Goal: Task Accomplishment & Management: Use online tool/utility

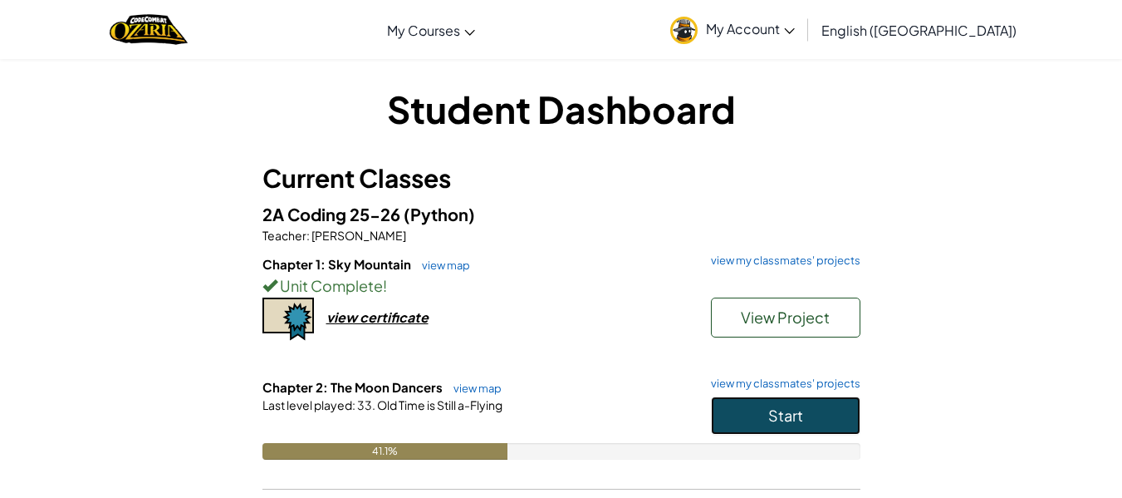
click at [737, 412] on button "Start" at bounding box center [786, 415] width 150 height 38
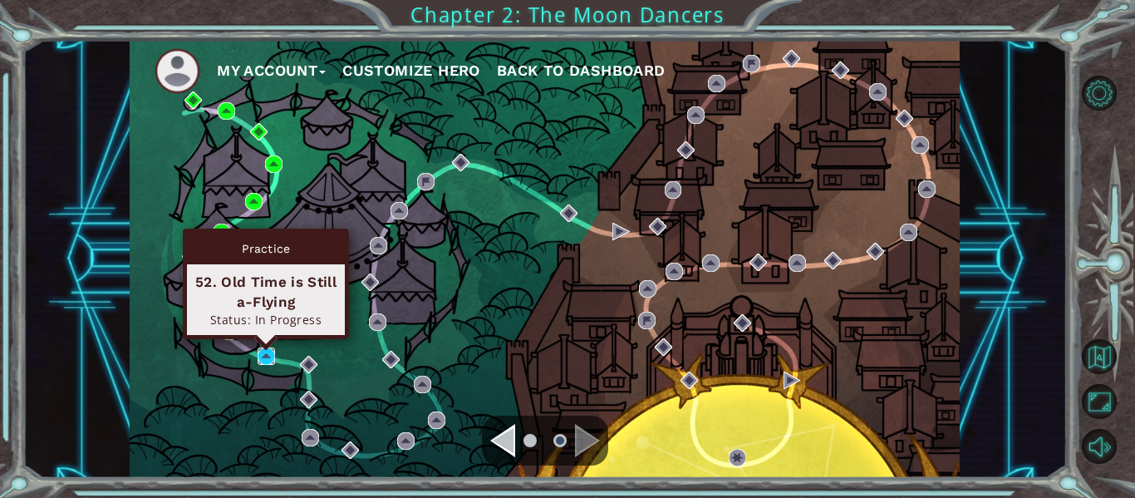
click at [267, 352] on img at bounding box center [266, 355] width 17 height 17
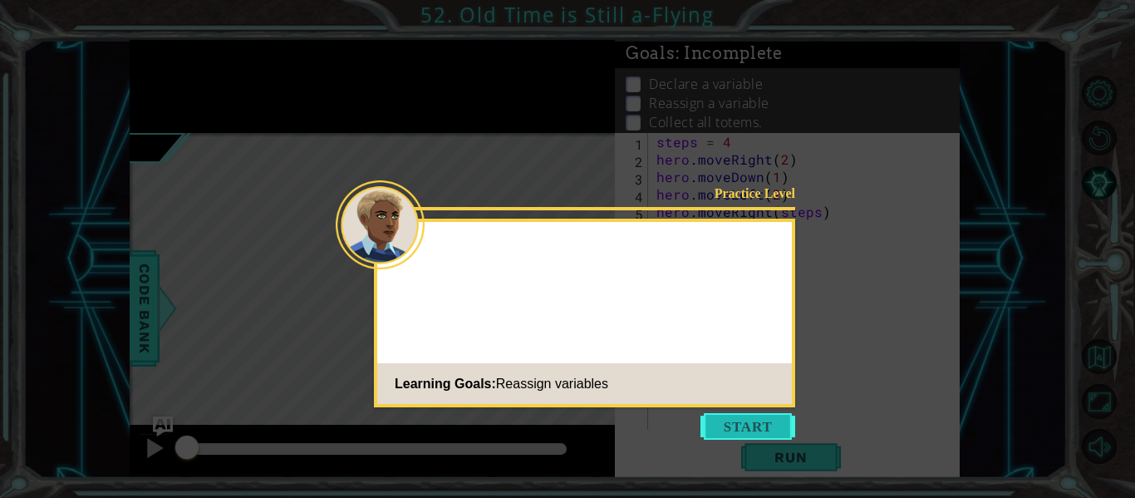
click at [704, 430] on button "Start" at bounding box center [747, 426] width 95 height 27
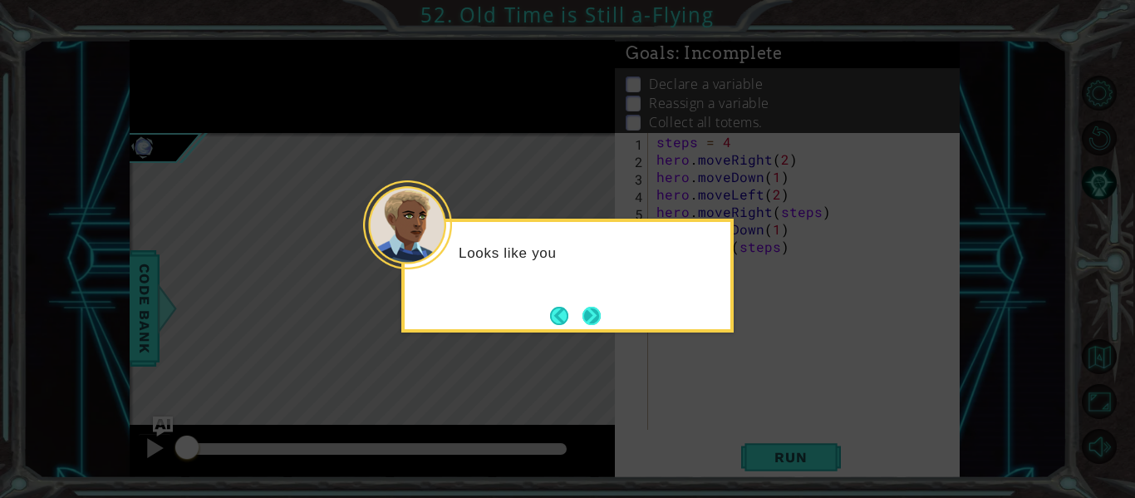
click at [585, 317] on button "Next" at bounding box center [591, 316] width 18 height 18
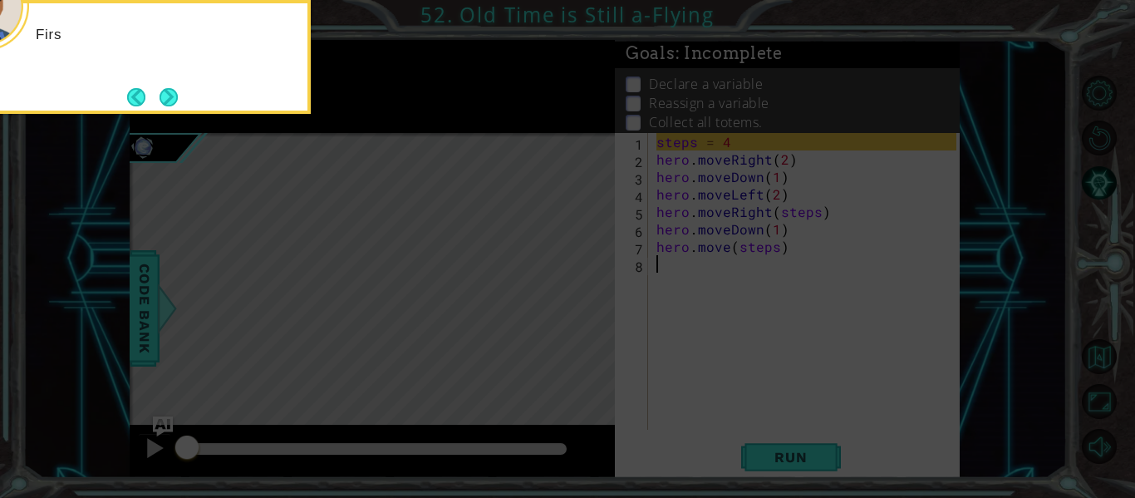
click at [584, 314] on icon at bounding box center [567, 74] width 1135 height 846
click at [114, 230] on icon at bounding box center [567, 74] width 1135 height 846
click at [164, 96] on button "Next" at bounding box center [168, 97] width 18 height 18
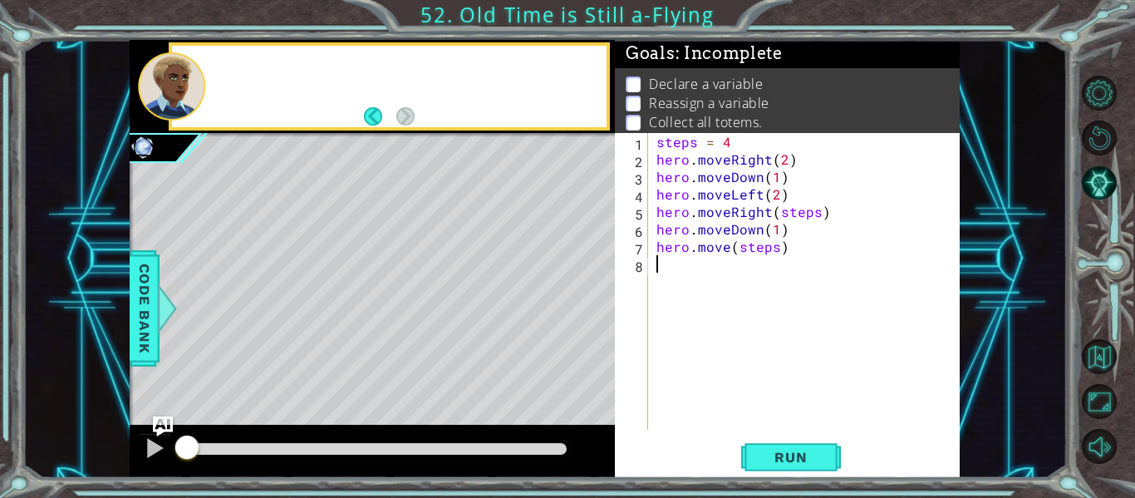
click at [164, 96] on div at bounding box center [171, 86] width 67 height 68
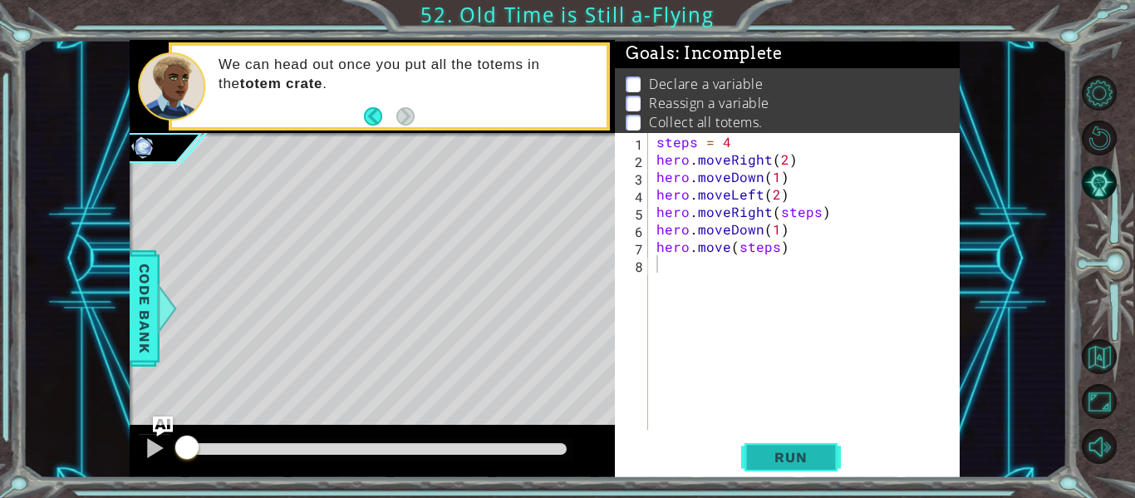
click at [828, 455] on button "Run" at bounding box center [791, 457] width 100 height 34
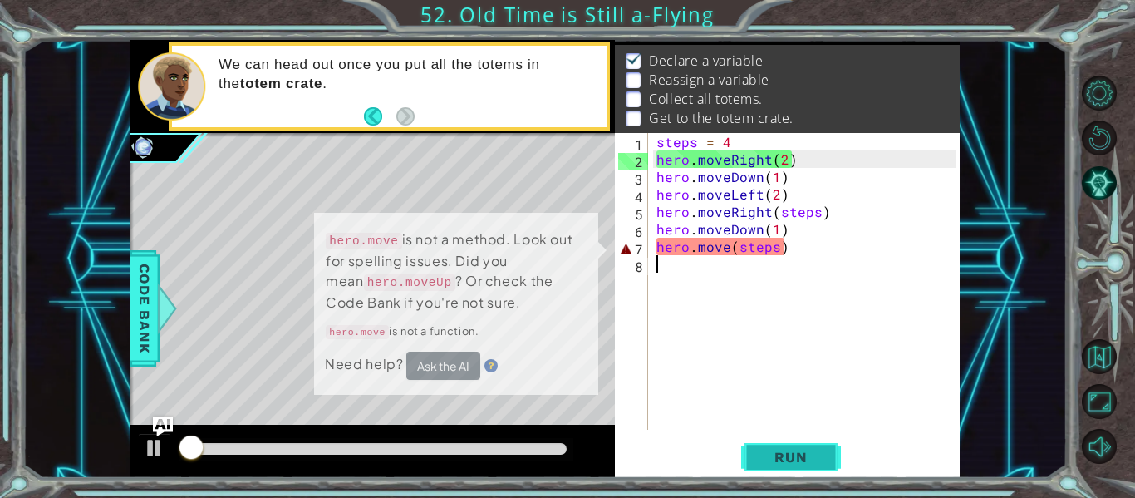
scroll to position [24, 0]
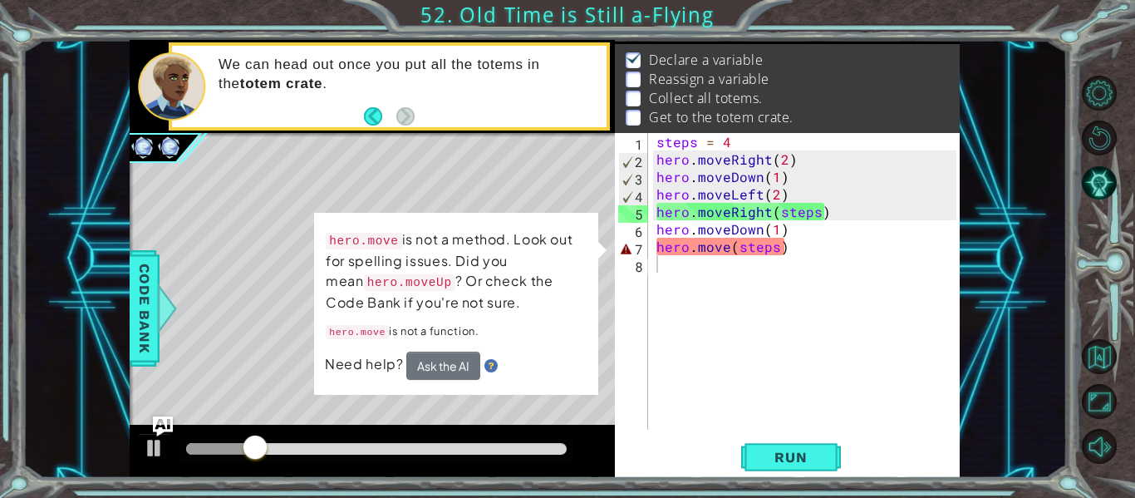
click at [520, 384] on div "hero.move is not a method. Look out for spelling issues. Did you mean hero.move…" at bounding box center [456, 304] width 285 height 184
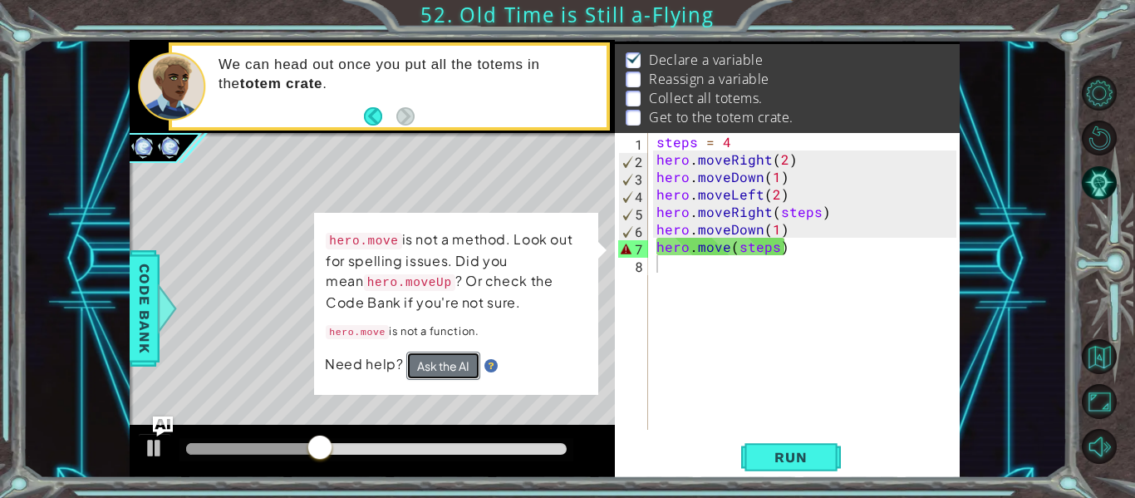
click at [459, 364] on button "Ask the AI" at bounding box center [443, 365] width 74 height 29
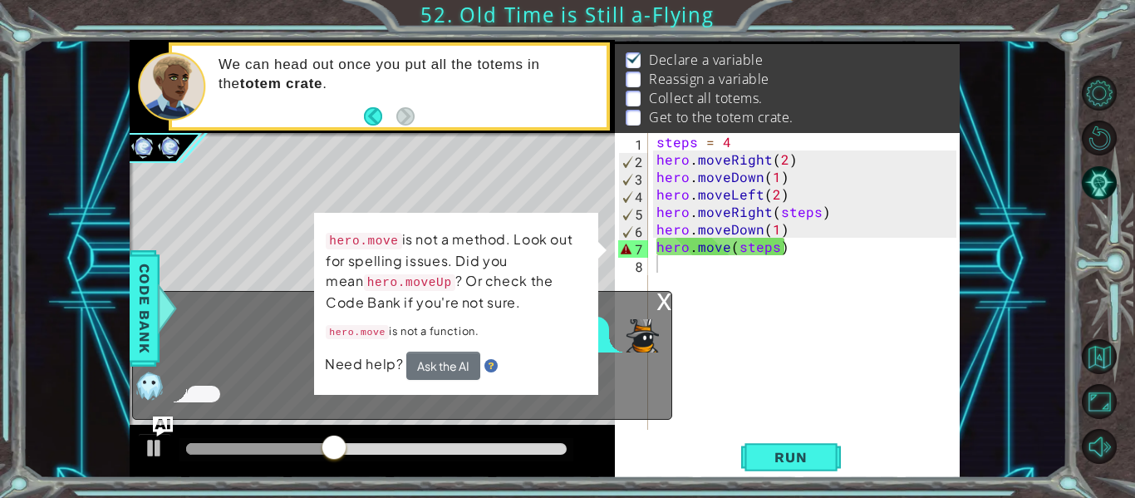
click at [662, 346] on div at bounding box center [644, 335] width 37 height 33
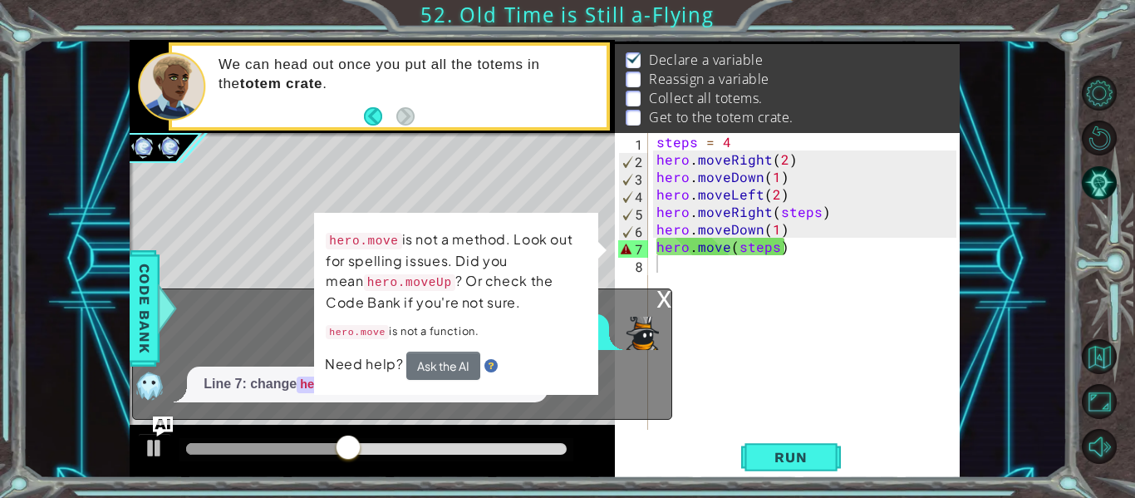
click at [668, 305] on div "x" at bounding box center [663, 297] width 15 height 17
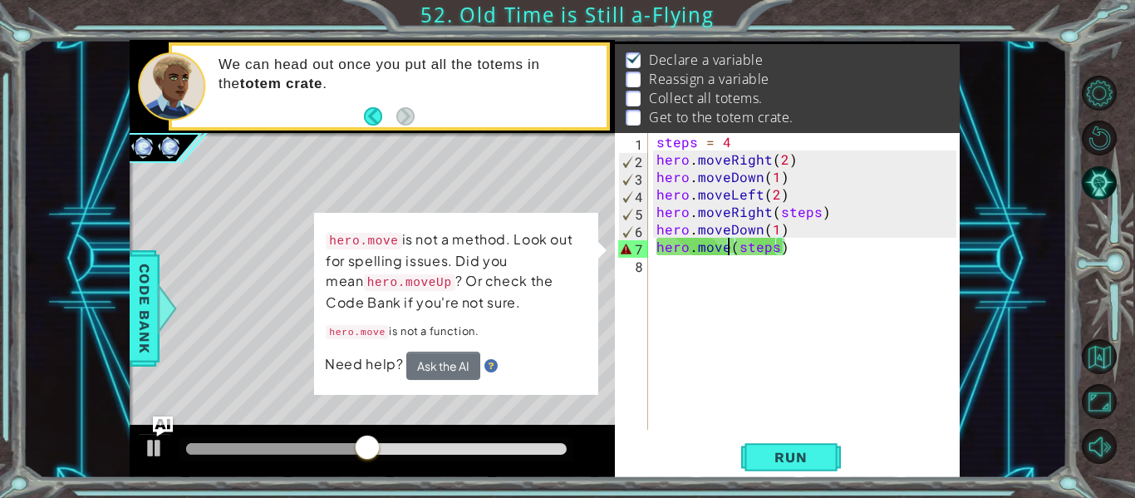
click at [729, 253] on div "steps = 4 hero . moveRight ( 2 ) hero . moveDown ( 1 ) hero . moveLeft ( 2 ) he…" at bounding box center [809, 298] width 312 height 331
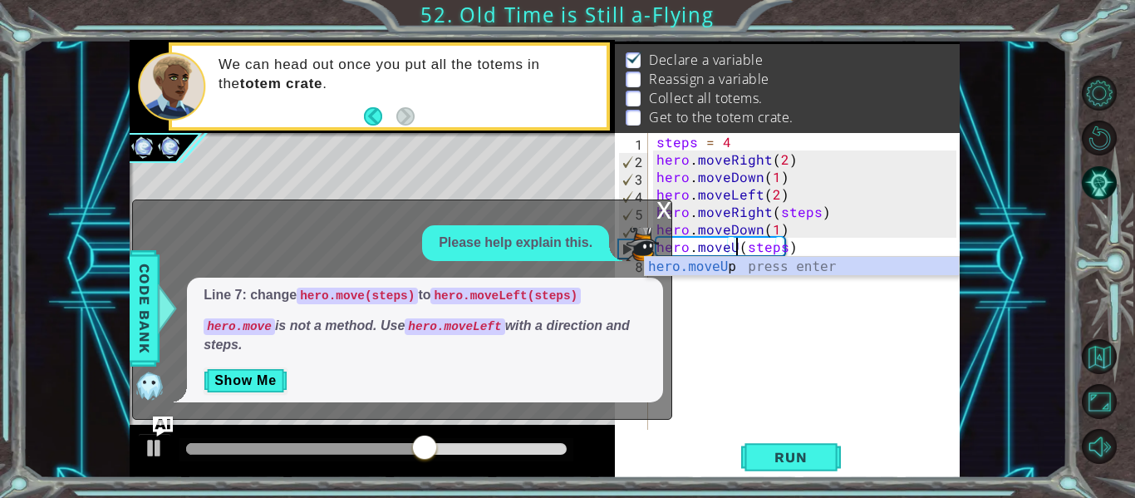
scroll to position [0, 6]
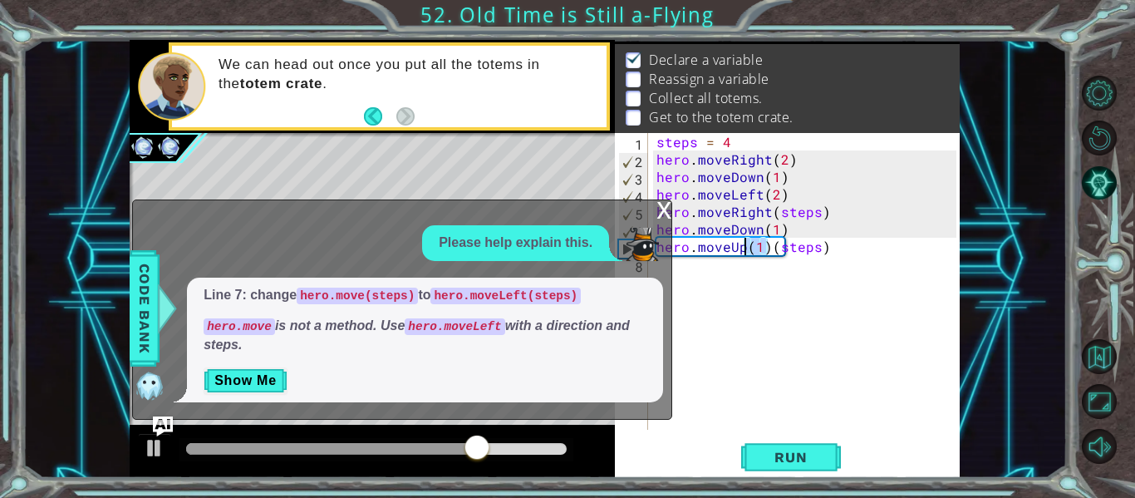
drag, startPoint x: 766, startPoint y: 254, endPoint x: 746, endPoint y: 253, distance: 20.0
click at [746, 253] on div "steps = 4 hero . moveRight ( 2 ) hero . moveDown ( 1 ) hero . moveLeft ( 2 ) he…" at bounding box center [809, 298] width 312 height 331
click at [792, 456] on span "Run" at bounding box center [791, 457] width 66 height 17
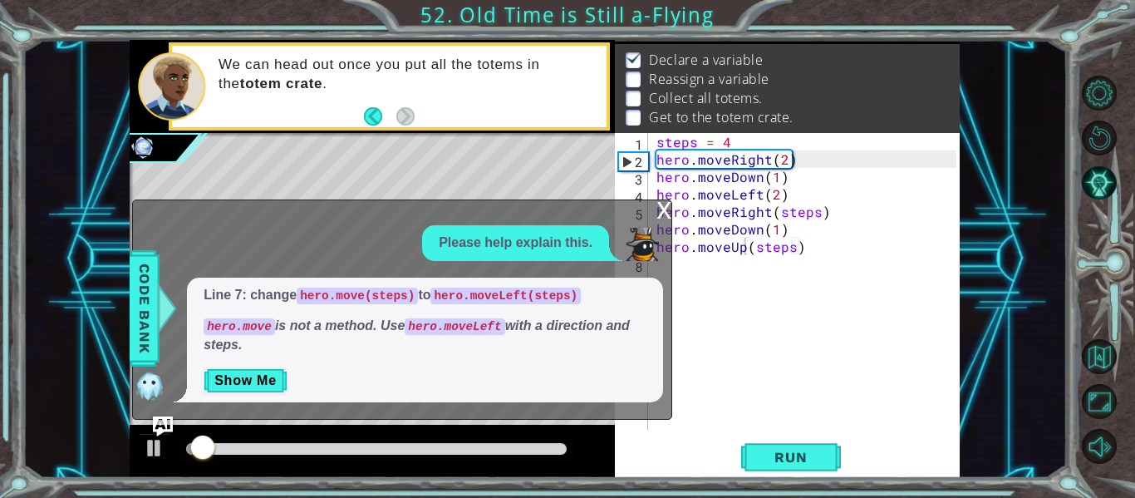
click at [662, 212] on div "x" at bounding box center [663, 208] width 15 height 17
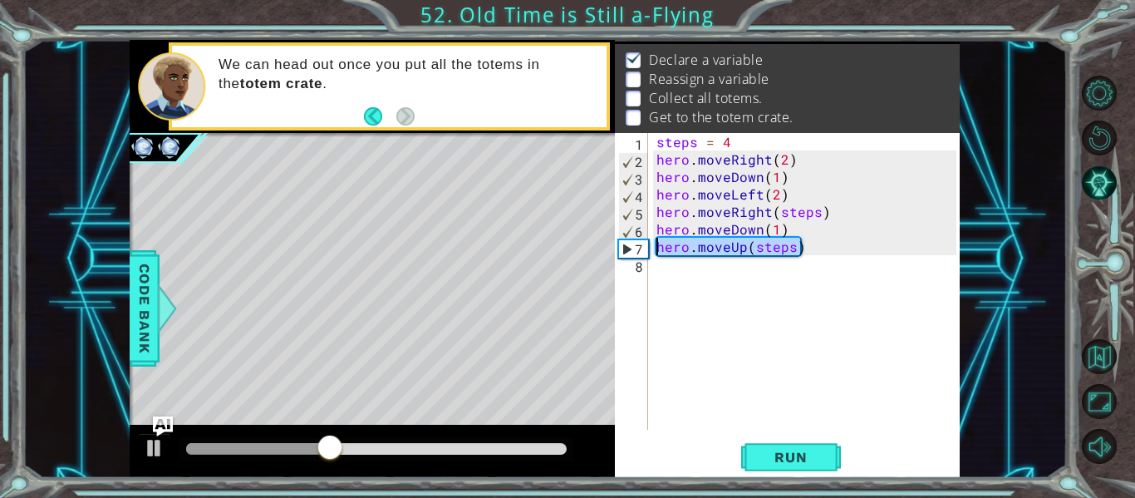
drag, startPoint x: 802, startPoint y: 248, endPoint x: 664, endPoint y: 252, distance: 138.8
click at [664, 252] on div "steps = 4 hero . moveRight ( 2 ) hero . moveDown ( 1 ) hero . moveLeft ( 2 ) he…" at bounding box center [809, 298] width 312 height 331
type textarea "h"
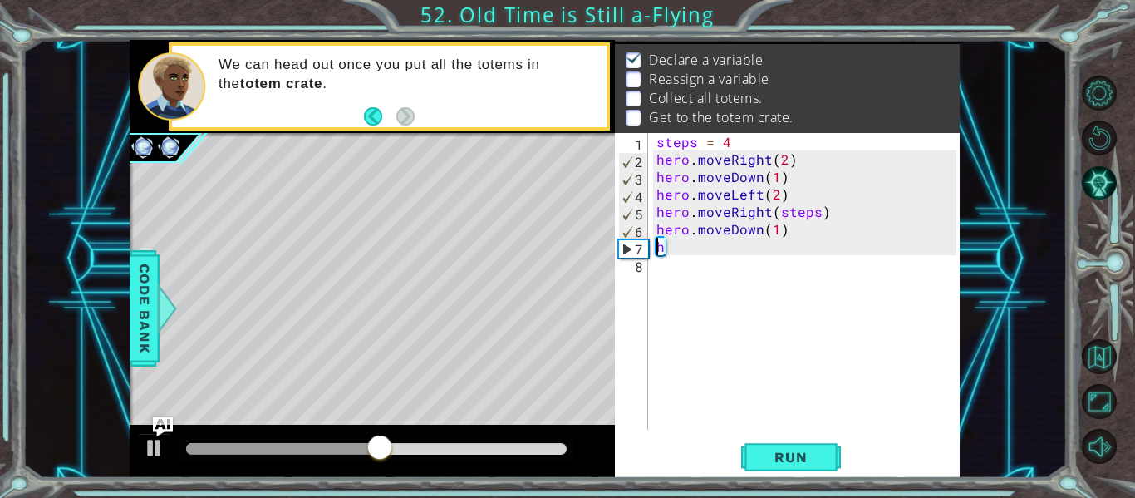
scroll to position [0, 0]
drag, startPoint x: 674, startPoint y: 254, endPoint x: 652, endPoint y: 254, distance: 21.6
click at [652, 254] on div "h 1 2 3 4 5 6 7 8 steps = 4 hero . moveRight ( 2 ) hero . moveDown ( 1 ) hero .…" at bounding box center [785, 281] width 341 height 297
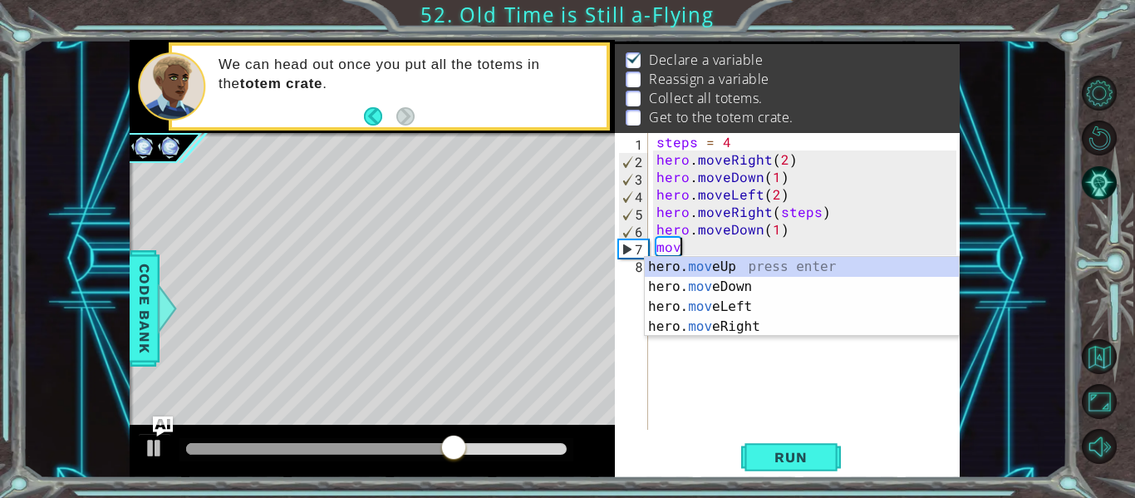
scroll to position [0, 1]
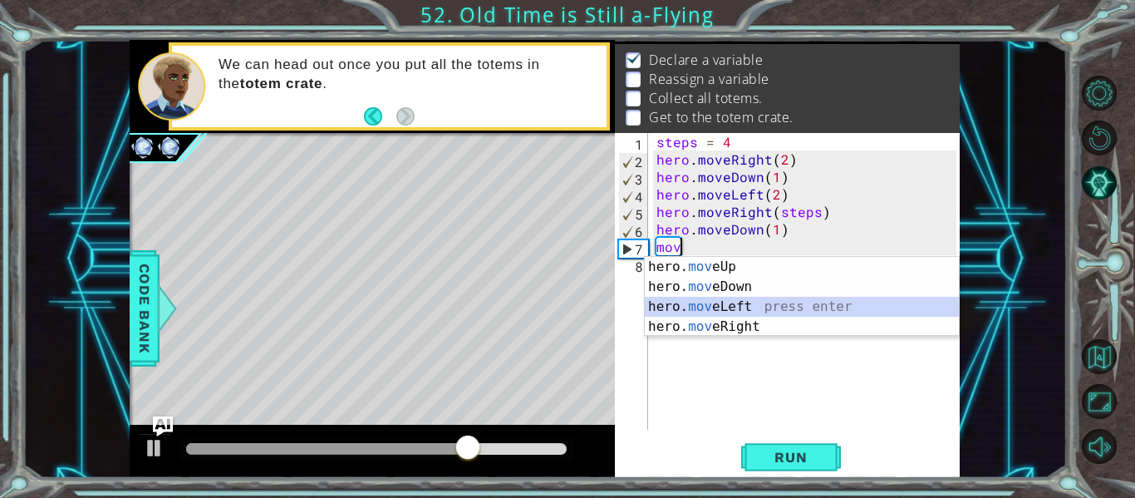
click at [699, 299] on div "hero. mov eUp press enter hero. mov eDown press enter hero. mov eLeft press ent…" at bounding box center [802, 317] width 314 height 120
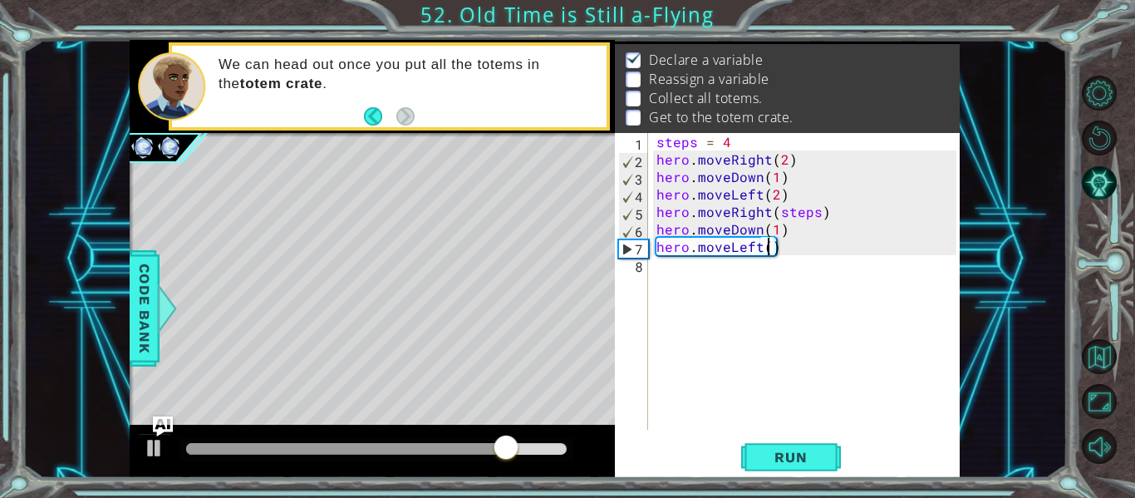
scroll to position [0, 7]
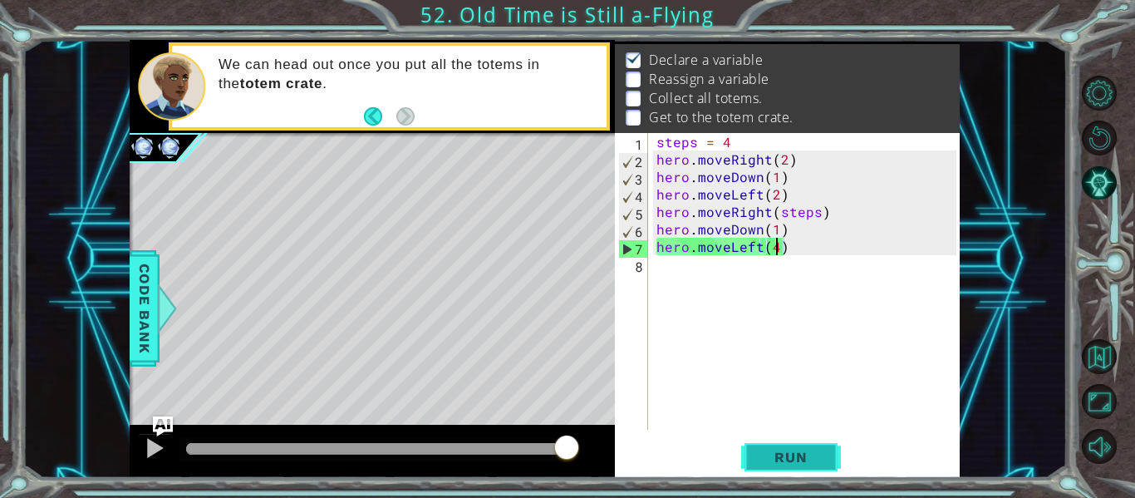
type textarea "hero.moveLeft(4)"
click at [778, 459] on span "Run" at bounding box center [791, 457] width 66 height 17
click at [660, 272] on div "steps = 4 hero . moveRight ( 2 ) hero . moveDown ( 1 ) hero . moveLeft ( 2 ) he…" at bounding box center [809, 298] width 312 height 331
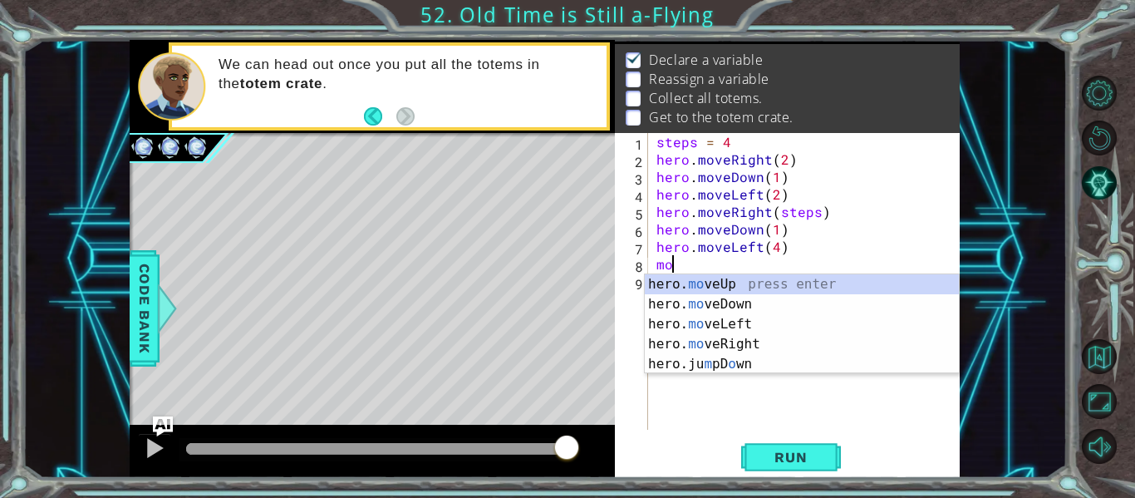
scroll to position [0, 1]
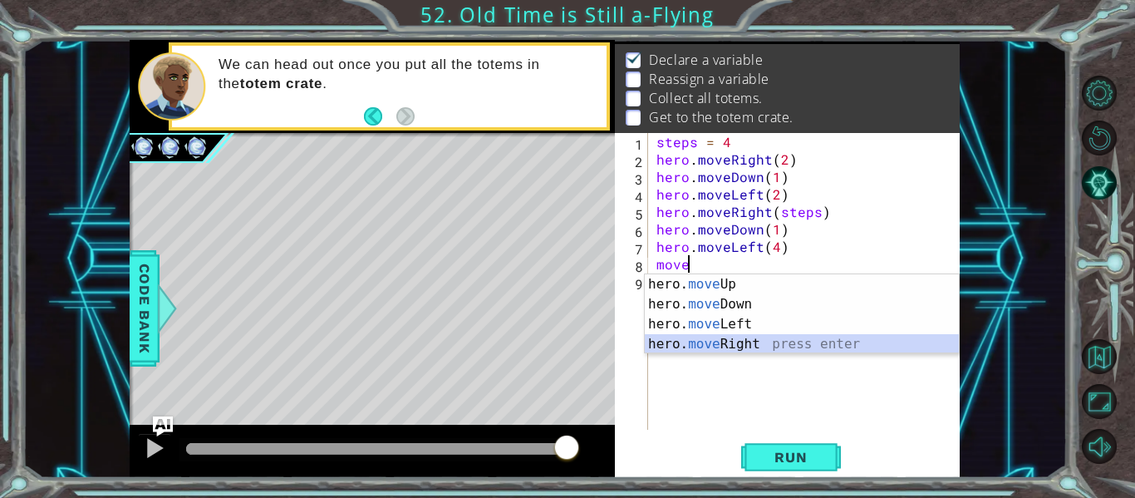
click at [664, 346] on div "hero. move Up press enter hero. move Down press enter hero. move Left press ent…" at bounding box center [802, 334] width 314 height 120
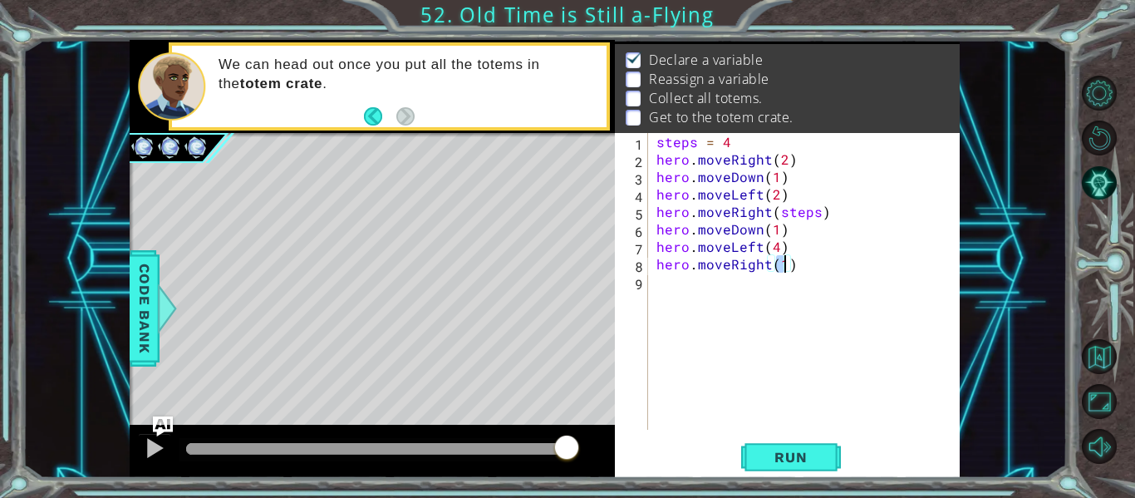
type textarea "hero.moveRight(6)"
click at [669, 289] on div "steps = 4 hero . moveRight ( 2 ) hero . moveDown ( 1 ) hero . moveLeft ( 2 ) he…" at bounding box center [809, 298] width 312 height 331
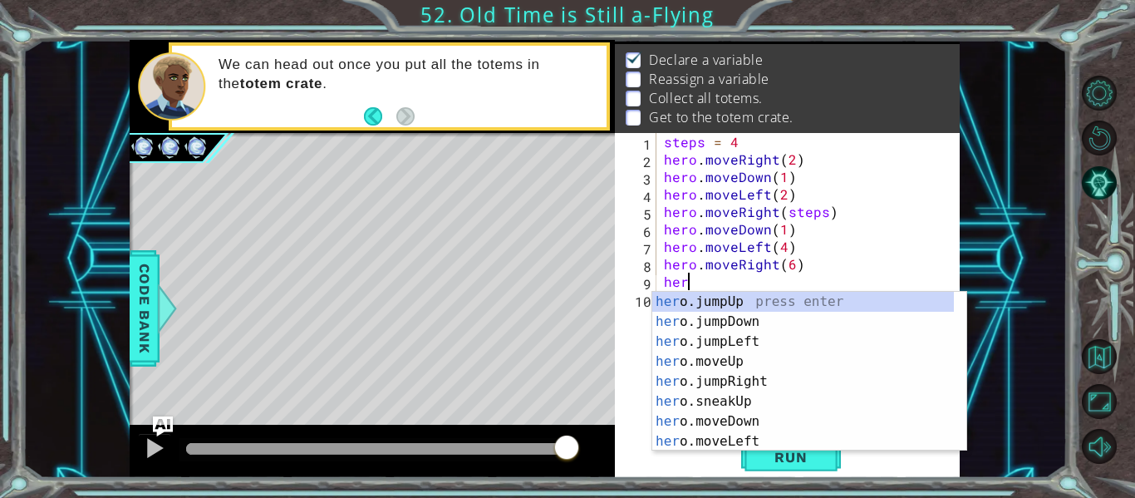
scroll to position [0, 1]
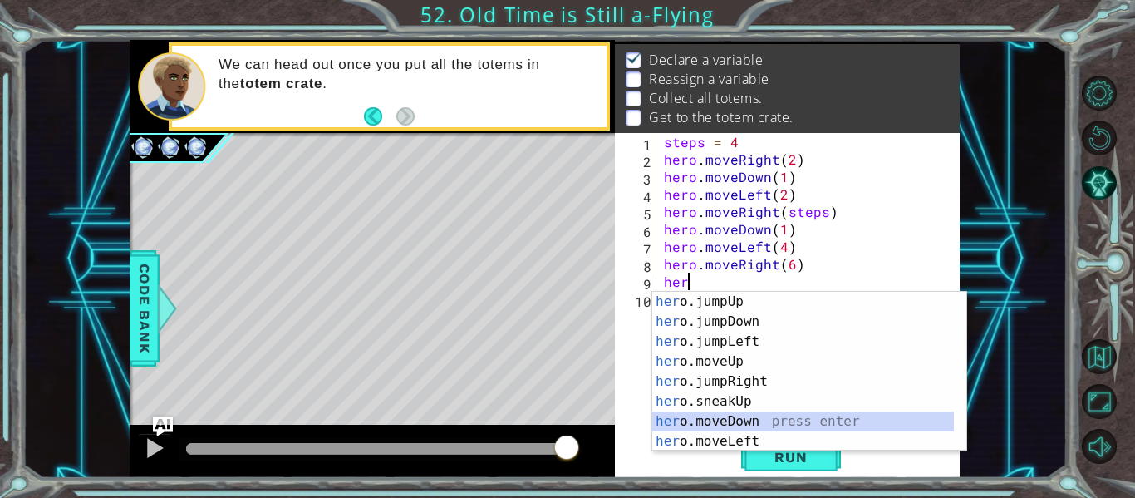
click at [733, 421] on div "her o.jumpUp press enter her o.jumpDown press enter her o.jumpLeft press enter …" at bounding box center [803, 391] width 302 height 199
type textarea "hero.moveDown(1)"
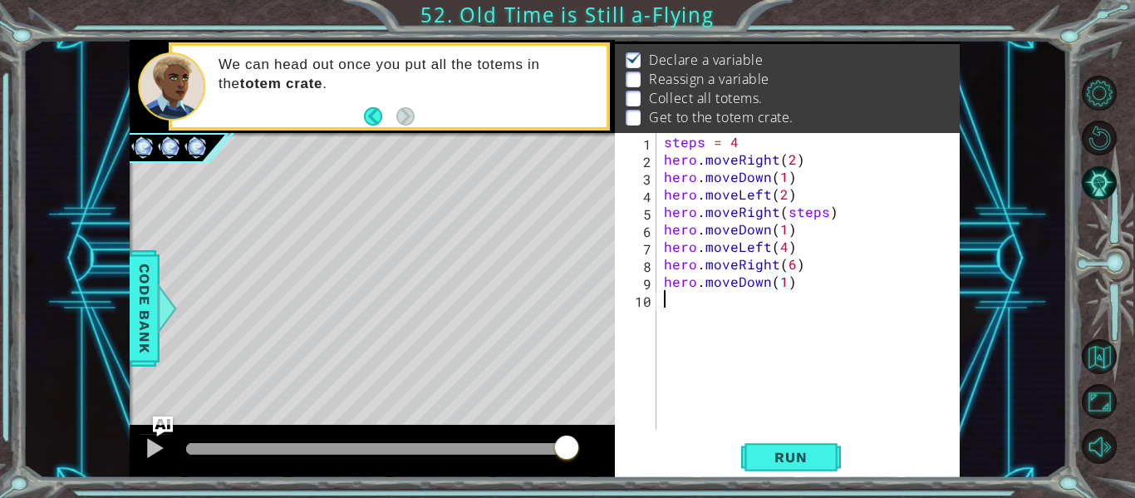
click at [712, 319] on div "steps = 4 hero . moveRight ( 2 ) hero . moveDown ( 1 ) hero . moveLeft ( 2 ) he…" at bounding box center [812, 298] width 304 height 331
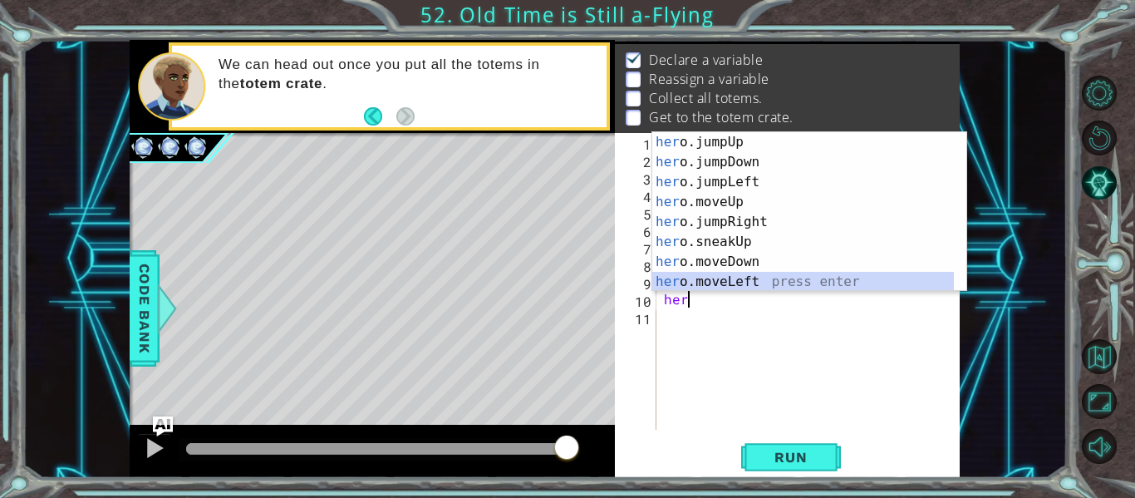
click at [729, 277] on div "her o.jumpUp press enter her o.jumpDown press enter her o.jumpLeft press enter …" at bounding box center [803, 231] width 302 height 199
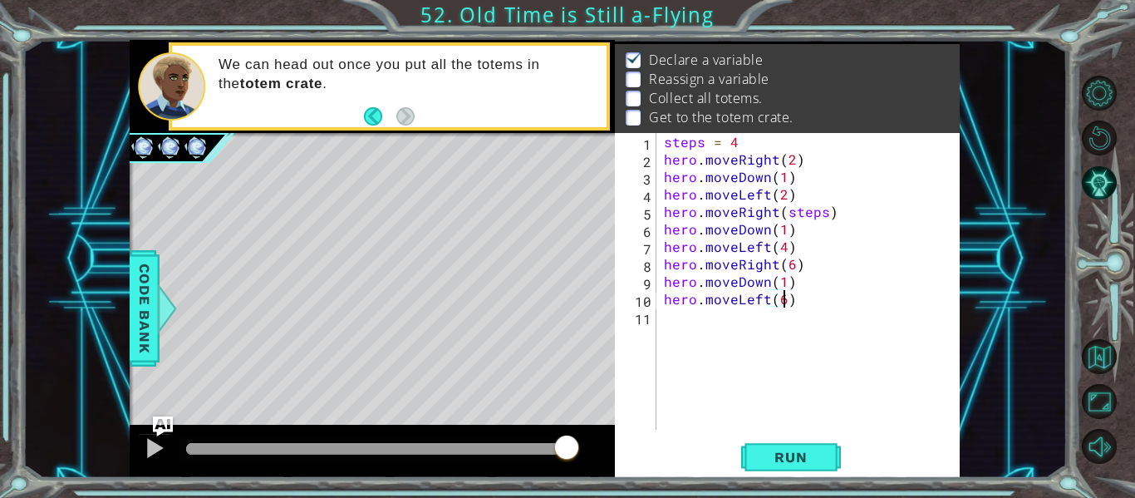
scroll to position [0, 7]
type textarea "hero.moveLeft(6)"
click at [809, 468] on button "Run" at bounding box center [791, 457] width 100 height 34
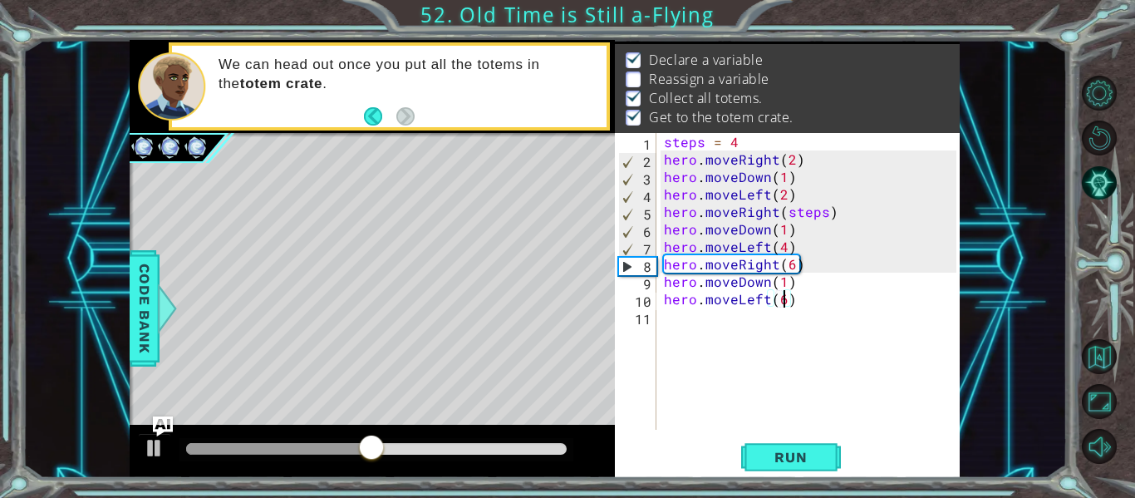
click at [680, 314] on div "steps = 4 hero . moveRight ( 2 ) hero . moveDown ( 1 ) hero . moveLeft ( 2 ) he…" at bounding box center [812, 298] width 304 height 331
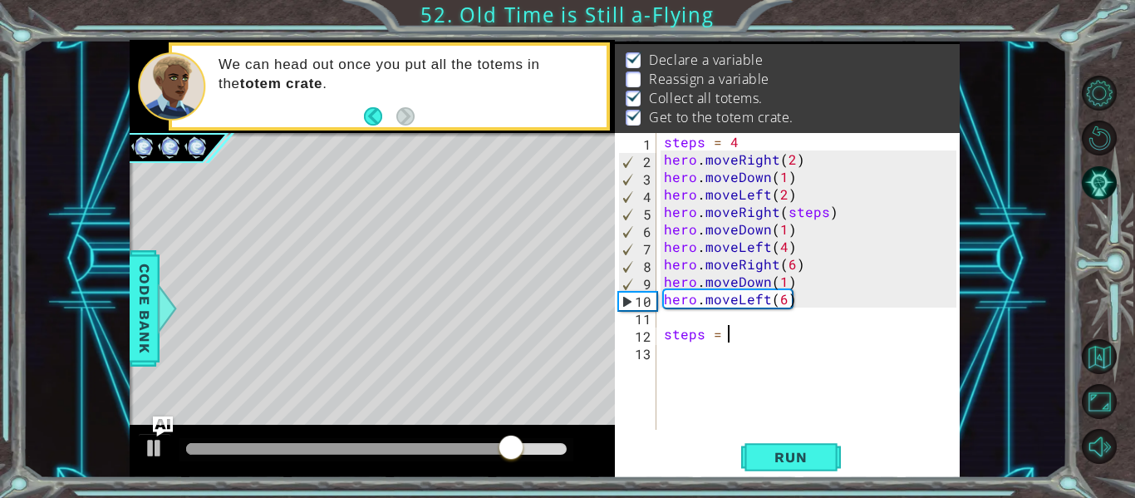
scroll to position [0, 3]
click at [786, 303] on div "steps = 4 hero . moveRight ( 2 ) hero . moveDown ( 1 ) hero . moveLeft ( 2 ) he…" at bounding box center [812, 298] width 304 height 331
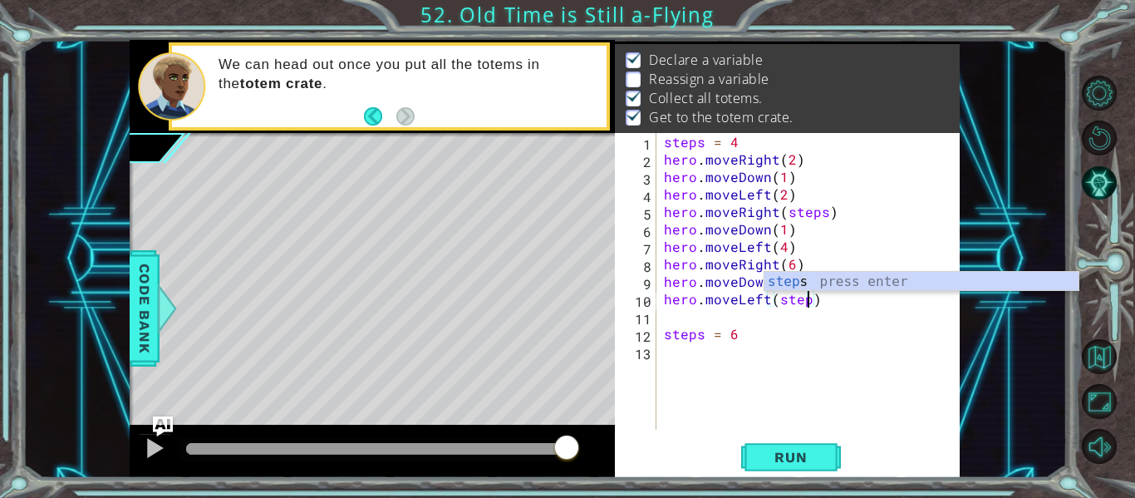
type textarea "hero.moveLeft(steps)"
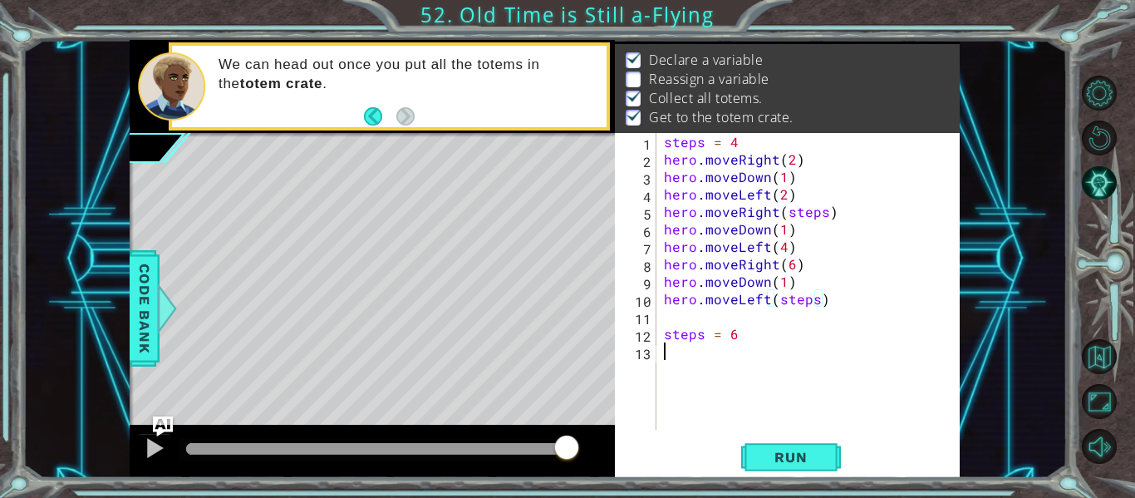
click at [815, 354] on div "steps = 4 hero . moveRight ( 2 ) hero . moveDown ( 1 ) hero . moveLeft ( 2 ) he…" at bounding box center [812, 298] width 304 height 331
click at [817, 452] on span "Run" at bounding box center [791, 457] width 66 height 17
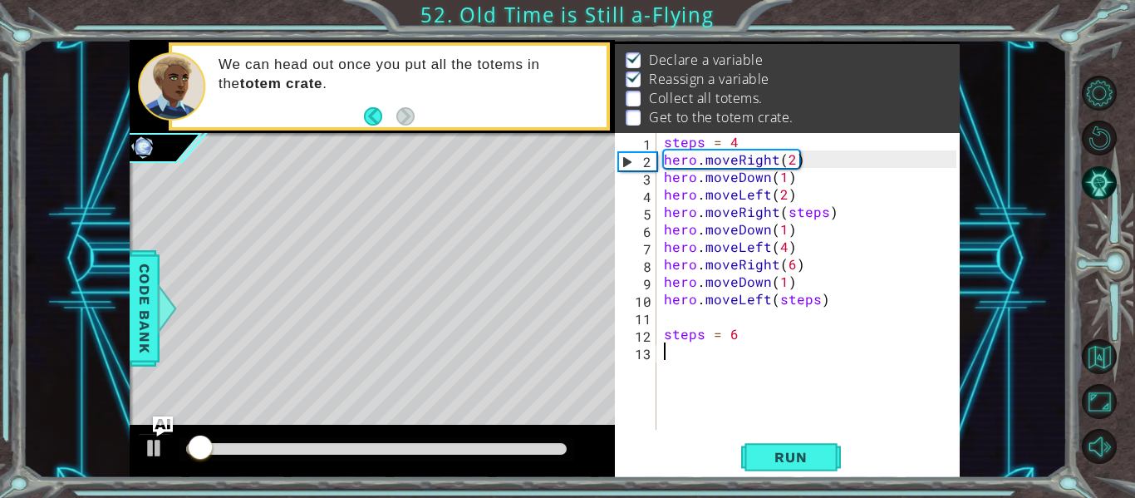
click at [819, 307] on div "steps = 4 hero . moveRight ( 2 ) hero . moveDown ( 1 ) hero . moveLeft ( 2 ) he…" at bounding box center [812, 298] width 304 height 331
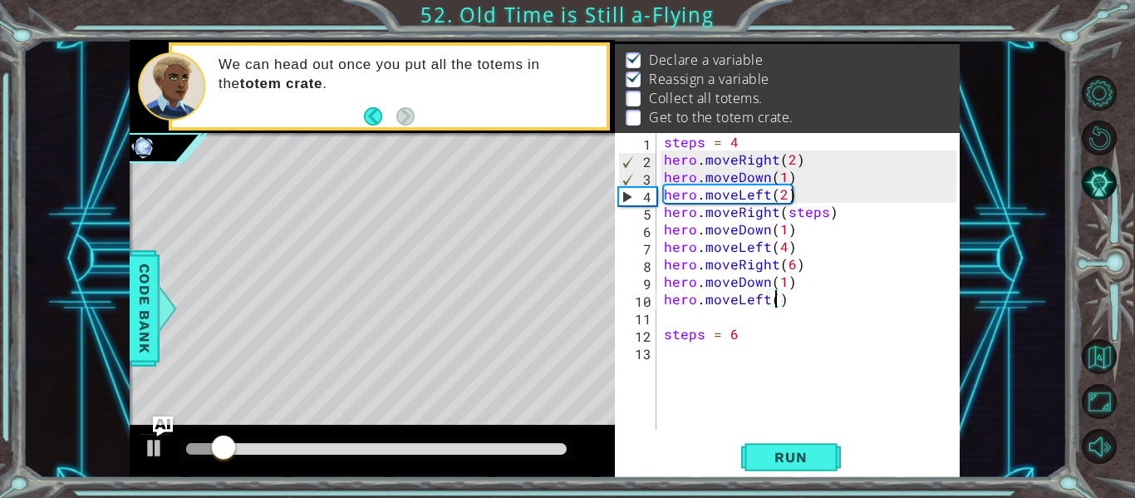
scroll to position [0, 7]
type textarea "hero.moveLeft(6)"
click at [792, 440] on button "Run" at bounding box center [791, 457] width 100 height 34
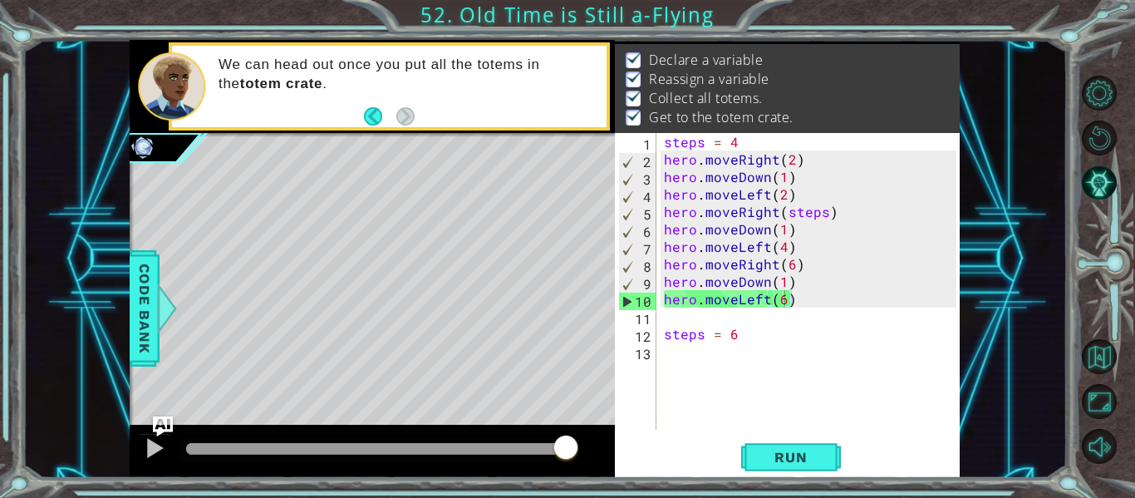
click at [565, 451] on div at bounding box center [376, 449] width 380 height 12
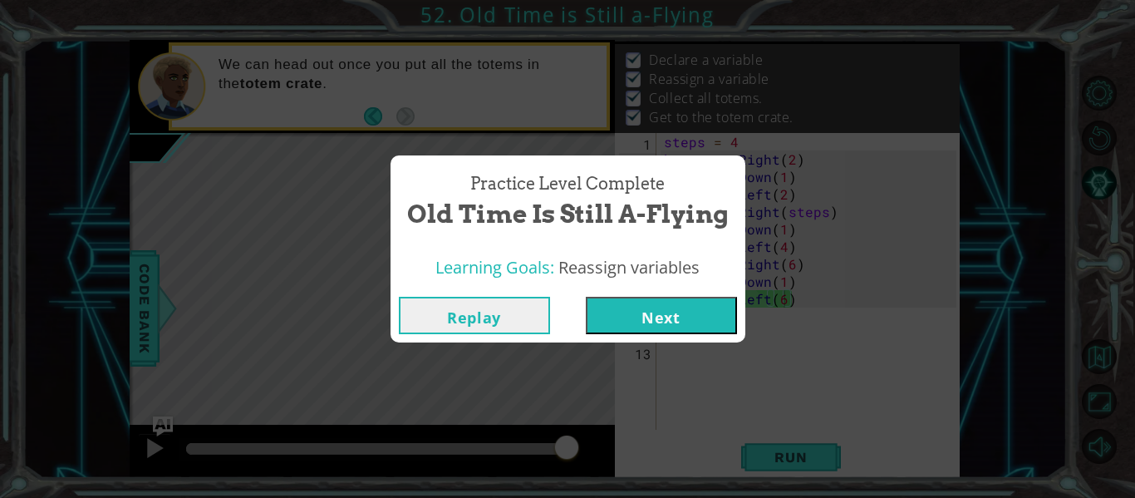
click at [628, 321] on button "Next" at bounding box center [661, 315] width 151 height 37
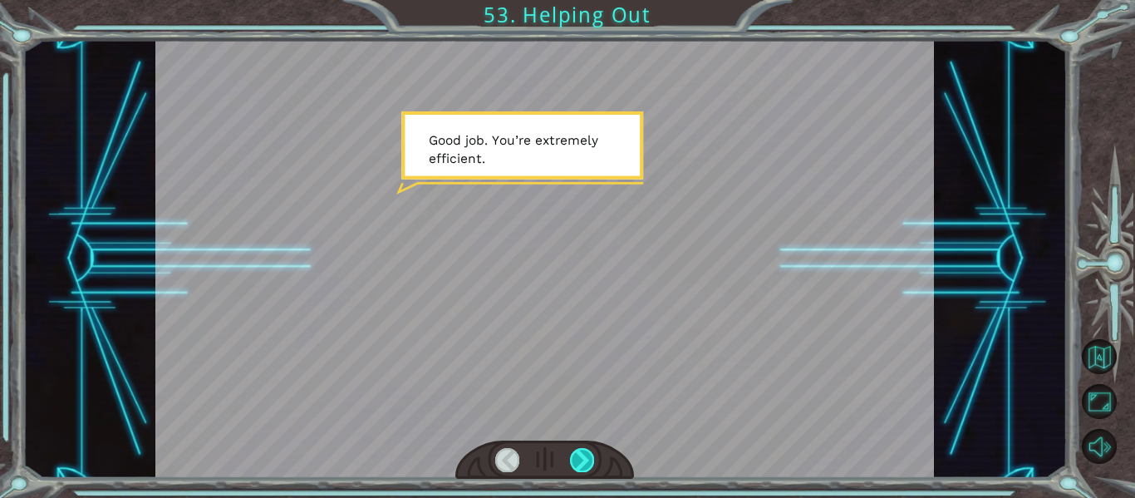
click at [590, 457] on div at bounding box center [582, 459] width 24 height 23
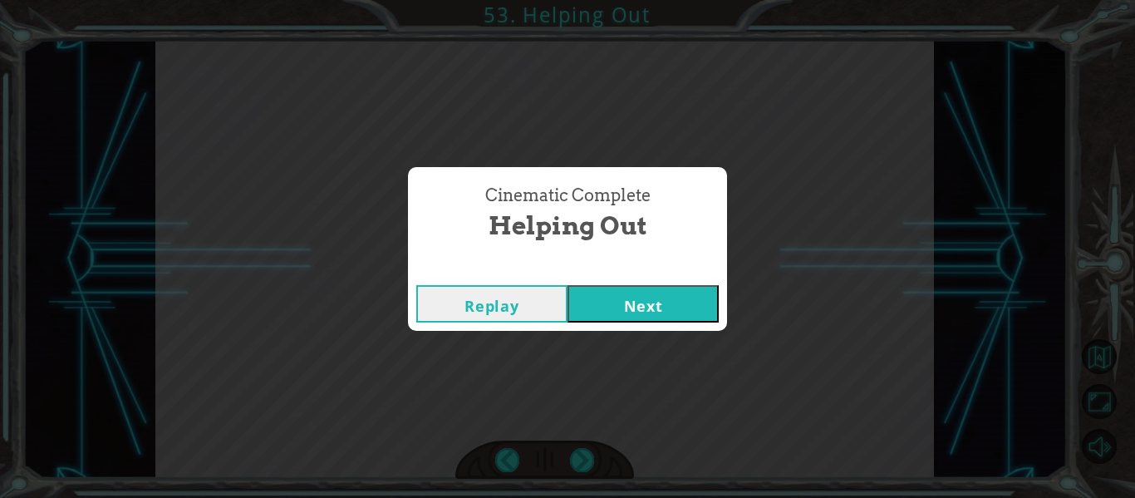
click at [666, 316] on button "Next" at bounding box center [642, 303] width 151 height 37
click at [662, 299] on button "Next" at bounding box center [642, 303] width 151 height 37
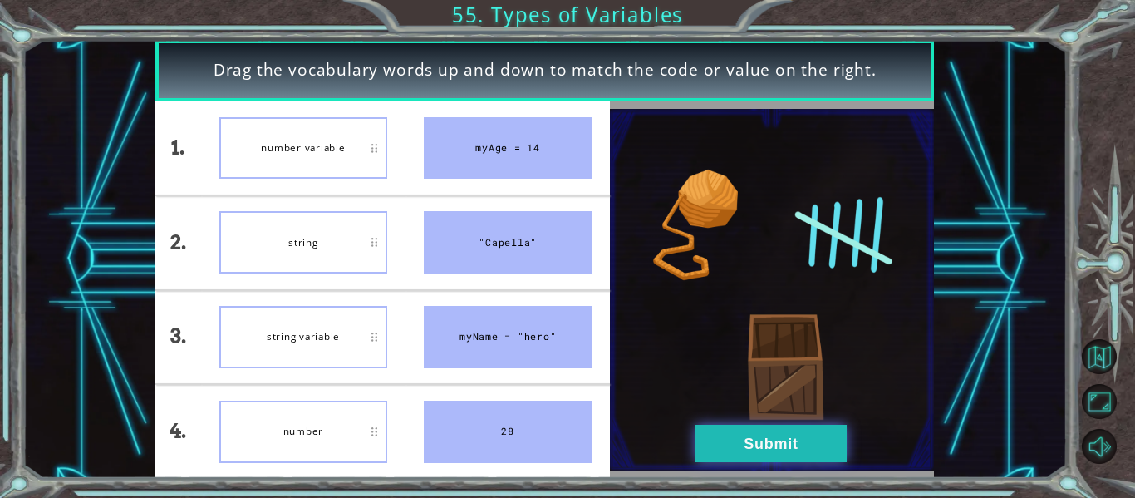
click at [709, 432] on button "Submit" at bounding box center [770, 442] width 151 height 37
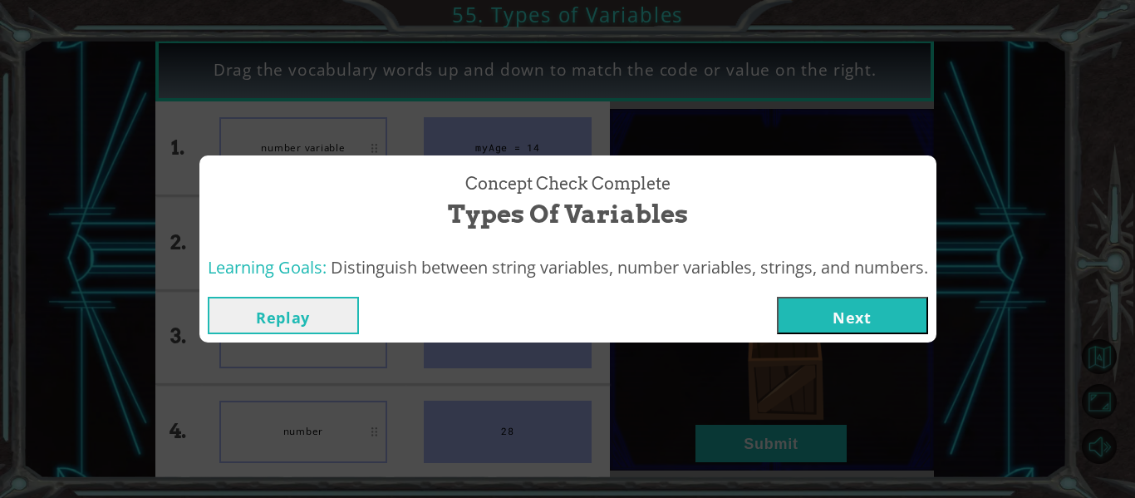
click at [822, 330] on button "Next" at bounding box center [852, 315] width 151 height 37
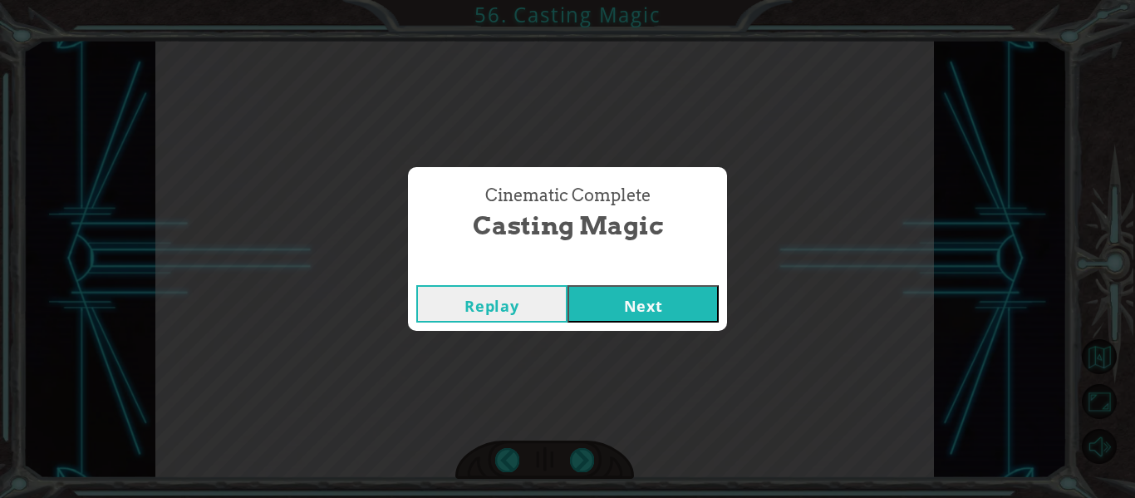
click at [691, 316] on button "Next" at bounding box center [642, 303] width 151 height 37
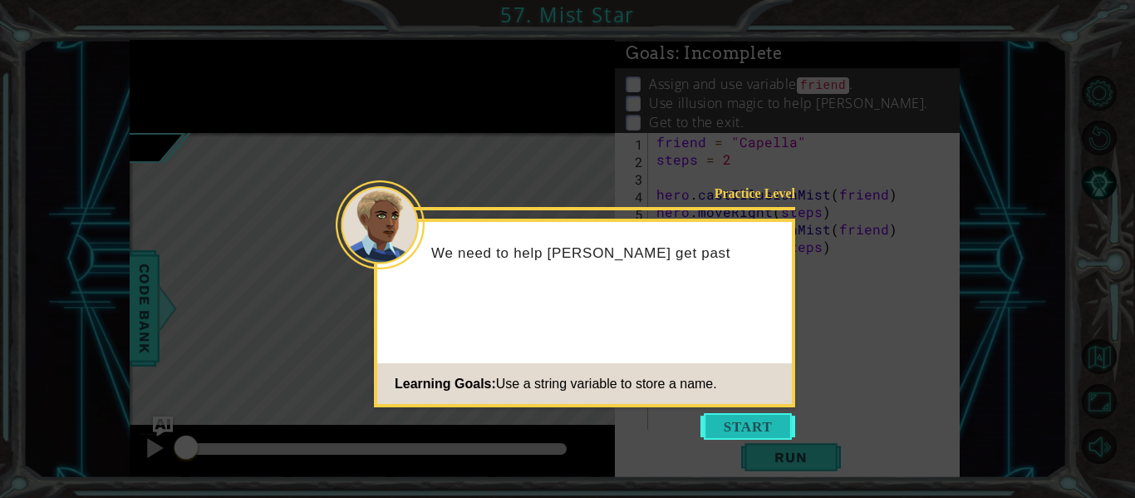
click at [726, 424] on button "Start" at bounding box center [747, 426] width 95 height 27
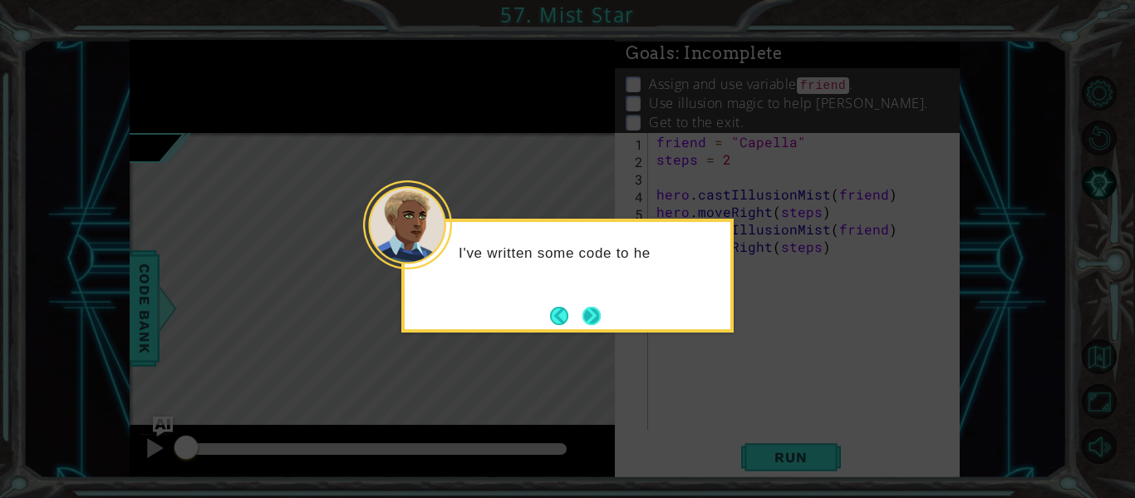
click at [598, 318] on button "Next" at bounding box center [591, 316] width 18 height 18
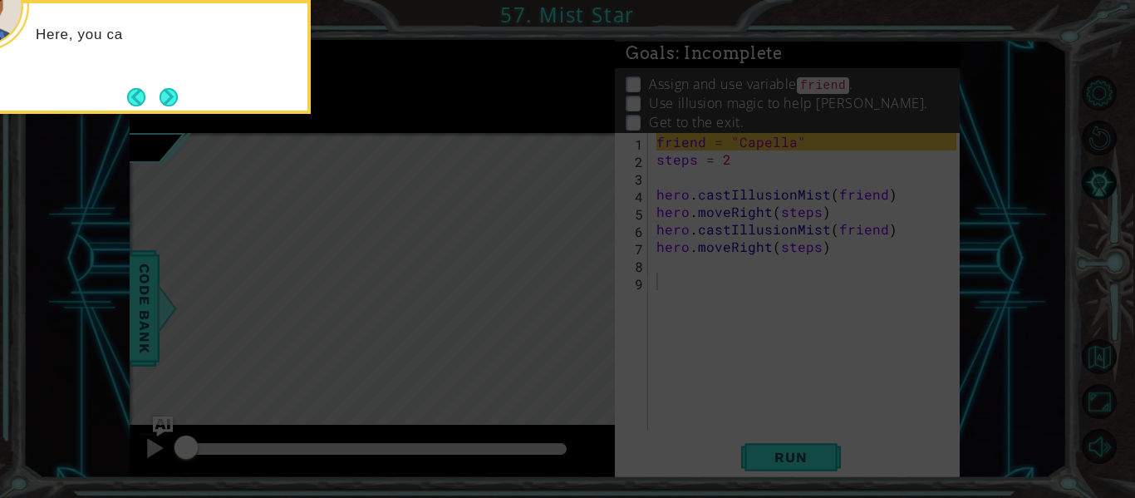
click at [606, 312] on icon at bounding box center [567, 74] width 1135 height 846
click at [650, 333] on icon at bounding box center [567, 74] width 1135 height 846
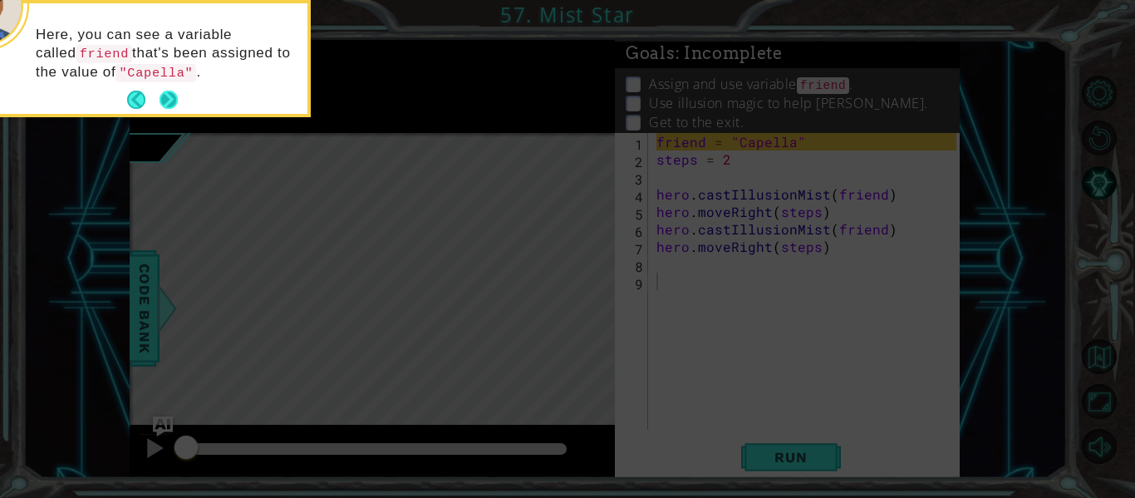
click at [169, 101] on button "Next" at bounding box center [168, 100] width 18 height 18
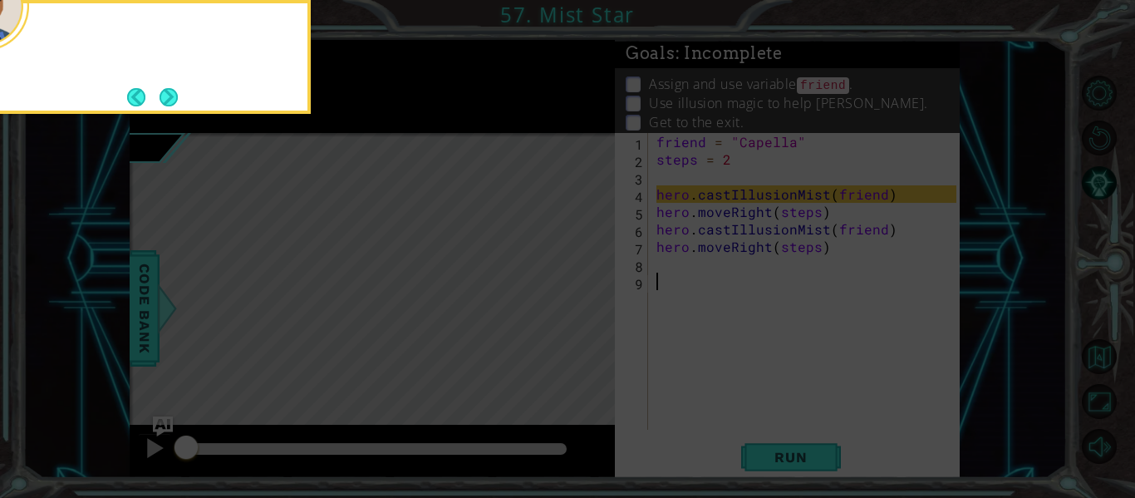
click at [169, 101] on button "Next" at bounding box center [168, 97] width 18 height 18
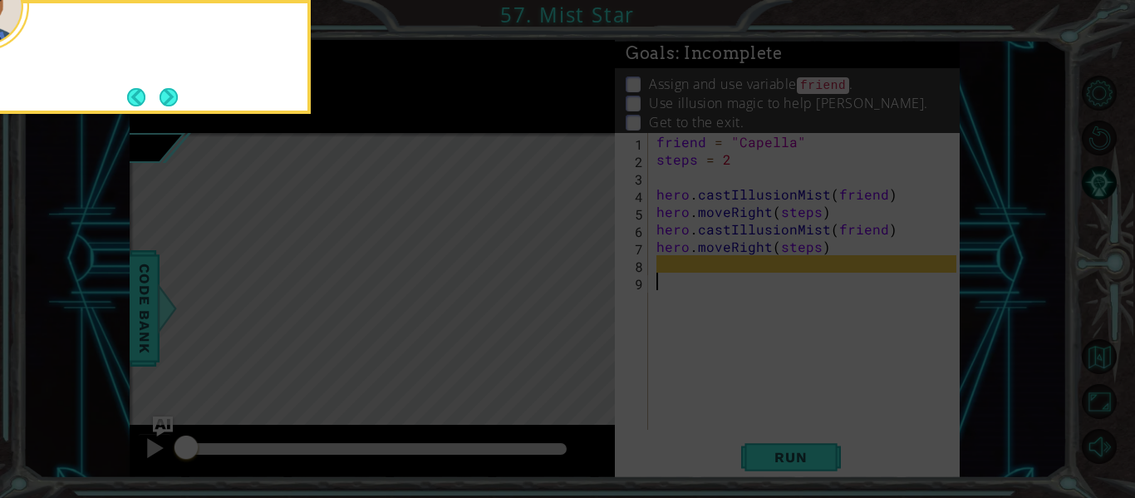
click at [169, 101] on button "Next" at bounding box center [168, 97] width 18 height 18
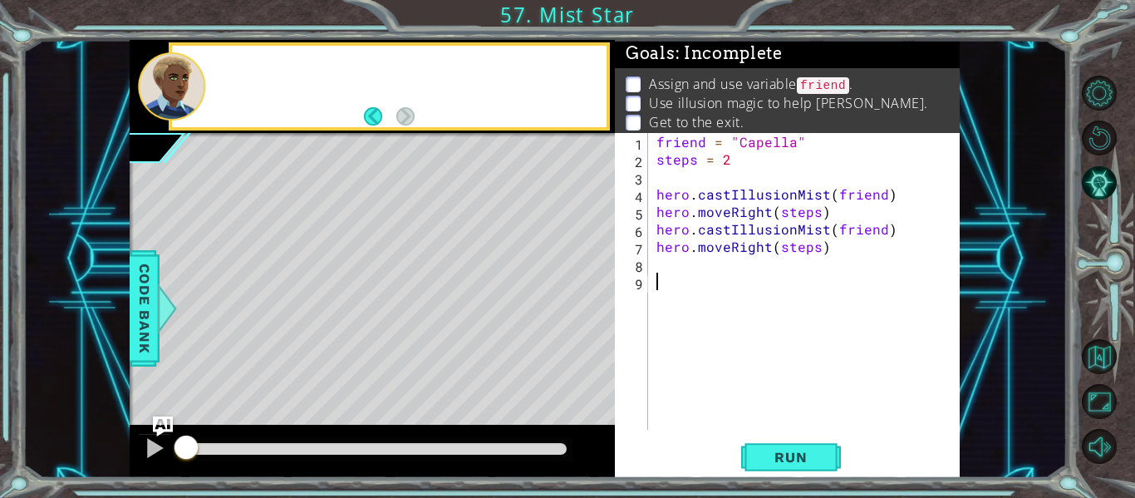
click at [169, 101] on div at bounding box center [171, 86] width 67 height 68
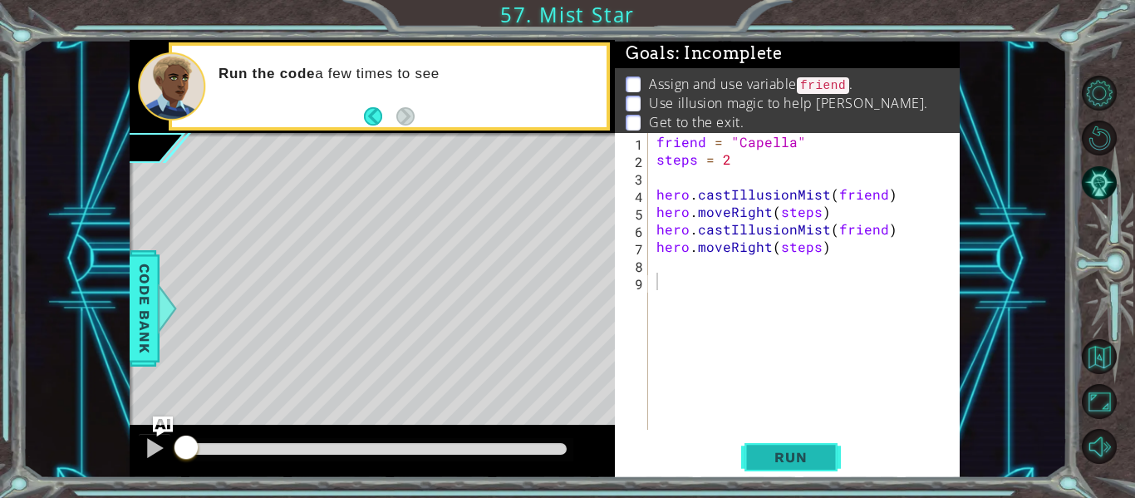
click at [748, 462] on button "Run" at bounding box center [791, 457] width 100 height 34
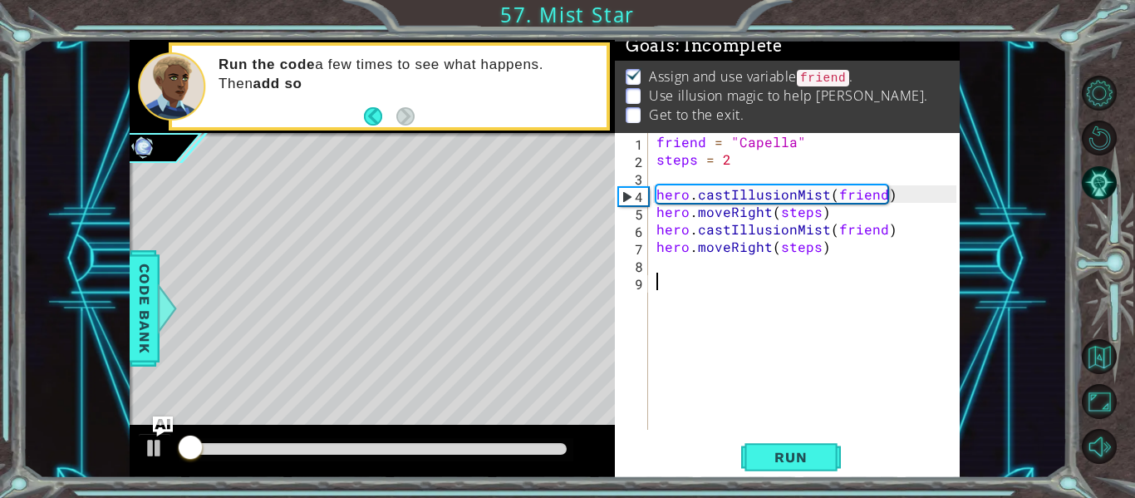
scroll to position [14, 0]
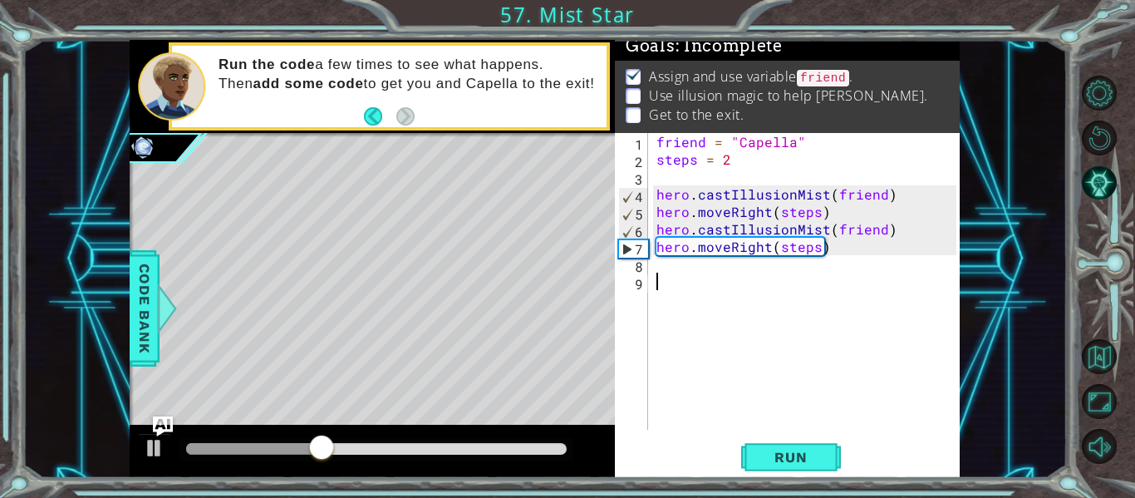
click at [660, 280] on div "friend = "Capella" steps = 2 hero . castIllusionMist ( friend ) hero . moveRigh…" at bounding box center [809, 298] width 312 height 331
click at [661, 272] on div "friend = "Capella" steps = 2 hero . castIllusionMist ( friend ) hero . moveRigh…" at bounding box center [809, 298] width 312 height 331
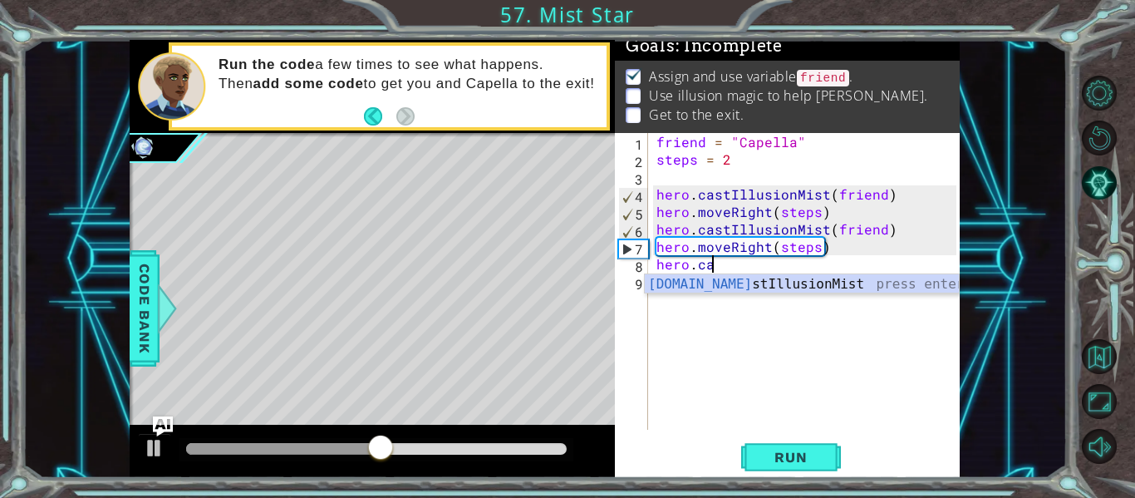
scroll to position [0, 3]
click at [683, 288] on div "hero.cas tIllusionMist press enter" at bounding box center [802, 304] width 314 height 60
type textarea "hero.castIllusionMist(friend)"
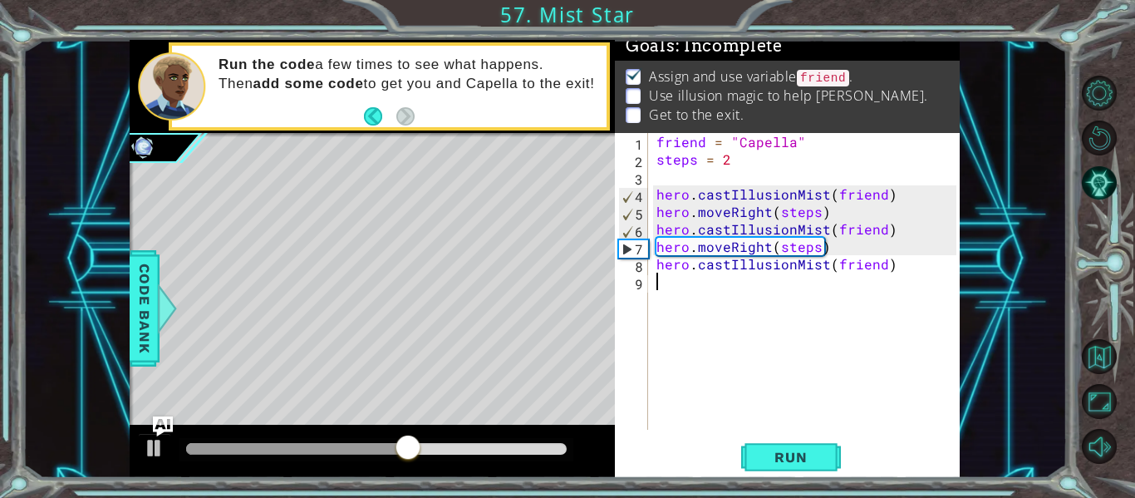
click at [711, 296] on div "friend = "Capella" steps = 2 hero . castIllusionMist ( friend ) hero . moveRigh…" at bounding box center [809, 298] width 312 height 331
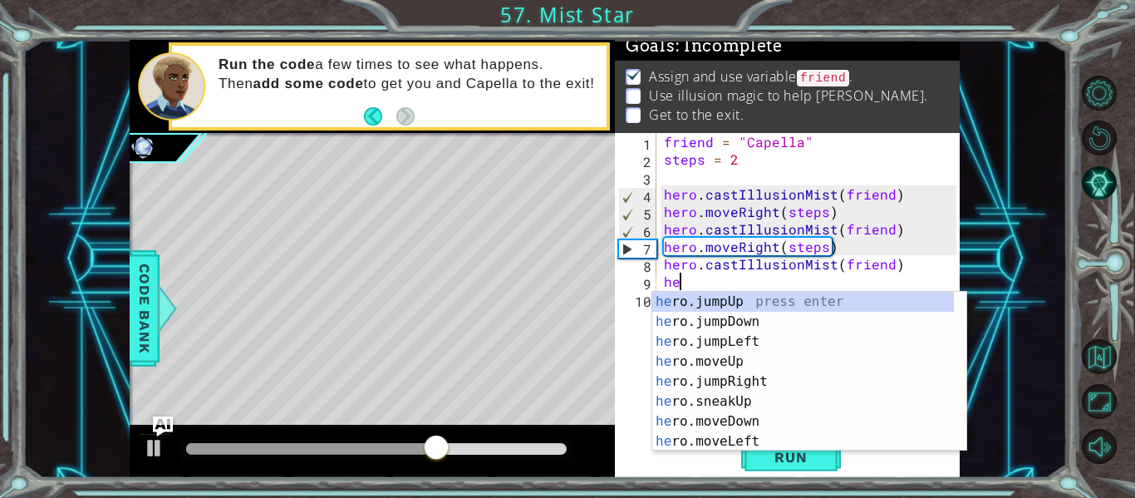
scroll to position [0, 0]
type textarea "h"
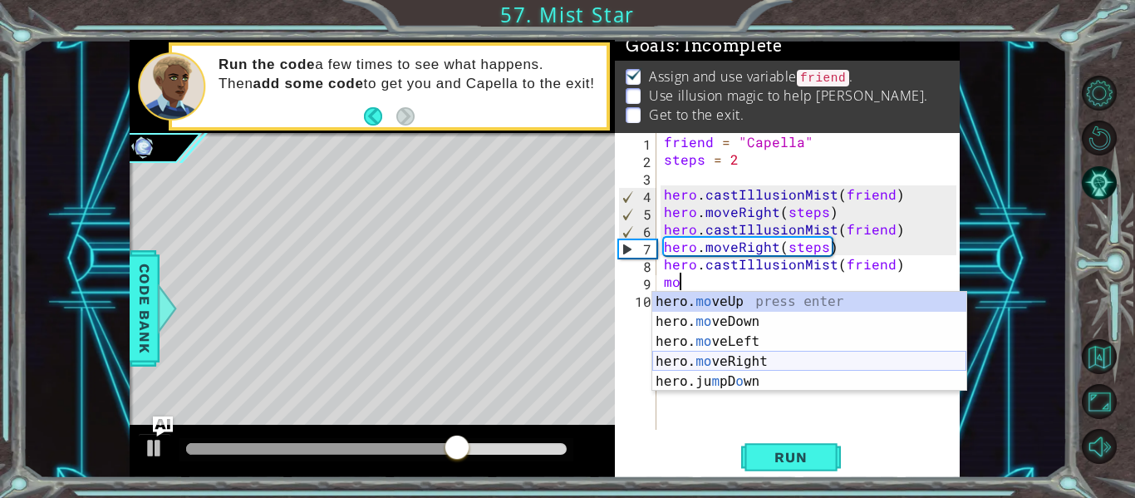
click at [734, 357] on div "hero. mo veUp press enter hero. mo veDown press enter hero. mo veLeft press ent…" at bounding box center [809, 362] width 314 height 140
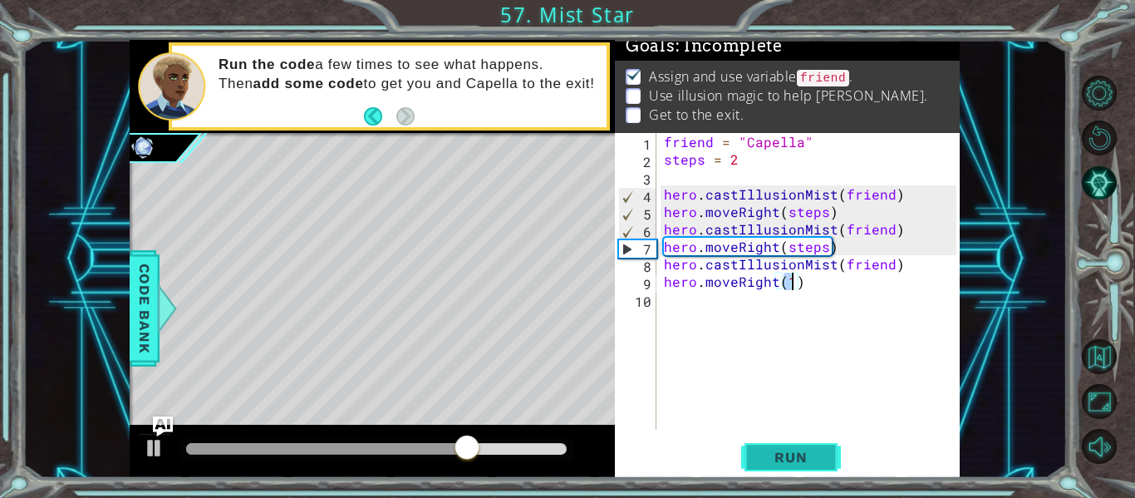
click at [784, 451] on span "Run" at bounding box center [791, 457] width 66 height 17
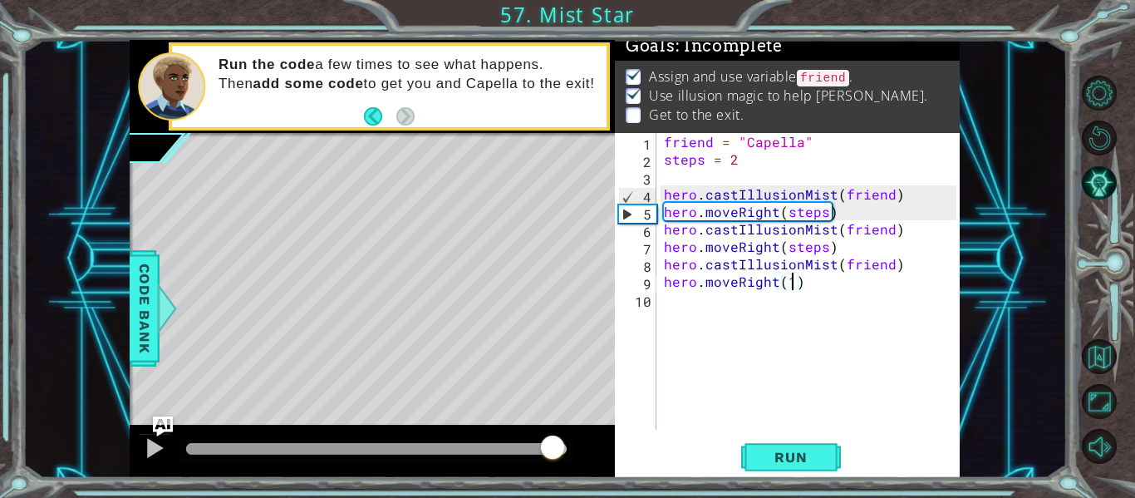
click at [552, 451] on div at bounding box center [376, 449] width 380 height 12
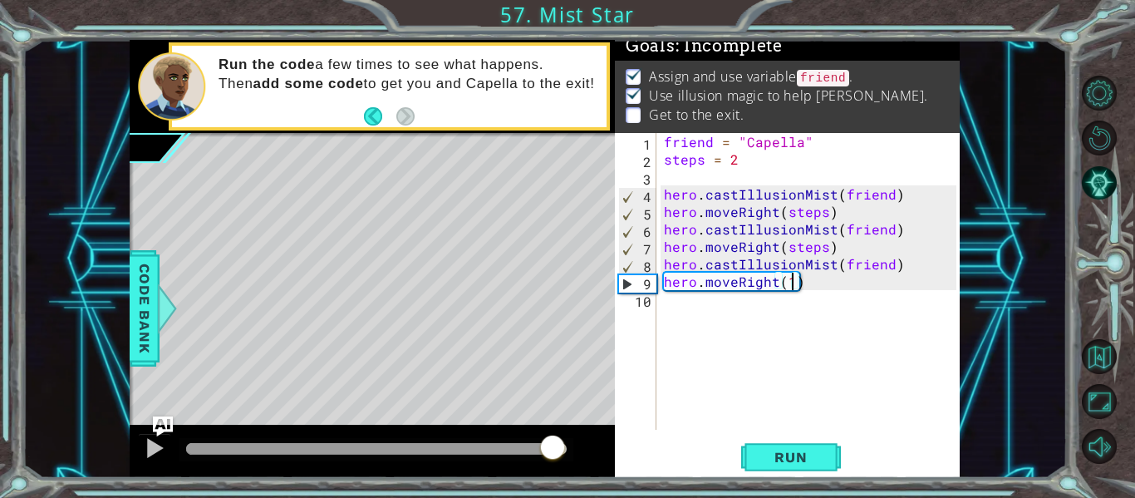
click at [505, 443] on div at bounding box center [369, 449] width 366 height 12
click at [473, 449] on div at bounding box center [329, 449] width 287 height 12
click at [430, 445] on div at bounding box center [329, 449] width 287 height 12
click at [388, 449] on div at bounding box center [308, 449] width 244 height 12
click at [354, 454] on div at bounding box center [287, 449] width 202 height 12
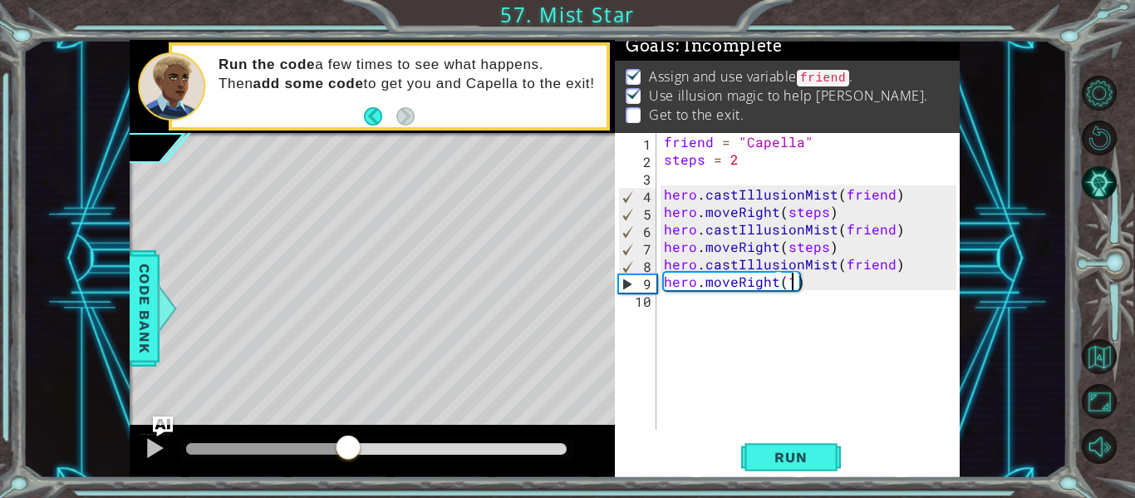
click at [295, 449] on div at bounding box center [267, 449] width 162 height 12
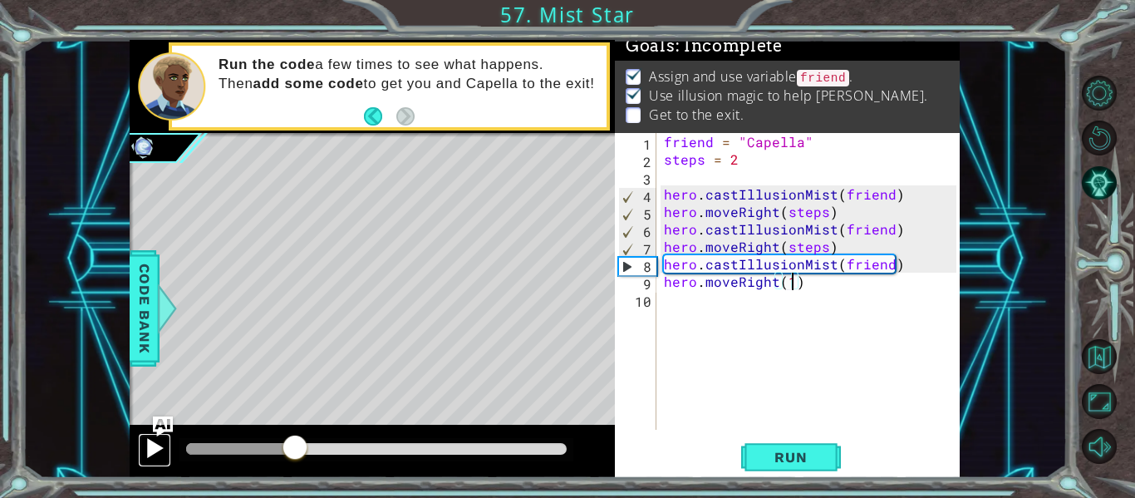
click at [165, 449] on div at bounding box center [155, 448] width 22 height 22
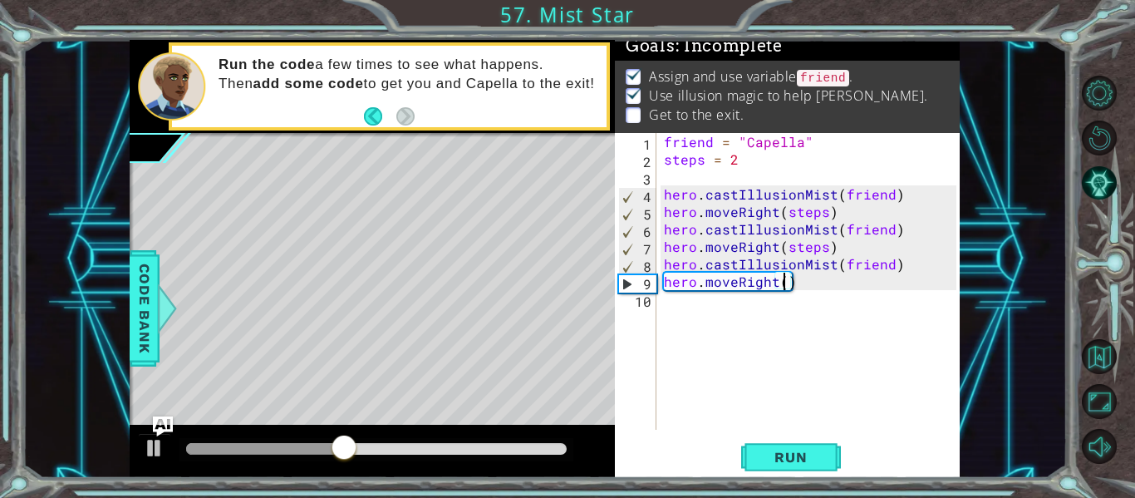
scroll to position [0, 7]
type textarea "hero.moveRight(2)"
click at [807, 448] on button "Run" at bounding box center [791, 457] width 100 height 34
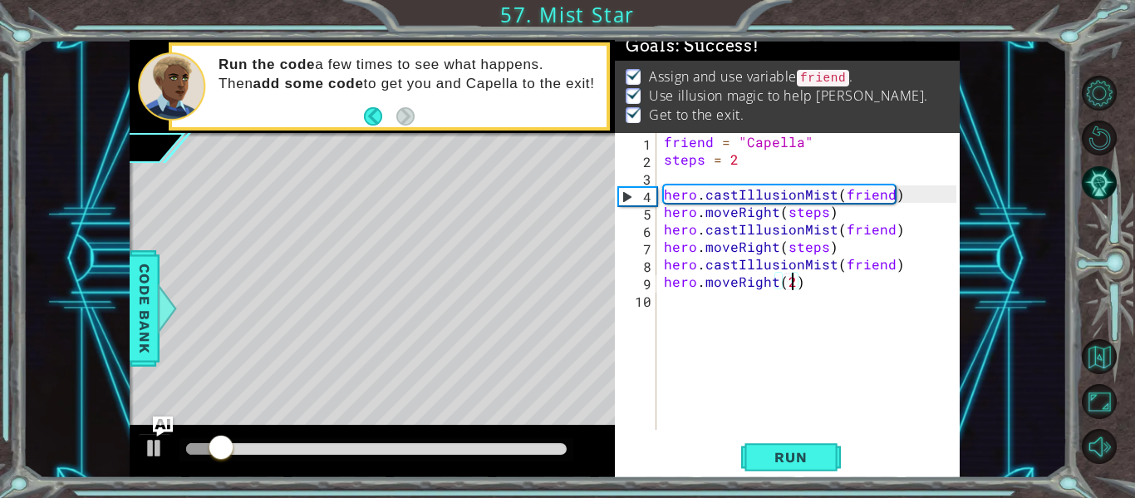
click at [565, 449] on div at bounding box center [376, 449] width 380 height 12
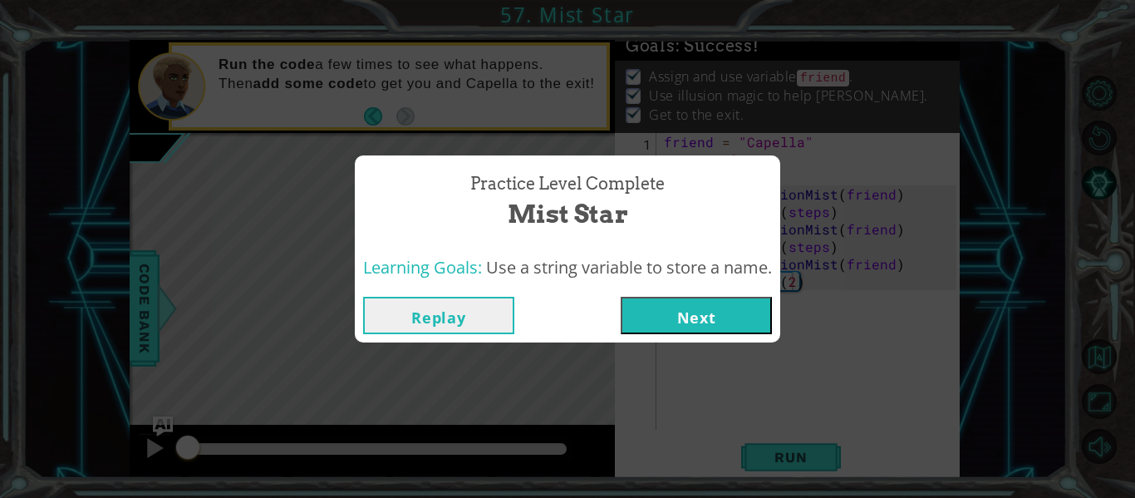
click at [656, 317] on button "Next" at bounding box center [696, 315] width 151 height 37
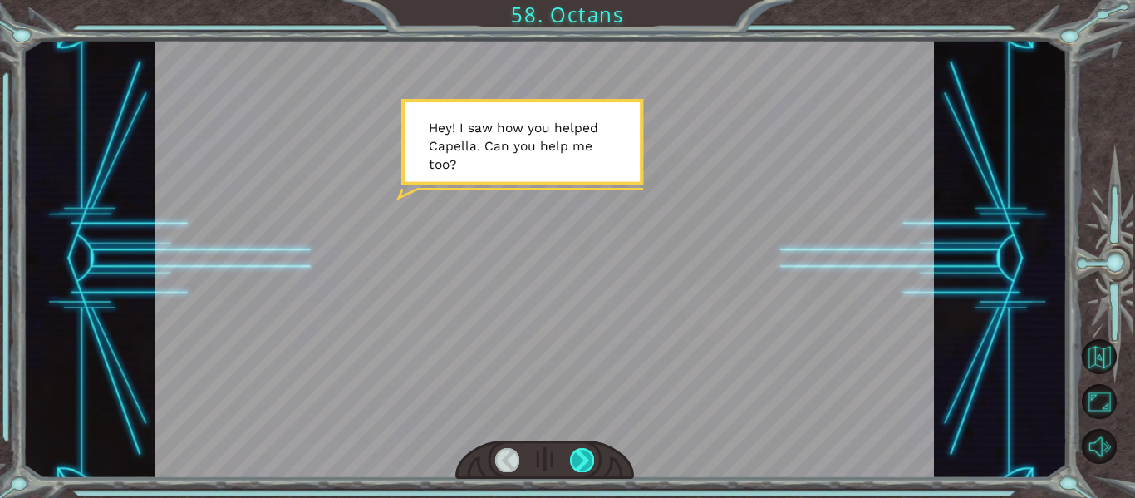
click at [586, 451] on div at bounding box center [582, 459] width 24 height 23
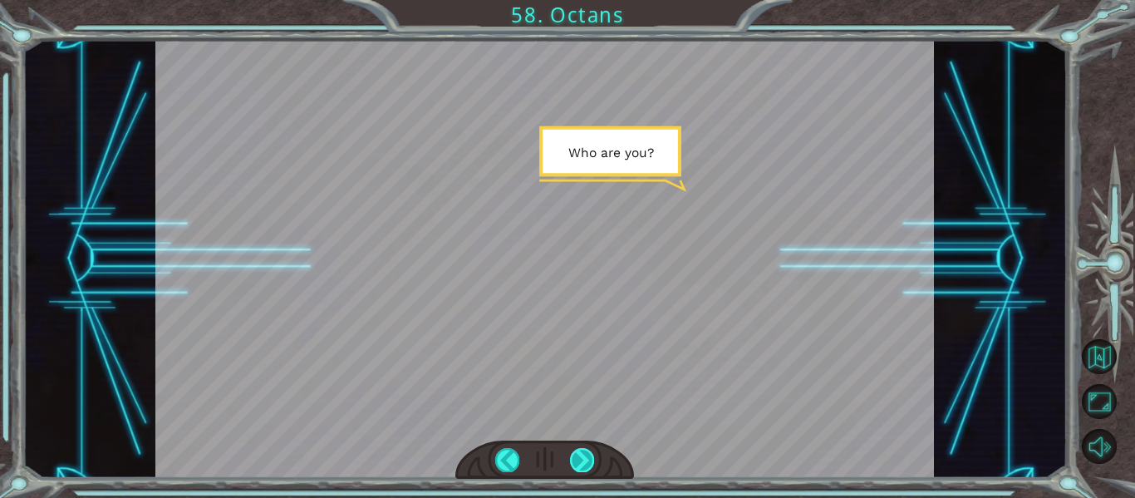
click at [586, 451] on div at bounding box center [582, 459] width 24 height 23
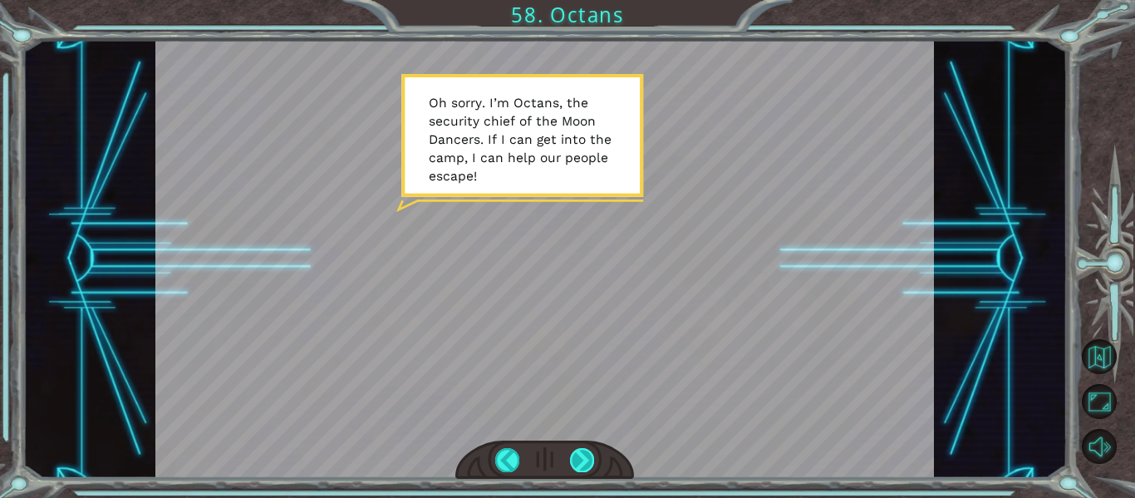
click at [588, 451] on div at bounding box center [582, 459] width 24 height 23
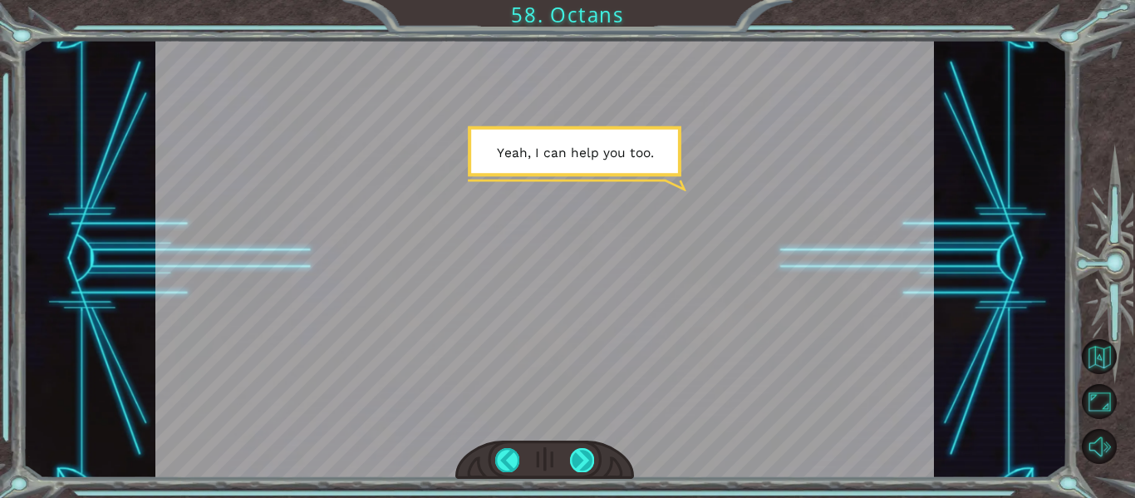
click at [588, 451] on div at bounding box center [582, 459] width 24 height 23
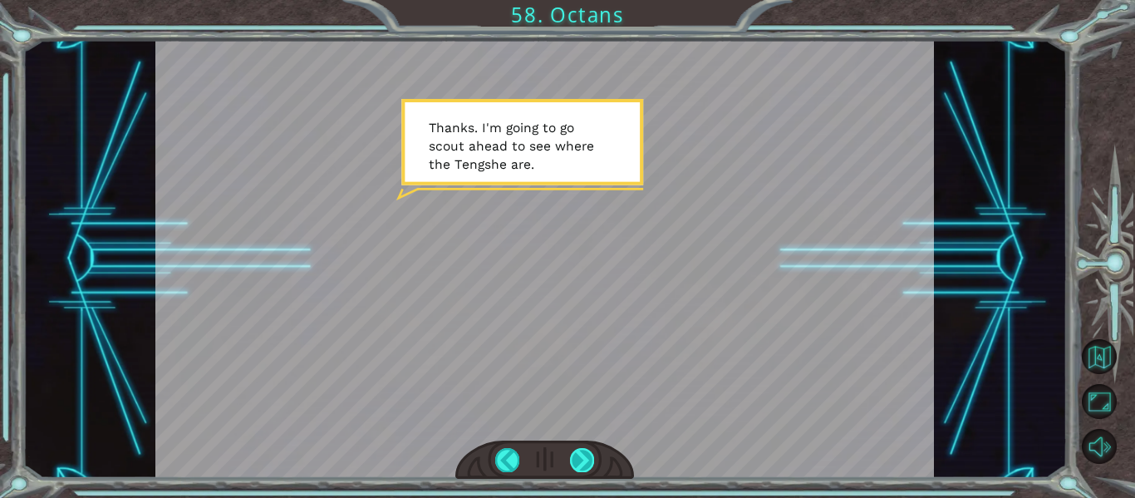
click at [588, 451] on div at bounding box center [582, 459] width 24 height 23
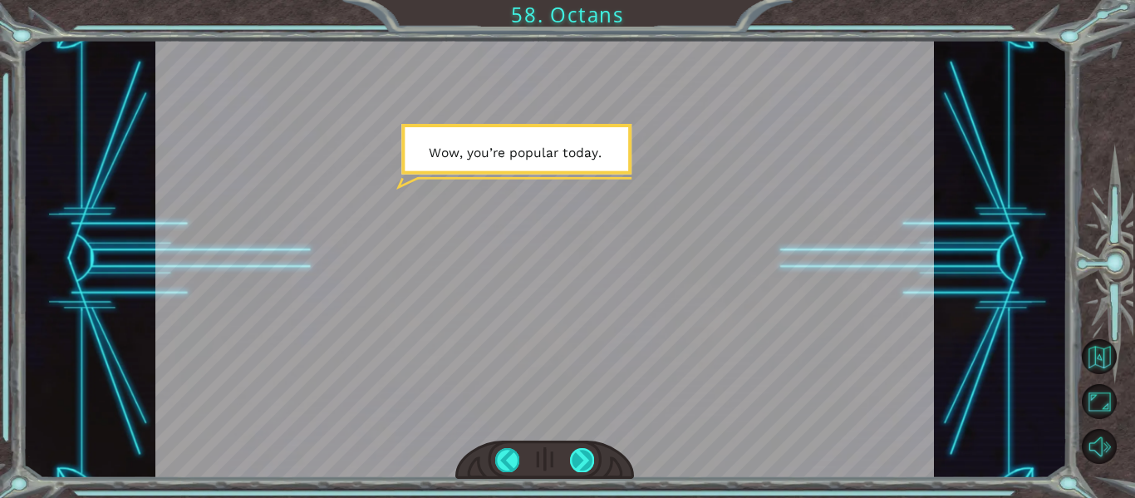
click at [588, 451] on div at bounding box center [582, 459] width 24 height 23
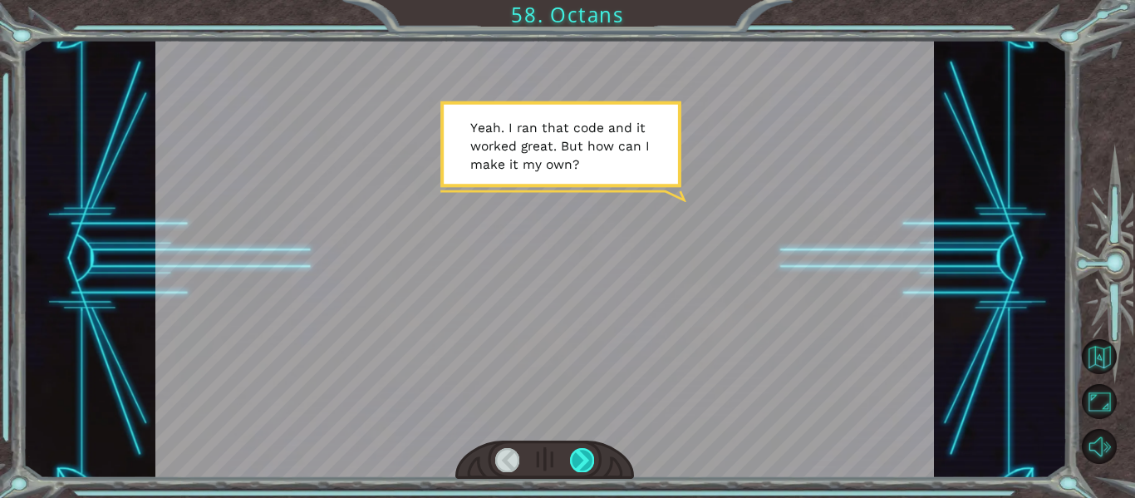
click at [588, 451] on div at bounding box center [582, 459] width 24 height 23
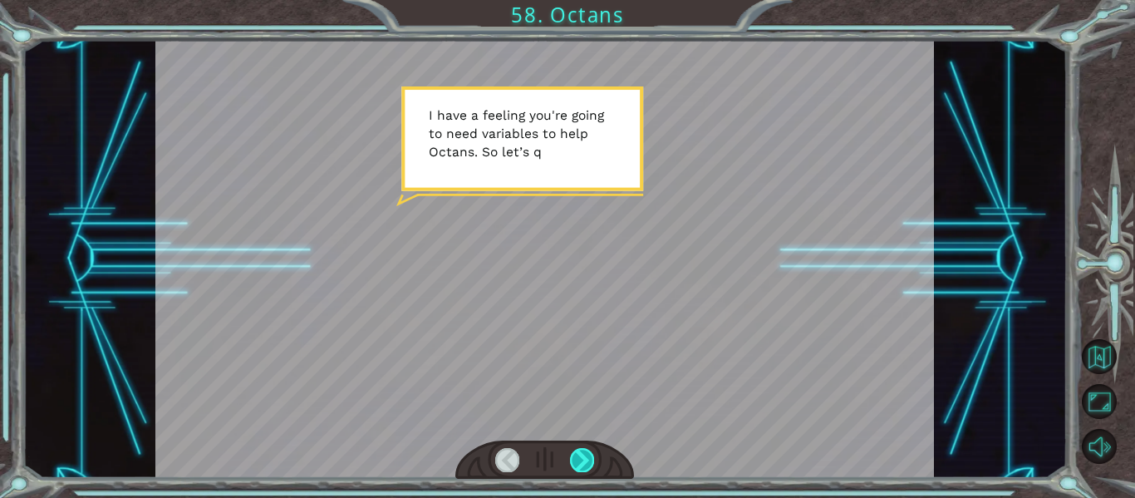
click at [588, 451] on div at bounding box center [582, 459] width 24 height 23
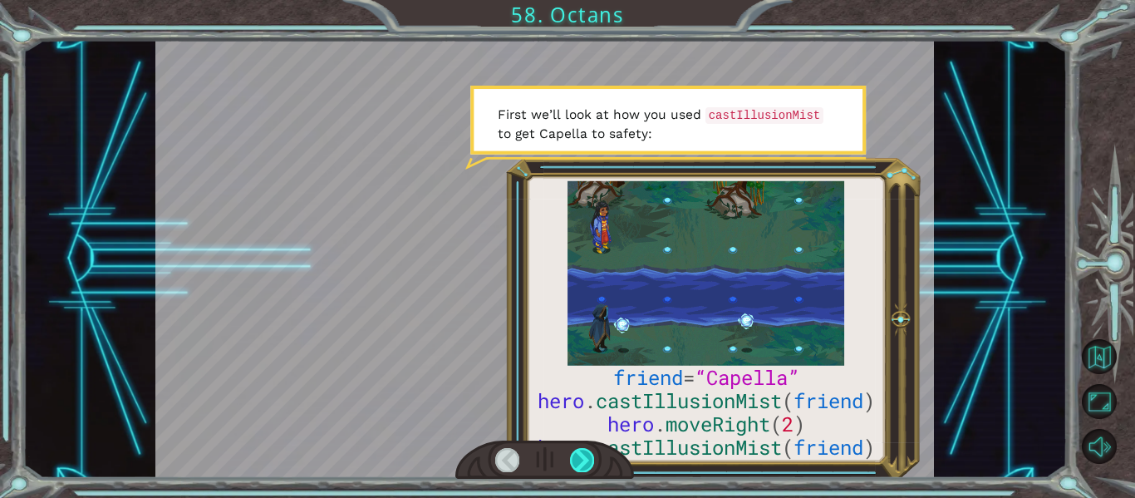
click at [588, 451] on div at bounding box center [582, 459] width 24 height 23
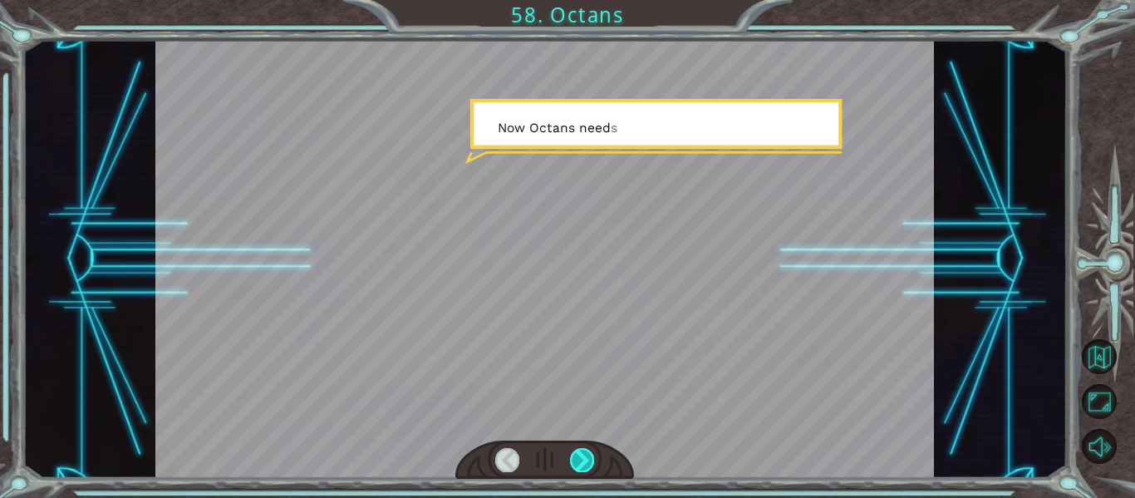
click at [588, 451] on div at bounding box center [582, 459] width 24 height 23
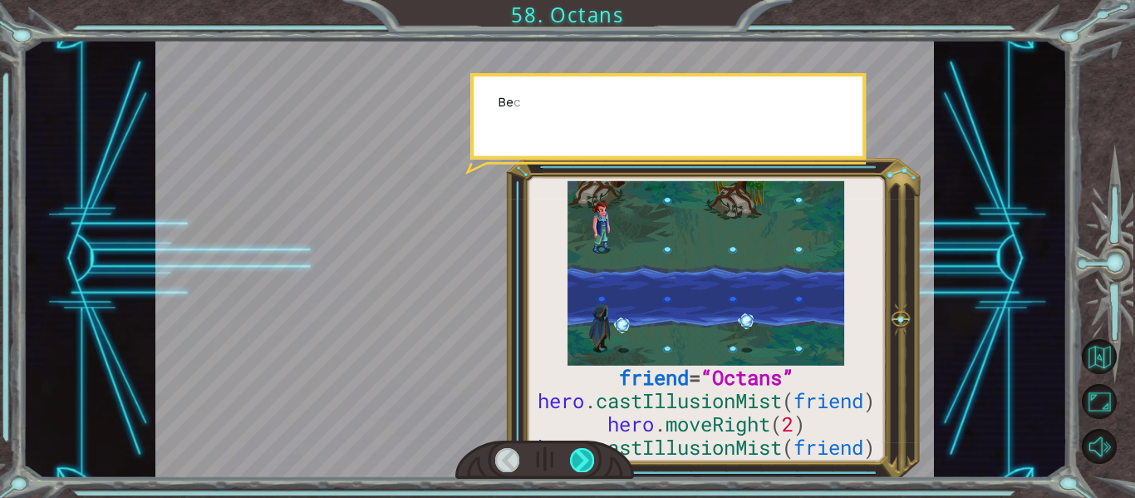
click at [588, 451] on div at bounding box center [582, 459] width 24 height 23
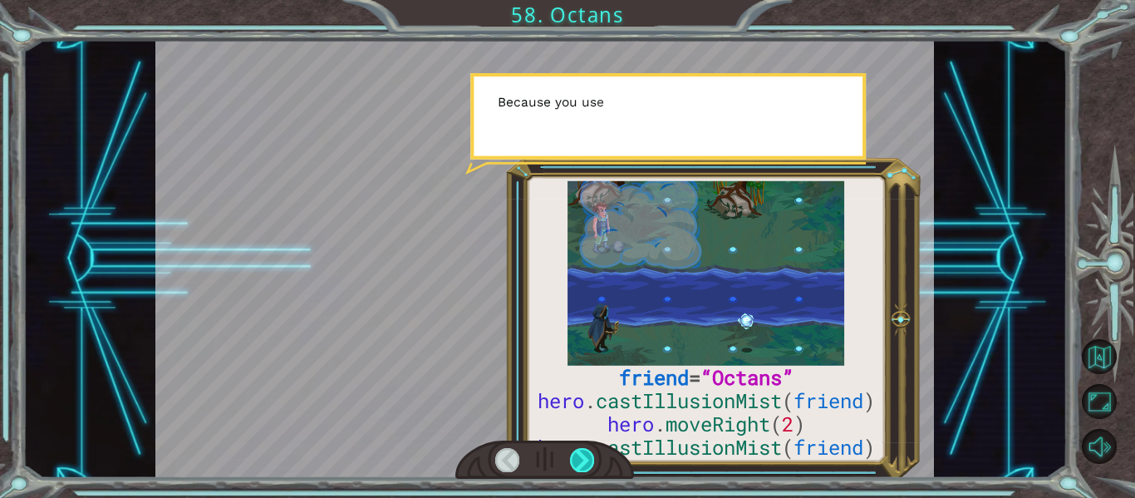
click at [588, 451] on div at bounding box center [582, 459] width 24 height 23
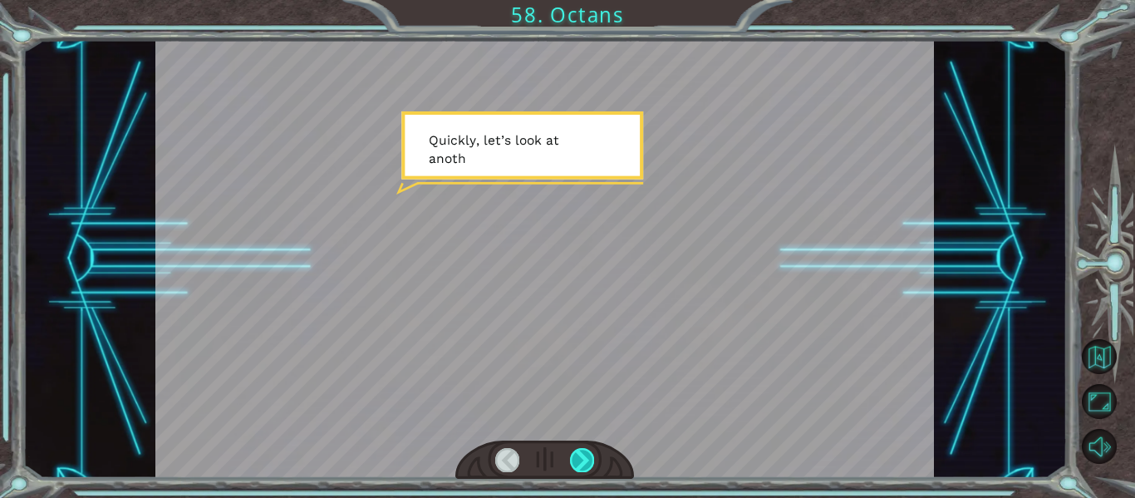
click at [588, 451] on div at bounding box center [582, 459] width 24 height 23
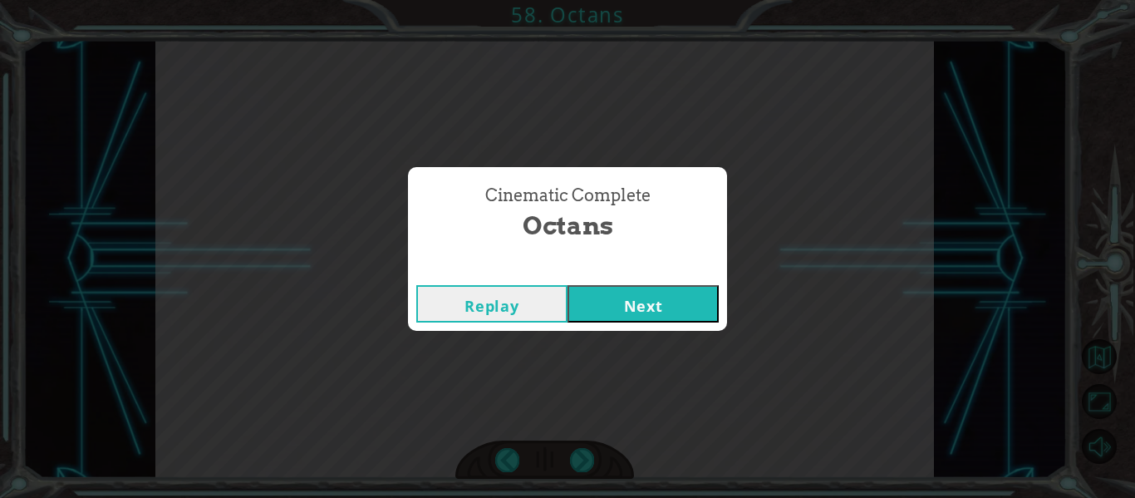
click at [638, 308] on button "Next" at bounding box center [642, 303] width 151 height 37
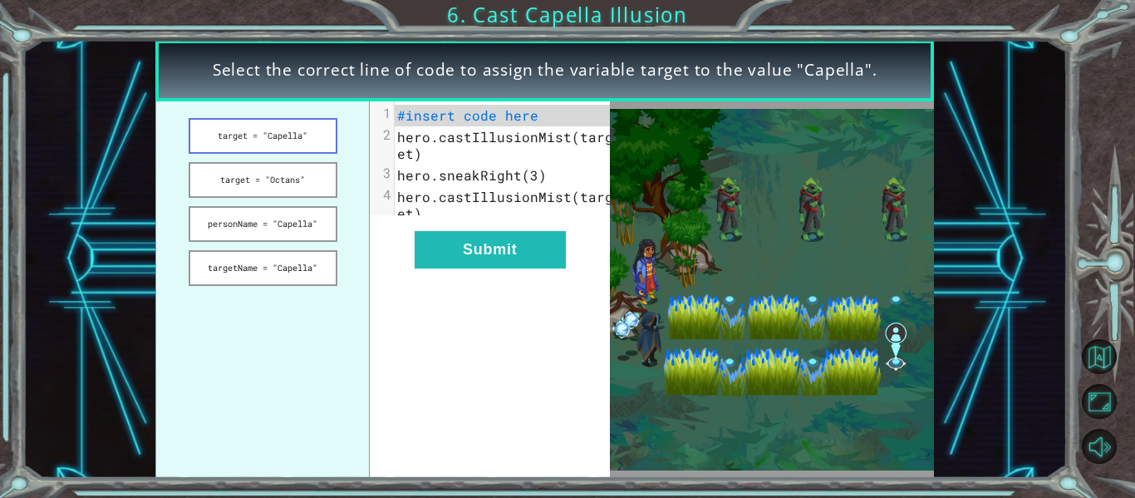
click at [289, 142] on button "target = "Capella"" at bounding box center [263, 136] width 149 height 36
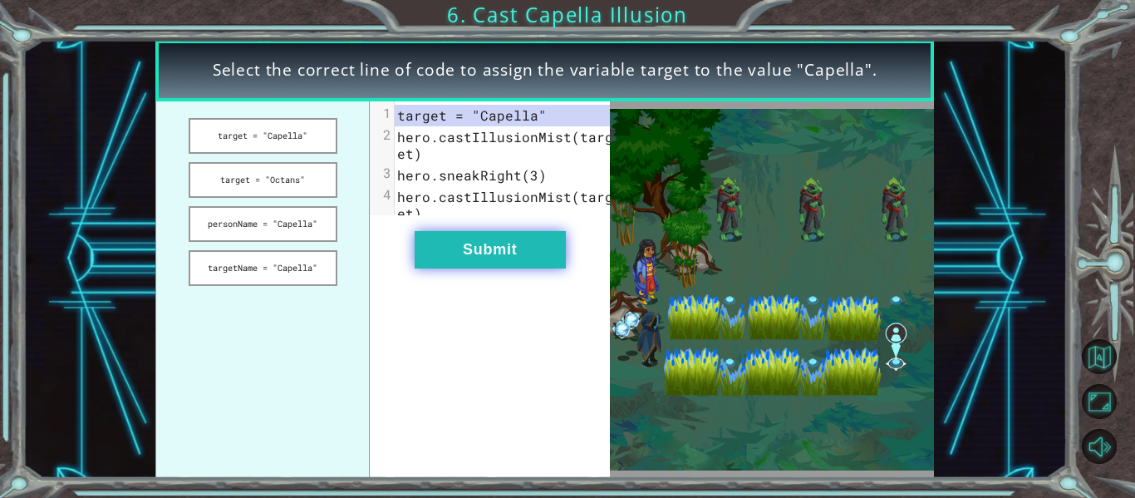
click at [461, 265] on button "Submit" at bounding box center [490, 249] width 151 height 37
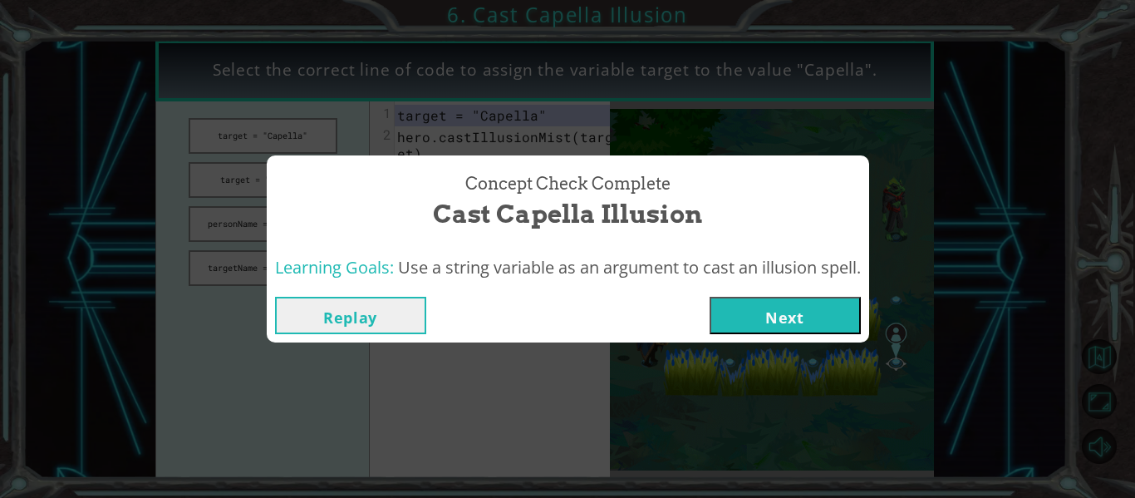
click at [741, 302] on button "Next" at bounding box center [784, 315] width 151 height 37
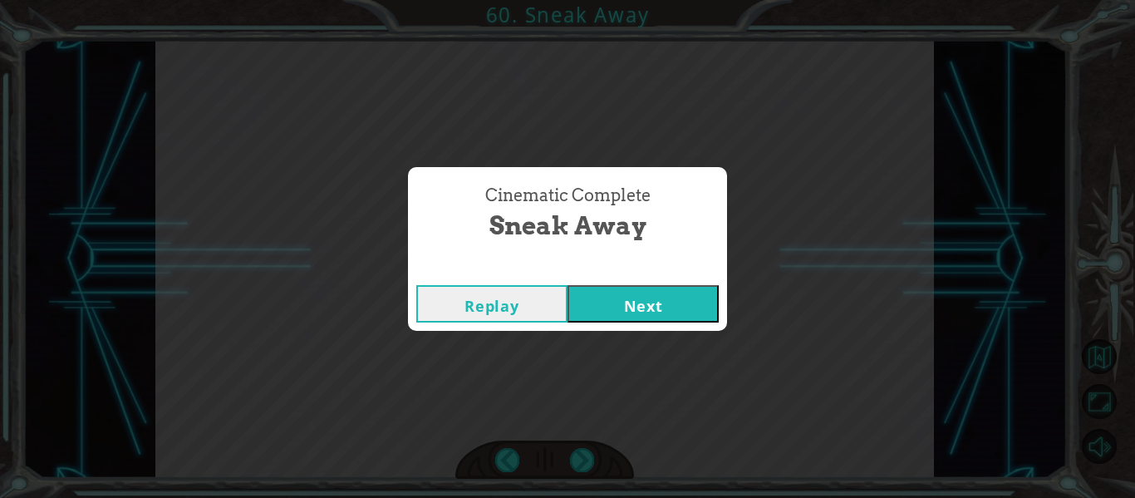
click at [653, 297] on button "Next" at bounding box center [642, 303] width 151 height 37
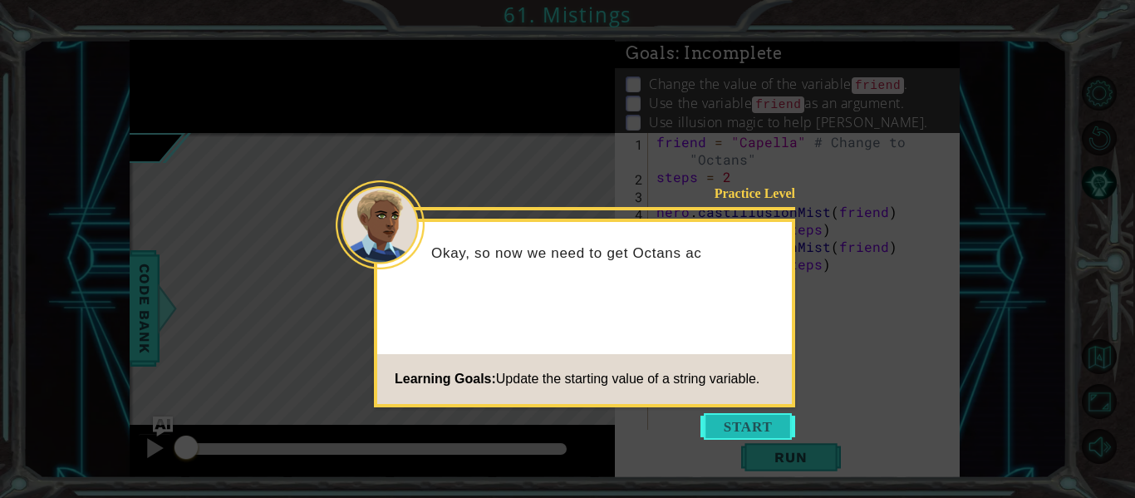
click at [714, 422] on button "Start" at bounding box center [747, 426] width 95 height 27
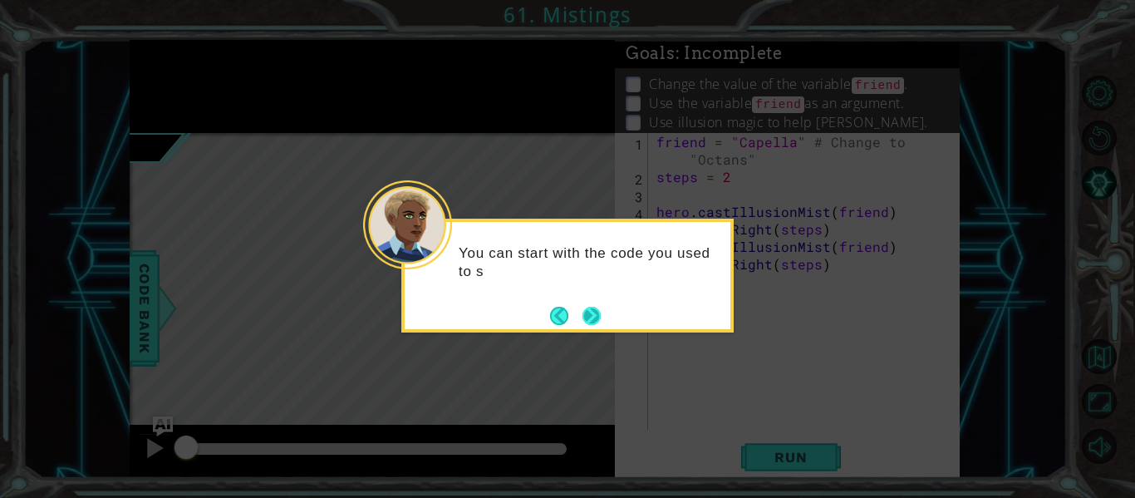
click at [600, 321] on button "Next" at bounding box center [591, 316] width 18 height 18
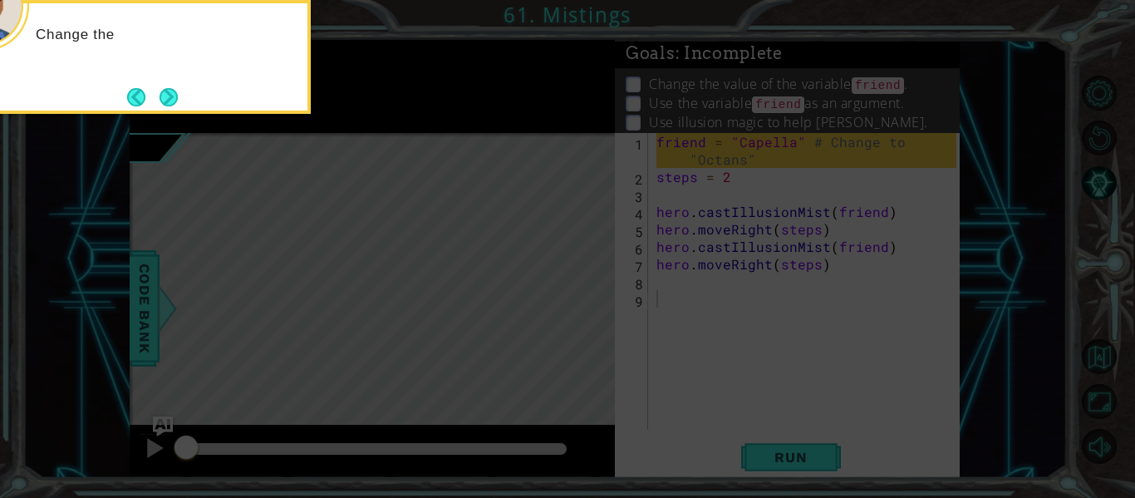
click at [595, 311] on icon at bounding box center [567, 74] width 1135 height 846
click at [170, 99] on button "Next" at bounding box center [168, 97] width 18 height 18
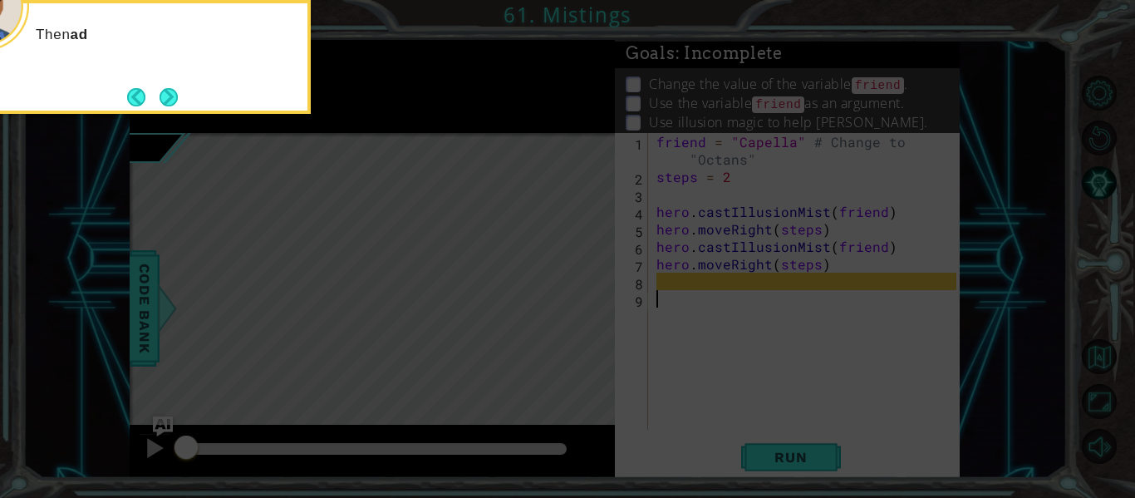
click at [327, 172] on icon at bounding box center [567, 74] width 1135 height 846
click at [164, 97] on button "Next" at bounding box center [168, 97] width 18 height 18
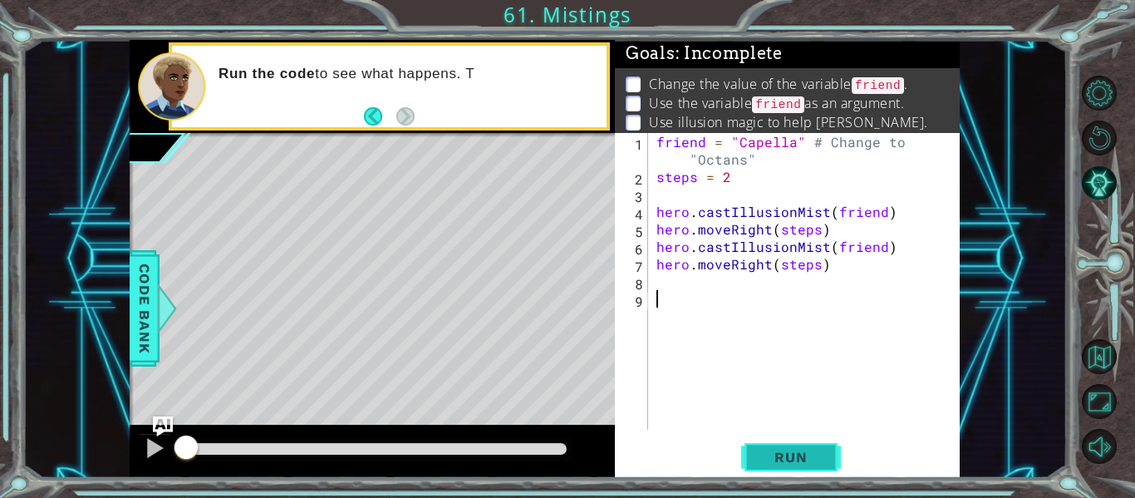
click at [781, 470] on button "Run" at bounding box center [791, 457] width 100 height 34
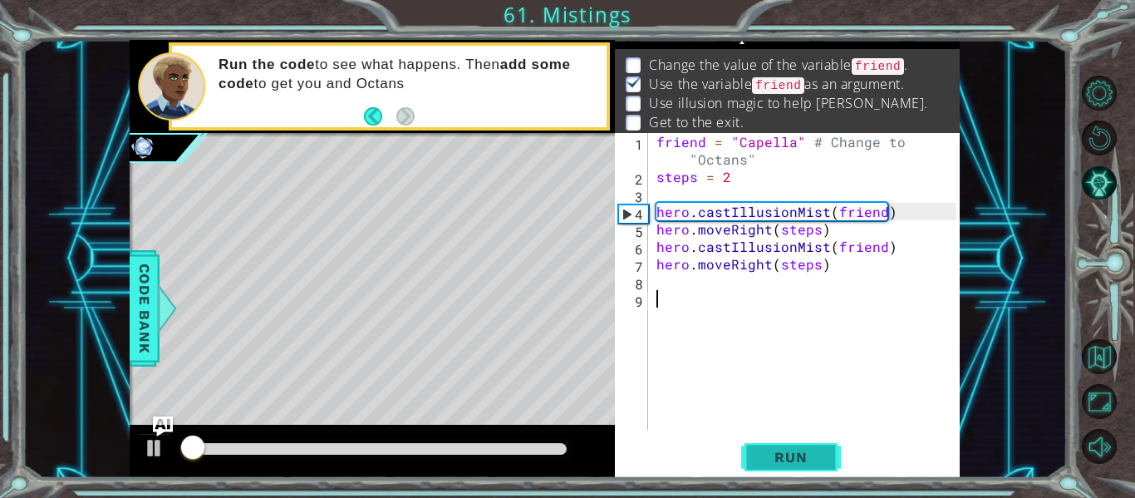
scroll to position [24, 0]
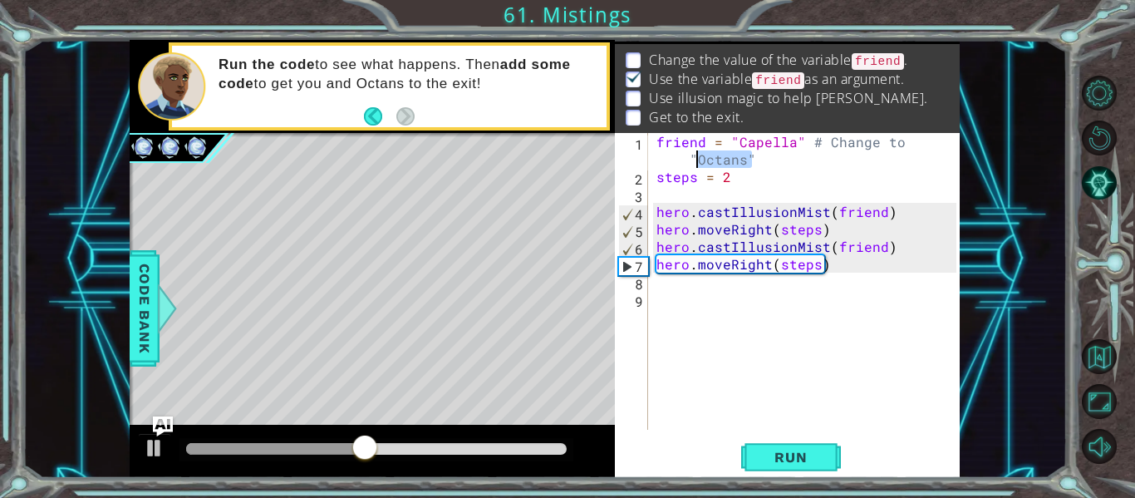
drag, startPoint x: 750, startPoint y: 157, endPoint x: 697, endPoint y: 162, distance: 53.4
click at [697, 162] on div "friend = "Capella" # Change to "Octans" steps = 2 hero . castIllusionMist ( fri…" at bounding box center [809, 307] width 312 height 349
click at [740, 159] on div "friend = "Capella" # Change to "Octans" steps = 2 hero . castIllusionMist ( fri…" at bounding box center [804, 281] width 303 height 297
drag, startPoint x: 741, startPoint y: 162, endPoint x: 696, endPoint y: 163, distance: 44.9
click at [696, 163] on div "friend = "Capella" # Change to "Octans" steps = 2 hero . castIllusionMist ( fri…" at bounding box center [809, 307] width 312 height 349
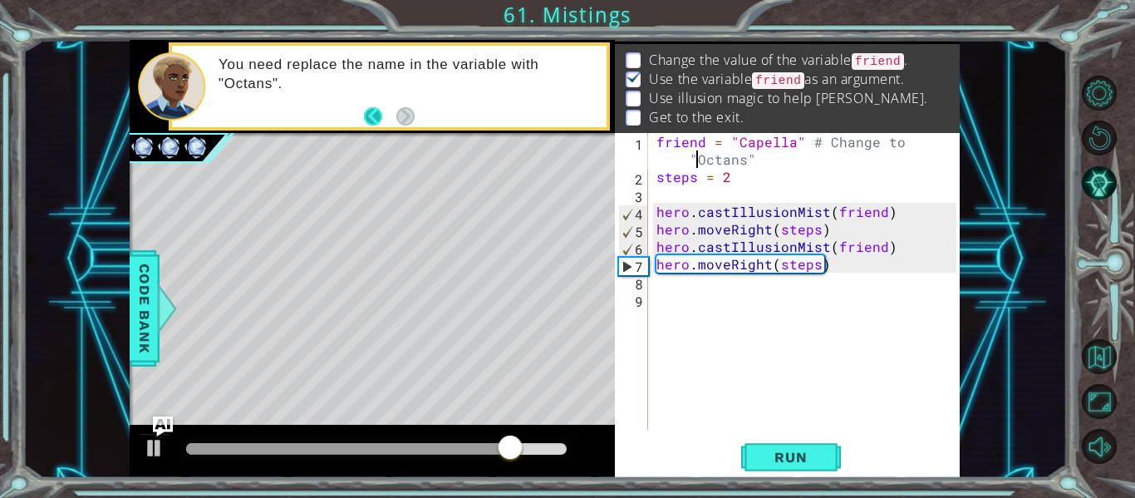
click at [376, 119] on button "Back" at bounding box center [380, 116] width 32 height 18
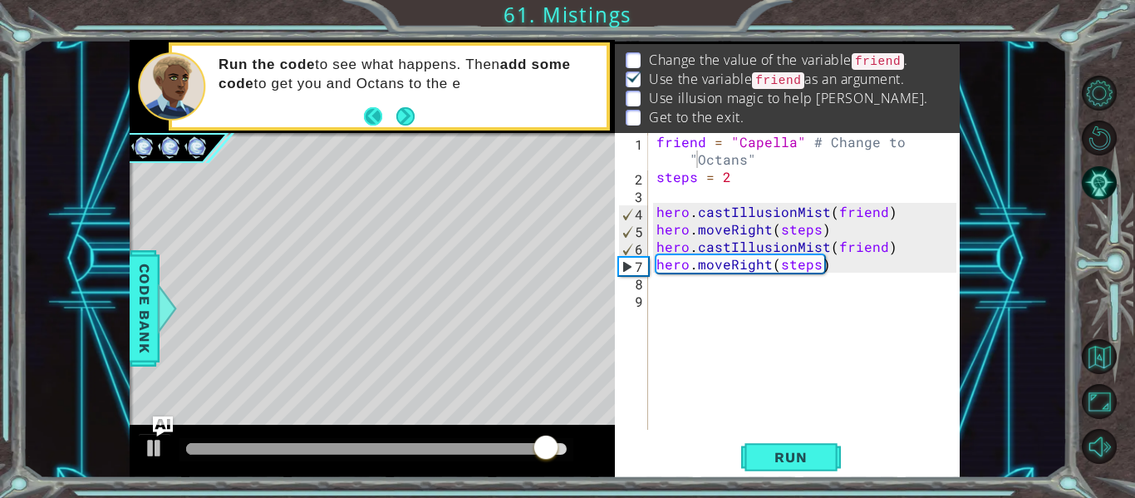
click at [372, 115] on button "Back" at bounding box center [380, 116] width 32 height 18
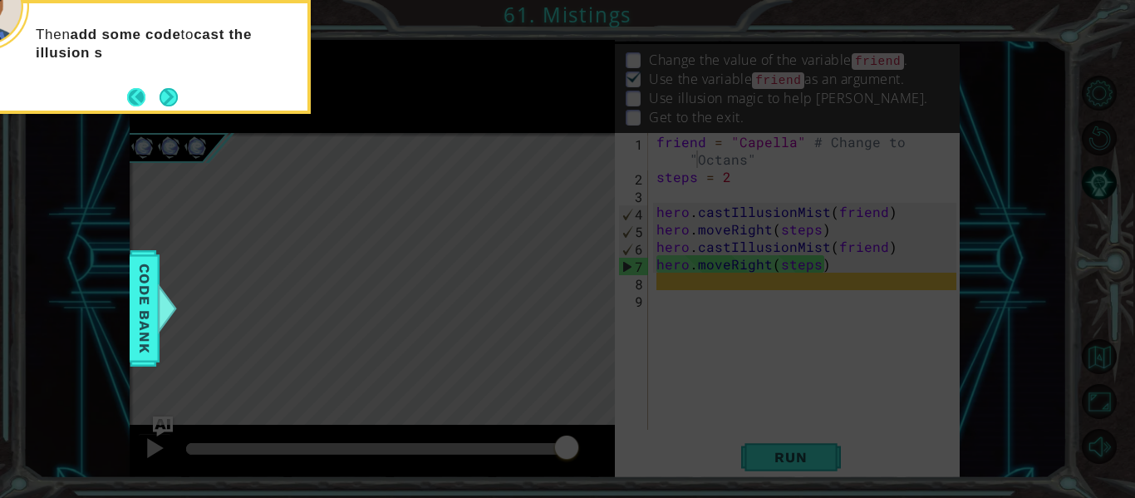
click at [140, 94] on button "Back" at bounding box center [143, 97] width 32 height 18
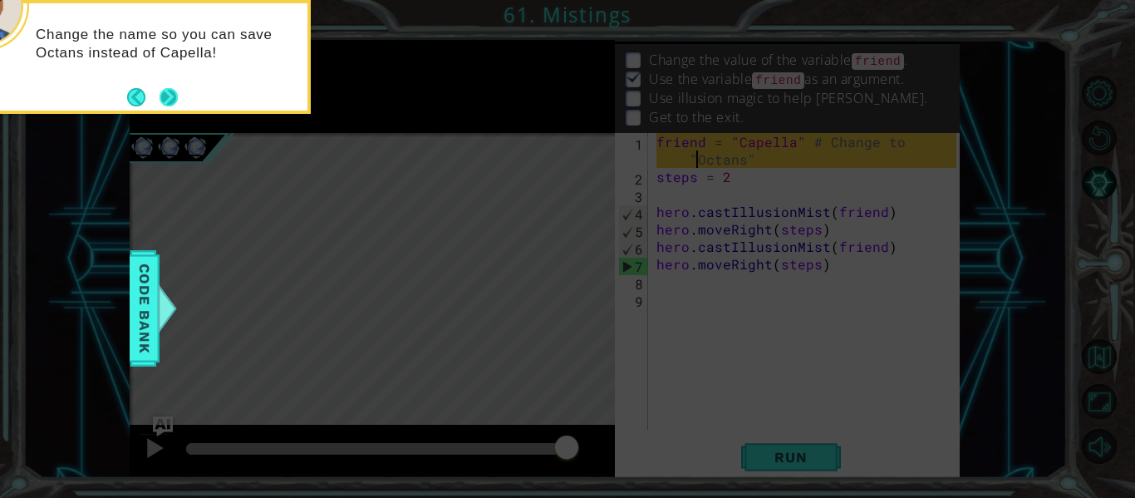
click at [171, 95] on button "Next" at bounding box center [168, 97] width 18 height 18
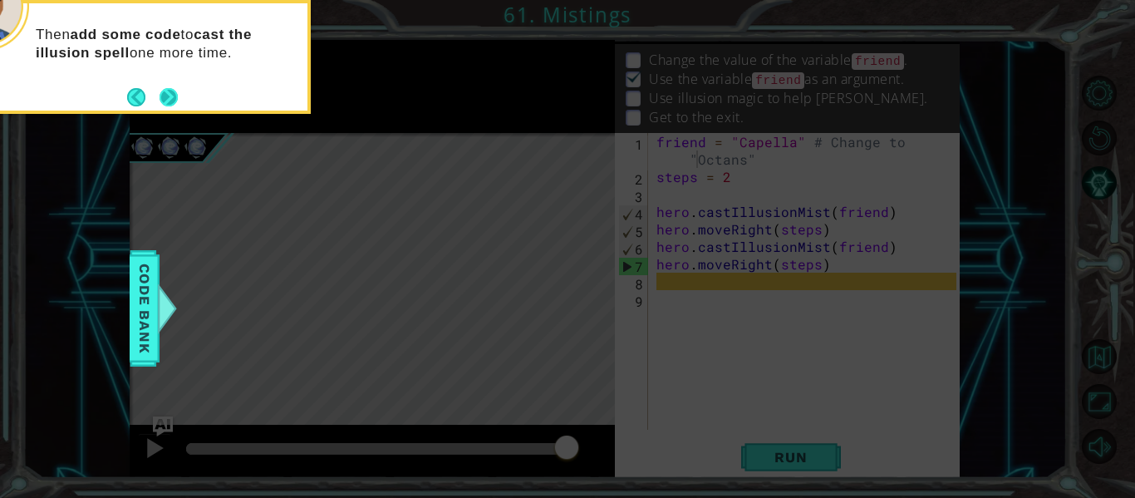
click at [178, 94] on button "Next" at bounding box center [168, 97] width 18 height 18
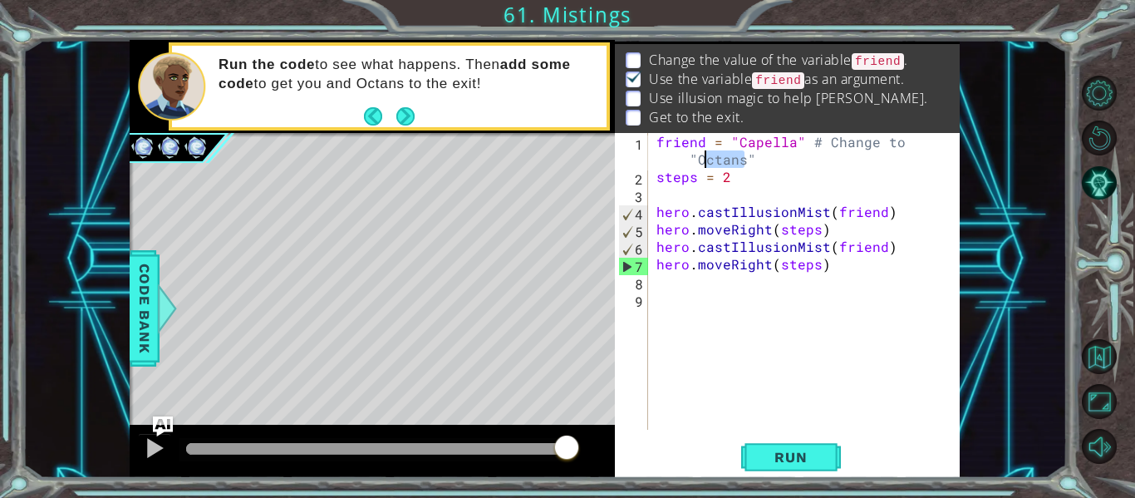
drag, startPoint x: 742, startPoint y: 160, endPoint x: 701, endPoint y: 164, distance: 40.8
click at [701, 164] on div "friend = "Capella" # Change to "Octans" steps = 2 hero . castIllusionMist ( fri…" at bounding box center [809, 307] width 312 height 349
drag, startPoint x: 699, startPoint y: 163, endPoint x: 742, endPoint y: 165, distance: 43.3
click at [742, 165] on div "friend = "Capella" # Change to "Octans" steps = 2 hero . castIllusionMist ( fri…" at bounding box center [809, 307] width 312 height 349
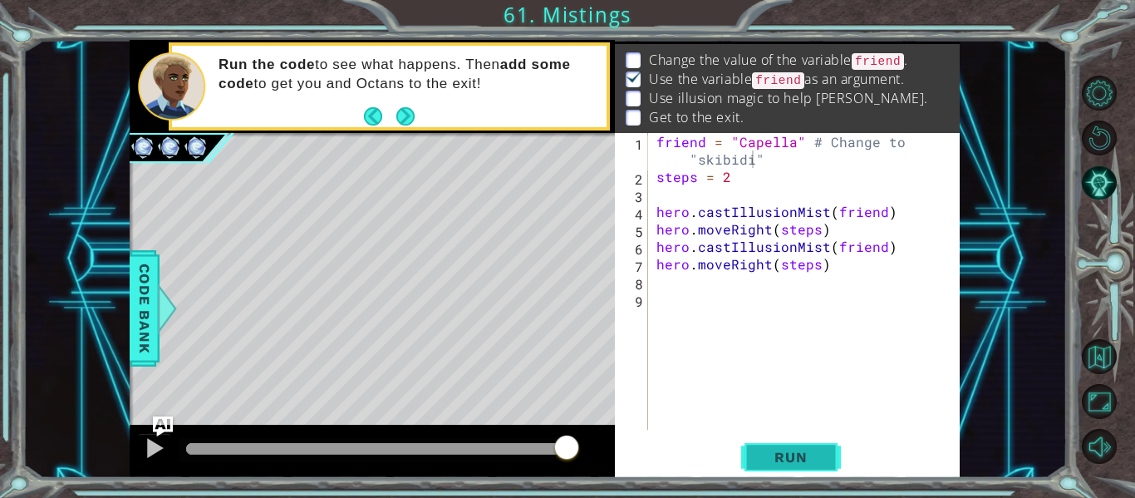
click at [794, 450] on span "Run" at bounding box center [791, 457] width 66 height 17
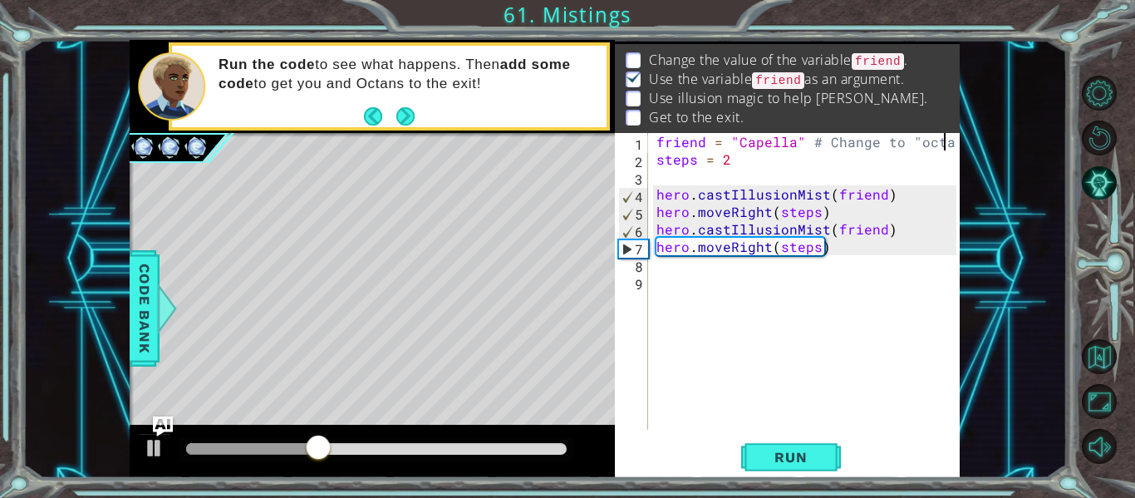
scroll to position [0, 18]
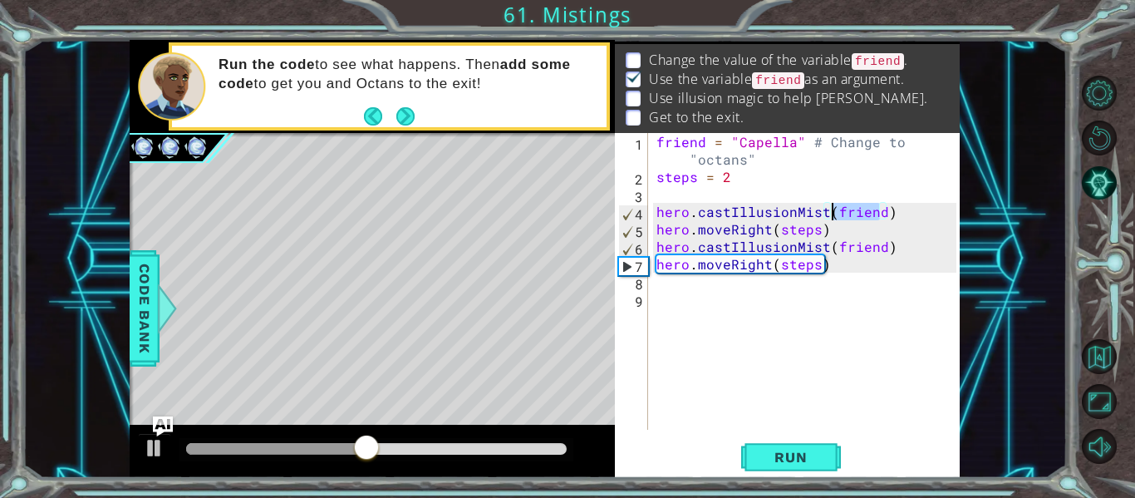
drag, startPoint x: 881, startPoint y: 214, endPoint x: 834, endPoint y: 216, distance: 47.4
click at [834, 216] on div "friend = "Capella" # Change to "octans" steps = 2 hero . castIllusionMist ( fri…" at bounding box center [809, 307] width 312 height 349
drag, startPoint x: 876, startPoint y: 258, endPoint x: 861, endPoint y: 256, distance: 15.0
click at [861, 256] on div "friend = "Capella" # Change to "octans" steps = 2 hero . castIllusionMist ( oct…" at bounding box center [809, 307] width 312 height 349
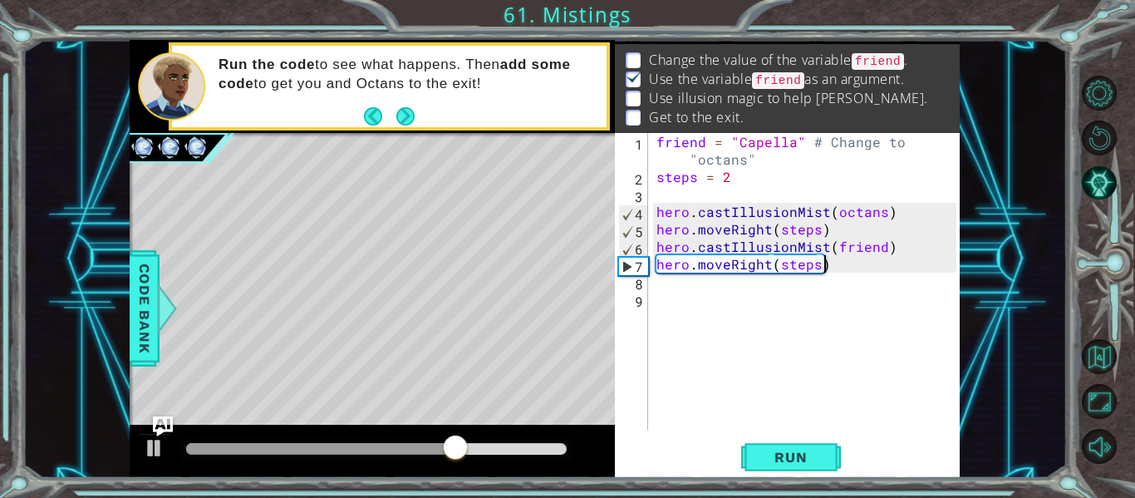
scroll to position [0, 10]
click at [703, 168] on div "friend = "Capella" # Change to "octans" steps = 2 hero . castIllusionMist ( oct…" at bounding box center [809, 307] width 312 height 349
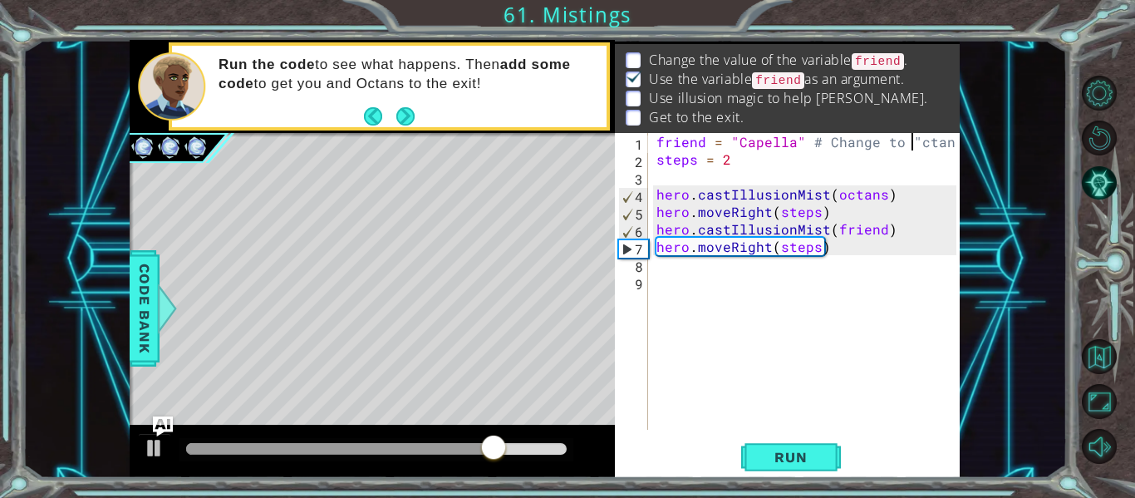
scroll to position [0, 17]
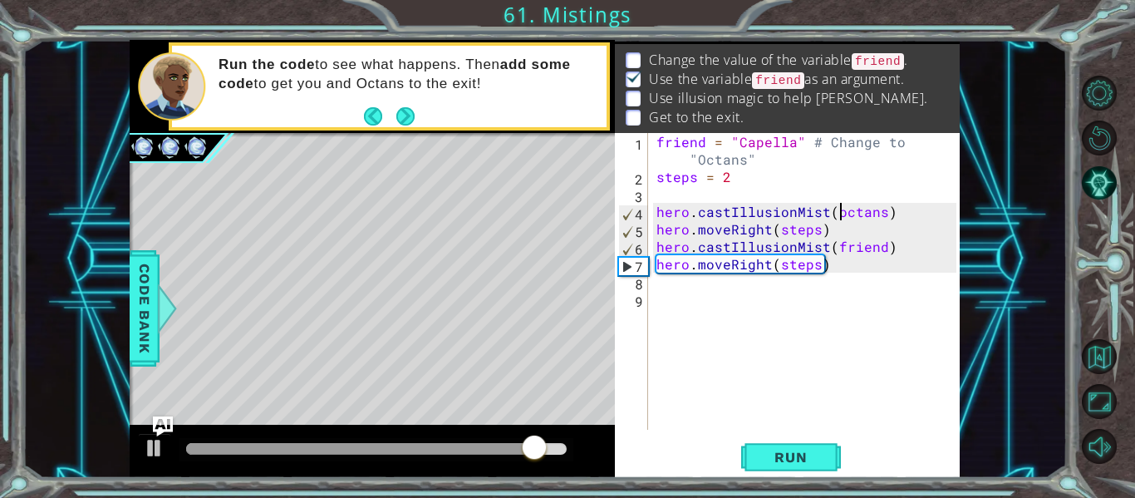
click at [840, 213] on div "friend = "Capella" # Change to "Octans" steps = 2 hero . castIllusionMist ( oct…" at bounding box center [809, 307] width 312 height 349
type textarea "hero.castIllusionMist(Octans)"
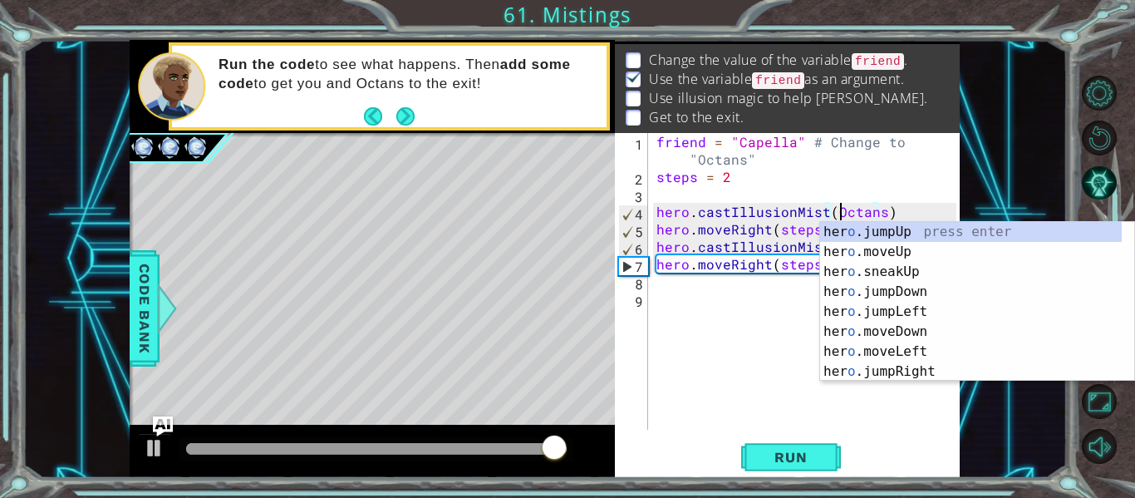
scroll to position [0, 12]
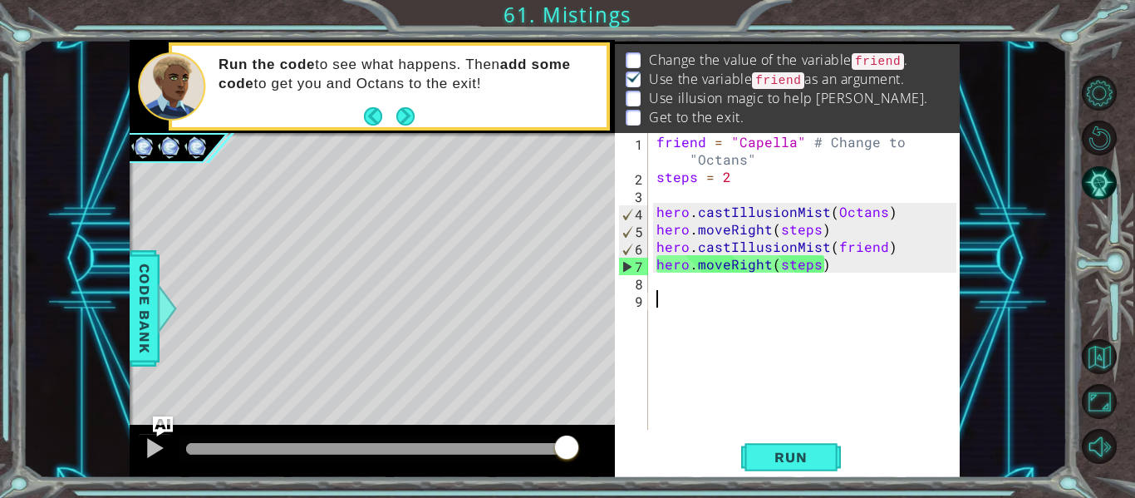
click at [797, 363] on div "friend = "Capella" # Change to "Octans" steps = 2 hero . castIllusionMist ( Oct…" at bounding box center [809, 307] width 312 height 349
drag, startPoint x: 877, startPoint y: 248, endPoint x: 834, endPoint y: 253, distance: 43.5
click at [834, 253] on div "friend = "Capella" # Change to "Octans" steps = 2 hero . castIllusionMist ( Oct…" at bounding box center [809, 307] width 312 height 349
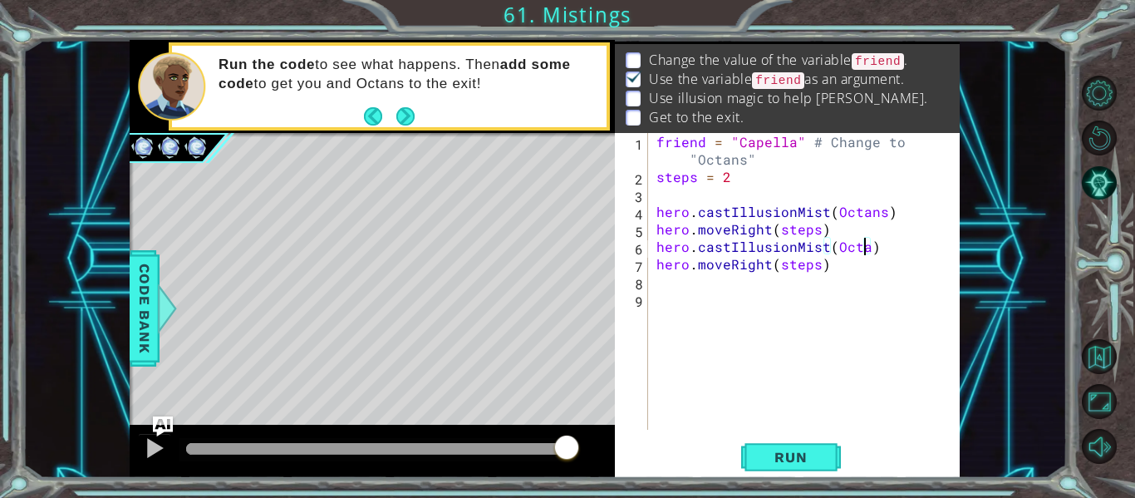
scroll to position [0, 13]
click at [806, 441] on button "Run" at bounding box center [791, 457] width 100 height 34
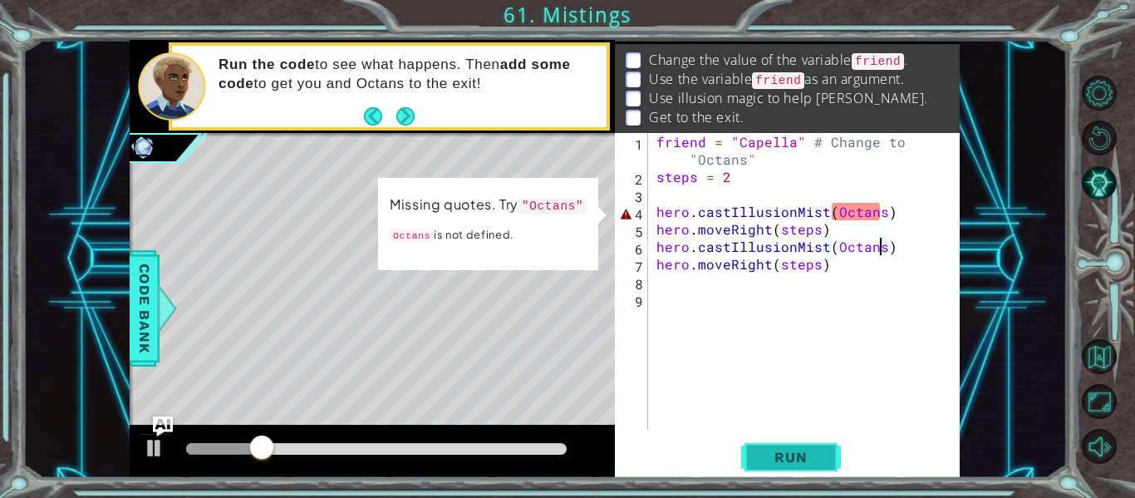
click at [794, 459] on span "Run" at bounding box center [791, 457] width 66 height 17
click at [875, 216] on div "friend = "Capella" # Change to "Octans" steps = 2 hero . castIllusionMist ( Oct…" at bounding box center [809, 307] width 312 height 349
drag, startPoint x: 877, startPoint y: 218, endPoint x: 832, endPoint y: 218, distance: 44.9
click at [832, 218] on div "friend = "Capella" # Change to "Octans" steps = 2 hero . castIllusionMist ( Oct…" at bounding box center [809, 307] width 312 height 349
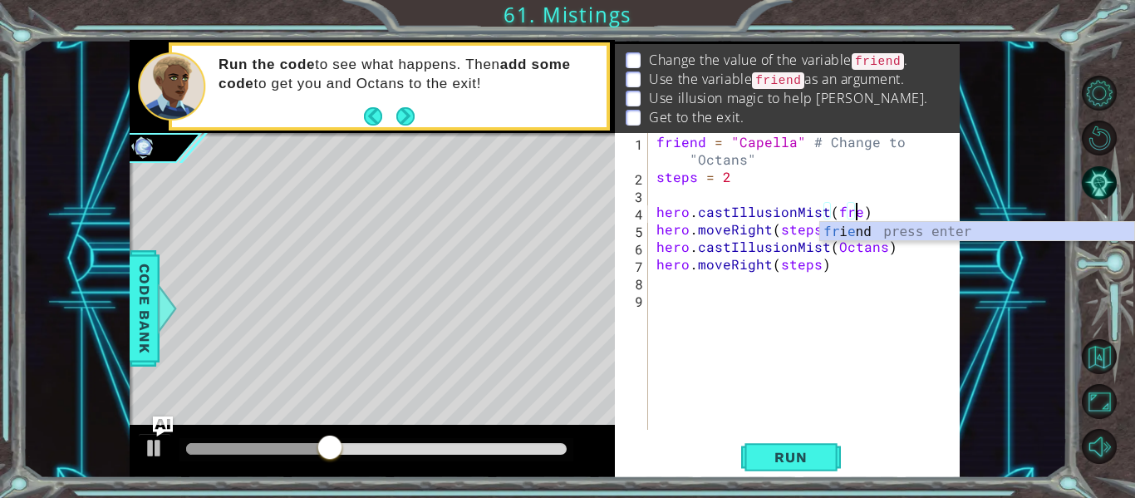
scroll to position [0, 12]
click at [849, 233] on div "fr i e nd press enter" at bounding box center [977, 252] width 314 height 60
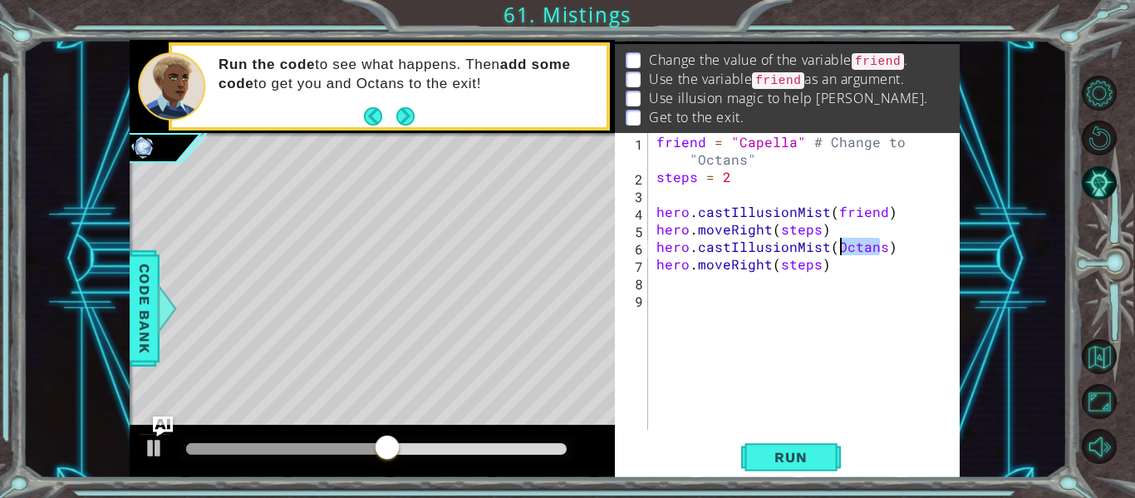
drag, startPoint x: 880, startPoint y: 250, endPoint x: 841, endPoint y: 252, distance: 39.1
click at [841, 252] on div "friend = "Capella" # Change to "Octans" steps = 2 hero . castIllusionMist ( fri…" at bounding box center [809, 307] width 312 height 349
drag, startPoint x: 831, startPoint y: 250, endPoint x: 877, endPoint y: 254, distance: 46.7
click at [877, 254] on div "friend = "Capella" # Change to "Octans" steps = 2 hero . castIllusionMist ( fri…" at bounding box center [809, 307] width 312 height 349
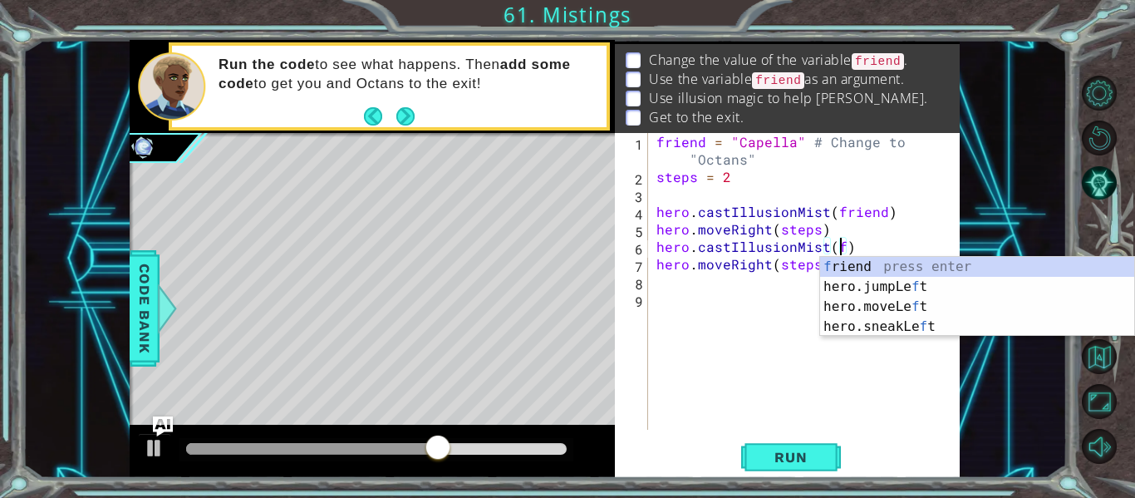
scroll to position [0, 12]
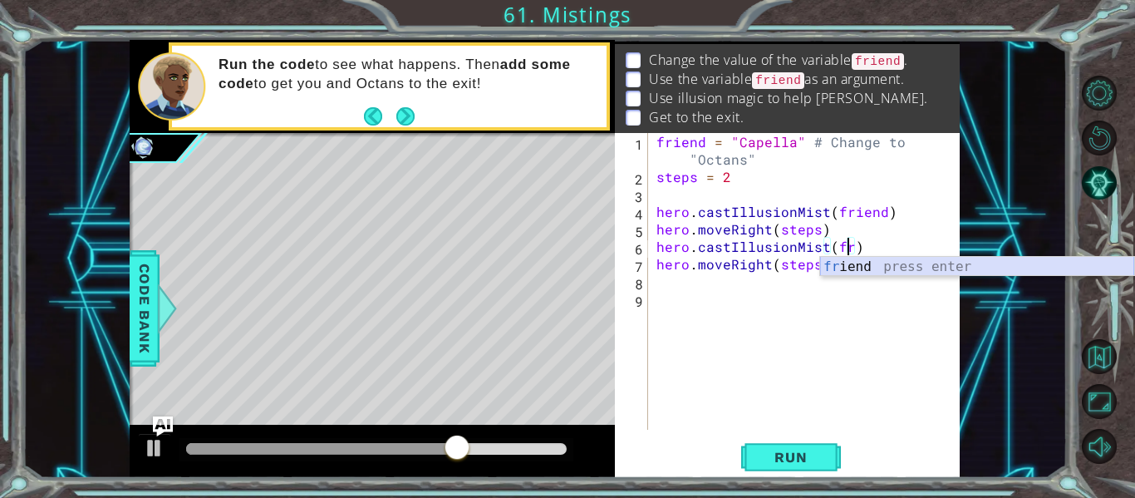
click at [880, 269] on div "fr iend press enter" at bounding box center [977, 287] width 314 height 60
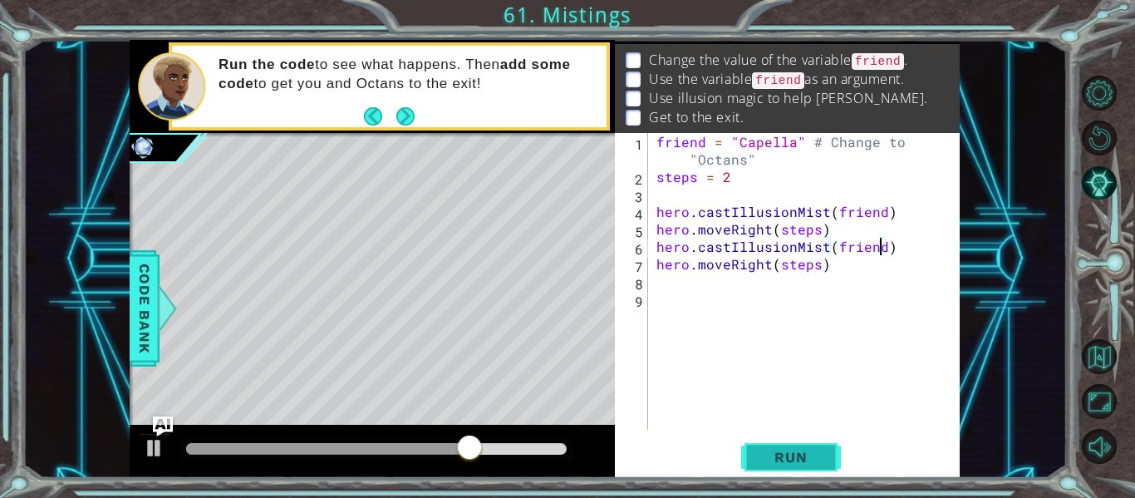
click at [774, 462] on span "Run" at bounding box center [791, 457] width 66 height 17
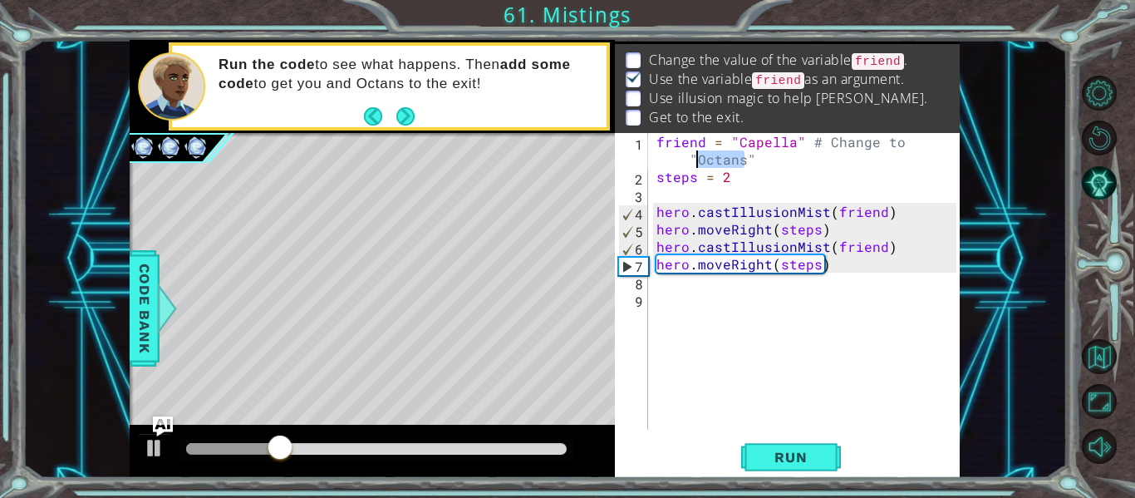
drag, startPoint x: 743, startPoint y: 162, endPoint x: 698, endPoint y: 162, distance: 44.9
click at [698, 162] on div "friend = "Capella" # Change to "Octans" steps = 2 hero . castIllusionMist ( fri…" at bounding box center [809, 307] width 312 height 349
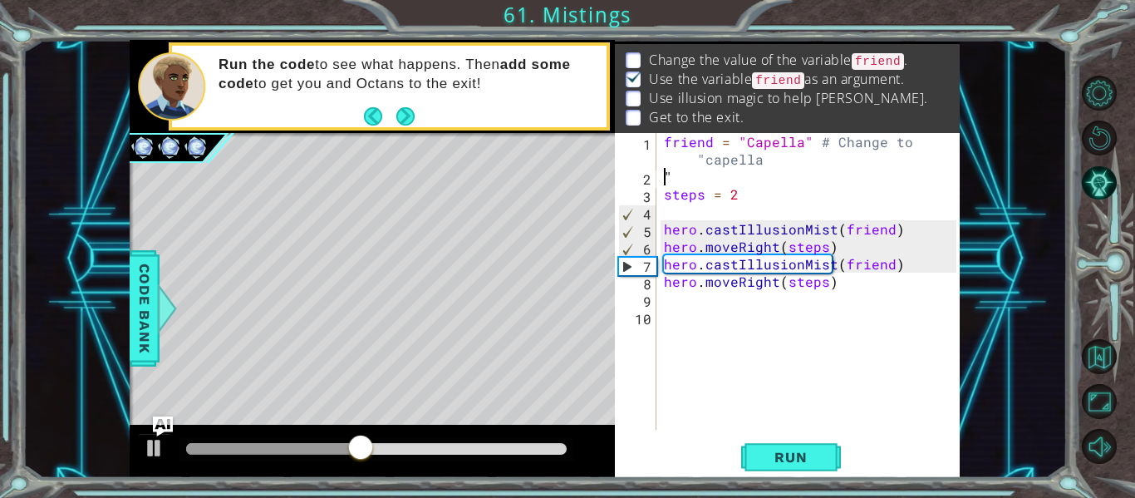
scroll to position [0, 0]
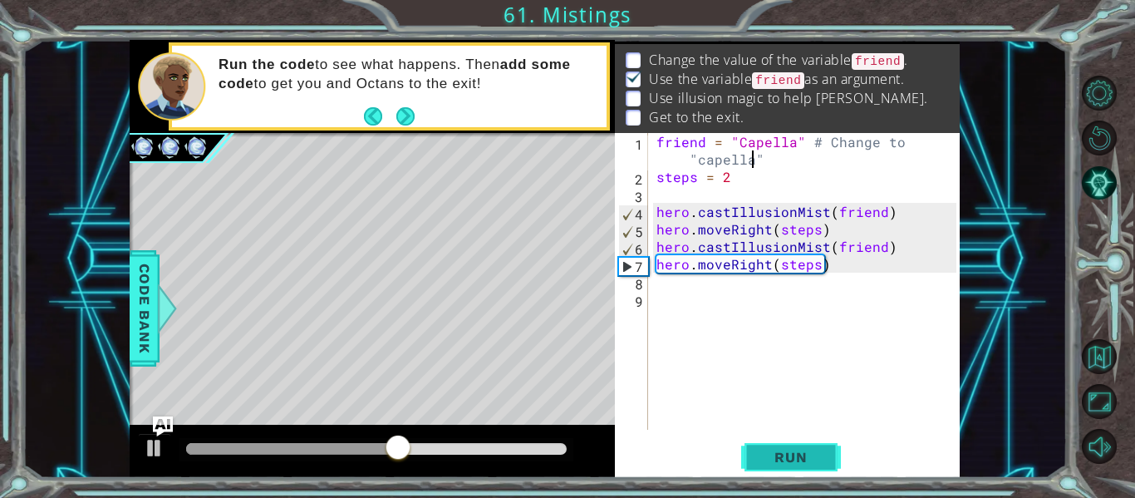
click at [771, 444] on button "Run" at bounding box center [791, 457] width 100 height 34
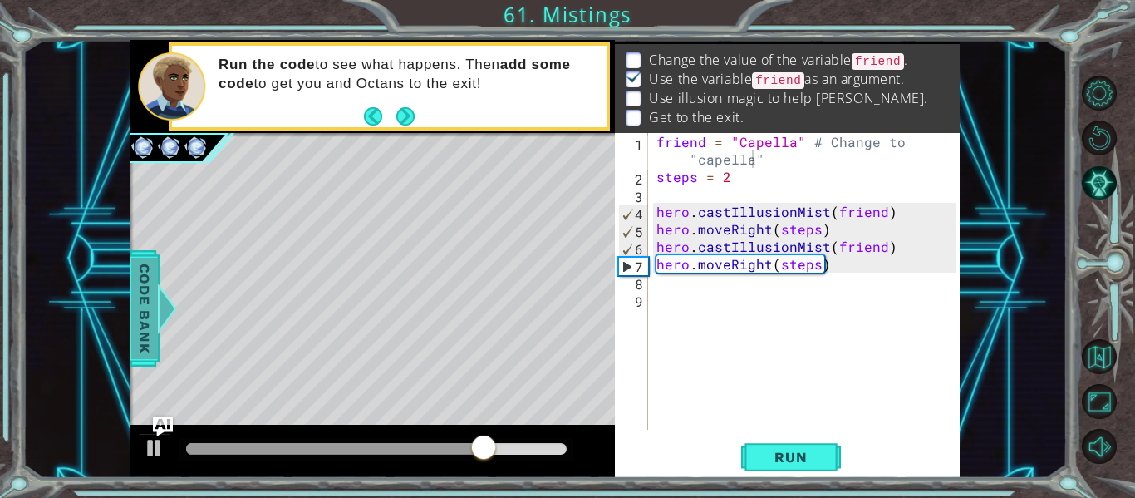
click at [140, 292] on span "Code Bank" at bounding box center [144, 308] width 27 height 101
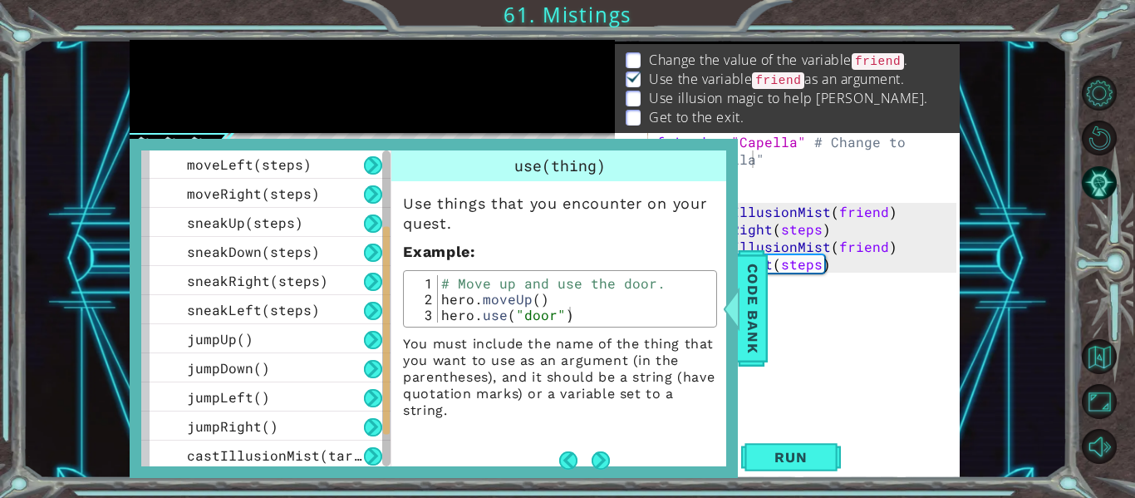
scroll to position [208, 0]
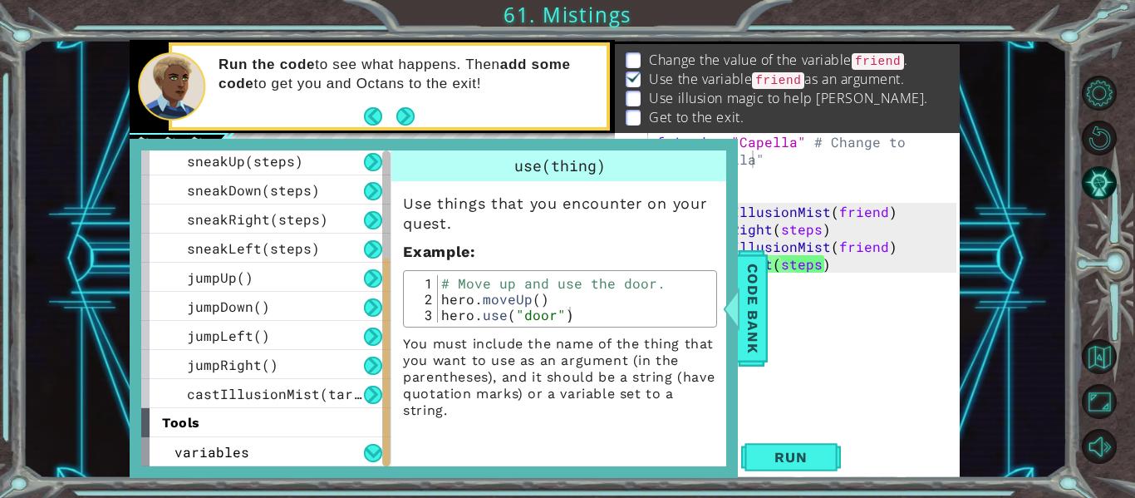
click at [578, 138] on div "Level Map" at bounding box center [514, 377] width 768 height 489
click at [742, 310] on span "Code Bank" at bounding box center [752, 308] width 27 height 101
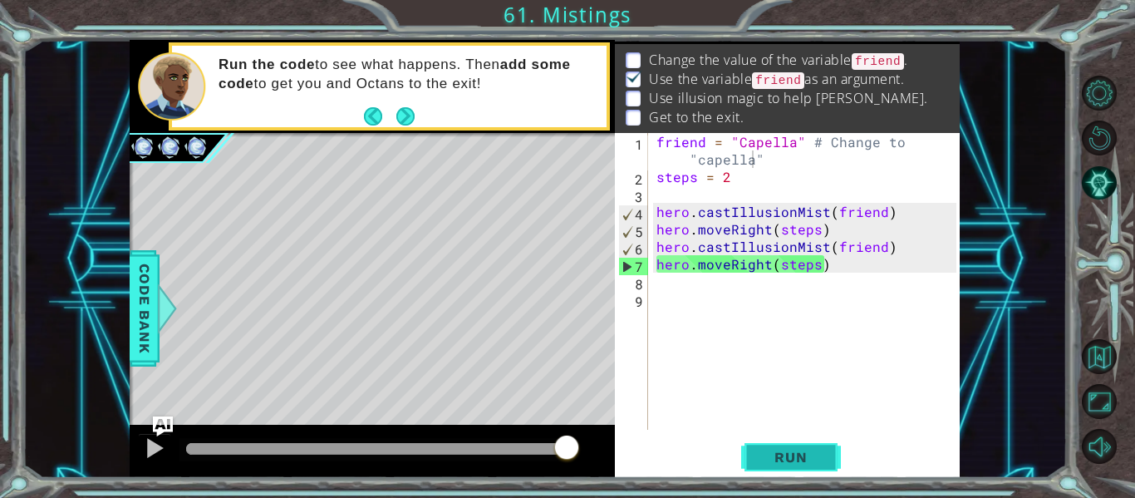
click at [805, 450] on span "Run" at bounding box center [791, 457] width 66 height 17
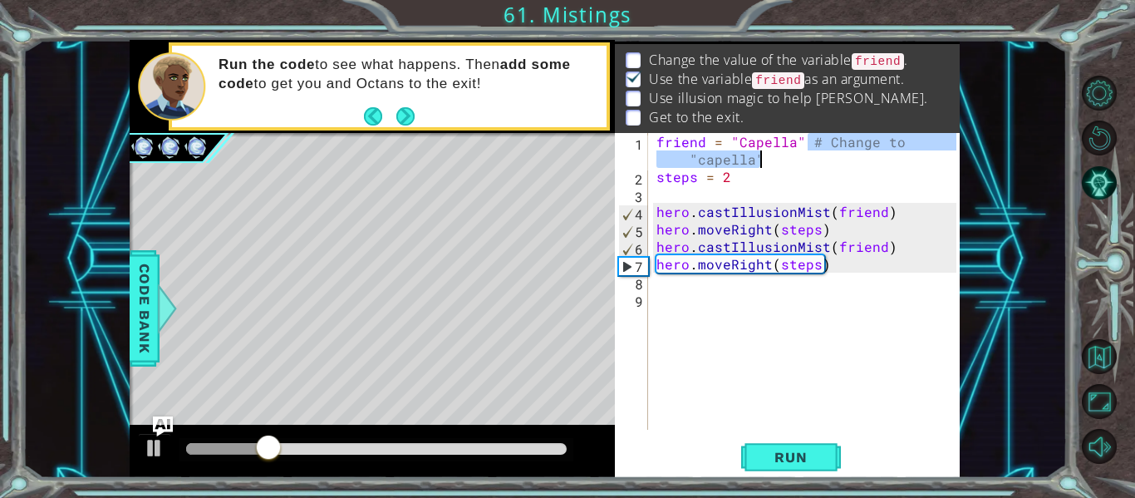
drag, startPoint x: 804, startPoint y: 140, endPoint x: 843, endPoint y: 161, distance: 44.6
click at [843, 161] on div "friend = "Capella" # Change to "capella" steps = 2 hero . castIllusionMist ( fr…" at bounding box center [809, 307] width 312 height 349
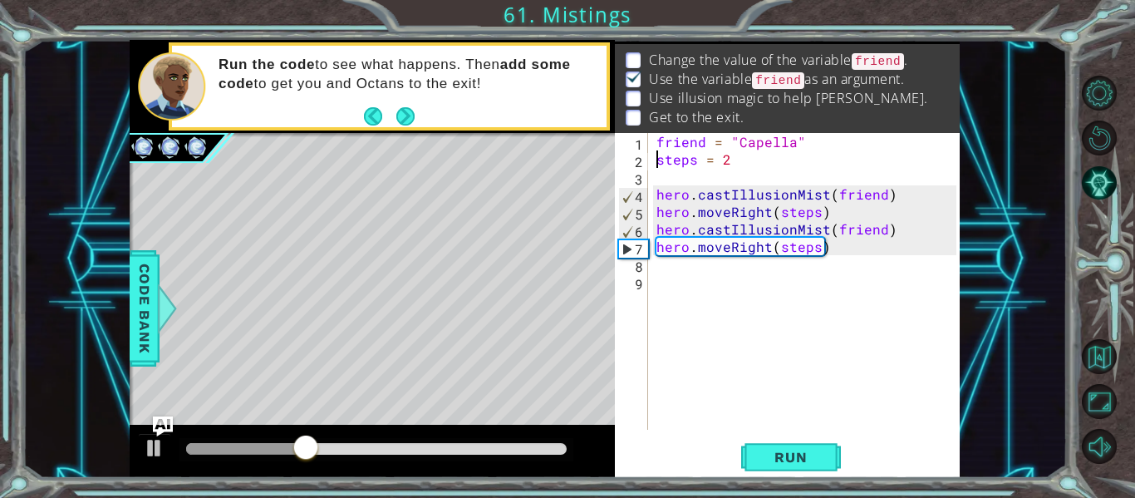
click at [655, 160] on div "friend = "Capella" steps = 2 hero . castIllusionMist ( friend ) hero . moveRigh…" at bounding box center [809, 298] width 312 height 331
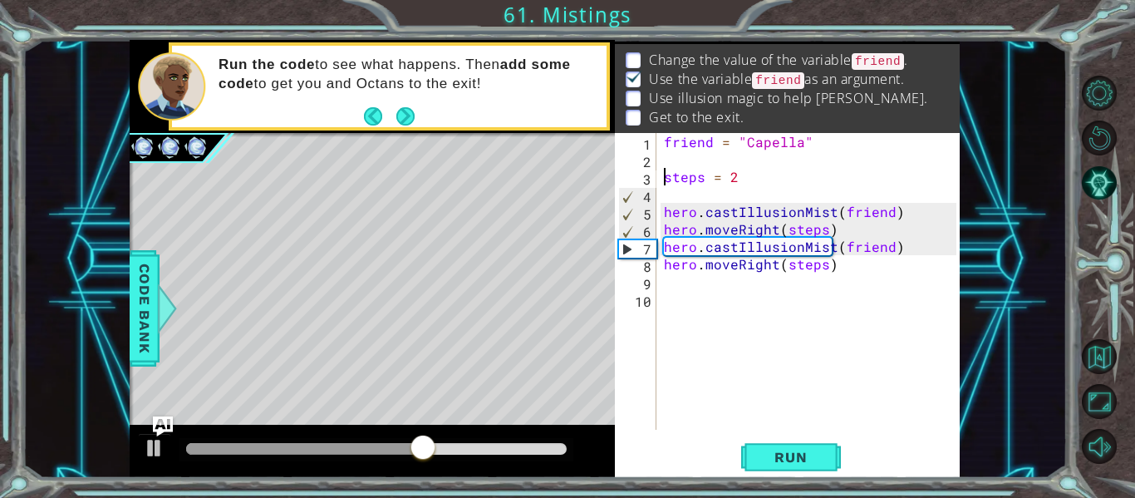
click at [886, 215] on div "friend = "Capella" steps = 2 hero . castIllusionMist ( friend ) hero . moveRigh…" at bounding box center [812, 298] width 304 height 331
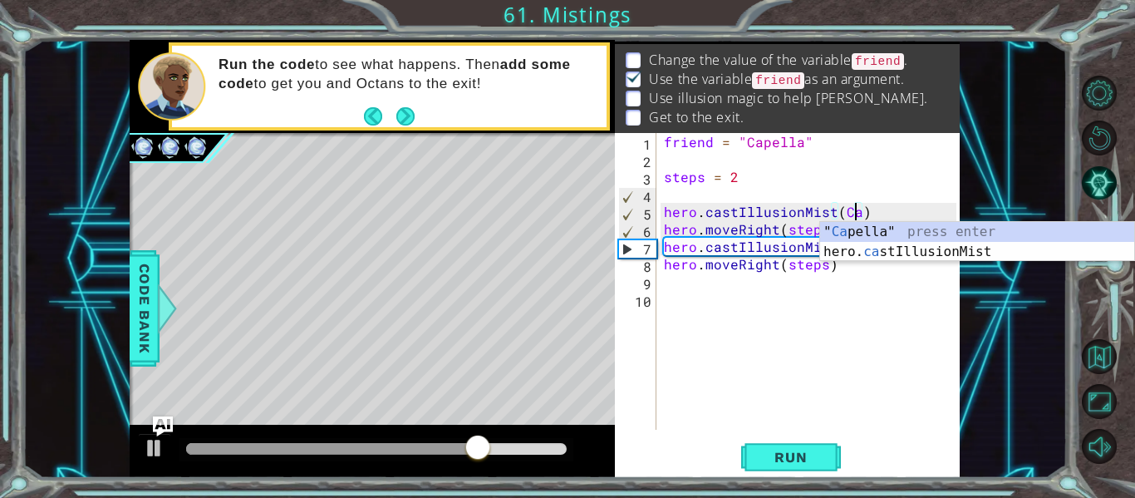
scroll to position [0, 12]
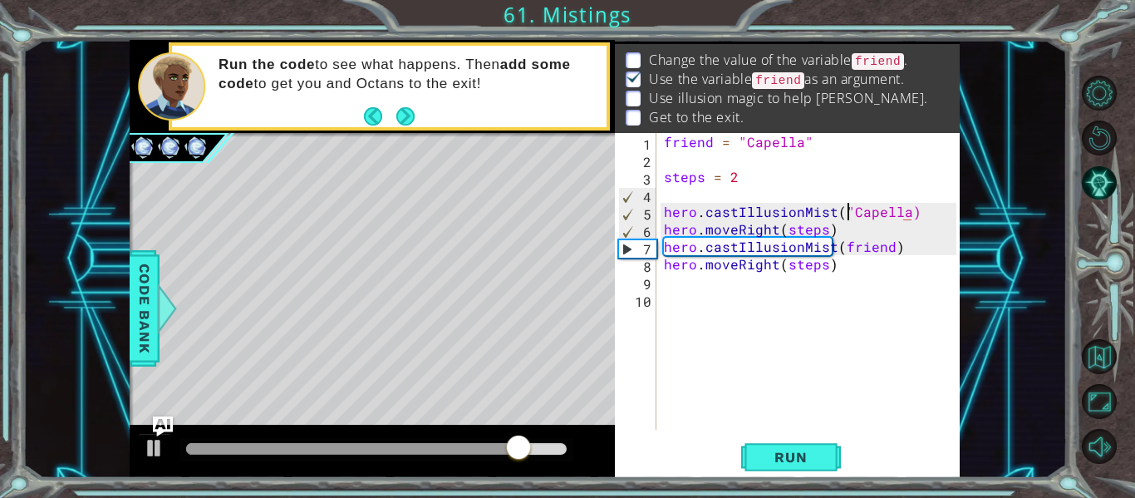
click at [849, 213] on div "friend = "Capella" steps = 2 hero . castIllusionMist ( "Capella) hero . moveRig…" at bounding box center [812, 298] width 304 height 331
click at [815, 454] on span "Run" at bounding box center [791, 457] width 66 height 17
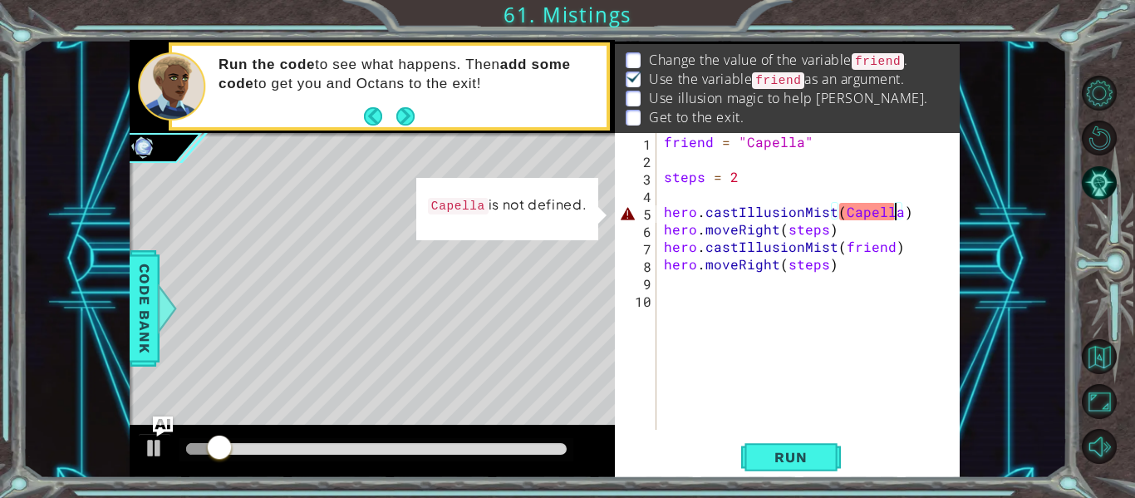
click at [895, 219] on div "friend = "Capella" steps = 2 hero . castIllusionMist ( Capella ) hero . moveRig…" at bounding box center [812, 298] width 304 height 331
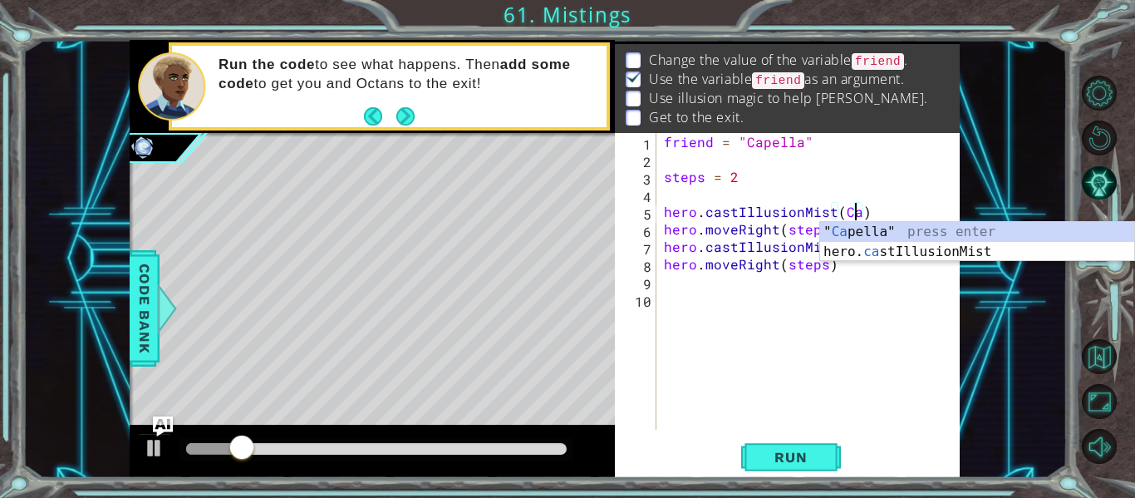
scroll to position [0, 11]
type textarea "hero.castIllusionMist()"
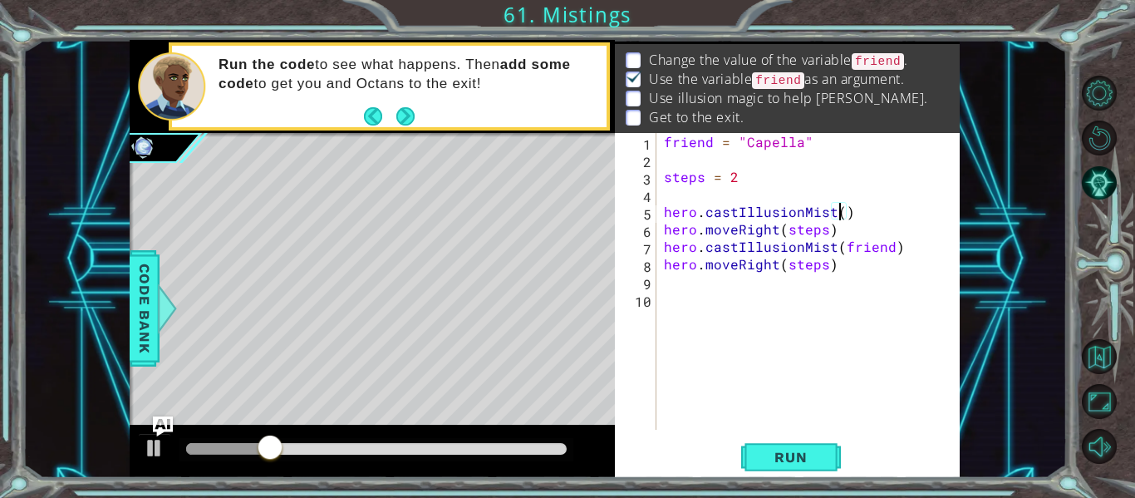
click at [795, 191] on div "friend = "Capella" steps = 2 hero . castIllusionMist ( ) hero . moveRight ( ste…" at bounding box center [812, 298] width 304 height 331
click at [796, 448] on button "Run" at bounding box center [791, 457] width 100 height 34
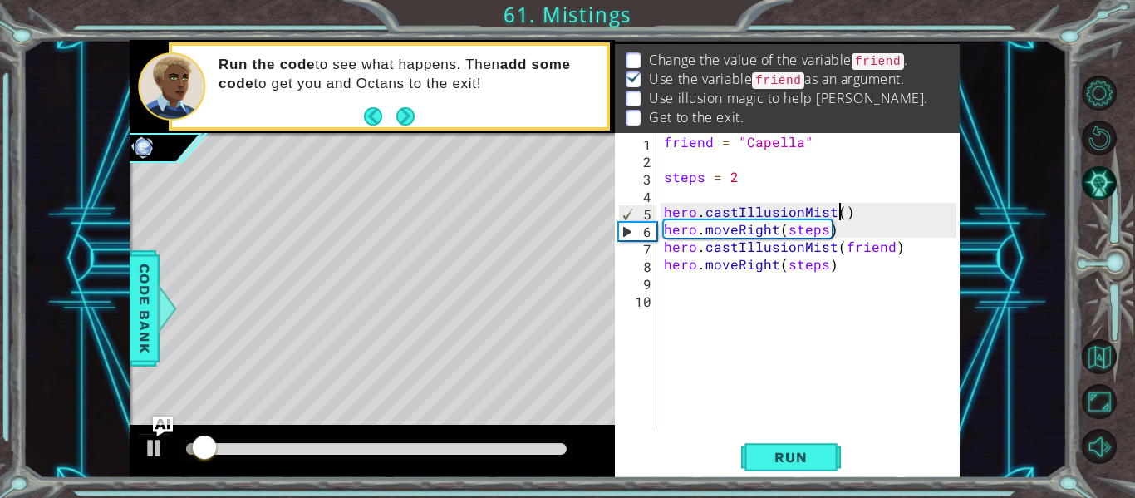
click at [842, 216] on div "friend = "Capella" steps = 2 hero . castIllusionMist ( ) hero . moveRight ( ste…" at bounding box center [812, 298] width 304 height 331
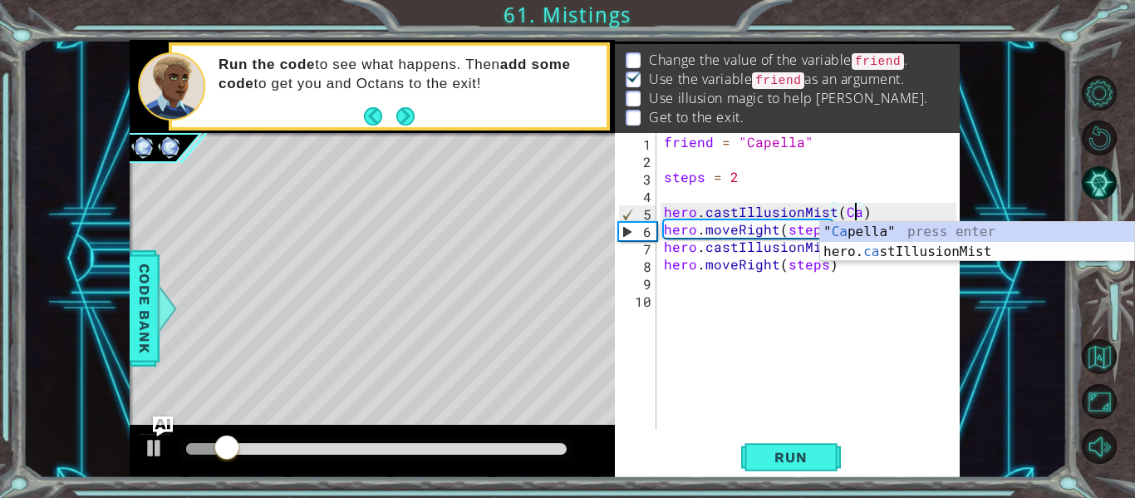
scroll to position [0, 12]
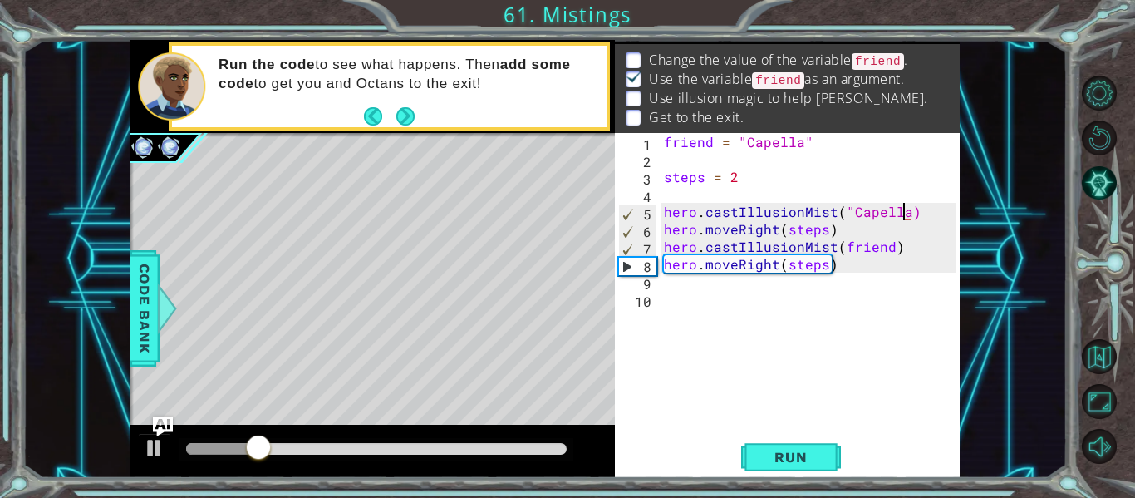
type textarea "hero.castIllusionMist("Capella")"
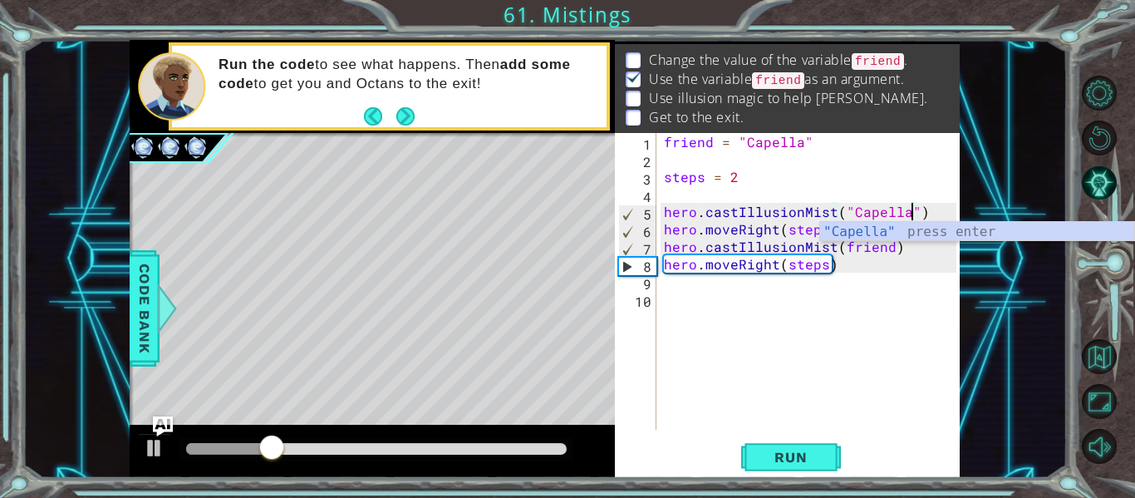
click at [896, 325] on div "friend = "Capella" steps = 2 hero . castIllusionMist ( "Capella" ) hero . moveR…" at bounding box center [812, 298] width 304 height 331
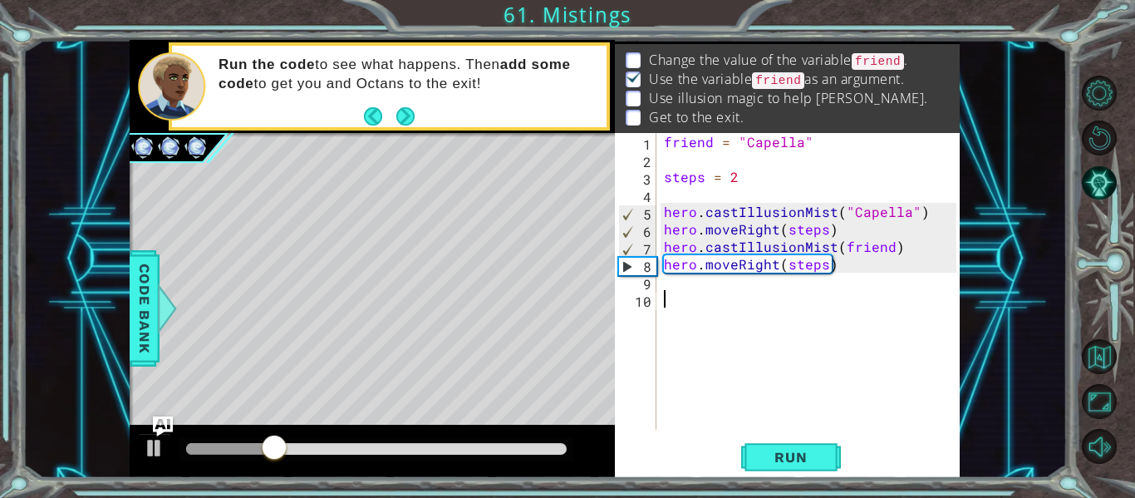
scroll to position [0, 0]
click at [821, 450] on span "Run" at bounding box center [791, 457] width 66 height 17
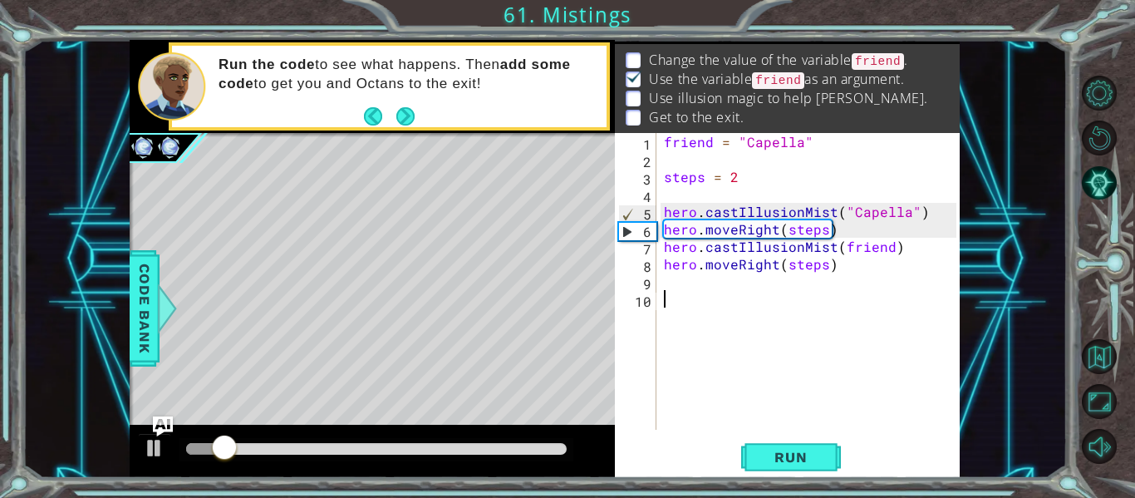
click at [910, 218] on div "friend = "Capella" steps = 2 hero . castIllusionMist ( "Capella" ) hero . moveR…" at bounding box center [812, 298] width 304 height 331
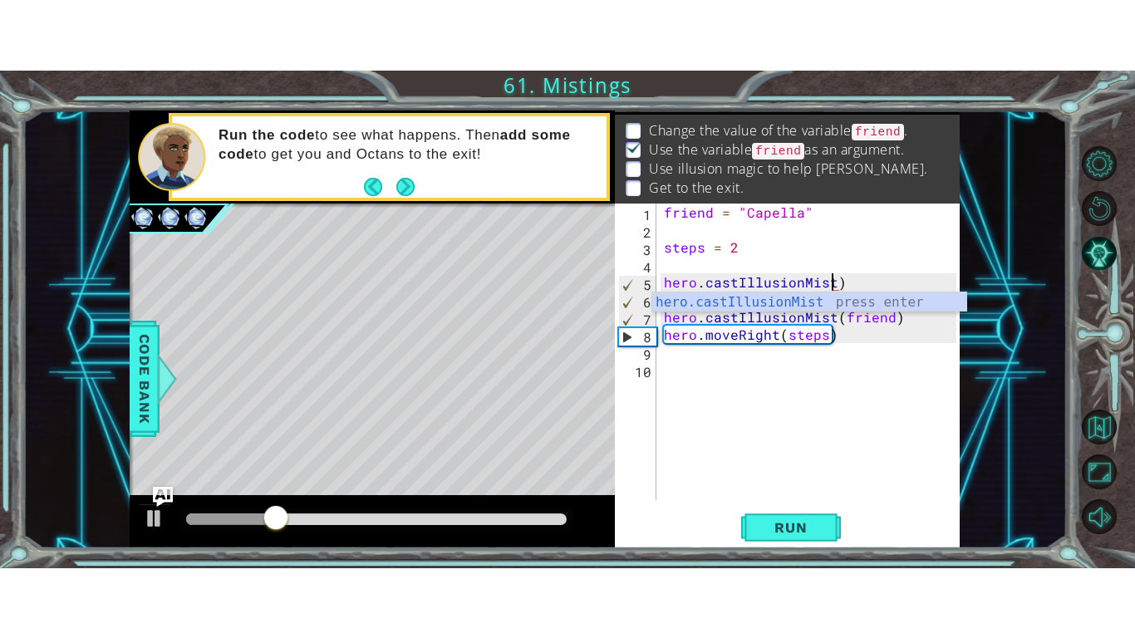
scroll to position [0, 11]
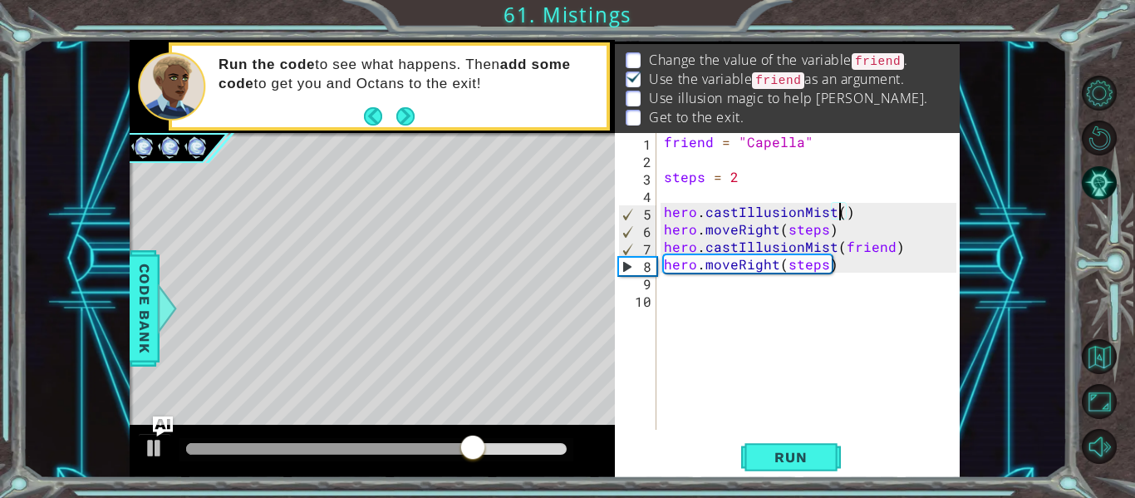
type textarea "hero.castIllusionMist()"
click at [1048, 370] on div "1 ההההההההההההההההההההההההההההההההההההההההההההההההההההההההההההההההההההההההההההה…" at bounding box center [544, 259] width 1044 height 438
click at [1087, 388] on button "Maximize Browser" at bounding box center [1099, 401] width 35 height 35
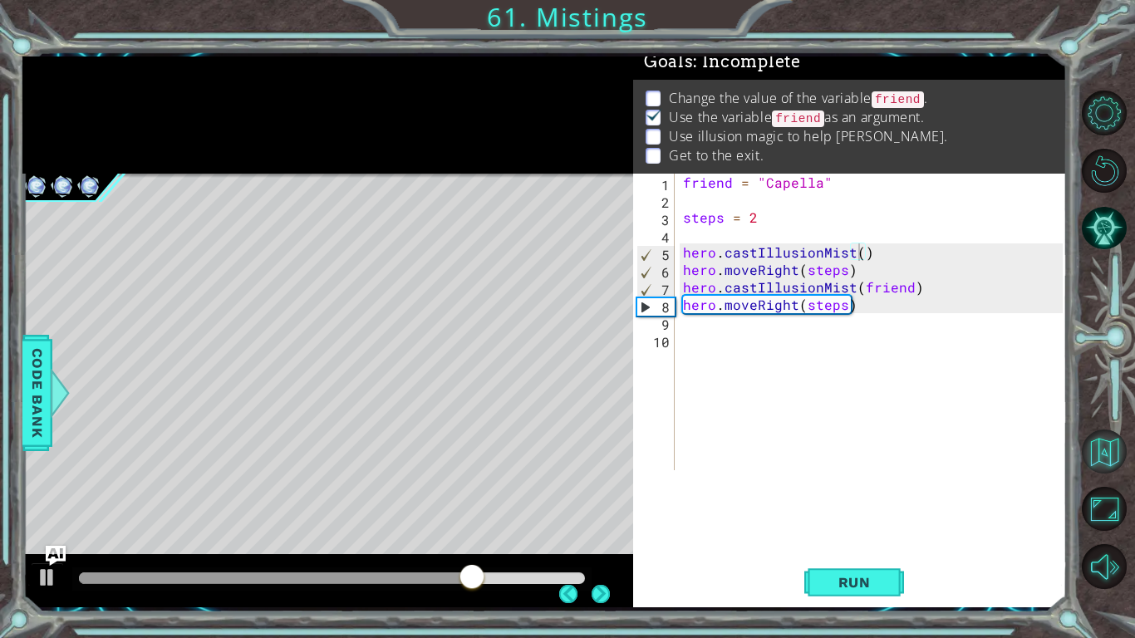
click at [1104, 469] on button "Back to Map" at bounding box center [1104, 451] width 45 height 45
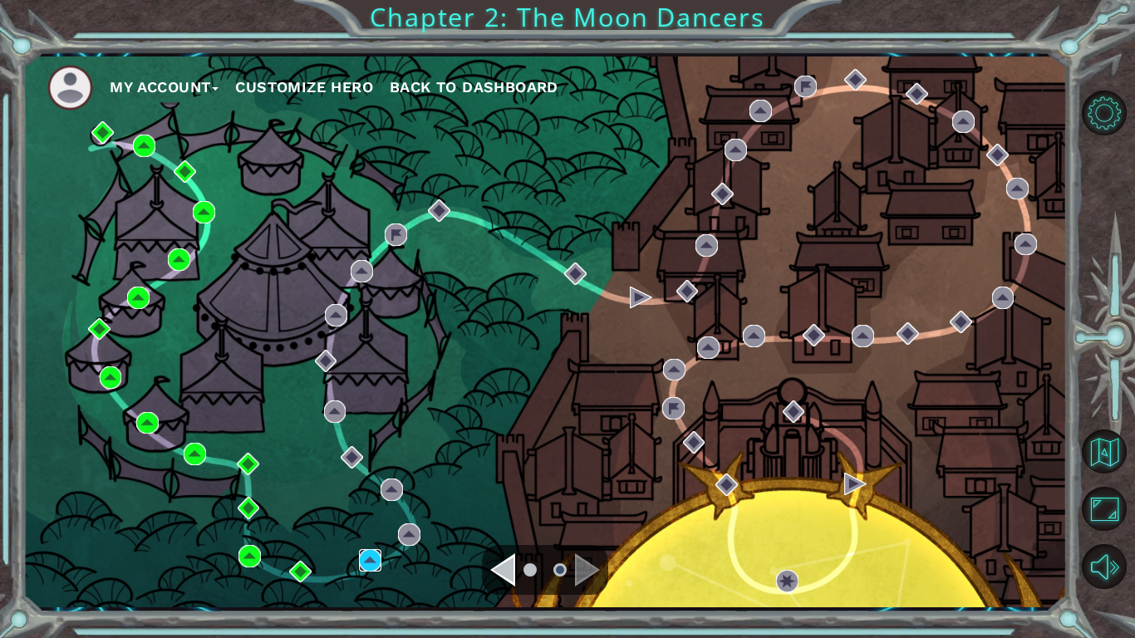
click at [373, 497] on img at bounding box center [370, 560] width 22 height 22
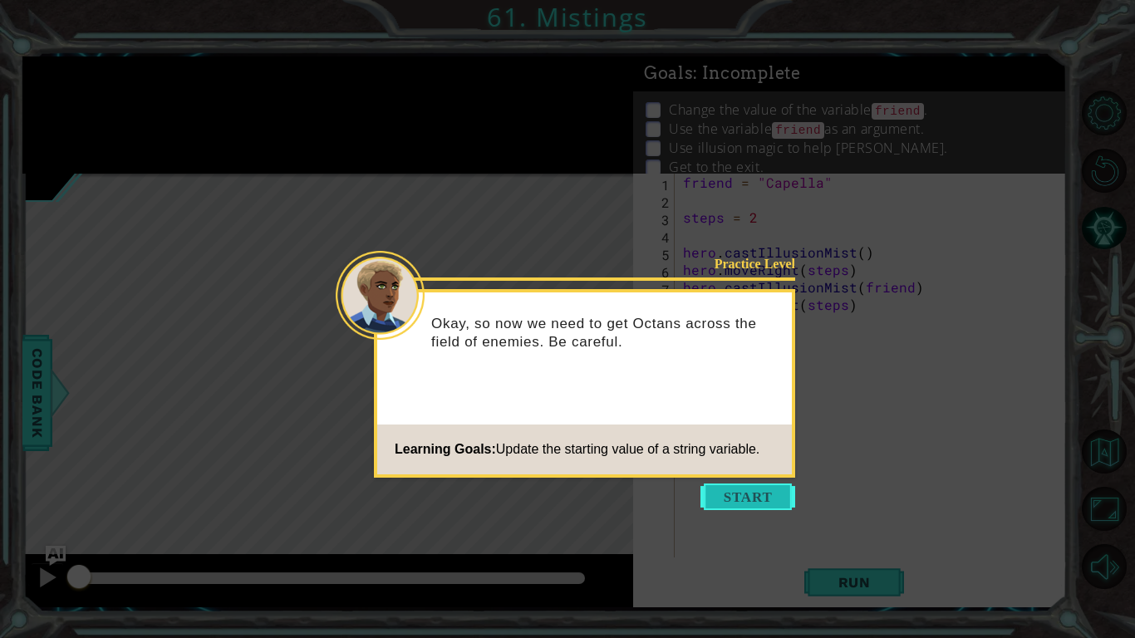
click at [736, 488] on button "Start" at bounding box center [747, 496] width 95 height 27
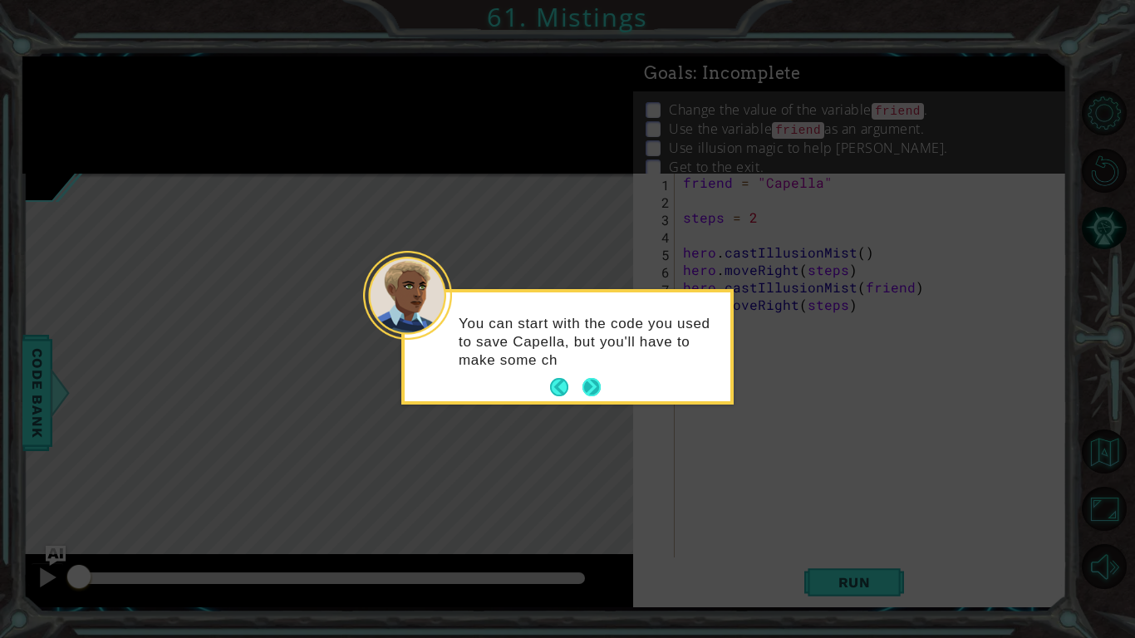
click at [590, 390] on button "Next" at bounding box center [591, 387] width 18 height 18
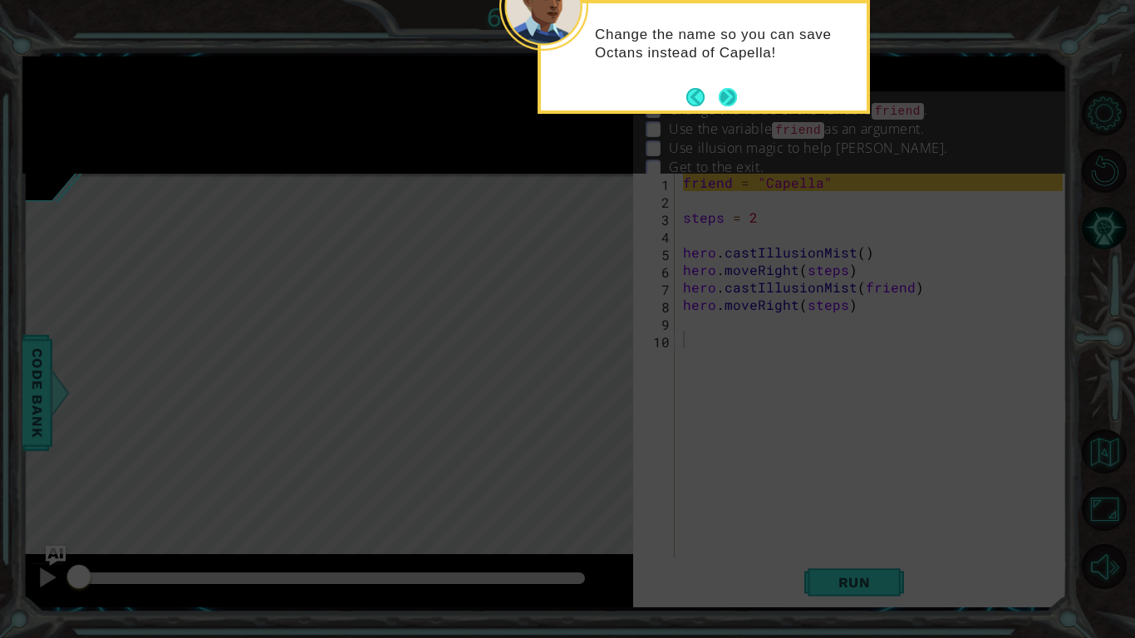
click at [725, 96] on button "Next" at bounding box center [728, 97] width 18 height 18
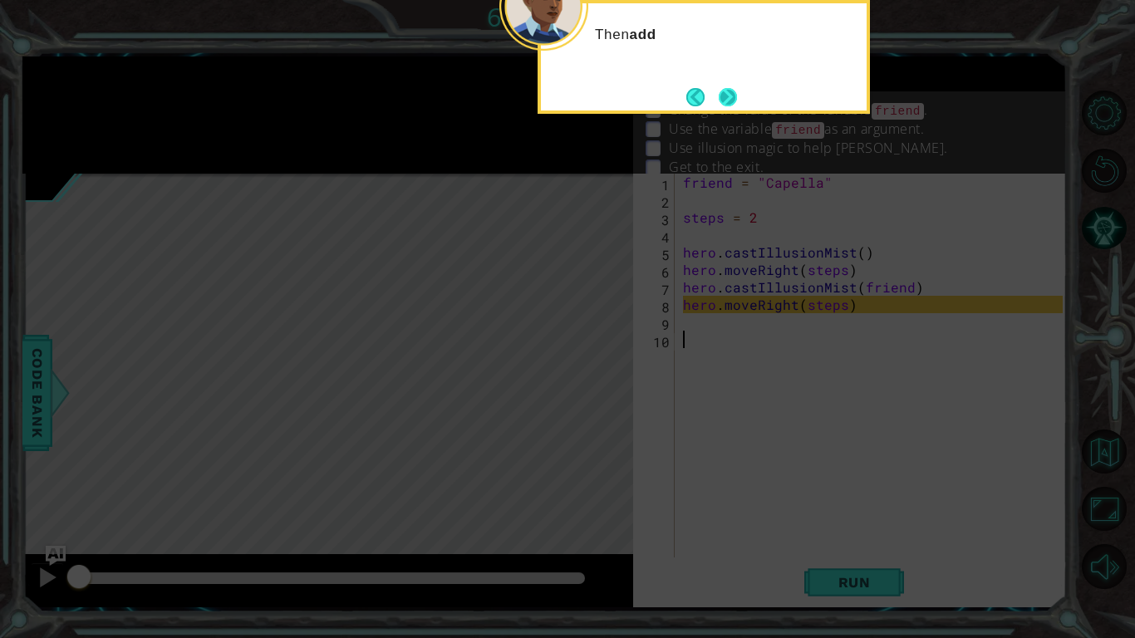
click at [728, 98] on button "Next" at bounding box center [728, 97] width 18 height 18
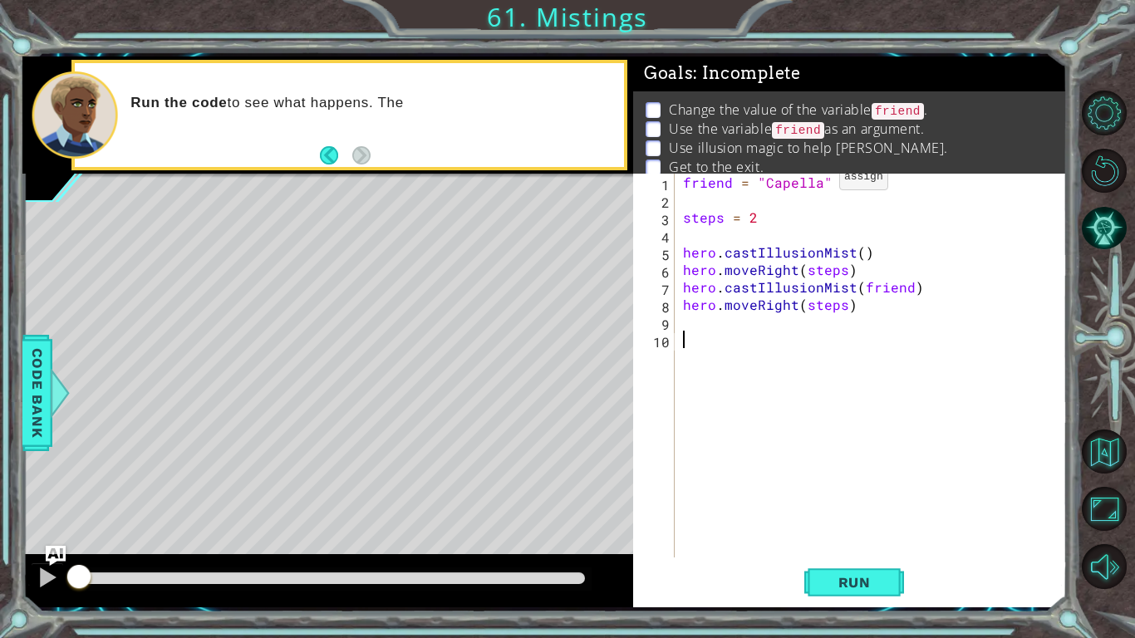
click at [822, 180] on div "friend = "Capella" steps = 2 hero . castIllusionMist ( ) hero . moveRight ( ste…" at bounding box center [875, 383] width 391 height 419
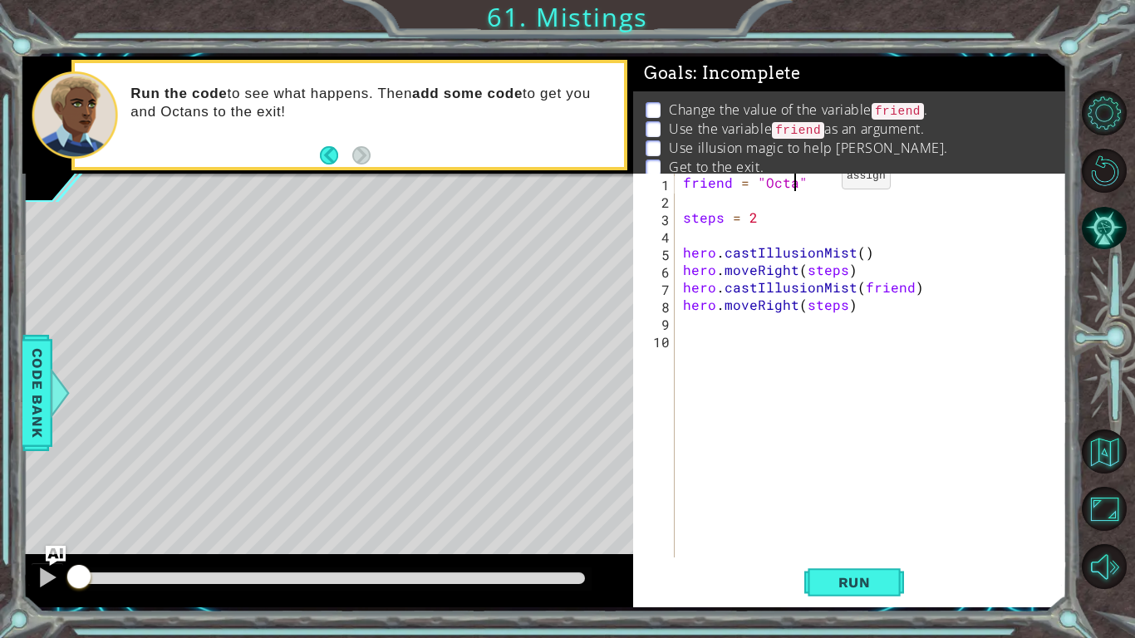
scroll to position [0, 7]
click at [856, 248] on div "friend = "Octans" steps = 2 hero . castIllusionMist ( ) hero . moveRight ( step…" at bounding box center [875, 383] width 391 height 419
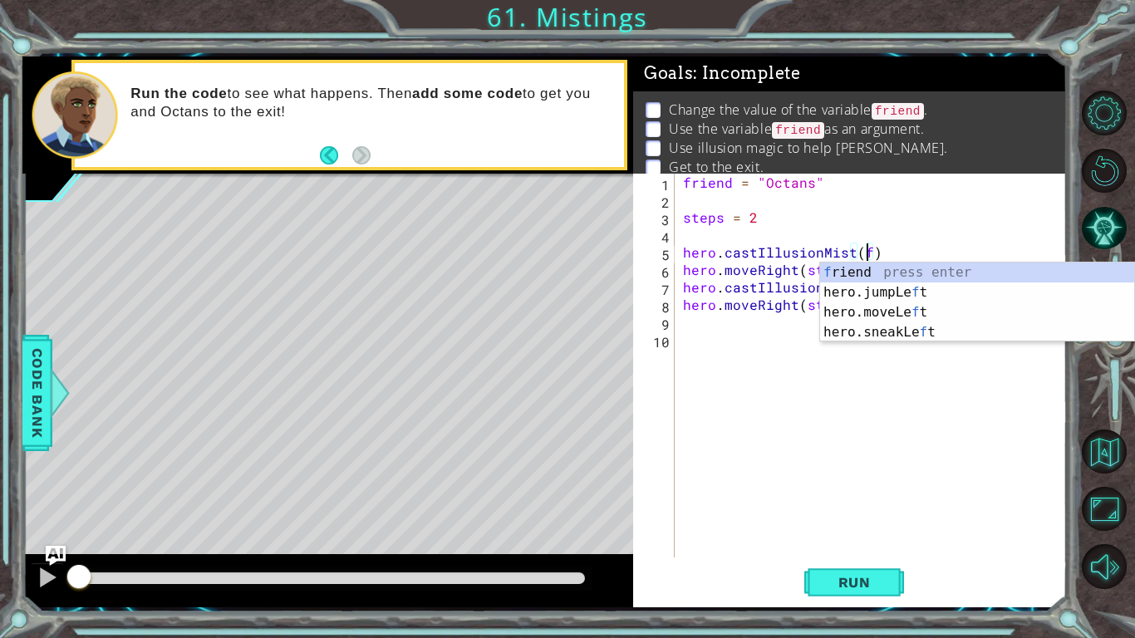
scroll to position [0, 11]
type textarea "hero.castIllusionMist(friend)"
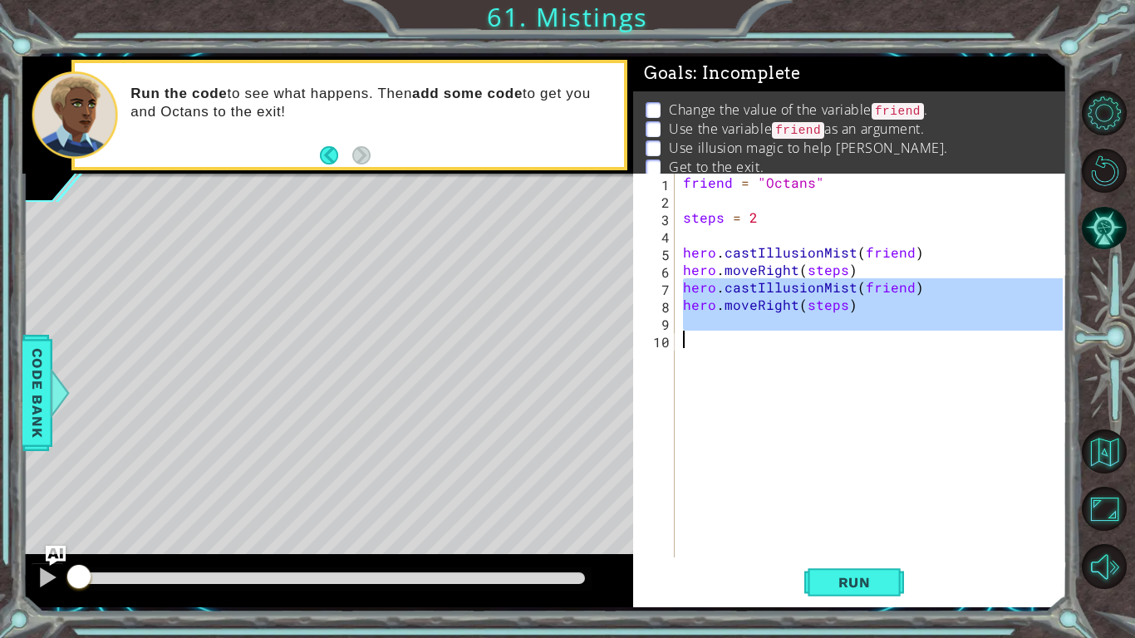
drag, startPoint x: 686, startPoint y: 287, endPoint x: 852, endPoint y: 333, distance: 172.3
click at [852, 333] on div "friend = "Octans" steps = 2 hero . castIllusionMist ( friend ) hero . moveRight…" at bounding box center [875, 383] width 391 height 419
click at [792, 339] on div "friend = "Octans" steps = 2 hero . castIllusionMist ( friend ) hero . moveRight…" at bounding box center [871, 366] width 383 height 384
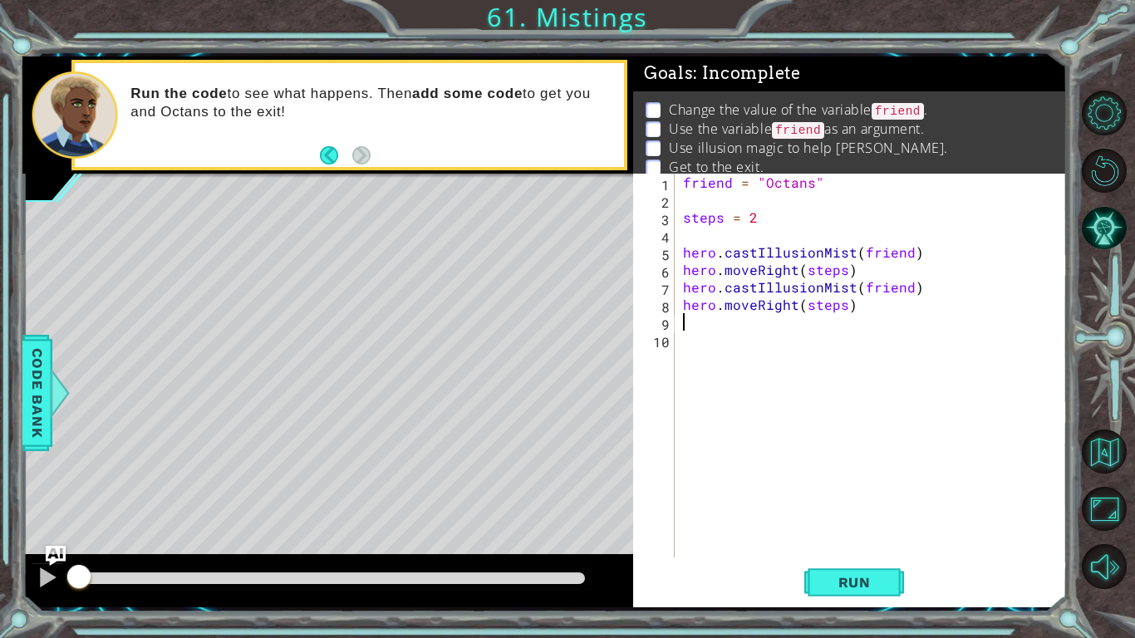
click at [717, 324] on div "friend = "Octans" steps = 2 hero . castIllusionMist ( friend ) hero . moveRight…" at bounding box center [875, 383] width 391 height 419
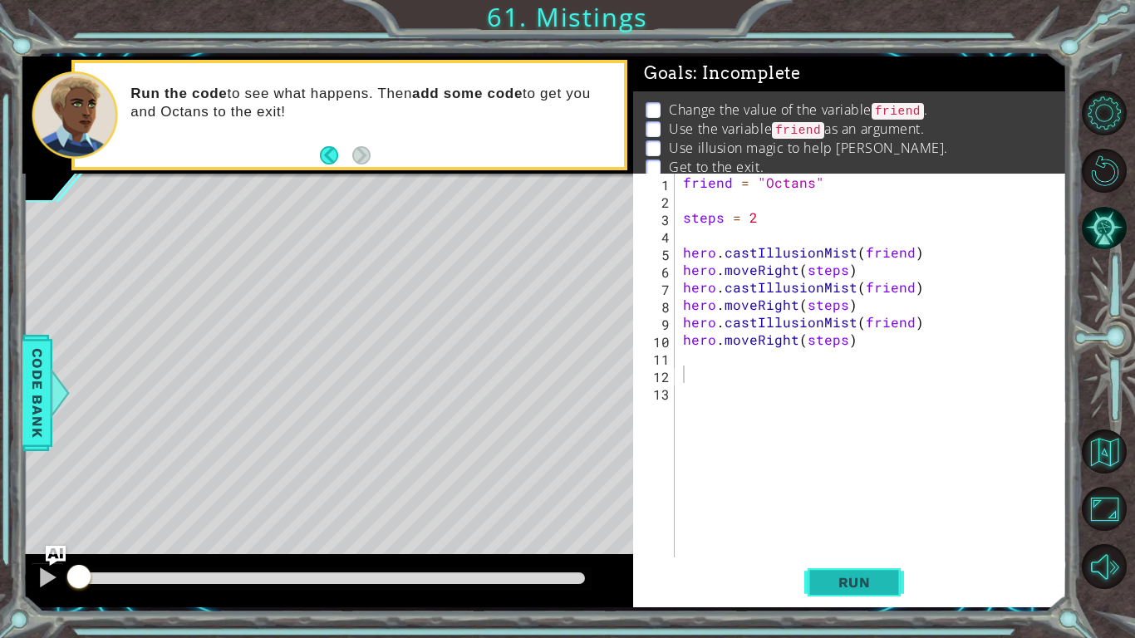
click at [856, 497] on span "Run" at bounding box center [855, 582] width 66 height 17
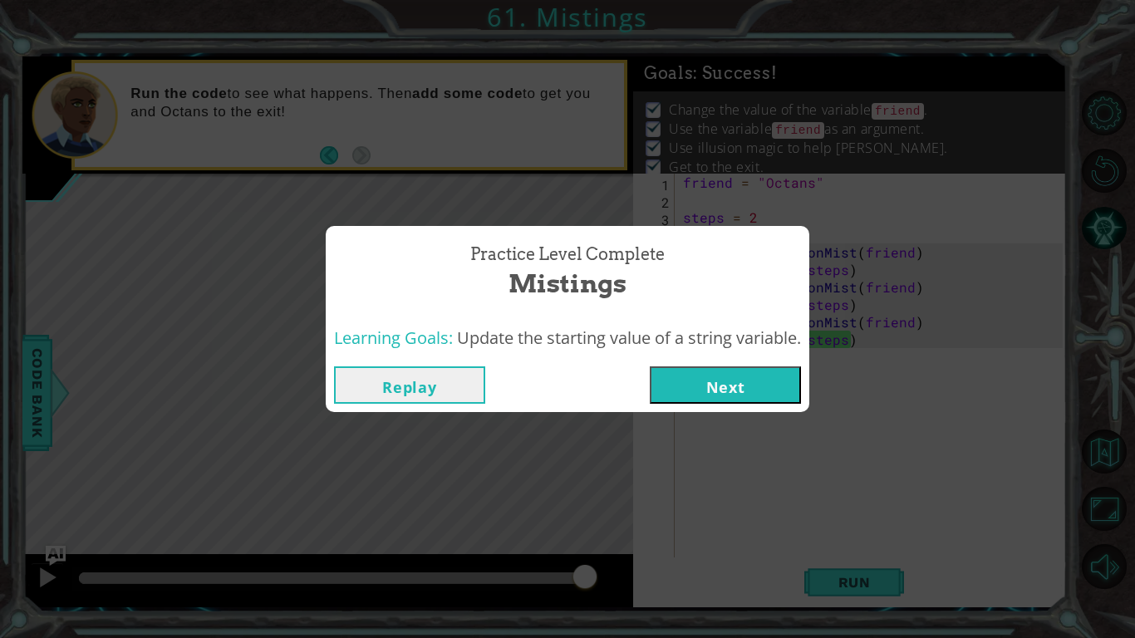
click at [667, 390] on button "Next" at bounding box center [725, 384] width 151 height 37
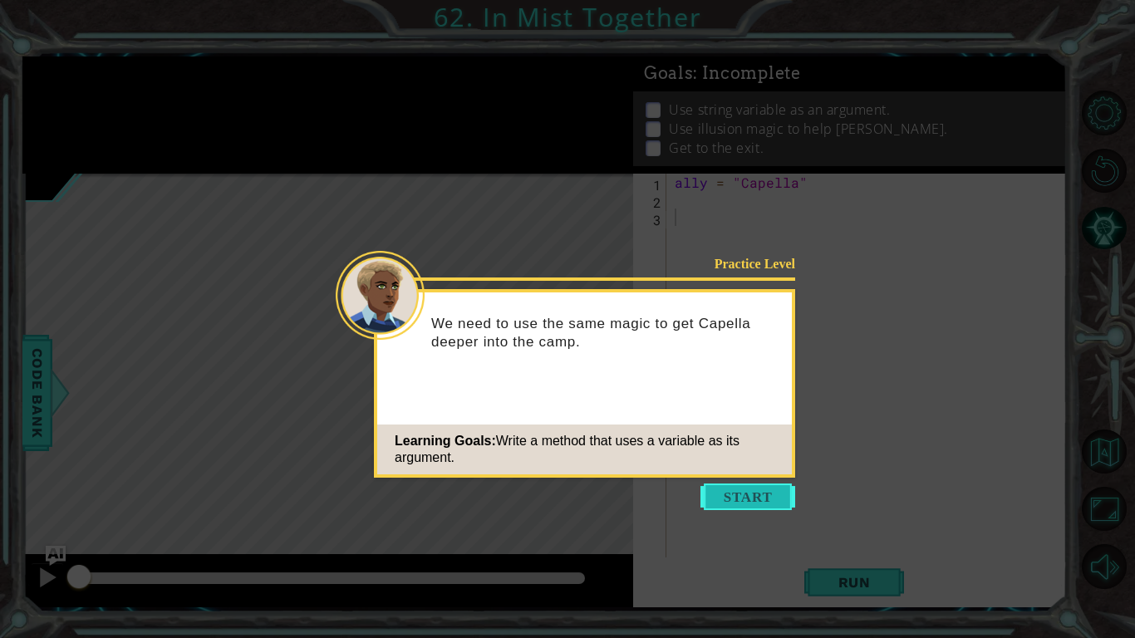
click at [724, 497] on button "Start" at bounding box center [747, 496] width 95 height 27
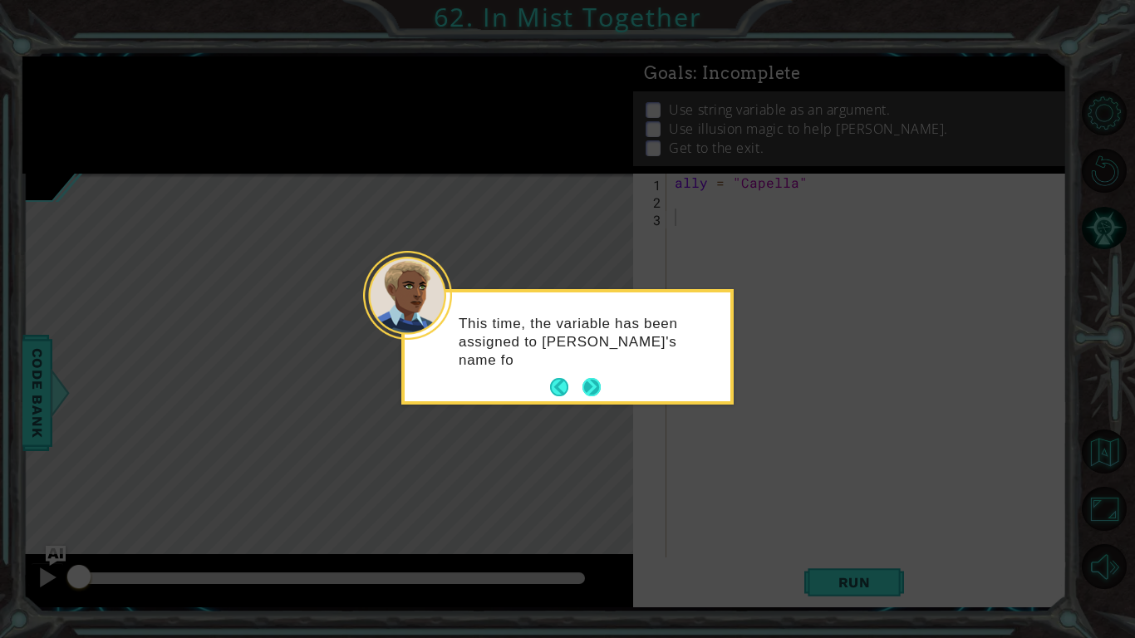
click at [594, 386] on button "Next" at bounding box center [591, 387] width 18 height 18
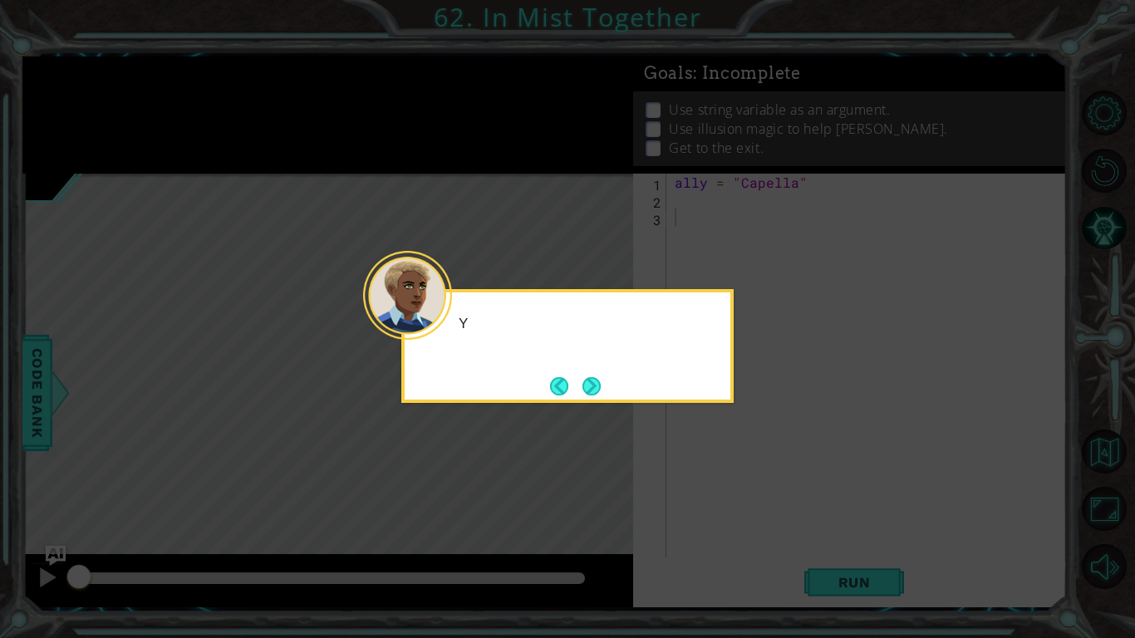
click at [594, 386] on button "Next" at bounding box center [591, 386] width 18 height 18
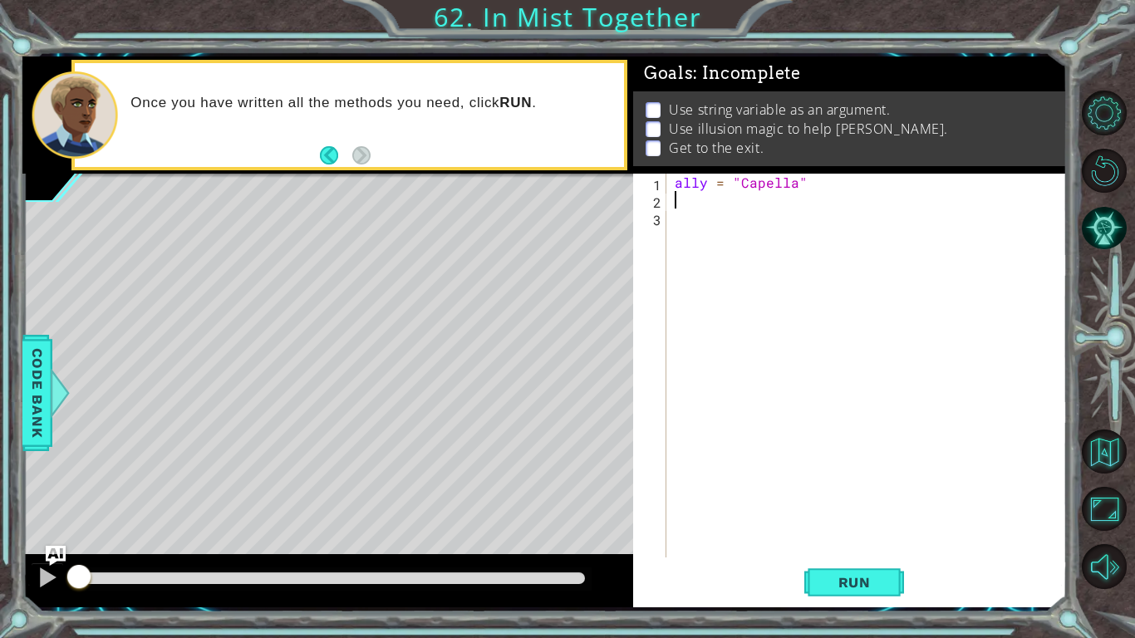
click at [689, 204] on div "ally = "Capella"" at bounding box center [871, 383] width 400 height 419
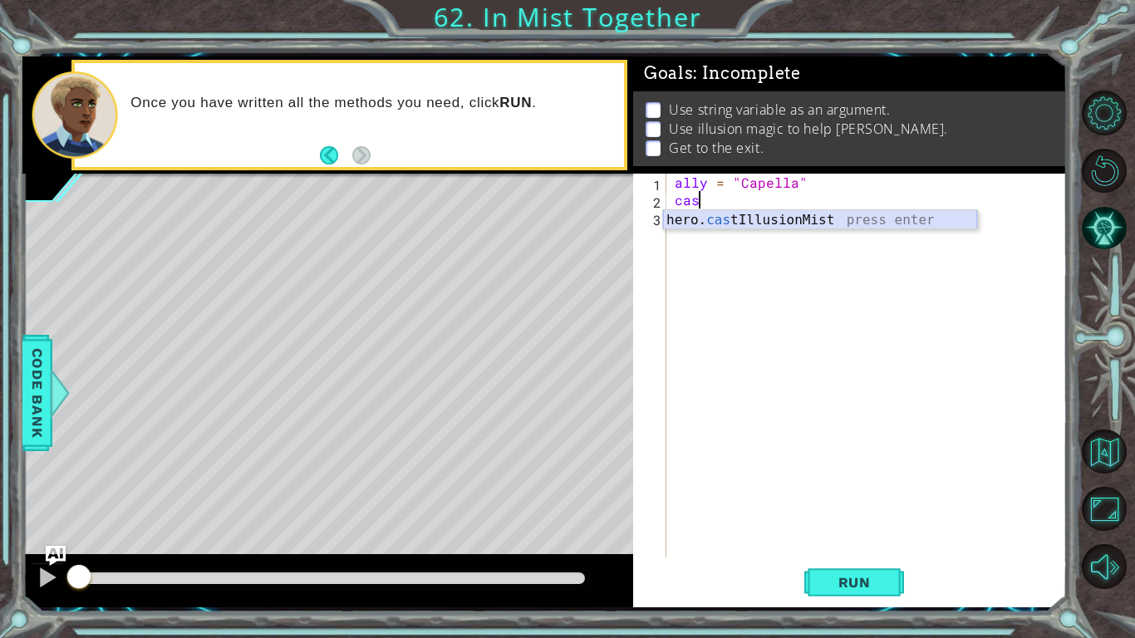
click at [713, 219] on div "hero. cas tIllusionMist press enter" at bounding box center [820, 240] width 314 height 60
type textarea "hero.castIllusionMist(friend)"
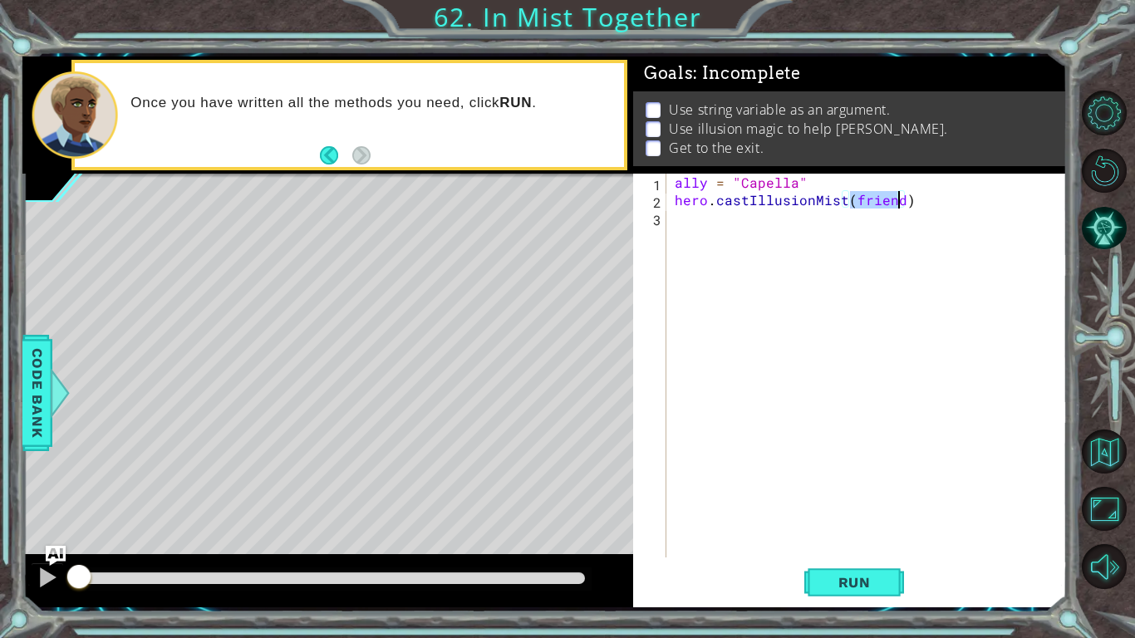
click at [748, 249] on div "ally = "Capella" hero . castIllusionMist ( friend )" at bounding box center [871, 383] width 400 height 419
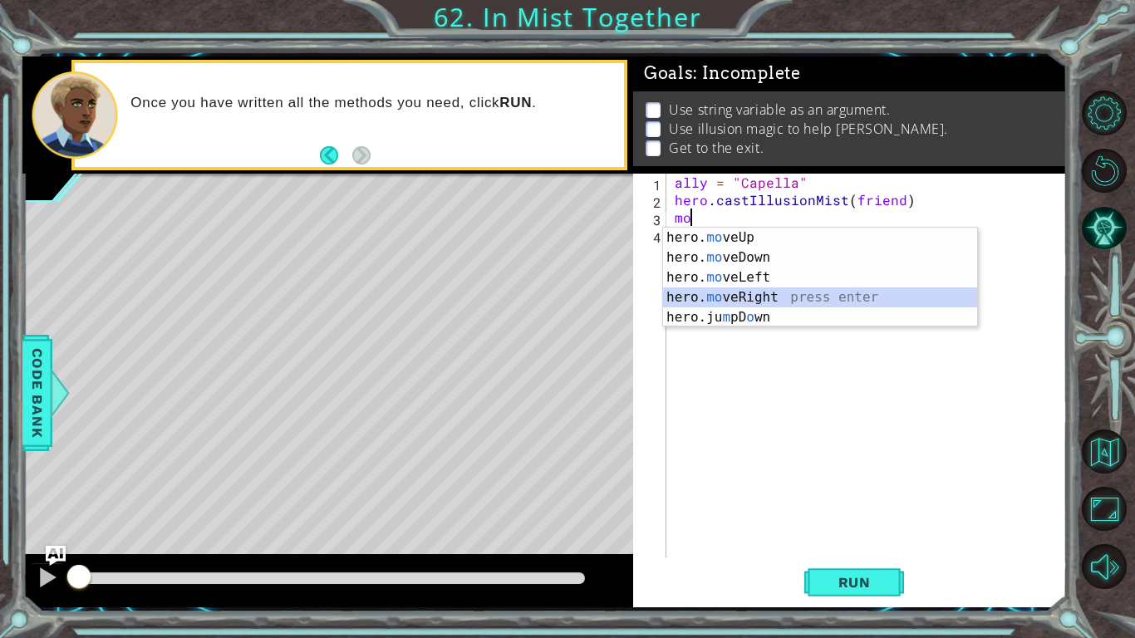
click at [697, 290] on div "hero. mo veUp press enter hero. mo veDown press enter hero. mo veLeft press ent…" at bounding box center [820, 298] width 314 height 140
type textarea "hero.moveRight(1)"
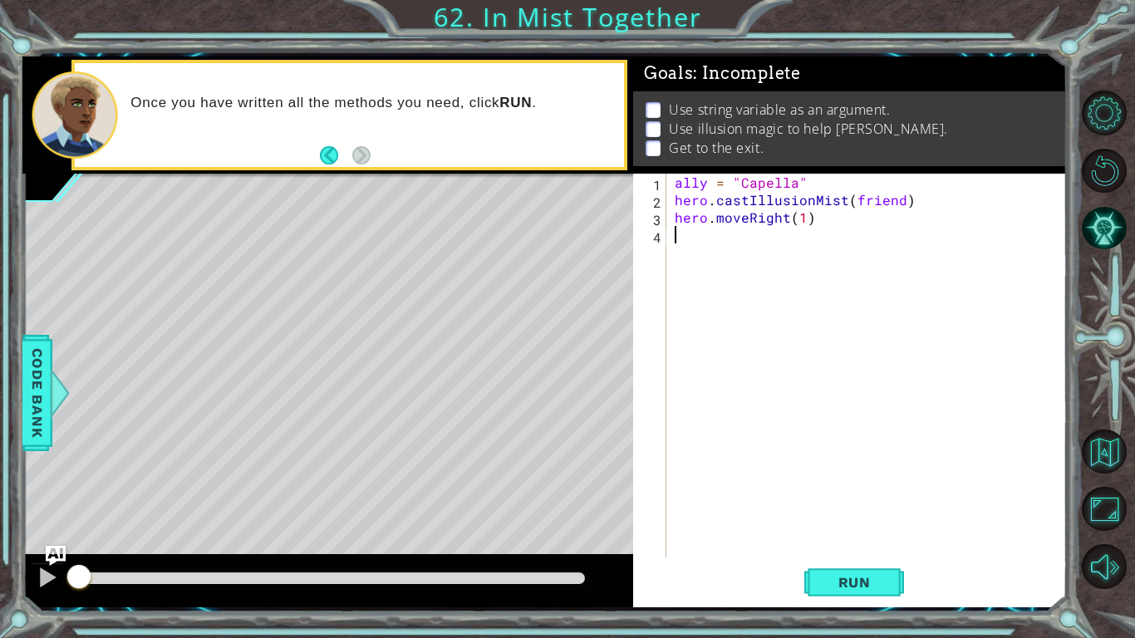
click at [699, 261] on div "ally = "Capella" hero . castIllusionMist ( friend ) hero . moveRight ( 1 )" at bounding box center [871, 383] width 400 height 419
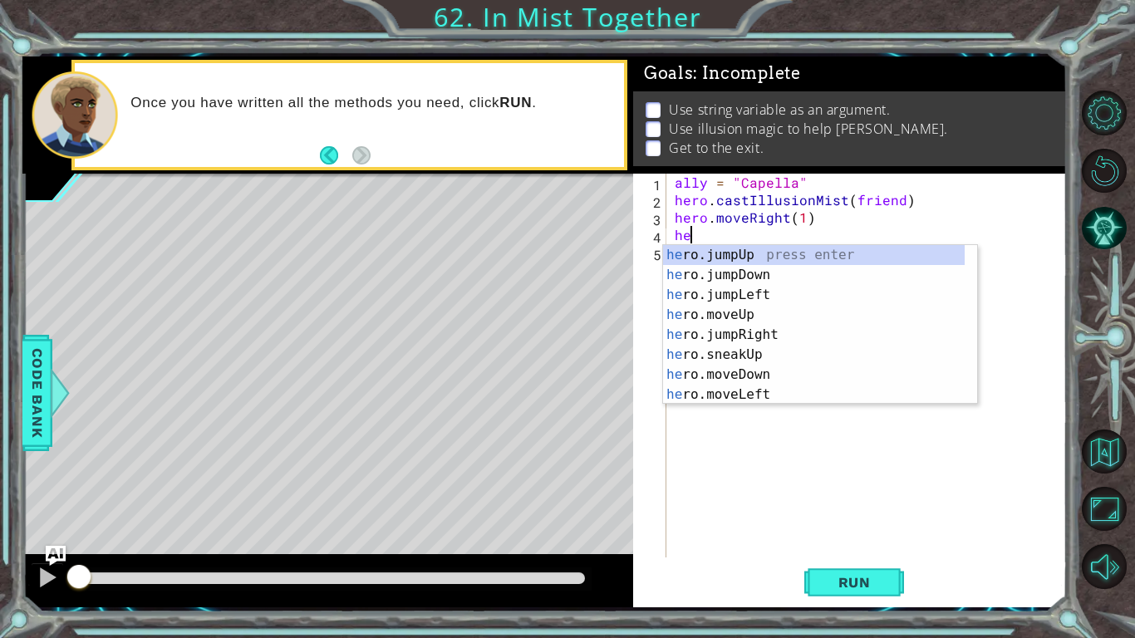
type textarea "h"
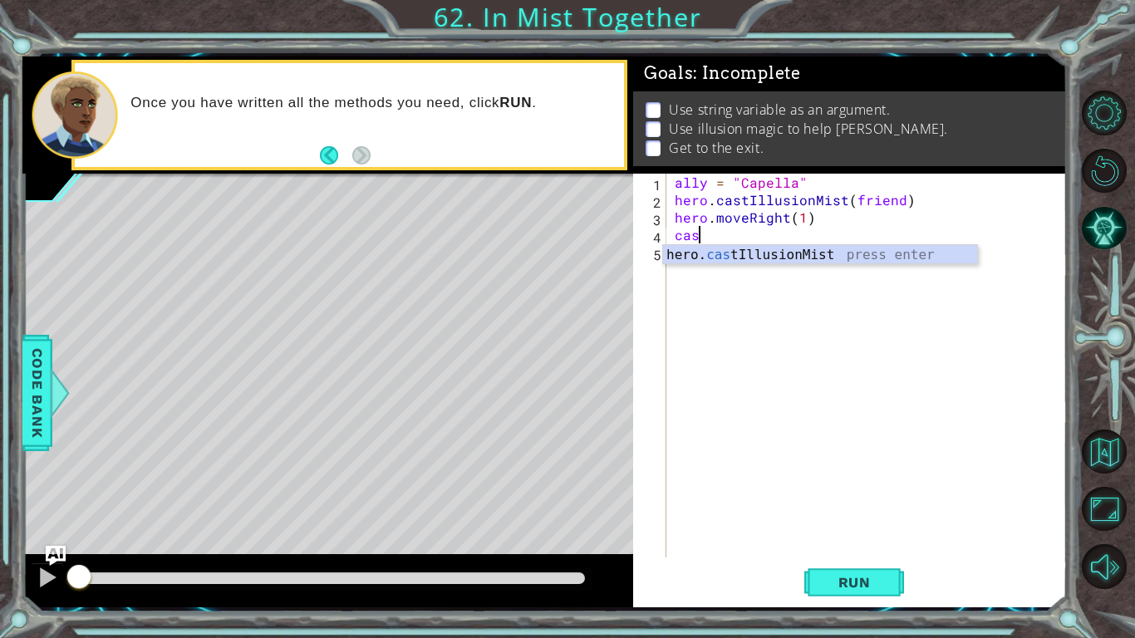
click at [699, 261] on div "hero. cas tIllusionMist press enter" at bounding box center [820, 275] width 314 height 60
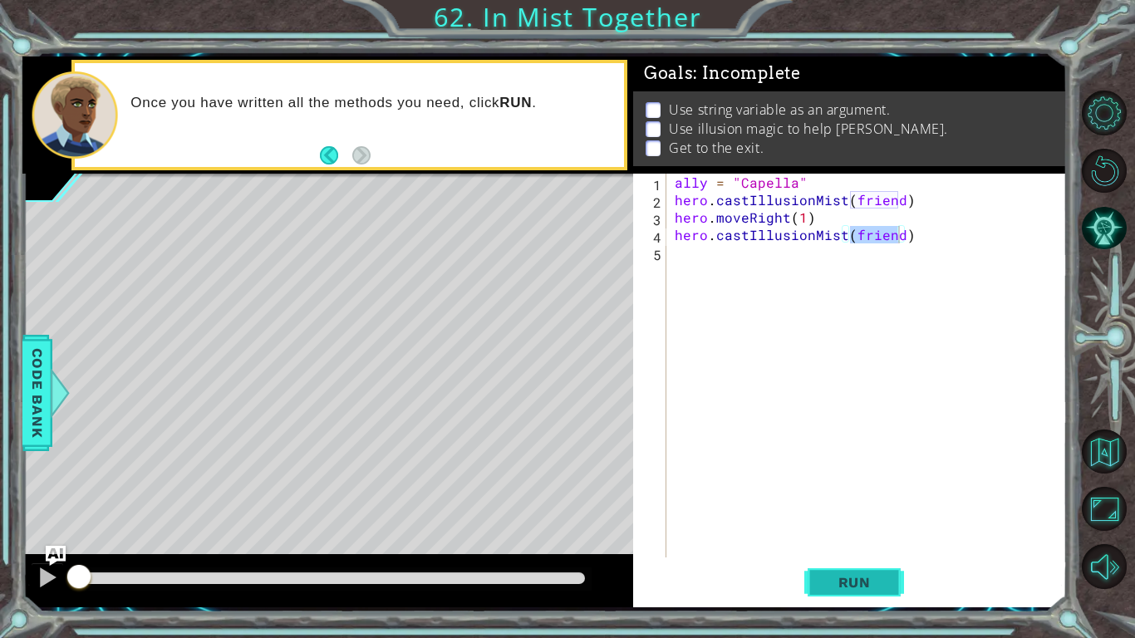
click at [851, 497] on span "Run" at bounding box center [855, 582] width 66 height 17
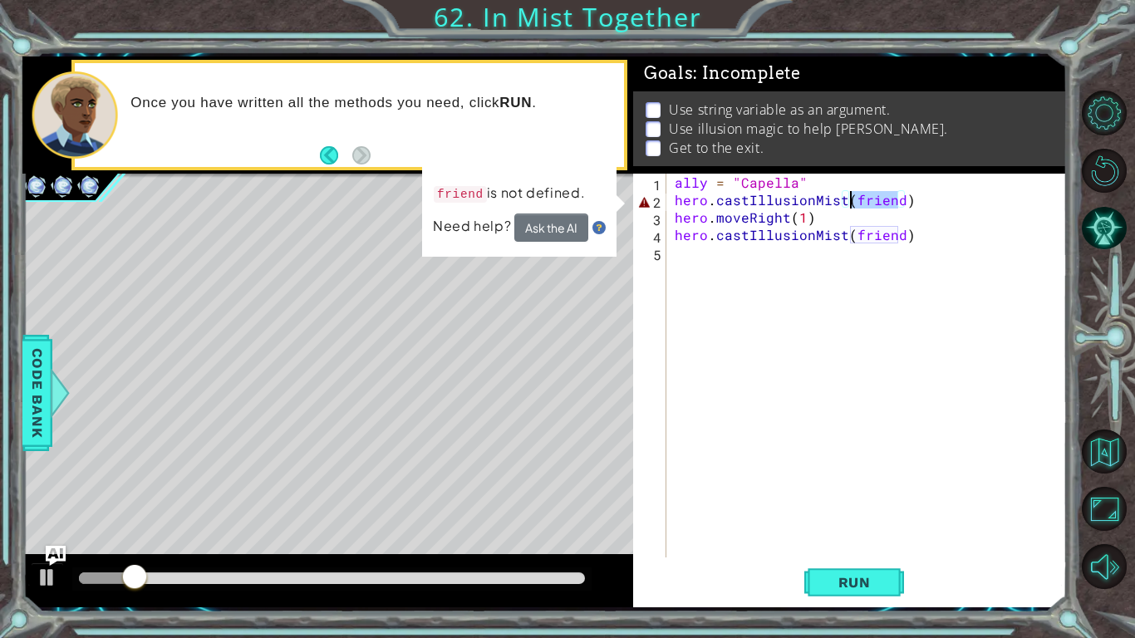
drag, startPoint x: 897, startPoint y: 204, endPoint x: 851, endPoint y: 207, distance: 46.6
click at [851, 207] on div "ally = "Capella" hero . castIllusionMist ( friend ) hero . moveRight ( 1 ) hero…" at bounding box center [871, 383] width 400 height 419
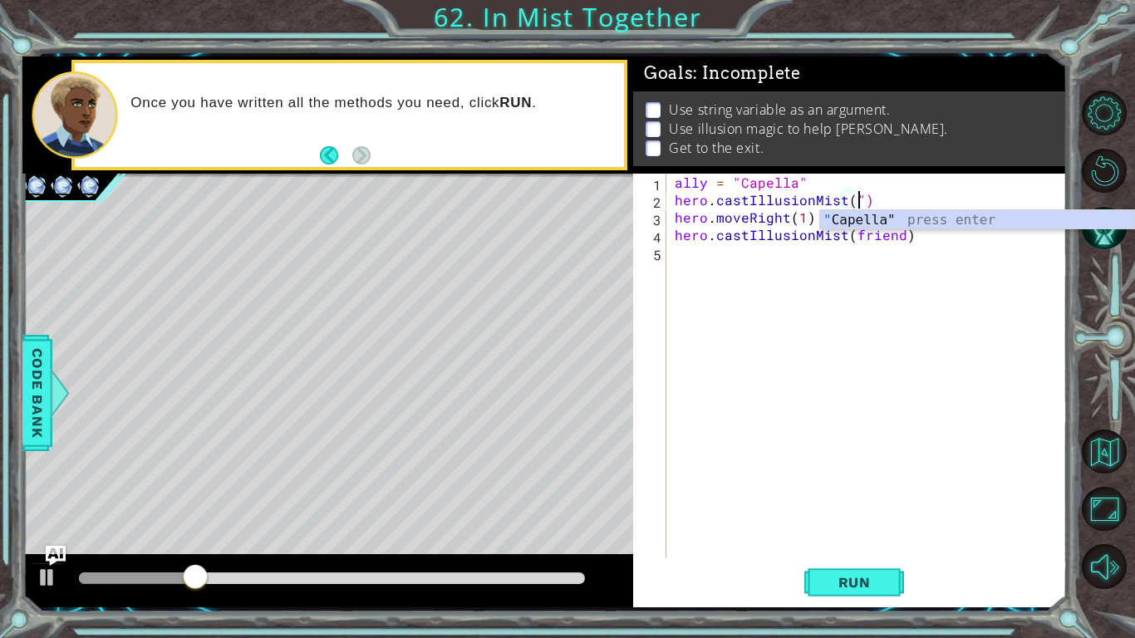
scroll to position [0, 11]
click at [846, 223] on div "" Capella" press enter" at bounding box center [977, 240] width 314 height 60
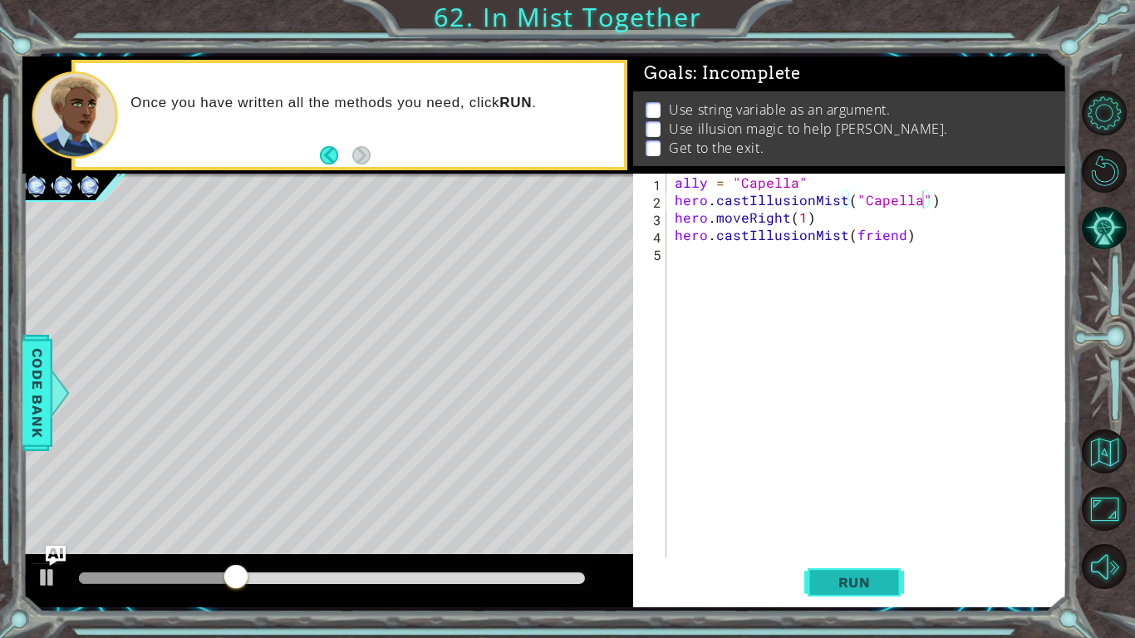
click at [850, 497] on button "Run" at bounding box center [854, 582] width 100 height 43
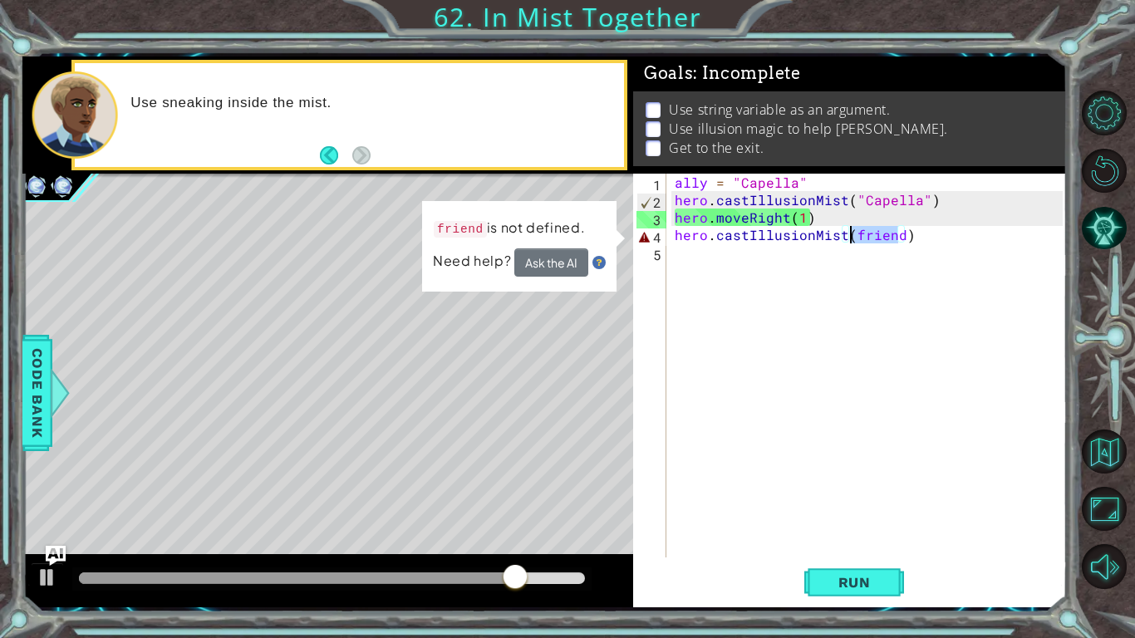
drag, startPoint x: 896, startPoint y: 238, endPoint x: 849, endPoint y: 243, distance: 47.5
click at [849, 243] on div "ally = "Capella" hero . castIllusionMist ( "Capella" ) hero . moveRight ( 1 ) h…" at bounding box center [871, 383] width 400 height 419
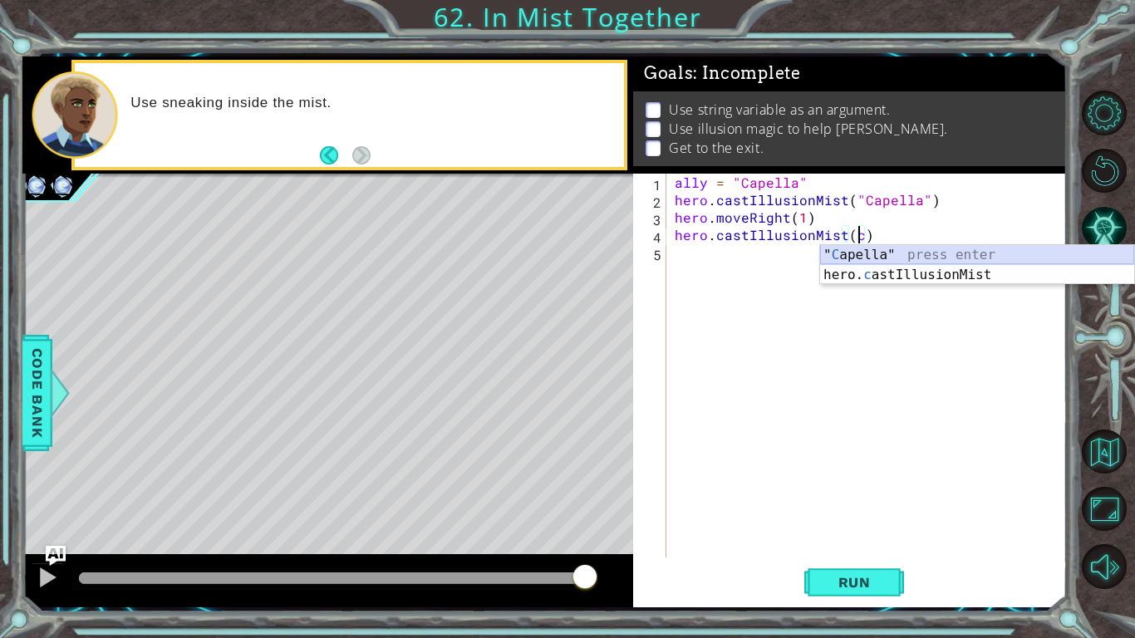
click at [849, 249] on div "" C apella" press enter hero. c astIllusionMist press enter" at bounding box center [977, 285] width 314 height 80
type textarea "hero.castIllusionMist("Capella)"
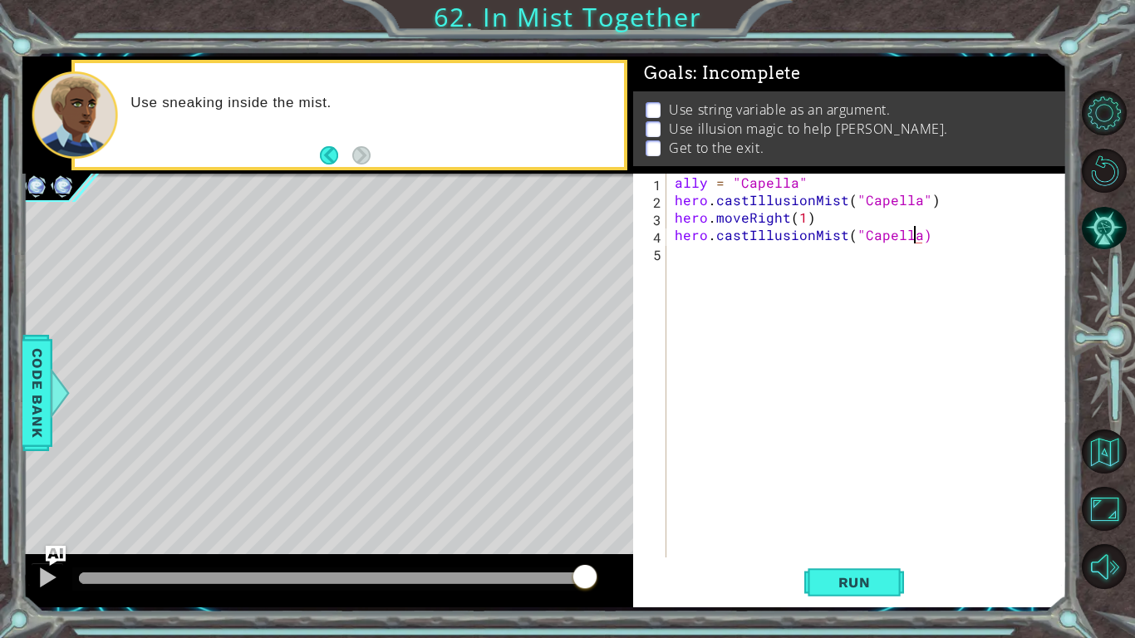
click at [709, 262] on div "ally = "Capella" hero . castIllusionMist ( "Capella" ) hero . moveRight ( 1 ) h…" at bounding box center [871, 383] width 400 height 419
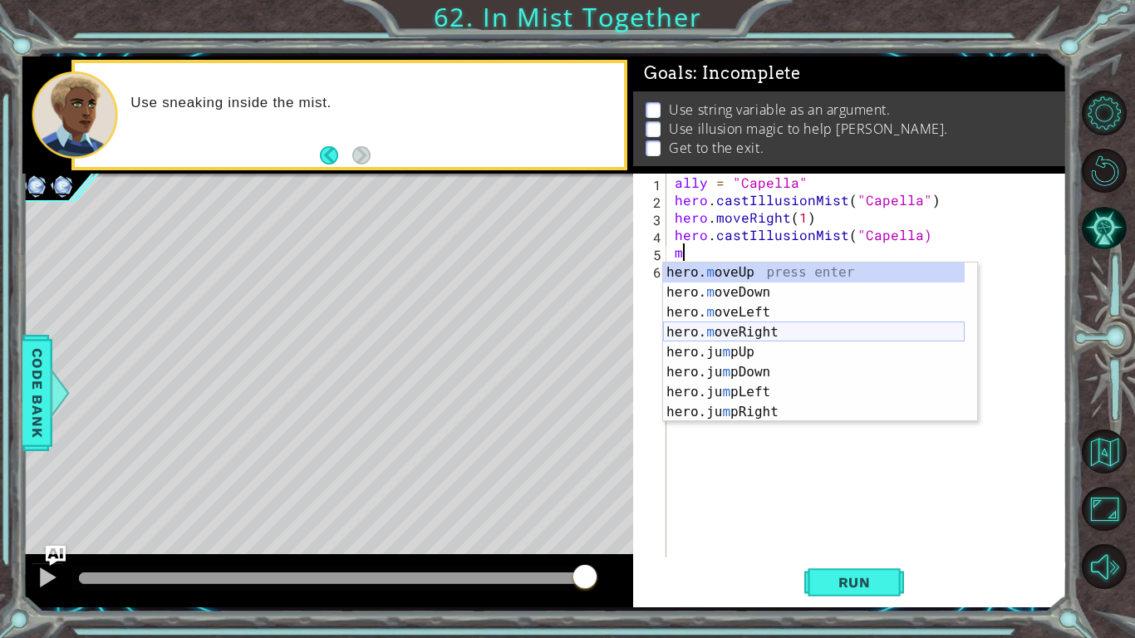
click at [724, 328] on div "hero. m oveUp press enter hero. m oveDown press enter hero. m oveLeft press ent…" at bounding box center [814, 362] width 302 height 199
type textarea "hero.moveRight(1)"
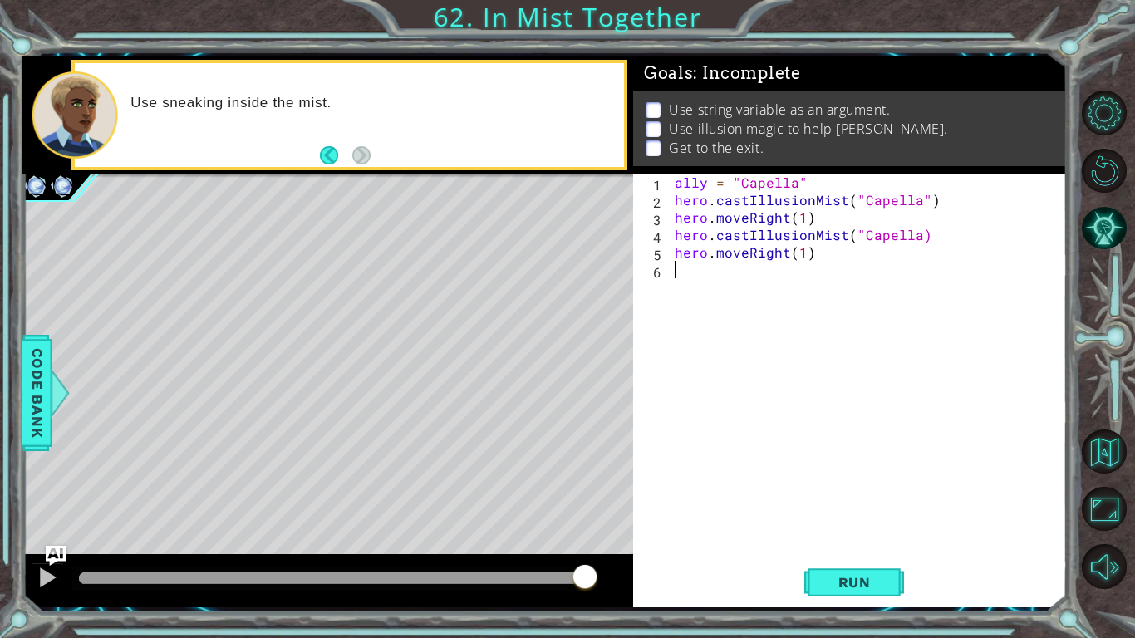
click at [687, 286] on div "ally = "Capella" hero . castIllusionMist ( "Capella" ) hero . moveRight ( 1 ) h…" at bounding box center [871, 383] width 400 height 419
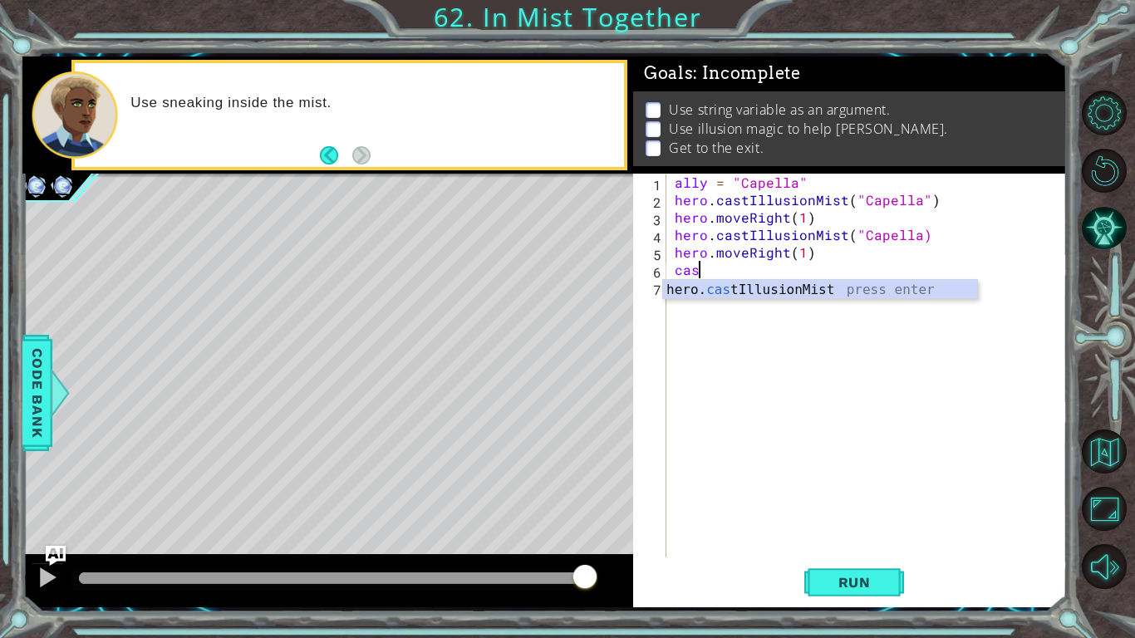
click at [687, 286] on div "hero. cas tIllusionMist press enter" at bounding box center [820, 310] width 314 height 60
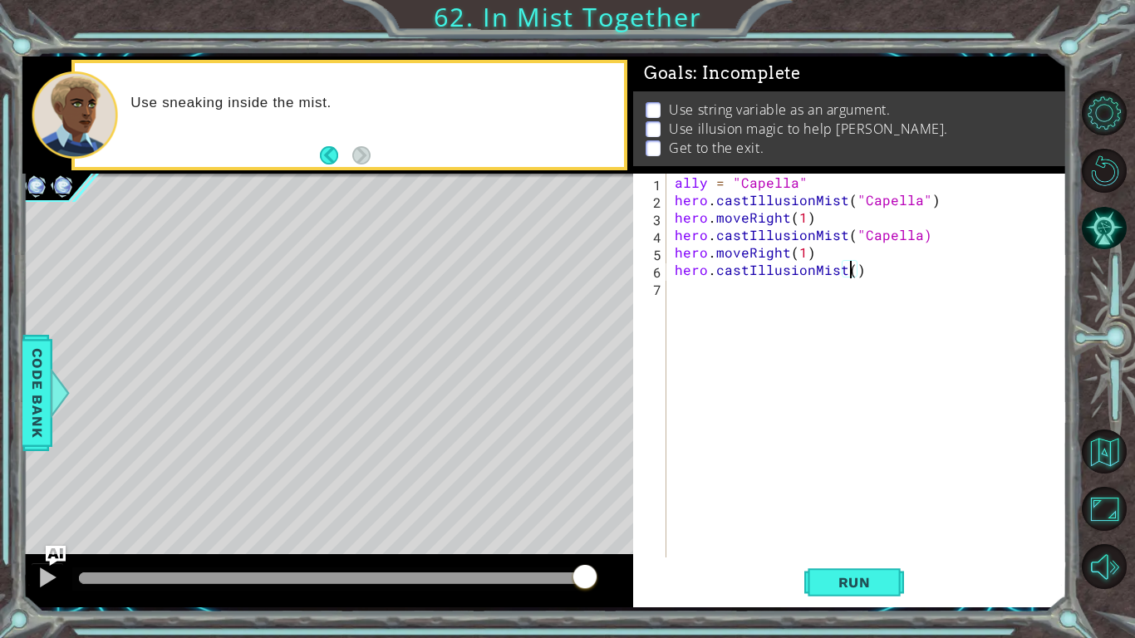
scroll to position [0, 11]
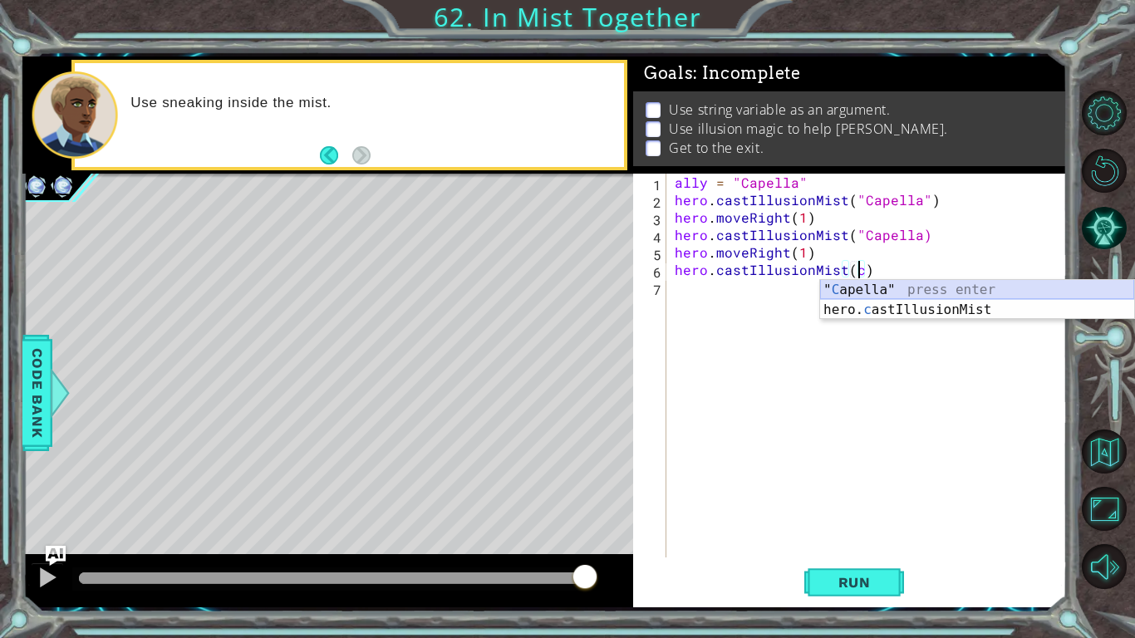
click at [868, 289] on div "" C apella" press enter hero. c astIllusionMist press enter" at bounding box center [977, 320] width 314 height 80
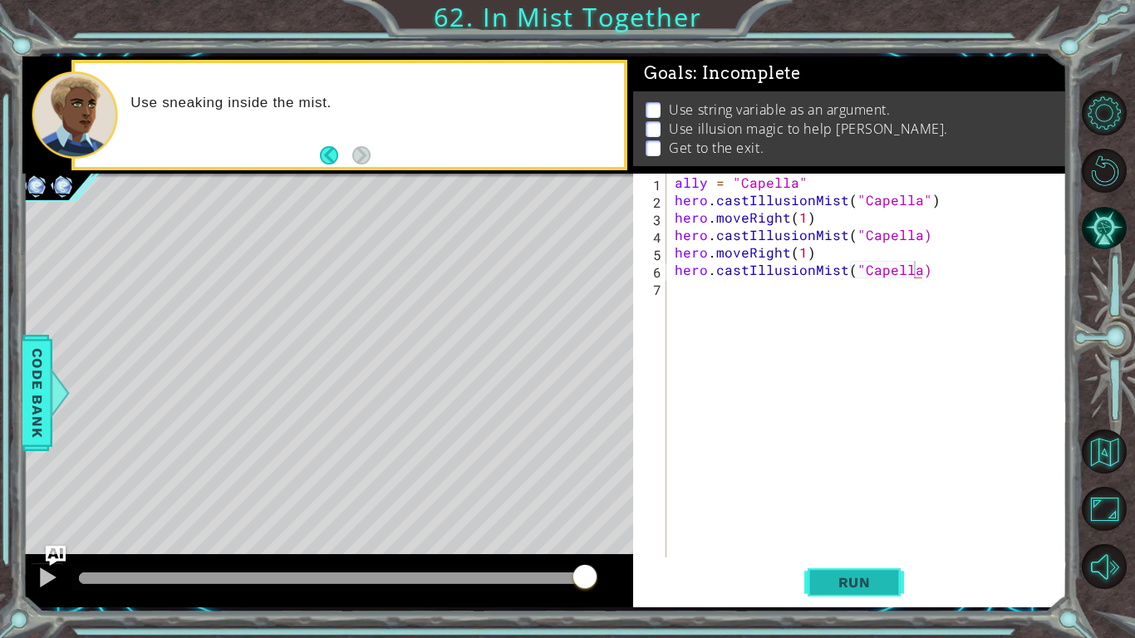
click at [817, 497] on button "Run" at bounding box center [854, 582] width 100 height 43
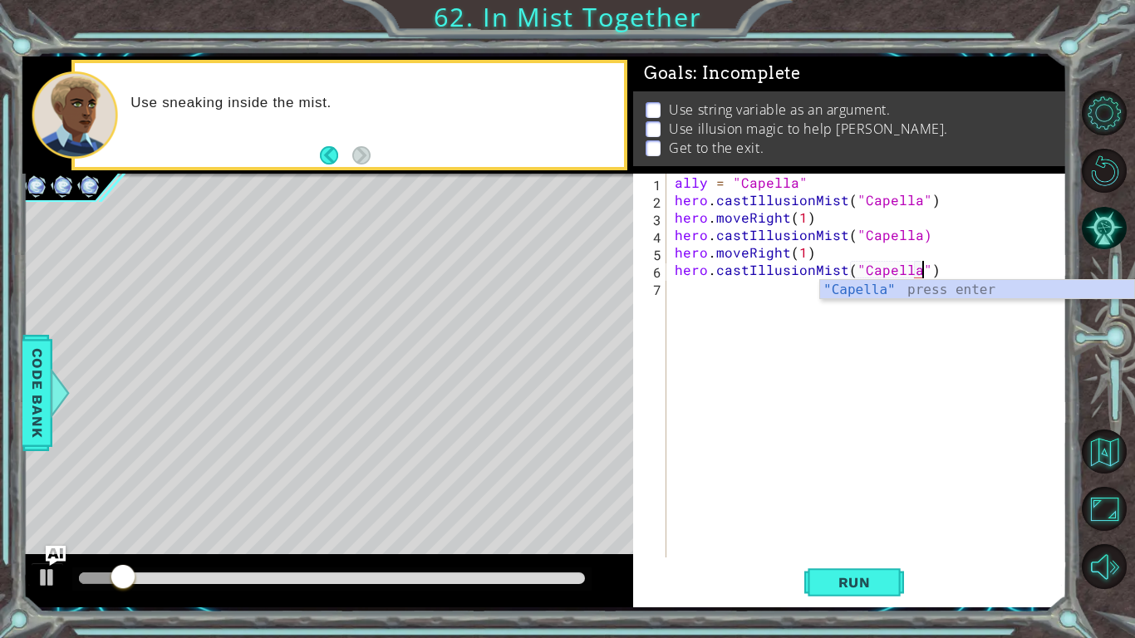
scroll to position [0, 15]
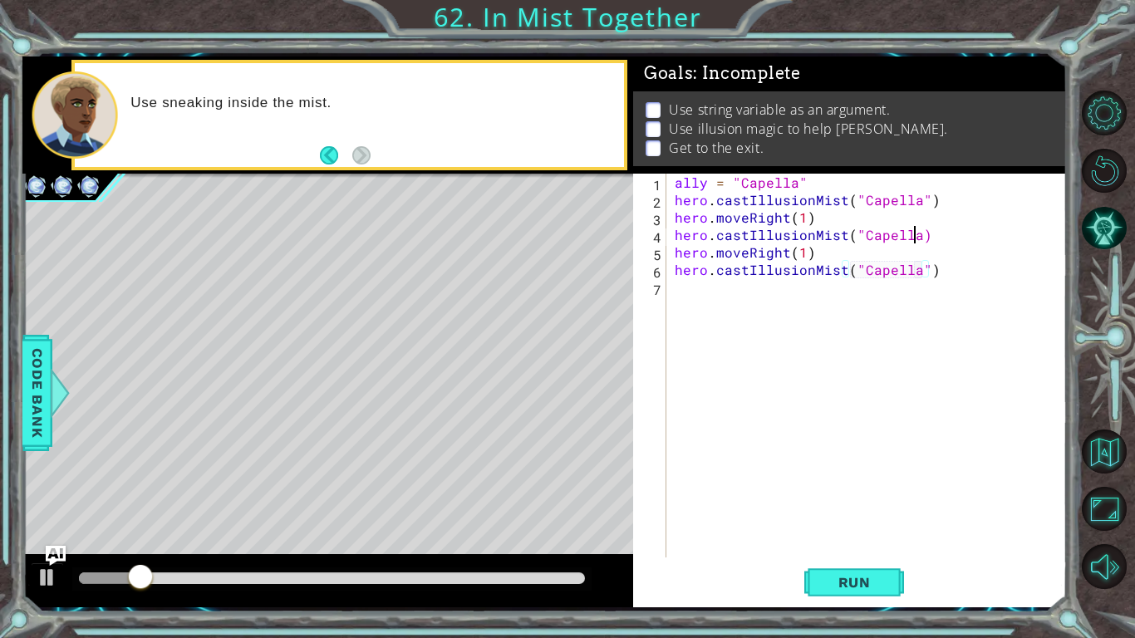
click at [917, 238] on div "ally = "Capella" hero . castIllusionMist ( "Capella" ) hero . moveRight ( 1 ) h…" at bounding box center [871, 383] width 400 height 419
click at [864, 497] on span "Run" at bounding box center [855, 582] width 66 height 17
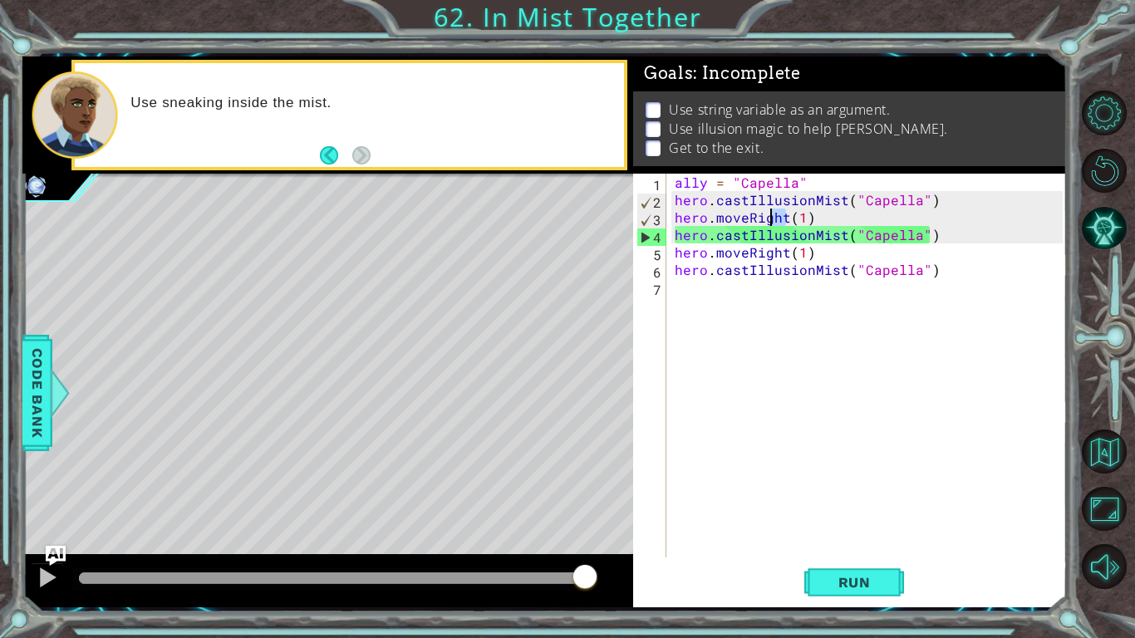
drag, startPoint x: 784, startPoint y: 218, endPoint x: 769, endPoint y: 218, distance: 15.0
click at [769, 218] on div "ally = "Capella" hero . castIllusionMist ( "Capella" ) hero . moveRight ( 1 ) h…" at bounding box center [871, 383] width 400 height 419
click at [737, 221] on div "ally = "Capella" hero . castIllusionMist ( "Capella" ) hero . moveRight ( 1 ) h…" at bounding box center [871, 383] width 400 height 419
click at [718, 214] on div "ally = "Capella" hero . castIllusionMist ( "Capella" ) hero . moveRight ( 1 ) h…" at bounding box center [871, 383] width 400 height 419
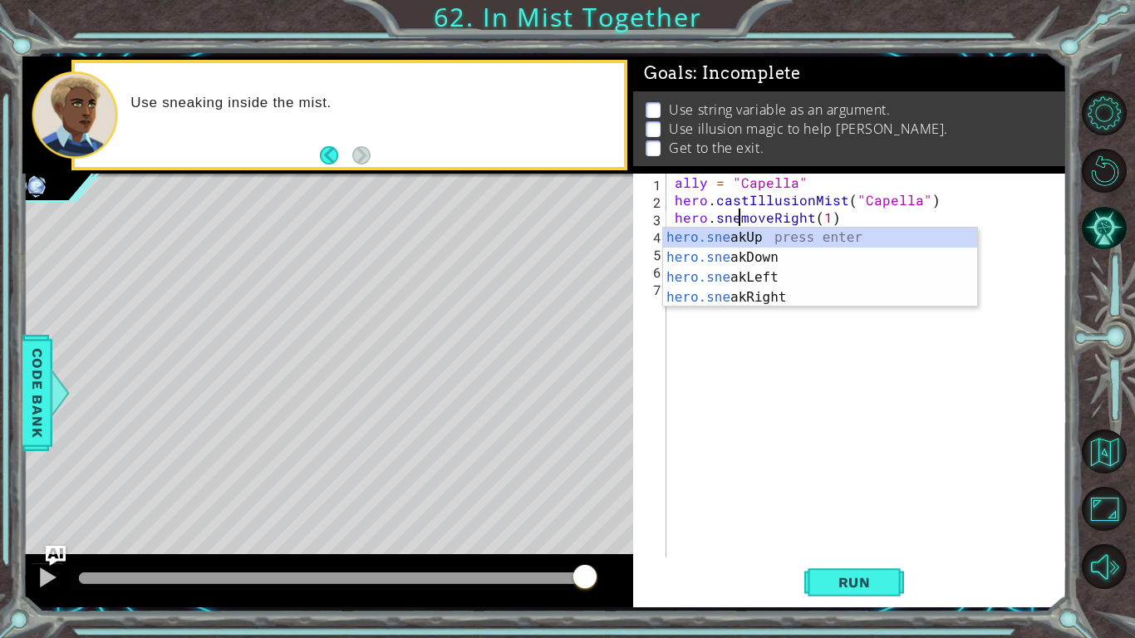
scroll to position [0, 4]
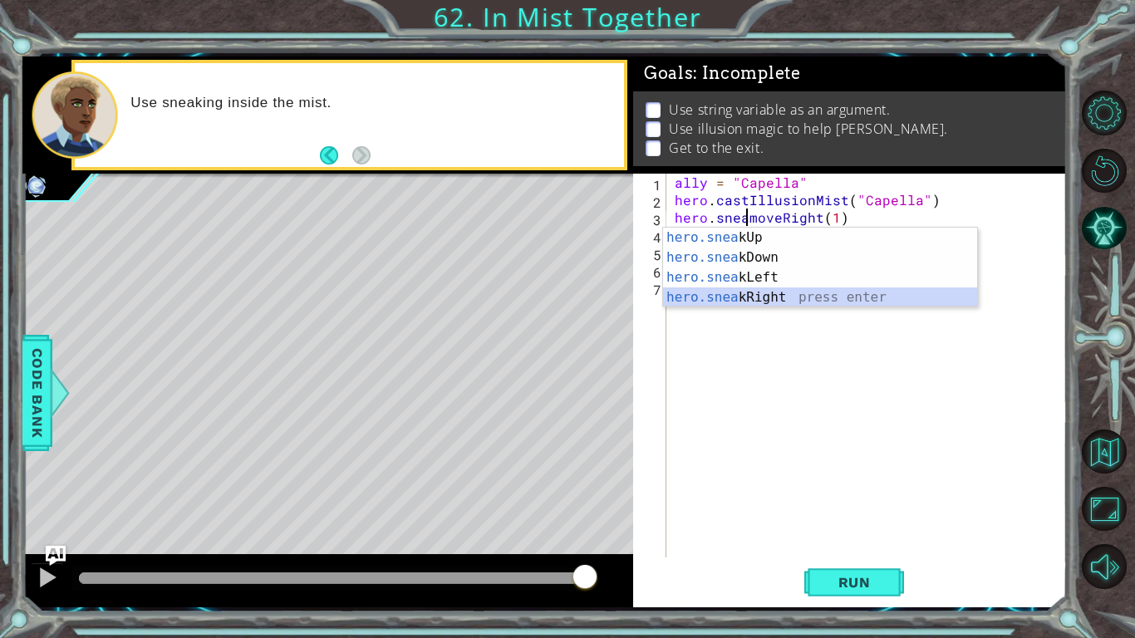
click at [753, 292] on div "hero.snea kUp press enter hero.snea kDown press enter hero.snea kLeft press ent…" at bounding box center [820, 288] width 314 height 120
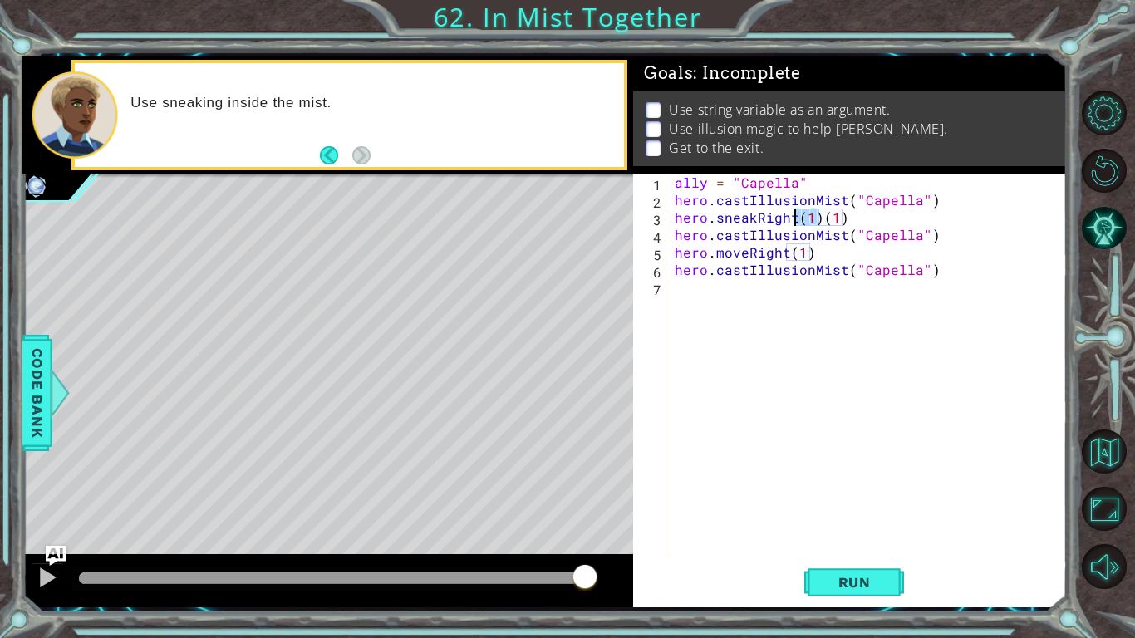
drag, startPoint x: 818, startPoint y: 224, endPoint x: 795, endPoint y: 222, distance: 23.4
click at [795, 222] on div "ally = "Capella" hero . castIllusionMist ( "Capella" ) hero . sneakRight ( 1 ) …" at bounding box center [871, 383] width 400 height 419
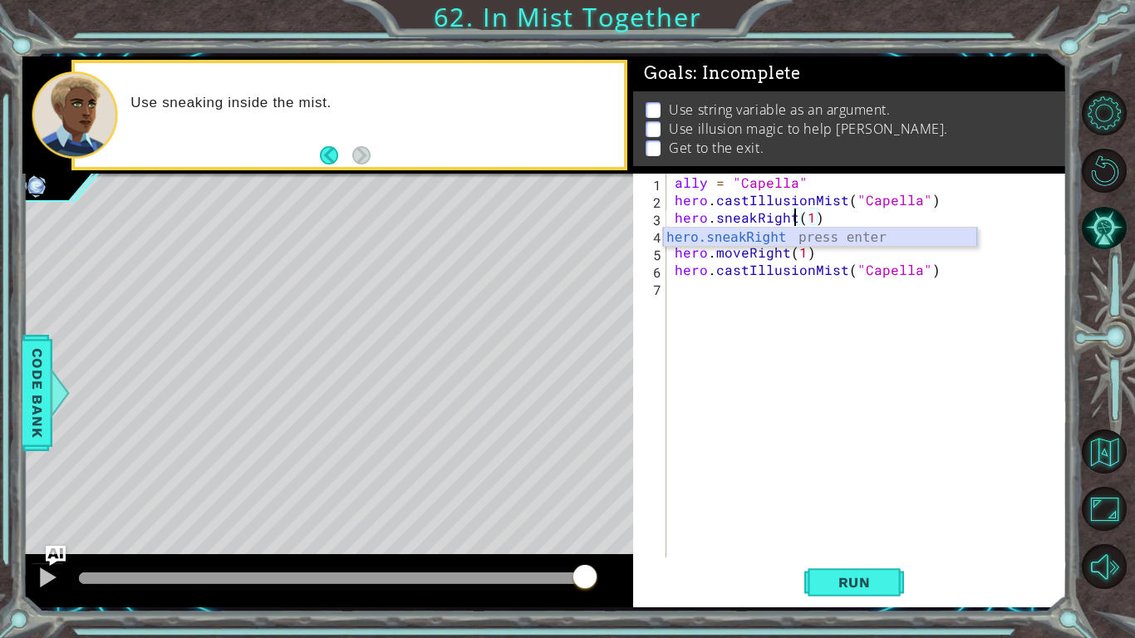
click at [766, 241] on div "hero.sneakRight press enter" at bounding box center [820, 258] width 314 height 60
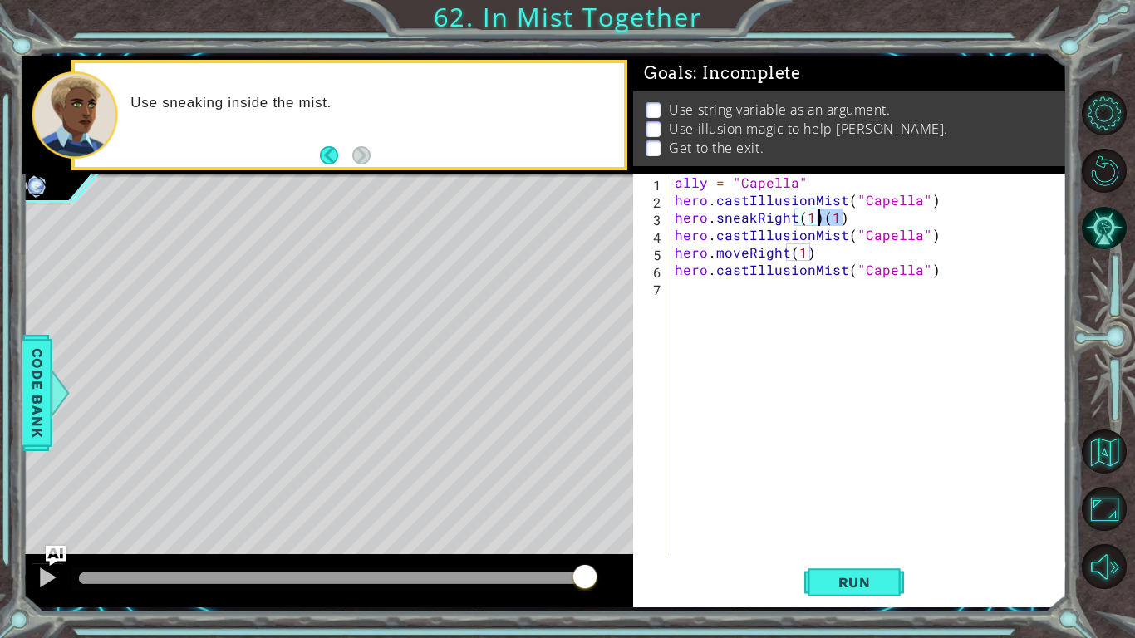
drag, startPoint x: 840, startPoint y: 223, endPoint x: 820, endPoint y: 224, distance: 20.0
click at [820, 224] on div "ally = "Capella" hero . castIllusionMist ( "Capella" ) hero . sneakRight ( 1 ) …" at bounding box center [871, 383] width 400 height 419
click at [717, 253] on div "ally = "Capella" hero . castIllusionMist ( "Capella" ) hero . sneakRight ( 1 ) …" at bounding box center [871, 383] width 400 height 419
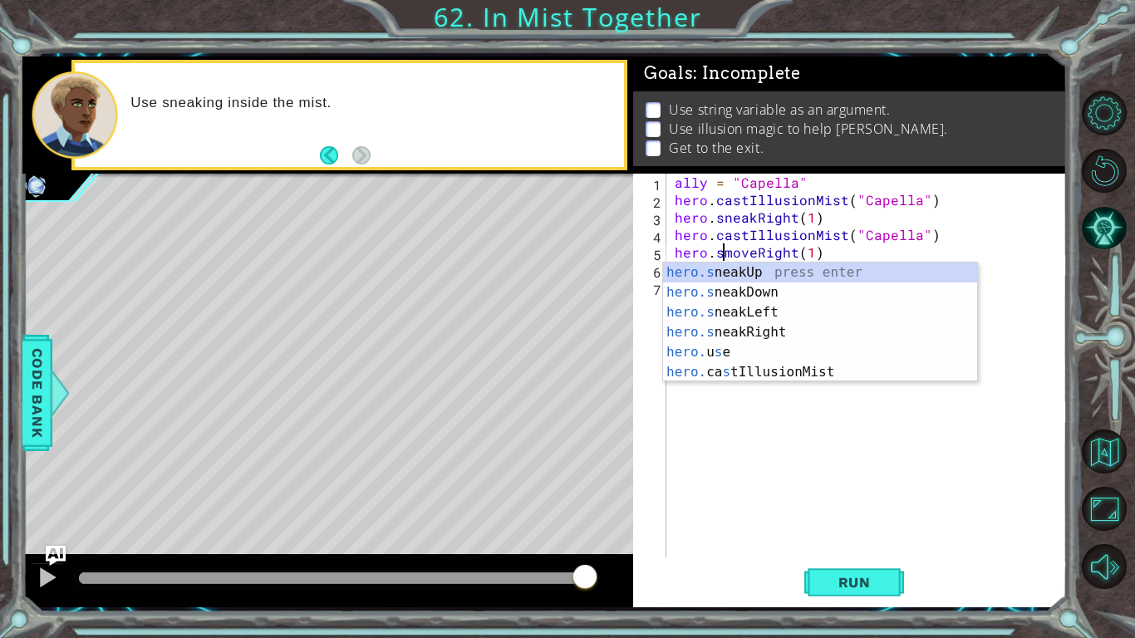
scroll to position [0, 3]
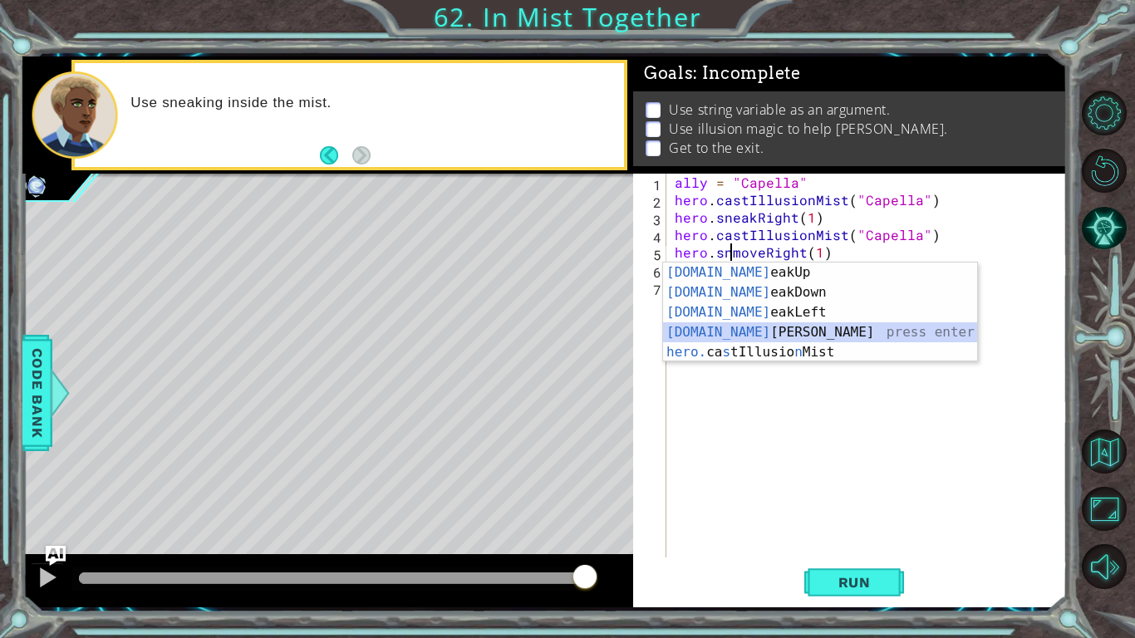
click at [717, 329] on div "hero.sn eakUp press enter hero.sn eakDown press enter hero.sn eakLeft press ent…" at bounding box center [820, 333] width 314 height 140
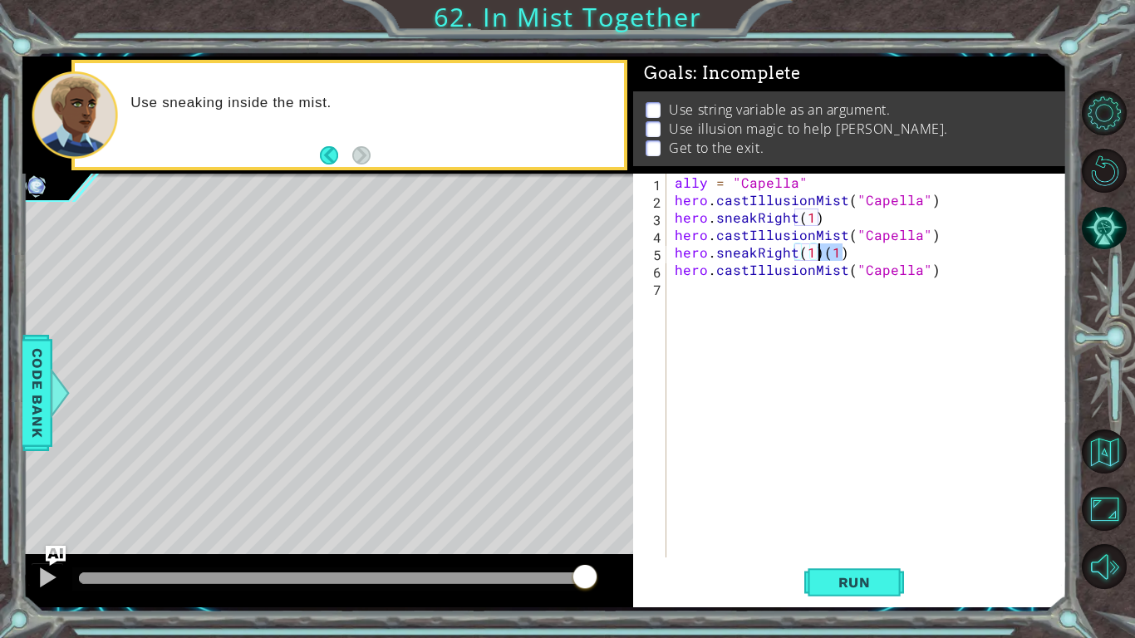
drag, startPoint x: 845, startPoint y: 252, endPoint x: 820, endPoint y: 252, distance: 24.9
click at [820, 252] on div "ally = "Capella" hero . castIllusionMist ( "Capella" ) hero . sneakRight ( 1 ) …" at bounding box center [871, 383] width 400 height 419
type textarea "hero.sneakRight(1)"
click at [832, 497] on span "Run" at bounding box center [855, 582] width 66 height 17
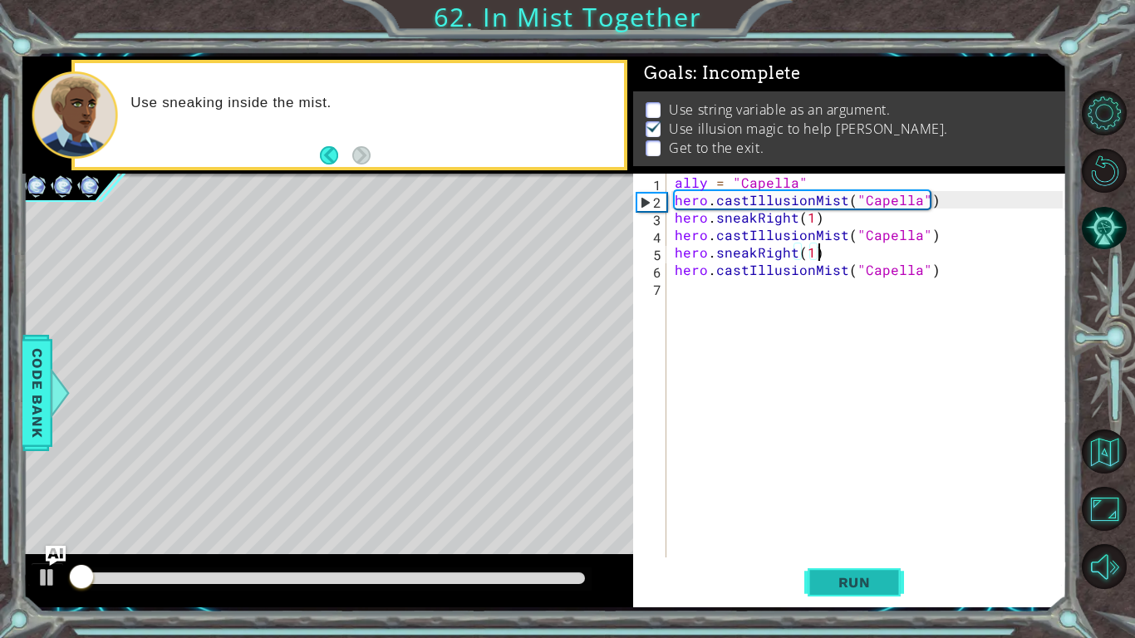
scroll to position [7, 0]
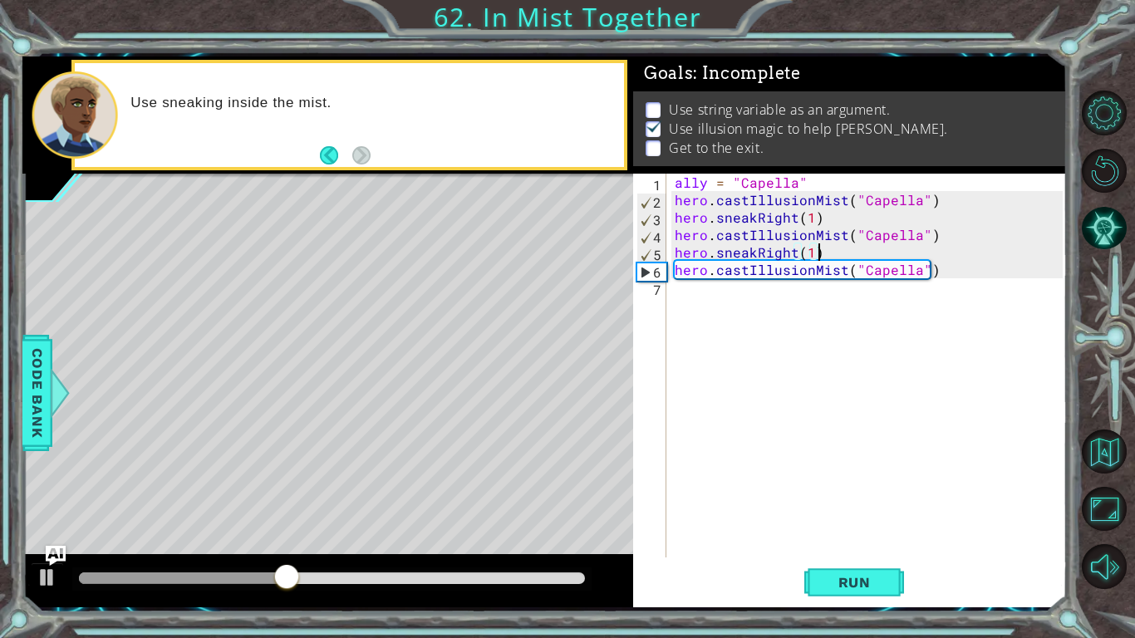
click at [694, 307] on div "ally = "Capella" hero . castIllusionMist ( "Capella" ) hero . sneakRight ( 1 ) …" at bounding box center [871, 383] width 400 height 419
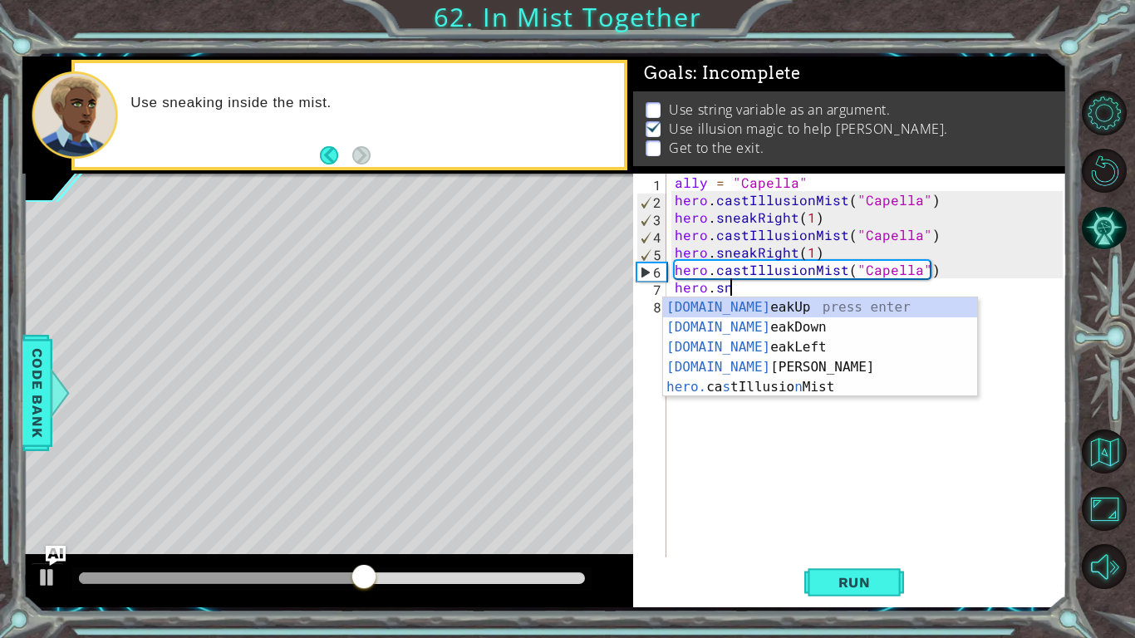
scroll to position [0, 2]
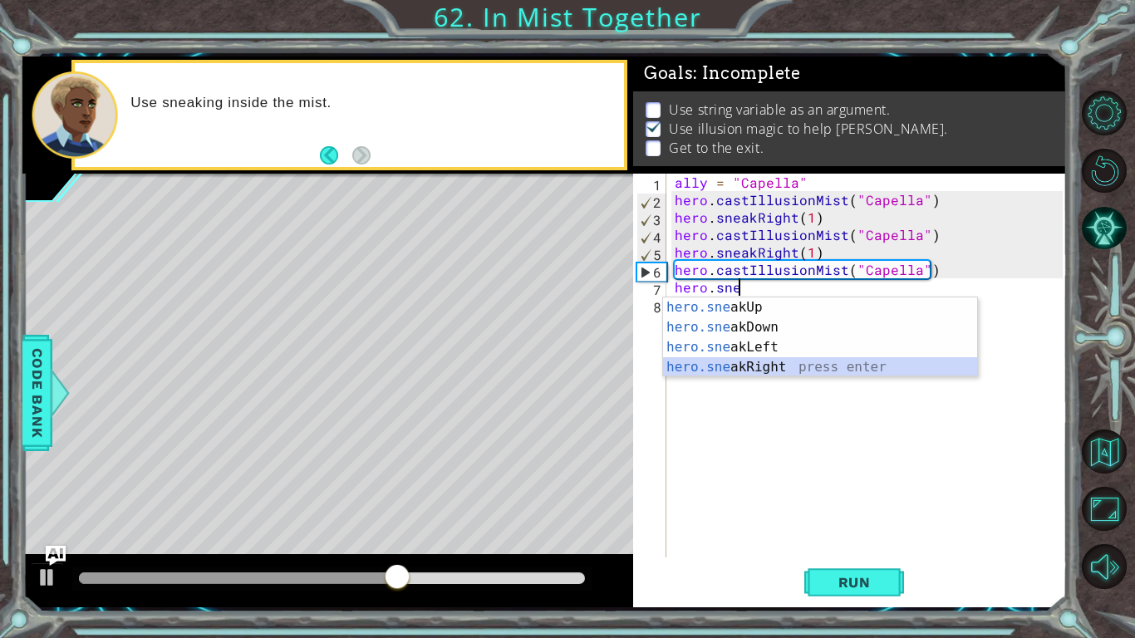
click at [761, 370] on div "hero.sne akUp press enter hero.sne akDown press enter hero.sne akLeft press ent…" at bounding box center [820, 357] width 314 height 120
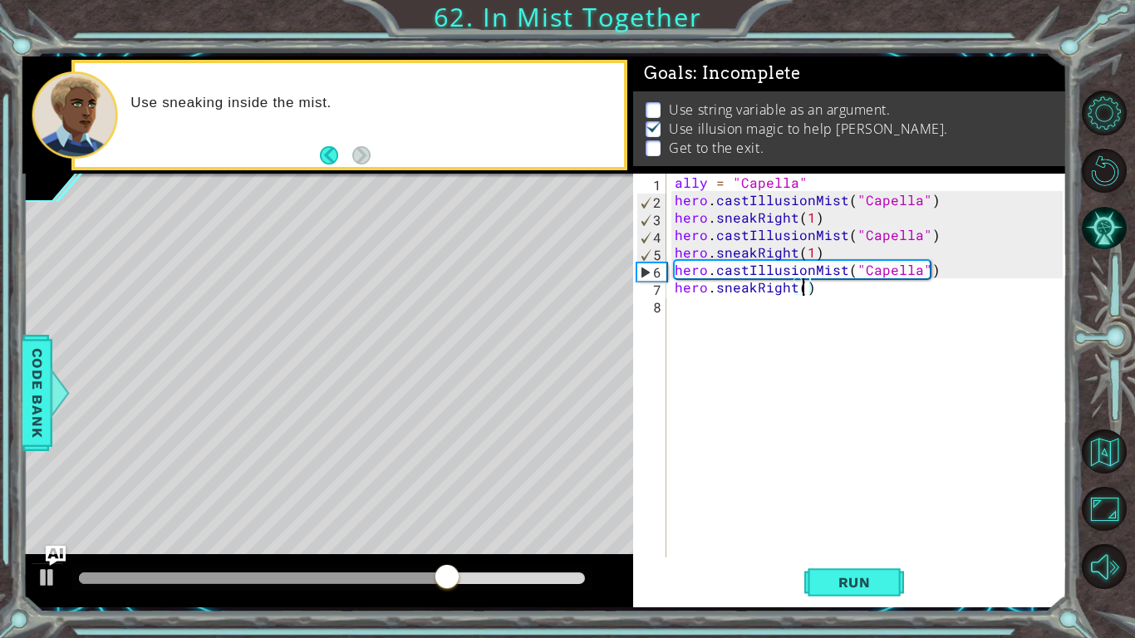
scroll to position [0, 7]
type textarea "hero.sneakRight(4)"
click at [861, 497] on span "Run" at bounding box center [855, 582] width 66 height 17
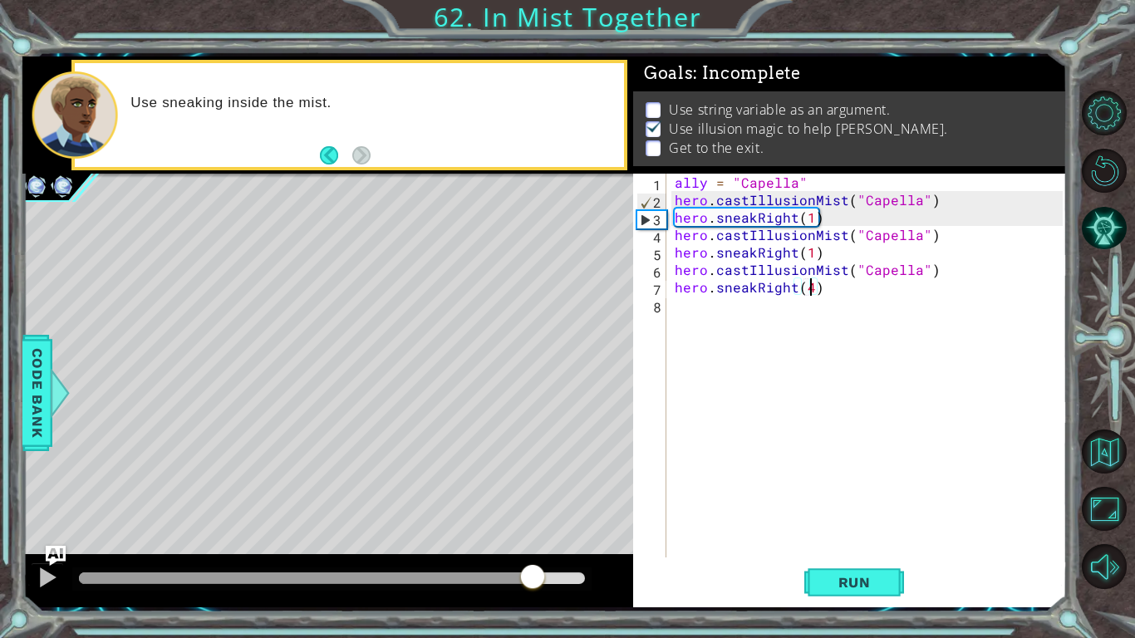
click at [532, 497] on div at bounding box center [332, 578] width 506 height 12
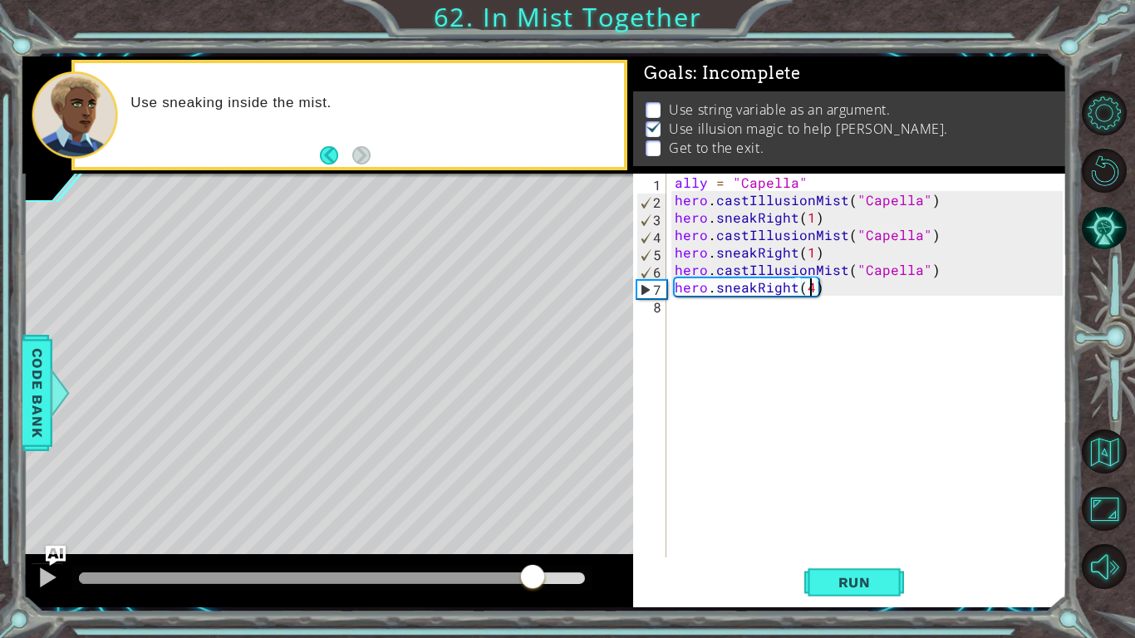
click at [559, 497] on div at bounding box center [331, 578] width 519 height 23
click at [572, 497] on div at bounding box center [332, 578] width 506 height 12
click at [695, 316] on div "ally = "Capella" hero . castIllusionMist ( "Capella" ) hero . sneakRight ( 1 ) …" at bounding box center [871, 383] width 400 height 419
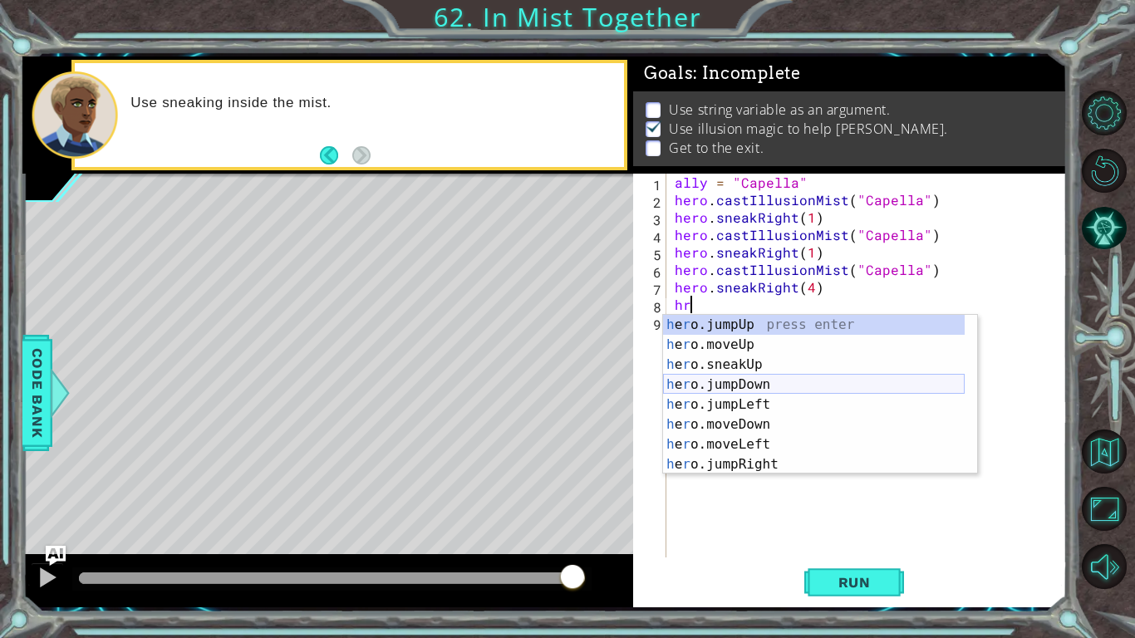
type textarea "h"
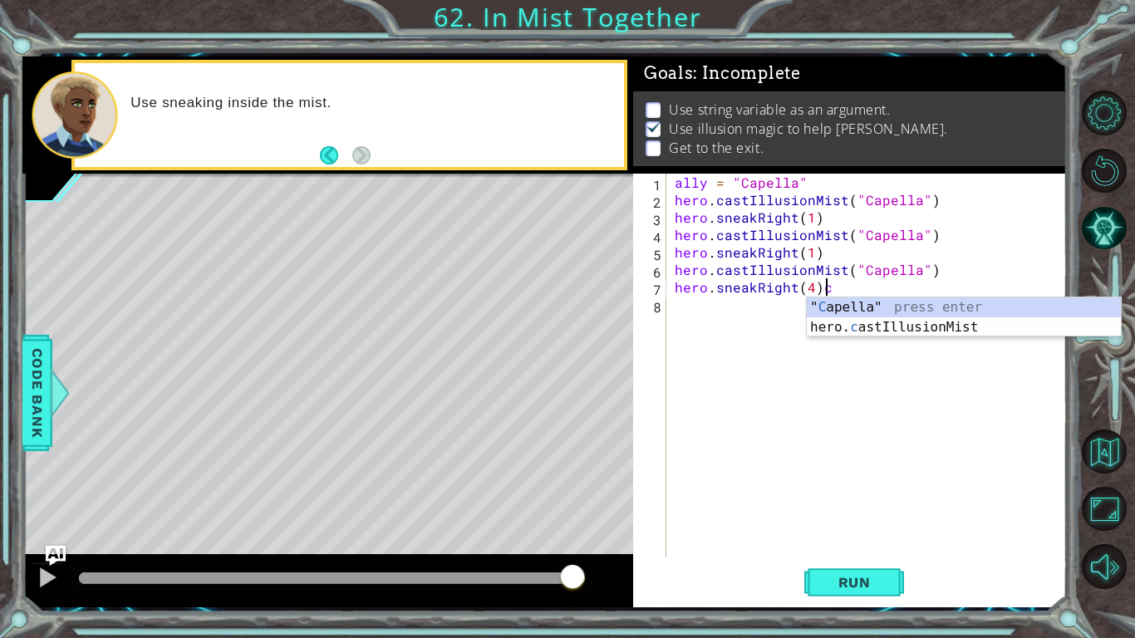
scroll to position [0, 9]
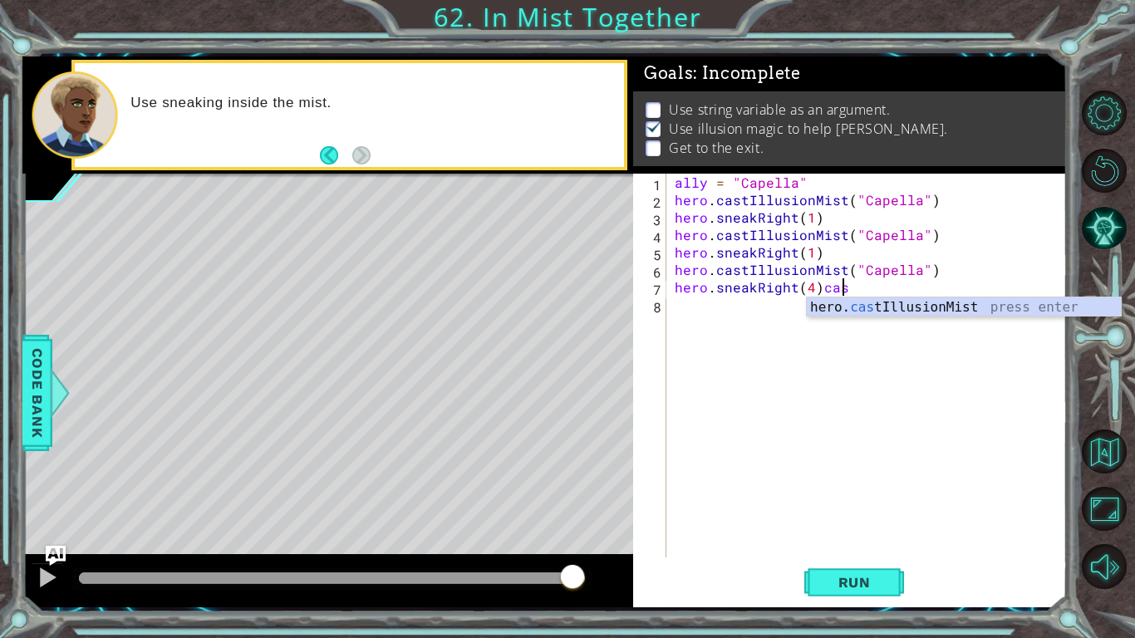
click at [871, 316] on div "hero. cas tIllusionMist press enter" at bounding box center [964, 327] width 314 height 60
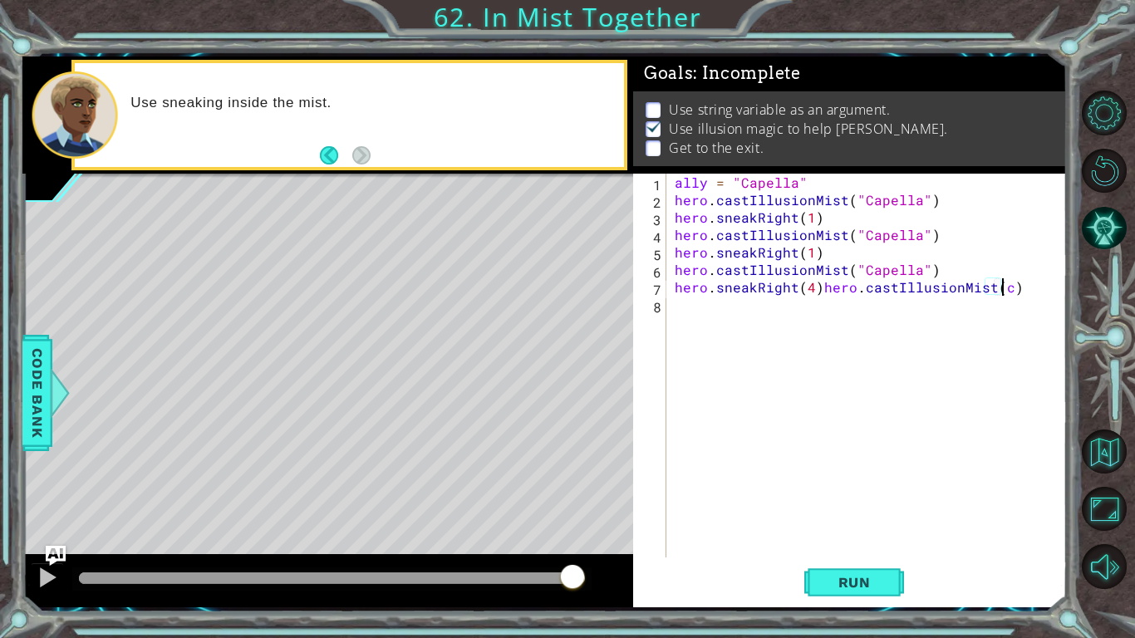
scroll to position [0, 20]
type textarea "hero.sneakRight(4)hero.castIllusionMist("Capella")"
click at [868, 497] on span "Run" at bounding box center [855, 582] width 66 height 17
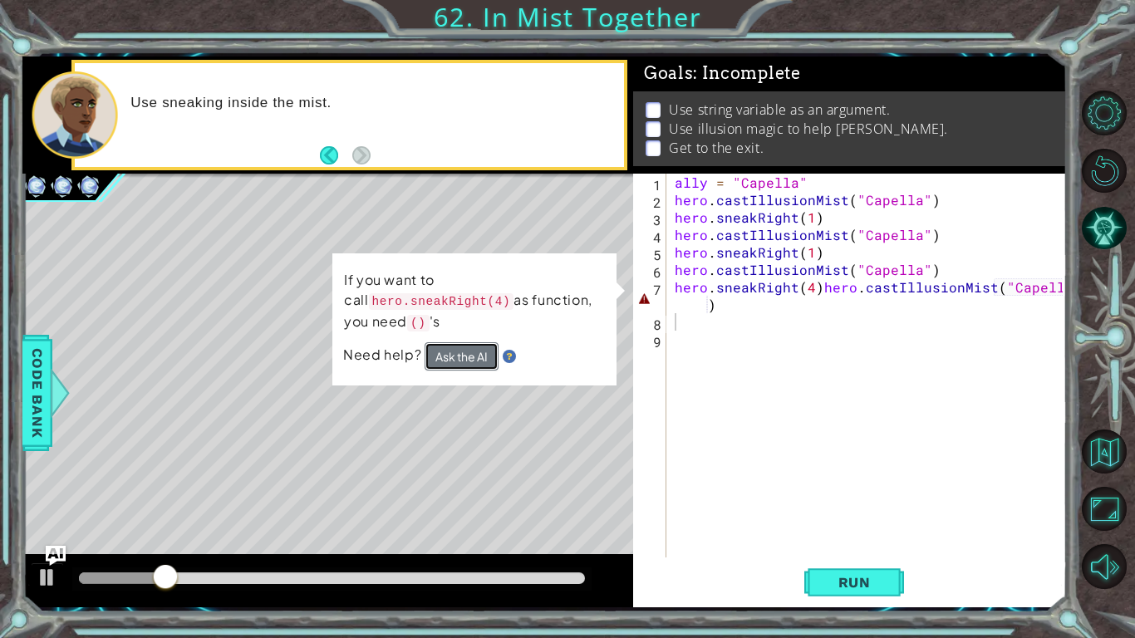
click at [474, 342] on button "Ask the AI" at bounding box center [461, 356] width 74 height 28
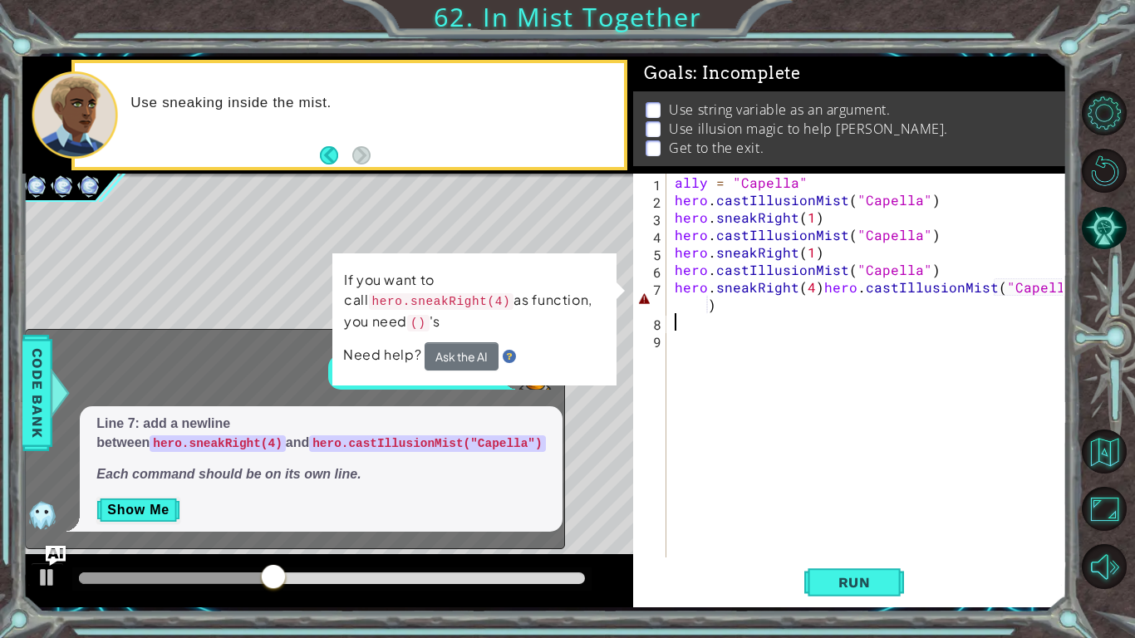
click at [817, 291] on div "ally = "Capella" hero . castIllusionMist ( "Capella" ) hero . sneakRight ( 1 ) …" at bounding box center [871, 383] width 400 height 419
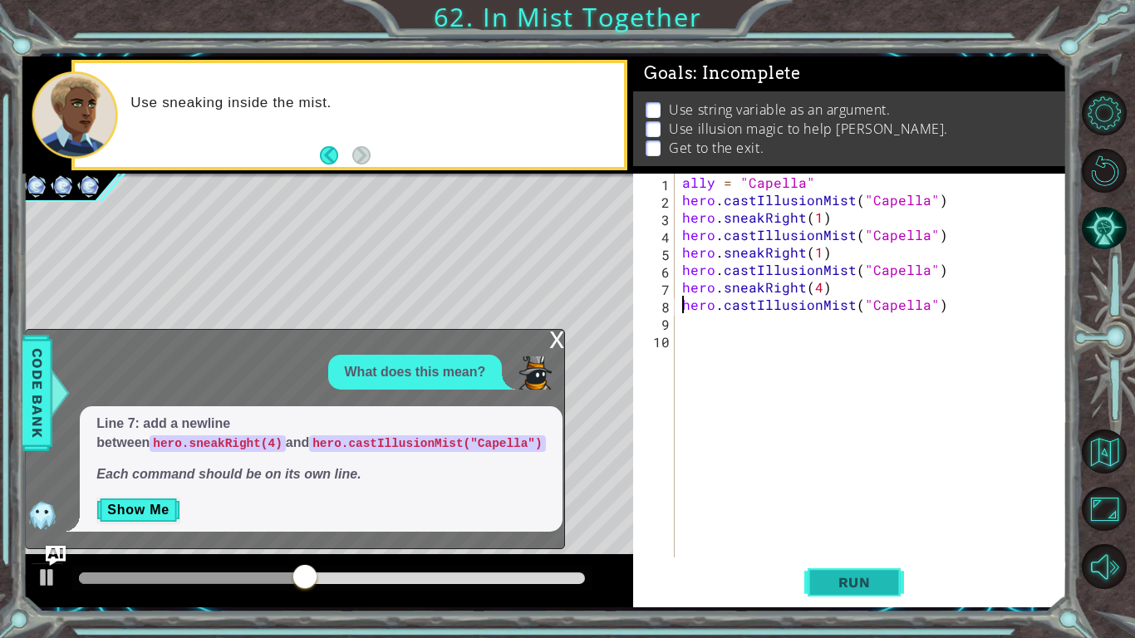
click at [831, 497] on span "Run" at bounding box center [855, 582] width 66 height 17
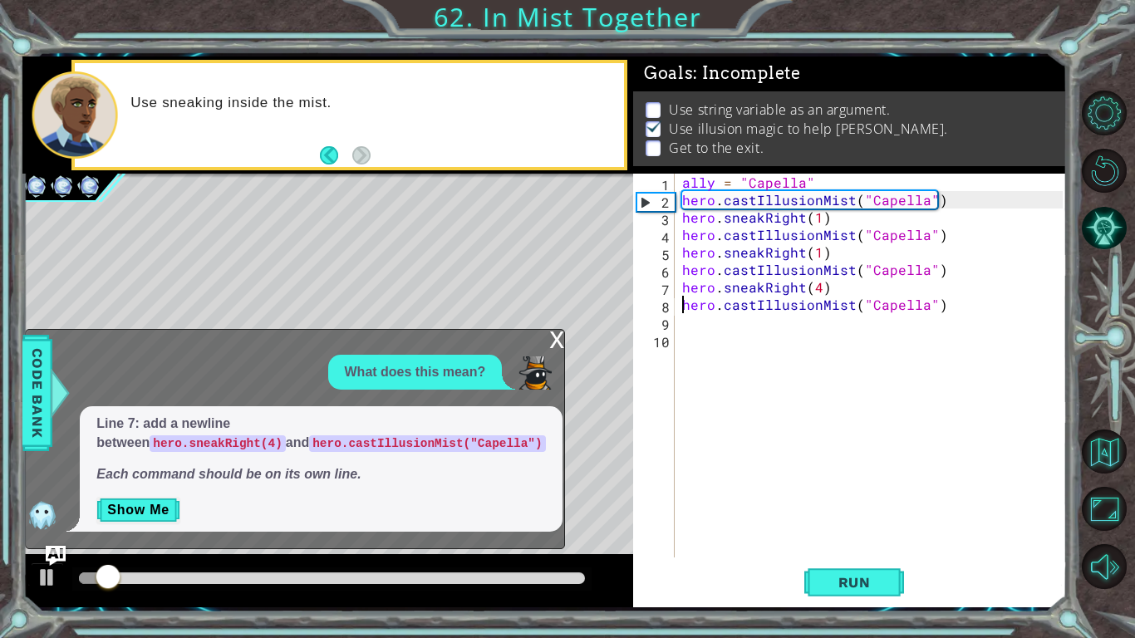
click at [553, 337] on div "x" at bounding box center [556, 338] width 15 height 17
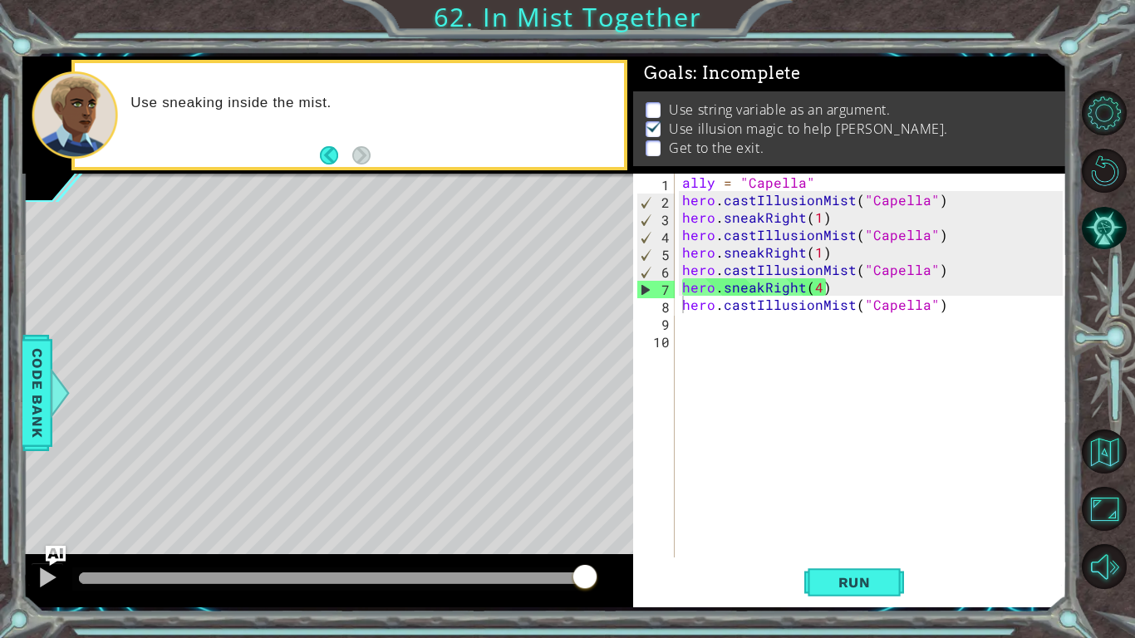
type textarea "hero.sneakRight(4)"
drag, startPoint x: 822, startPoint y: 282, endPoint x: 682, endPoint y: 285, distance: 140.4
click at [682, 285] on div "ally = "Capella" hero . castIllusionMist ( "Capella" ) hero . sneakRight ( 1 ) …" at bounding box center [875, 383] width 392 height 419
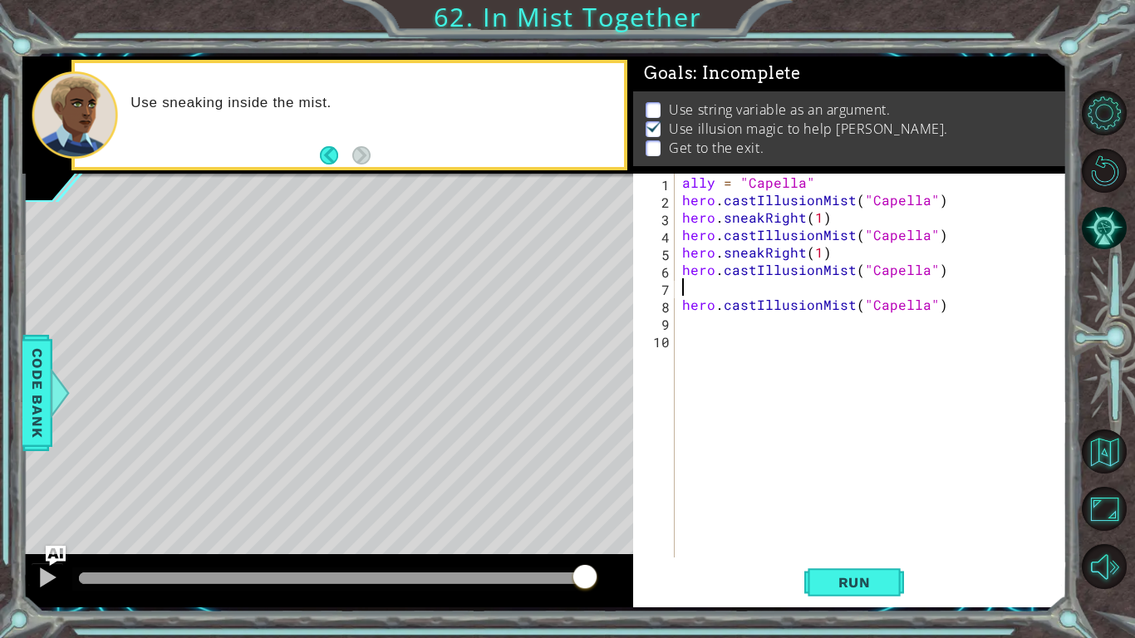
click at [688, 329] on div "ally = "Capella" hero . castIllusionMist ( "Capella" ) hero . sneakRight ( 1 ) …" at bounding box center [875, 383] width 392 height 419
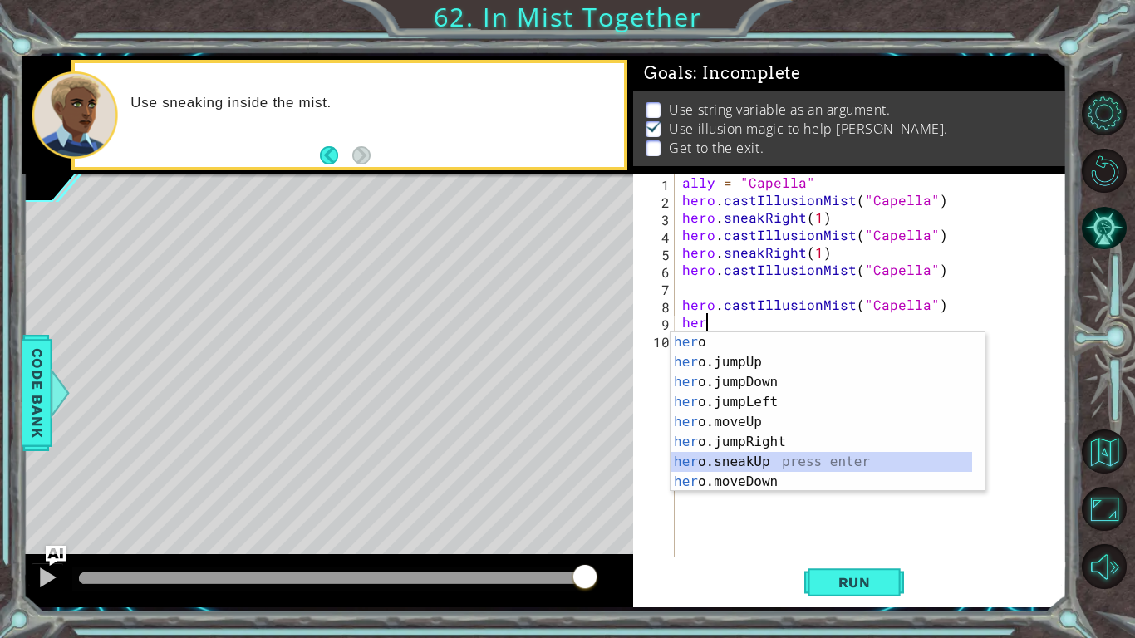
click at [737, 459] on div "her o press enter her o.jumpUp press enter her o.jumpDown press enter her o.jum…" at bounding box center [821, 431] width 302 height 199
type textarea "hero.sneakUp(1)"
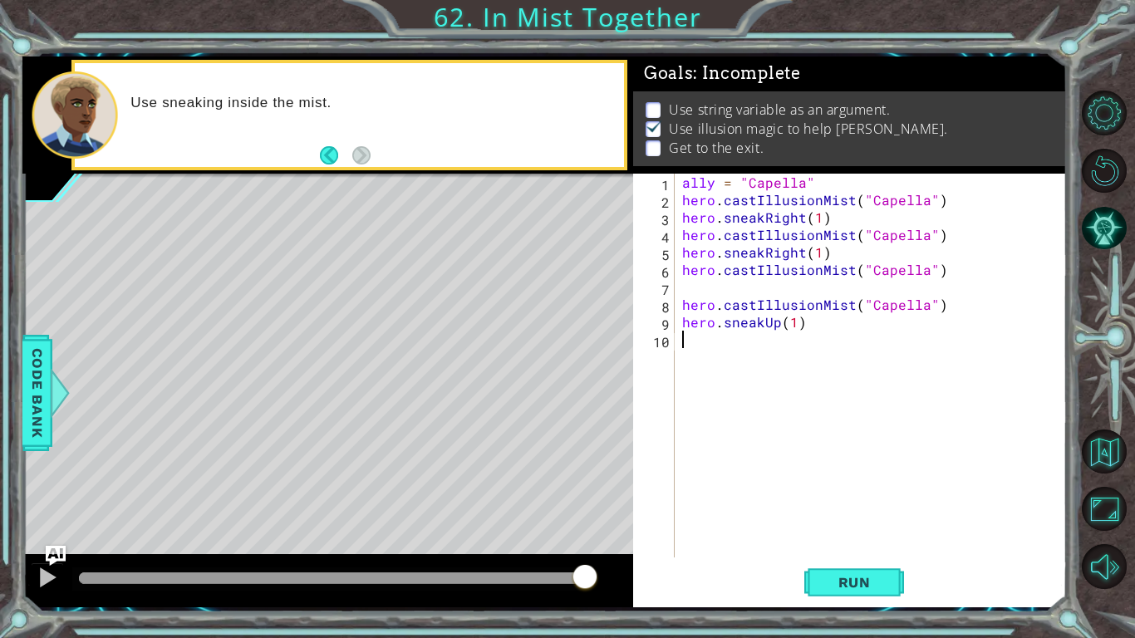
click at [768, 332] on div "ally = "Capella" hero . castIllusionMist ( "Capella" ) hero . sneakRight ( 1 ) …" at bounding box center [875, 383] width 392 height 419
click at [776, 325] on div "ally = "Capella" hero . castIllusionMist ( "Capella" ) hero . sneakRight ( 1 ) …" at bounding box center [875, 383] width 392 height 419
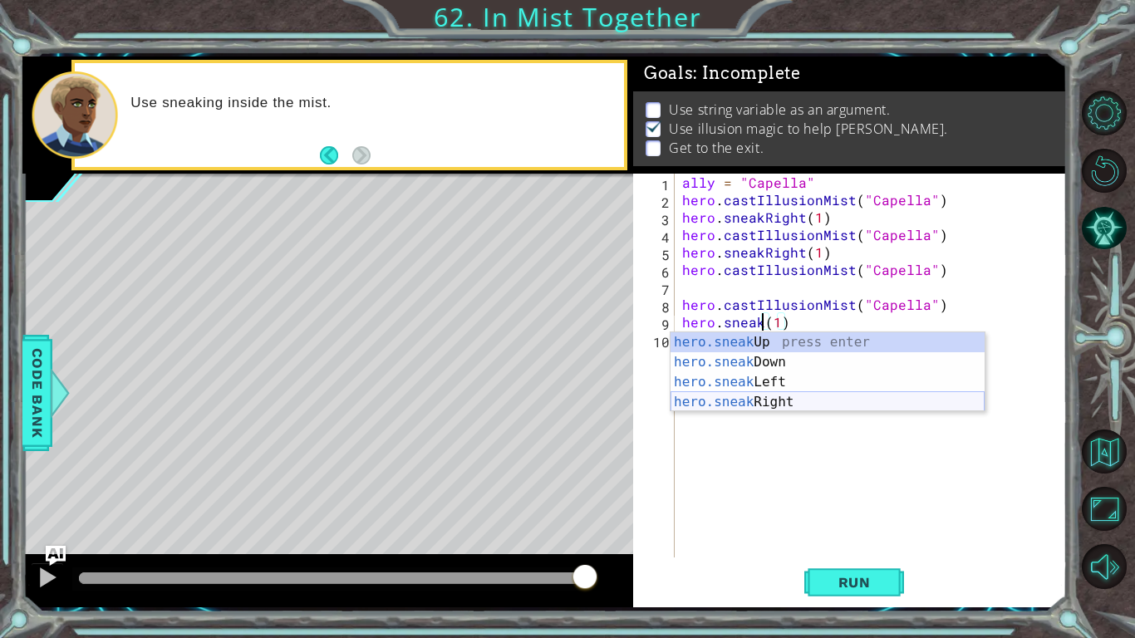
click at [773, 402] on div "hero.sneak Up press enter hero.sneak Down press enter hero.sneak Left press ent…" at bounding box center [827, 392] width 314 height 120
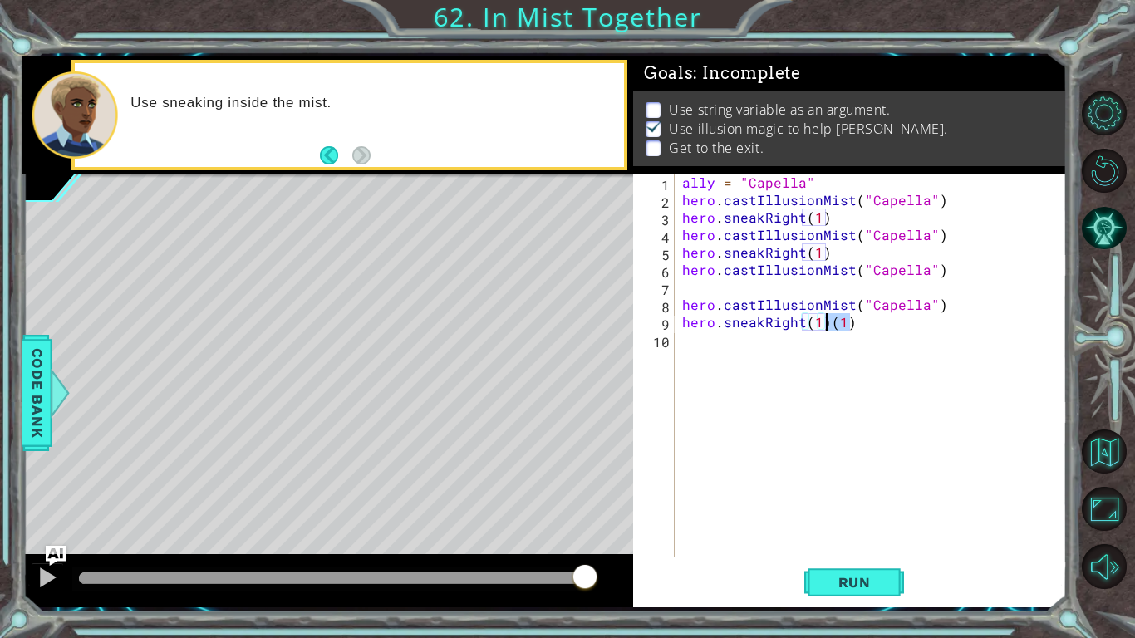
drag, startPoint x: 851, startPoint y: 324, endPoint x: 829, endPoint y: 330, distance: 23.2
click at [829, 330] on div "ally = "Capella" hero . castIllusionMist ( "Capella" ) hero . sneakRight ( 1 ) …" at bounding box center [875, 383] width 392 height 419
click at [817, 322] on div "ally = "Capella" hero . castIllusionMist ( "Capella" ) hero . sneakRight ( 1 ) …" at bounding box center [875, 383] width 392 height 419
click at [836, 497] on span "Run" at bounding box center [855, 582] width 66 height 17
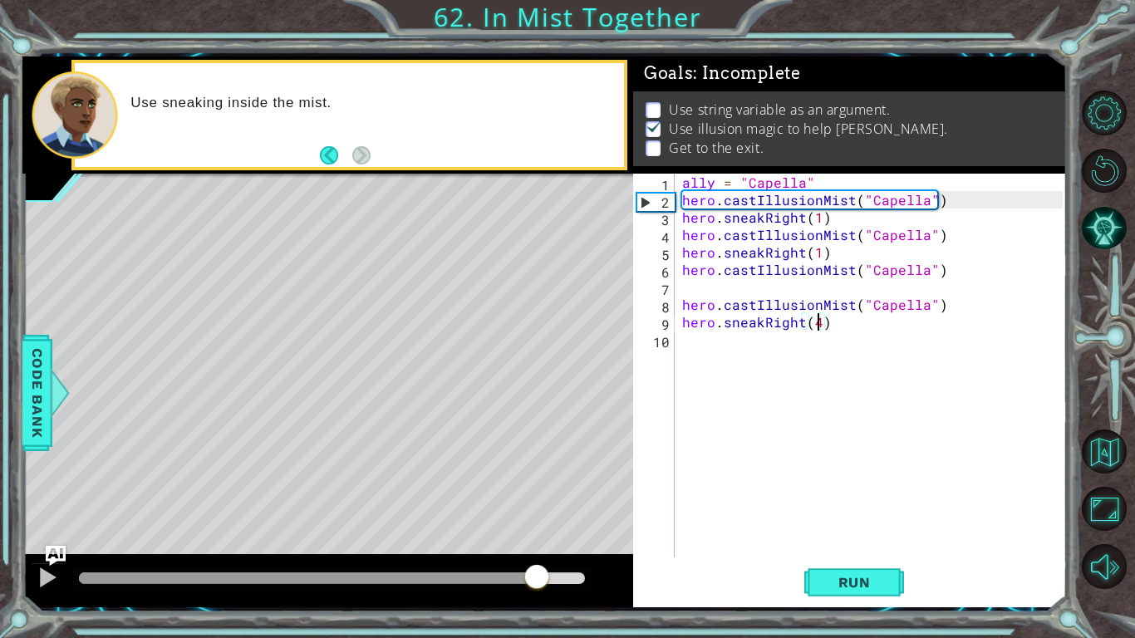
click at [537, 497] on div at bounding box center [332, 578] width 506 height 12
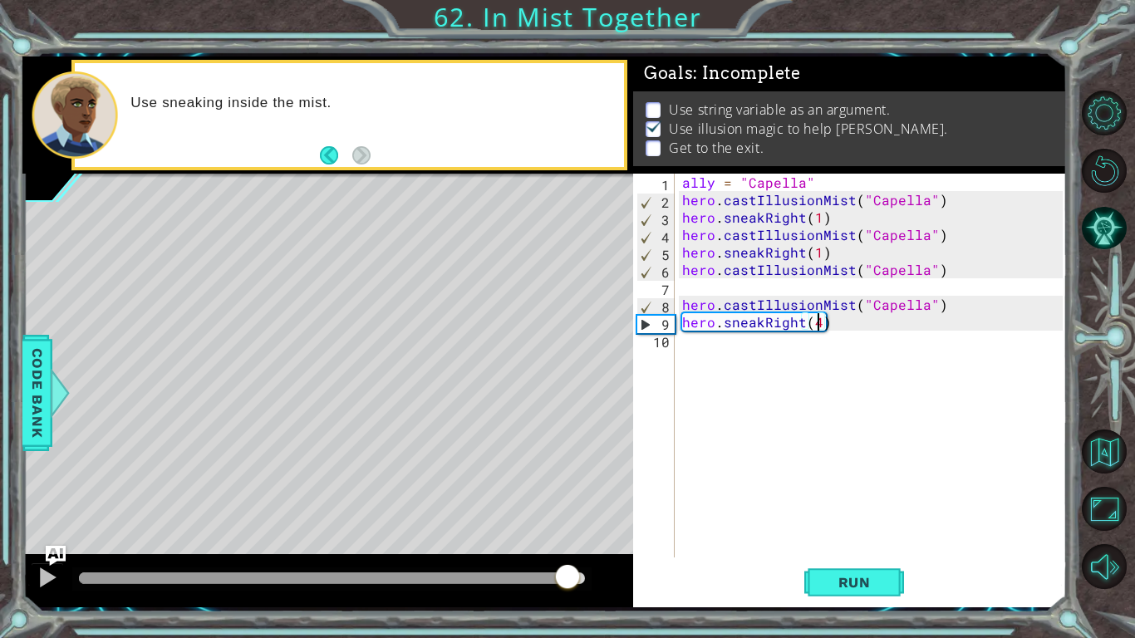
click at [569, 497] on div at bounding box center [332, 578] width 506 height 12
click at [37, 497] on div at bounding box center [48, 578] width 22 height 22
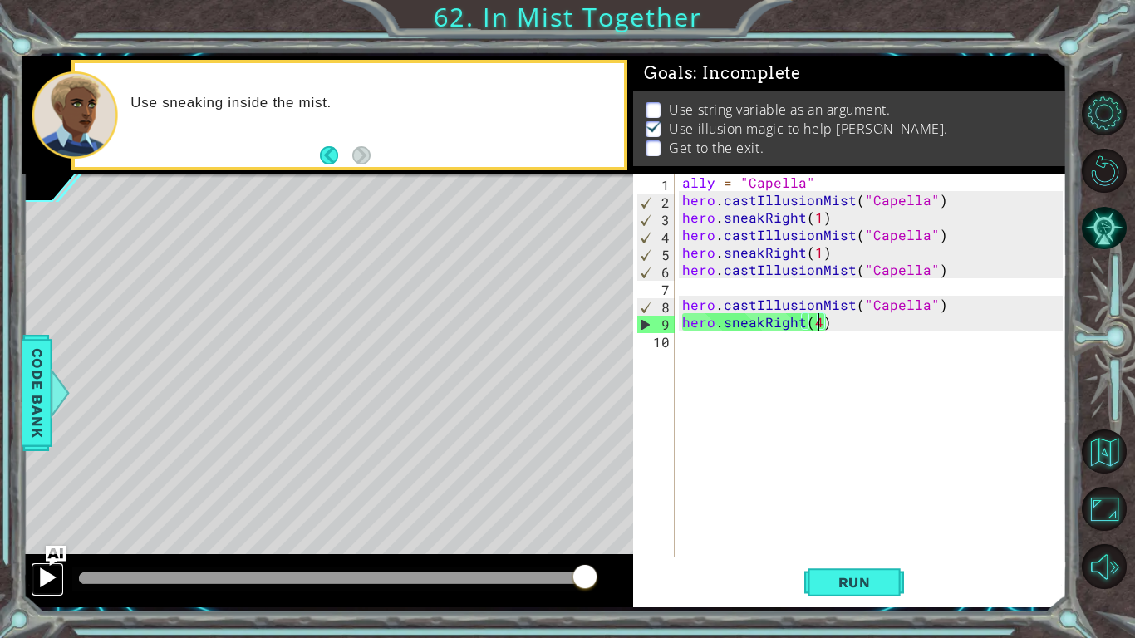
click at [37, 497] on div at bounding box center [48, 578] width 22 height 22
click at [53, 497] on div at bounding box center [48, 578] width 22 height 22
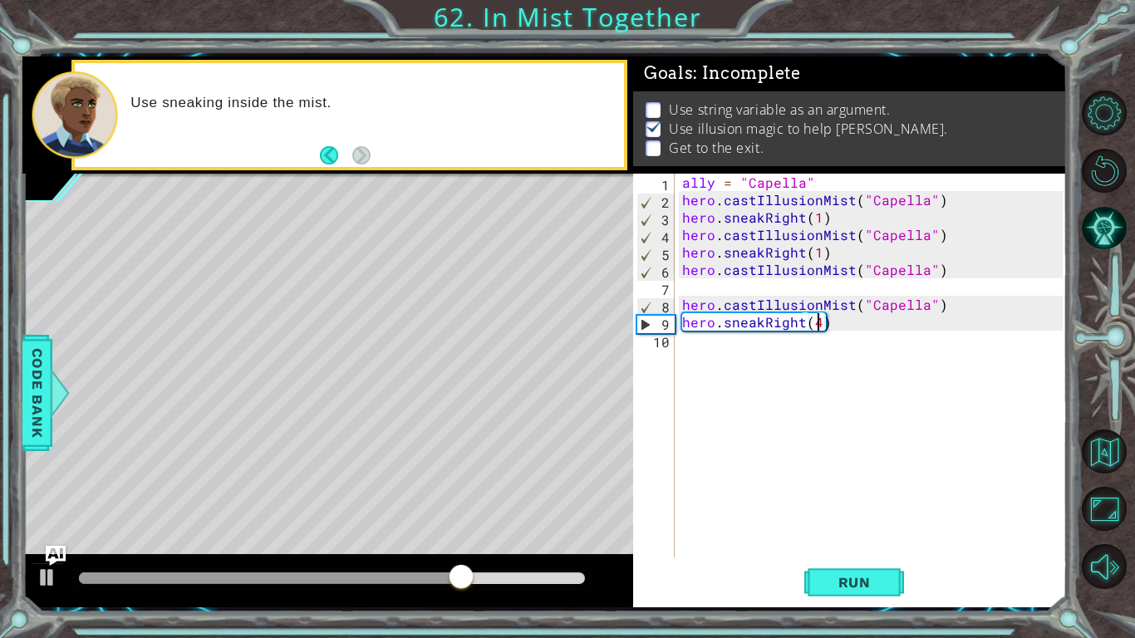
click at [813, 219] on div "ally = "Capella" hero . castIllusionMist ( "Capella" ) hero . sneakRight ( 1 ) …" at bounding box center [875, 383] width 392 height 419
click at [814, 219] on div "ally = "Capella" hero . castIllusionMist ( "Capella" ) hero . sneakRight ( 1 ) …" at bounding box center [875, 383] width 392 height 419
click at [815, 257] on div "ally = "Capella" hero . castIllusionMist ( "Capella" ) hero . sneakRight ( 2 ) …" at bounding box center [875, 383] width 392 height 419
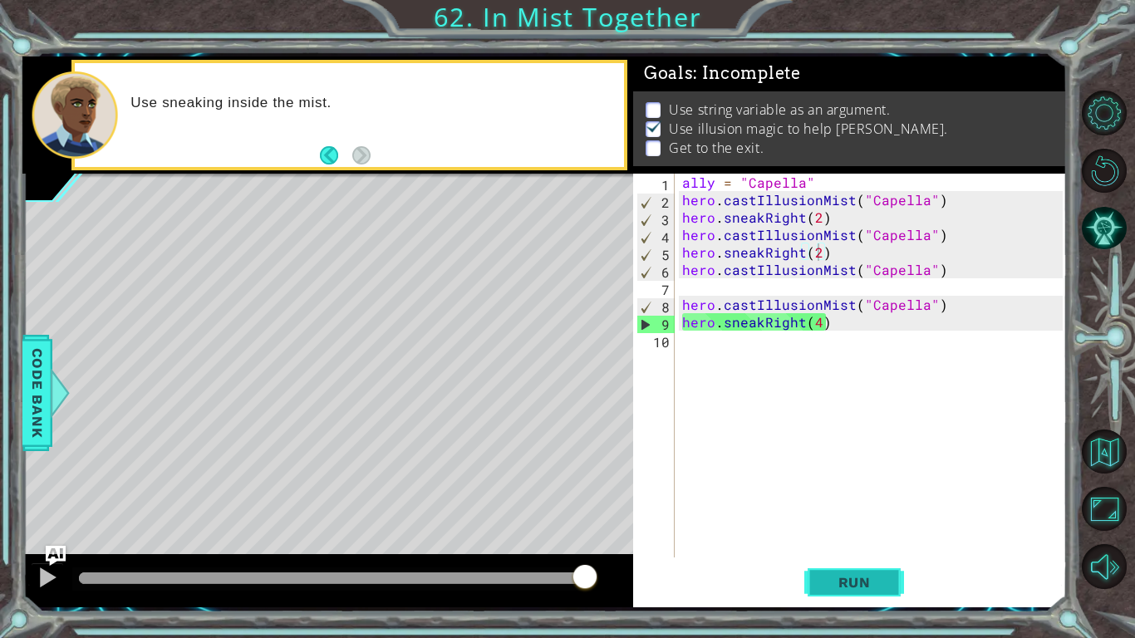
click at [826, 497] on span "Run" at bounding box center [855, 582] width 66 height 17
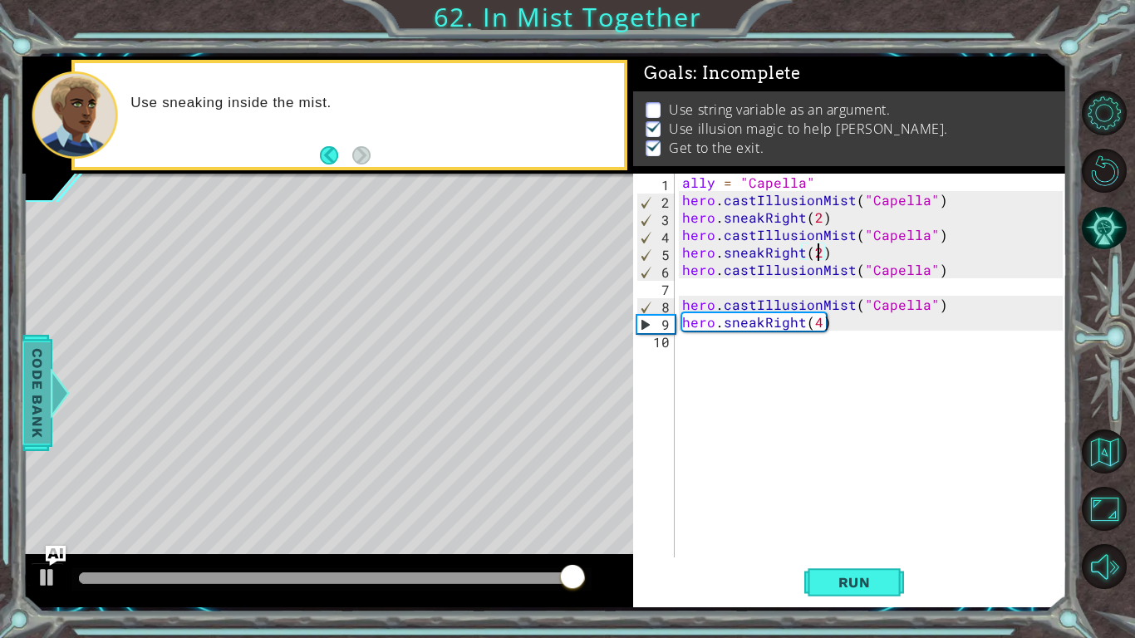
click at [45, 400] on span "Code Bank" at bounding box center [37, 391] width 27 height 101
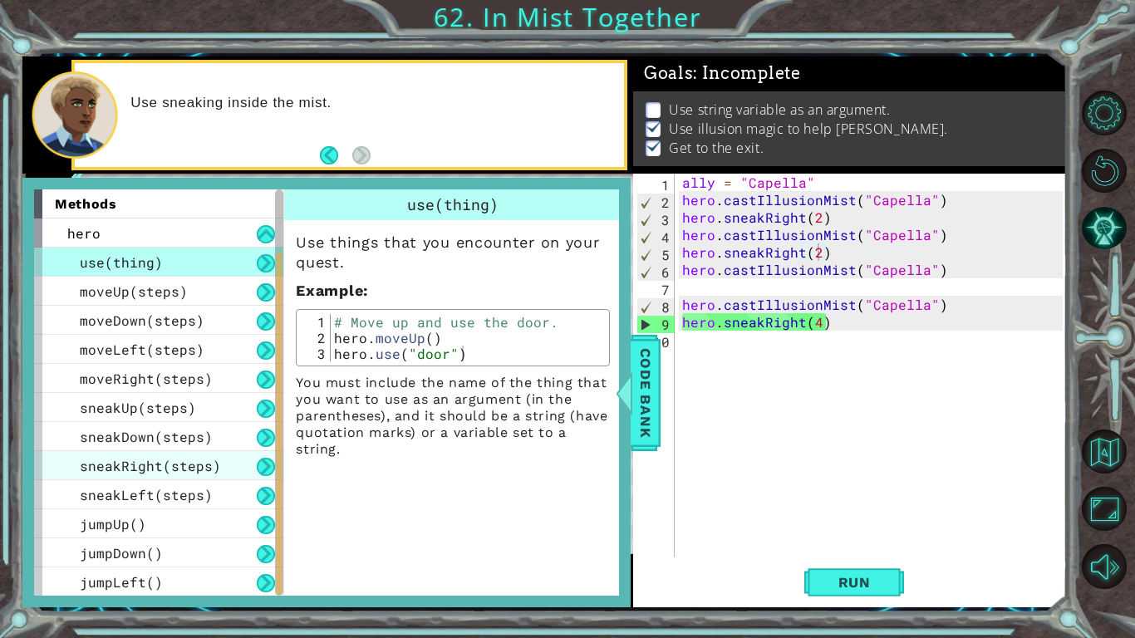
scroll to position [117, 0]
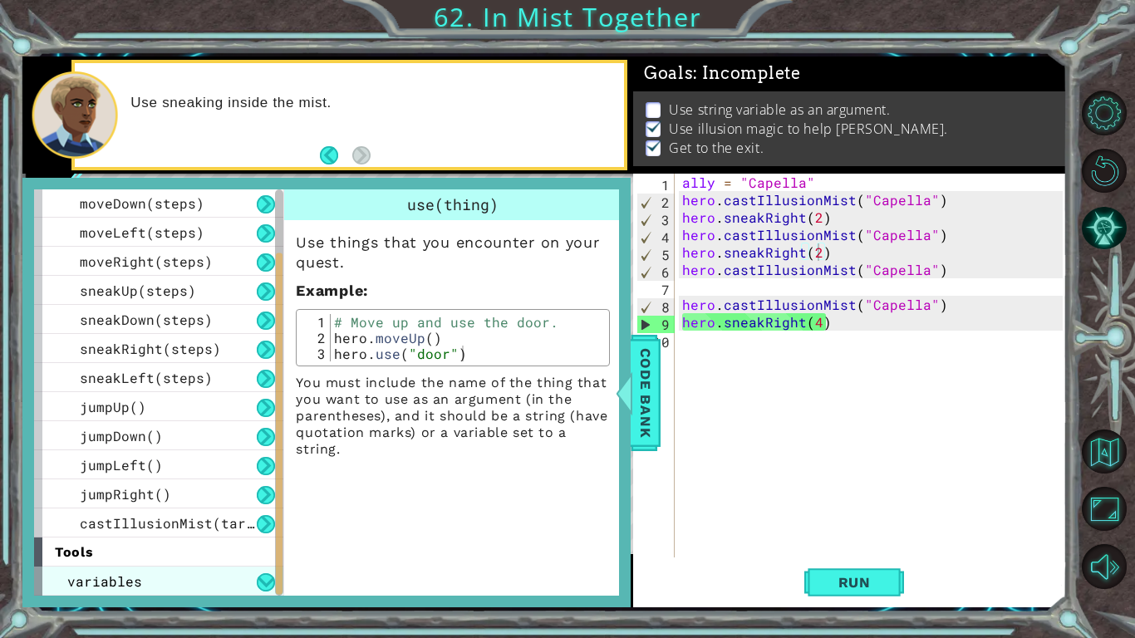
click at [201, 497] on div "variables" at bounding box center [158, 581] width 249 height 29
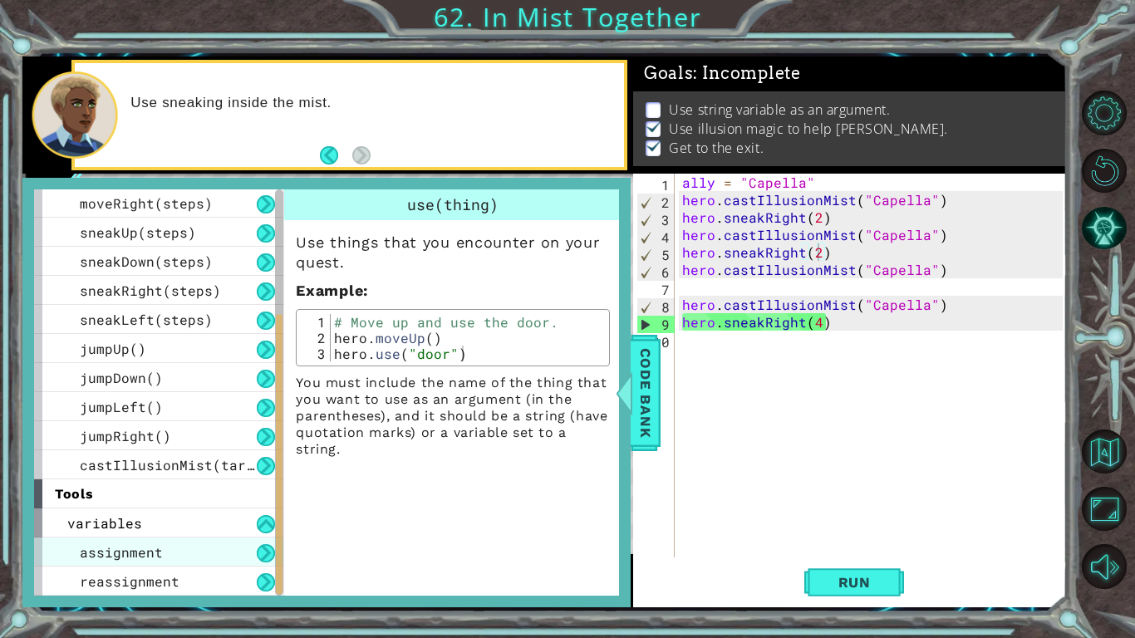
click at [182, 497] on div "assignment" at bounding box center [158, 551] width 249 height 29
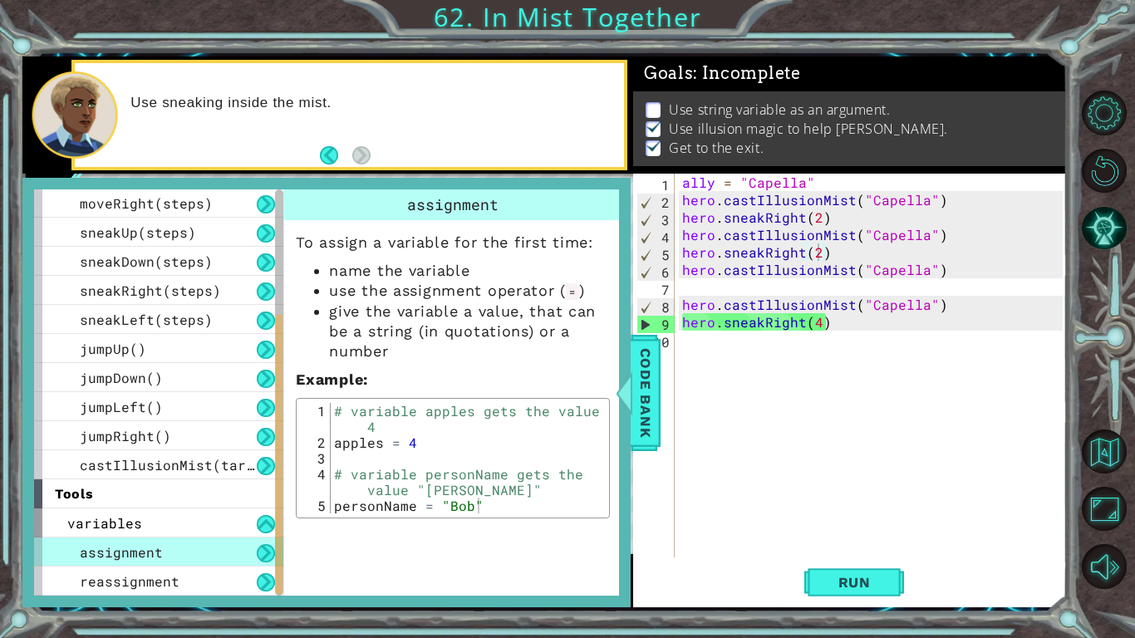
click at [627, 361] on div "methods hero use(thing) moveUp(steps) moveDown(steps) moveLeft(steps) moveRight…" at bounding box center [326, 392] width 608 height 429
click at [648, 375] on span "Code Bank" at bounding box center [645, 391] width 27 height 101
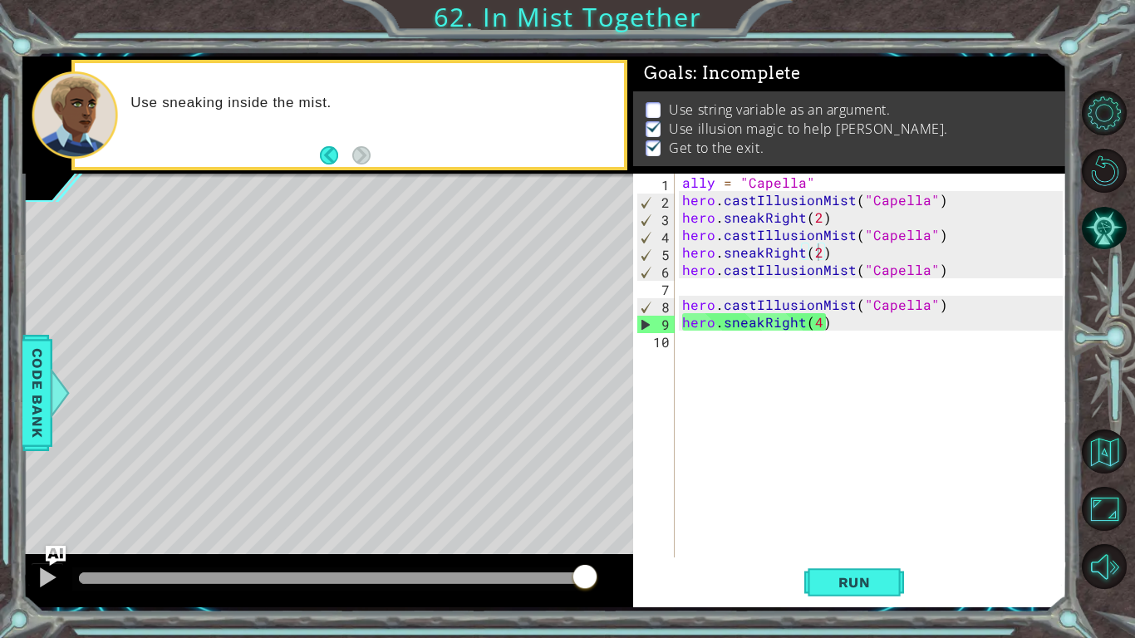
click at [712, 184] on div "ally = "Capella" hero . castIllusionMist ( "Capella" ) hero . sneakRight ( 2 ) …" at bounding box center [875, 383] width 392 height 419
click at [770, 180] on div "ally = "Capella" hero . castIllusionMist ( "Capella" ) hero . sneakRight ( 2 ) …" at bounding box center [875, 383] width 392 height 419
click at [935, 302] on div "ally = "Capella" hero . castIllusionMist ( "Capella" ) hero . sneakRight ( 2 ) …" at bounding box center [875, 383] width 392 height 419
click at [931, 302] on div "ally = "Capella" hero . castIllusionMist ( "Capella" ) hero . sneakRight ( 2 ) …" at bounding box center [875, 383] width 392 height 419
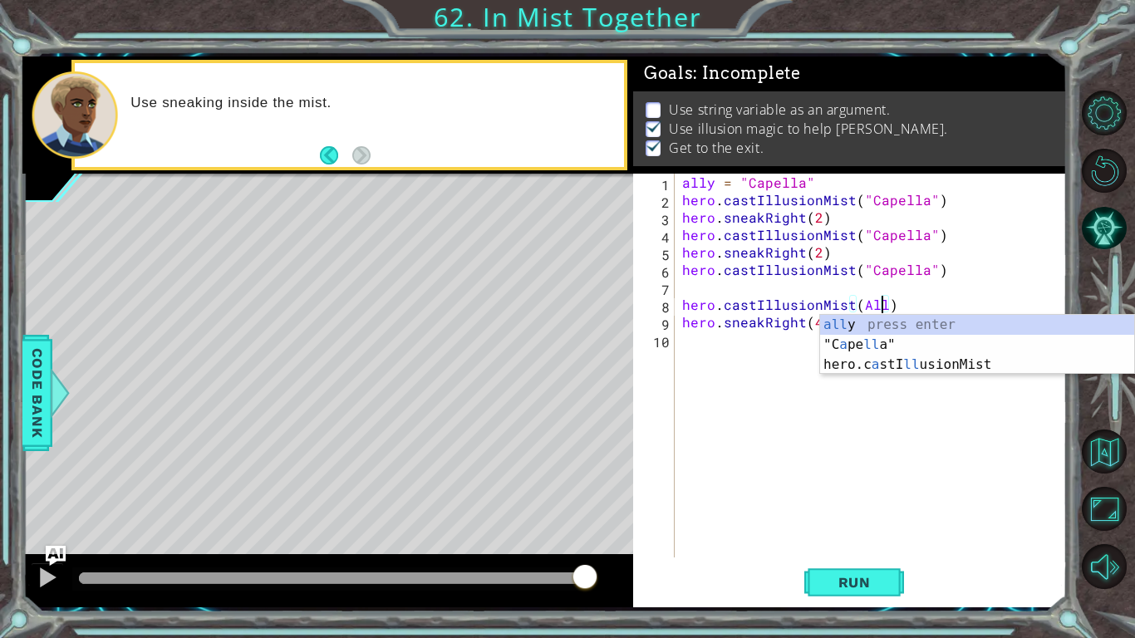
scroll to position [0, 12]
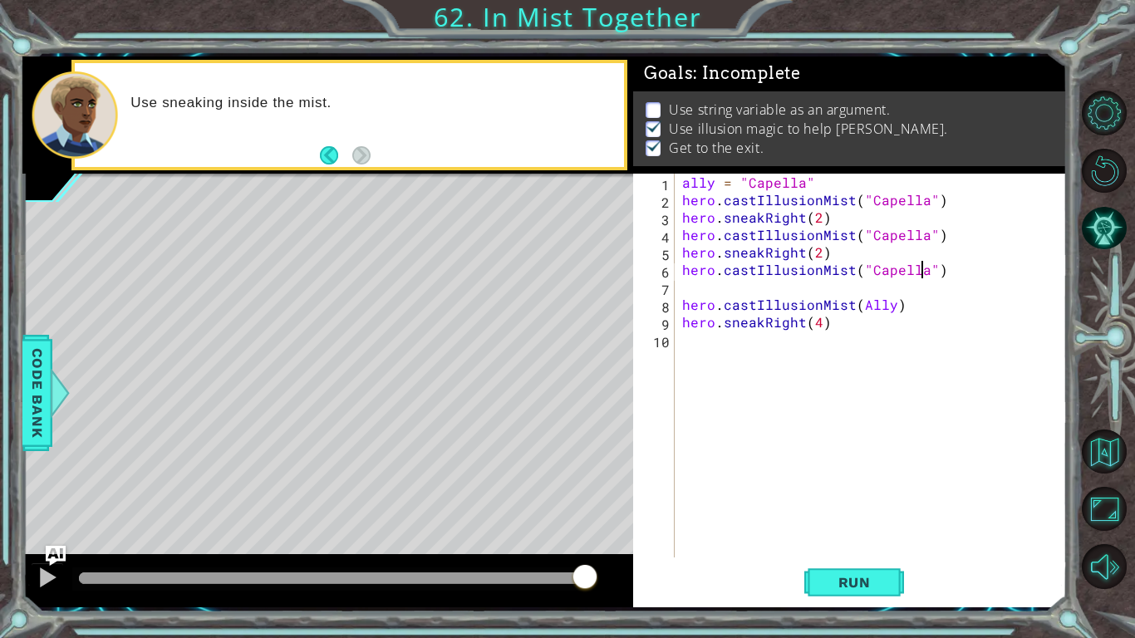
click at [922, 275] on div "ally = "Capella" hero . castIllusionMist ( "Capella" ) hero . sneakRight ( 2 ) …" at bounding box center [875, 383] width 392 height 419
drag, startPoint x: 930, startPoint y: 271, endPoint x: 856, endPoint y: 276, distance: 73.3
click at [856, 276] on div "ally = "Capella" hero . castIllusionMist ( "Capella" ) hero . sneakRight ( 2 ) …" at bounding box center [875, 383] width 392 height 419
click at [856, 276] on div "ally = "Capella" hero . castIllusionMist ( "Capella" ) hero . sneakRight ( 2 ) …" at bounding box center [871, 366] width 384 height 384
drag, startPoint x: 857, startPoint y: 274, endPoint x: 926, endPoint y: 277, distance: 69.0
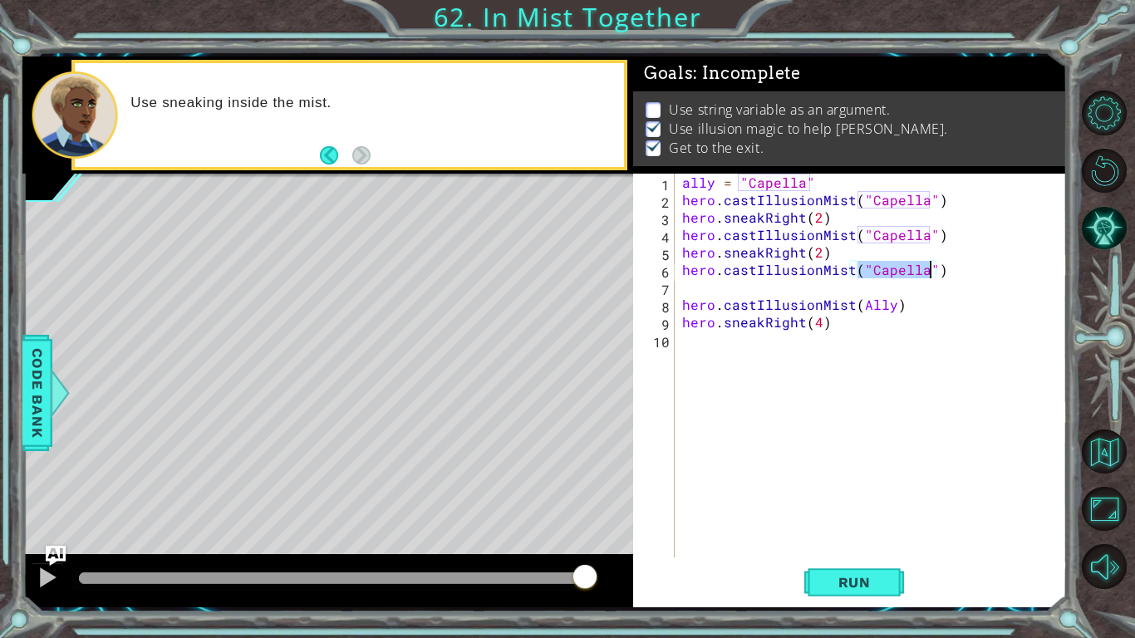
click at [926, 277] on div "ally = "Capella" hero . castIllusionMist ( "Capella" ) hero . sneakRight ( 2 ) …" at bounding box center [875, 383] width 392 height 419
click at [867, 306] on div "ally = "Capella" hero . castIllusionMist ( "Capella" ) hero . sneakRight ( 2 ) …" at bounding box center [875, 383] width 392 height 419
click at [921, 238] on div "ally = "Capella" hero . castIllusionMist ( "Capella" ) hero . sneakRight ( 2 ) …" at bounding box center [875, 383] width 392 height 419
drag, startPoint x: 927, startPoint y: 238, endPoint x: 860, endPoint y: 233, distance: 67.5
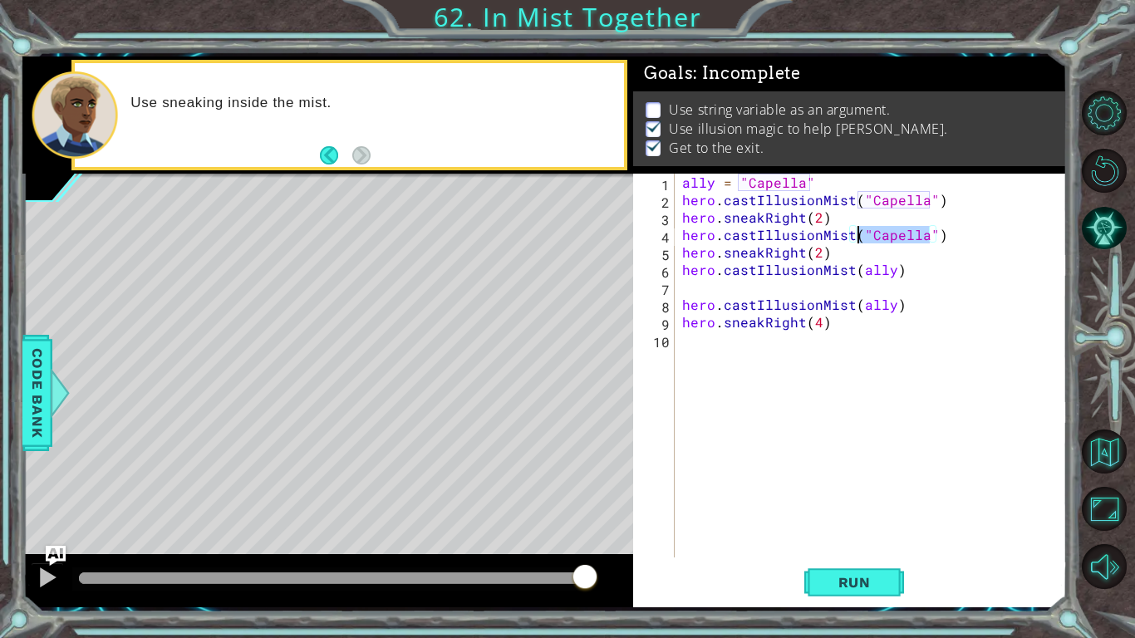
click at [860, 233] on div "ally = "Capella" hero . castIllusionMist ( "Capella" ) hero . sneakRight ( 2 ) …" at bounding box center [875, 383] width 392 height 419
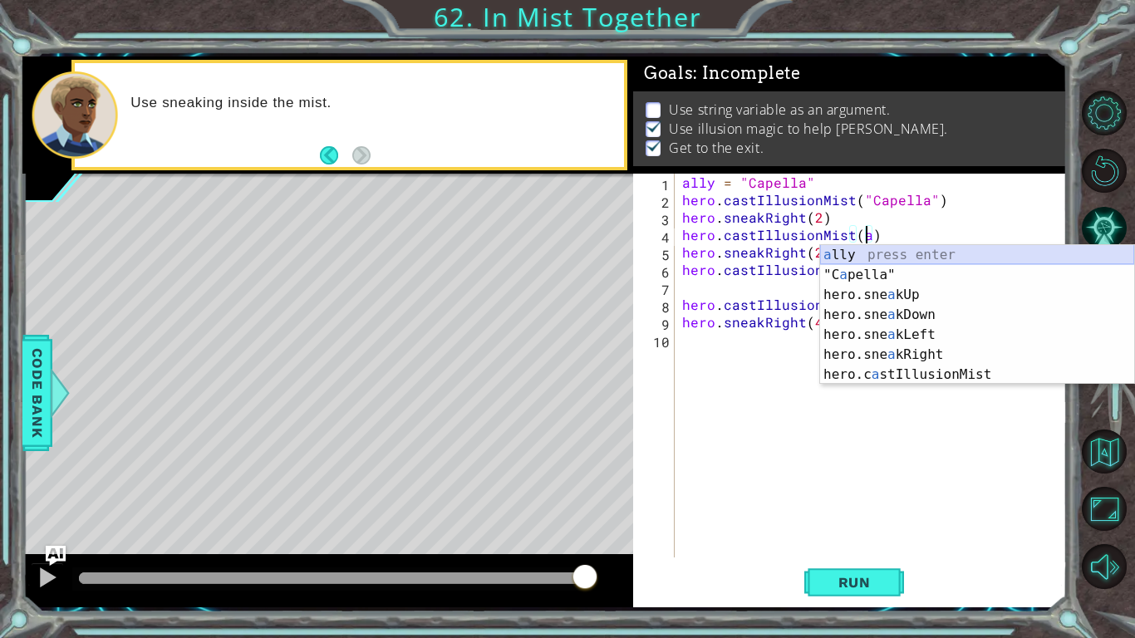
click at [859, 256] on div "a lly press enter "C a pella" press enter hero.sne a kUp press enter hero.sne a…" at bounding box center [977, 334] width 314 height 179
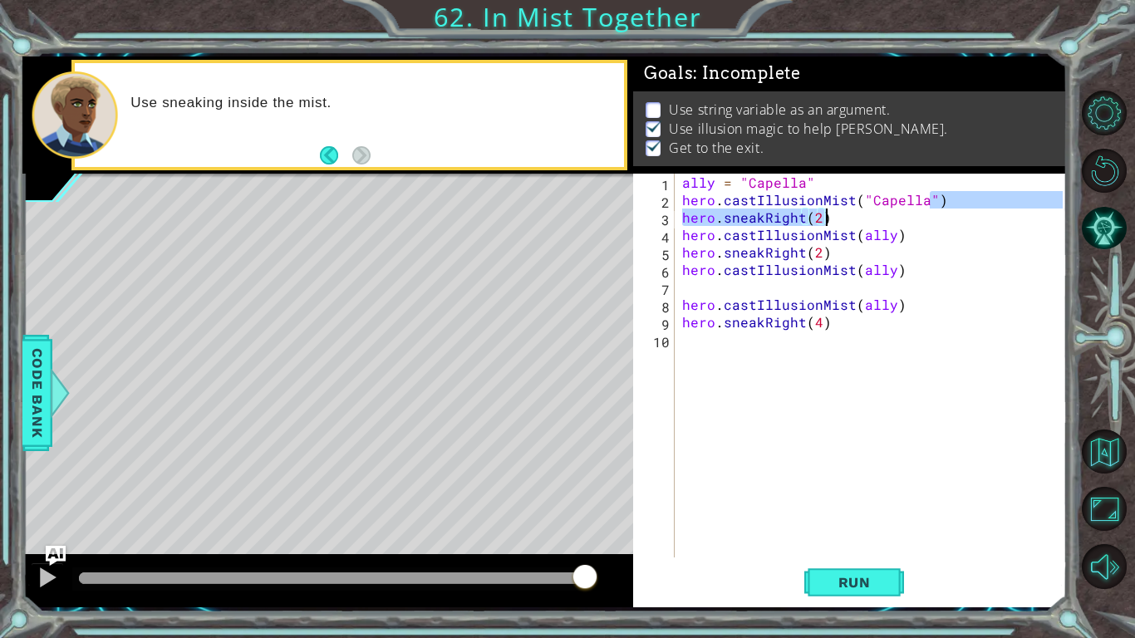
drag, startPoint x: 929, startPoint y: 205, endPoint x: 898, endPoint y: 209, distance: 30.9
click at [898, 209] on div "ally = "Capella" hero . castIllusionMist ( "Capella" ) hero . sneakRight ( 2 ) …" at bounding box center [875, 383] width 392 height 419
drag, startPoint x: 856, startPoint y: 203, endPoint x: 927, endPoint y: 207, distance: 71.6
click at [927, 207] on div "ally = "Capella" hero . castIllusionMist ( "Capella" ) hero . sneakRight ( 2 ) …" at bounding box center [875, 383] width 392 height 419
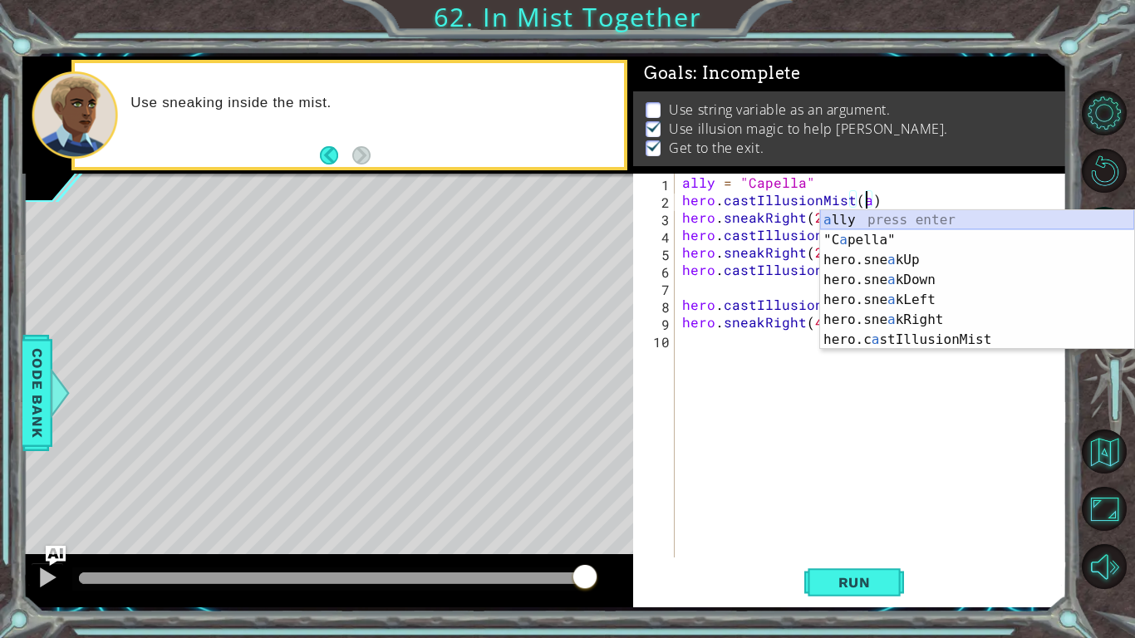
click at [916, 217] on div "a lly press enter "C a pella" press enter hero.sne a kUp press enter hero.sne a…" at bounding box center [977, 299] width 314 height 179
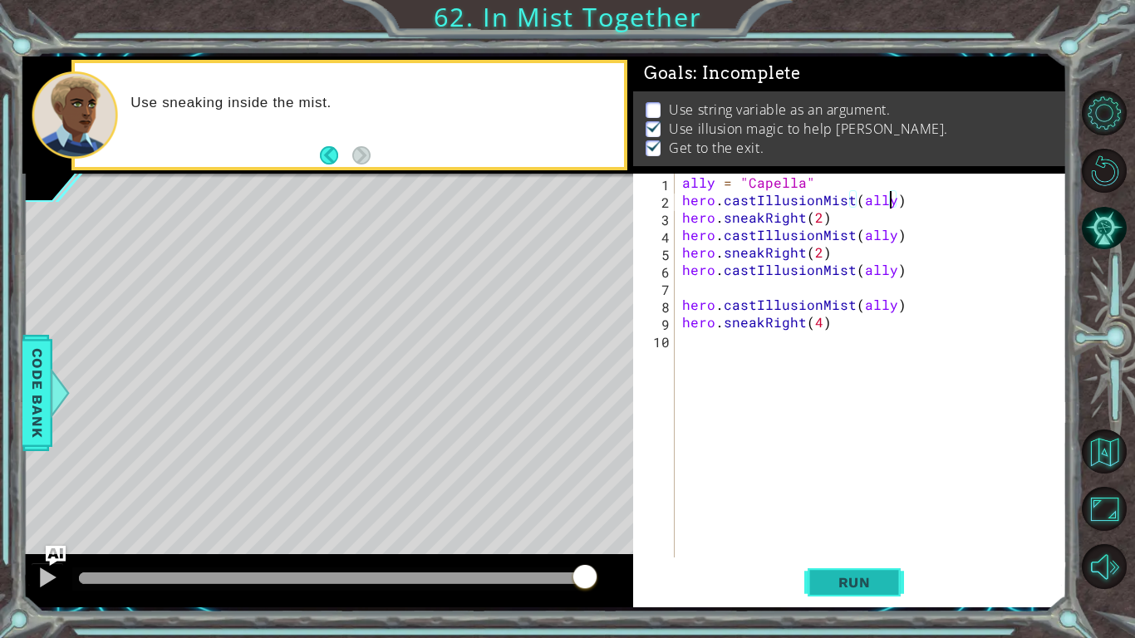
type textarea "hero.castIllusionMist(ally)"
click at [868, 497] on span "Run" at bounding box center [855, 582] width 66 height 17
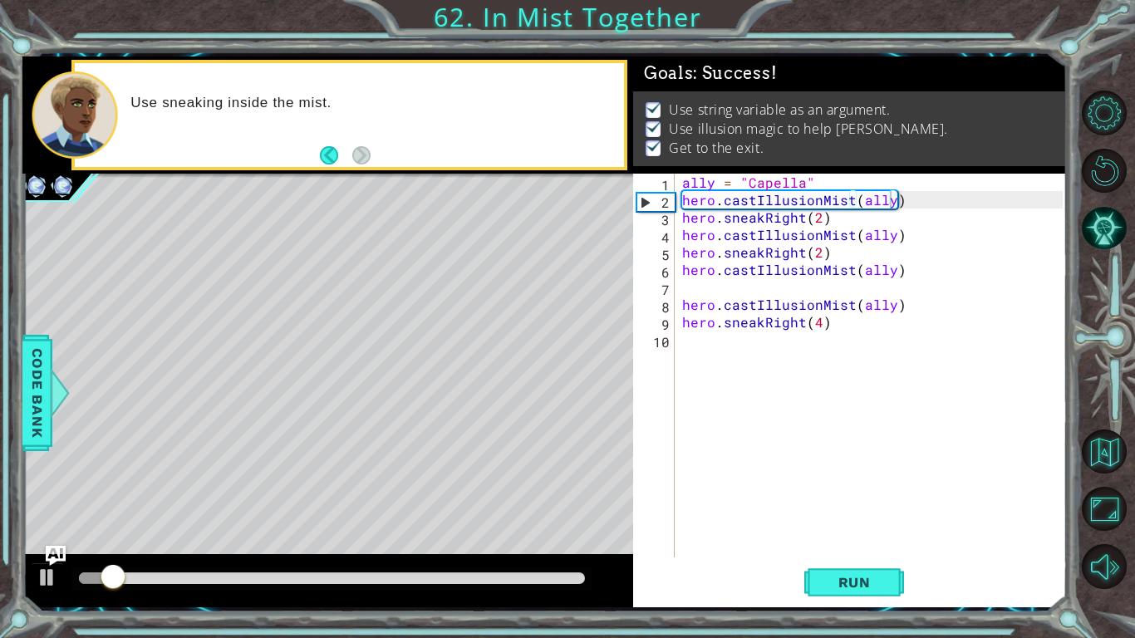
click at [586, 497] on div at bounding box center [331, 578] width 519 height 23
click at [583, 497] on div at bounding box center [332, 578] width 506 height 12
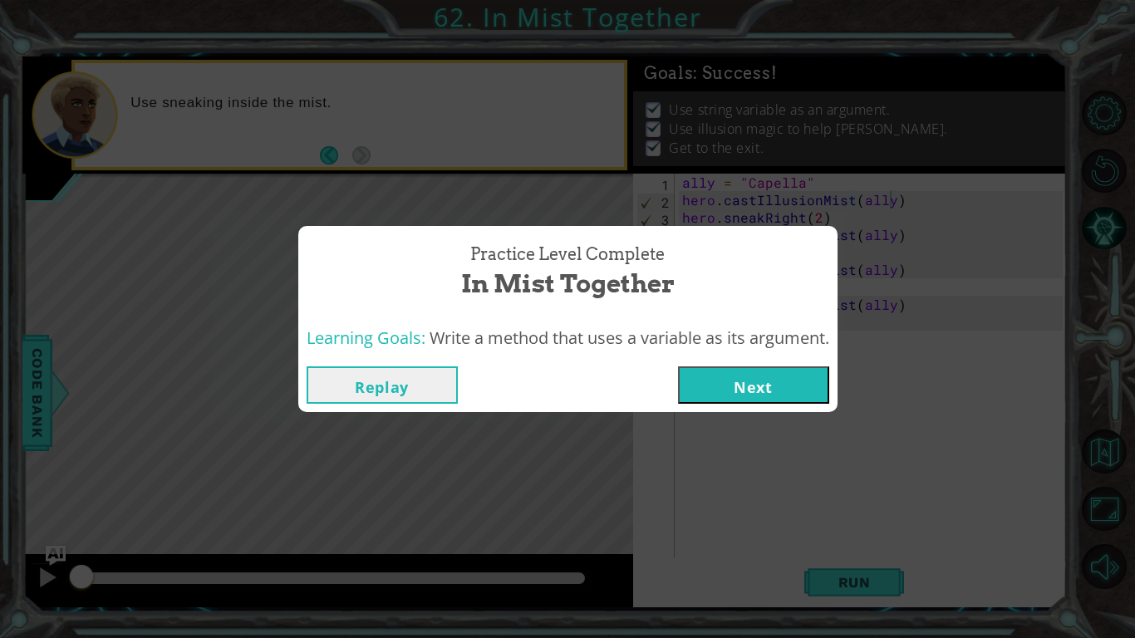
click at [721, 395] on button "Next" at bounding box center [753, 384] width 151 height 37
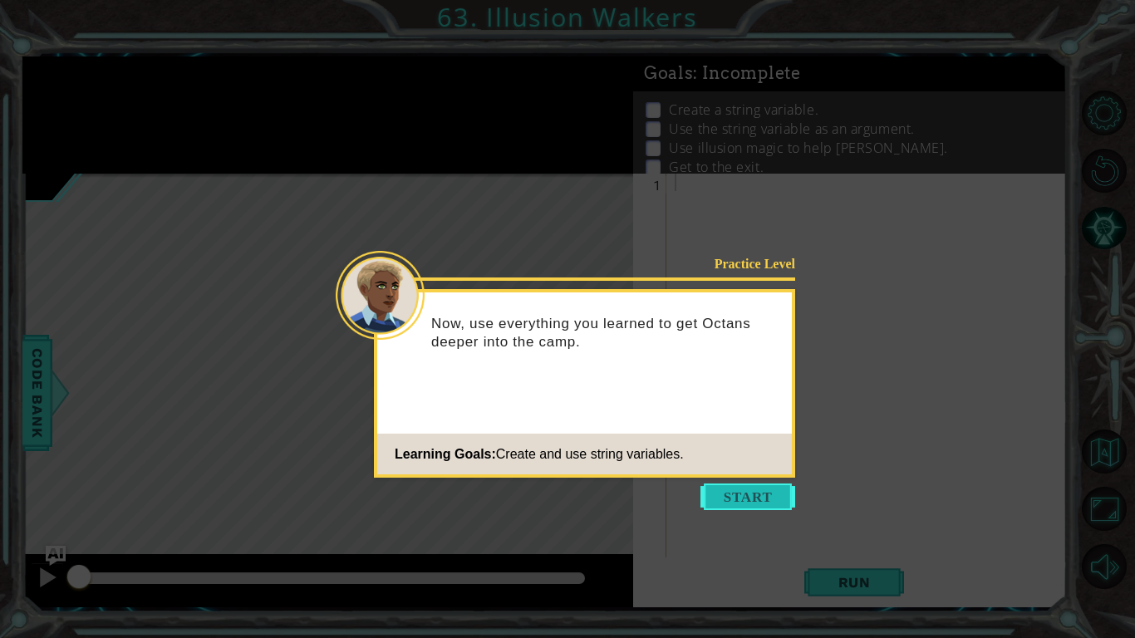
click at [740, 494] on button "Start" at bounding box center [747, 496] width 95 height 27
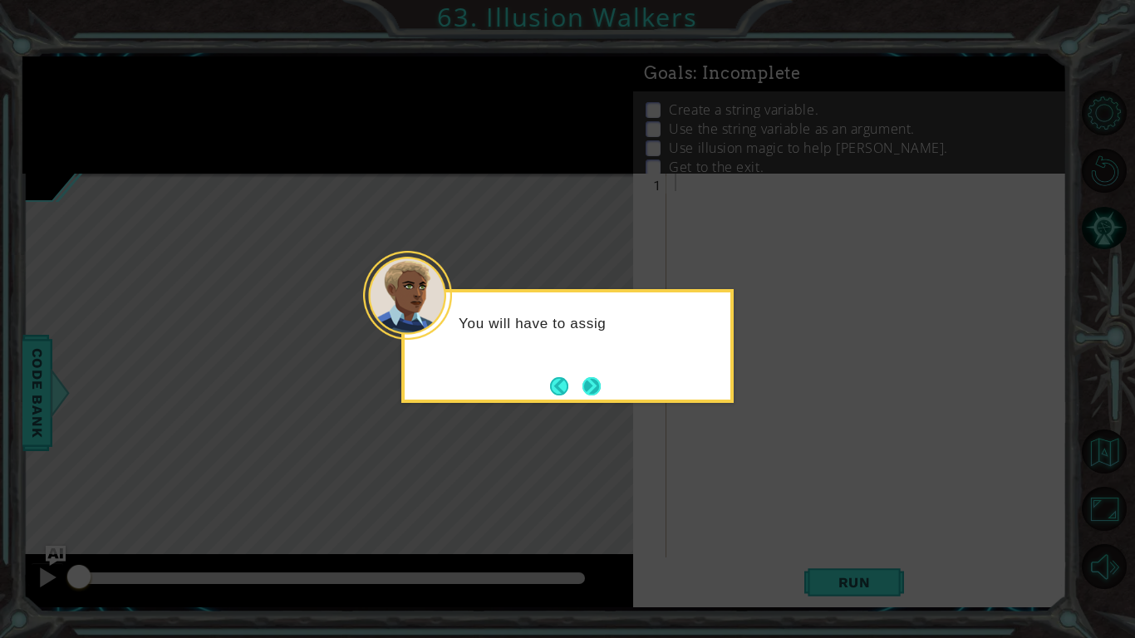
click at [601, 385] on button "Next" at bounding box center [591, 385] width 21 height 21
click at [601, 389] on button "Next" at bounding box center [591, 385] width 19 height 19
click at [597, 390] on button "Next" at bounding box center [591, 385] width 21 height 21
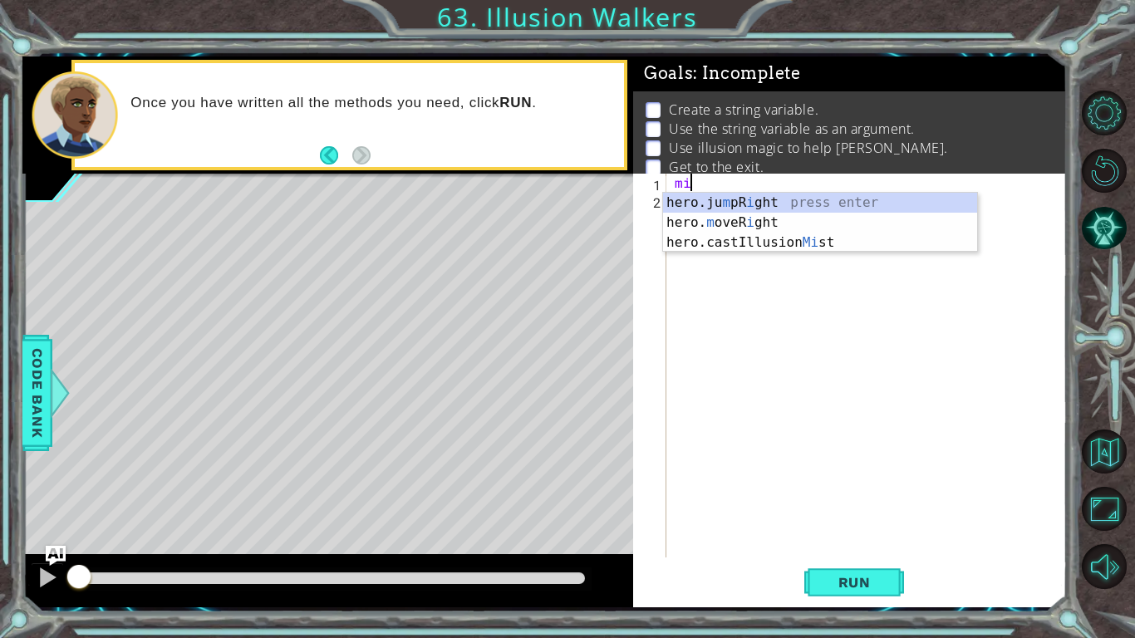
type textarea "mis"
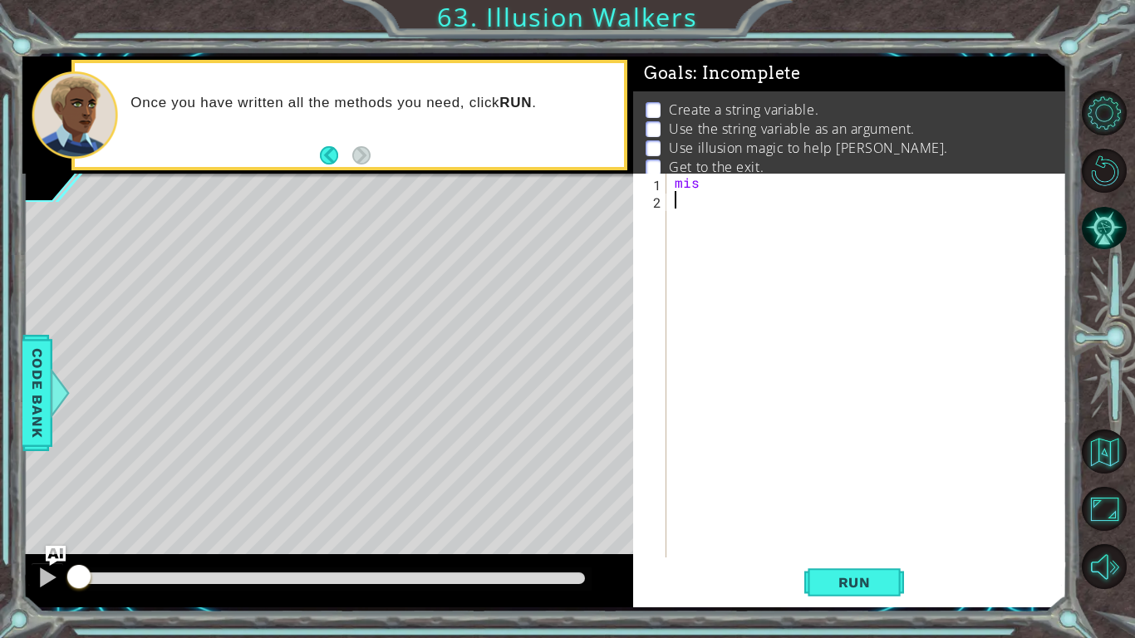
click at [675, 213] on div "mis" at bounding box center [871, 383] width 400 height 419
click at [705, 179] on div "mis" at bounding box center [871, 383] width 400 height 419
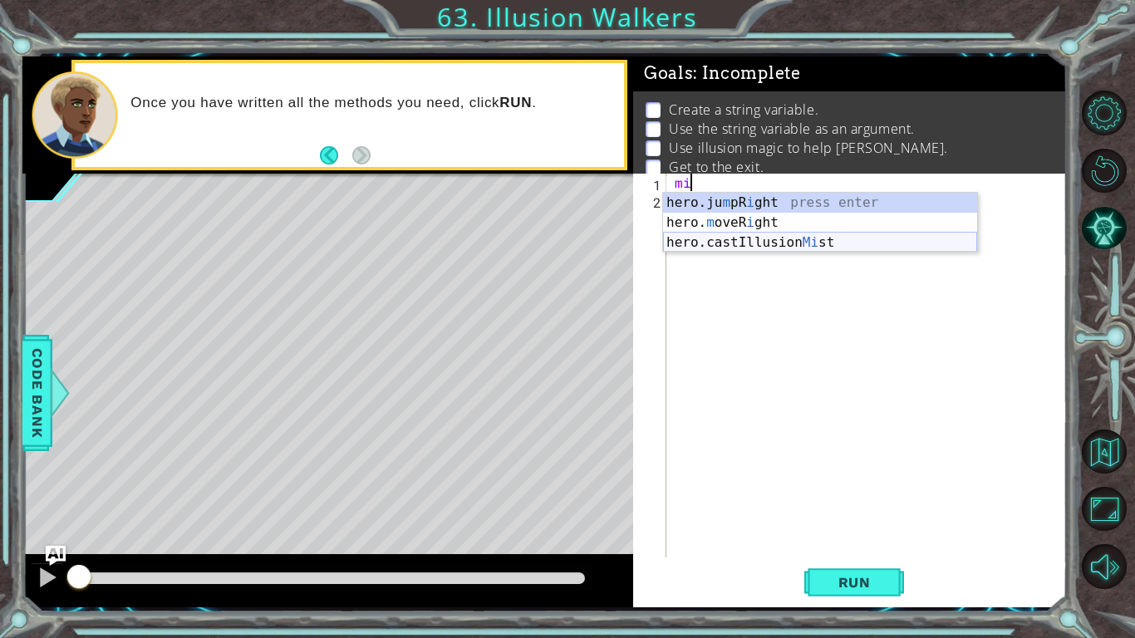
click at [721, 239] on div "hero.ju m pR i ght press enter hero. m oveR i ght press enter hero.castIllusion…" at bounding box center [820, 243] width 314 height 100
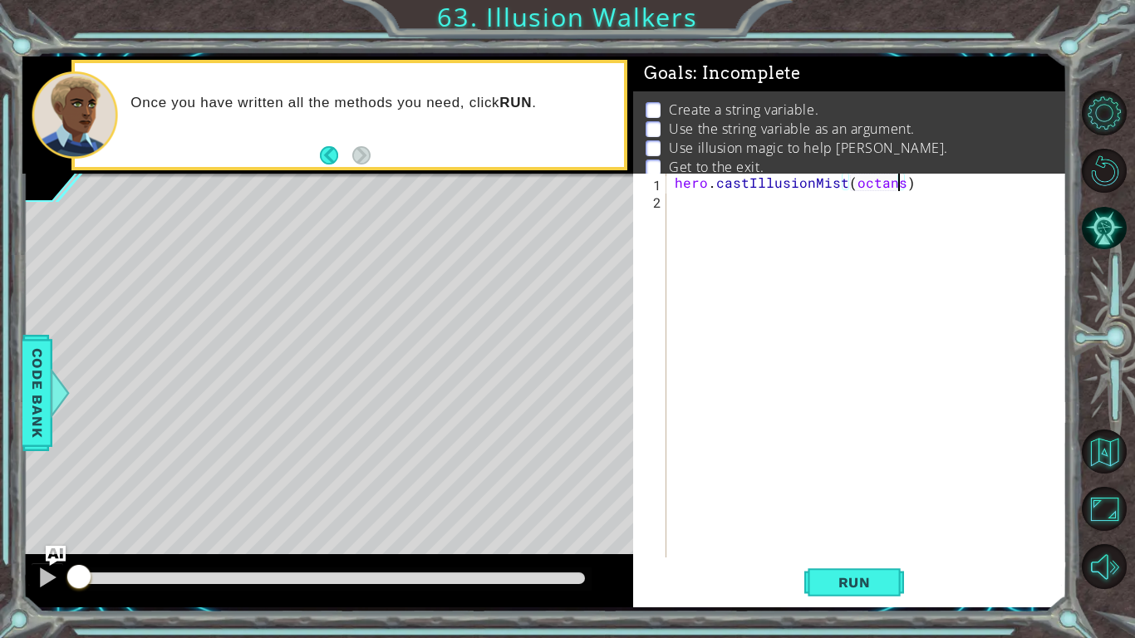
scroll to position [0, 14]
click at [847, 186] on div "hero . castIllusionMist ( octans ")" at bounding box center [871, 383] width 400 height 419
type textarea "hero.castIllusionMist("octans")"
click at [855, 497] on span "Run" at bounding box center [855, 582] width 66 height 17
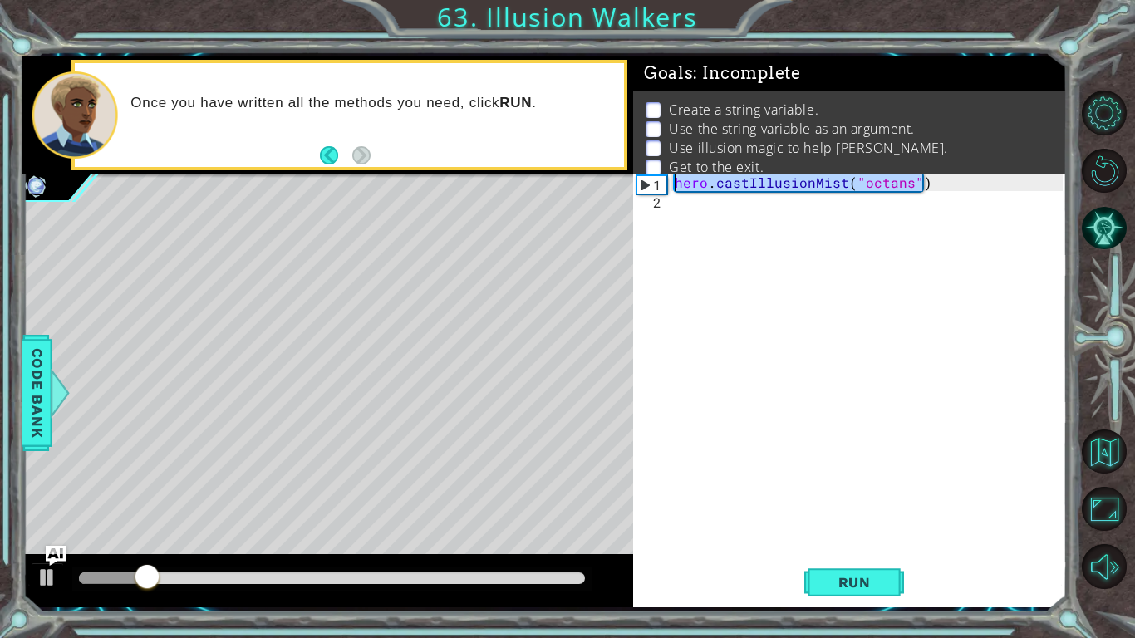
drag, startPoint x: 929, startPoint y: 179, endPoint x: 665, endPoint y: 190, distance: 264.4
click at [665, 190] on div "hero.castIllusionMist("octans") 1 2 hero . castIllusionMist ( "octans" ) הההההה…" at bounding box center [847, 366] width 429 height 384
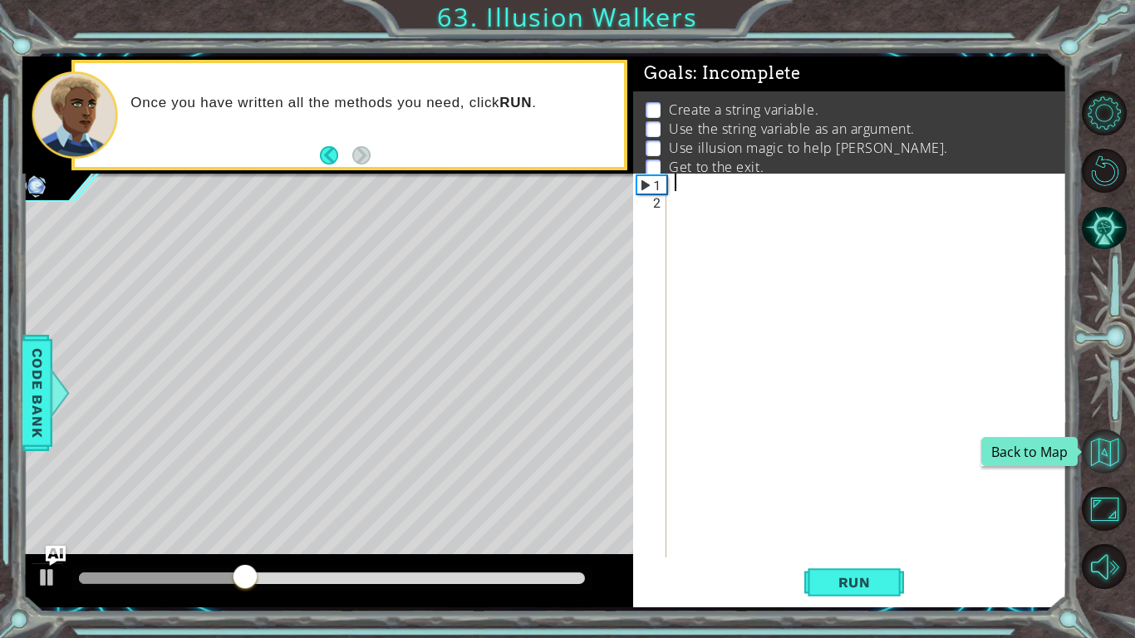
click at [1094, 449] on button "Back to Map" at bounding box center [1104, 451] width 45 height 45
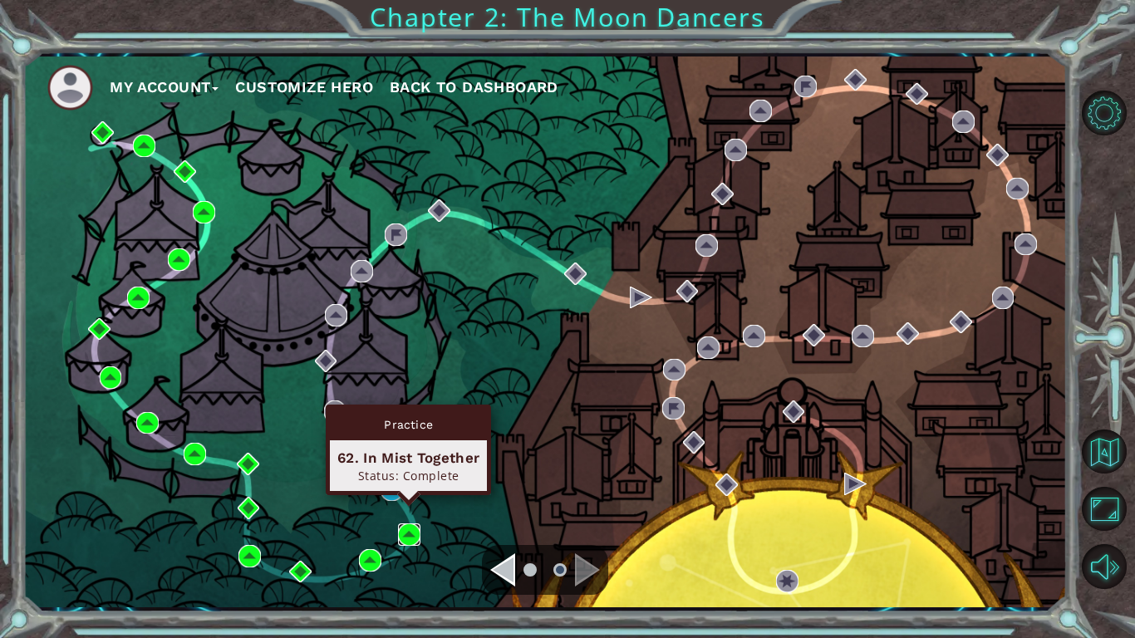
click at [402, 497] on img at bounding box center [409, 534] width 22 height 22
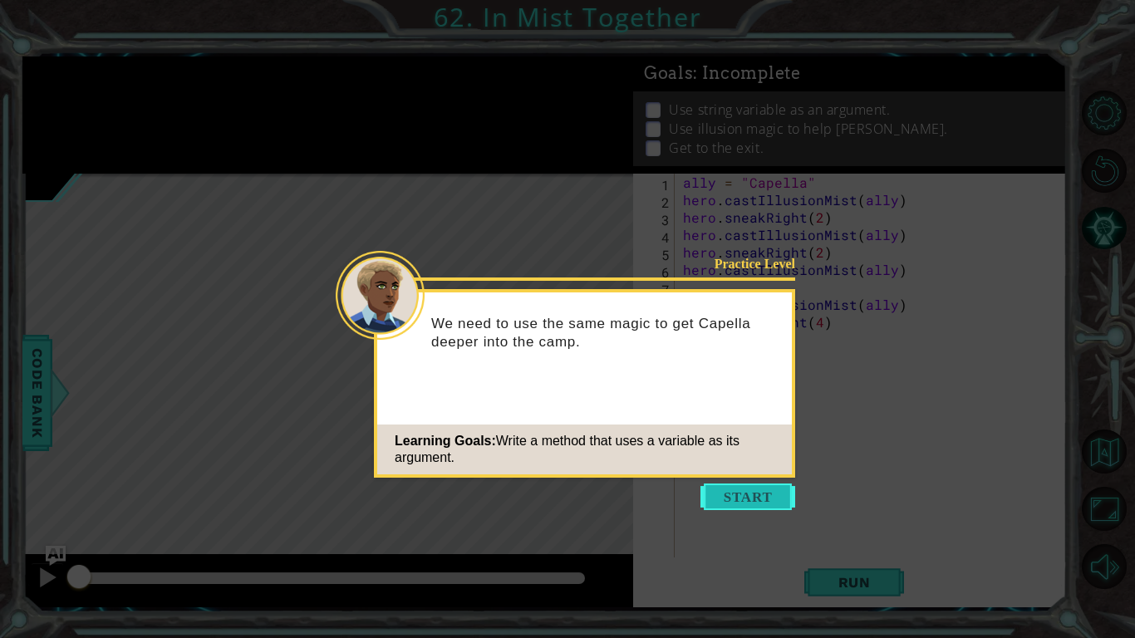
click at [726, 485] on button "Start" at bounding box center [747, 496] width 95 height 27
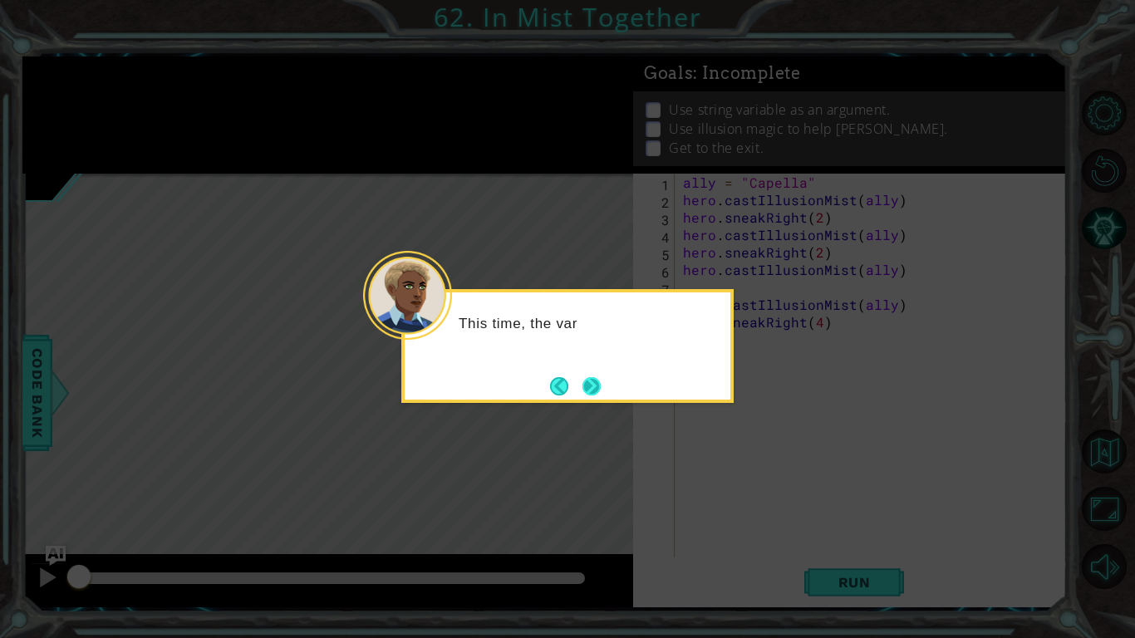
click at [597, 377] on button "Next" at bounding box center [591, 386] width 18 height 18
click at [587, 387] on button "Next" at bounding box center [591, 386] width 18 height 18
click at [600, 387] on button "Next" at bounding box center [591, 386] width 18 height 18
click at [600, 387] on div "Level Map" at bounding box center [406, 418] width 768 height 489
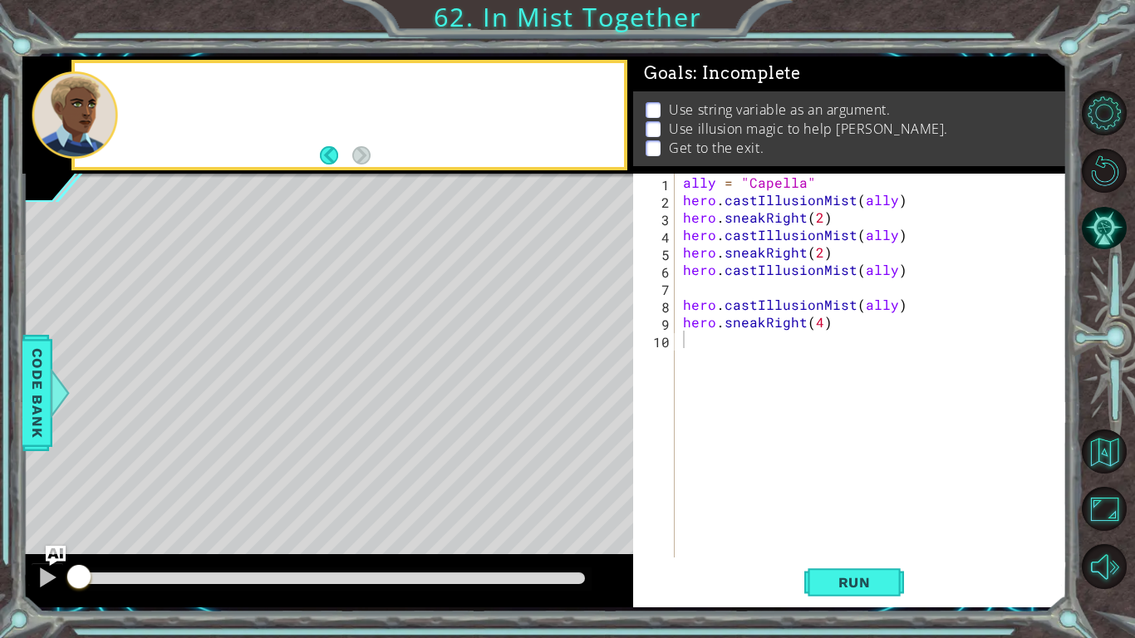
click at [600, 387] on div "Level Map" at bounding box center [406, 418] width 768 height 489
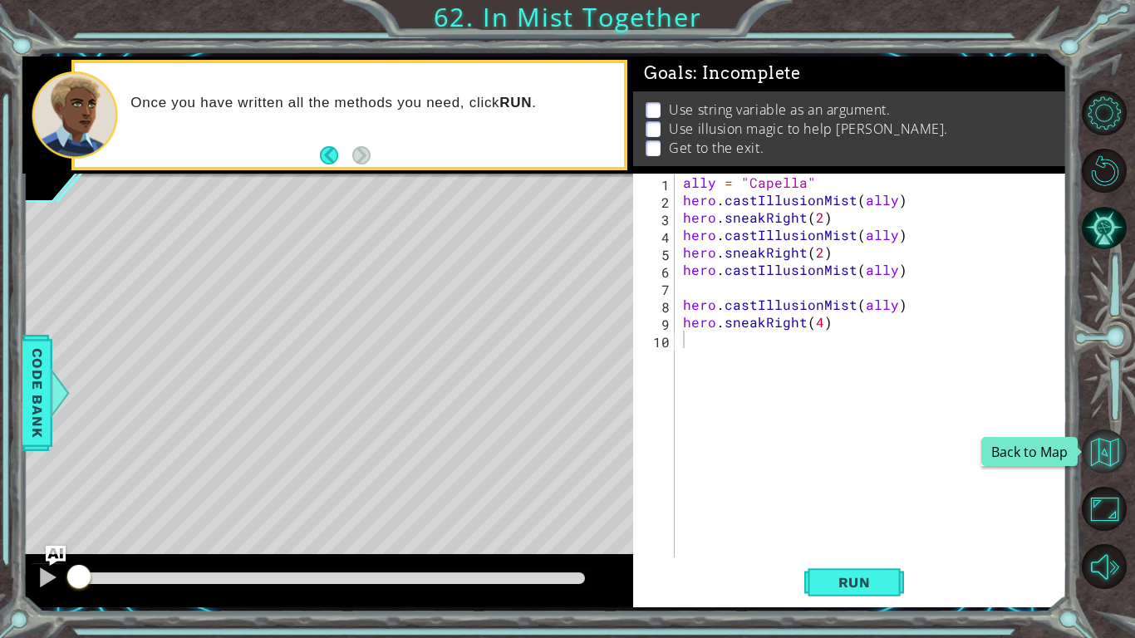
click at [1097, 454] on button "Back to Map" at bounding box center [1104, 451] width 45 height 45
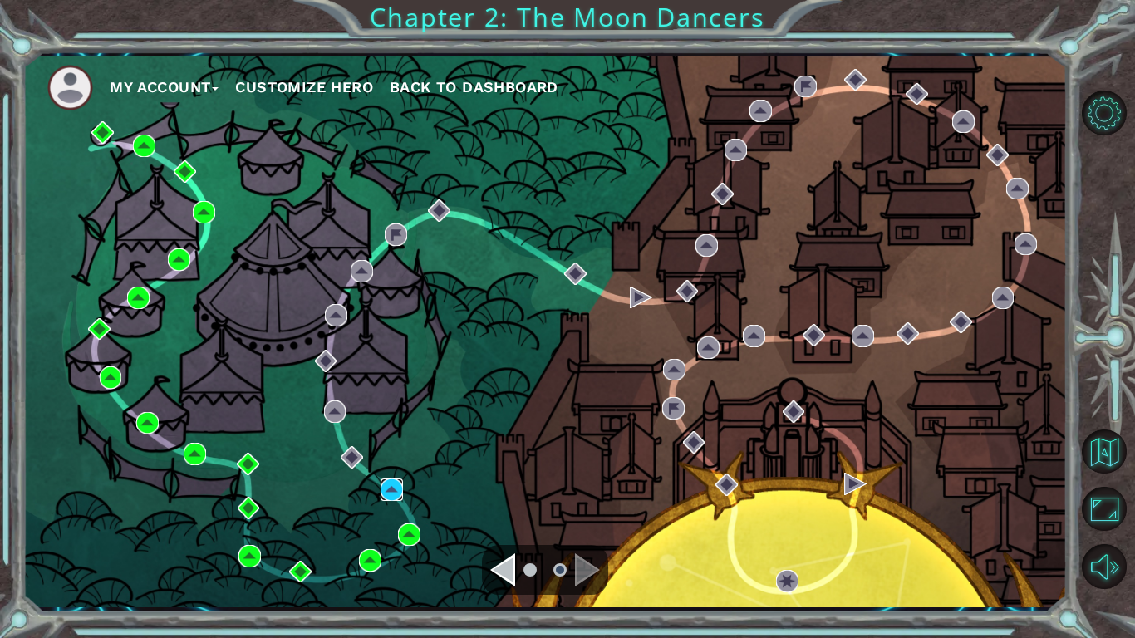
click at [384, 494] on img at bounding box center [391, 489] width 22 height 22
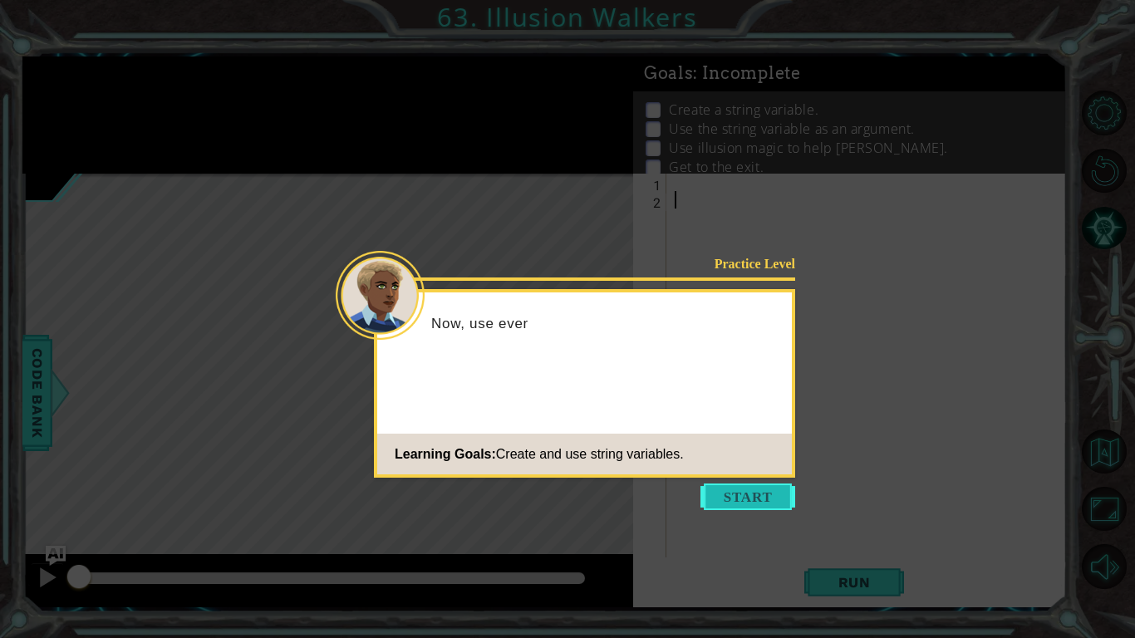
click at [721, 497] on button "Start" at bounding box center [747, 496] width 95 height 27
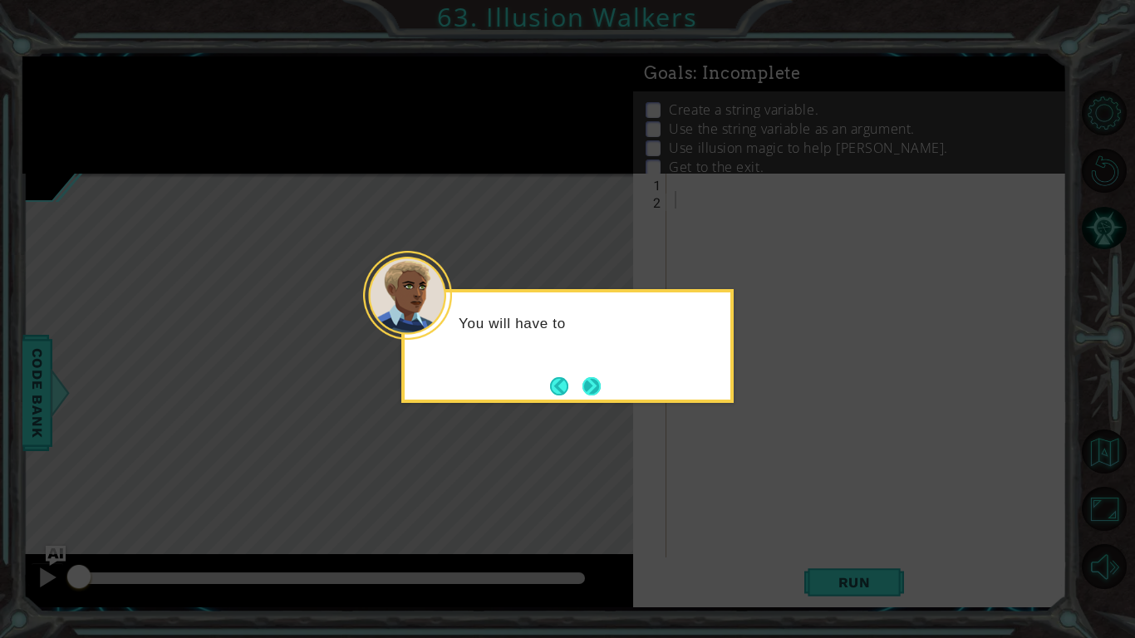
click at [588, 383] on button "Next" at bounding box center [591, 386] width 18 height 18
click at [592, 380] on button "Next" at bounding box center [591, 386] width 18 height 18
click at [577, 374] on footer at bounding box center [575, 386] width 51 height 25
click at [582, 378] on button "Next" at bounding box center [591, 386] width 18 height 18
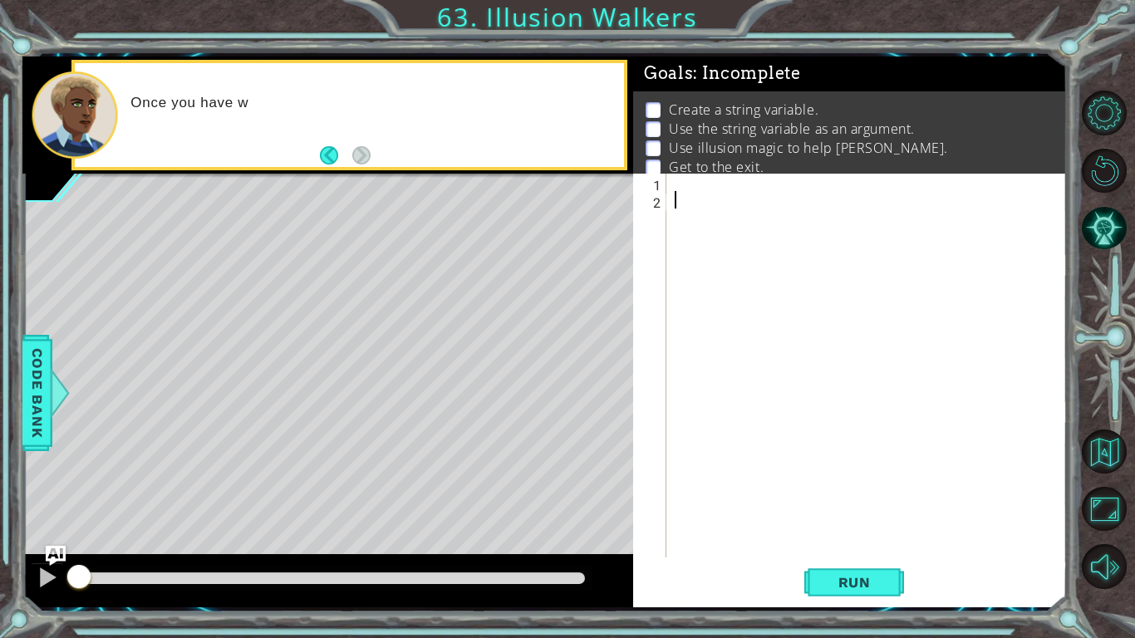
click at [675, 184] on div at bounding box center [871, 383] width 400 height 419
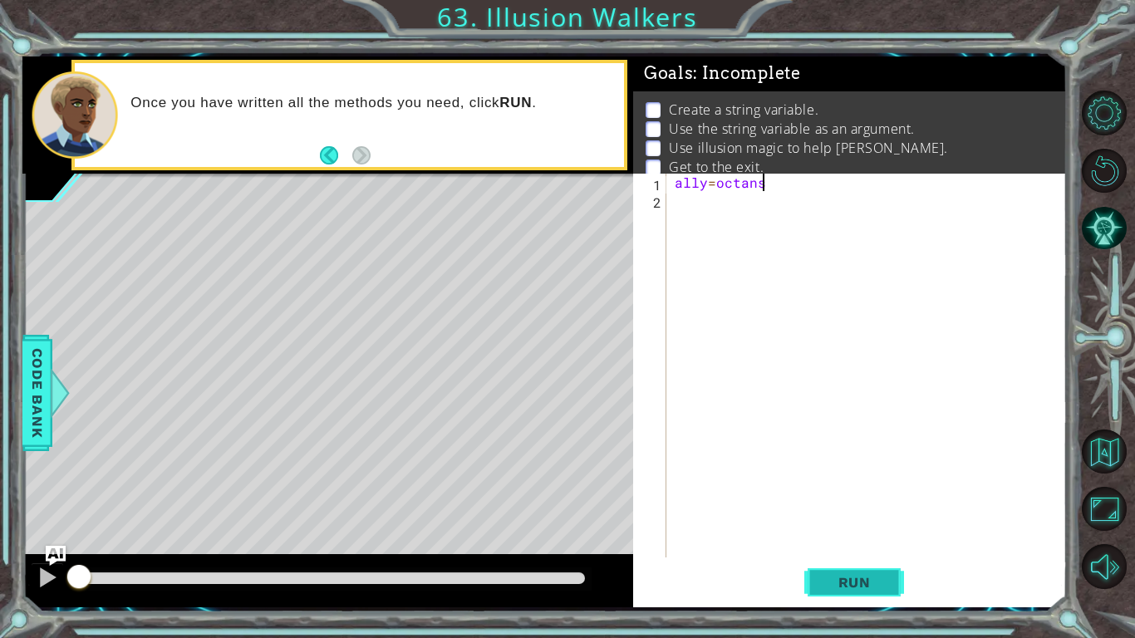
click at [861, 497] on span "Run" at bounding box center [855, 582] width 66 height 17
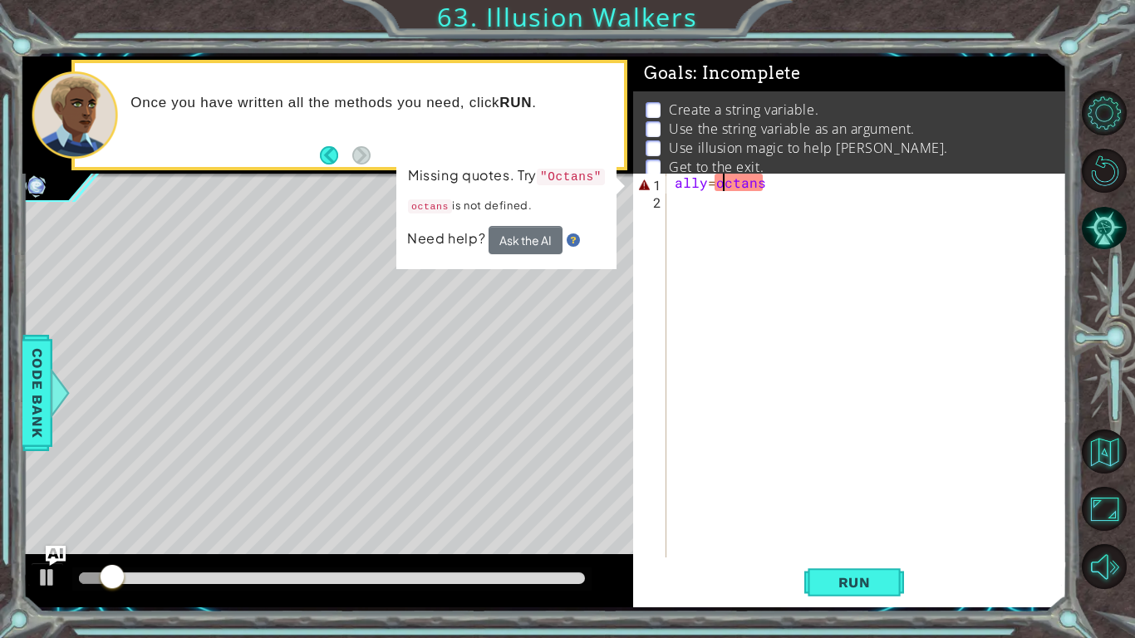
click at [719, 188] on div "ally = octans" at bounding box center [871, 383] width 400 height 419
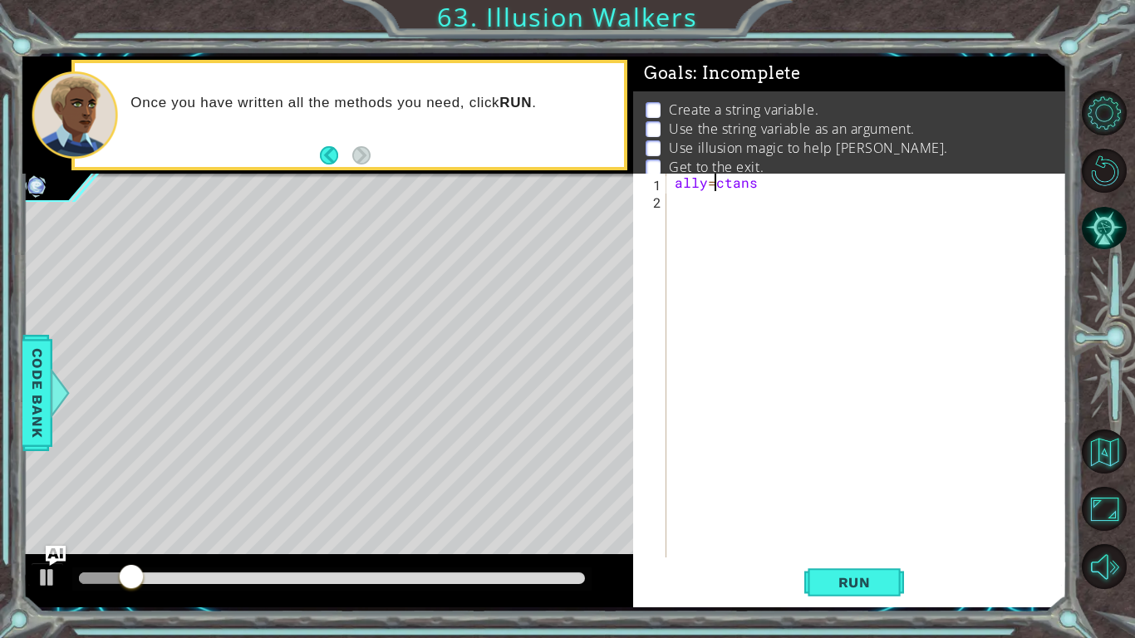
scroll to position [0, 2]
click at [859, 497] on span "Run" at bounding box center [855, 582] width 66 height 17
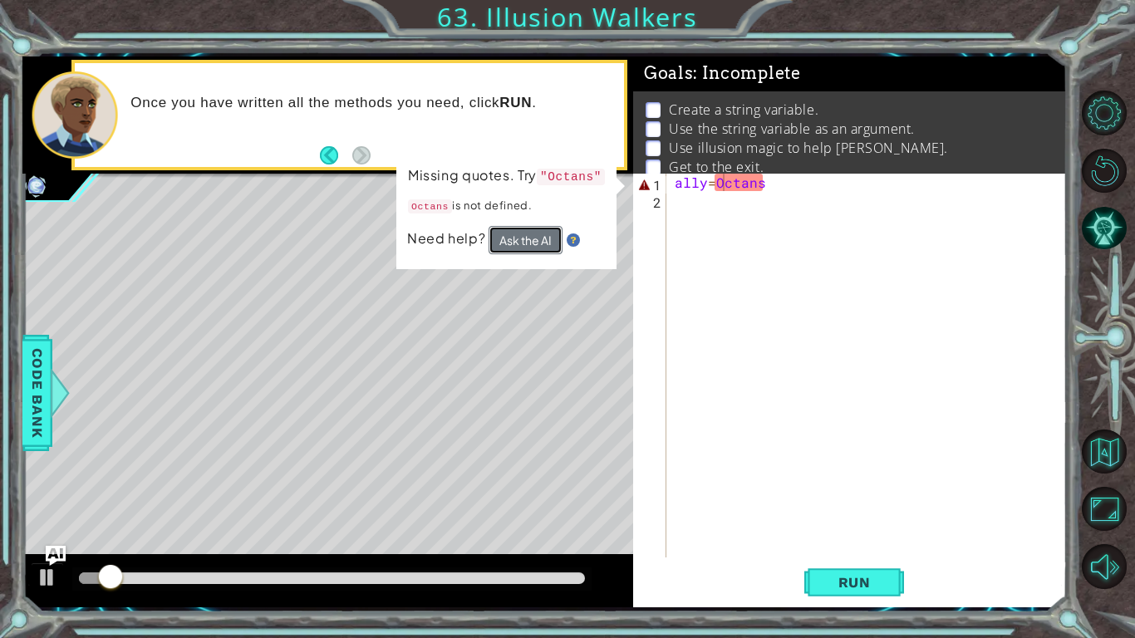
click at [534, 241] on button "Ask the AI" at bounding box center [525, 240] width 74 height 28
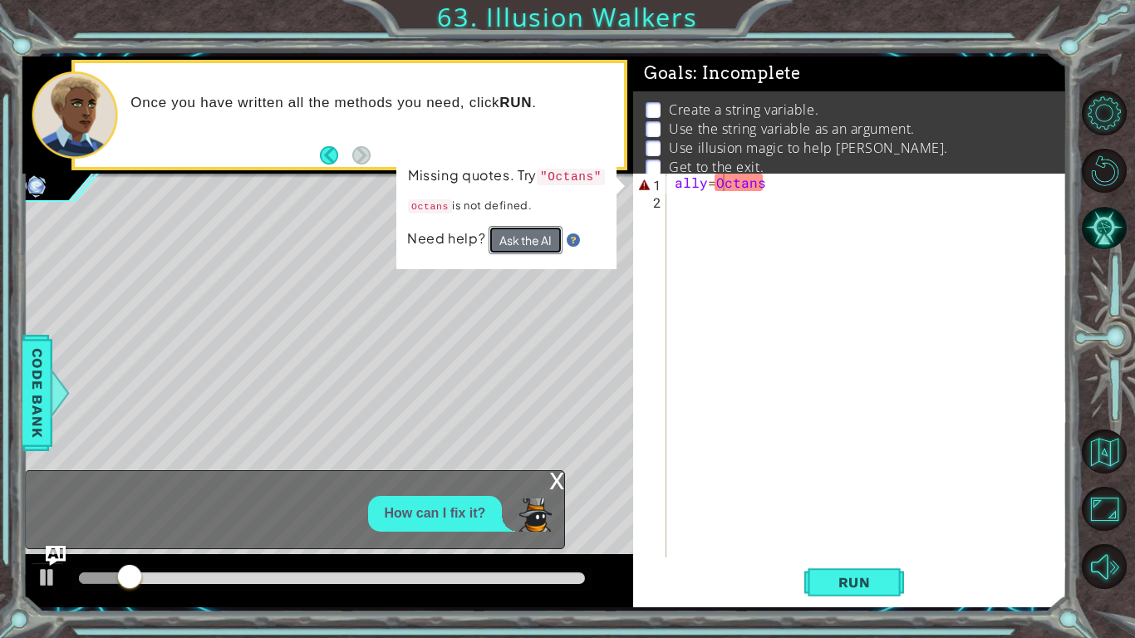
click at [537, 242] on button "Ask the AI" at bounding box center [525, 240] width 74 height 28
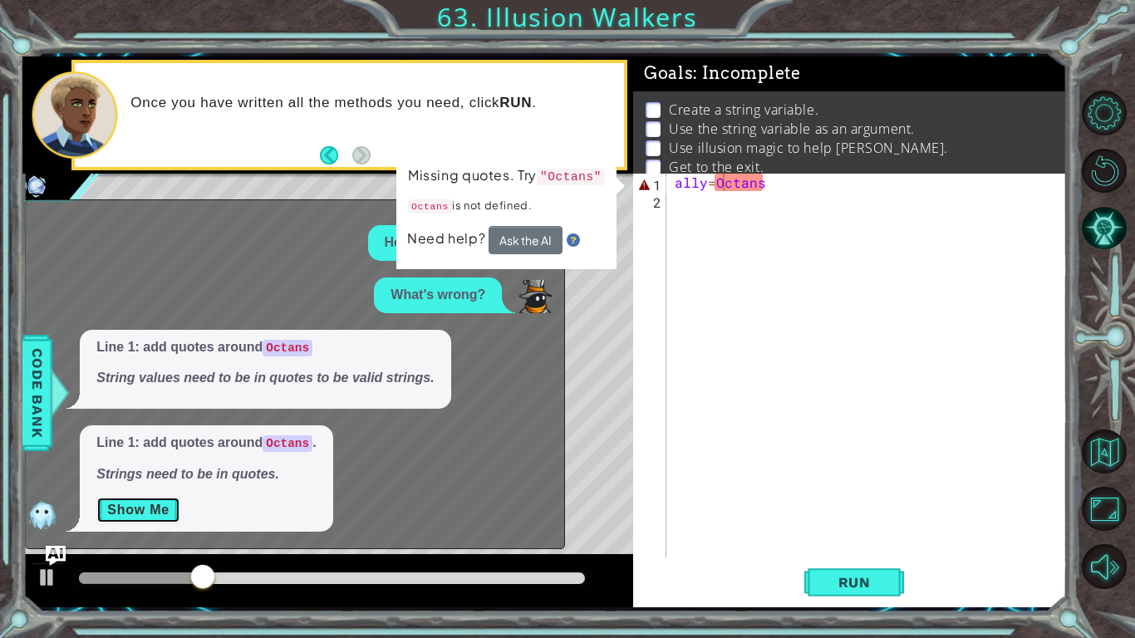
click at [142, 497] on button "Show Me" at bounding box center [138, 510] width 84 height 27
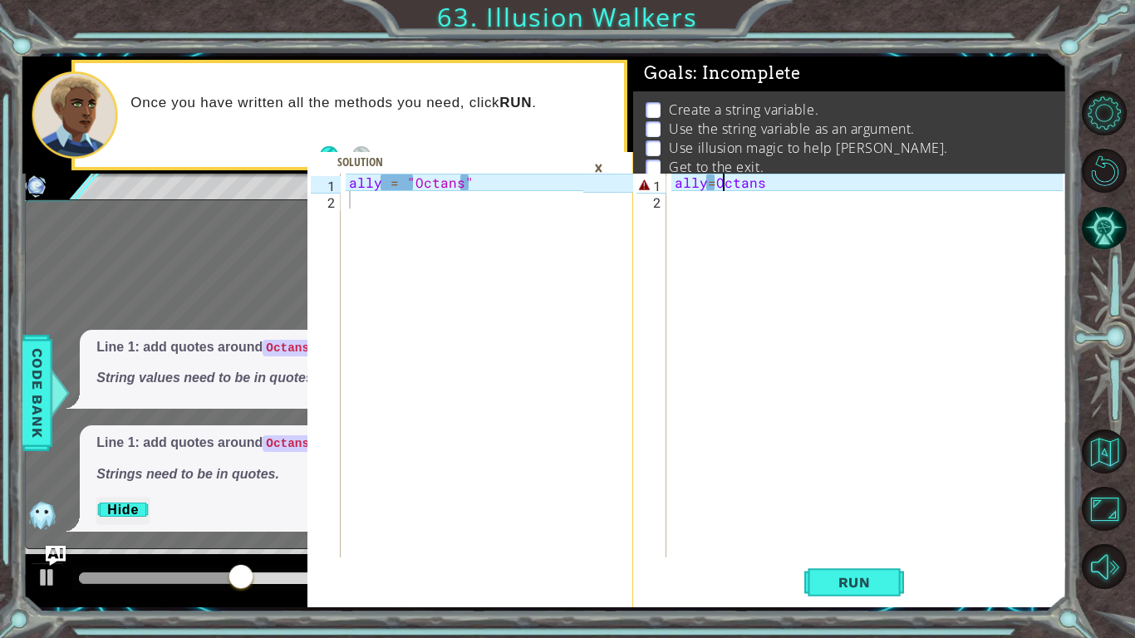
click at [603, 165] on div "×" at bounding box center [599, 168] width 26 height 28
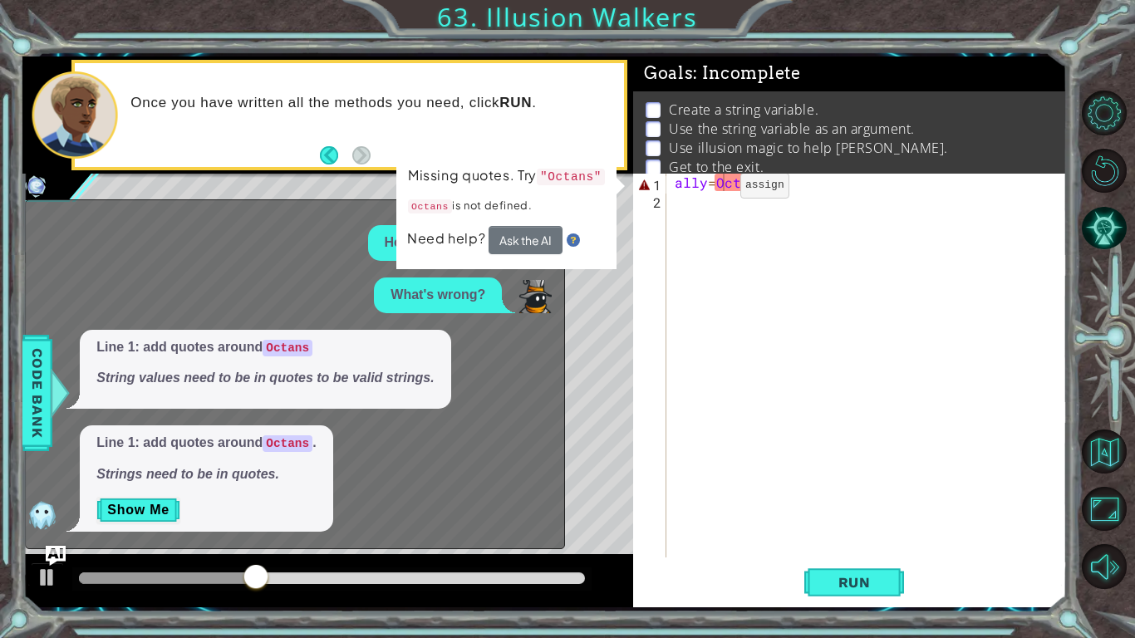
click at [712, 189] on div "ally = Octans" at bounding box center [871, 383] width 400 height 419
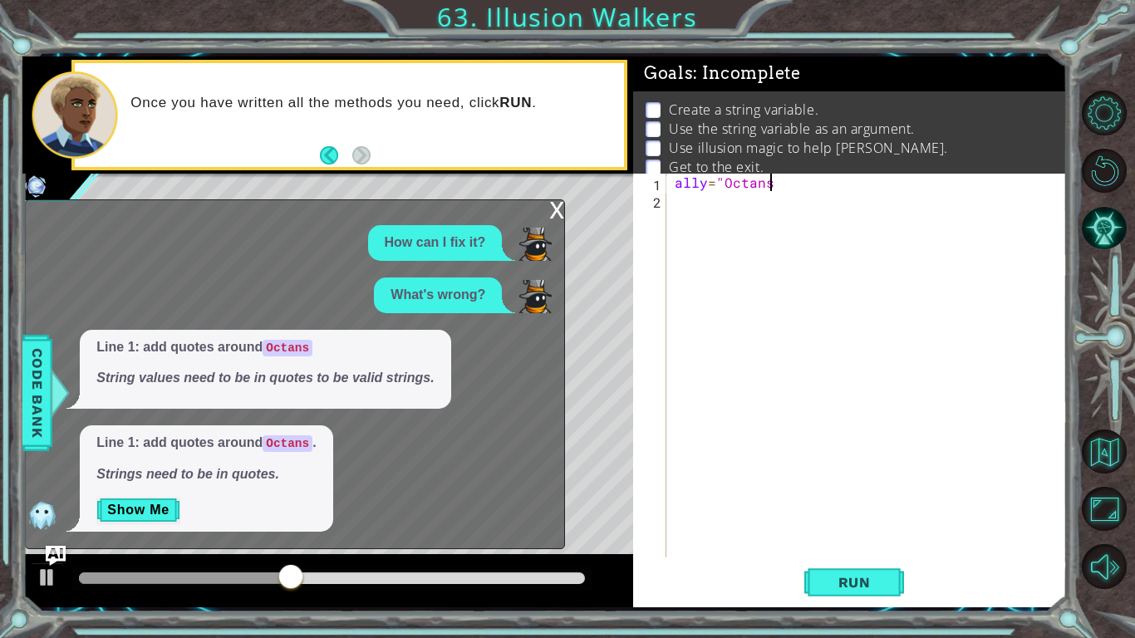
click at [776, 184] on div "ally = "Octans" at bounding box center [871, 383] width 400 height 419
type textarea "ally="Octans""
click at [851, 497] on button "Run" at bounding box center [854, 582] width 100 height 43
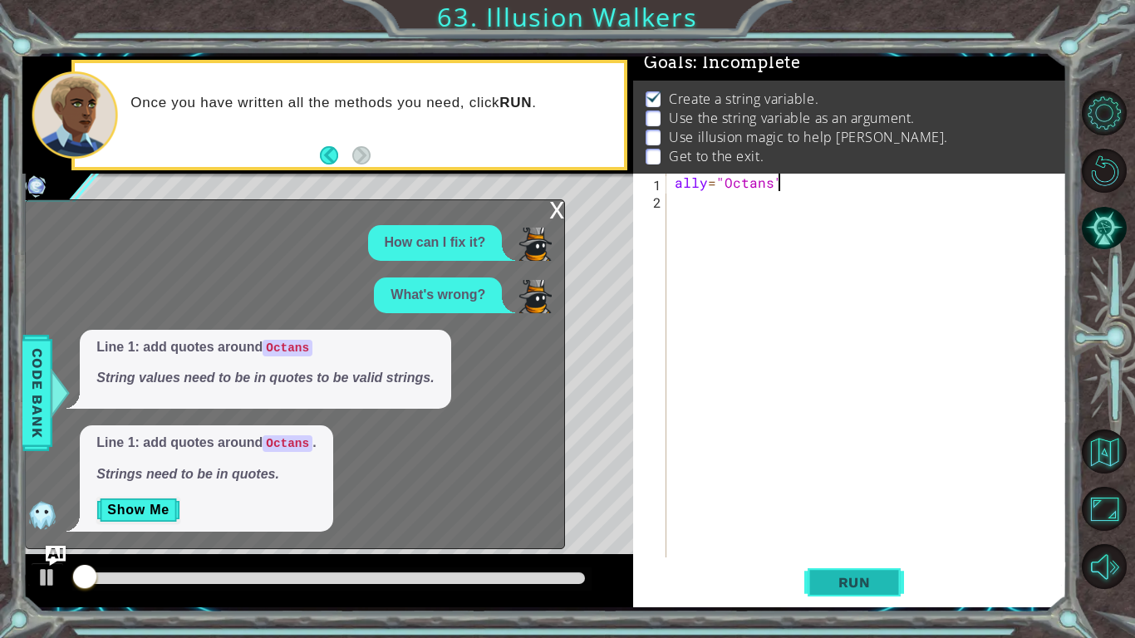
scroll to position [17, 0]
click at [693, 214] on div "ally = "Octans"" at bounding box center [871, 383] width 400 height 419
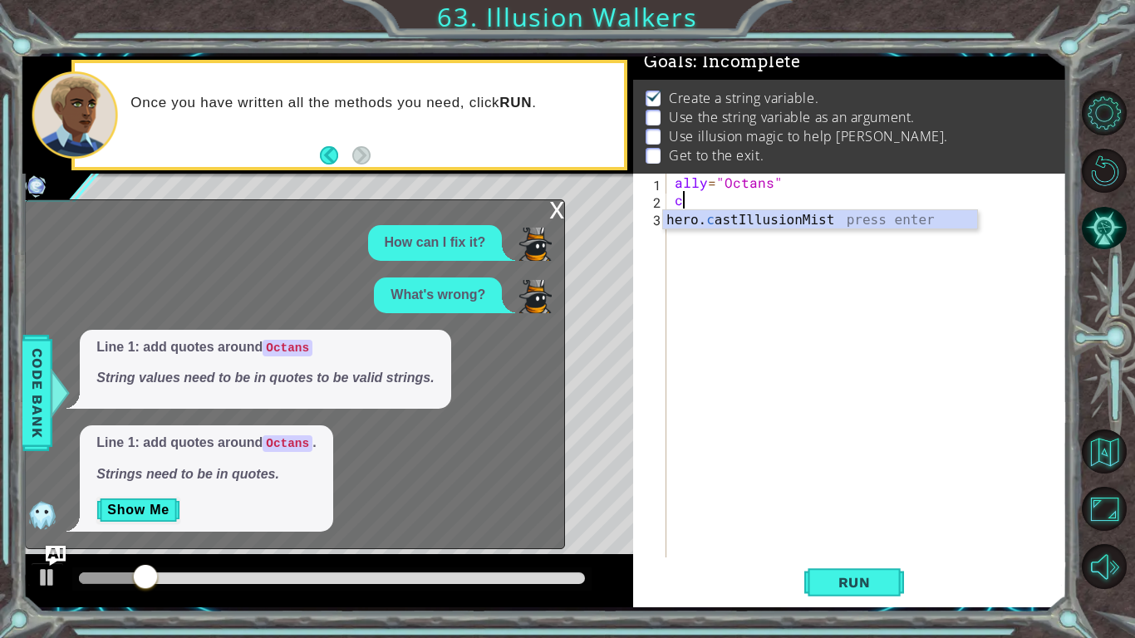
type textarea "c"
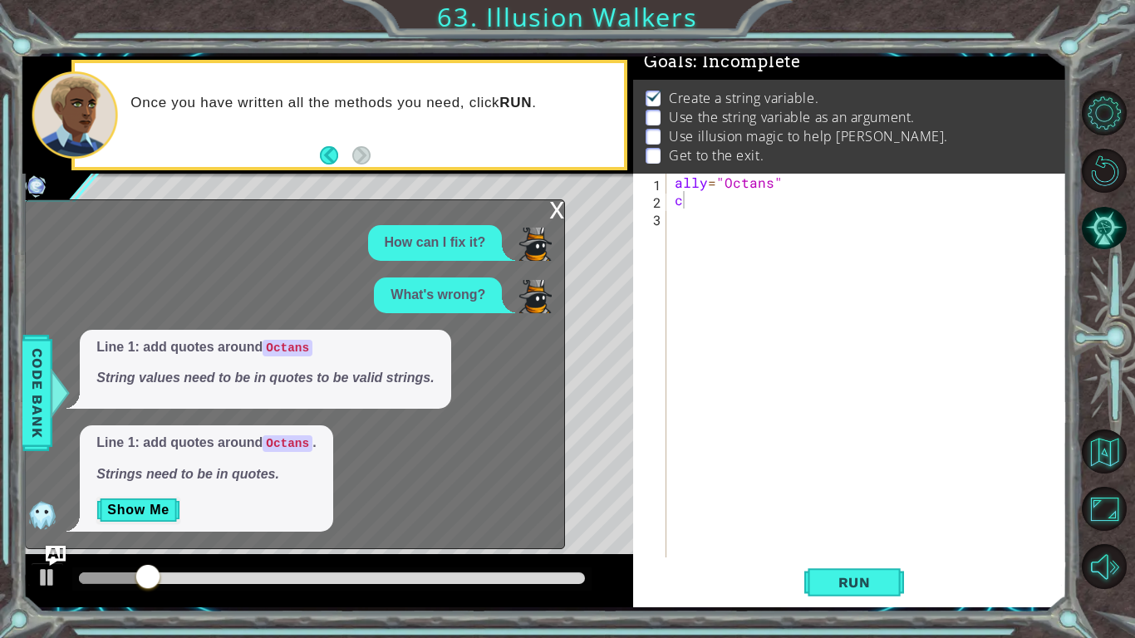
click at [557, 212] on div "x" at bounding box center [556, 208] width 15 height 17
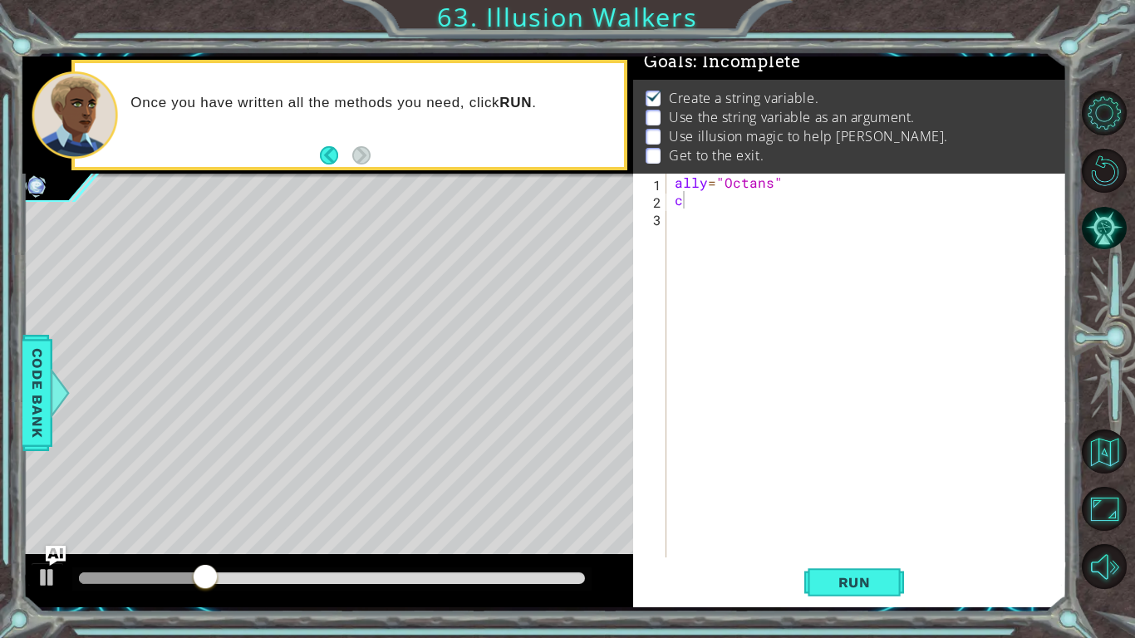
click at [685, 206] on div "ally = "Octans" c" at bounding box center [871, 383] width 400 height 419
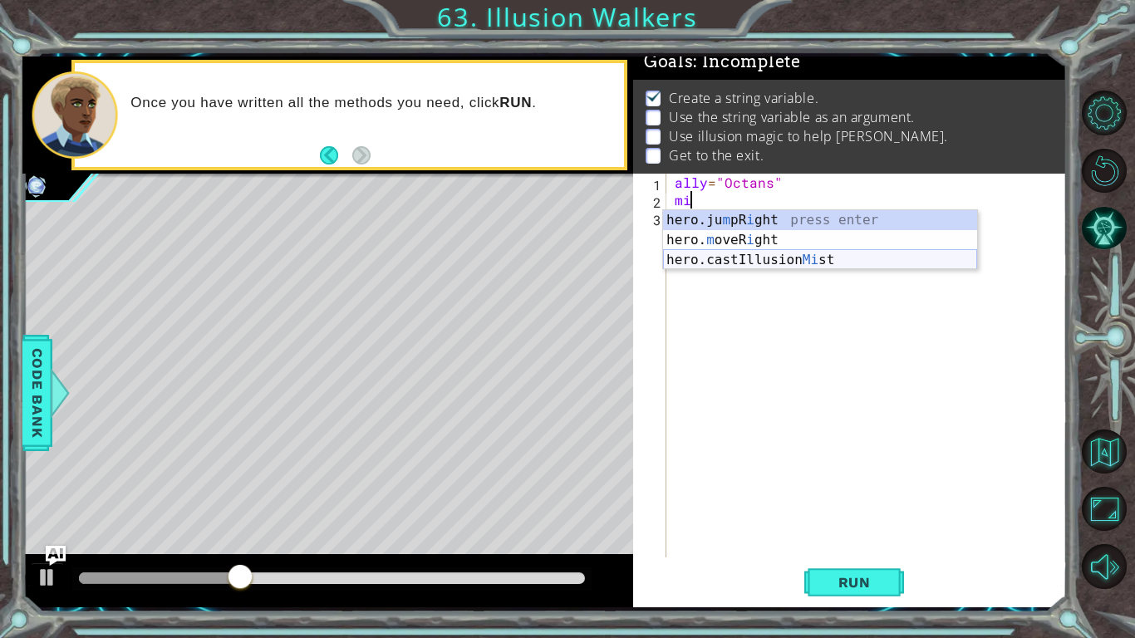
click at [715, 256] on div "hero.ju m pR i ght press enter hero. m oveR i ght press enter hero.castIllusion…" at bounding box center [820, 260] width 314 height 100
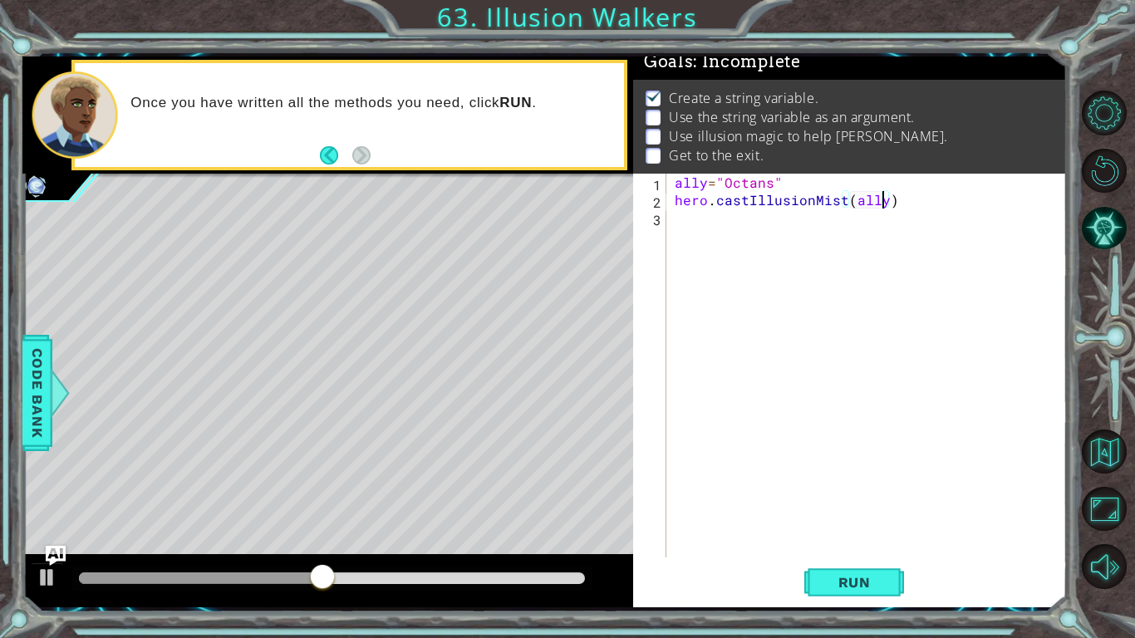
scroll to position [0, 12]
click at [720, 188] on div "ally = "Octans" hero . castIllusionMist ( ally )" at bounding box center [871, 383] width 400 height 419
click at [712, 176] on div "ally = "Octans" hero . castIllusionMist ( ally )" at bounding box center [871, 383] width 400 height 419
type textarea "ally= "Octans""
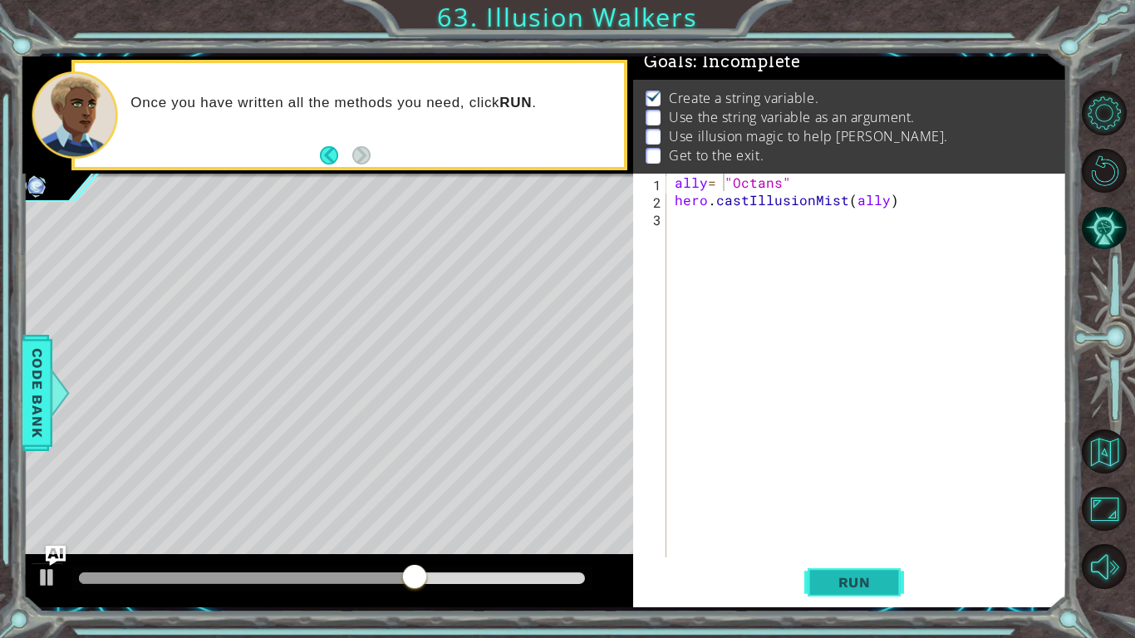
click at [881, 497] on button "Run" at bounding box center [854, 582] width 100 height 43
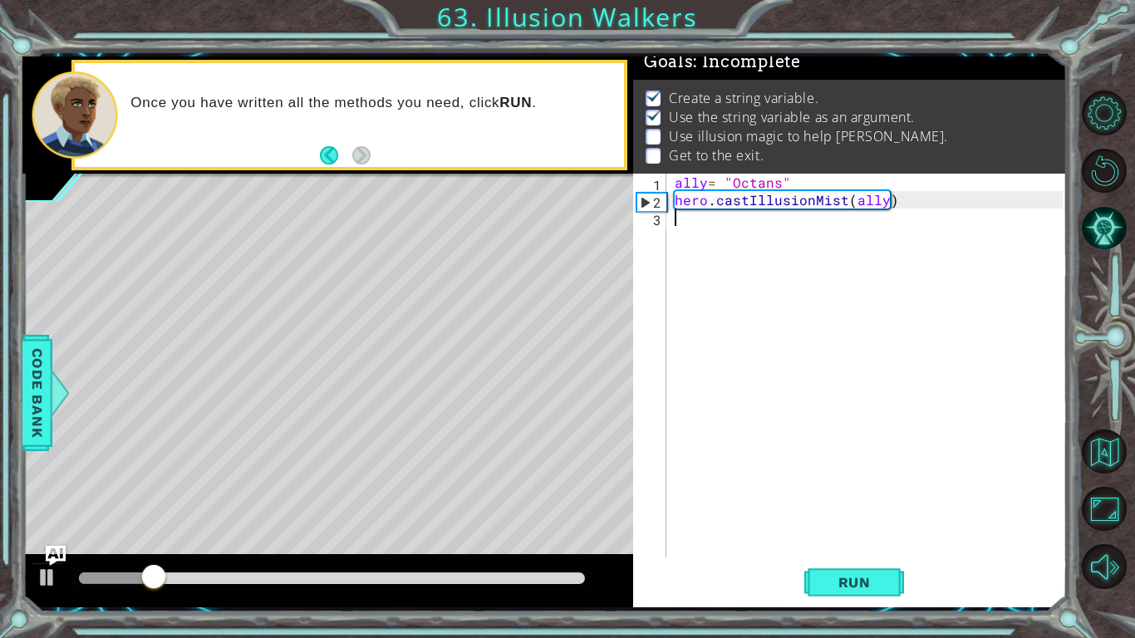
click at [696, 220] on div "ally = "Octans" hero . castIllusionMist ( ally )" at bounding box center [871, 383] width 400 height 419
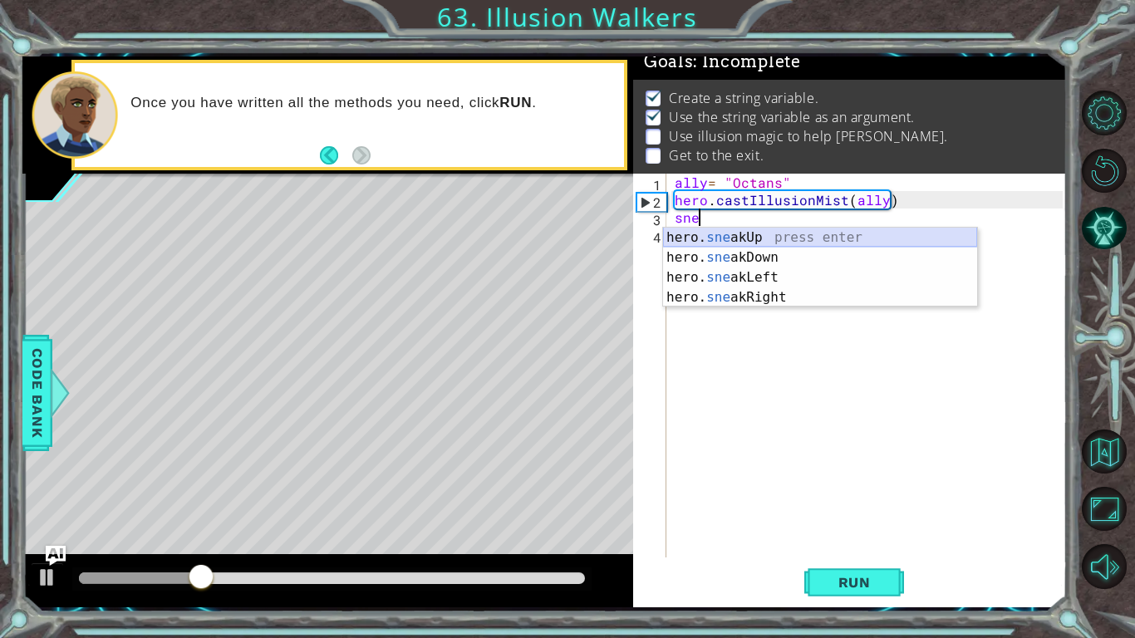
click at [729, 240] on div "hero. sne akUp press enter hero. sne akDown press enter hero. sne akLeft press …" at bounding box center [820, 288] width 314 height 120
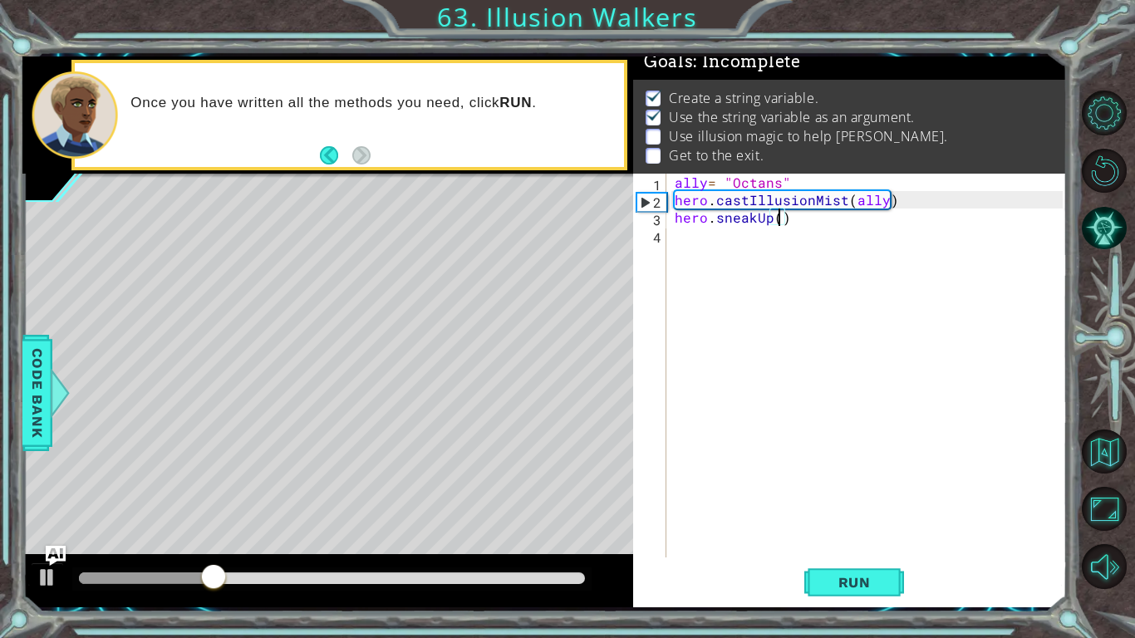
scroll to position [0, 7]
type textarea "hero.sneakUp(2)"
click at [877, 497] on span "Run" at bounding box center [855, 582] width 66 height 17
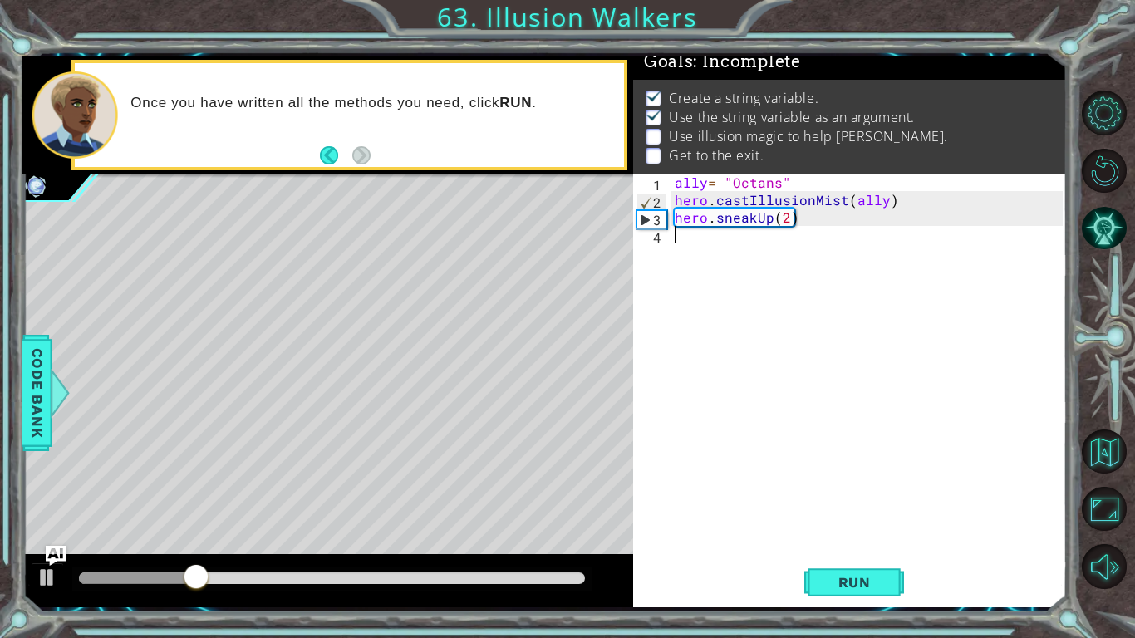
click at [699, 253] on div "ally = "Octans" hero . castIllusionMist ( ally ) hero . sneakUp ( 2 )" at bounding box center [871, 383] width 400 height 419
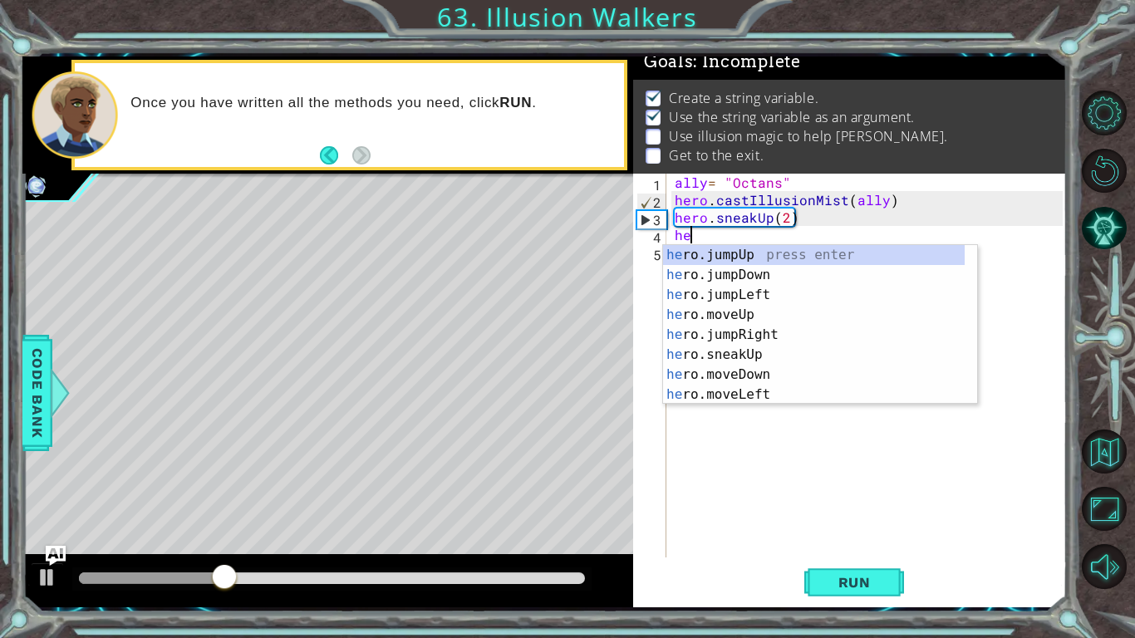
type textarea "h"
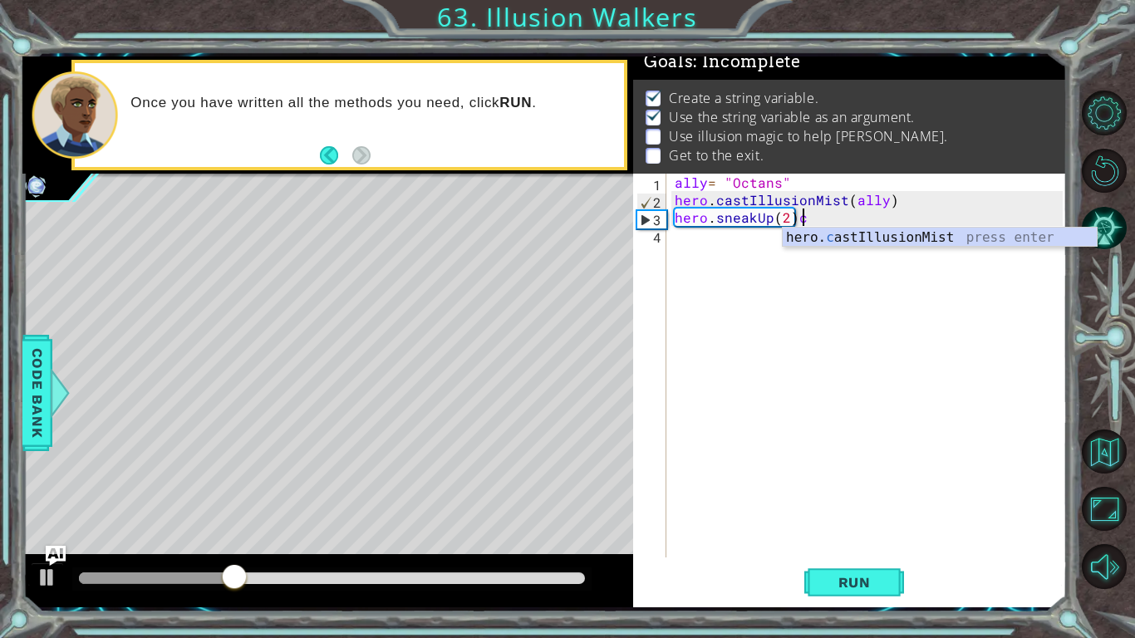
scroll to position [0, 7]
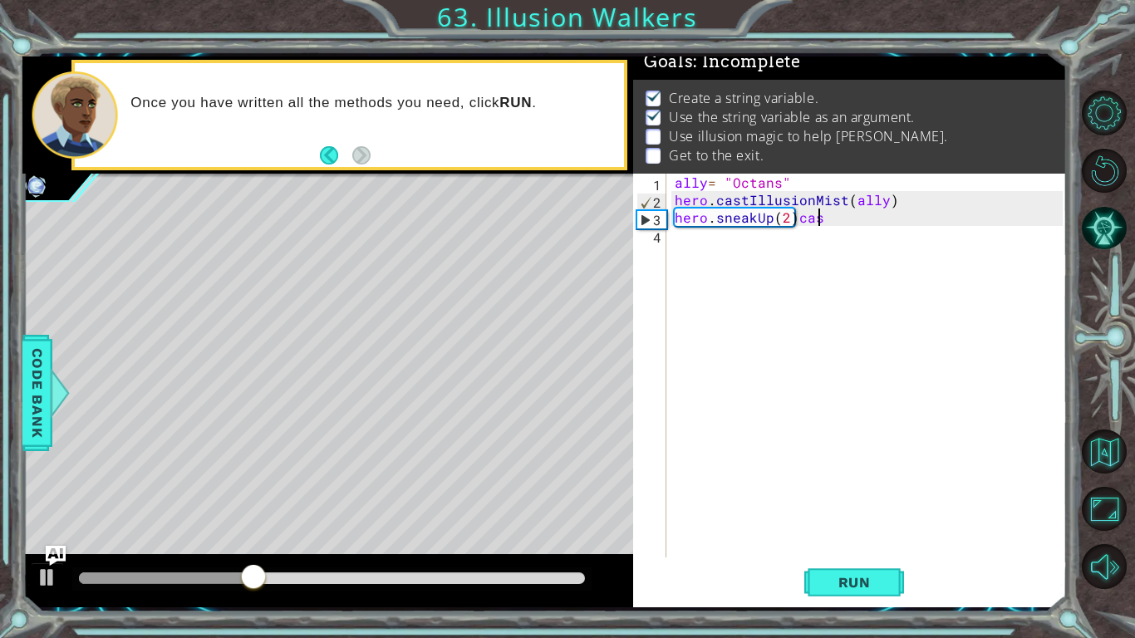
click at [845, 223] on div "ally = "Octans" hero . castIllusionMist ( ally ) hero . sneakUp ( 2 ) cas" at bounding box center [871, 383] width 400 height 419
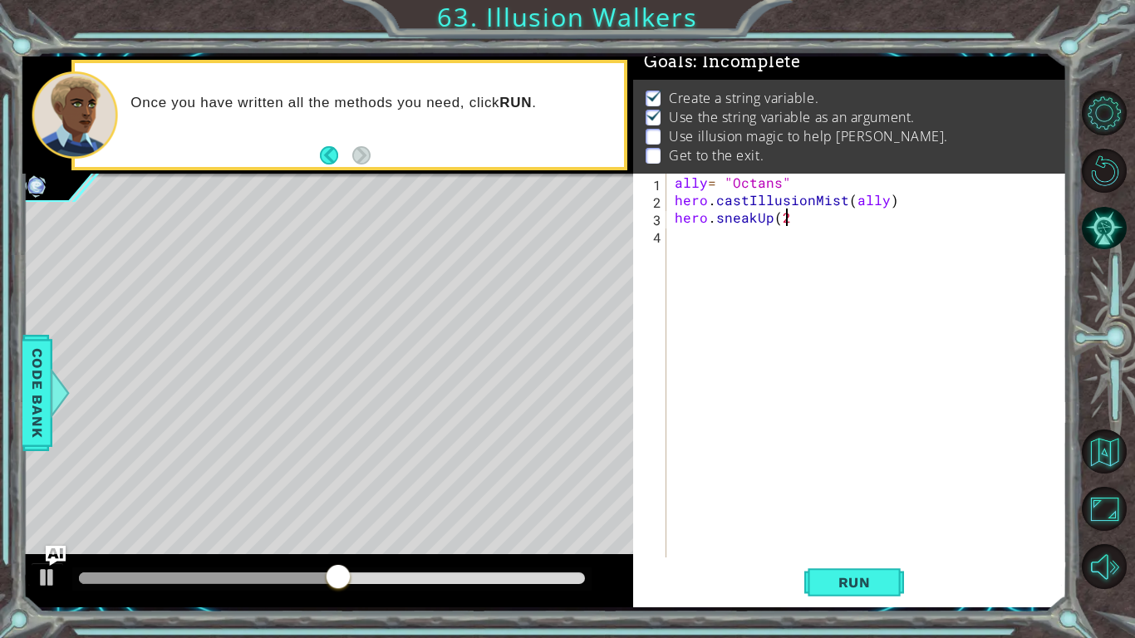
scroll to position [0, 6]
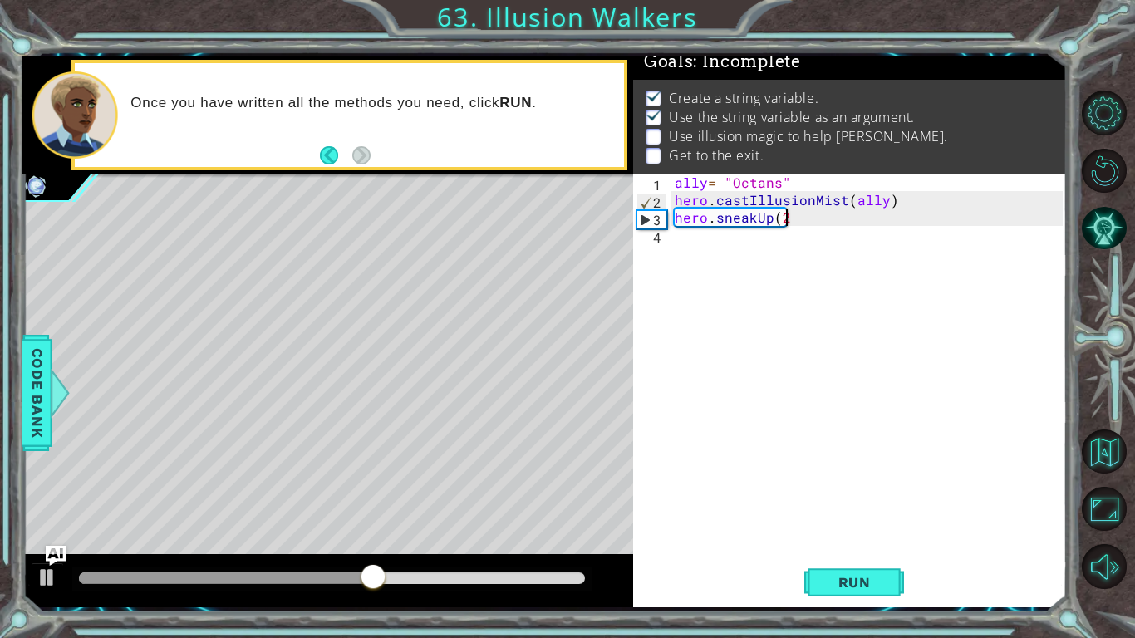
type textarea "hero.sneakUp(2)"
click at [703, 244] on div "ally = "Octans" hero . castIllusionMist ( ally ) hero . sneakUp ( 2 )" at bounding box center [871, 383] width 400 height 419
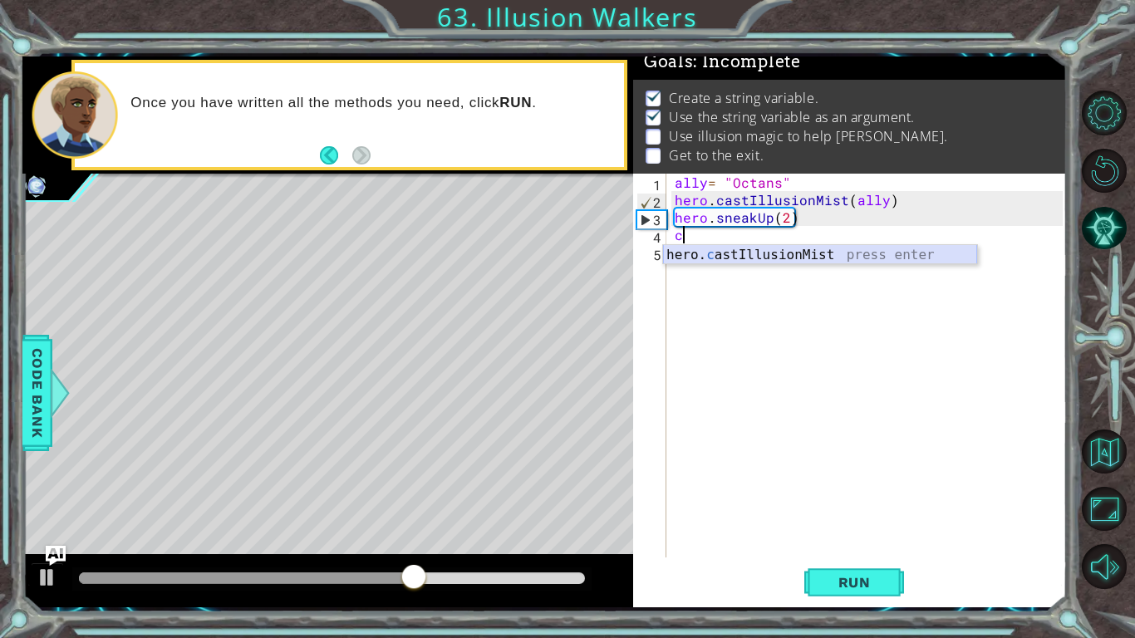
click at [705, 256] on div "hero. c astIllusionMist press enter" at bounding box center [820, 275] width 314 height 60
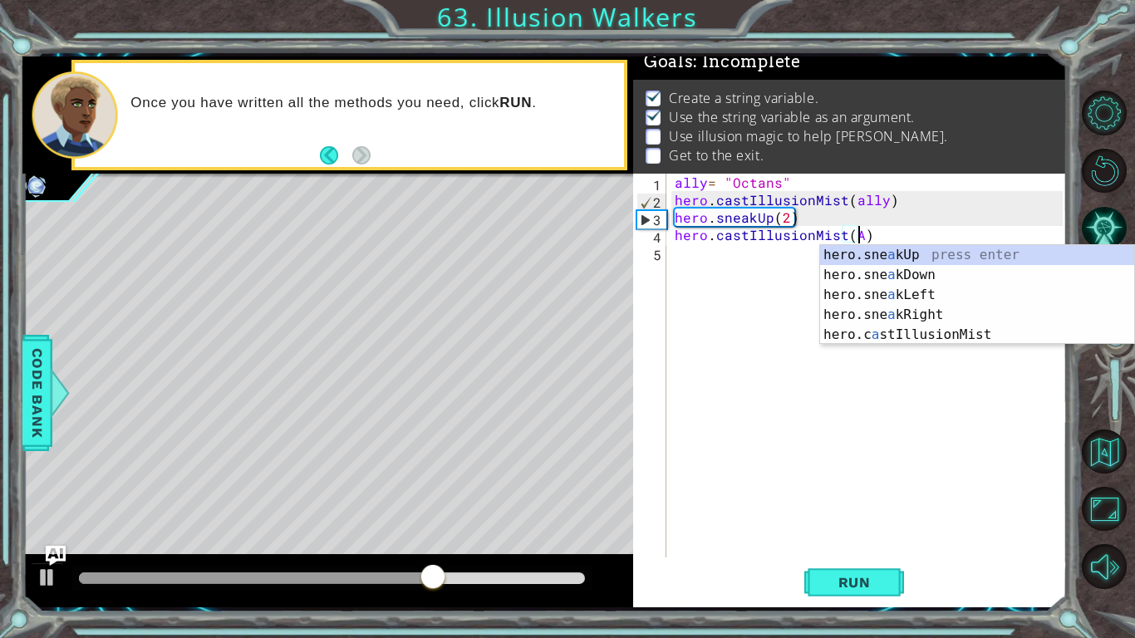
scroll to position [0, 11]
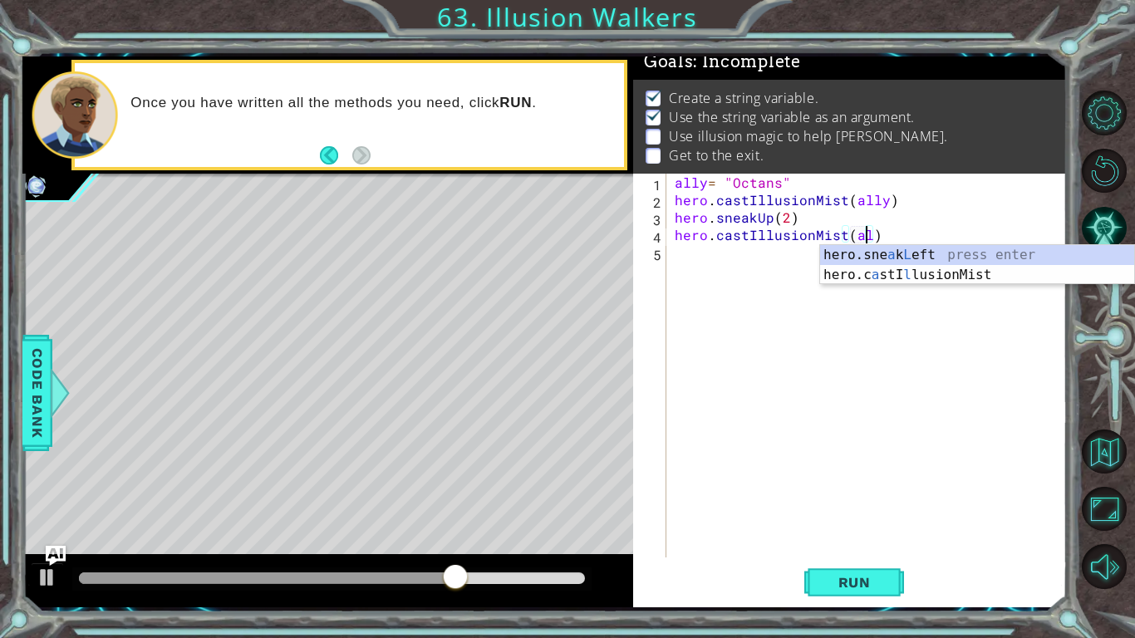
type textarea "hero.castIllusionMist(ally)"
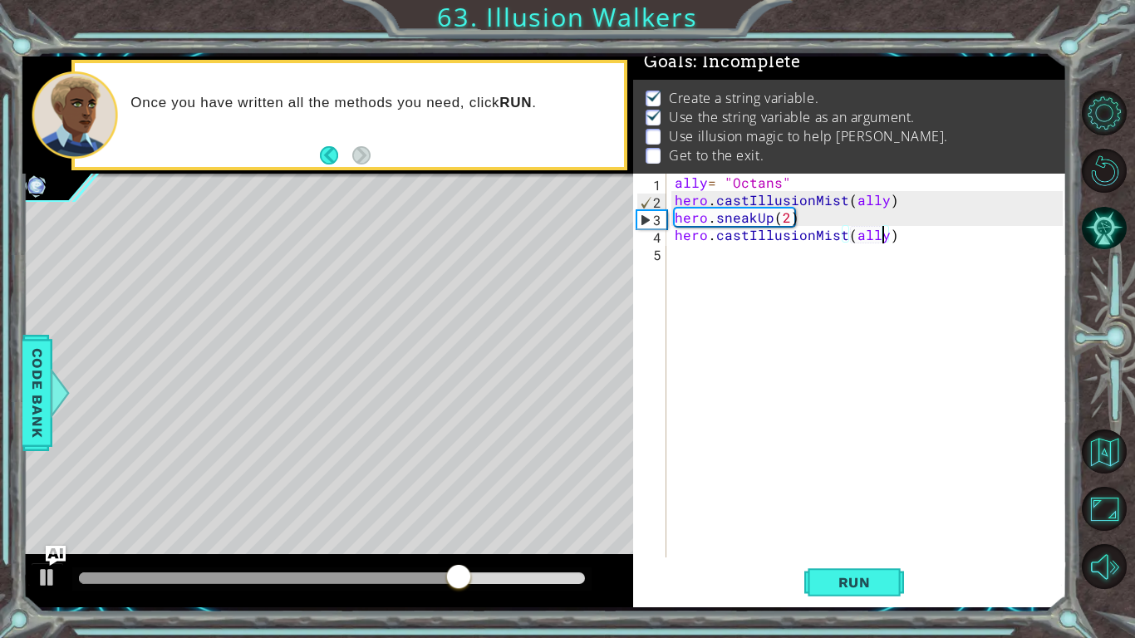
scroll to position [0, 12]
click at [702, 263] on div "ally = "Octans" hero . castIllusionMist ( ally ) hero . sneakUp ( 2 ) hero . ca…" at bounding box center [871, 383] width 400 height 419
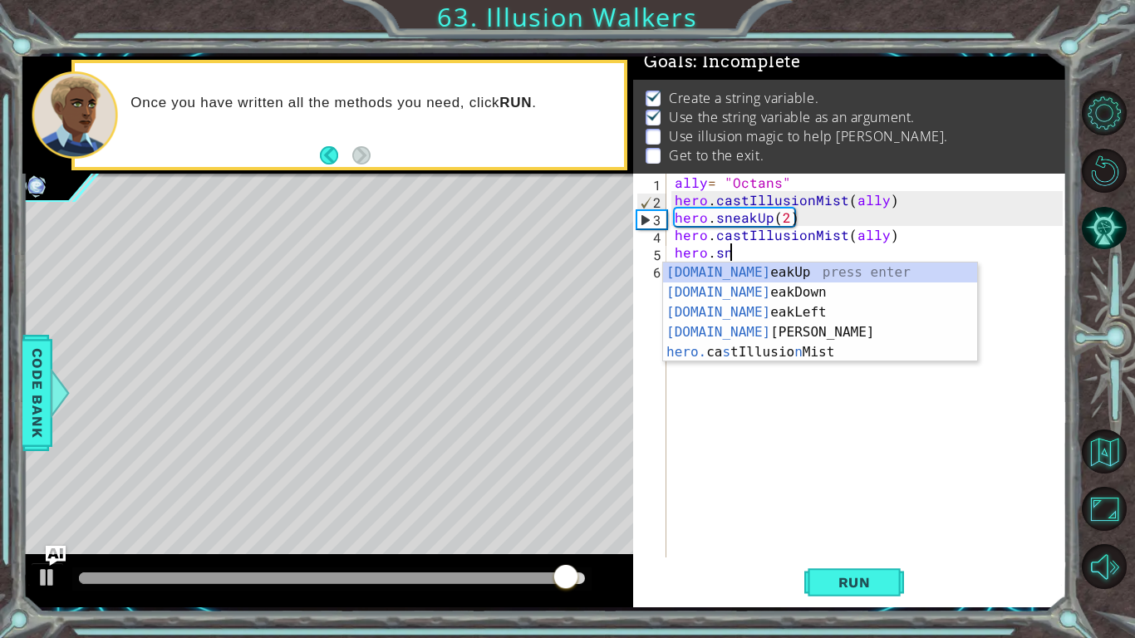
scroll to position [0, 2]
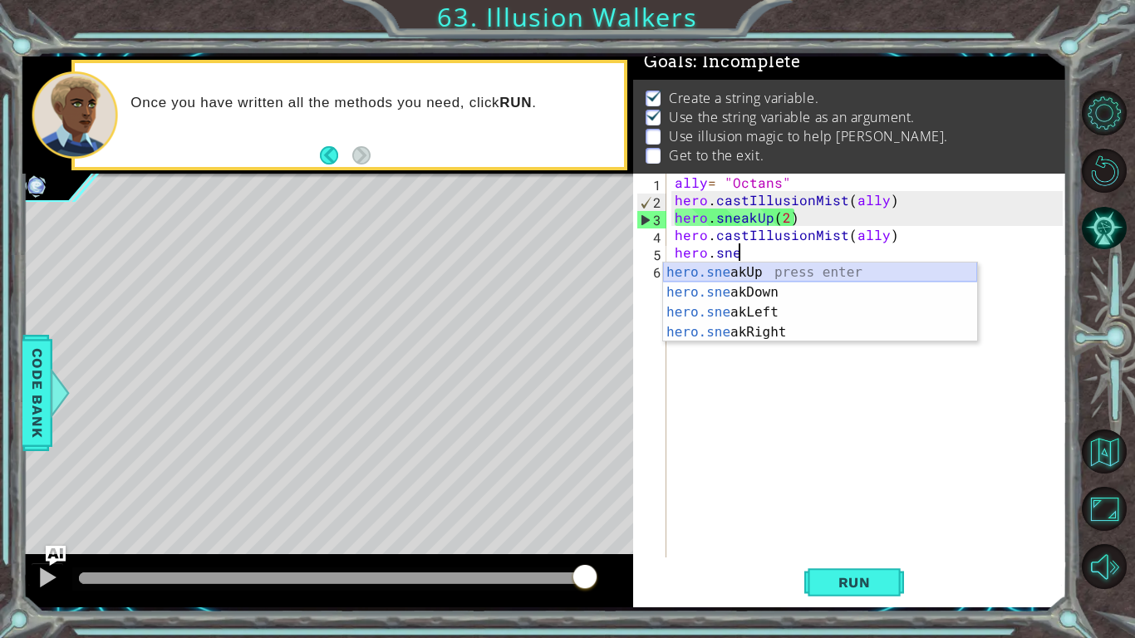
click at [762, 274] on div "hero.sne akUp press enter hero.sne akDown press enter hero.sne akLeft press ent…" at bounding box center [820, 323] width 314 height 120
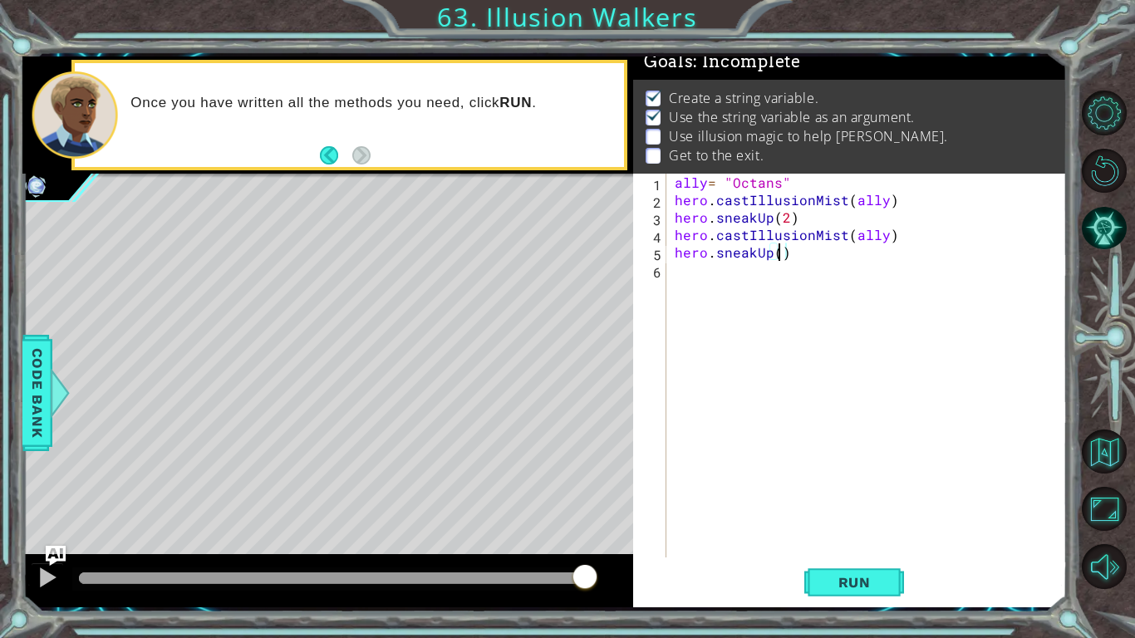
scroll to position [0, 7]
type textarea "hero.sneakUp(2)"
click at [839, 497] on button "Run" at bounding box center [854, 582] width 100 height 43
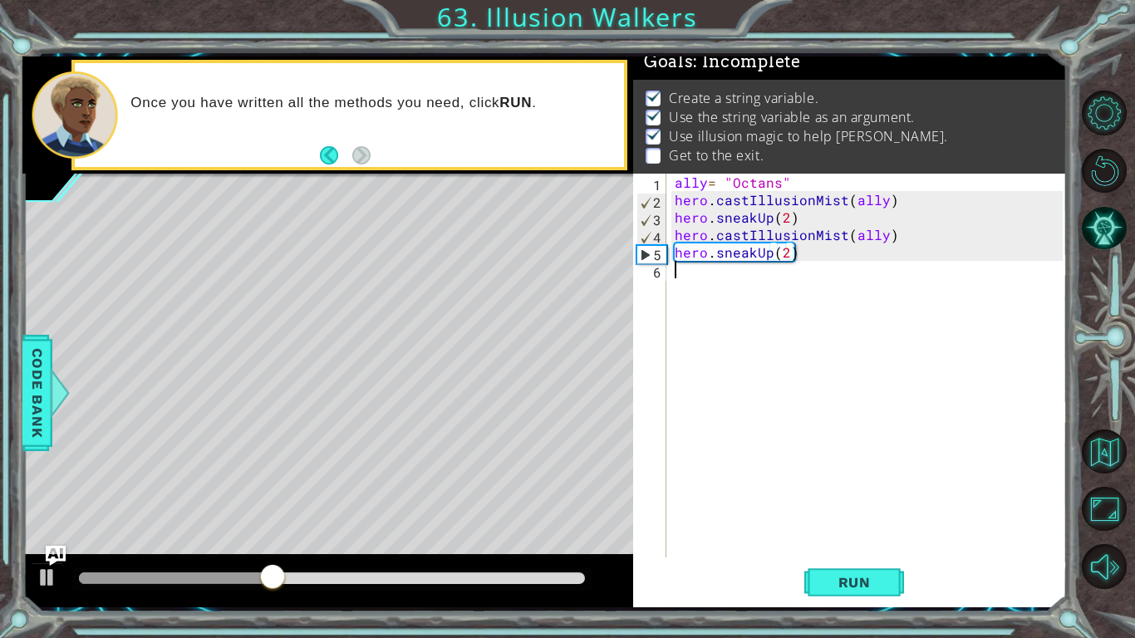
click at [698, 286] on div "ally = "Octans" hero . castIllusionMist ( ally ) hero . sneakUp ( 2 ) hero . ca…" at bounding box center [871, 383] width 400 height 419
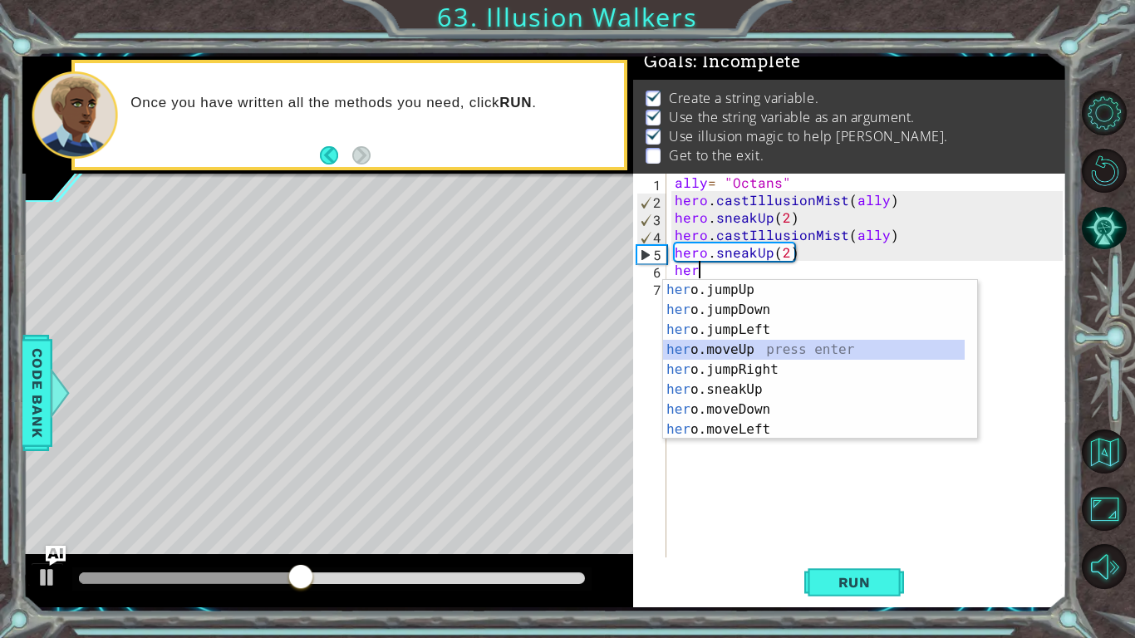
click at [745, 350] on div "her o.jumpUp press enter her o.jumpDown press enter her o.jumpLeft press enter …" at bounding box center [814, 379] width 302 height 199
type textarea "hero.moveUp(1)"
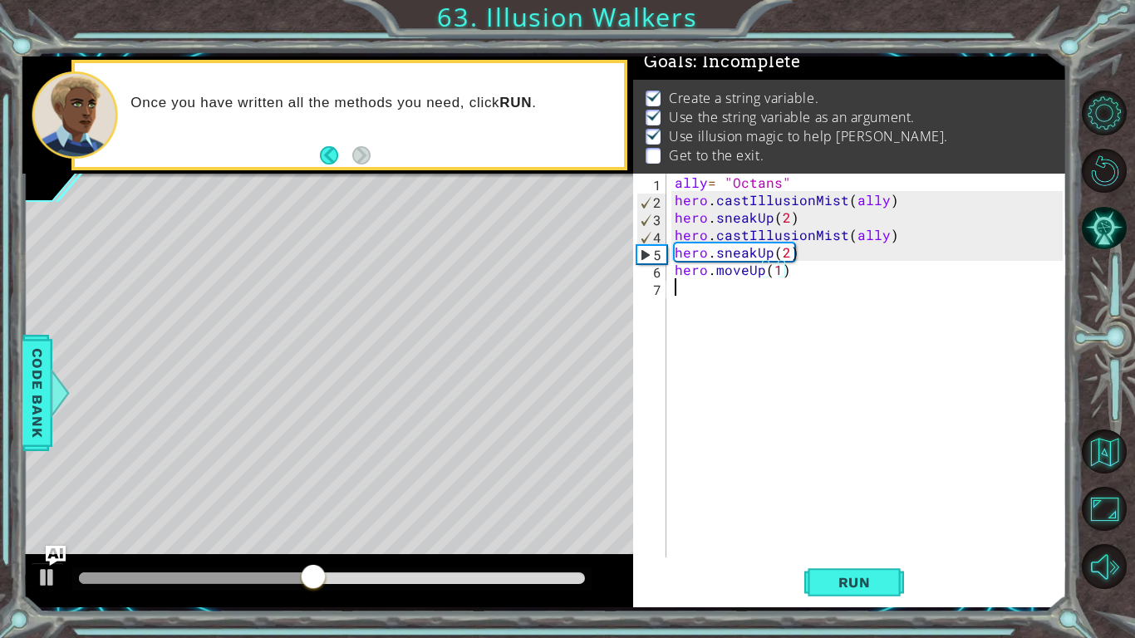
click at [714, 296] on div "ally = "Octans" hero . castIllusionMist ( ally ) hero . sneakUp ( 2 ) hero . ca…" at bounding box center [871, 383] width 400 height 419
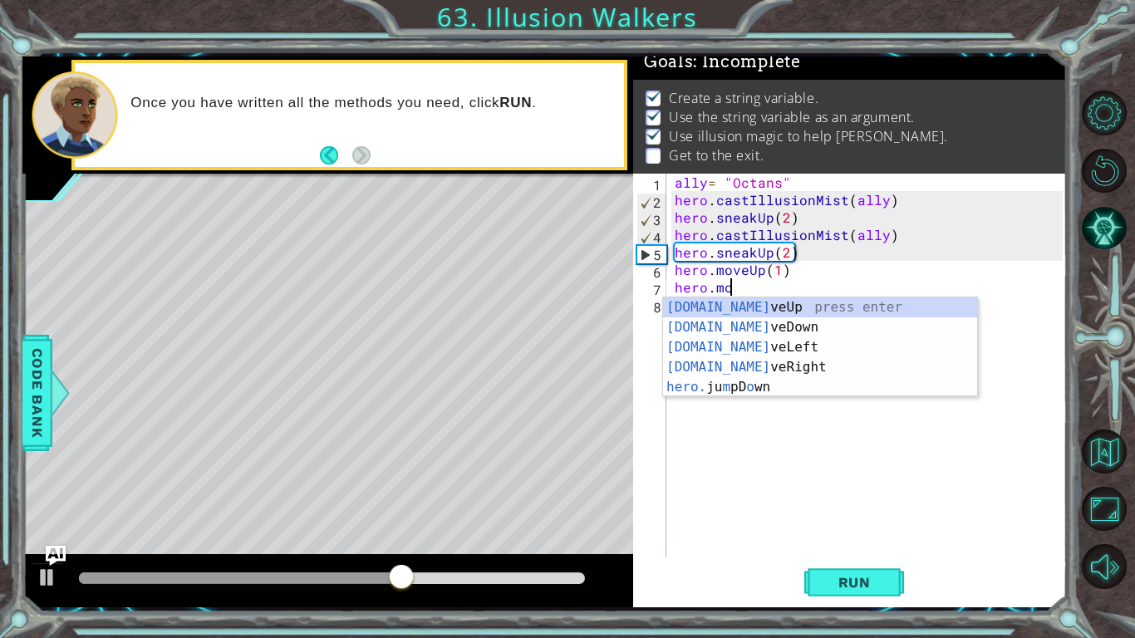
scroll to position [0, 2]
click at [742, 364] on div "[DOMAIN_NAME] veUp press enter [DOMAIN_NAME] veDown press enter [DOMAIN_NAME] v…" at bounding box center [820, 367] width 314 height 140
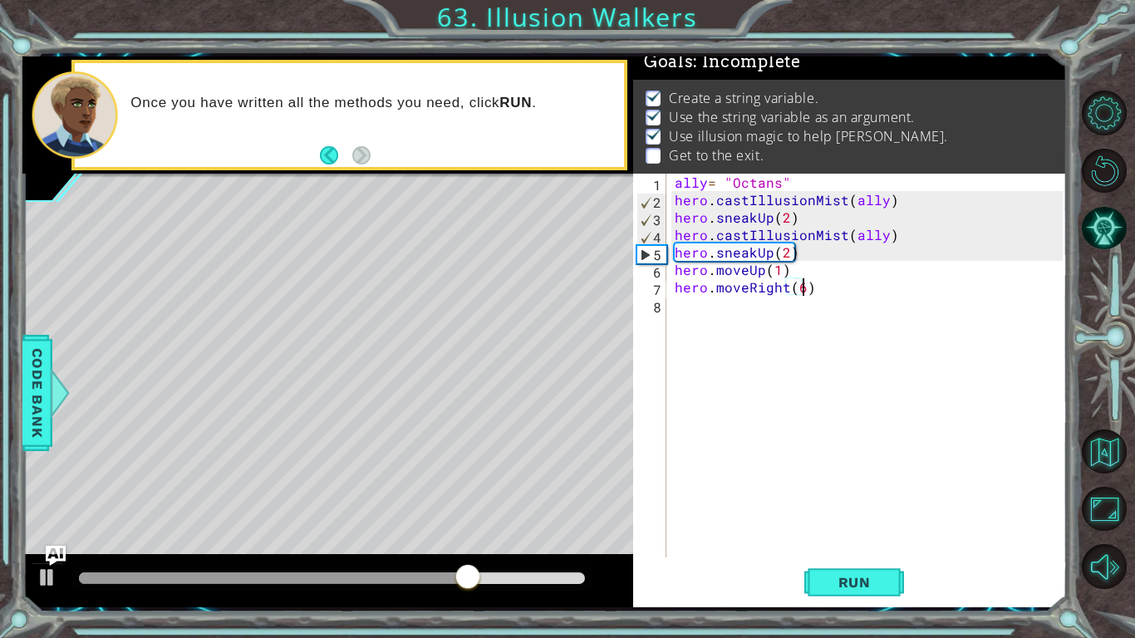
scroll to position [0, 7]
type textarea "hero.moveRight(67)"
click at [834, 497] on span "Run" at bounding box center [855, 582] width 66 height 17
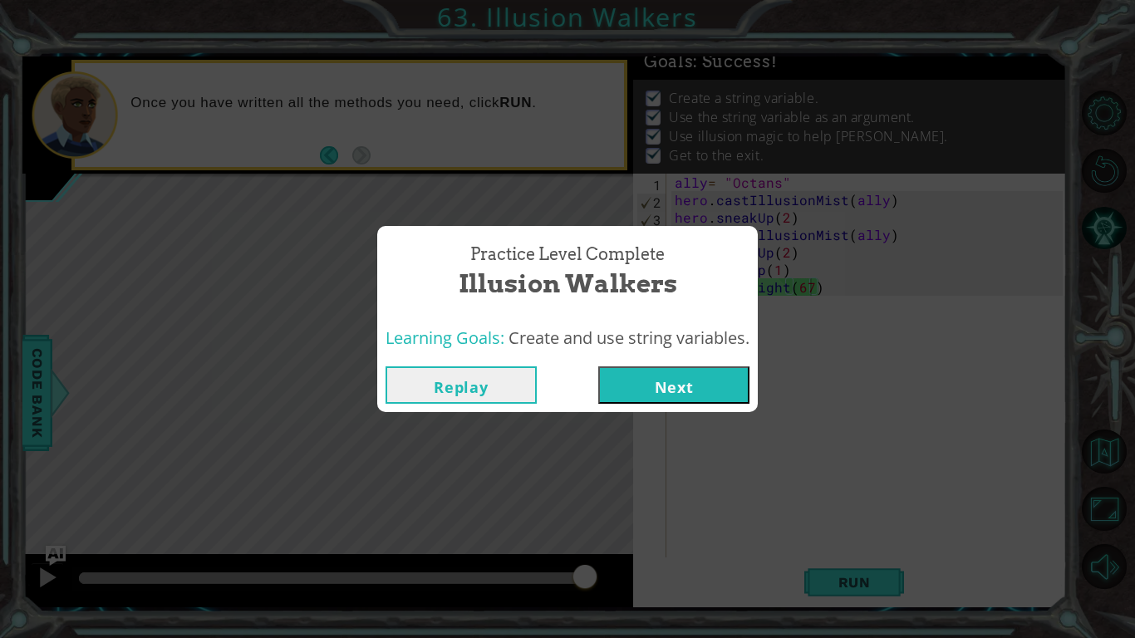
click at [680, 375] on button "Next" at bounding box center [673, 384] width 151 height 37
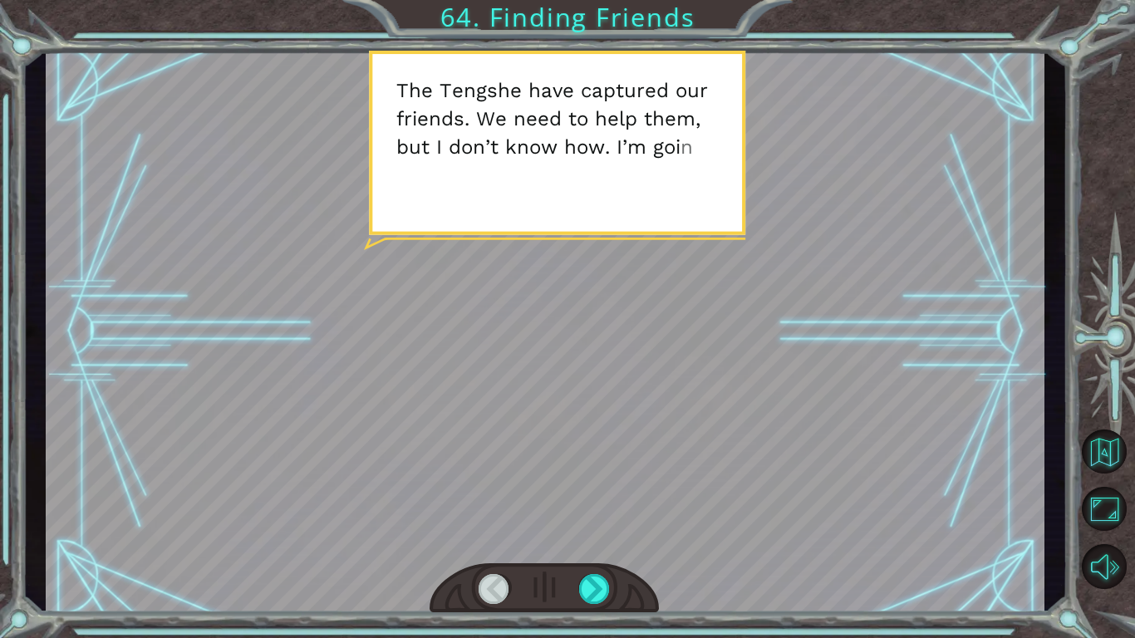
click at [611, 497] on div at bounding box center [543, 588] width 229 height 51
click at [592, 497] on div at bounding box center [595, 589] width 32 height 30
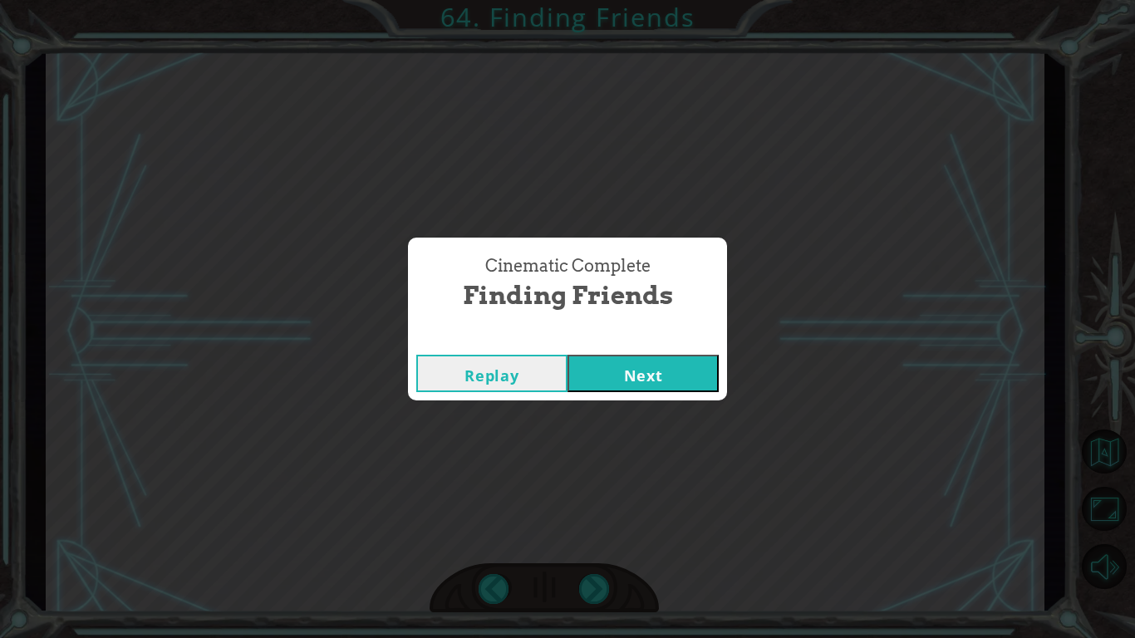
click at [663, 379] on button "Next" at bounding box center [642, 373] width 151 height 37
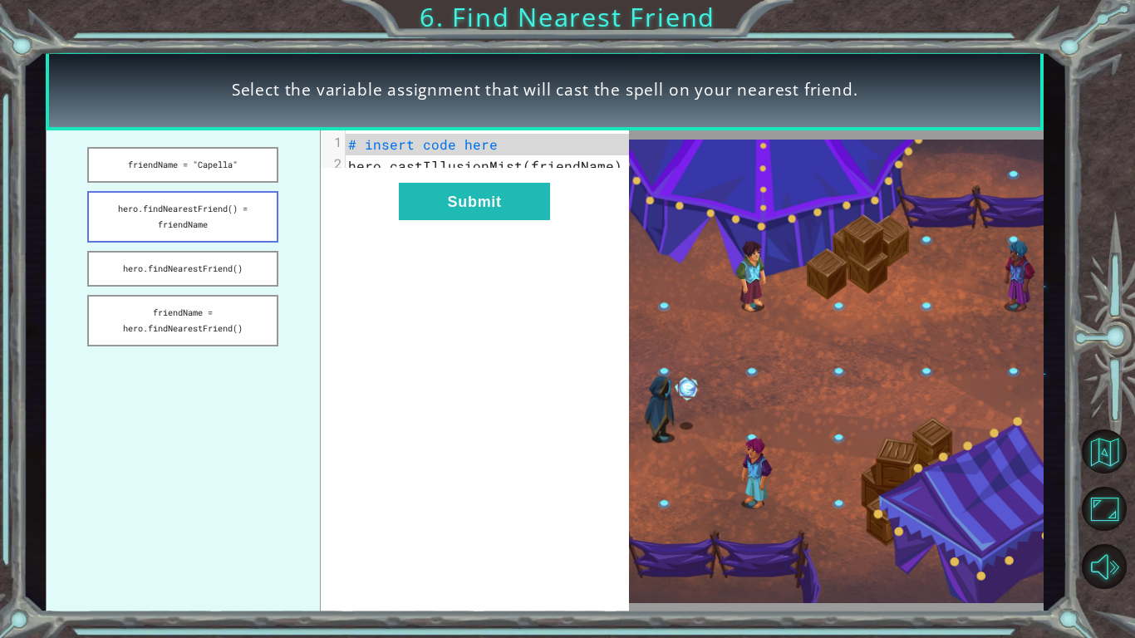
click at [236, 203] on button "hero.findNearestFriend() = friendName" at bounding box center [182, 217] width 191 height 52
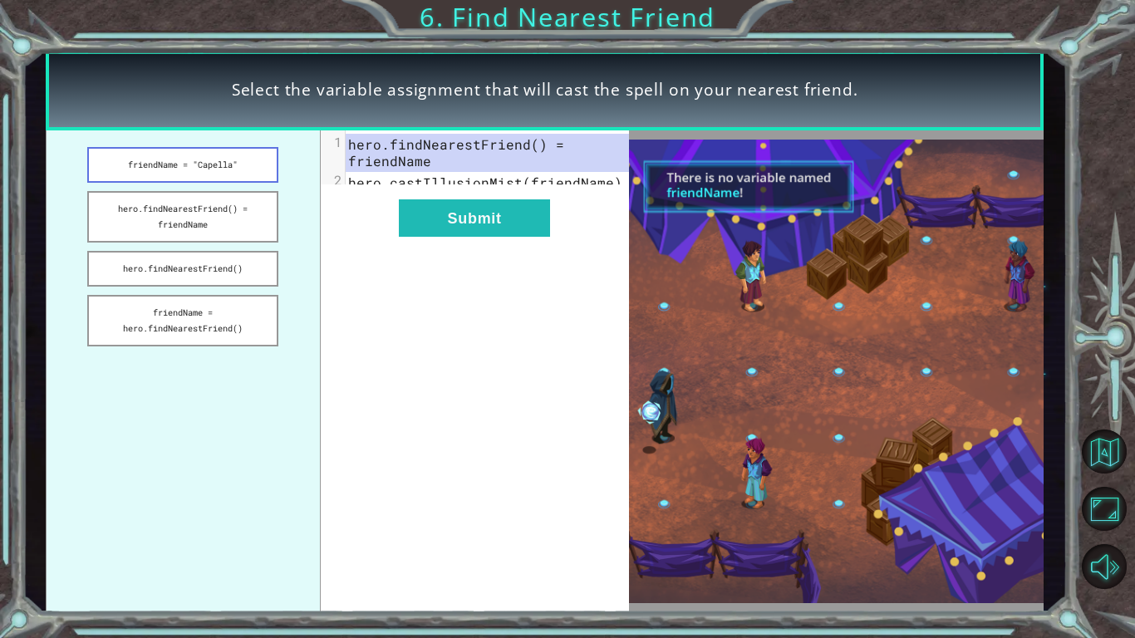
click at [239, 169] on button "friendName = "Capella"" at bounding box center [182, 165] width 191 height 36
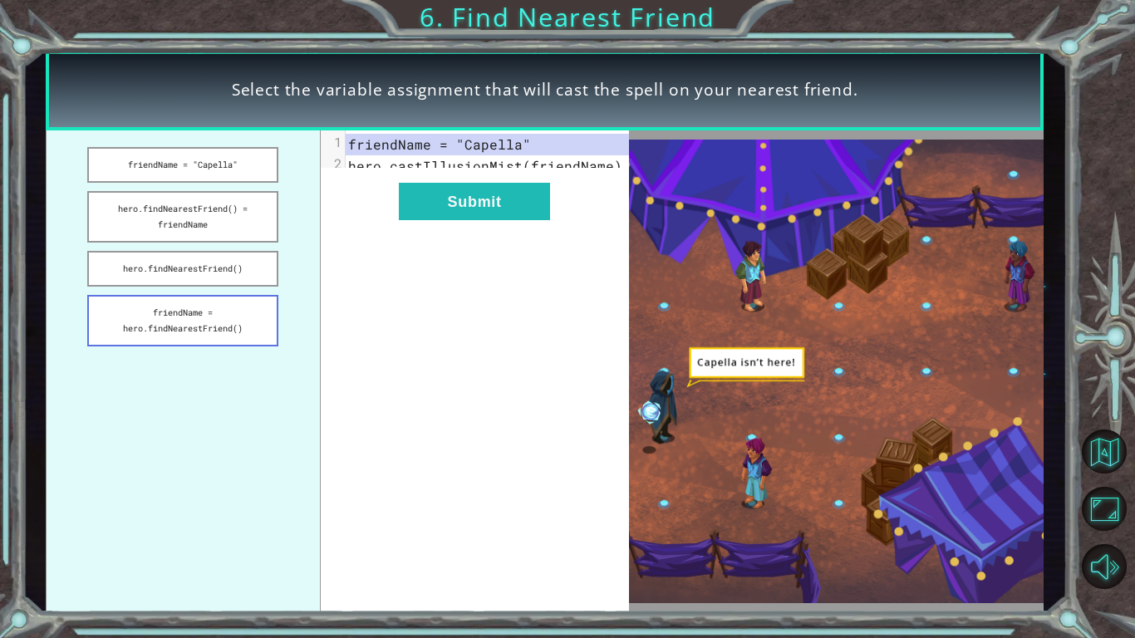
click at [218, 301] on button "friendName = hero.findNearestFriend()" at bounding box center [182, 321] width 191 height 52
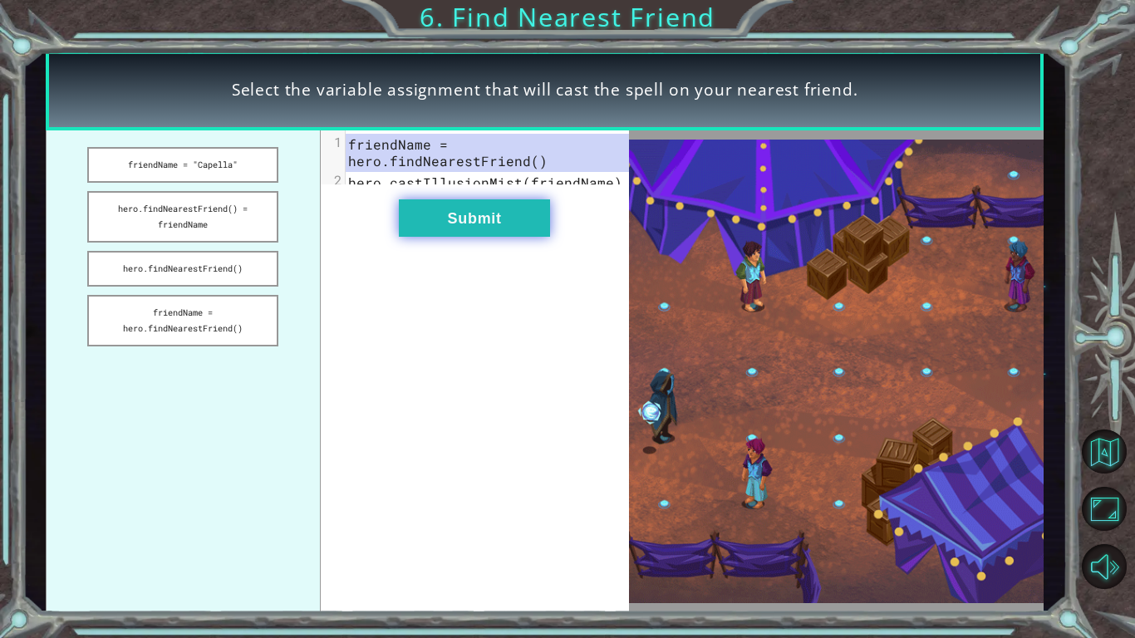
click at [448, 231] on button "Submit" at bounding box center [474, 217] width 151 height 37
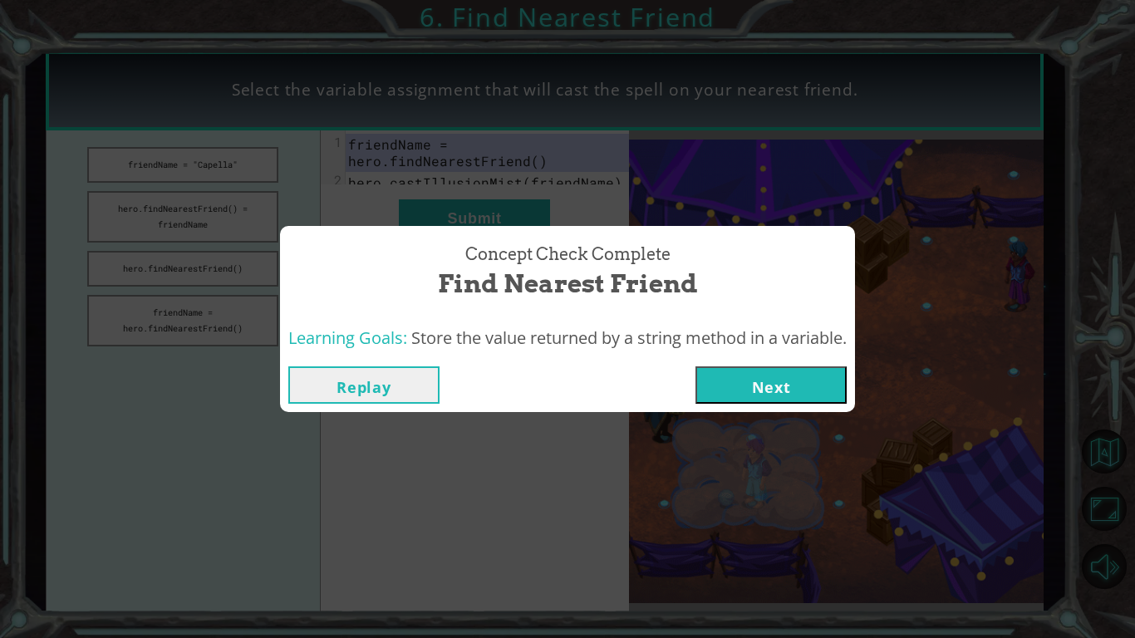
click at [719, 379] on button "Next" at bounding box center [770, 384] width 151 height 37
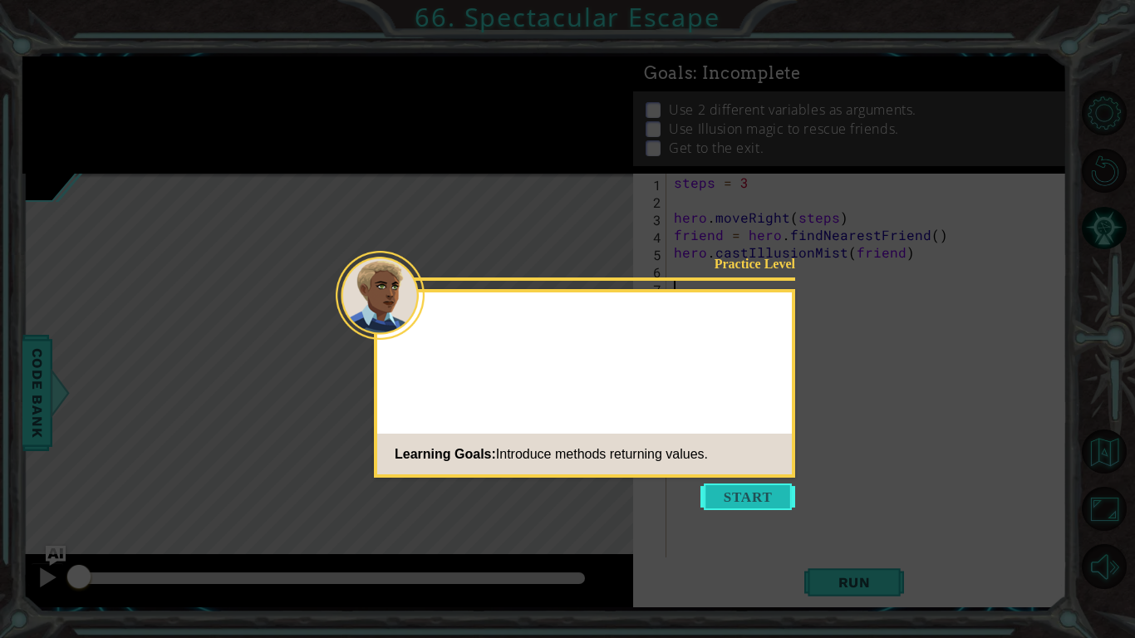
click at [729, 497] on button "Start" at bounding box center [747, 496] width 95 height 27
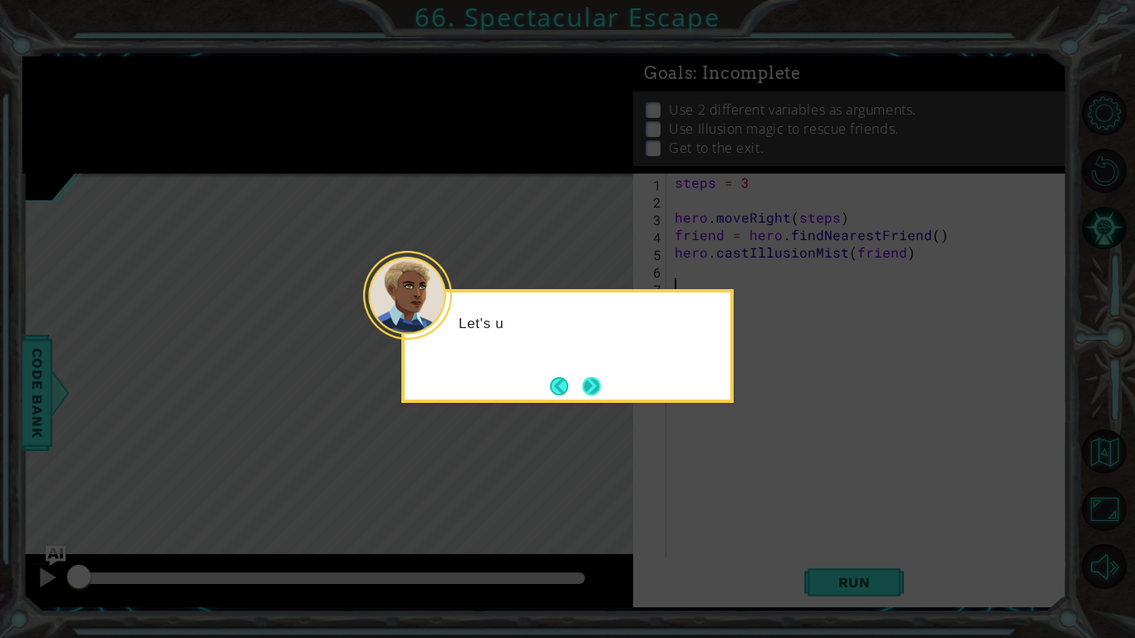
click at [595, 387] on button "Next" at bounding box center [590, 385] width 19 height 19
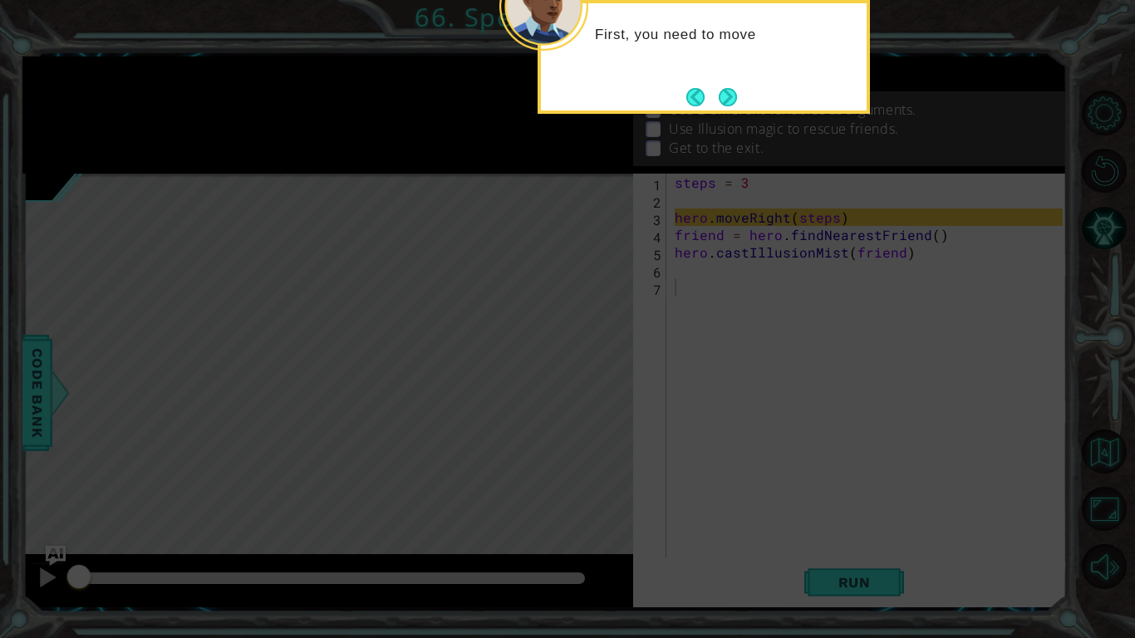
click at [736, 81] on div "First, you need to move" at bounding box center [703, 57] width 332 height 114
click at [735, 88] on button "Next" at bounding box center [728, 97] width 18 height 18
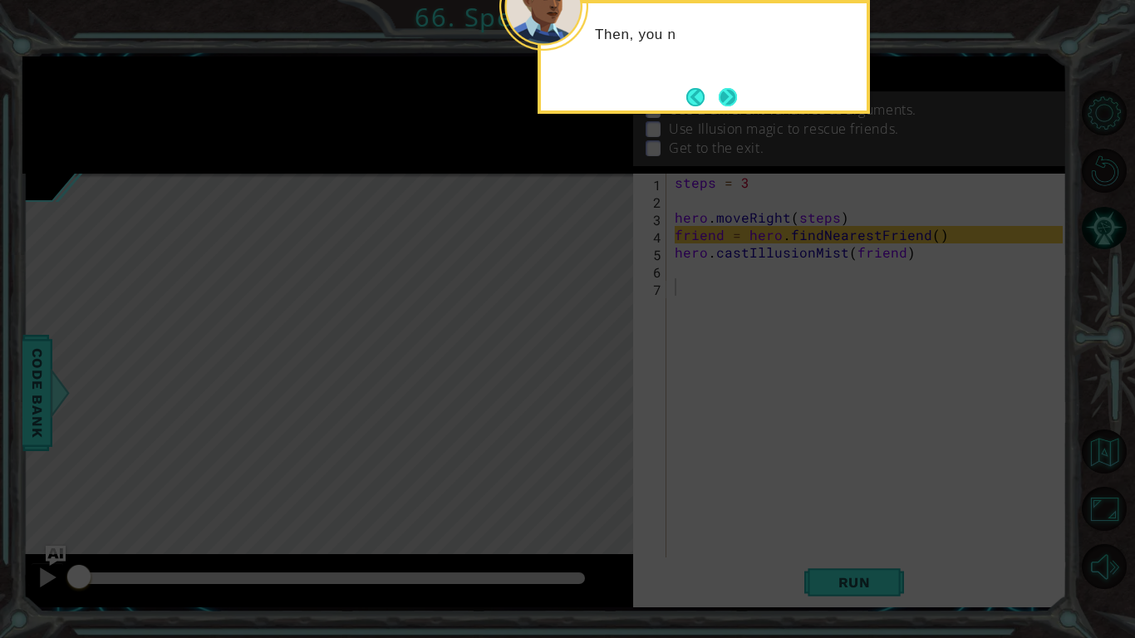
click at [729, 100] on button "Next" at bounding box center [728, 97] width 18 height 18
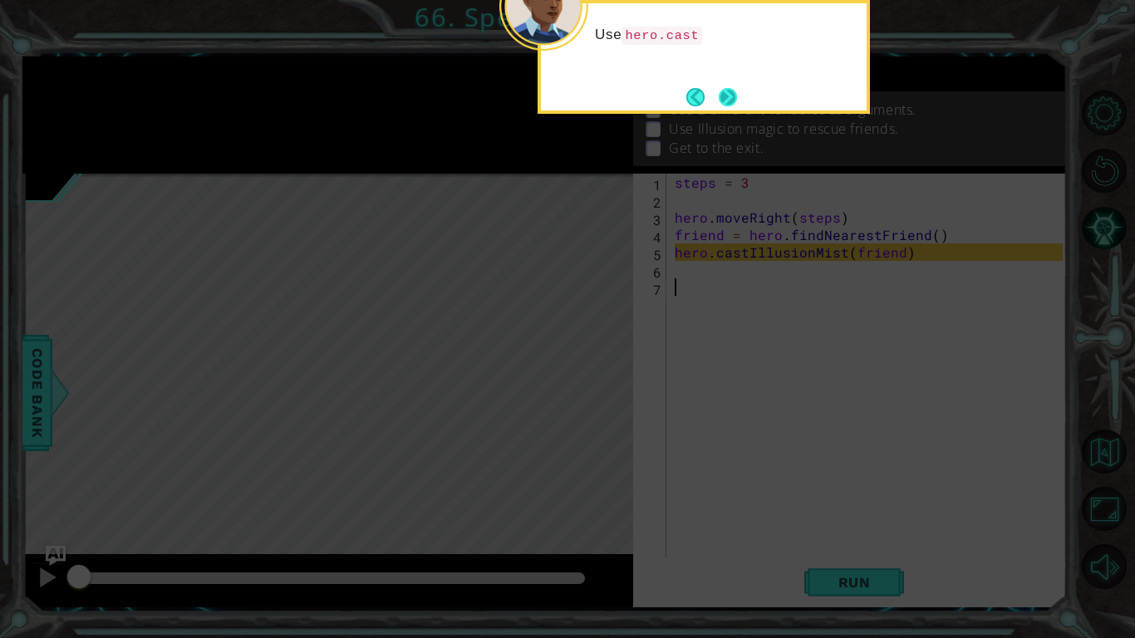
click at [725, 99] on button "Next" at bounding box center [727, 96] width 19 height 19
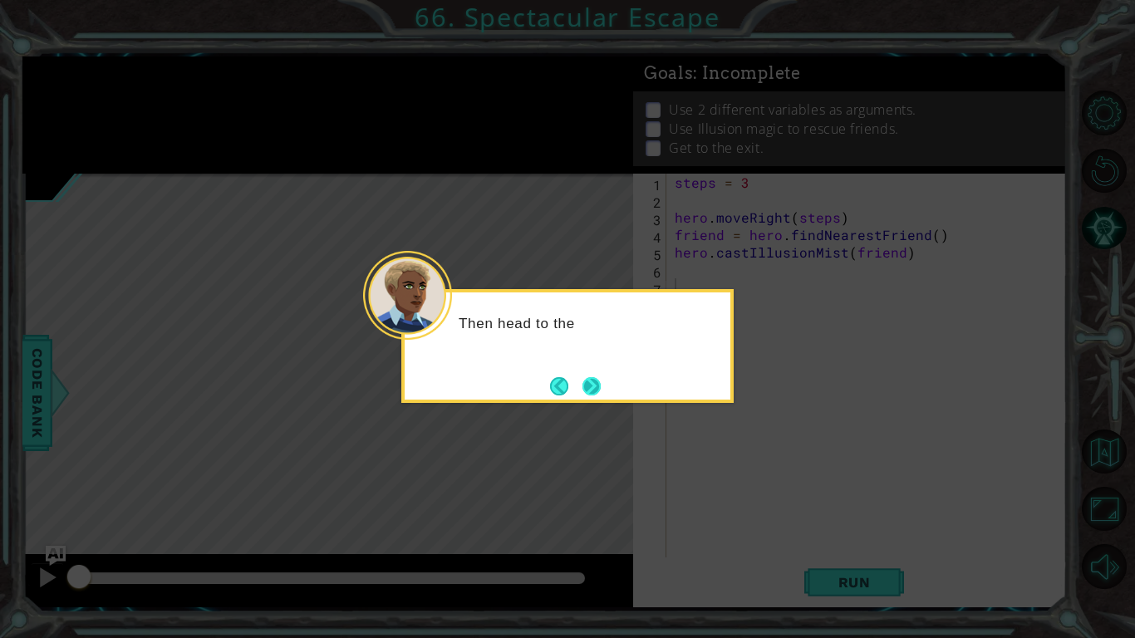
click at [598, 385] on button "Next" at bounding box center [590, 385] width 19 height 19
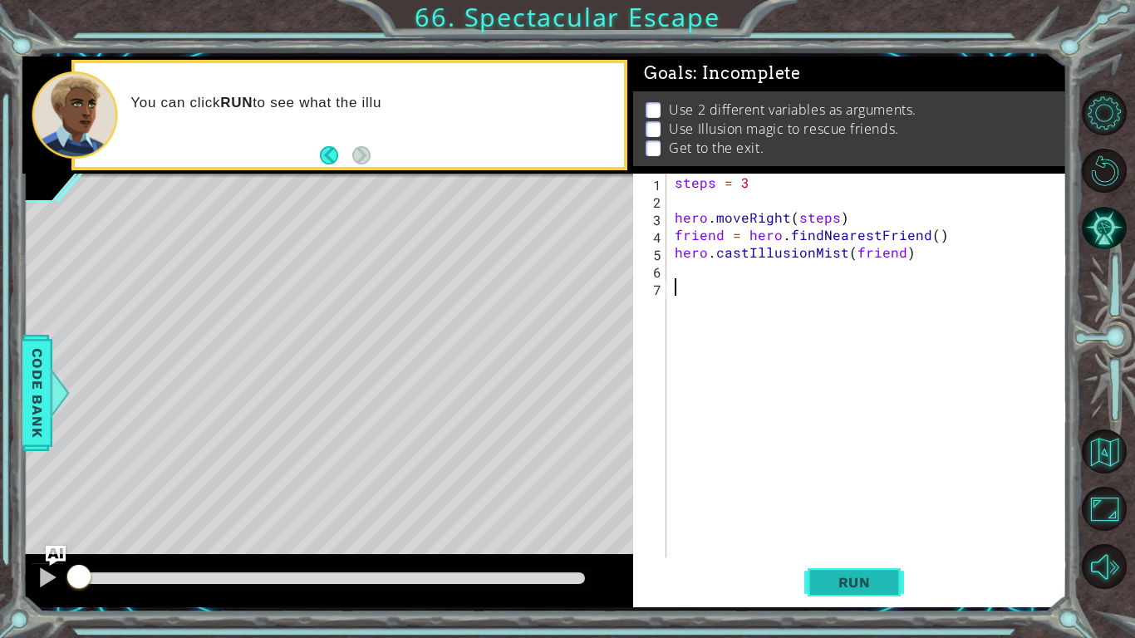
click at [839, 497] on span "Run" at bounding box center [855, 582] width 66 height 17
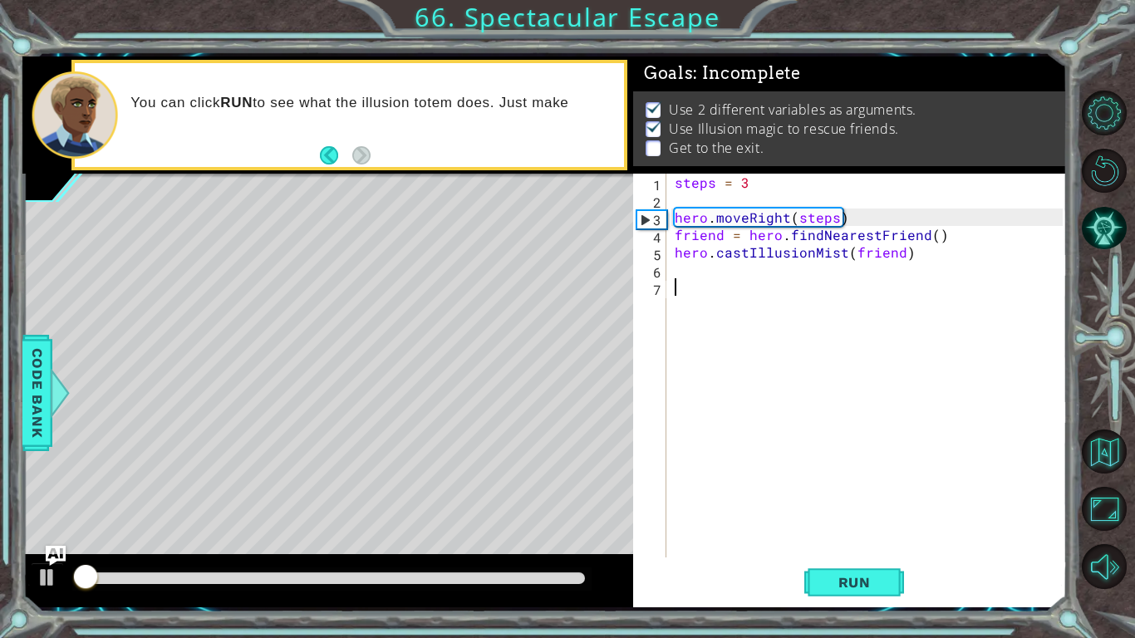
scroll to position [7, 0]
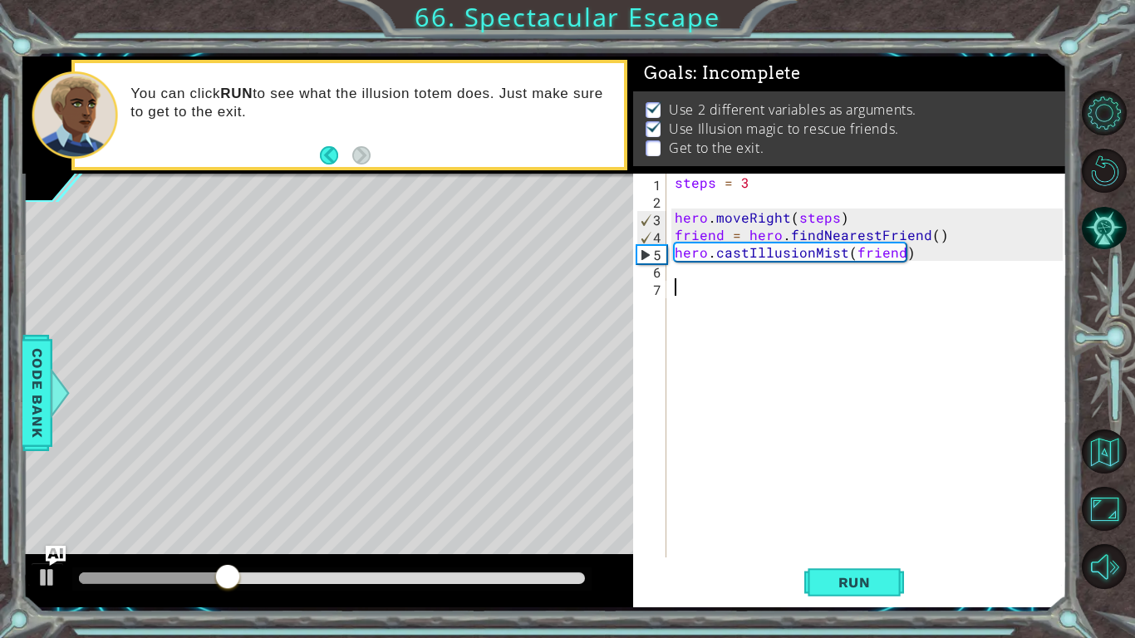
click at [685, 271] on div "steps = 3 hero . moveRight ( steps ) friend = hero . findNearestFriend ( ) hero…" at bounding box center [871, 383] width 400 height 419
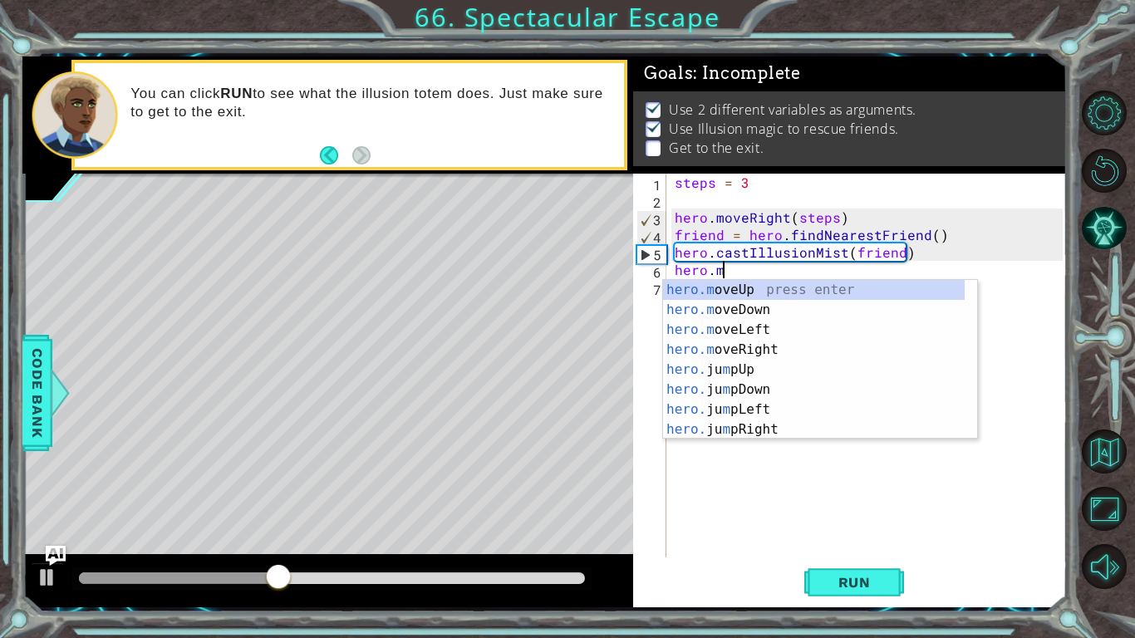
scroll to position [0, 2]
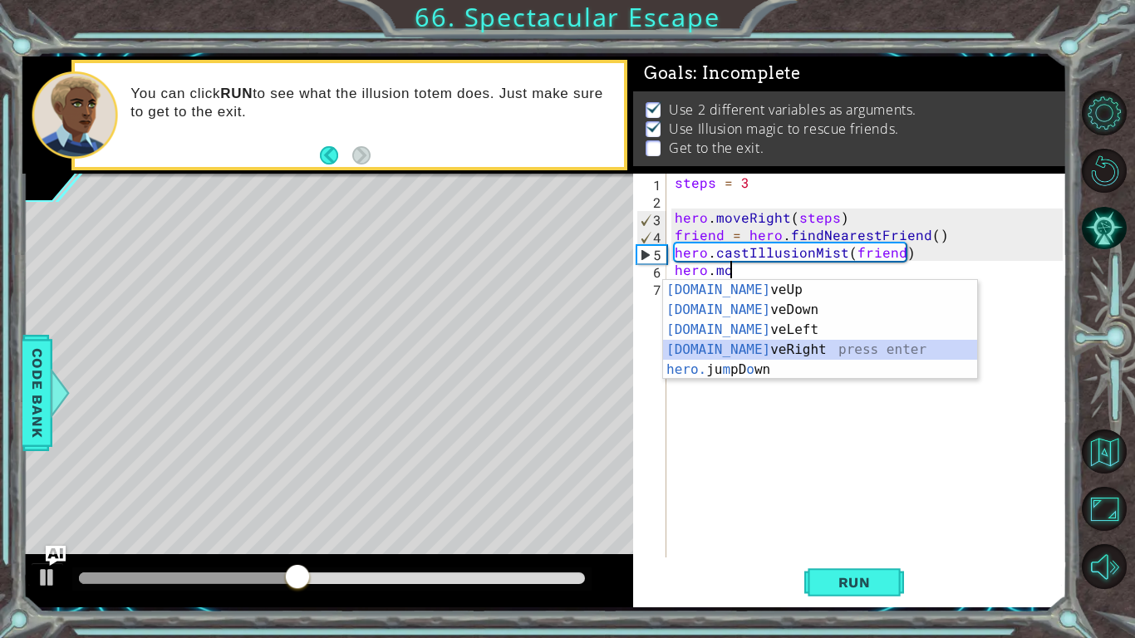
click at [727, 349] on div "[DOMAIN_NAME] veUp press enter [DOMAIN_NAME] veDown press enter [DOMAIN_NAME] v…" at bounding box center [820, 350] width 314 height 140
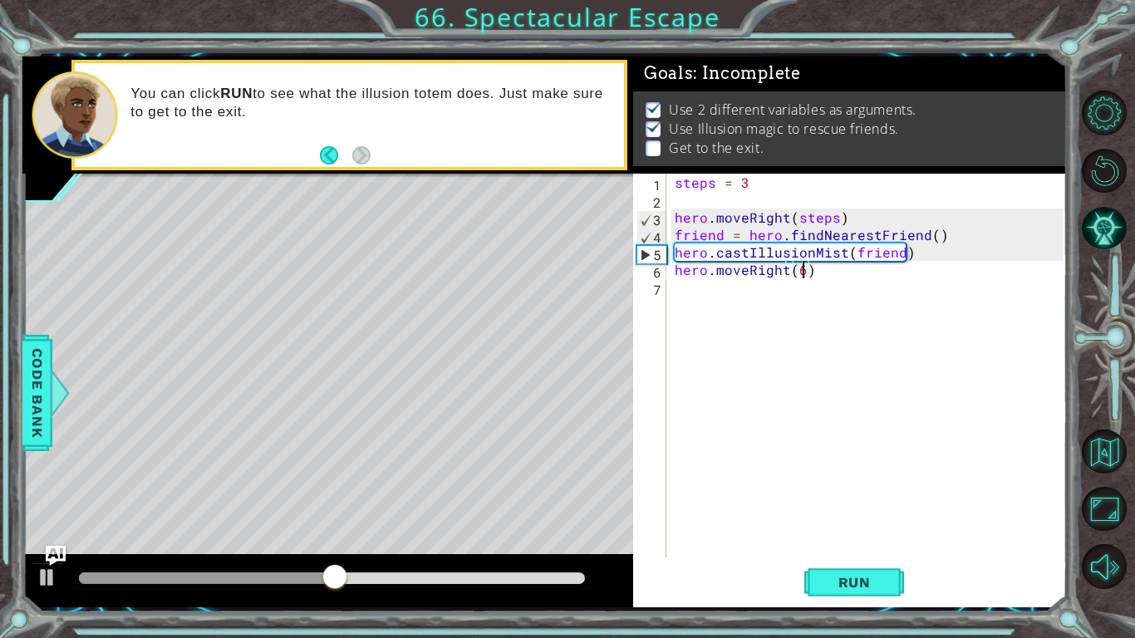
scroll to position [0, 7]
type textarea "hero.moveRight(69)"
click at [893, 497] on button "Run" at bounding box center [854, 582] width 100 height 43
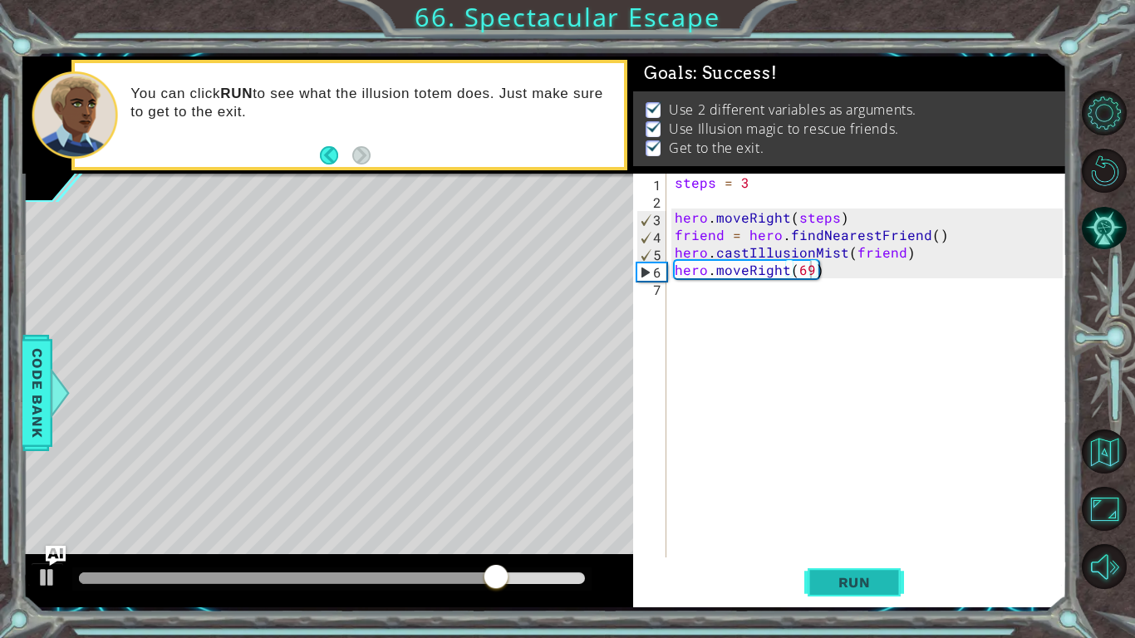
click at [850, 497] on span "Run" at bounding box center [855, 582] width 66 height 17
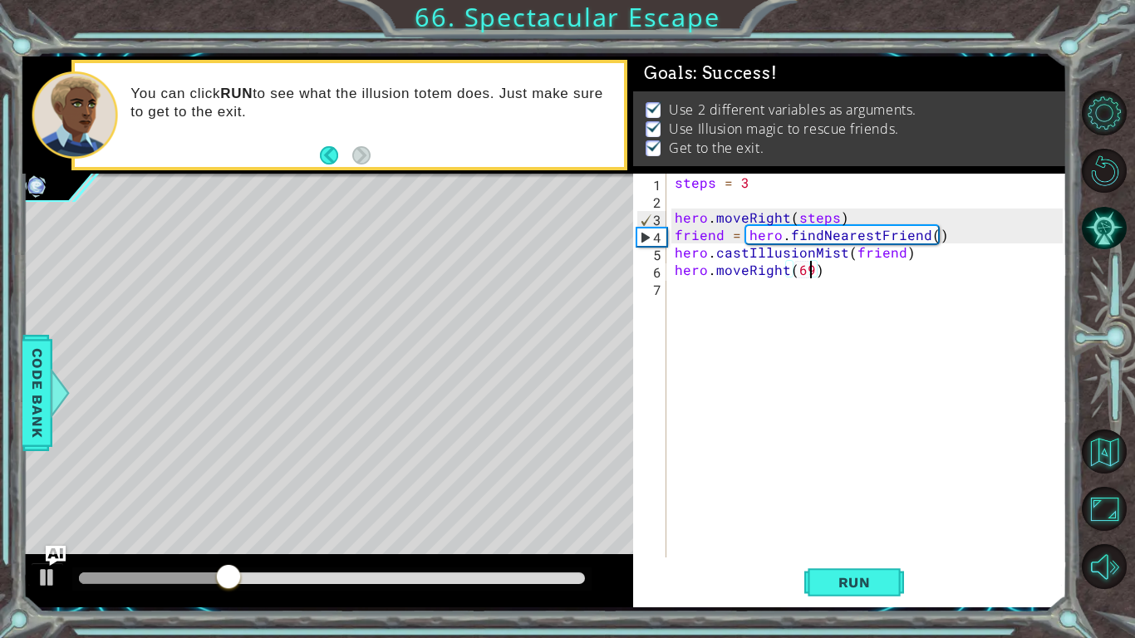
click at [584, 497] on div at bounding box center [332, 578] width 506 height 12
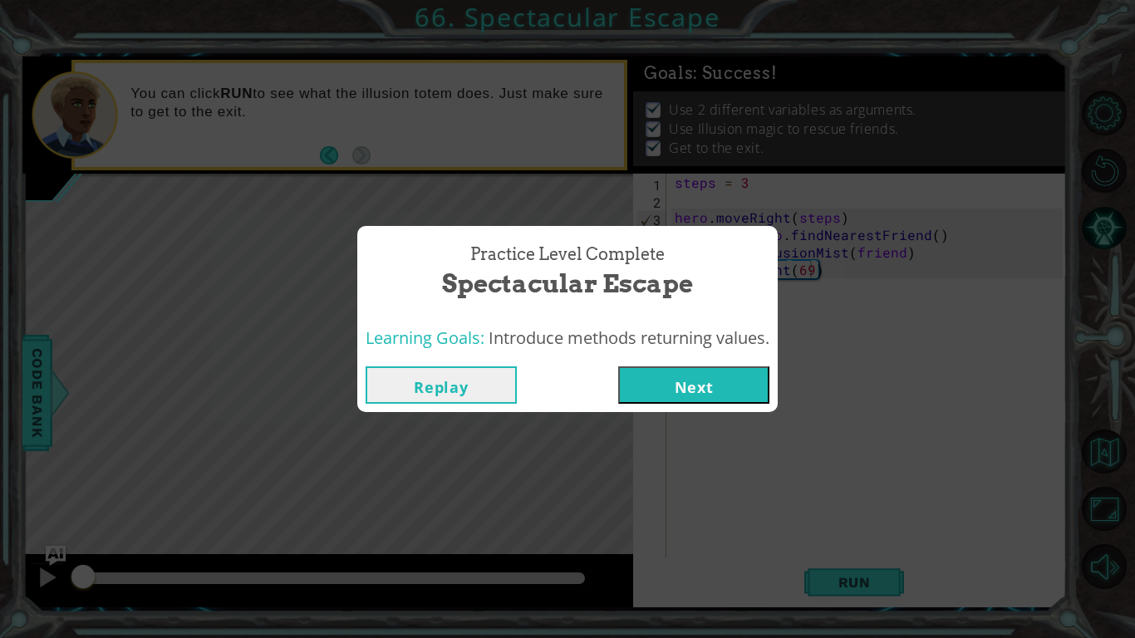
click at [651, 370] on button "Next" at bounding box center [693, 384] width 151 height 37
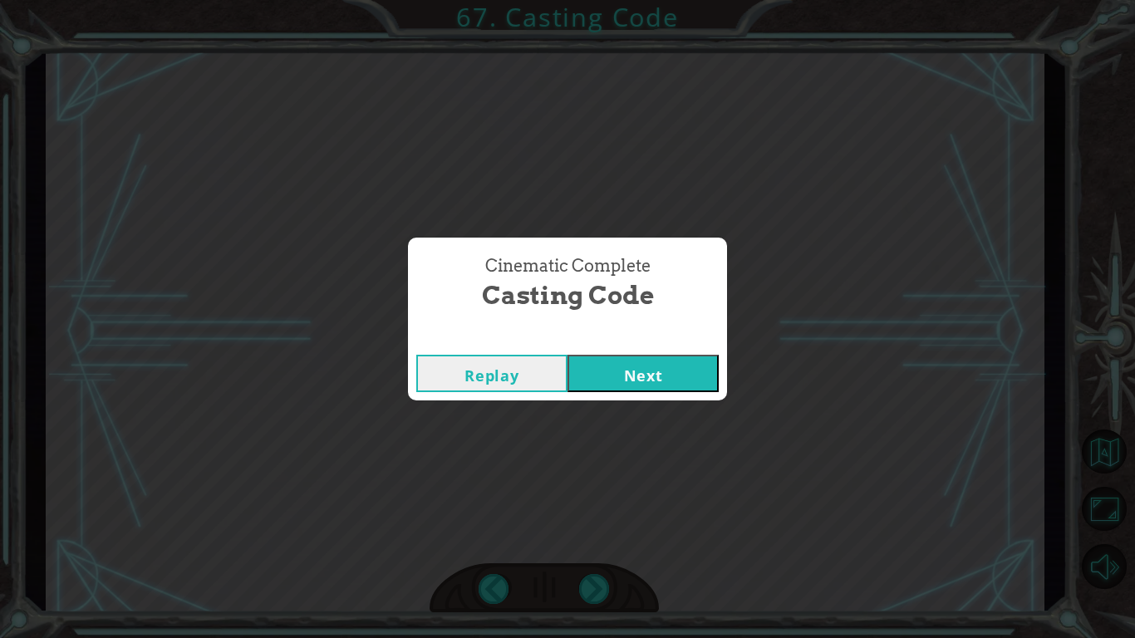
click at [714, 356] on button "Next" at bounding box center [642, 373] width 151 height 37
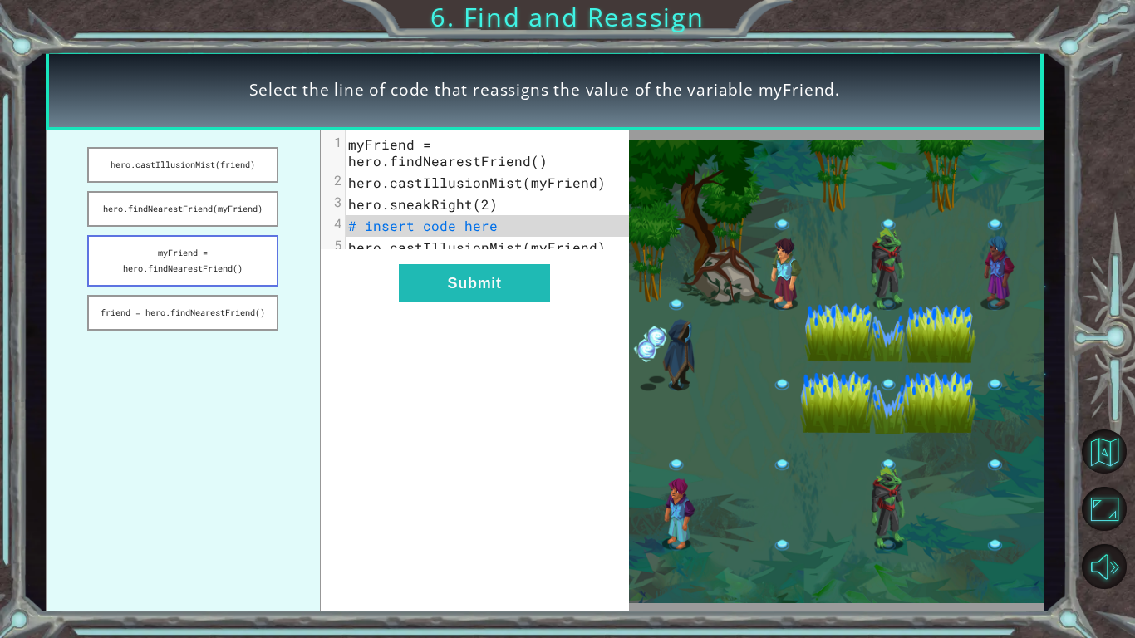
click at [259, 270] on button "myFriend = hero.findNearestFriend()" at bounding box center [182, 261] width 191 height 52
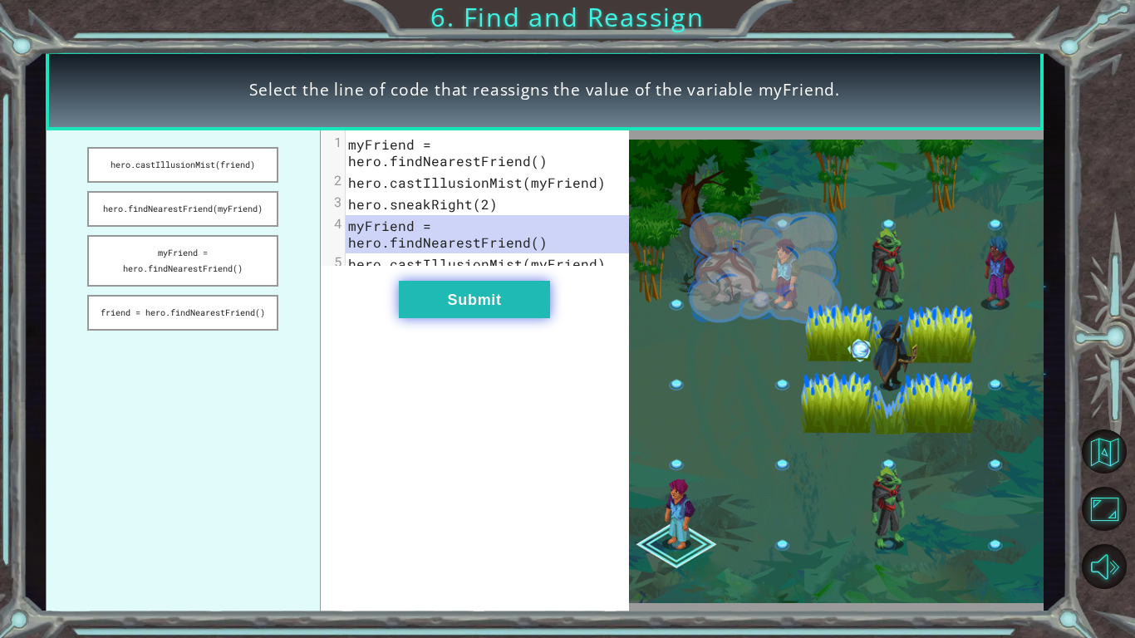
click at [434, 308] on button "Submit" at bounding box center [474, 299] width 151 height 37
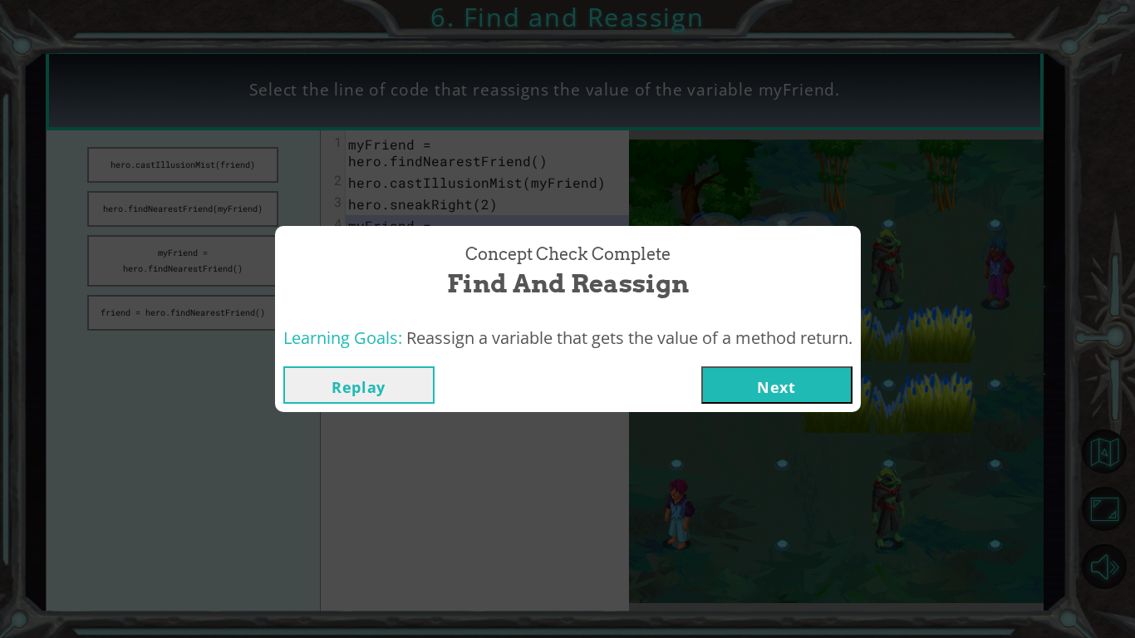
click at [744, 380] on button "Next" at bounding box center [776, 384] width 151 height 37
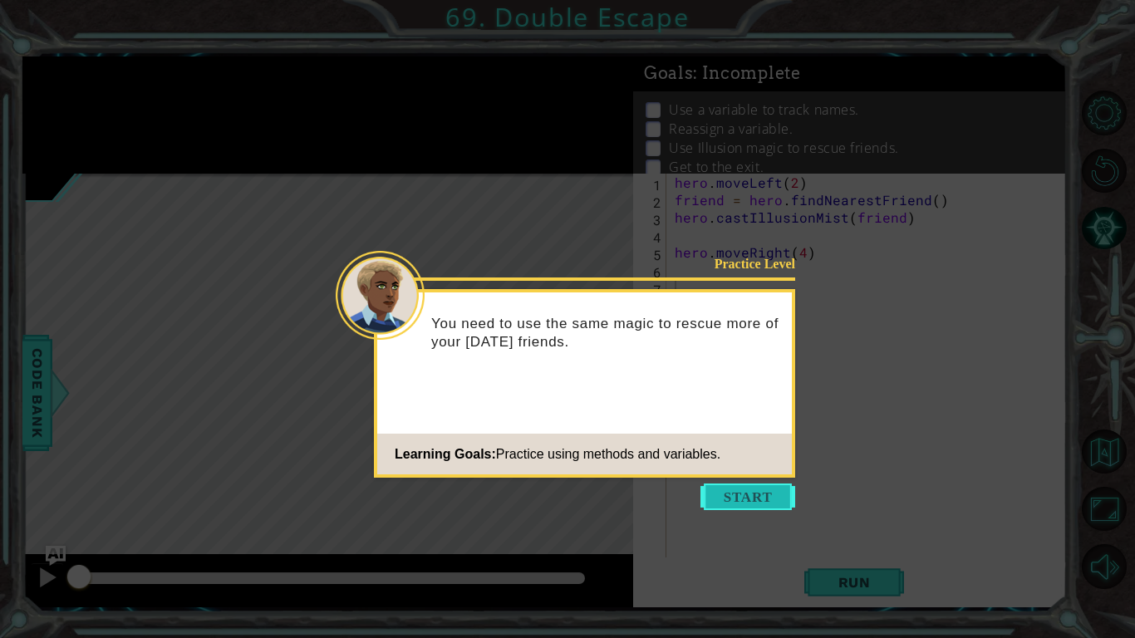
click at [716, 490] on button "Start" at bounding box center [747, 496] width 95 height 27
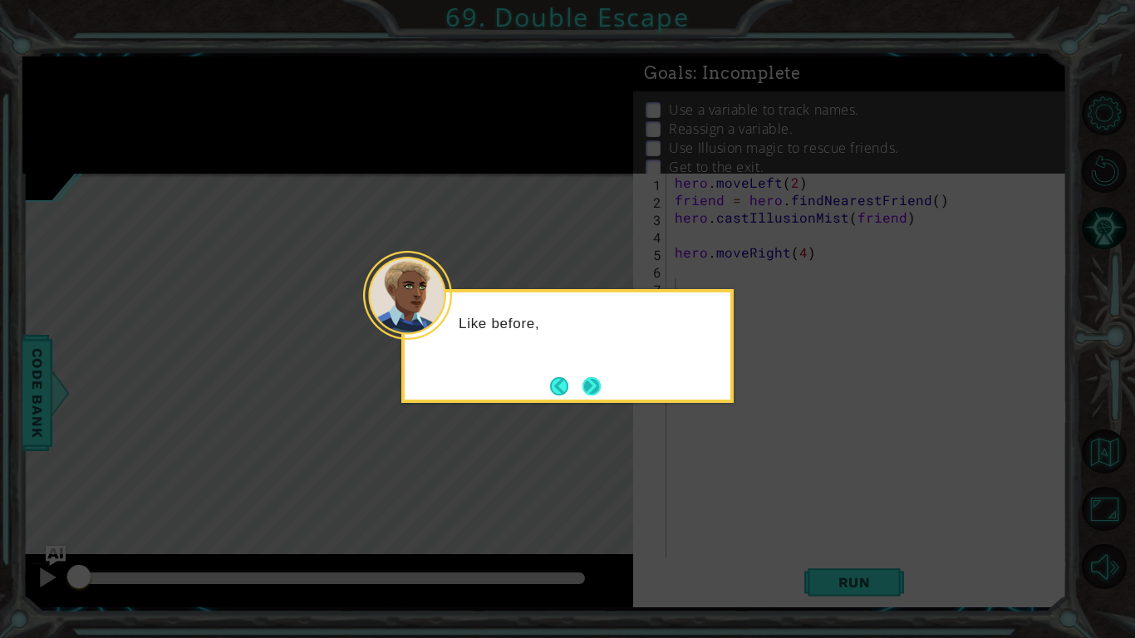
click at [593, 381] on button "Next" at bounding box center [591, 386] width 18 height 18
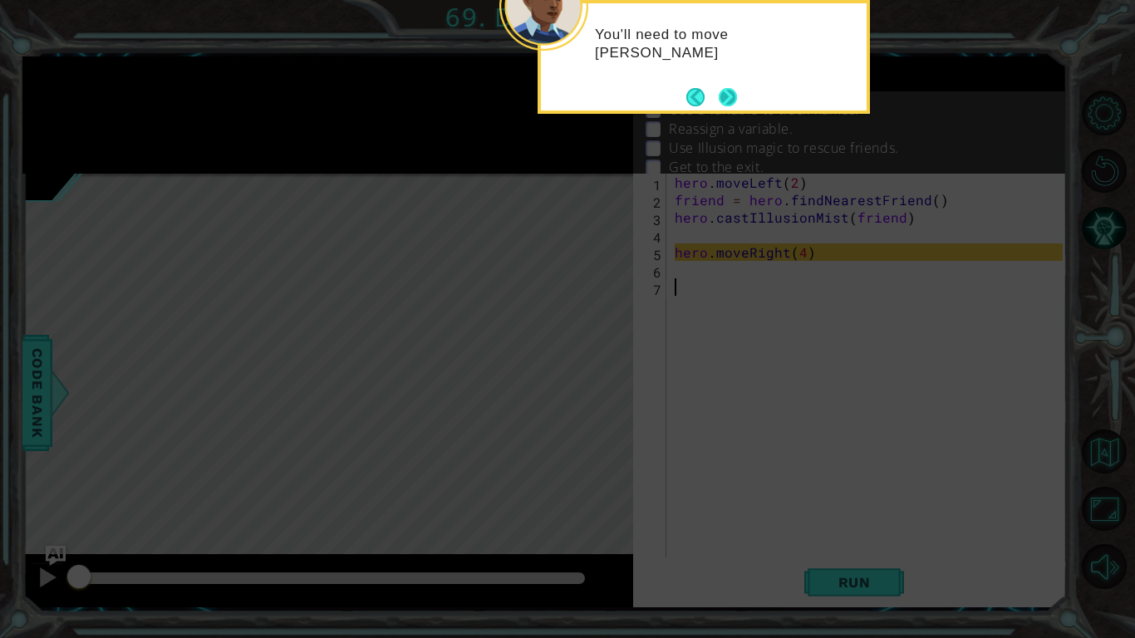
click at [730, 105] on button "Next" at bounding box center [728, 97] width 18 height 18
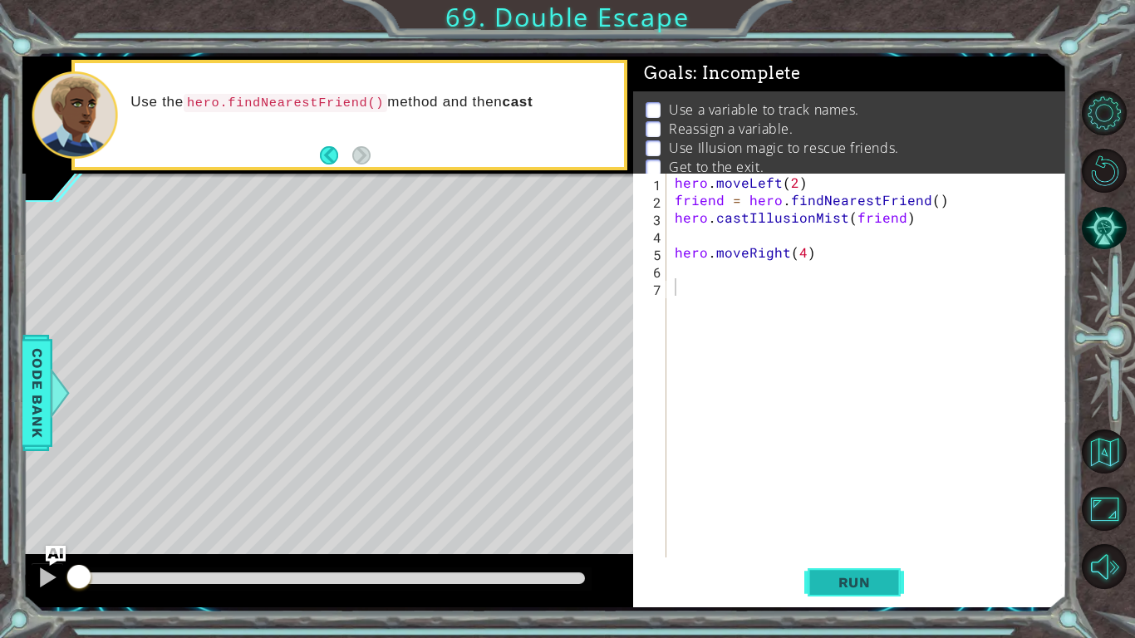
click at [849, 497] on span "Run" at bounding box center [855, 582] width 66 height 17
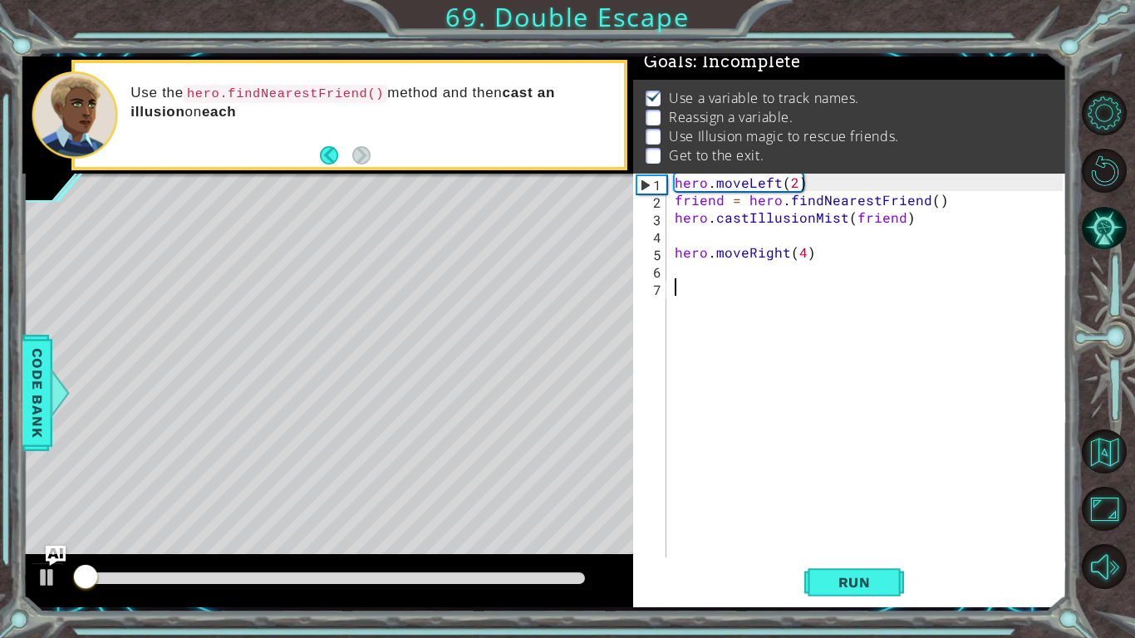
scroll to position [17, 0]
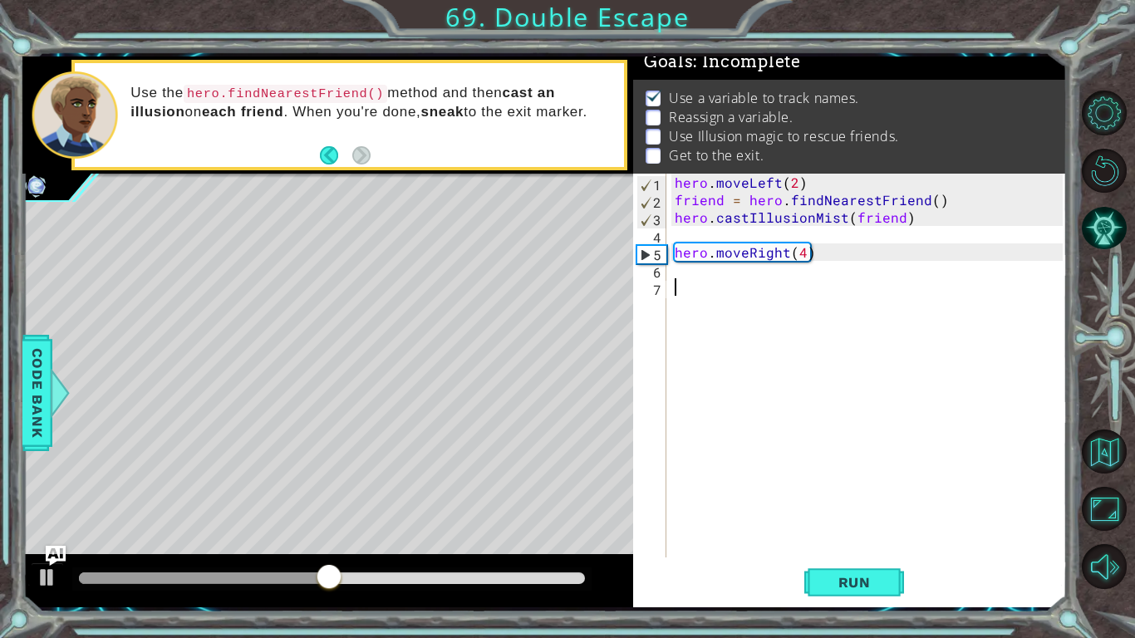
type textarea "c"
click at [729, 321] on div "hero . moveLeft ( 2 ) friend = hero . findNearestFriend ( ) hero . castIllusion…" at bounding box center [871, 383] width 400 height 419
click at [693, 297] on div "hero . moveLeft ( 2 ) friend = hero . findNearestFriend ( ) hero . castIllusion…" at bounding box center [871, 383] width 400 height 419
click at [685, 290] on div "hero . moveLeft ( 2 ) friend = hero . findNearestFriend ( ) hero . castIllusion…" at bounding box center [871, 383] width 400 height 419
type textarea "c"
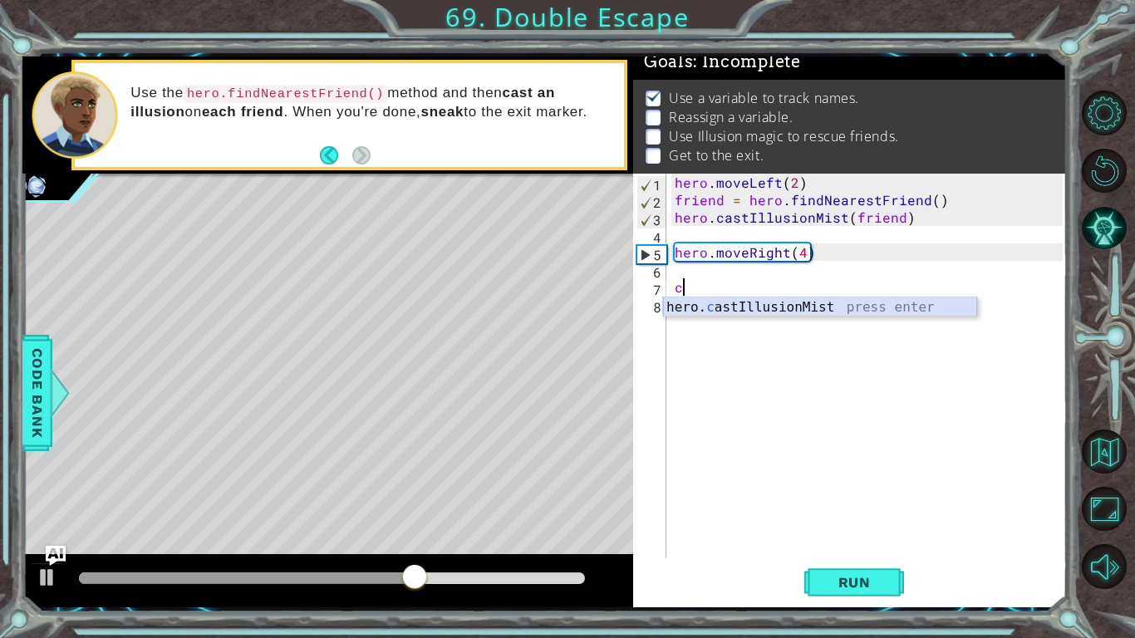
click at [714, 307] on div "hero. c astIllusionMist press enter" at bounding box center [820, 327] width 314 height 60
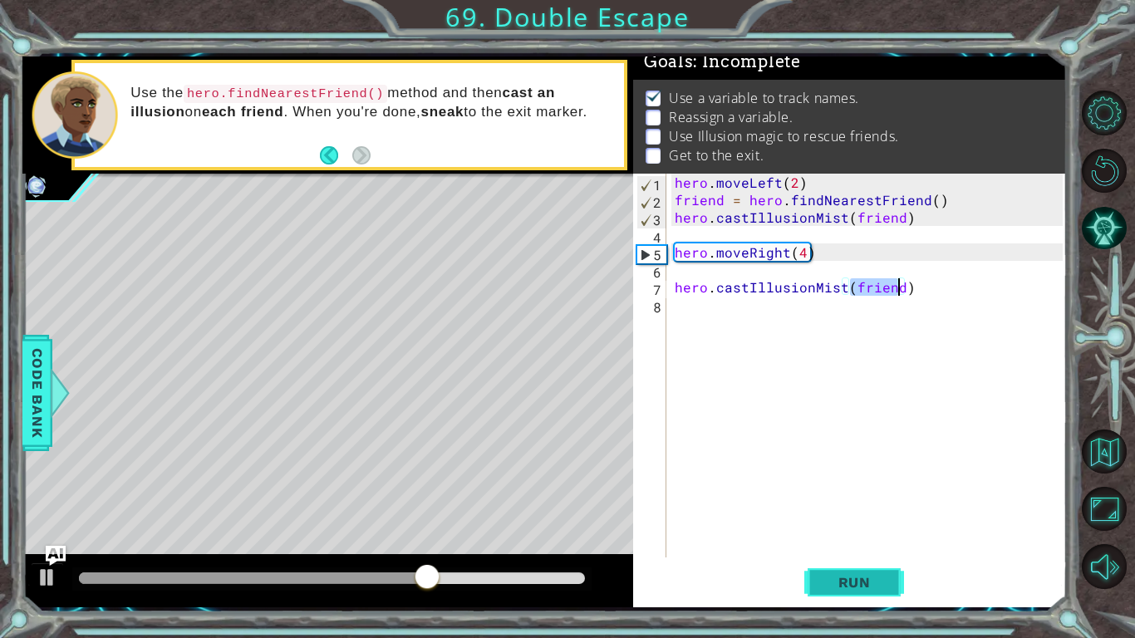
click at [840, 497] on span "Run" at bounding box center [855, 582] width 66 height 17
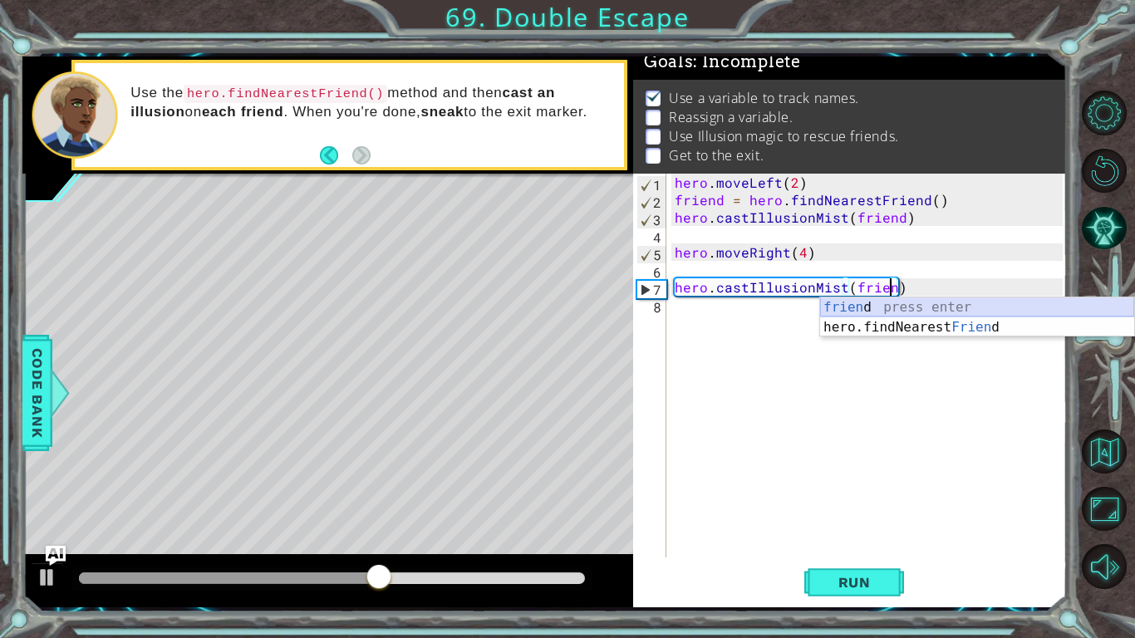
click at [852, 313] on div "frien d press enter hero.findNearest Frien d press enter" at bounding box center [977, 337] width 314 height 80
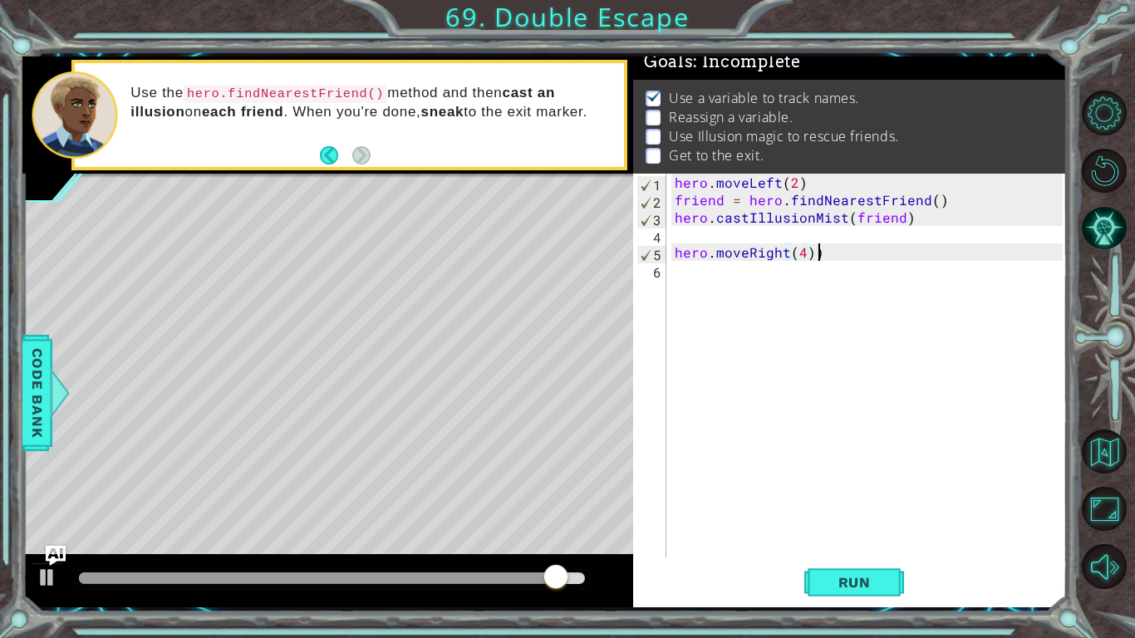
click at [832, 260] on div "hero . moveLeft ( 2 ) friend = hero . findNearestFriend ( ) hero . castIllusion…" at bounding box center [871, 383] width 400 height 419
type textarea "hero.moveRight(4)"
click at [682, 275] on div "hero . moveLeft ( 2 ) friend = hero . findNearestFriend ( ) hero . castIllusion…" at bounding box center [871, 383] width 400 height 419
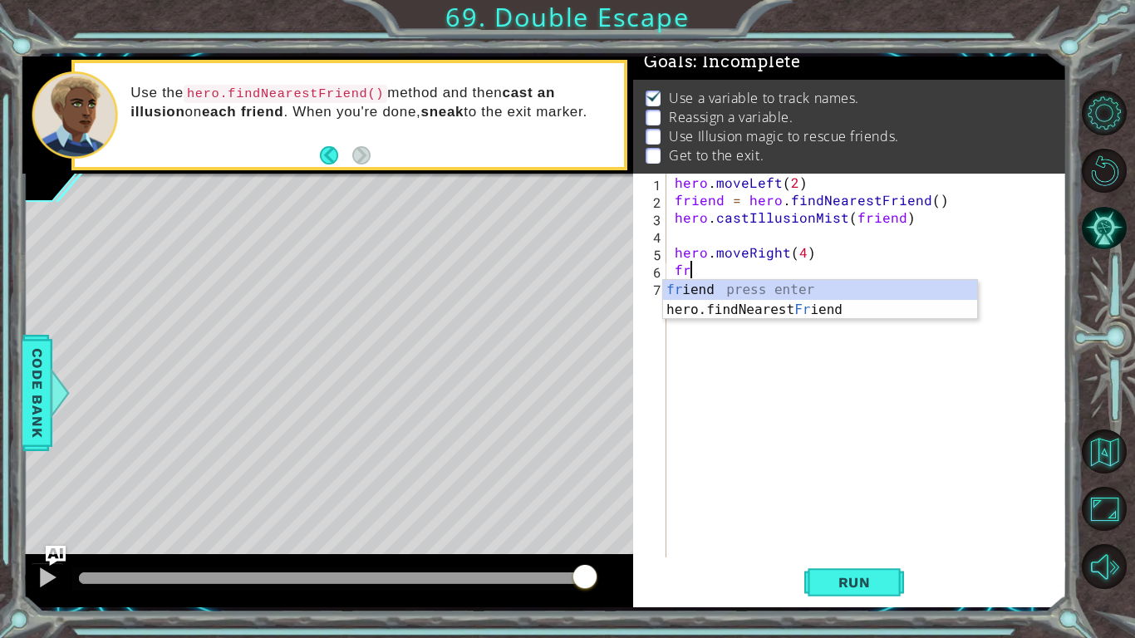
type textarea "fre"
click at [724, 317] on div "fr i e nd press enter hero. f indNea re stFriend press enter" at bounding box center [820, 320] width 314 height 80
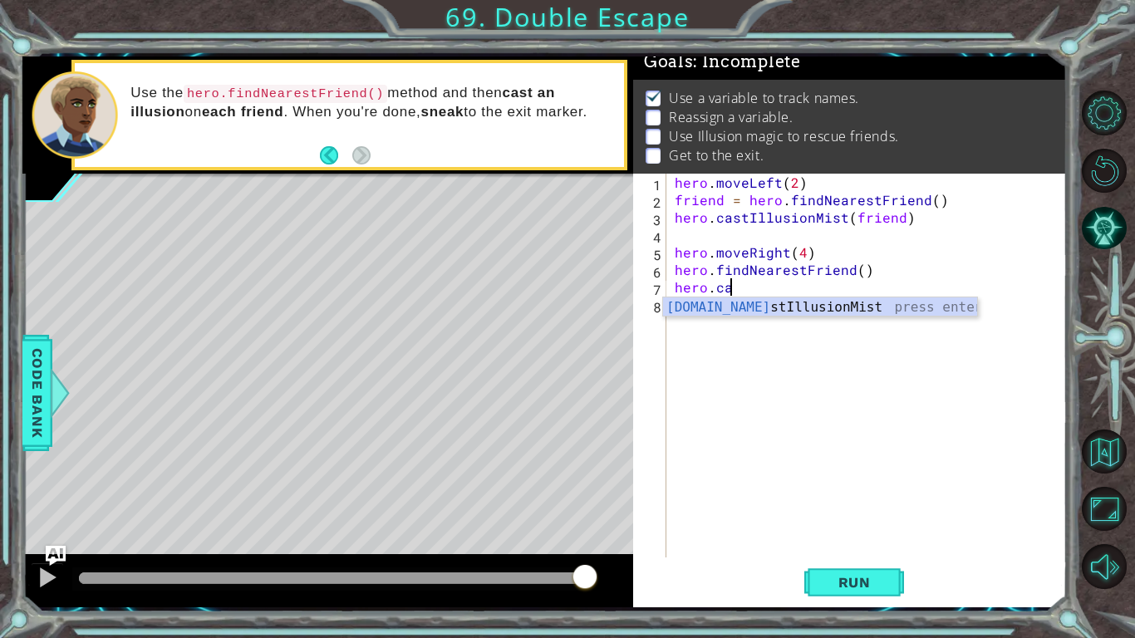
scroll to position [0, 2]
click at [796, 316] on div "hero.cas tIllusionMist press enter" at bounding box center [820, 327] width 314 height 60
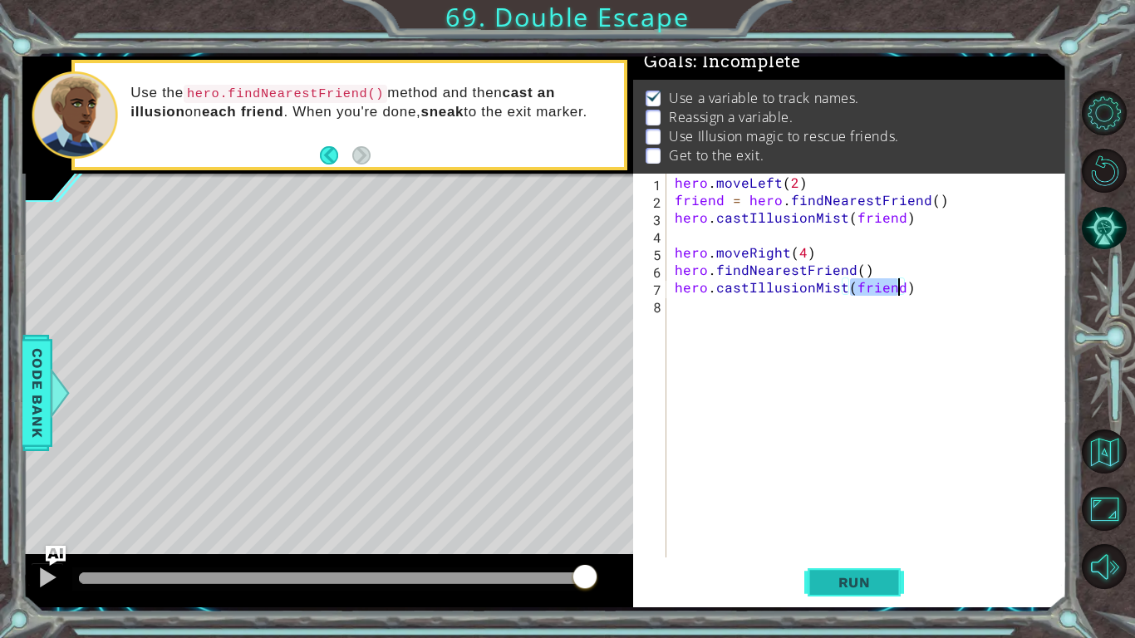
click at [834, 497] on span "Run" at bounding box center [855, 582] width 66 height 17
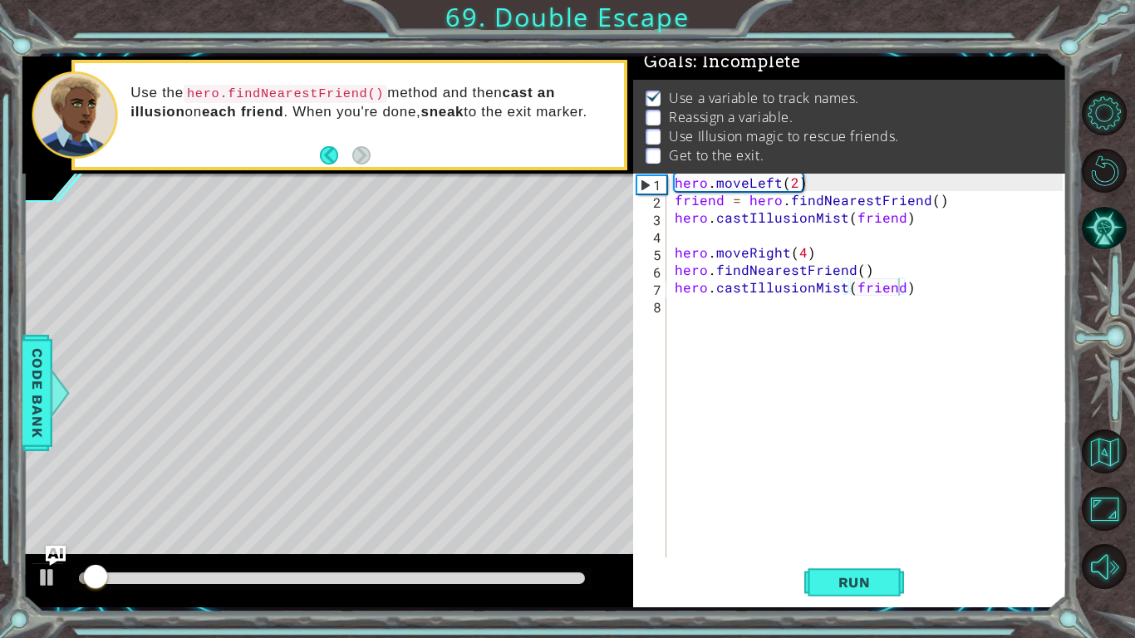
click at [454, 497] on div at bounding box center [331, 578] width 519 height 23
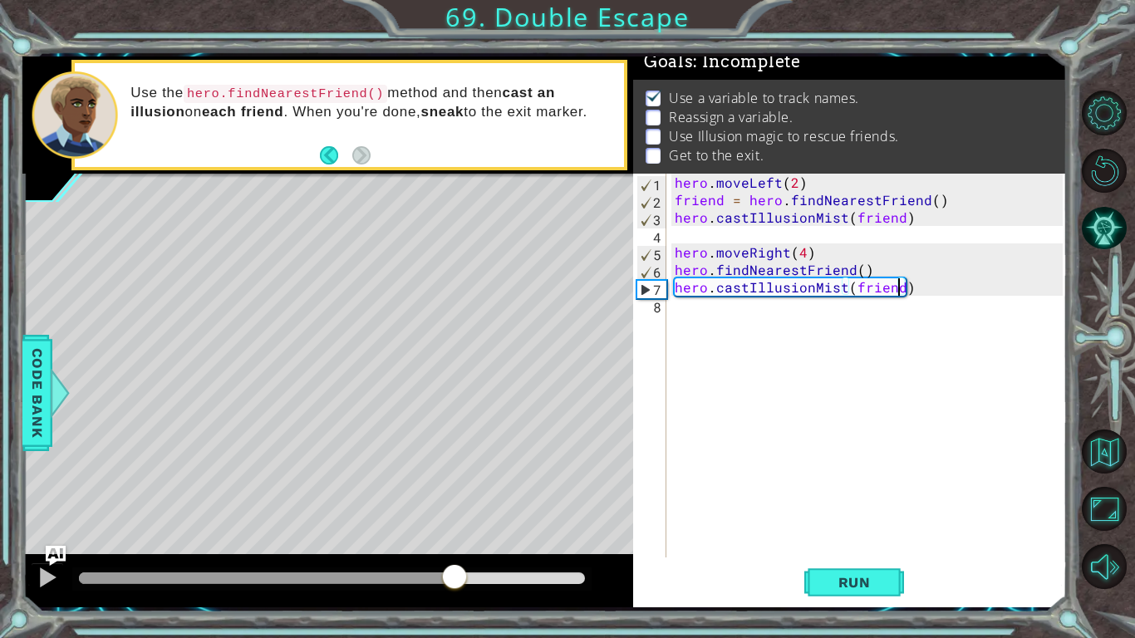
click at [454, 497] on div at bounding box center [332, 578] width 506 height 12
click at [392, 497] on div at bounding box center [235, 578] width 313 height 12
click at [341, 497] on div at bounding box center [331, 578] width 519 height 23
click at [336, 497] on div at bounding box center [235, 578] width 313 height 12
click at [300, 497] on div at bounding box center [208, 578] width 258 height 12
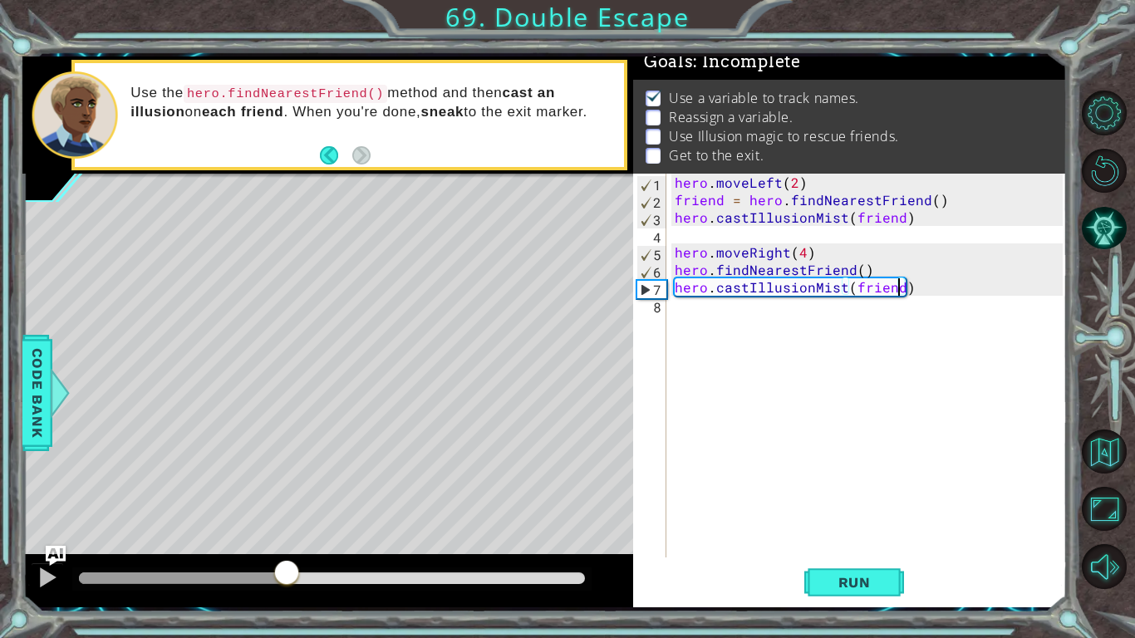
click at [249, 497] on div at bounding box center [183, 578] width 208 height 12
click at [673, 269] on div "hero . moveLeft ( 2 ) friend = hero . findNearestFriend ( ) hero . castIllusion…" at bounding box center [871, 383] width 400 height 419
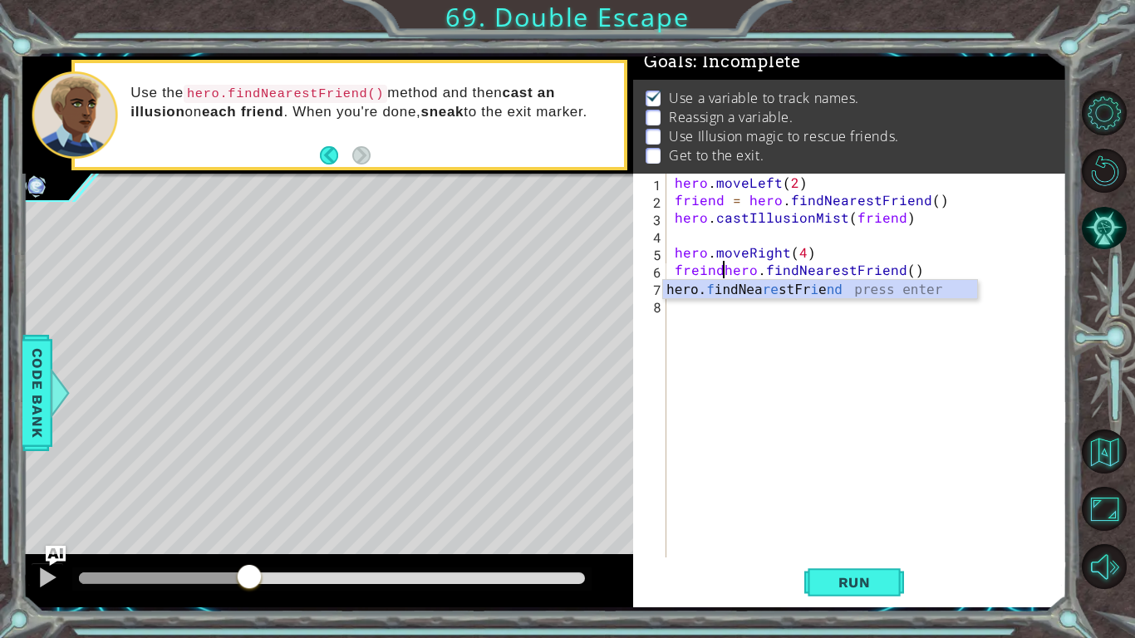
scroll to position [0, 3]
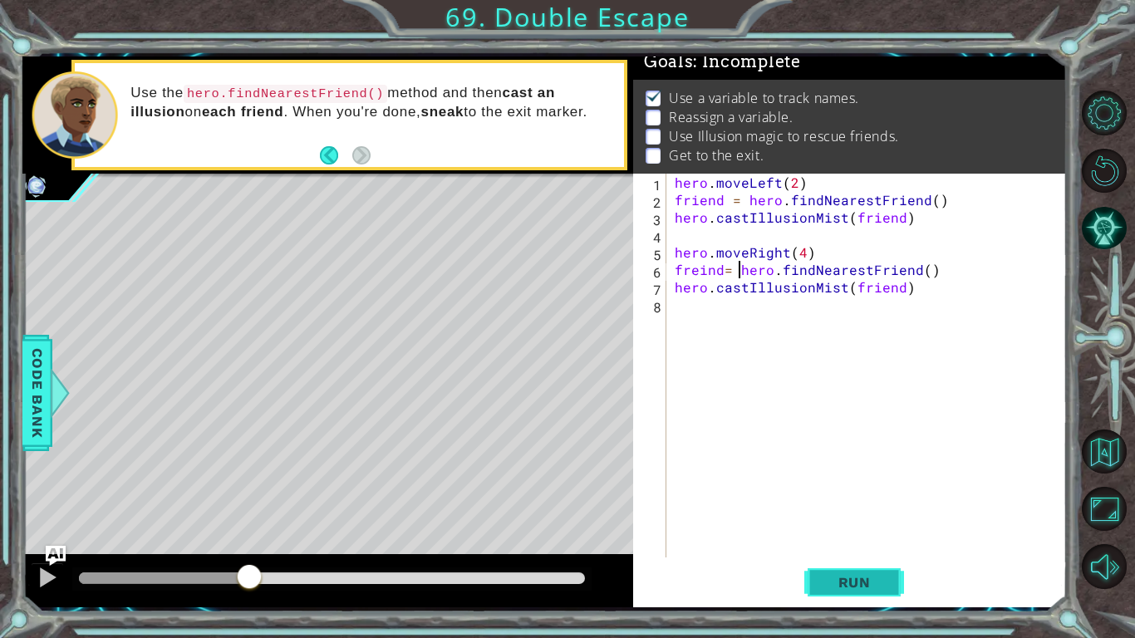
type textarea "freind= hero.findNearestFriend()"
click at [858, 497] on button "Run" at bounding box center [854, 582] width 100 height 43
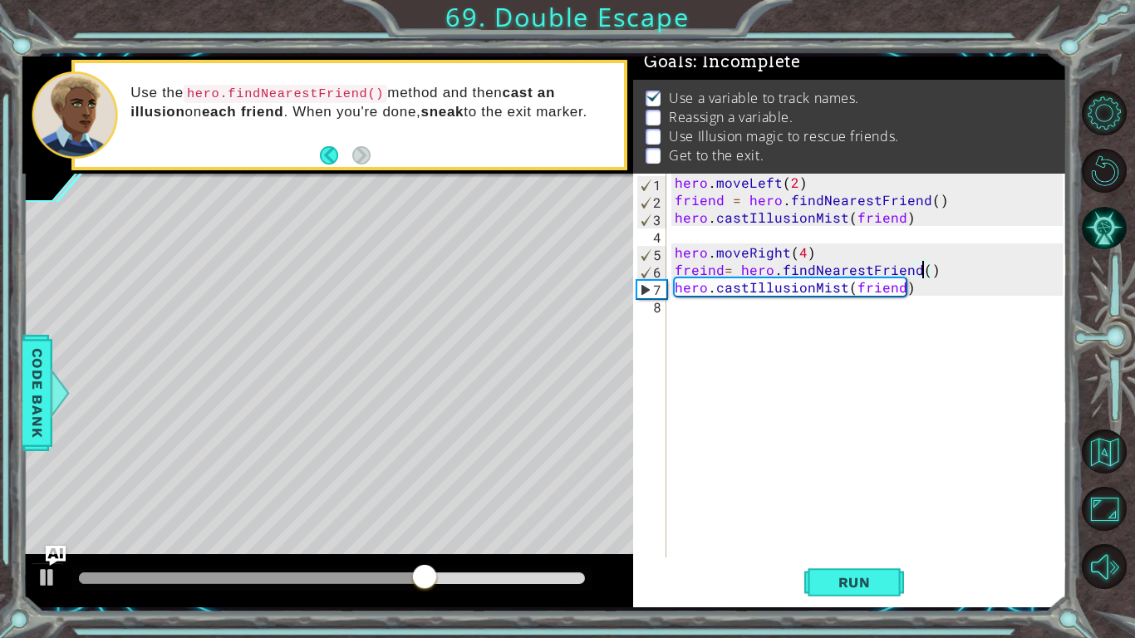
click at [922, 270] on div "hero . moveLeft ( 2 ) friend = hero . findNearestFriend ( ) hero . castIllusion…" at bounding box center [871, 383] width 400 height 419
click at [827, 497] on button "Run" at bounding box center [854, 582] width 100 height 43
click at [699, 312] on div "hero . moveLeft ( 2 ) friend = hero . findNearestFriend ( ) hero . castIllusion…" at bounding box center [871, 383] width 400 height 419
click at [1114, 224] on button "AI Hint" at bounding box center [1104, 228] width 45 height 45
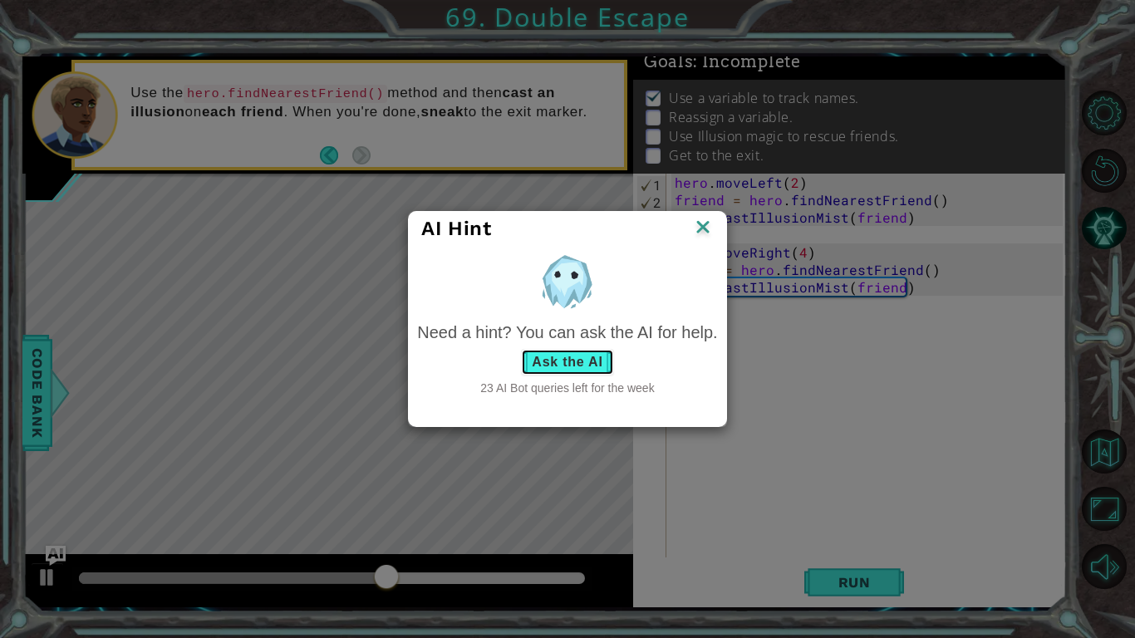
click at [608, 361] on button "Ask the AI" at bounding box center [567, 362] width 92 height 27
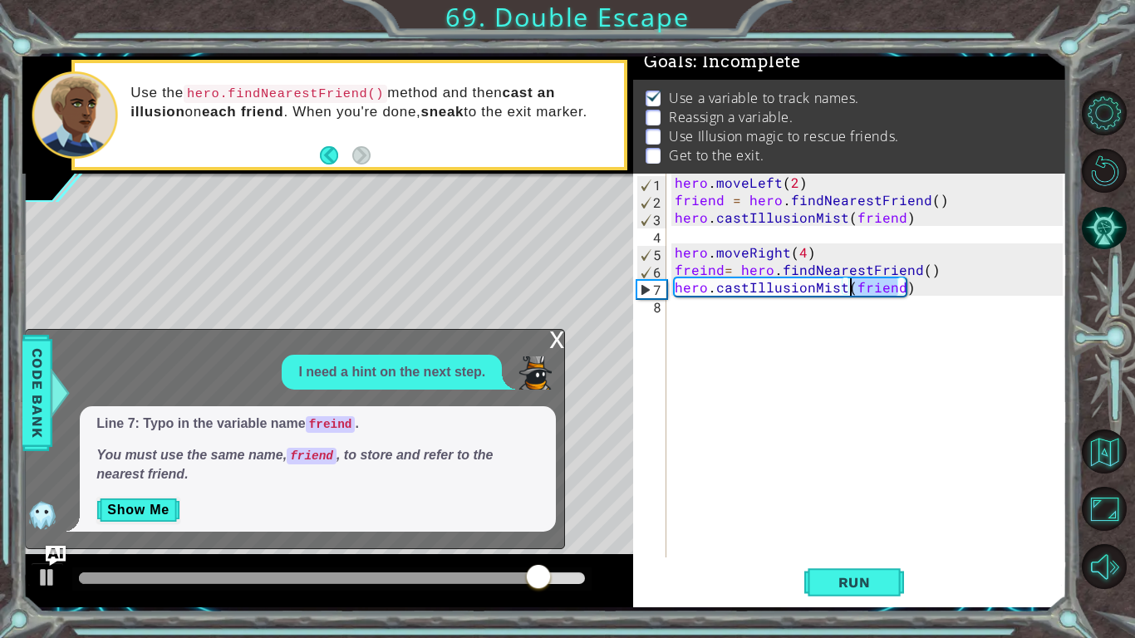
drag, startPoint x: 896, startPoint y: 296, endPoint x: 852, endPoint y: 290, distance: 44.4
click at [852, 290] on div "hero . moveLeft ( 2 ) friend = hero . findNearestFriend ( ) hero . castIllusion…" at bounding box center [871, 383] width 400 height 419
type textarea "hero.castIllusionMist()"
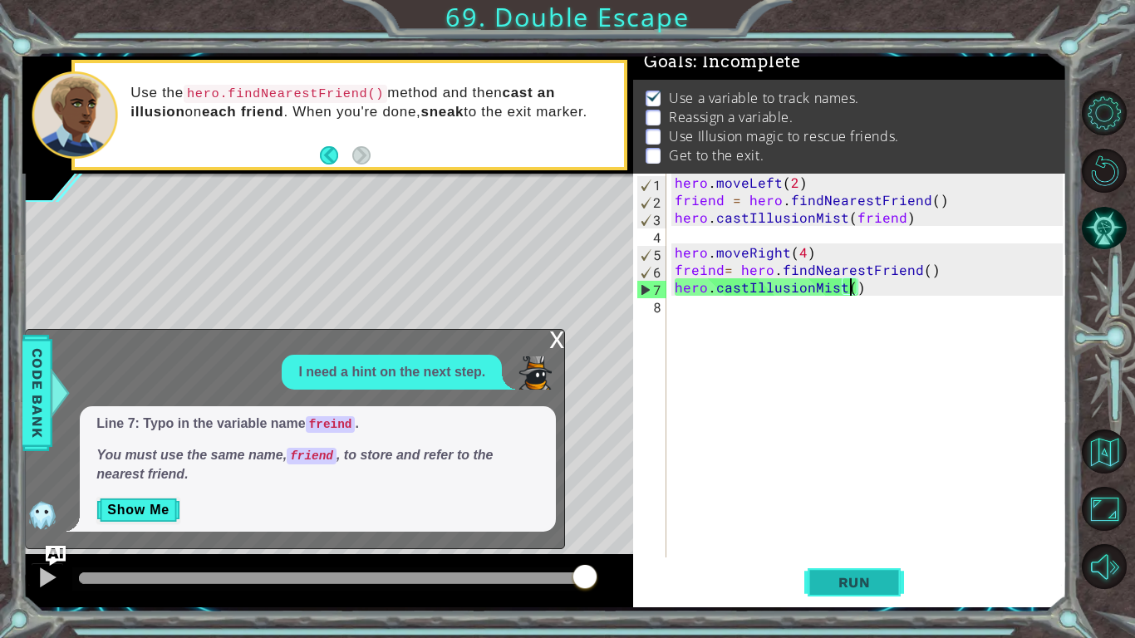
click at [896, 497] on button "Run" at bounding box center [854, 582] width 100 height 43
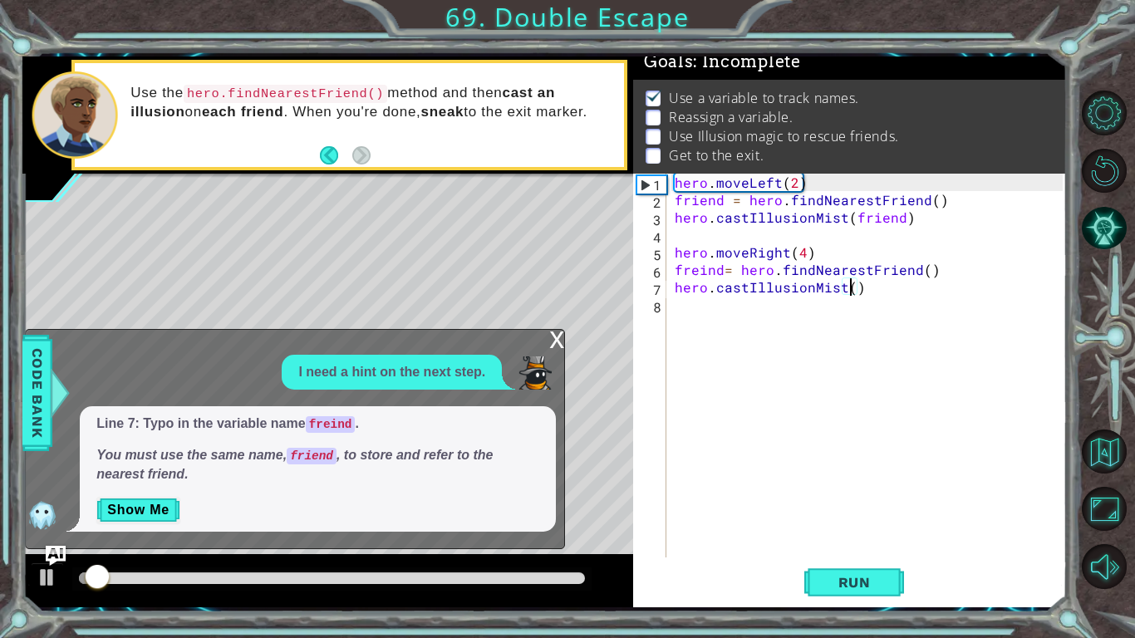
click at [551, 346] on div "x" at bounding box center [556, 338] width 15 height 17
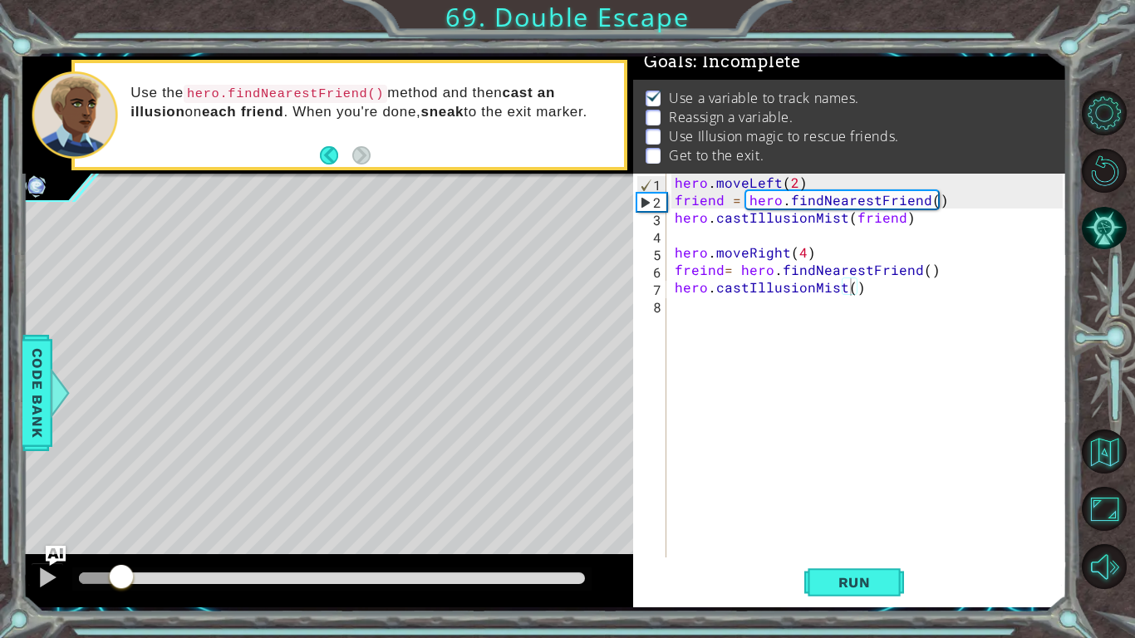
drag, startPoint x: 120, startPoint y: 579, endPoint x: 143, endPoint y: 581, distance: 23.4
click at [136, 497] on div at bounding box center [121, 578] width 30 height 30
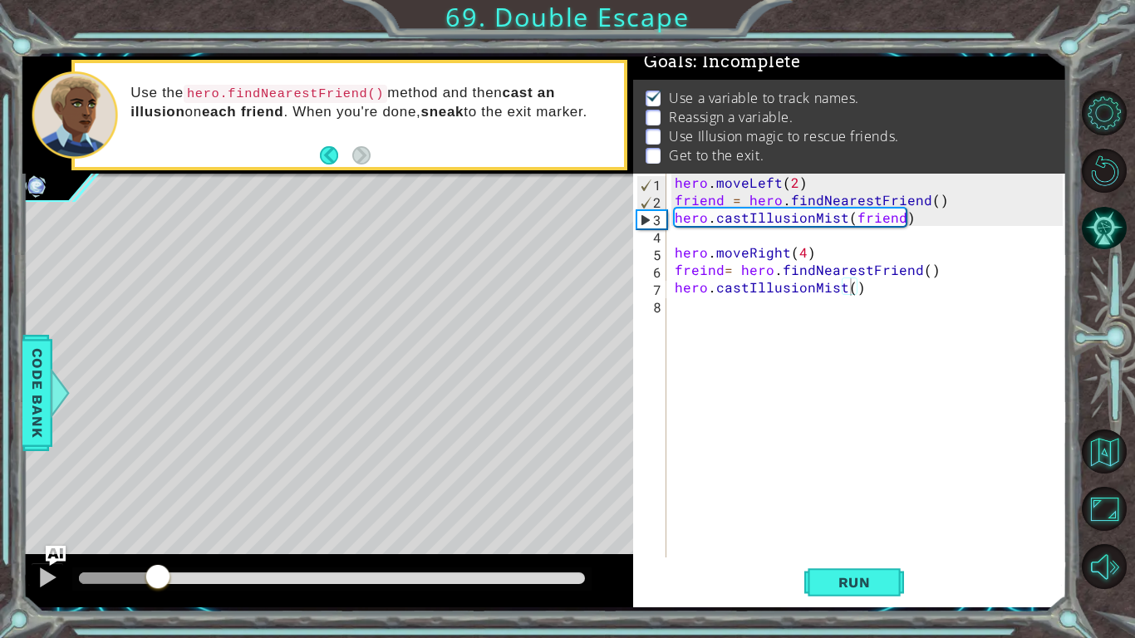
drag, startPoint x: 141, startPoint y: 570, endPoint x: 168, endPoint y: 574, distance: 26.9
click at [168, 497] on div at bounding box center [158, 578] width 30 height 30
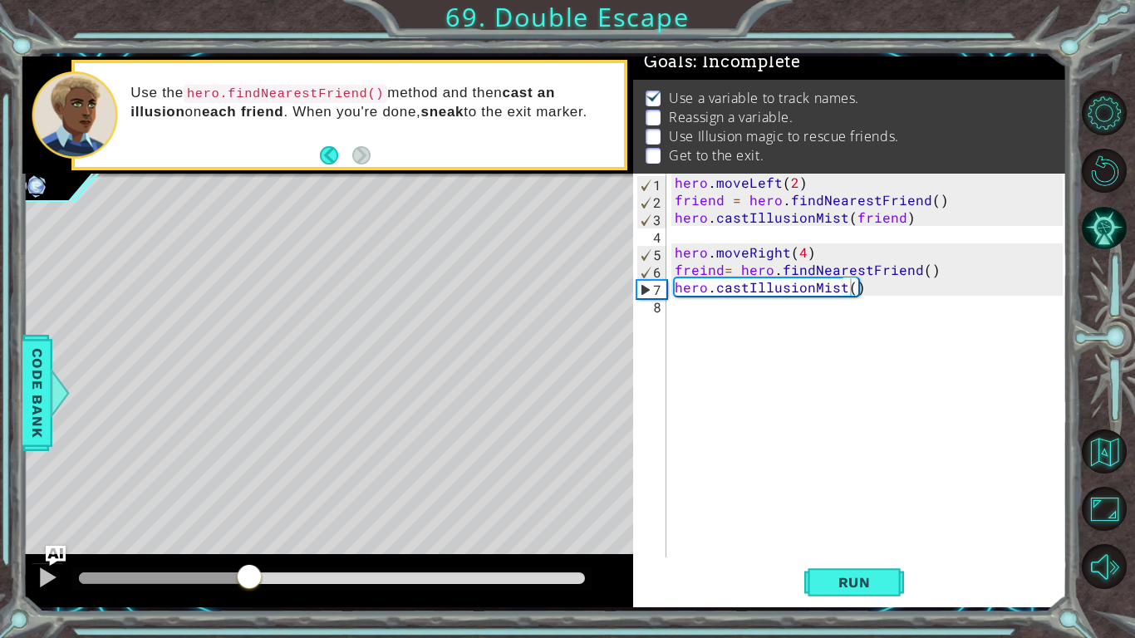
drag, startPoint x: 169, startPoint y: 574, endPoint x: 249, endPoint y: 581, distance: 80.0
click at [249, 497] on div at bounding box center [249, 578] width 30 height 30
click at [872, 323] on div "hero . moveLeft ( 2 ) friend = hero . findNearestFriend ( ) hero . castIllusion…" at bounding box center [871, 383] width 400 height 419
click at [851, 294] on div "hero . moveLeft ( 2 ) friend = hero . findNearestFriend ( ) hero . castIllusion…" at bounding box center [871, 383] width 400 height 419
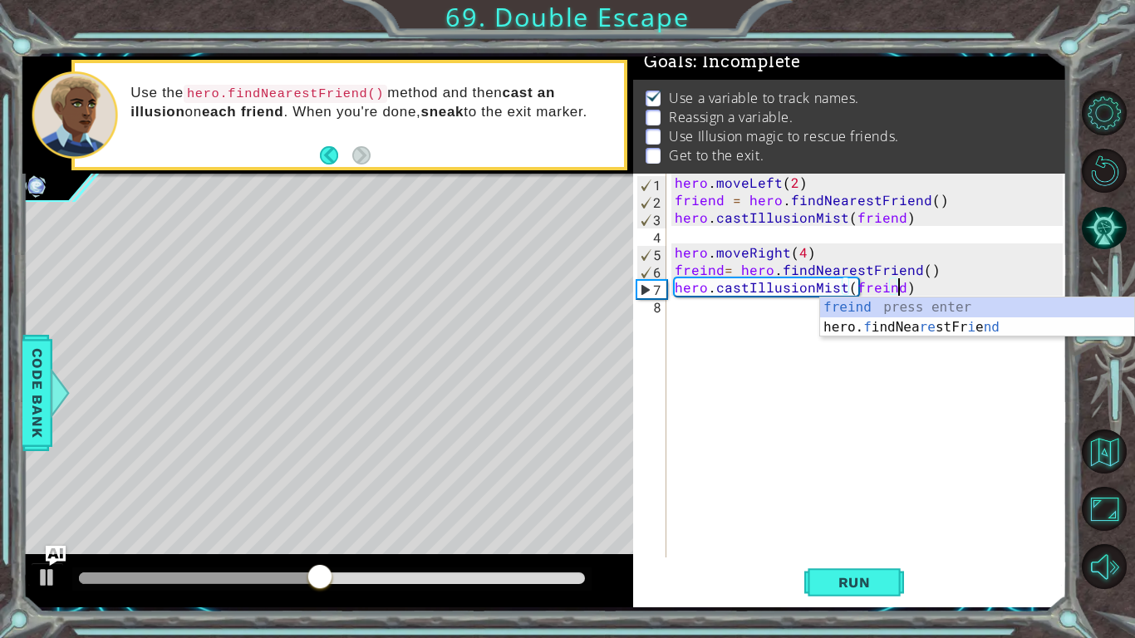
scroll to position [0, 13]
click at [866, 323] on div "freind press enter hero. f indNea re stFr i e nd press enter" at bounding box center [977, 337] width 314 height 80
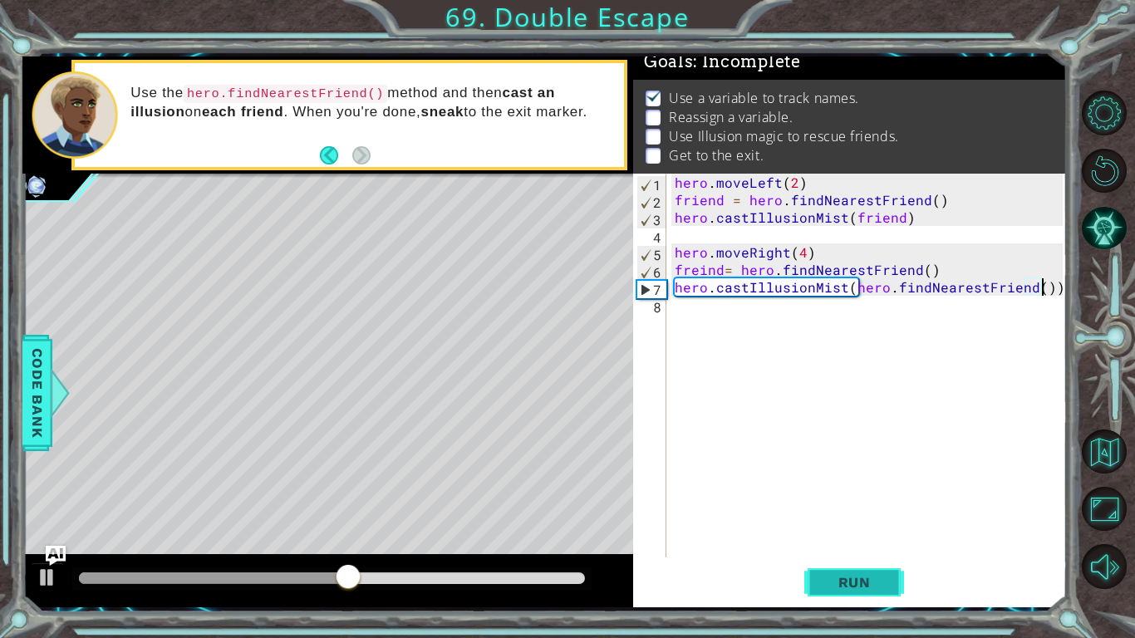
type textarea "hero.castIllusionMist(hero.findNearestFriend())"
click at [844, 497] on button "Run" at bounding box center [854, 582] width 100 height 43
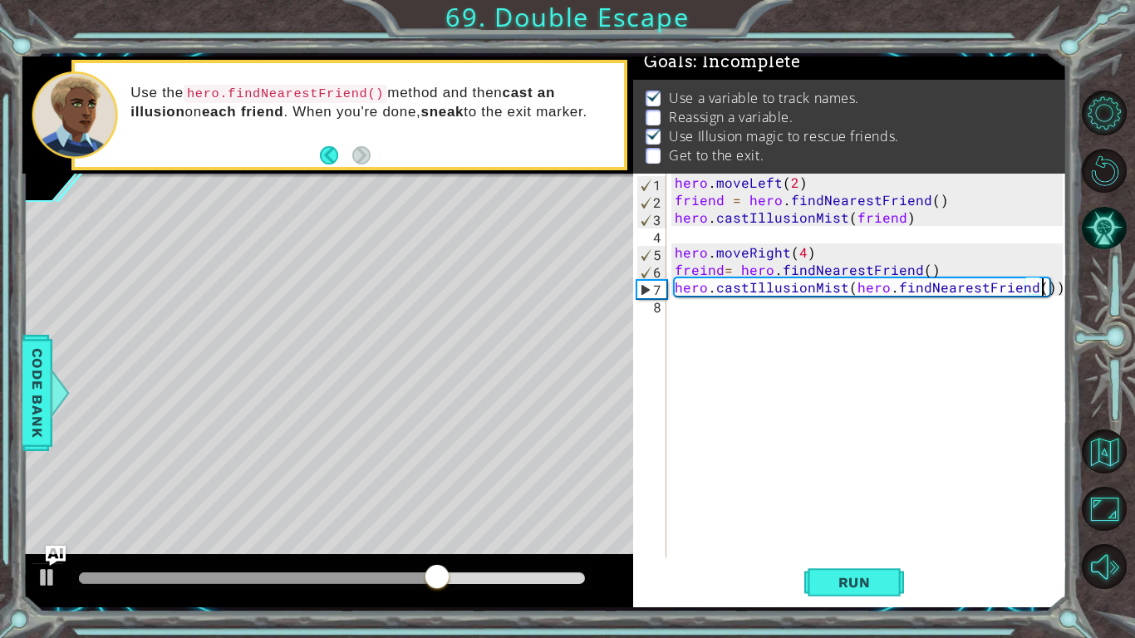
click at [694, 337] on div "hero . moveLeft ( 2 ) friend = hero . findNearestFriend ( ) hero . castIllusion…" at bounding box center [871, 383] width 400 height 419
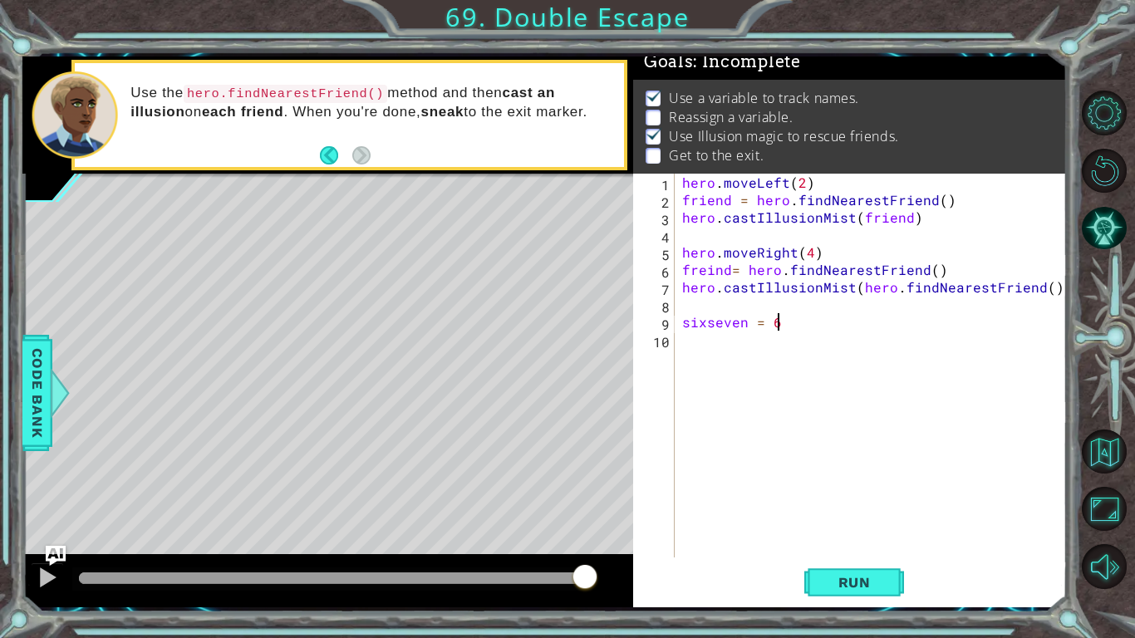
scroll to position [0, 5]
click at [837, 497] on button "Run" at bounding box center [854, 582] width 100 height 43
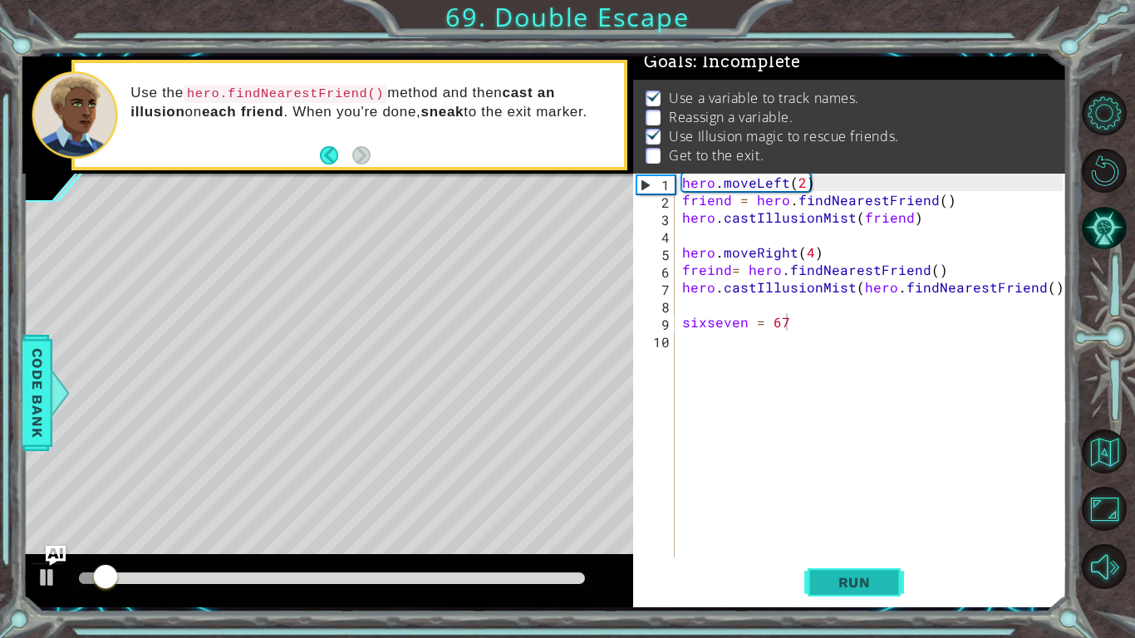
click at [865, 497] on span "Run" at bounding box center [855, 582] width 66 height 17
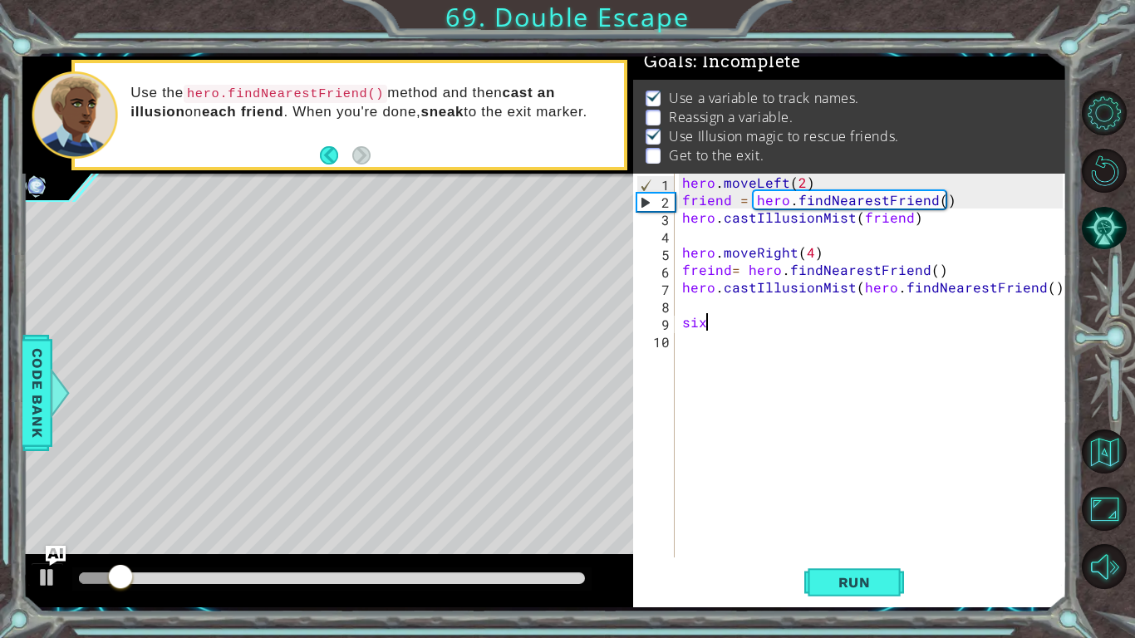
scroll to position [0, 0]
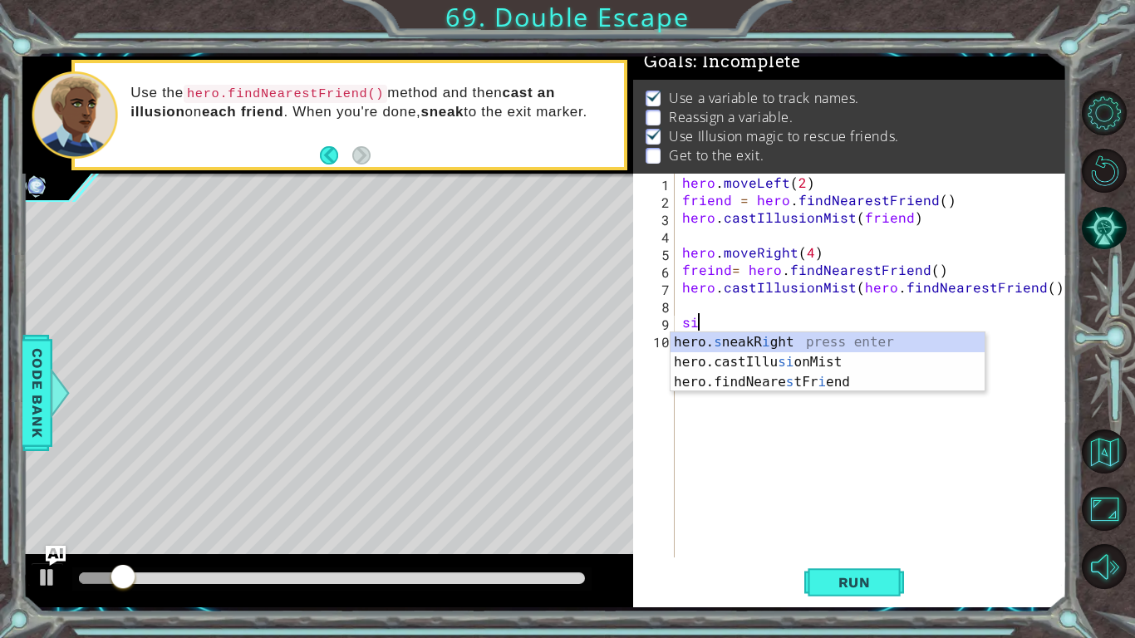
type textarea "s"
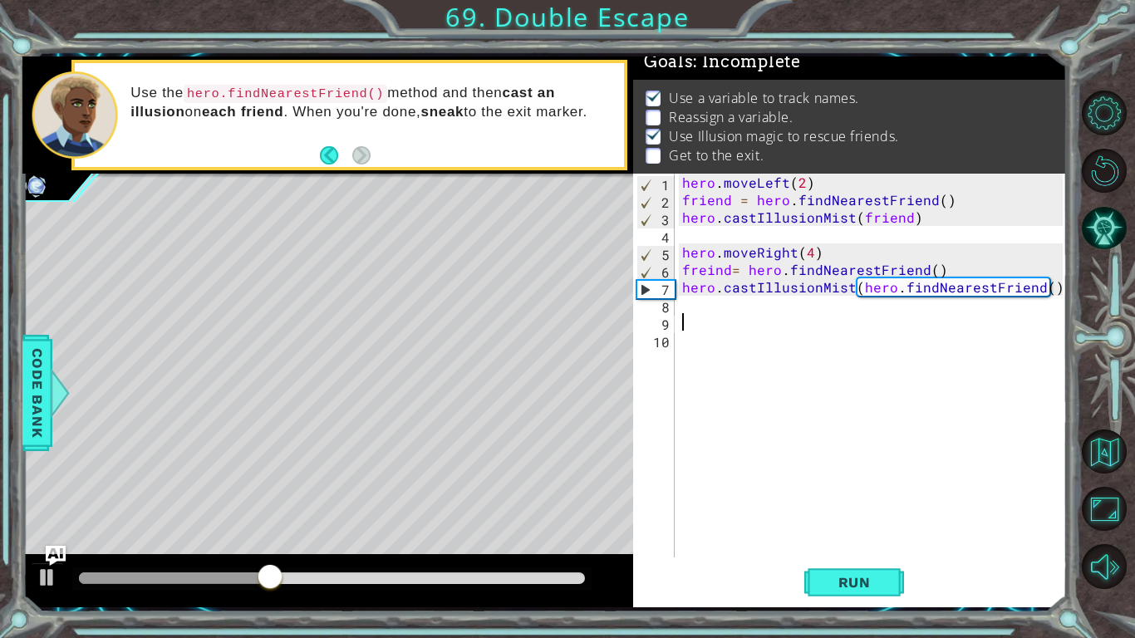
click at [687, 238] on div "hero . moveLeft ( 2 ) friend = hero . findNearestFriend ( ) hero . castIllusion…" at bounding box center [875, 383] width 392 height 419
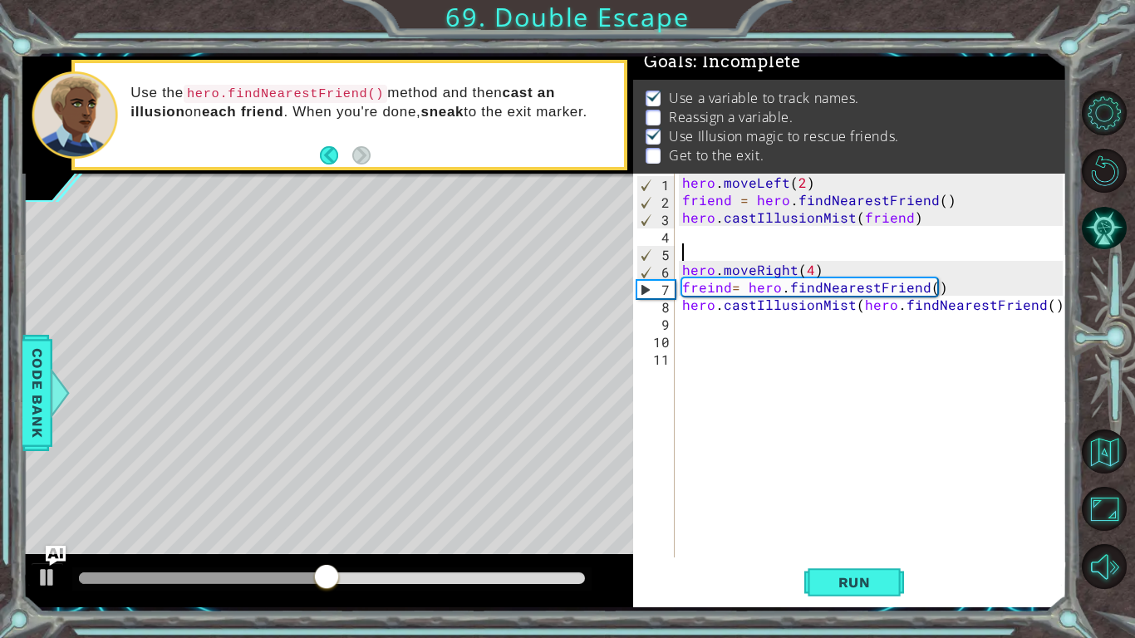
type textarea "h"
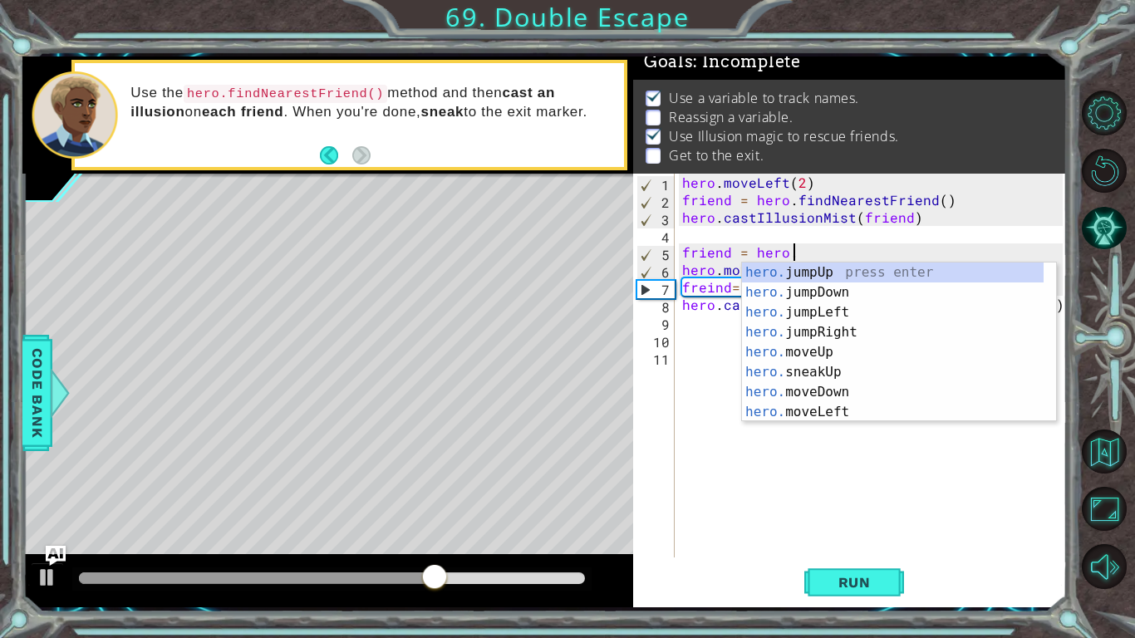
scroll to position [0, 6]
type textarea "friend = hero.f"
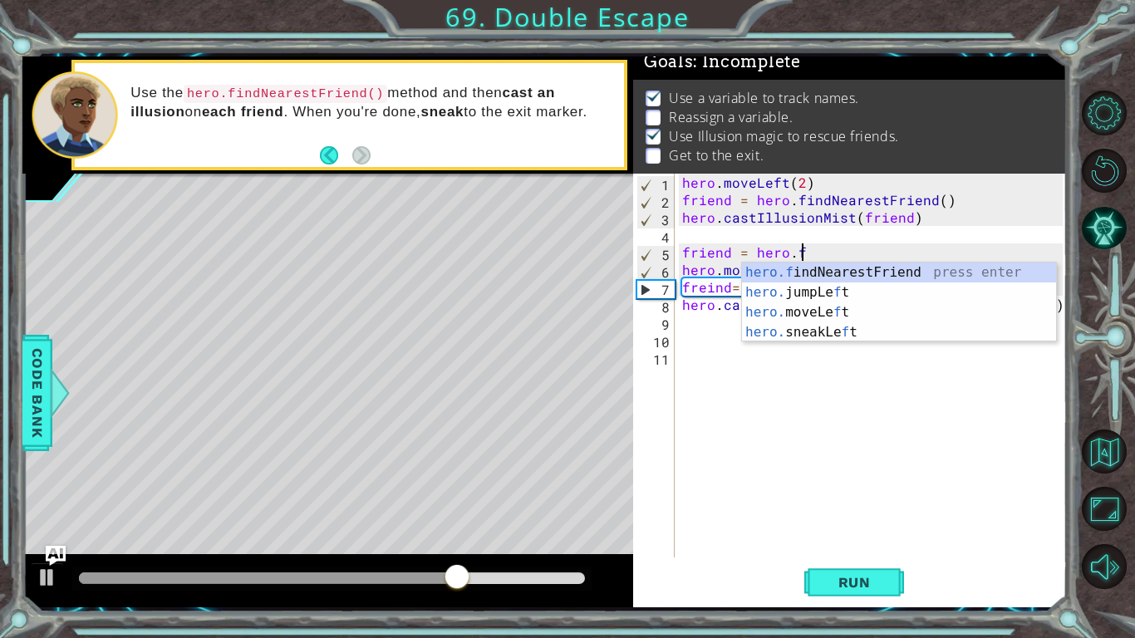
scroll to position [0, 0]
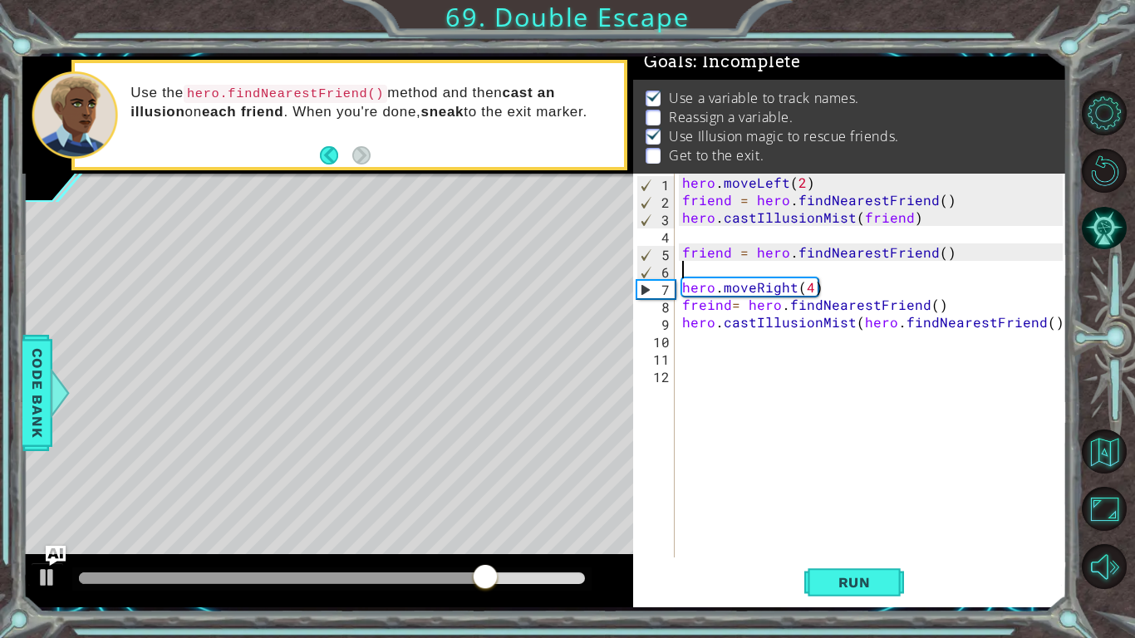
type textarea "friend = hero.findNearestFriend()"
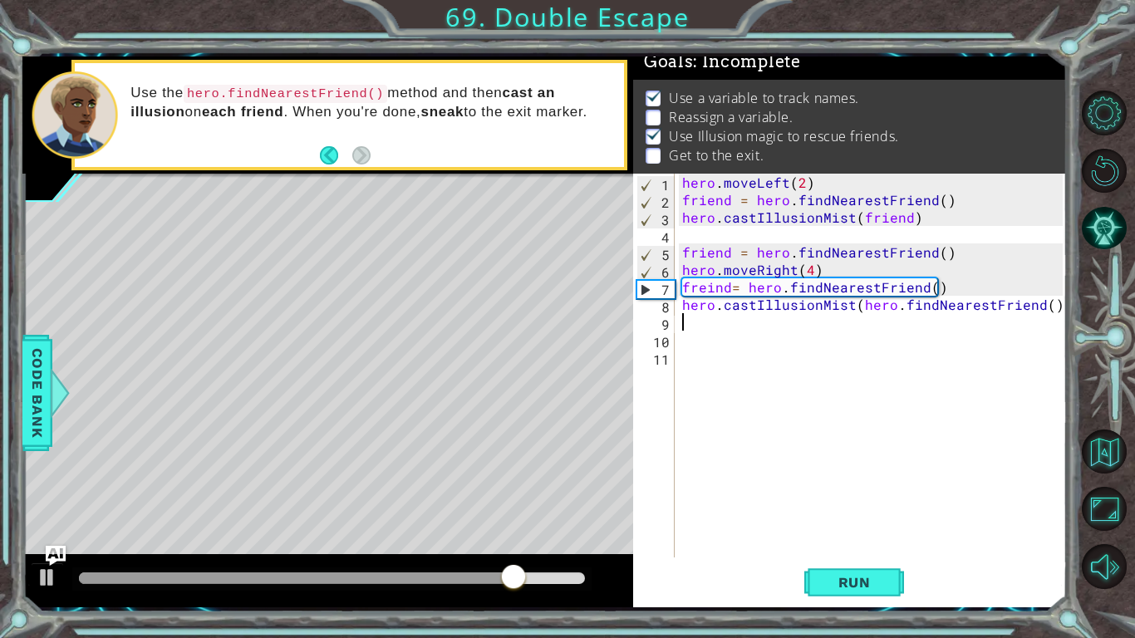
click at [692, 322] on div "hero . moveLeft ( 2 ) friend = hero . findNearestFriend ( ) hero . castIllusion…" at bounding box center [875, 383] width 392 height 419
click at [814, 497] on button "Run" at bounding box center [854, 582] width 100 height 43
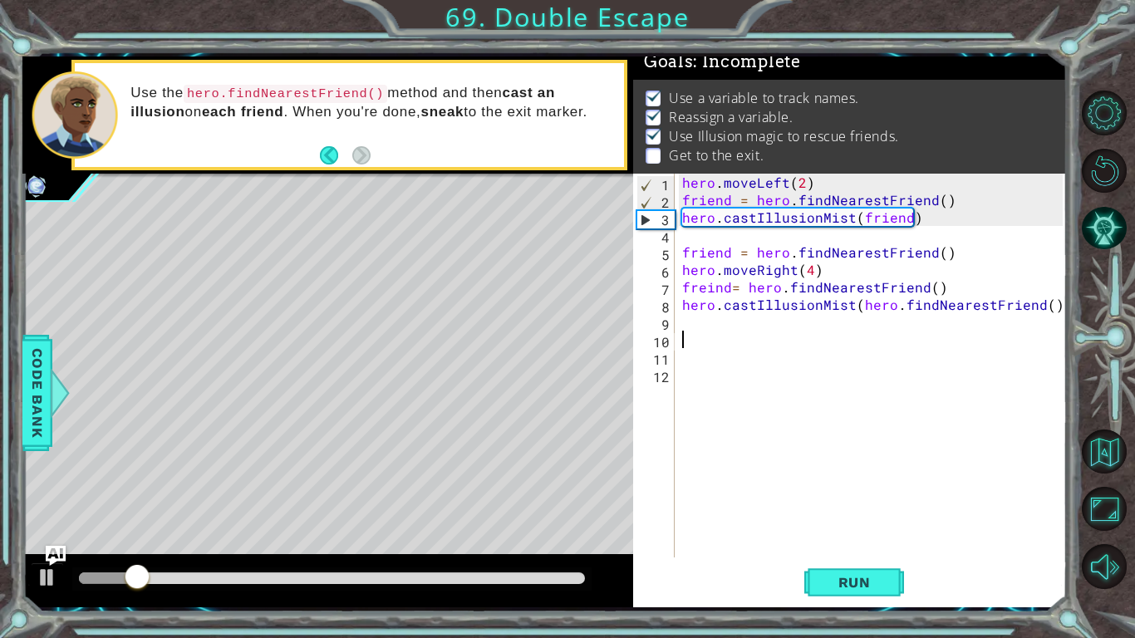
click at [399, 497] on div at bounding box center [331, 578] width 519 height 23
click at [395, 497] on div at bounding box center [332, 578] width 506 height 12
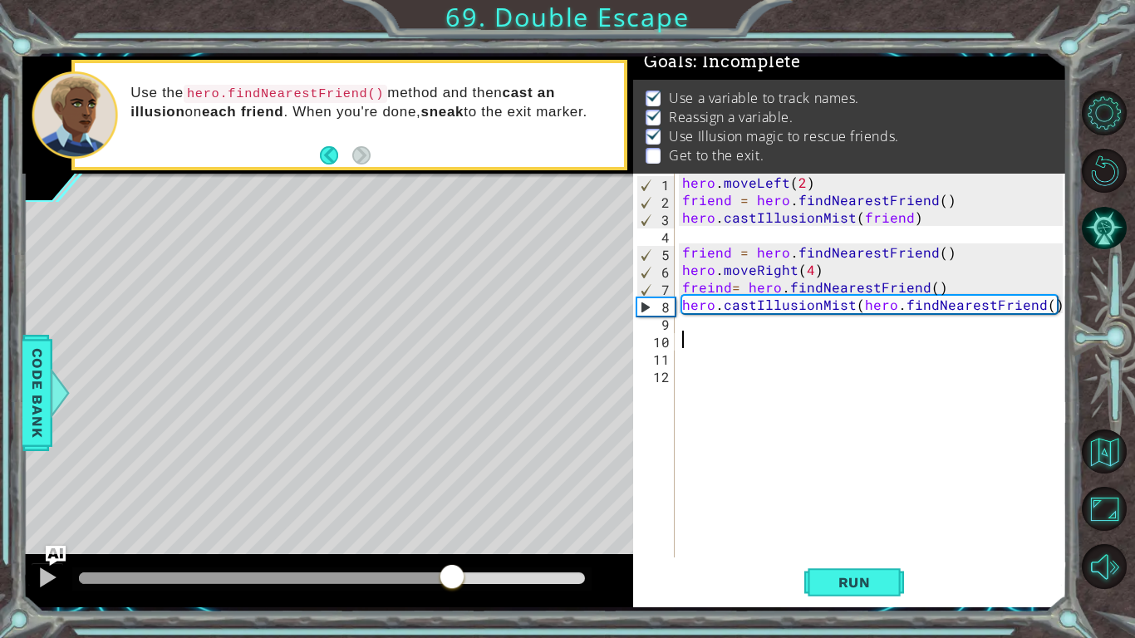
click at [451, 497] on div at bounding box center [332, 578] width 506 height 12
click at [484, 497] on div at bounding box center [332, 578] width 506 height 12
click at [505, 497] on div at bounding box center [332, 578] width 506 height 12
click at [697, 327] on div "hero . moveLeft ( 2 ) friend = hero . findNearestFriend ( ) hero . castIllusion…" at bounding box center [875, 383] width 392 height 419
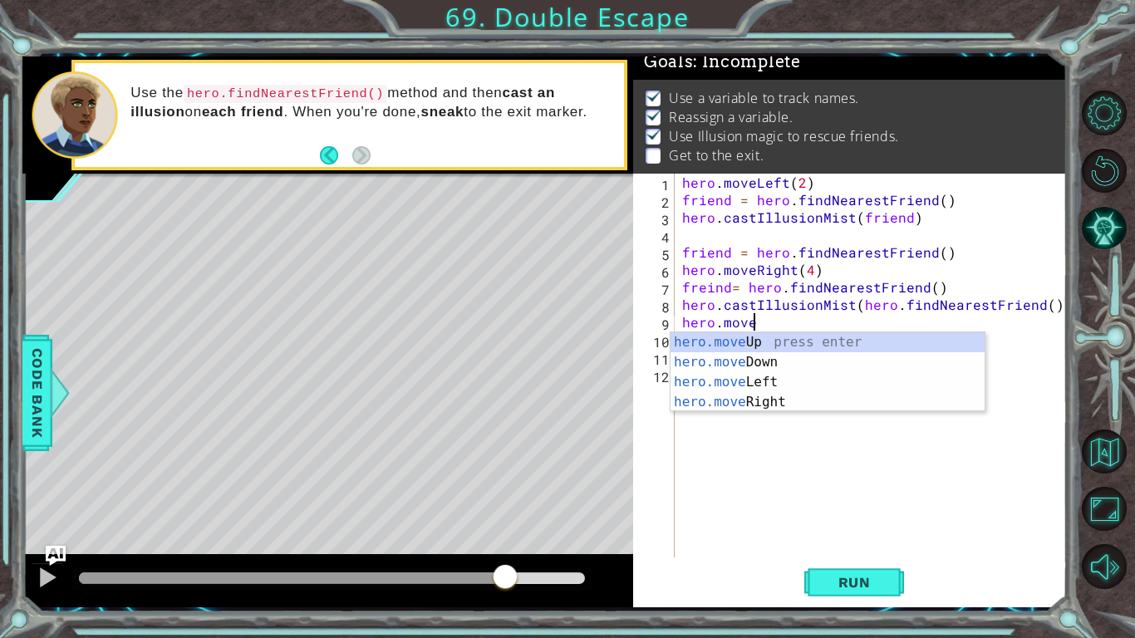
scroll to position [0, 3]
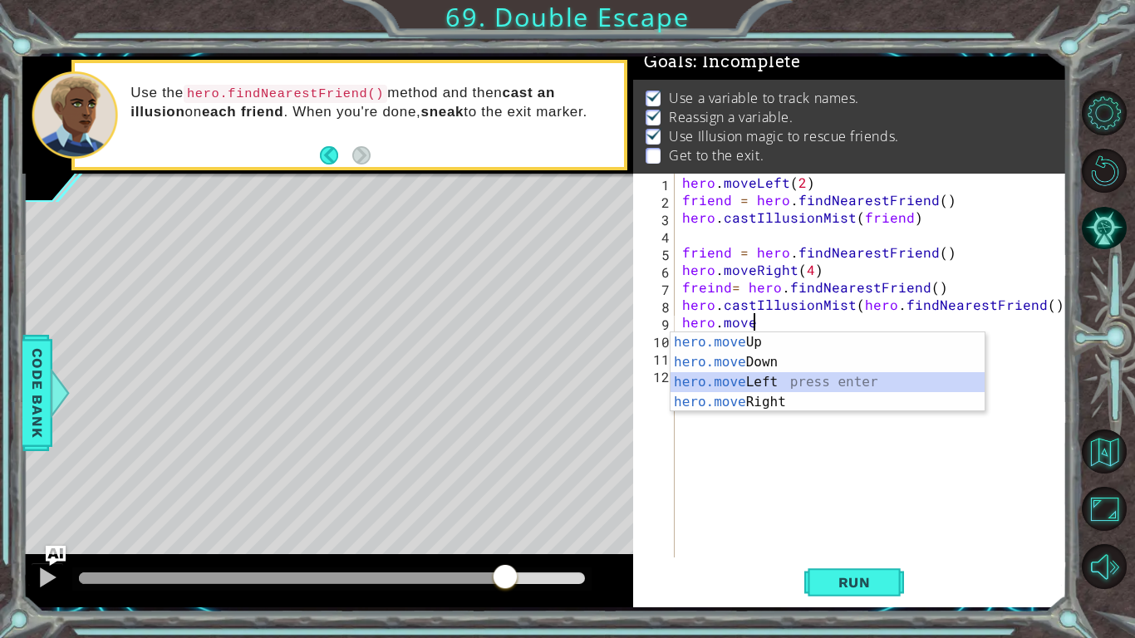
click at [700, 380] on div "hero.move Up press enter hero.move Down press enter hero.move Left press enter …" at bounding box center [827, 392] width 314 height 120
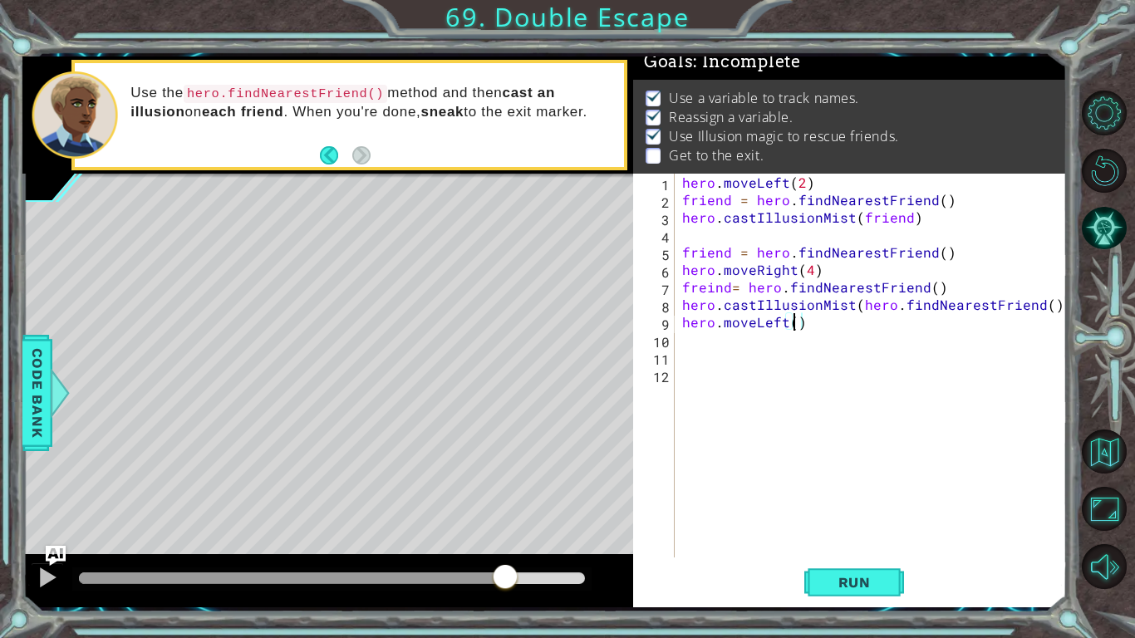
type textarea "hero.moveLeft(2)"
click at [709, 353] on div "hero . moveLeft ( 2 ) friend = hero . findNearestFriend ( ) hero . castIllusion…" at bounding box center [875, 383] width 392 height 419
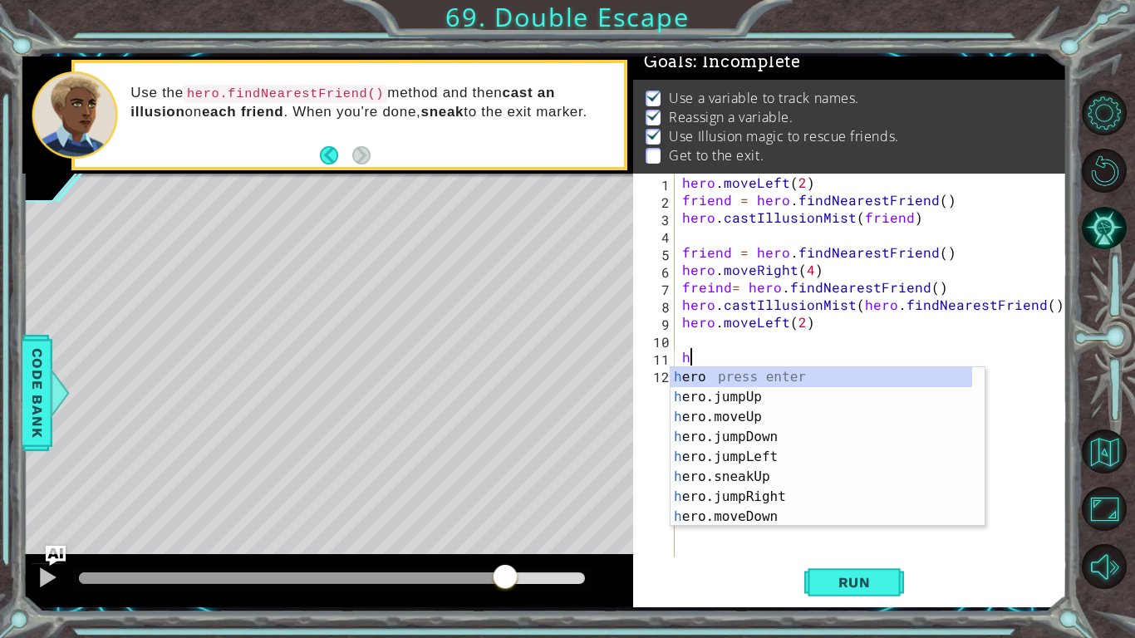
type textarea "her"
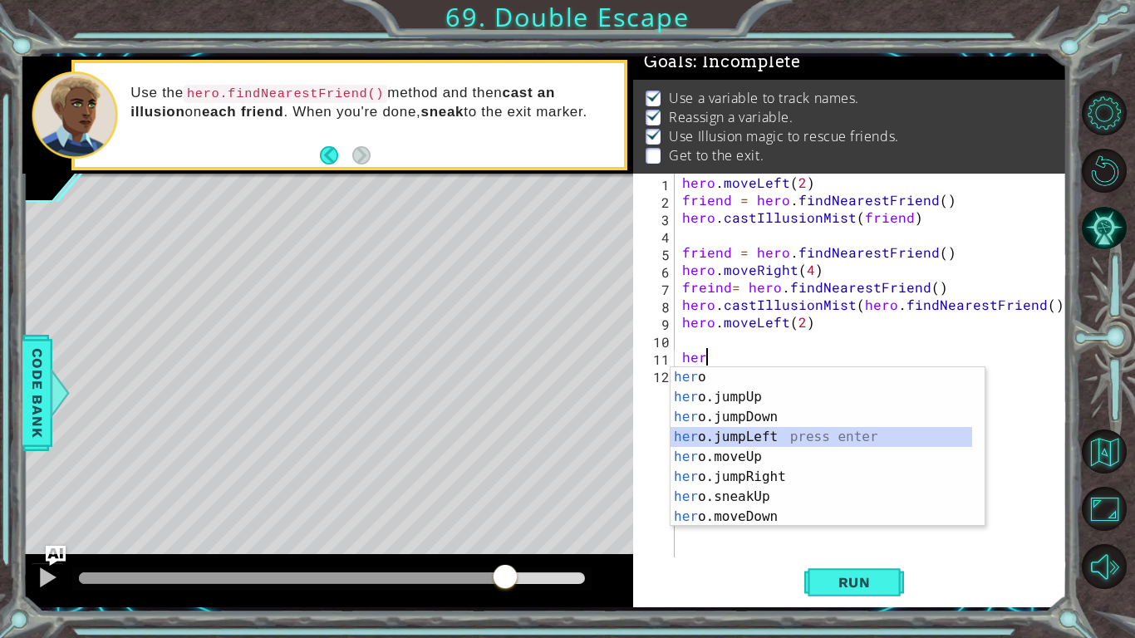
click at [729, 447] on div "her o press enter her o.jumpUp press enter her o.jumpDown press enter her o.jum…" at bounding box center [821, 466] width 302 height 199
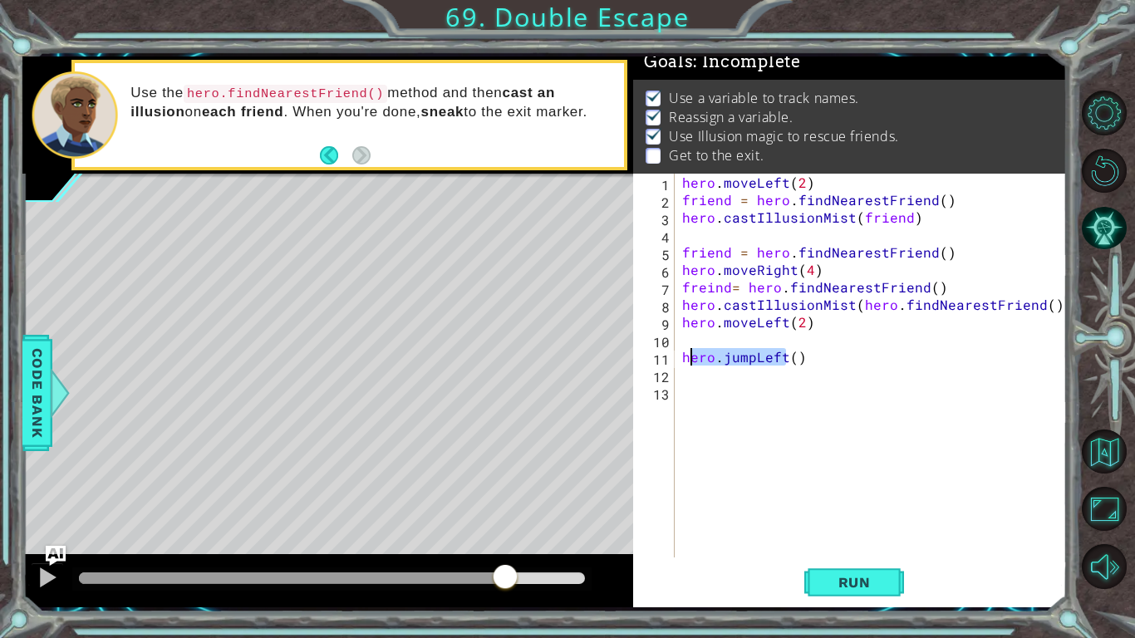
drag, startPoint x: 783, startPoint y: 358, endPoint x: 686, endPoint y: 360, distance: 96.4
click at [686, 360] on div "hero . moveLeft ( 2 ) friend = hero . findNearestFriend ( ) hero . castIllusion…" at bounding box center [875, 383] width 392 height 419
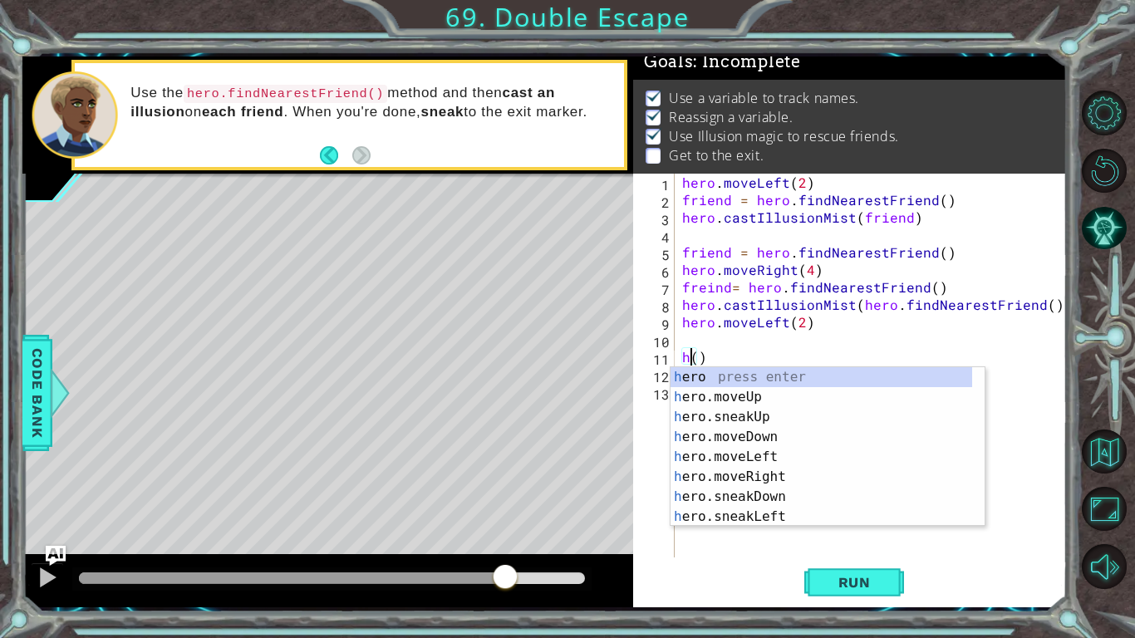
scroll to position [0, 1]
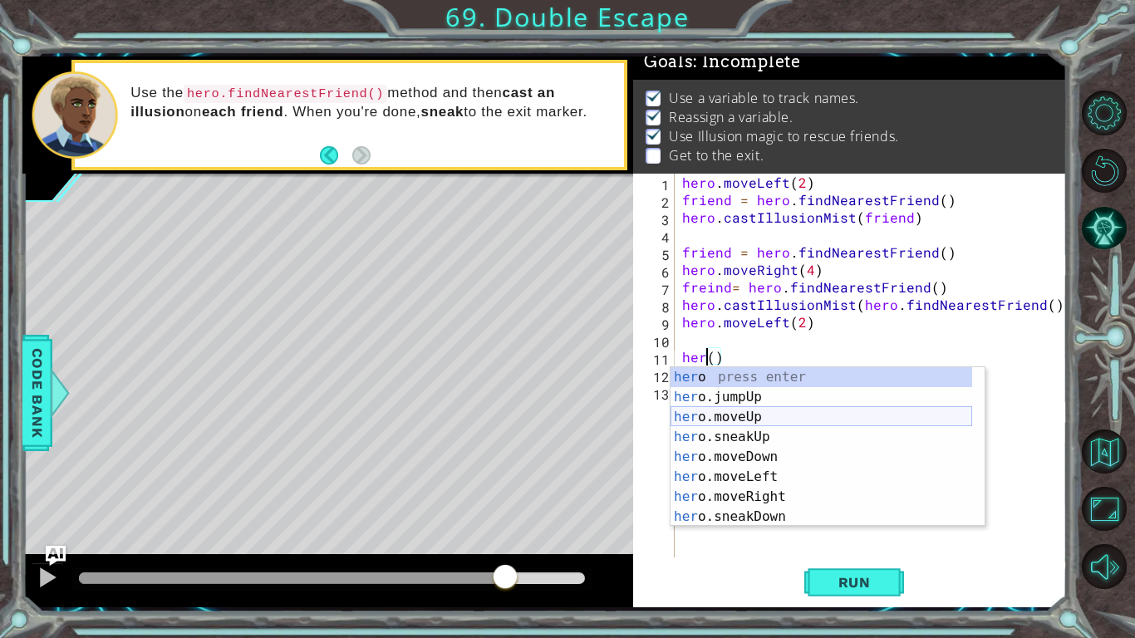
click at [765, 419] on div "her o press enter her o.jumpUp press enter her o.moveUp press enter her o.sneak…" at bounding box center [821, 466] width 302 height 199
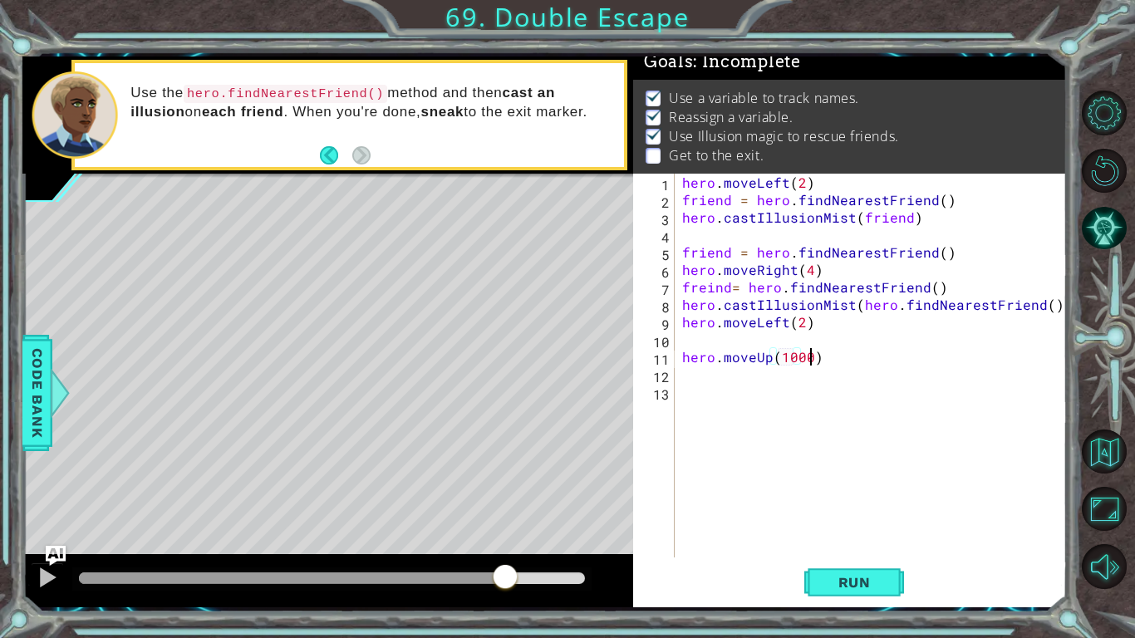
scroll to position [0, 12]
type textarea "hero.moveUp(1000000000000)"
click at [822, 497] on span "Run" at bounding box center [855, 582] width 66 height 17
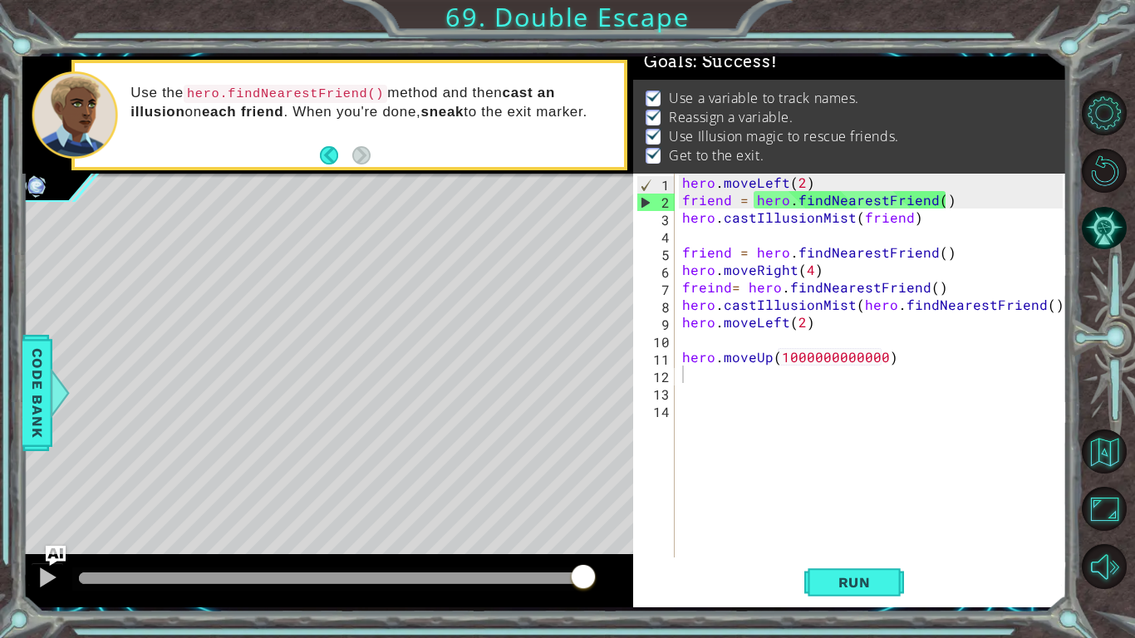
click at [584, 497] on div at bounding box center [332, 578] width 506 height 12
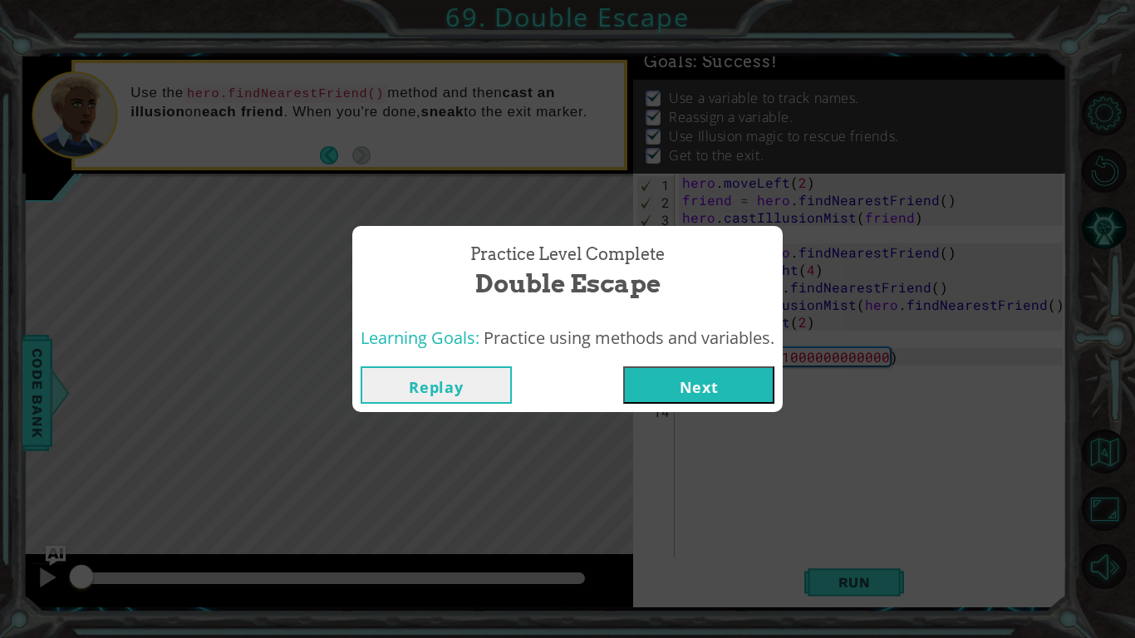
click at [694, 387] on button "Next" at bounding box center [698, 384] width 151 height 37
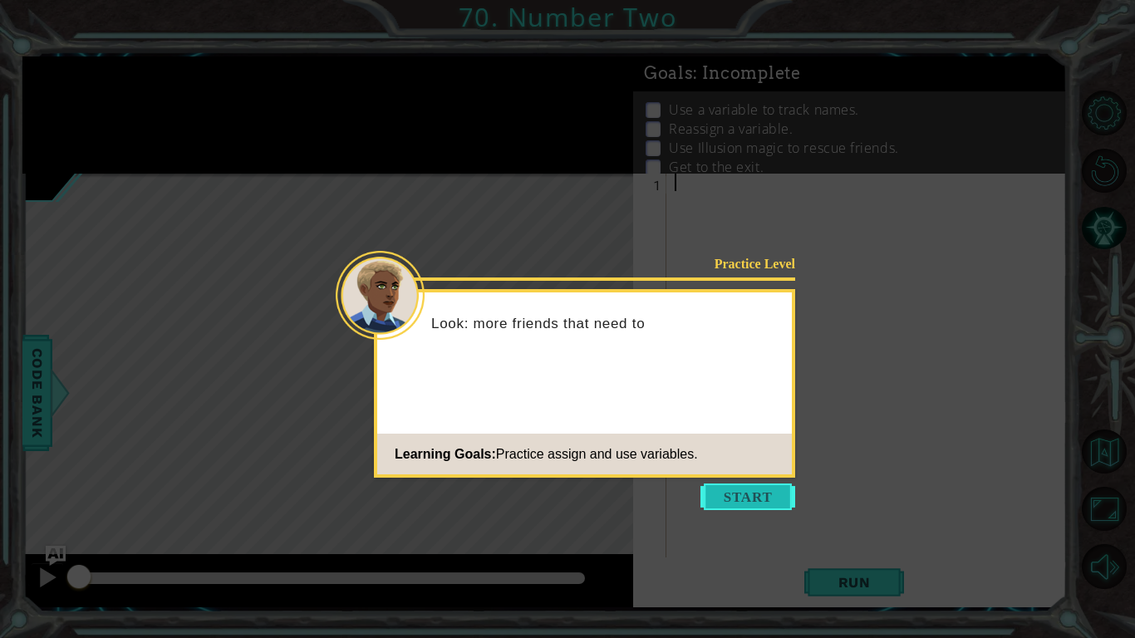
click at [753, 496] on button "Start" at bounding box center [747, 496] width 95 height 27
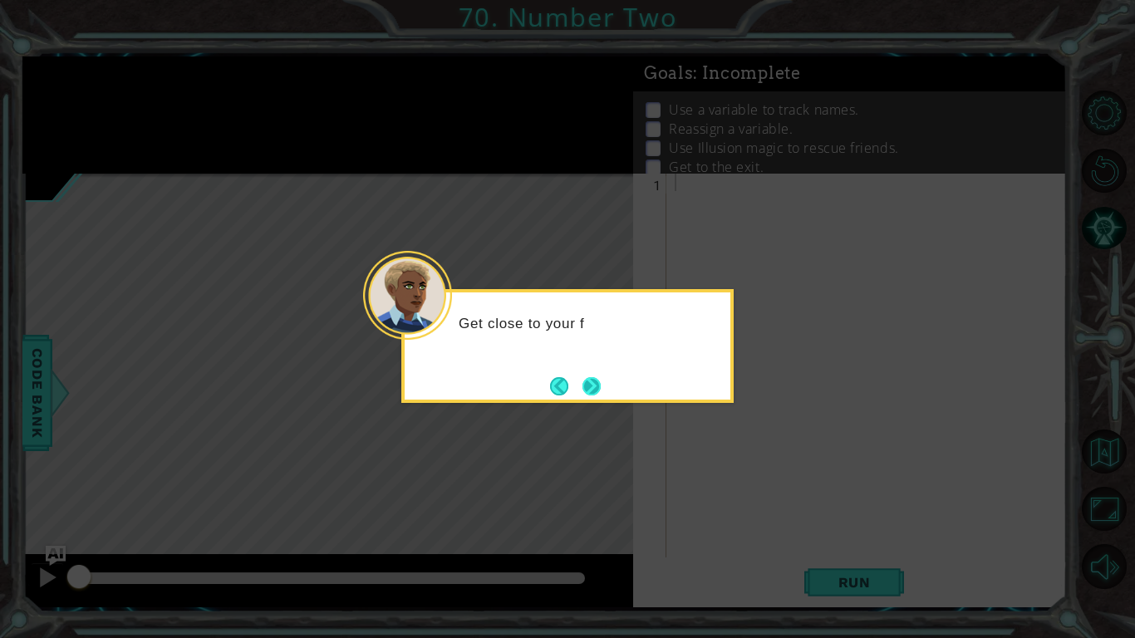
click at [600, 383] on button "Next" at bounding box center [590, 385] width 19 height 19
click at [591, 366] on div "Assign this to" at bounding box center [567, 346] width 332 height 114
click at [589, 382] on button "Next" at bounding box center [591, 386] width 18 height 18
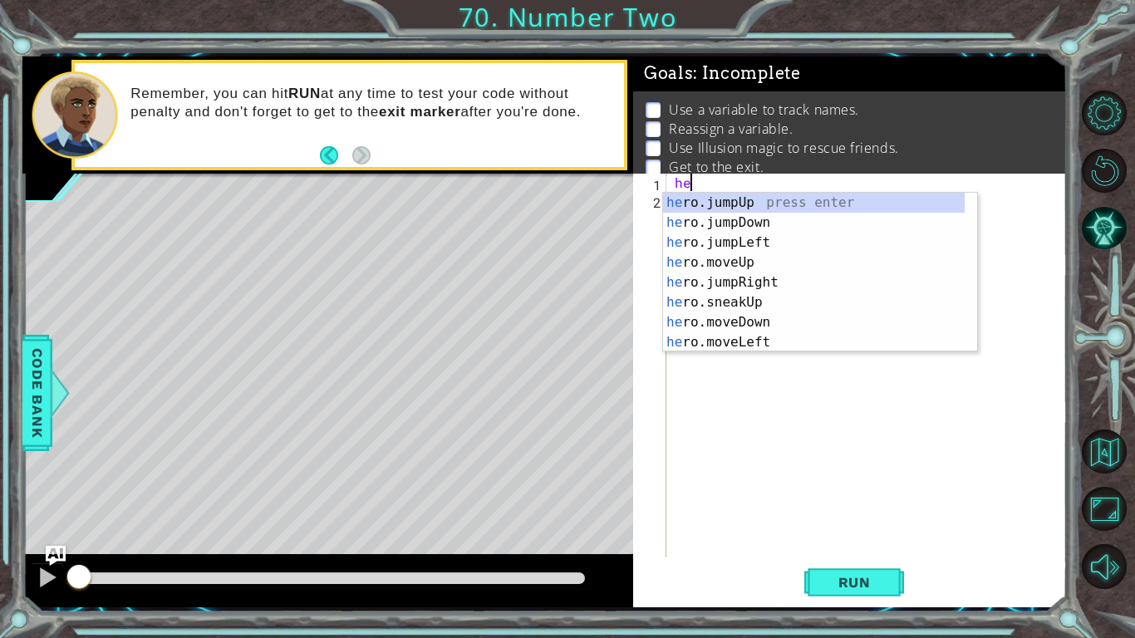
type textarea "h"
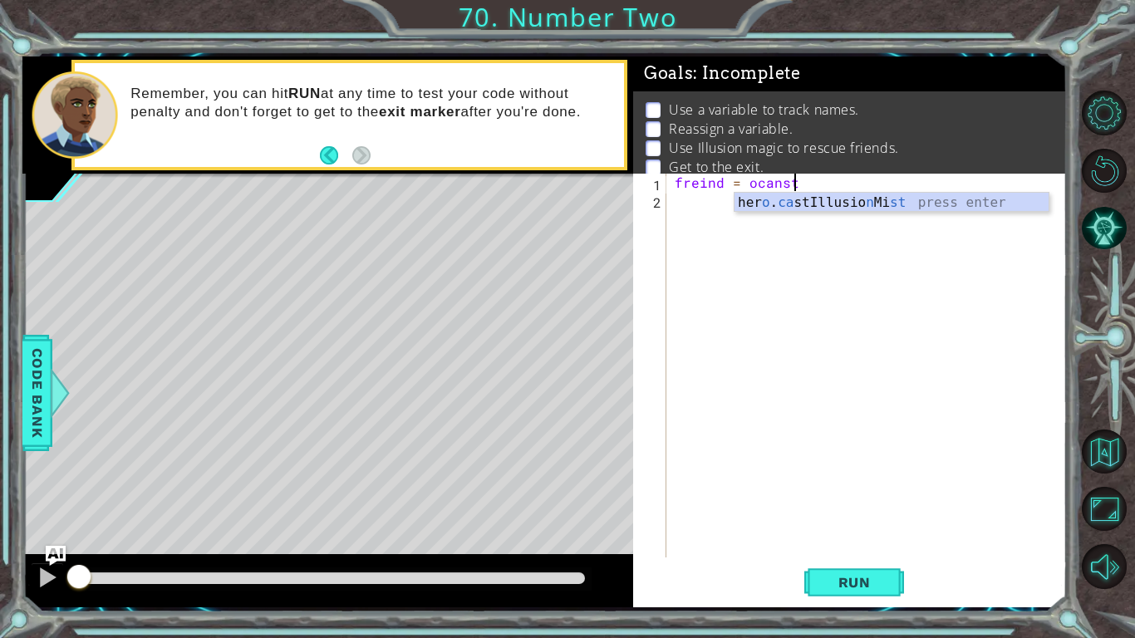
scroll to position [0, 7]
click at [832, 206] on div "her o . ca stIllusio n Mi st press enter" at bounding box center [891, 223] width 314 height 60
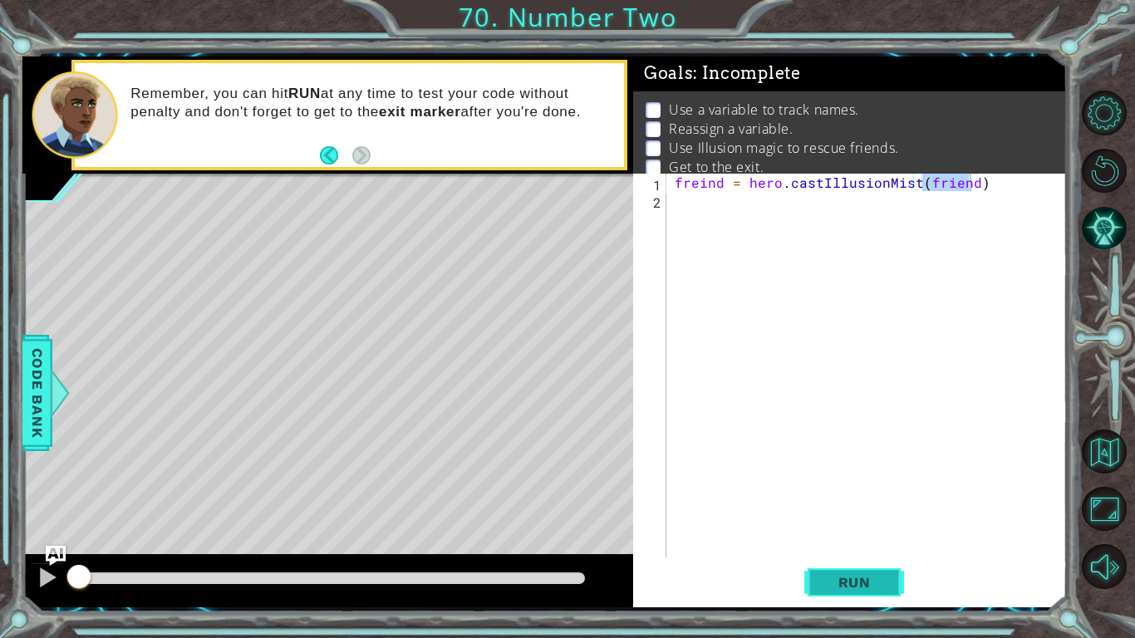
click at [863, 497] on button "Run" at bounding box center [854, 582] width 100 height 43
click at [849, 497] on button "Run" at bounding box center [854, 582] width 100 height 43
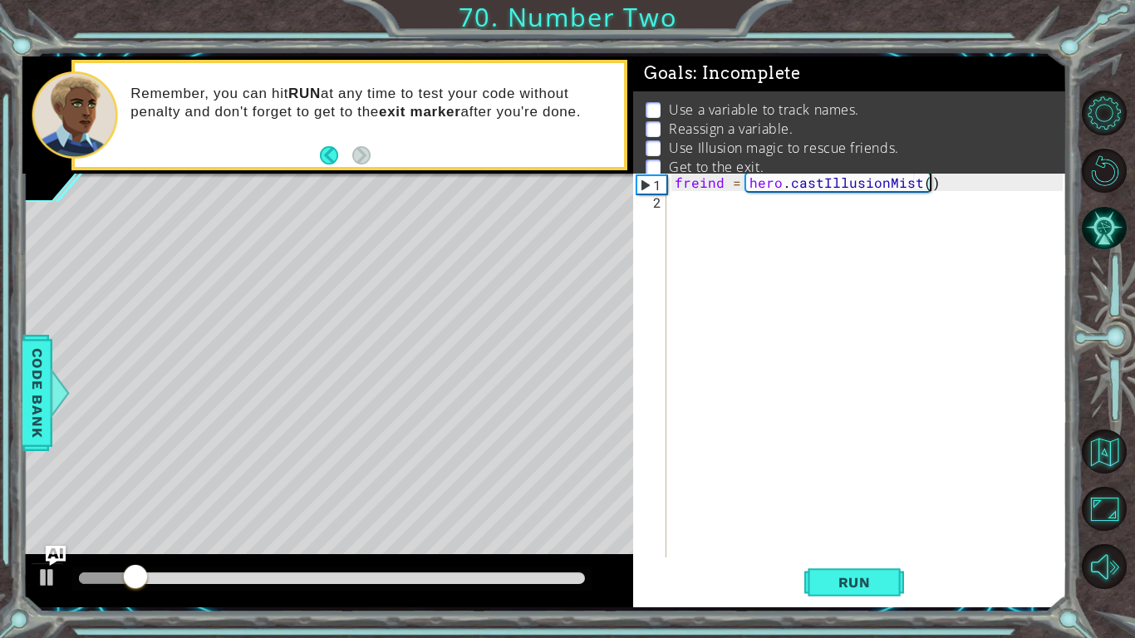
click at [934, 177] on div "freind = hero . castIllusionMist ( )" at bounding box center [871, 383] width 400 height 419
drag, startPoint x: 910, startPoint y: 187, endPoint x: 928, endPoint y: 192, distance: 18.1
click at [928, 192] on div "freind = hero . castIllusionMist ( )" at bounding box center [871, 383] width 400 height 419
click at [861, 497] on button "Run" at bounding box center [854, 582] width 100 height 43
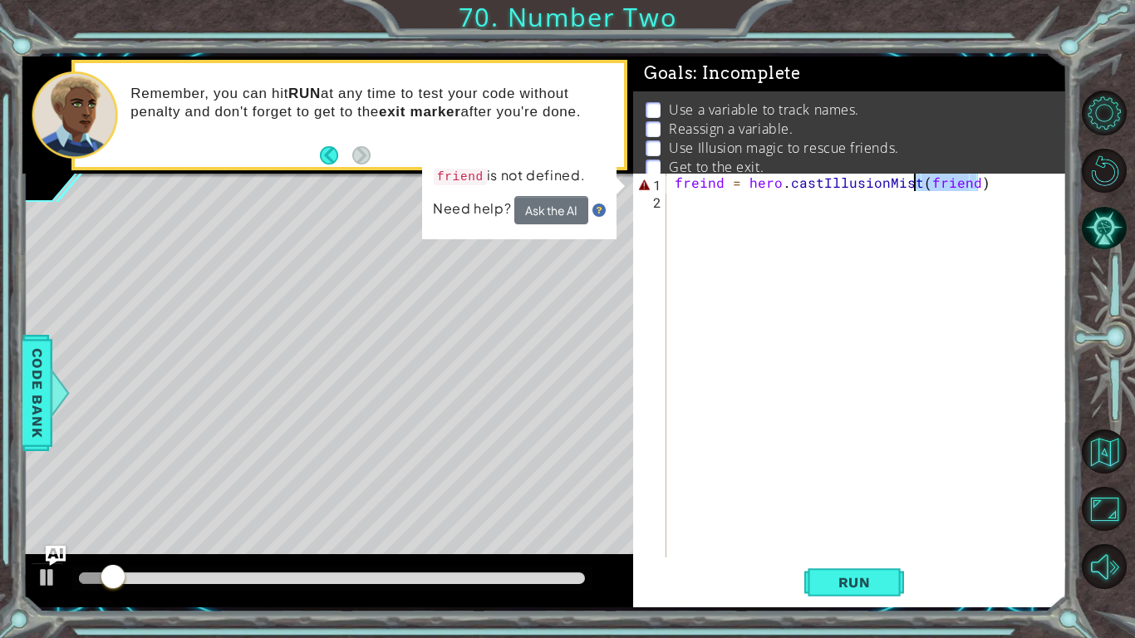
drag, startPoint x: 980, startPoint y: 188, endPoint x: 913, endPoint y: 182, distance: 67.5
click at [913, 182] on div "freind = hero . castIllusionMist ( friend )" at bounding box center [871, 383] width 400 height 419
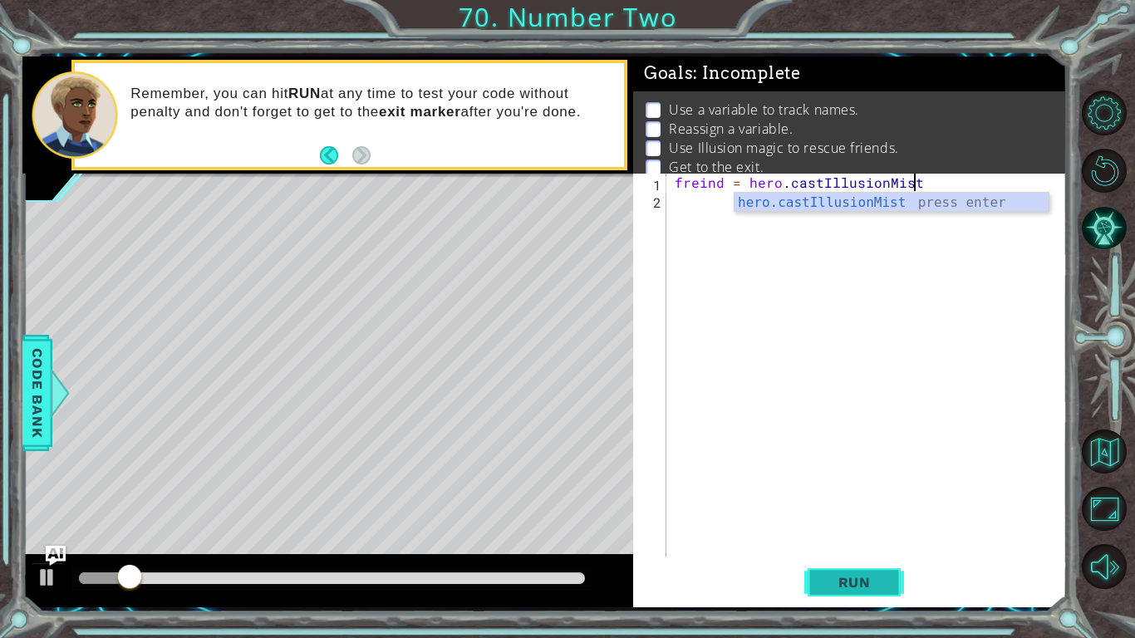
click at [847, 497] on button "Run" at bounding box center [854, 582] width 100 height 43
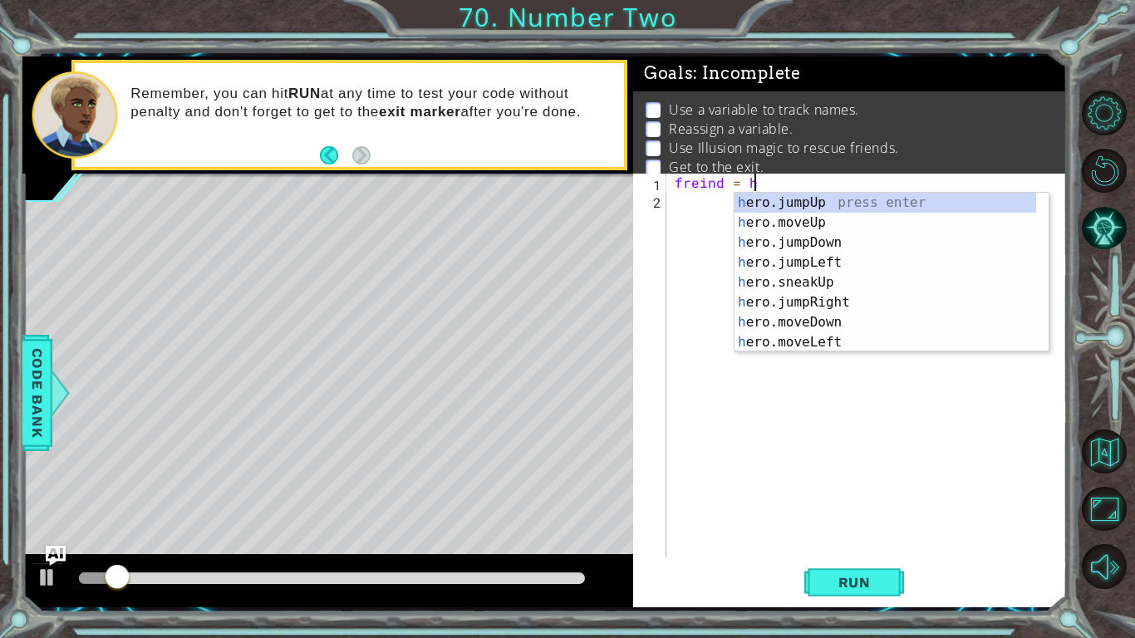
type textarea "freind ="
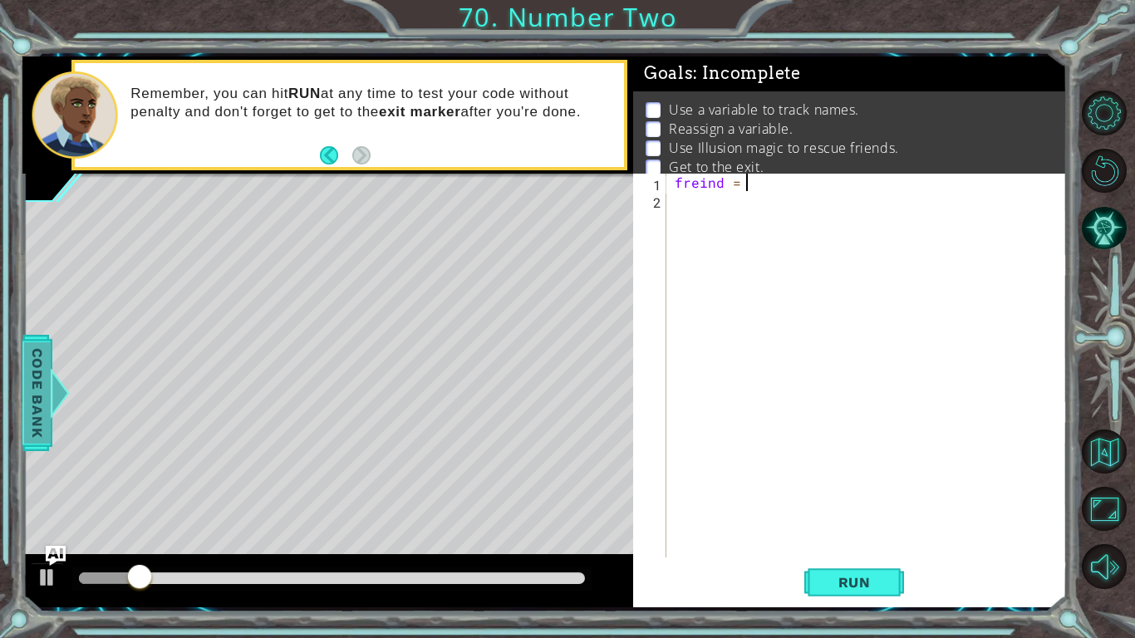
click at [47, 410] on span "Code Bank" at bounding box center [37, 391] width 27 height 101
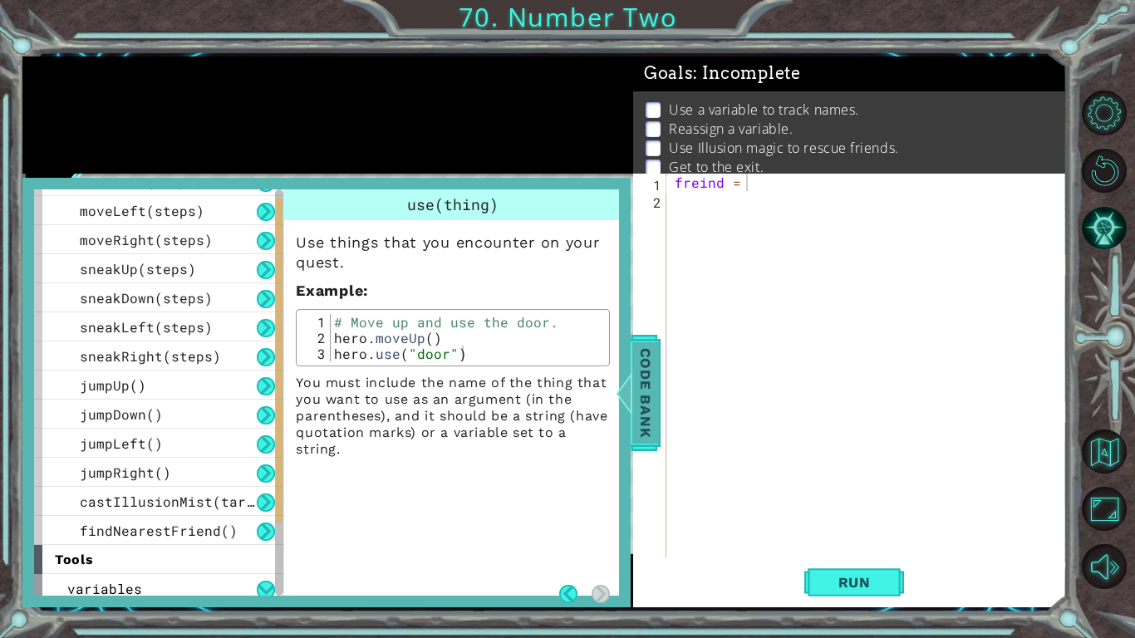
scroll to position [146, 0]
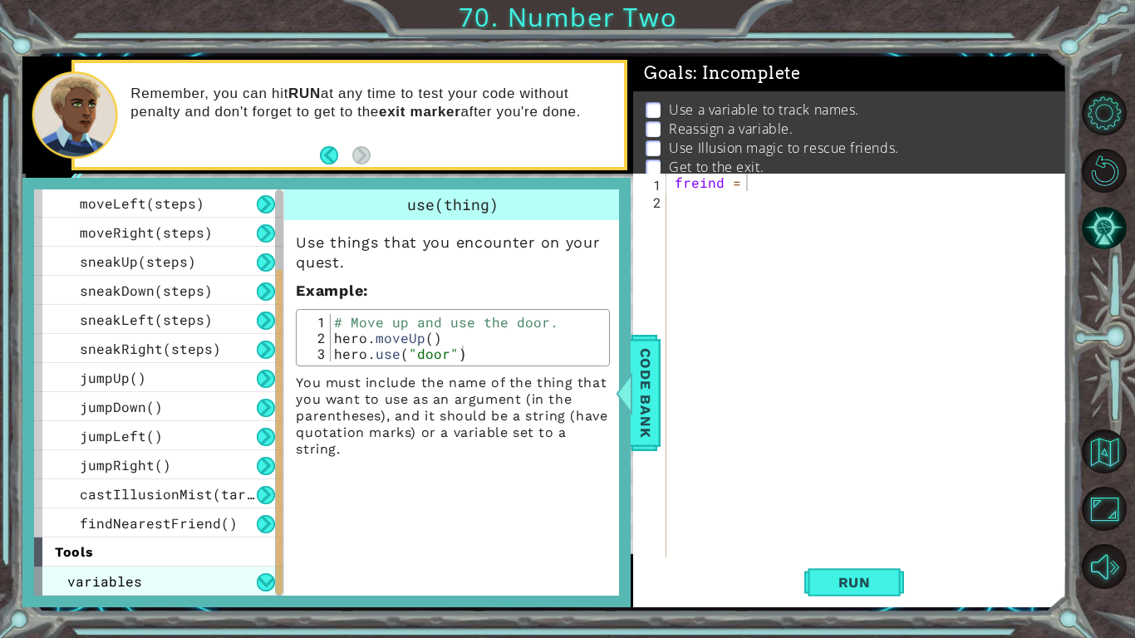
click at [145, 497] on div "variables" at bounding box center [158, 581] width 249 height 29
click at [258, 497] on button at bounding box center [266, 582] width 18 height 18
click at [162, 497] on div "variables" at bounding box center [158, 581] width 249 height 29
click at [261, 497] on button at bounding box center [266, 582] width 18 height 18
click at [267, 497] on button at bounding box center [266, 582] width 18 height 18
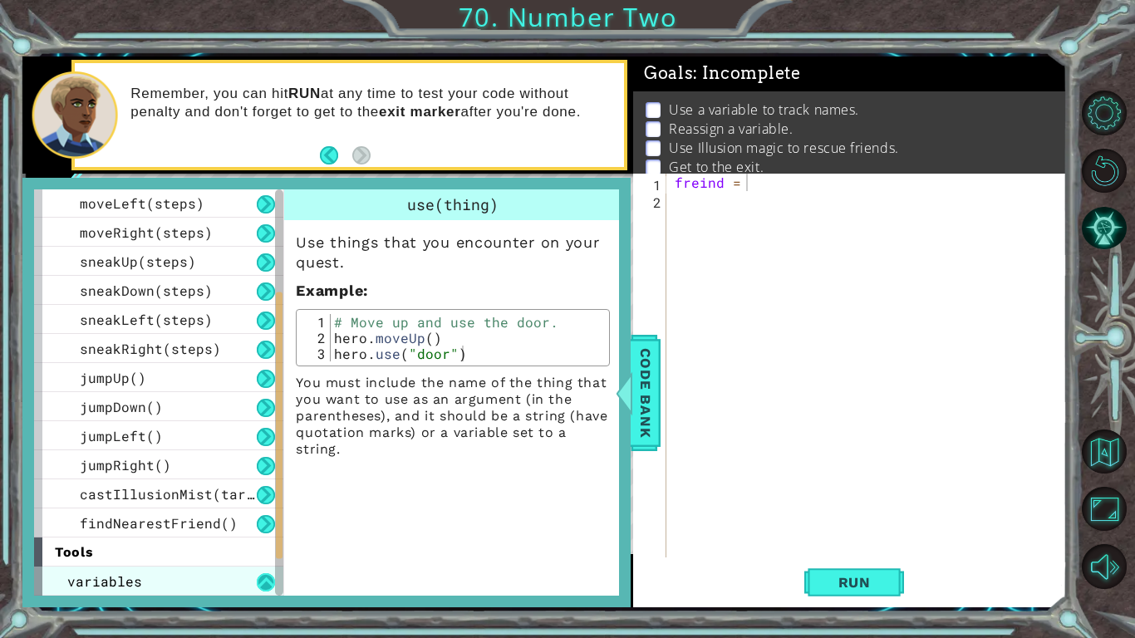
click at [263, 497] on button at bounding box center [266, 582] width 18 height 18
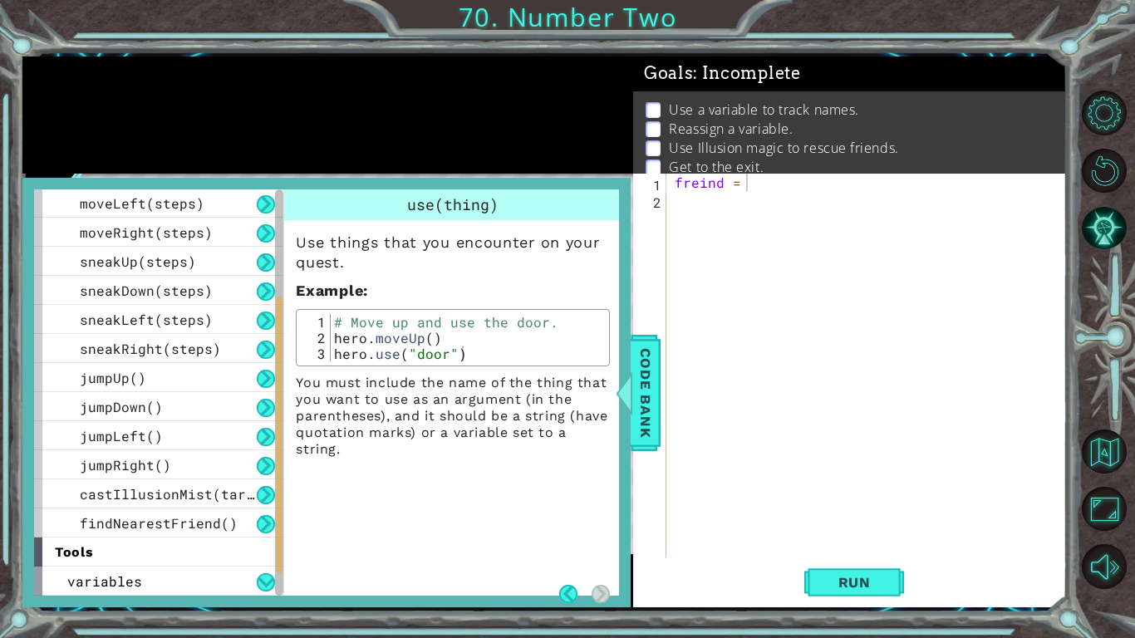
click at [201, 497] on div "tools" at bounding box center [158, 551] width 249 height 29
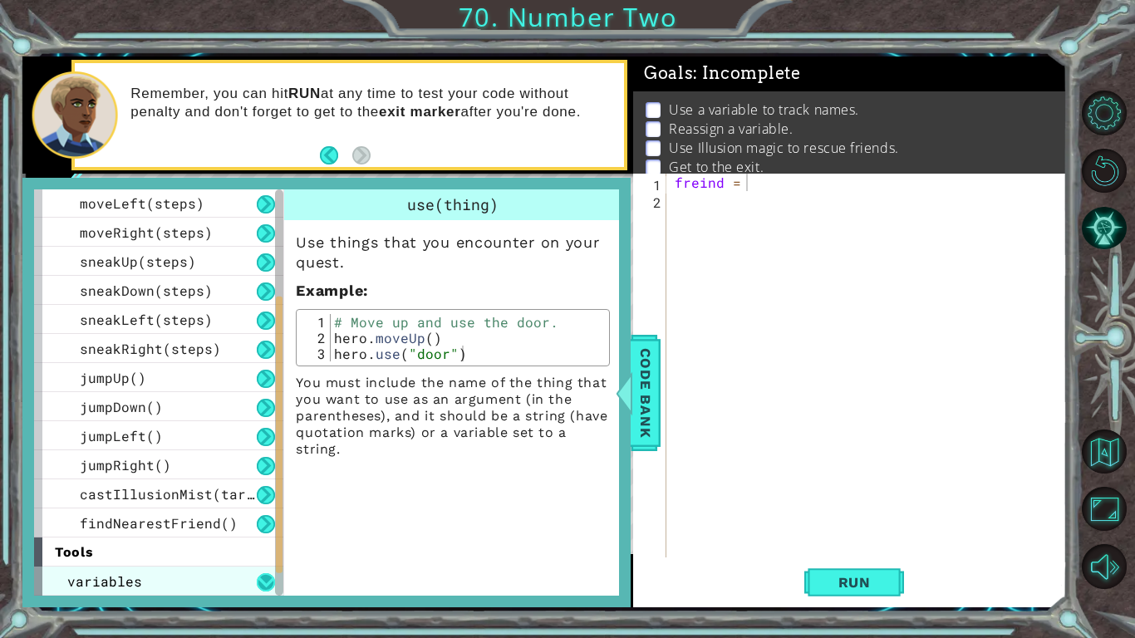
click at [260, 497] on button at bounding box center [266, 582] width 18 height 18
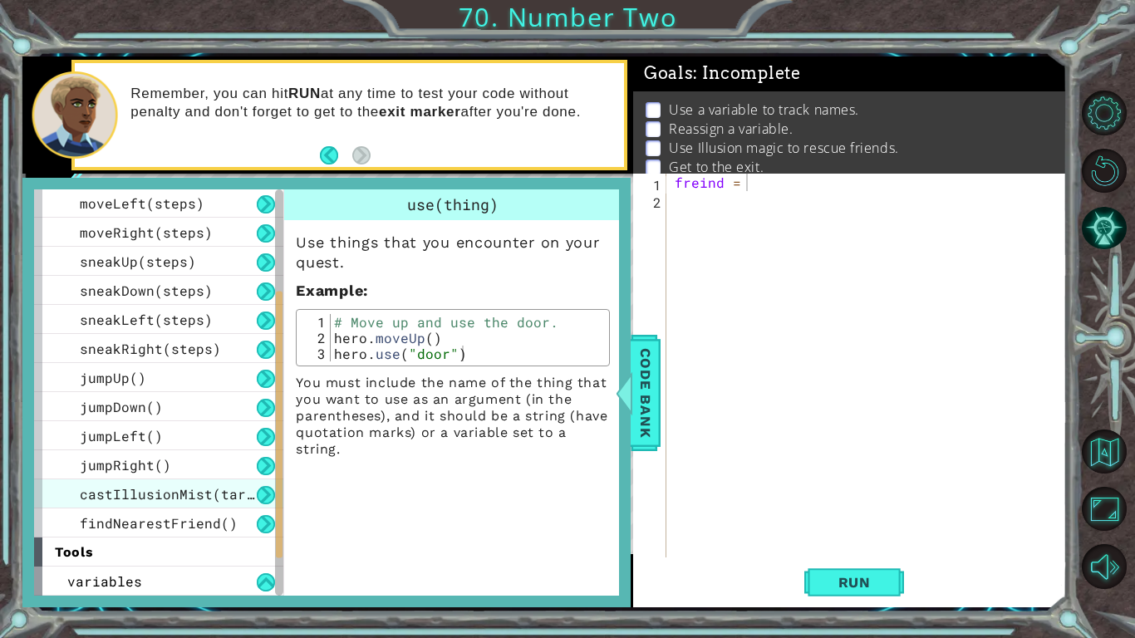
click at [150, 497] on div "castIllusionMist(target)" at bounding box center [158, 493] width 249 height 29
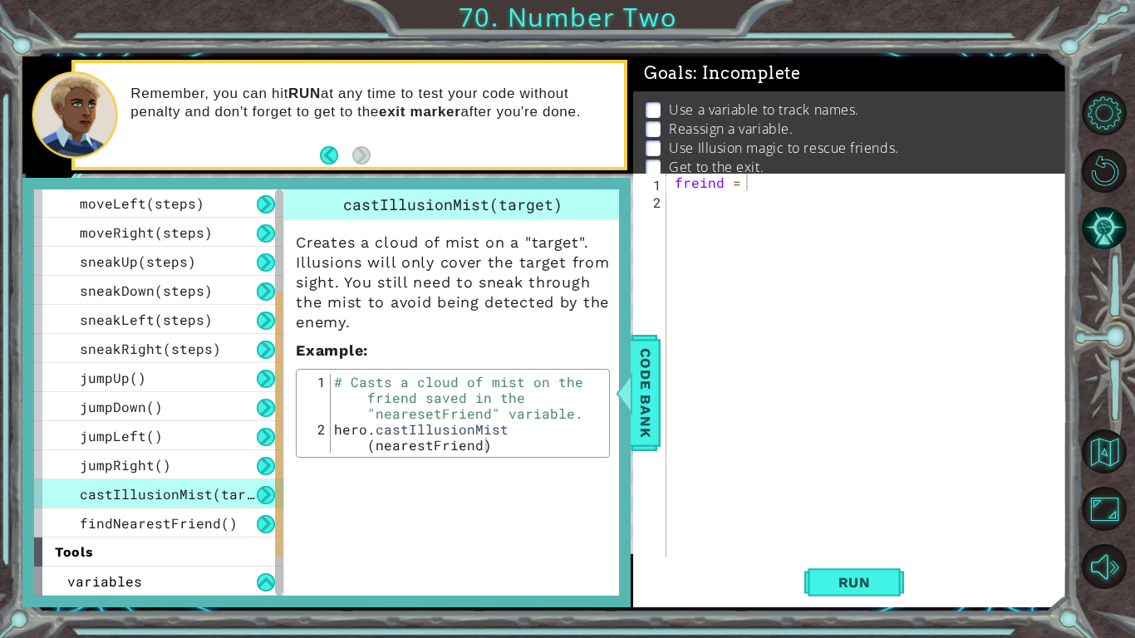
click at [178, 497] on span "findNearestFriend()" at bounding box center [159, 522] width 158 height 17
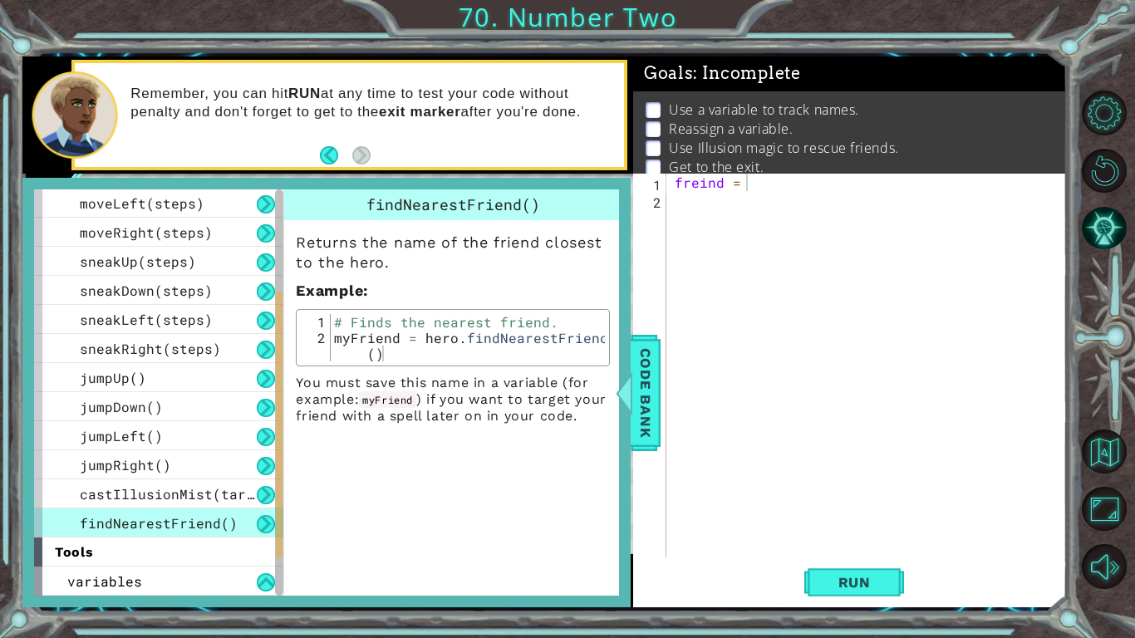
click at [189, 497] on div "tools" at bounding box center [158, 551] width 249 height 29
click at [193, 497] on span "findNearestFriend()" at bounding box center [159, 522] width 158 height 17
click at [776, 204] on div "freind =" at bounding box center [871, 383] width 400 height 419
click at [755, 184] on div "freind =" at bounding box center [871, 383] width 400 height 419
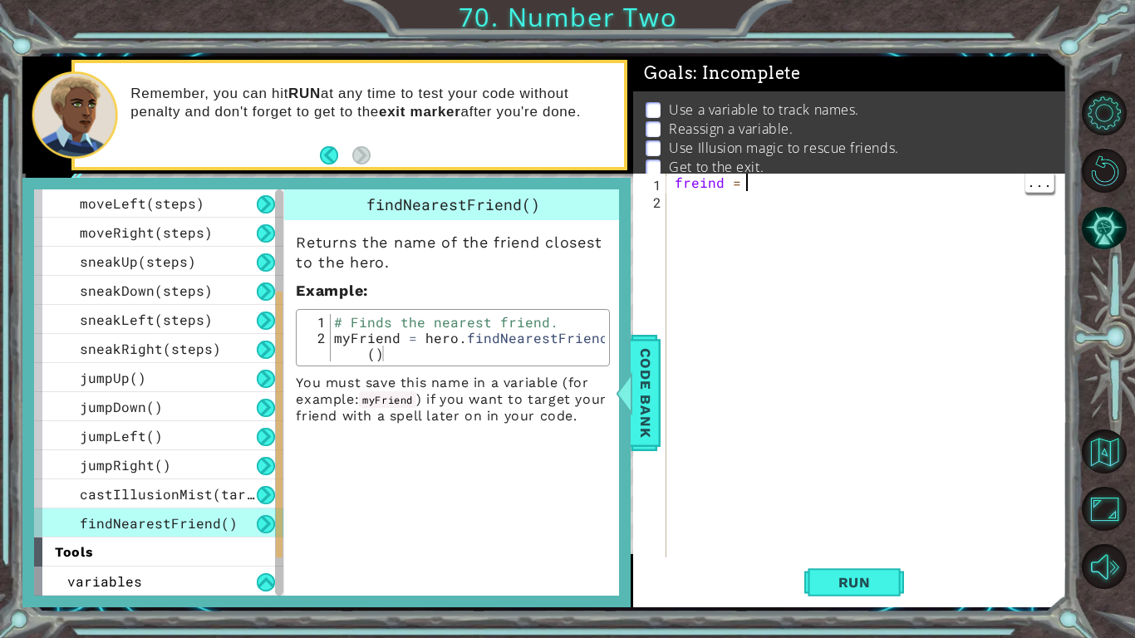
scroll to position [0, 4]
type textarea "freind = fi"
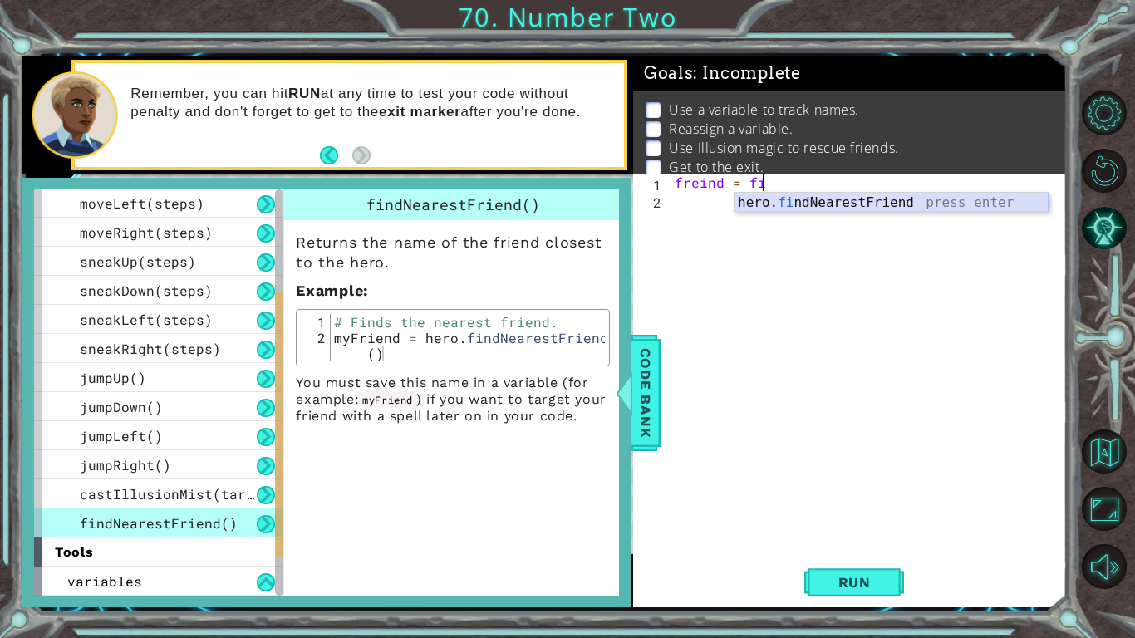
click at [772, 200] on div "hero. fi ndNearestFriend press enter" at bounding box center [891, 223] width 314 height 60
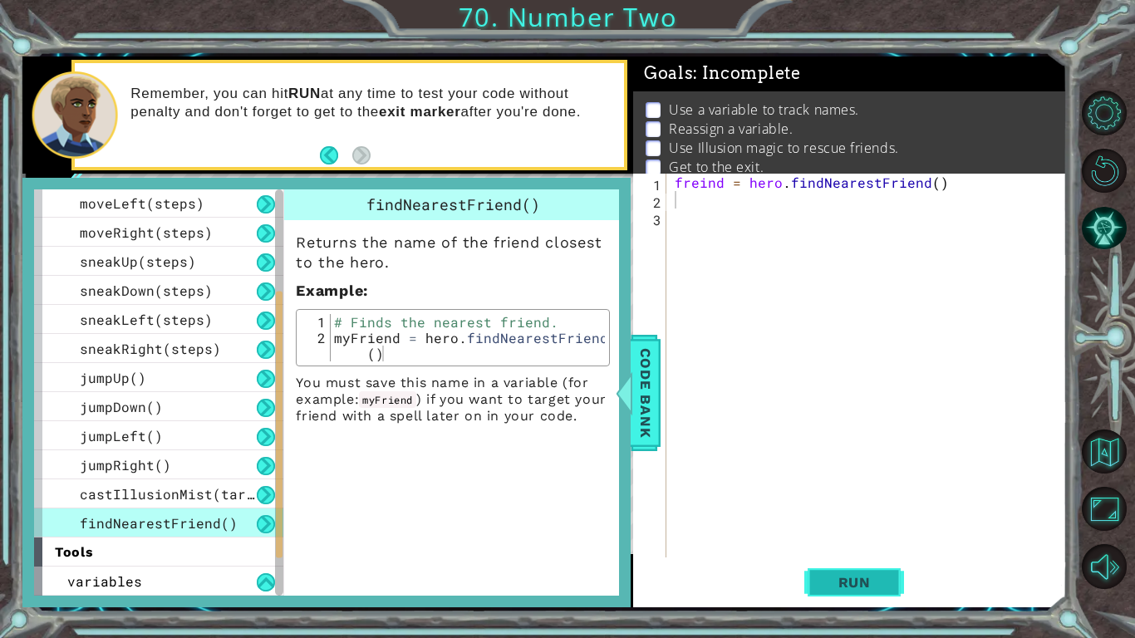
click at [832, 497] on span "Run" at bounding box center [855, 582] width 66 height 17
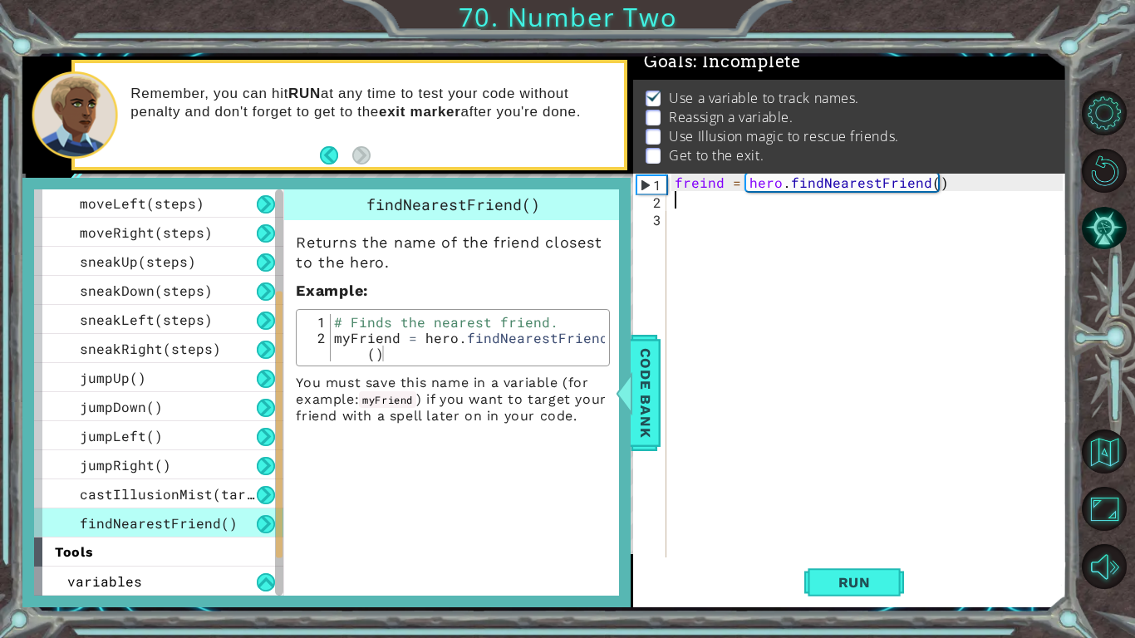
scroll to position [17, 0]
click at [690, 211] on div "freind = hero . findNearestFriend ( )" at bounding box center [871, 383] width 400 height 419
click at [689, 201] on div "freind = hero . findNearestFriend ( )" at bounding box center [871, 383] width 400 height 419
click at [651, 445] on div "Code Bank" at bounding box center [646, 393] width 30 height 116
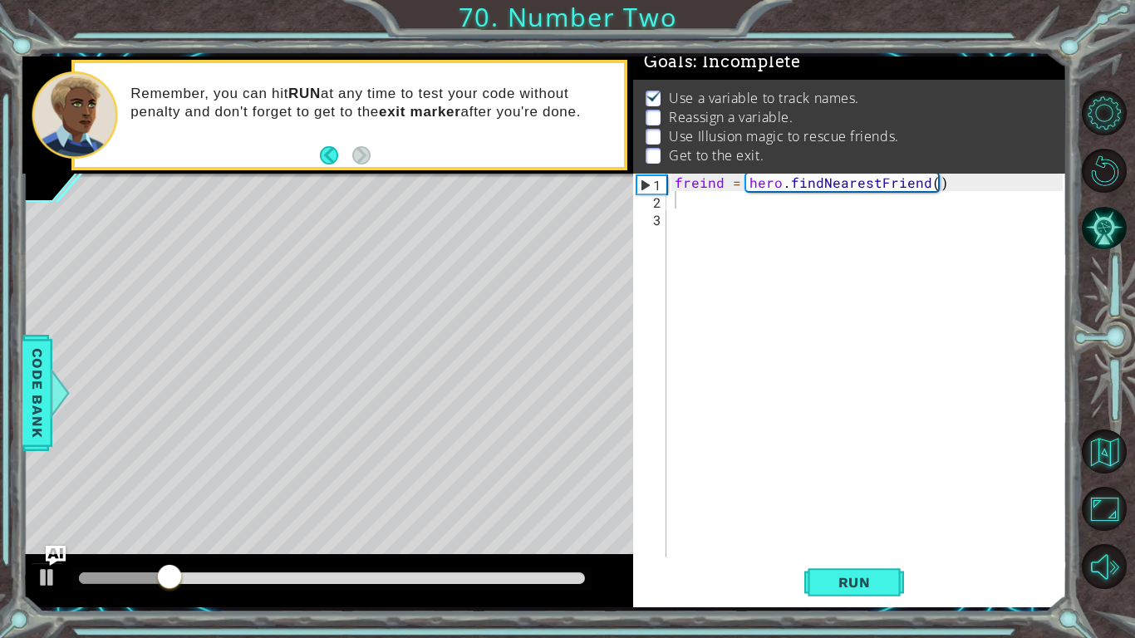
click at [680, 201] on div "freind = hero . findNearestFriend ( )" at bounding box center [871, 383] width 400 height 419
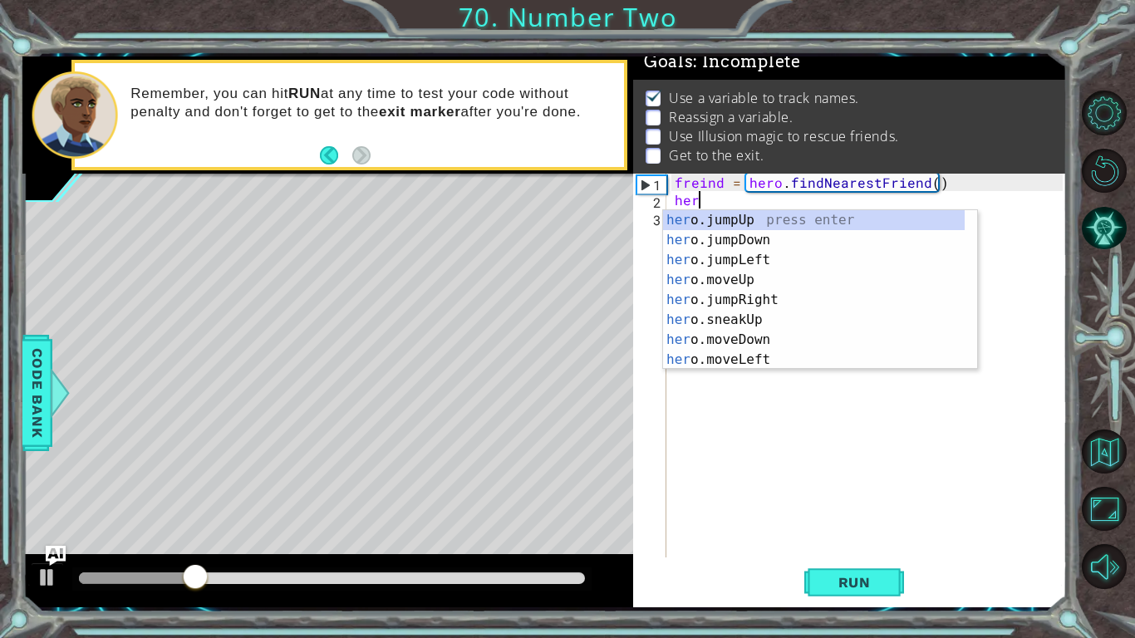
type textarea "h"
type textarea "freind = hero.findNearestFriend()"
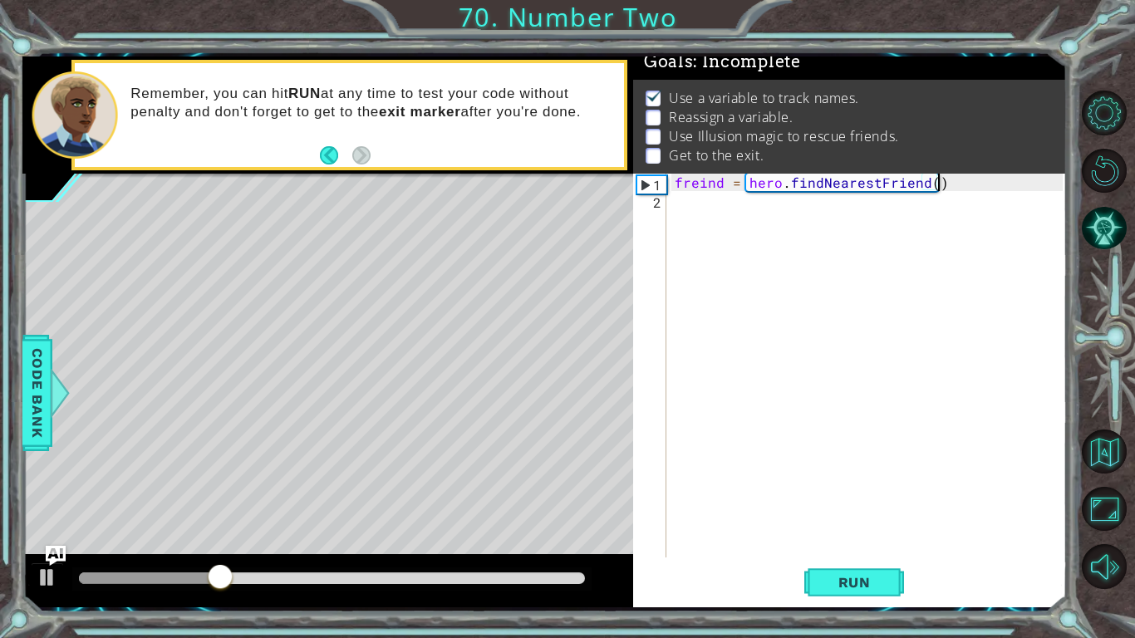
click at [672, 203] on div "freind = hero . findNearestFriend ( )" at bounding box center [871, 383] width 400 height 419
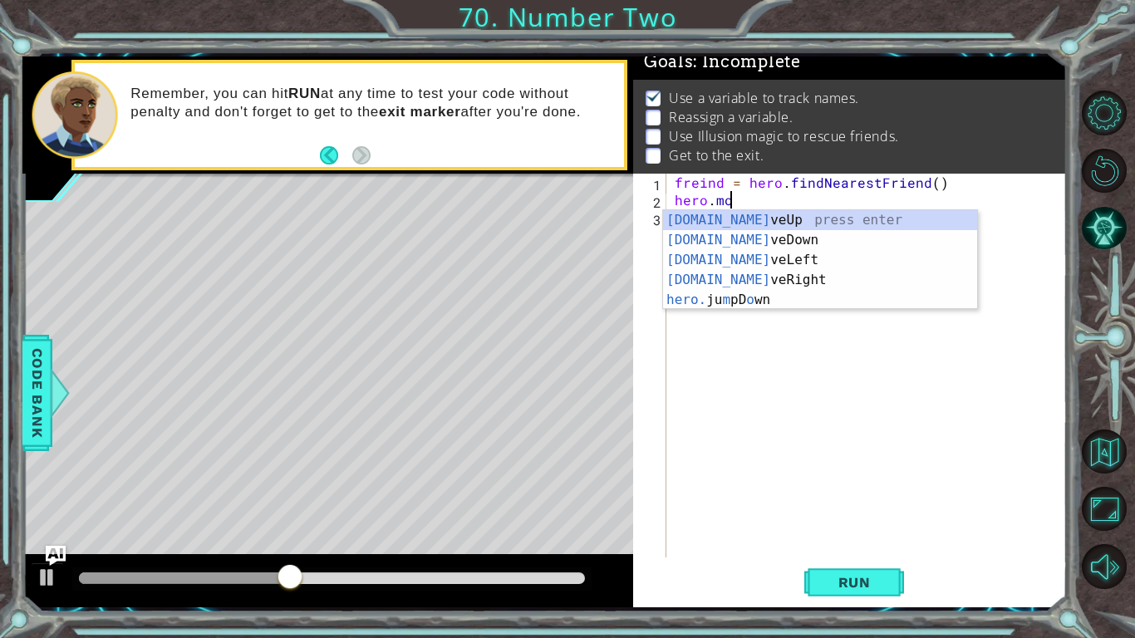
scroll to position [0, 2]
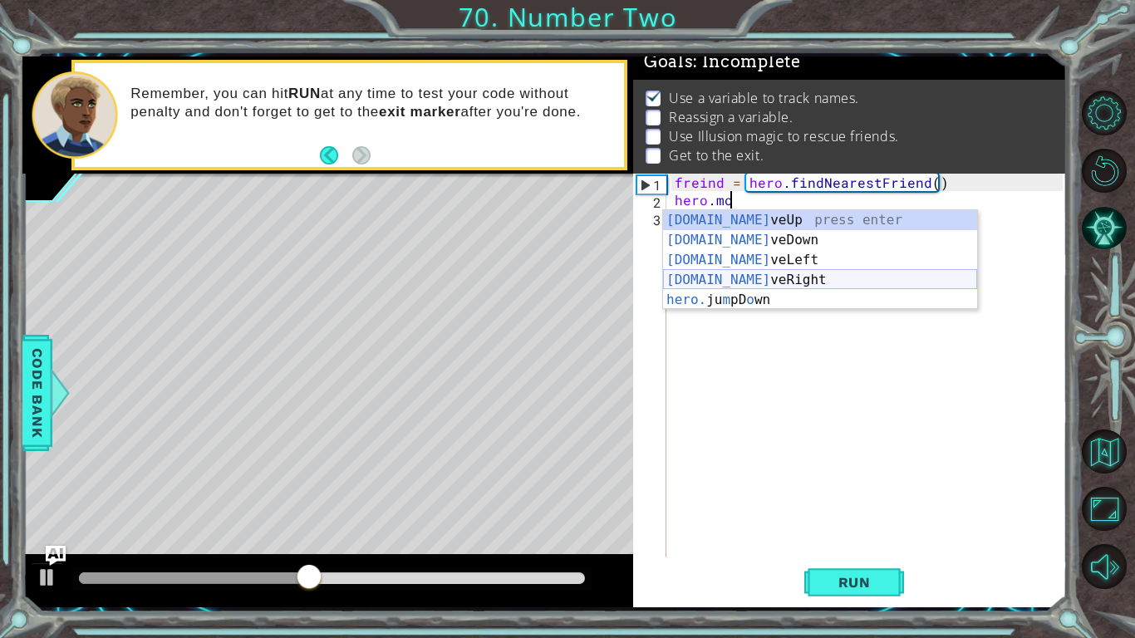
click at [744, 282] on div "[DOMAIN_NAME] veUp press enter [DOMAIN_NAME] veDown press enter [DOMAIN_NAME] v…" at bounding box center [820, 280] width 314 height 140
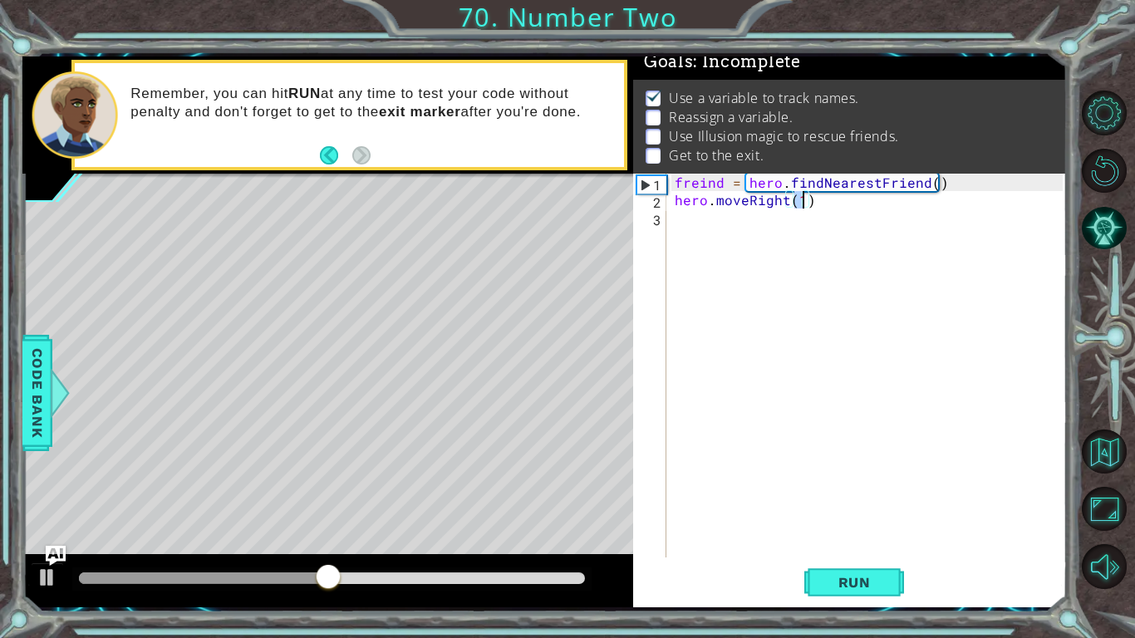
type textarea "hero.moveRight(2)"
click at [699, 223] on div "freind = hero . findNearestFriend ( ) hero . moveRight ( 2 )" at bounding box center [871, 383] width 400 height 419
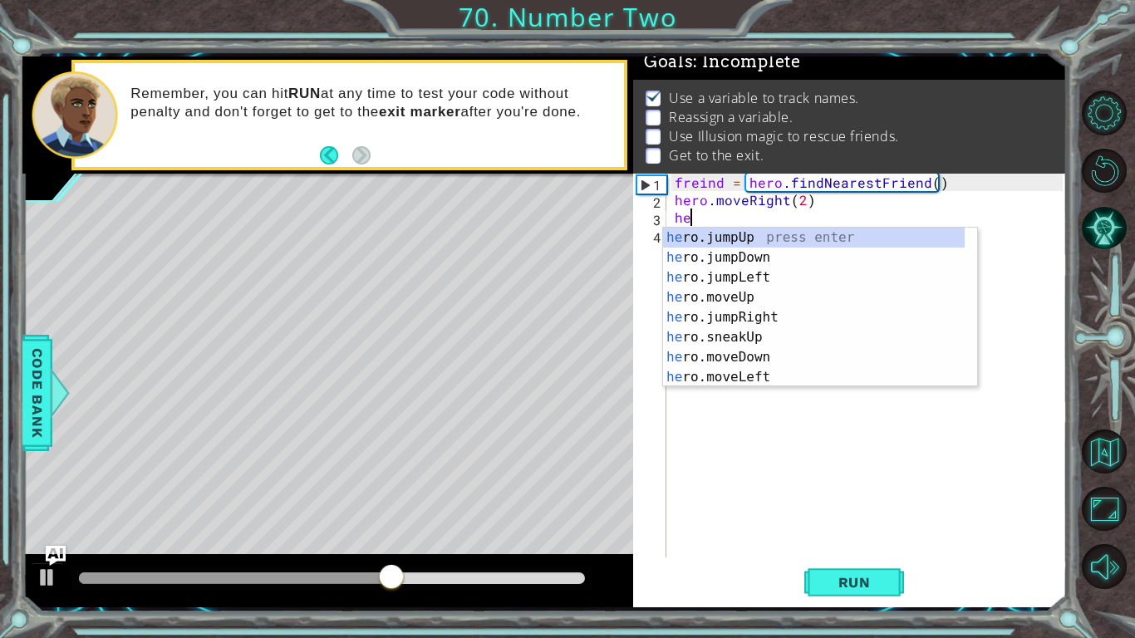
type textarea "h"
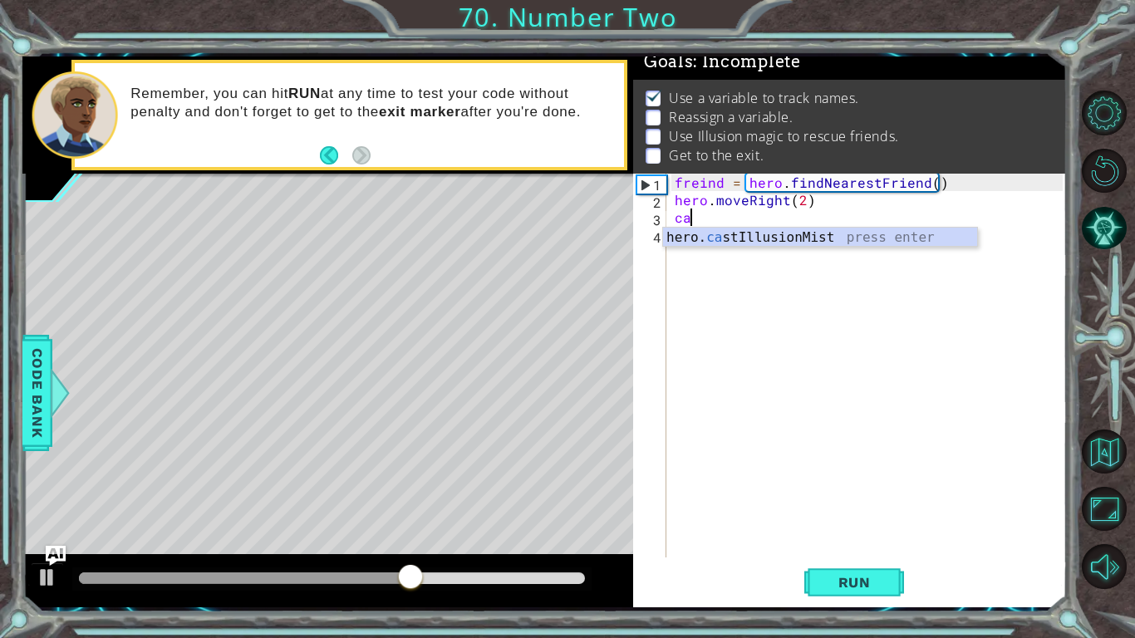
type textarea "cas"
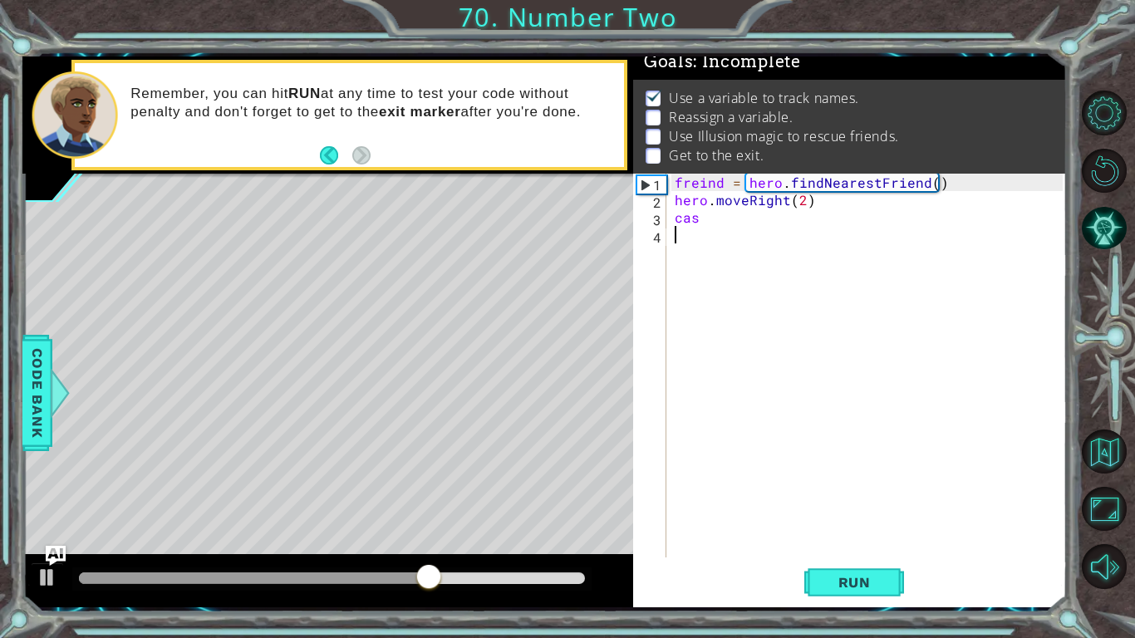
click at [832, 248] on div "freind = hero . findNearestFriend ( ) hero . moveRight ( 2 ) cas" at bounding box center [871, 383] width 400 height 419
click at [704, 220] on div "freind = hero . findNearestFriend ( ) hero . moveRight ( 2 ) cas" at bounding box center [871, 383] width 400 height 419
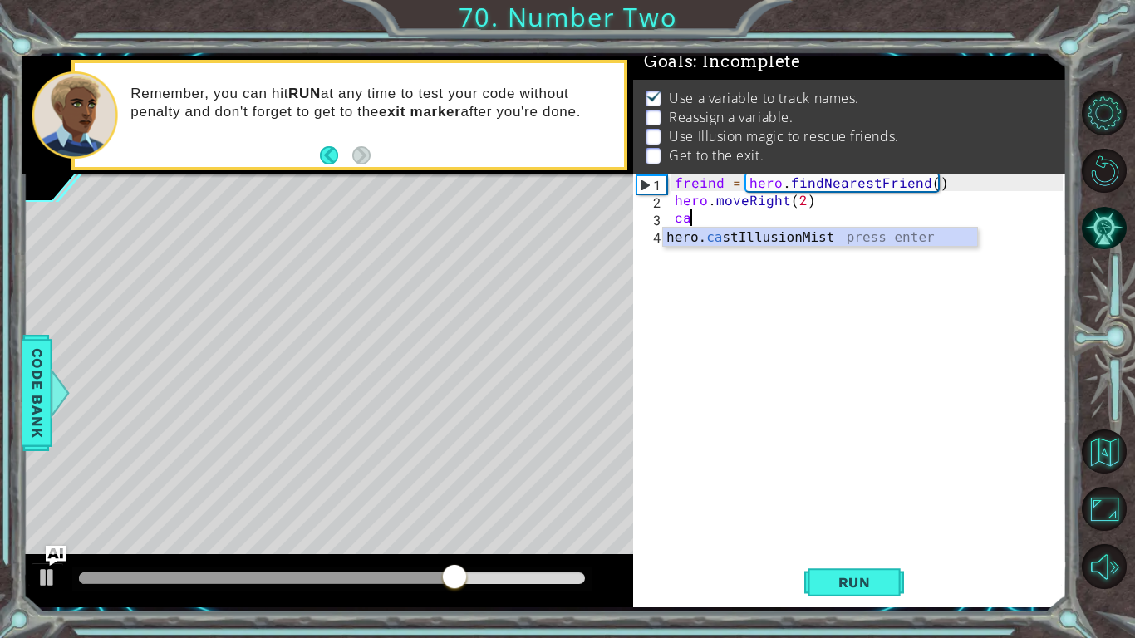
type textarea "c"
click at [725, 238] on div "hero. cas tIllusionMist press enter" at bounding box center [820, 258] width 314 height 60
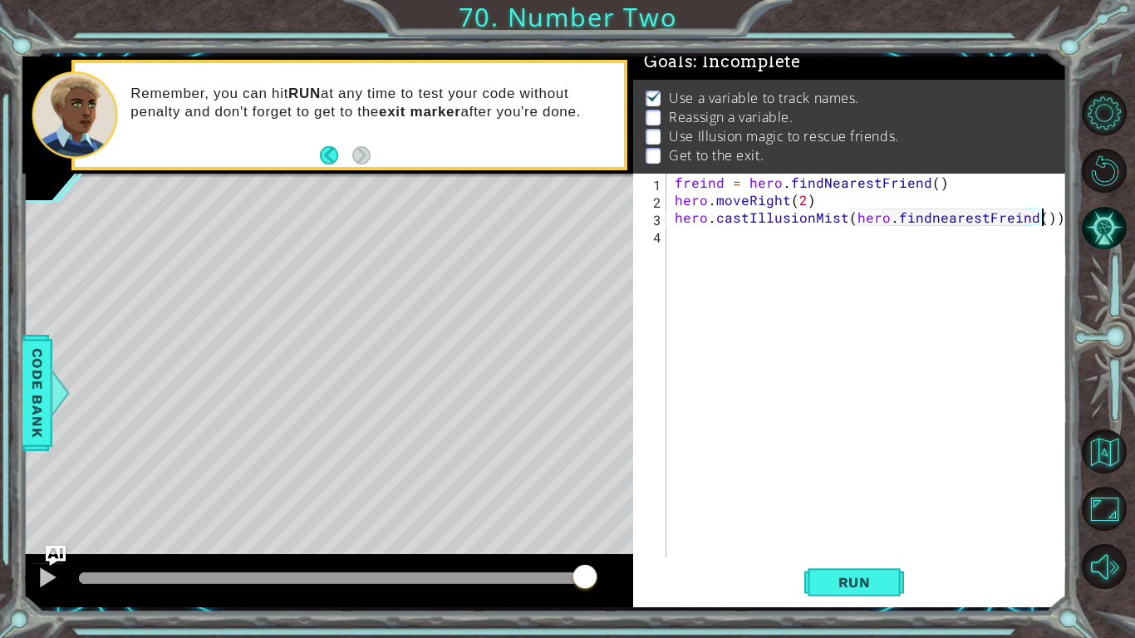
scroll to position [0, 22]
click at [871, 497] on span "Run" at bounding box center [855, 582] width 66 height 17
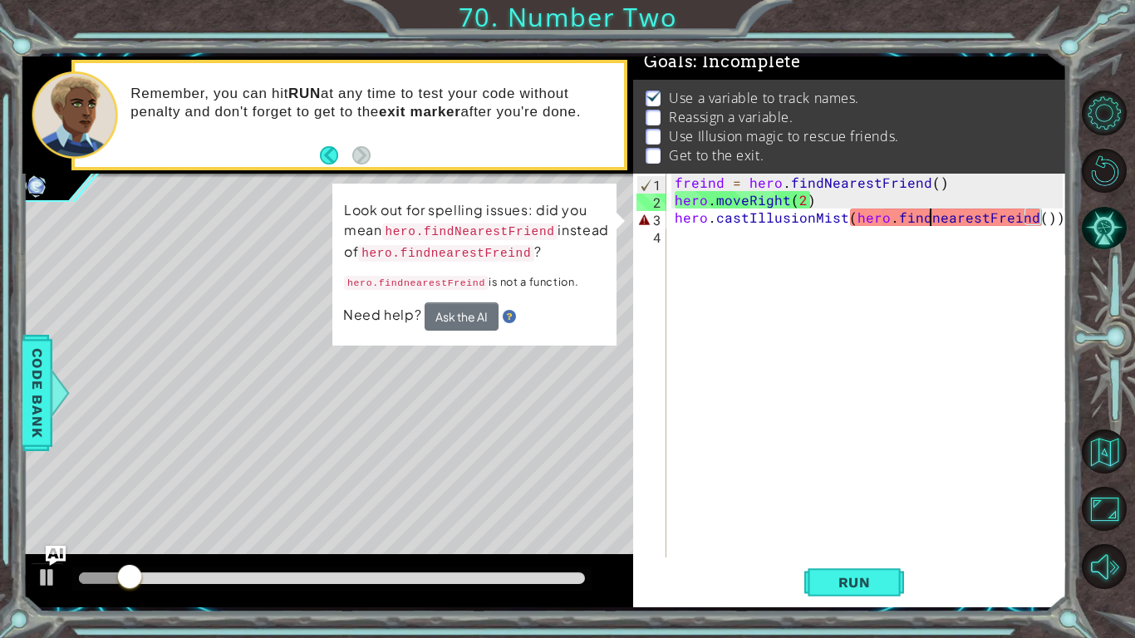
click at [928, 218] on div "freind = hero . findNearestFriend ( ) hero . moveRight ( 2 ) hero . castIllusio…" at bounding box center [871, 383] width 400 height 419
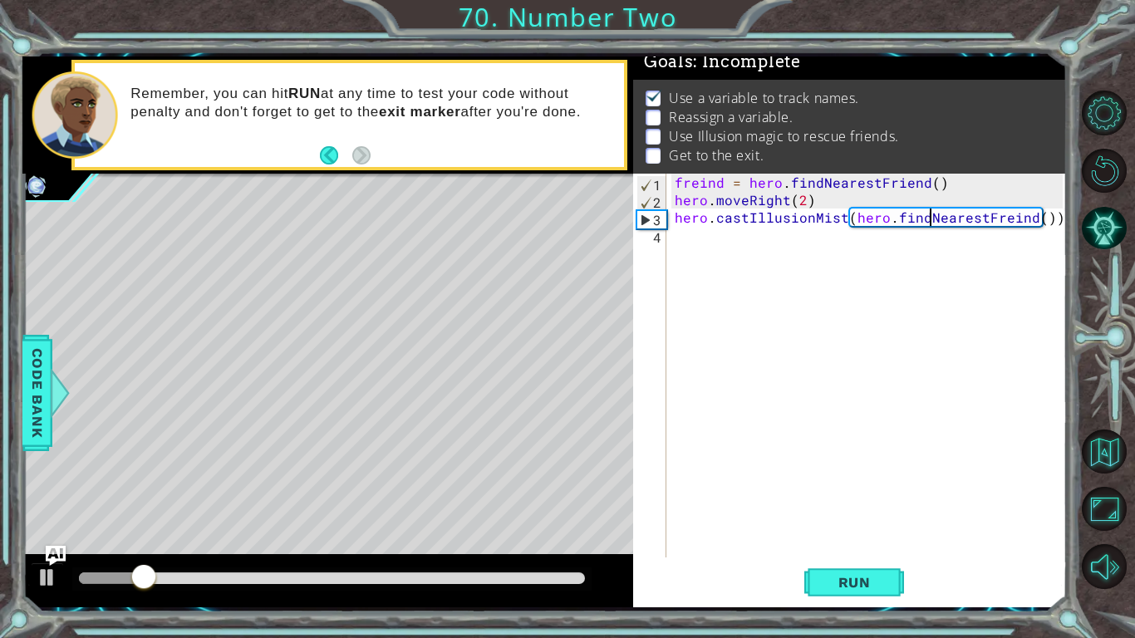
scroll to position [0, 16]
click at [841, 497] on span "Run" at bounding box center [855, 582] width 66 height 17
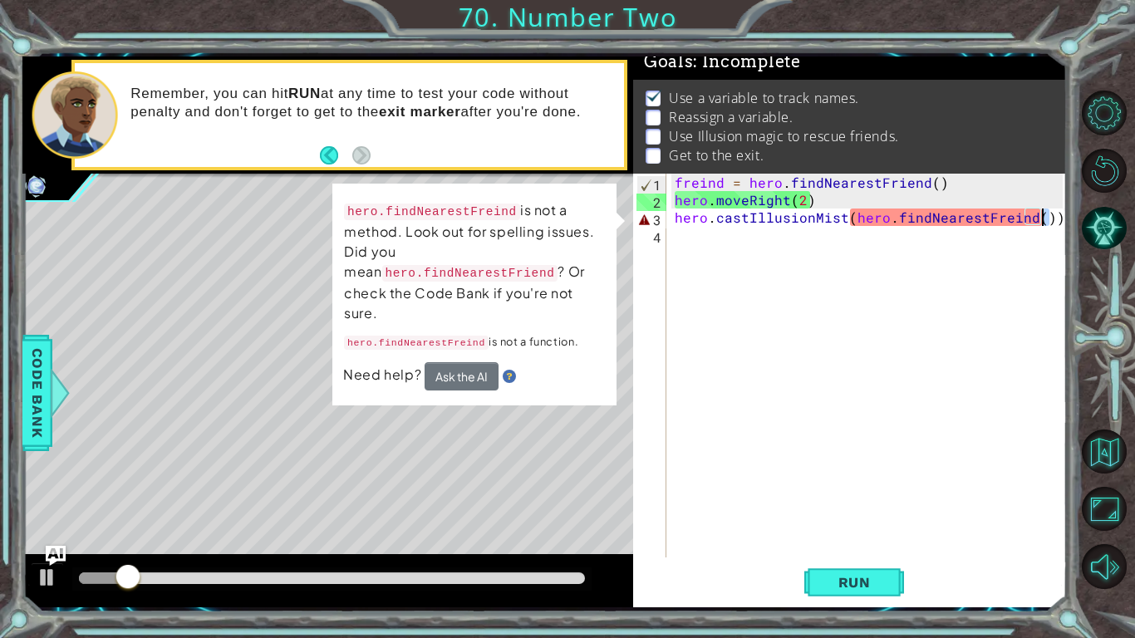
drag, startPoint x: 1052, startPoint y: 218, endPoint x: 1040, endPoint y: 217, distance: 11.7
click at [1040, 217] on div "freind = hero . findNearestFriend ( ) hero . moveRight ( 2 ) hero . castIllusio…" at bounding box center [871, 383] width 400 height 419
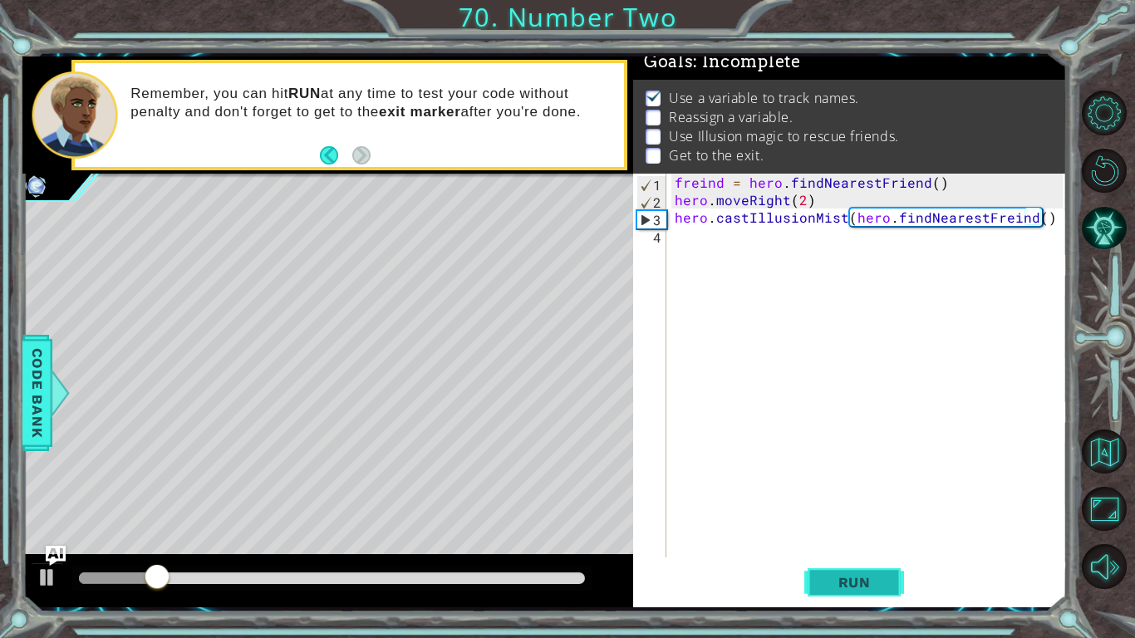
click at [838, 497] on span "Run" at bounding box center [855, 582] width 66 height 17
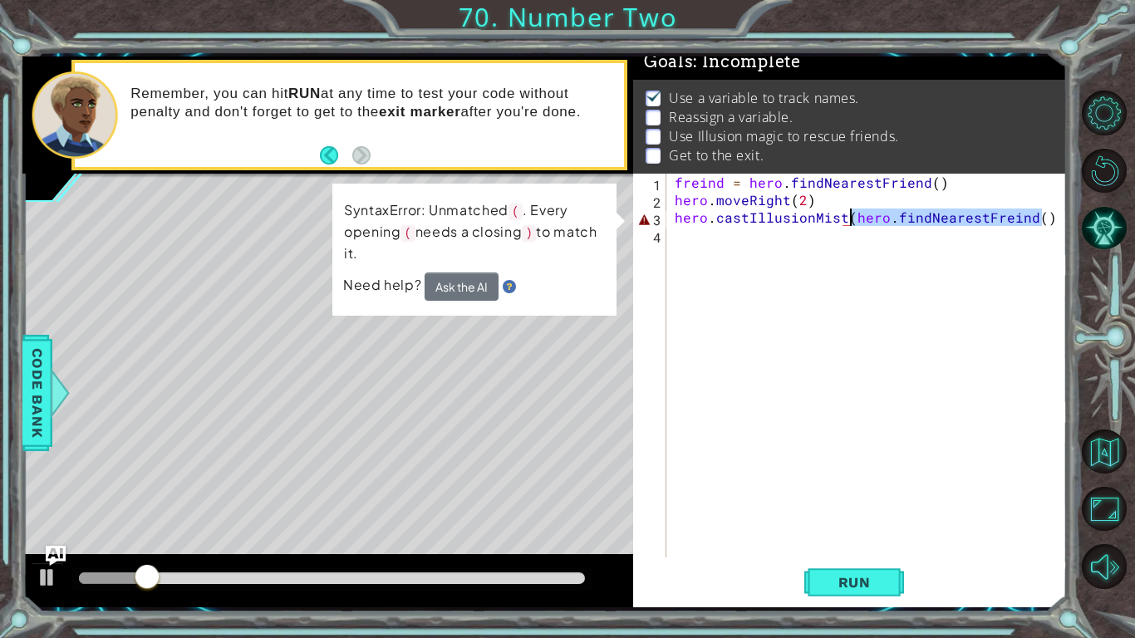
drag, startPoint x: 1048, startPoint y: 216, endPoint x: 847, endPoint y: 215, distance: 201.0
click at [847, 215] on div "freind = hero . findNearestFriend ( ) hero . moveRight ( 2 ) hero . castIllusio…" at bounding box center [871, 383] width 400 height 419
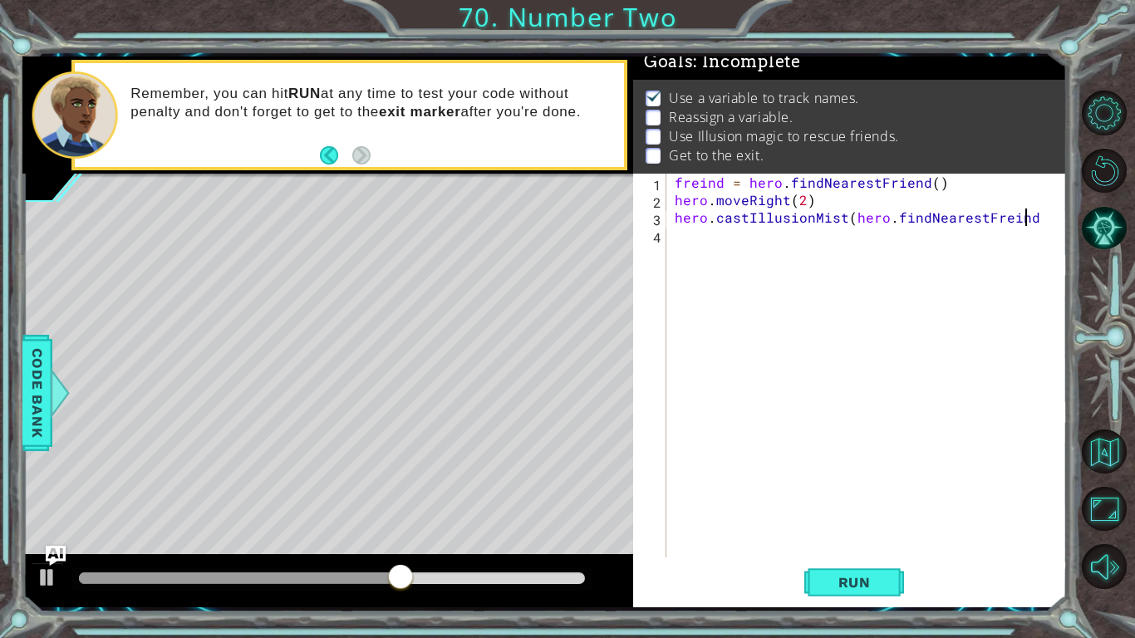
scroll to position [0, 22]
type textarea "hero.castIllusionMist(hero.findNearestFreind()"
click at [855, 497] on span "Run" at bounding box center [855, 582] width 66 height 17
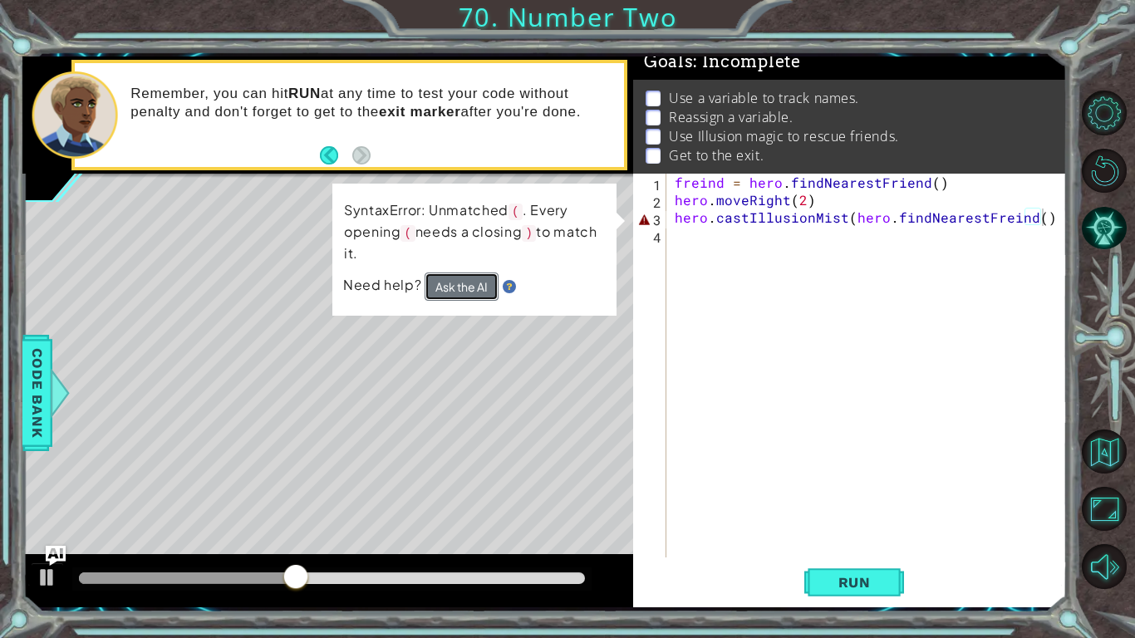
click at [473, 297] on button "Ask the AI" at bounding box center [461, 286] width 74 height 28
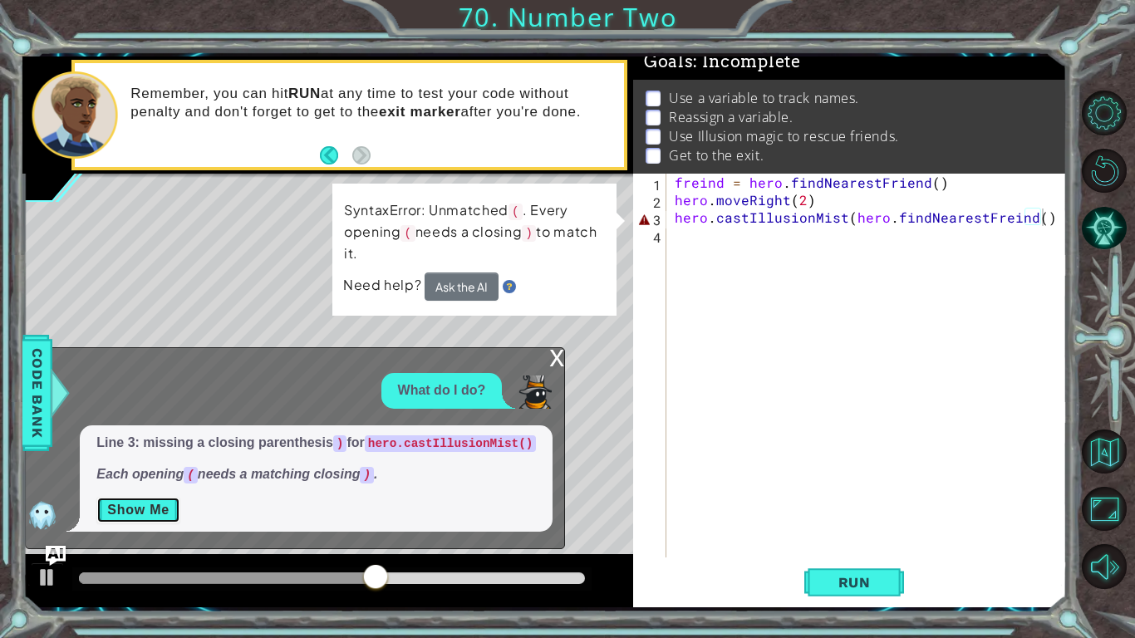
click at [150, 497] on button "Show Me" at bounding box center [138, 510] width 84 height 27
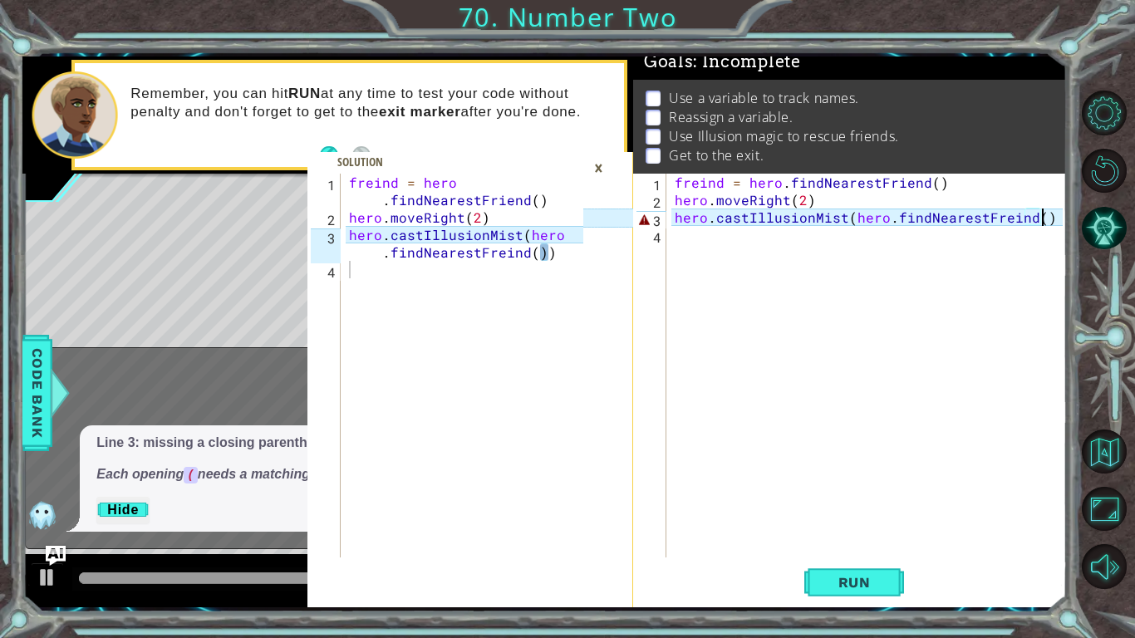
click at [597, 165] on div "×" at bounding box center [599, 168] width 26 height 28
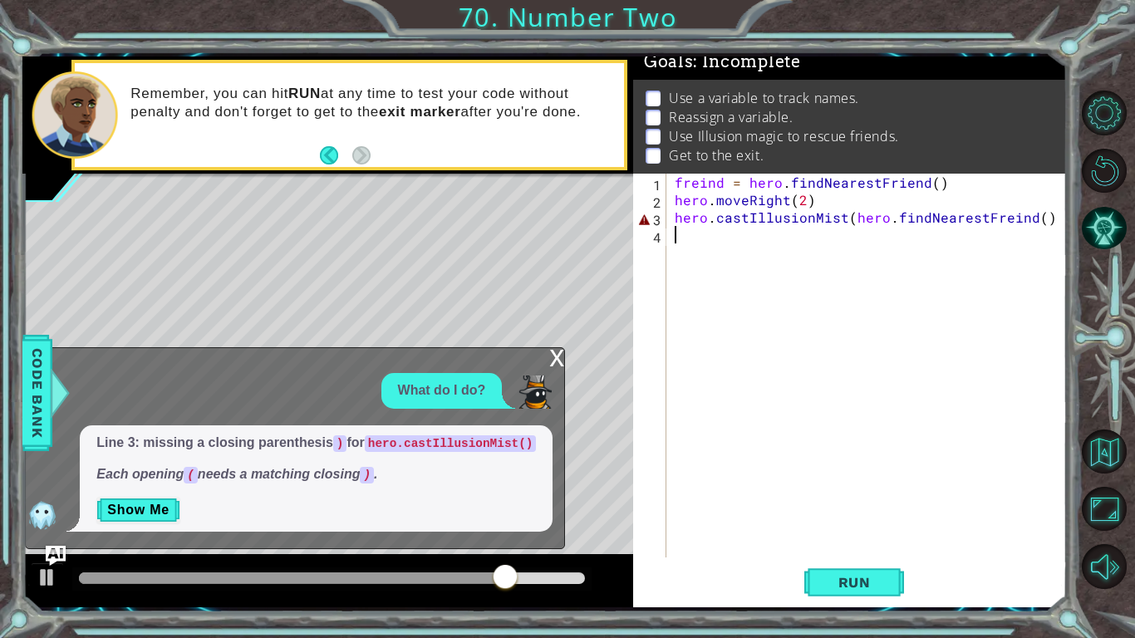
scroll to position [0, 0]
click at [1043, 228] on div "freind = hero . findNearestFriend ( ) hero . moveRight ( 2 ) hero . castIllusio…" at bounding box center [871, 383] width 400 height 419
click at [1043, 218] on div "freind = hero . findNearestFriend ( ) hero . moveRight ( 2 ) hero . castIllusio…" at bounding box center [871, 383] width 400 height 419
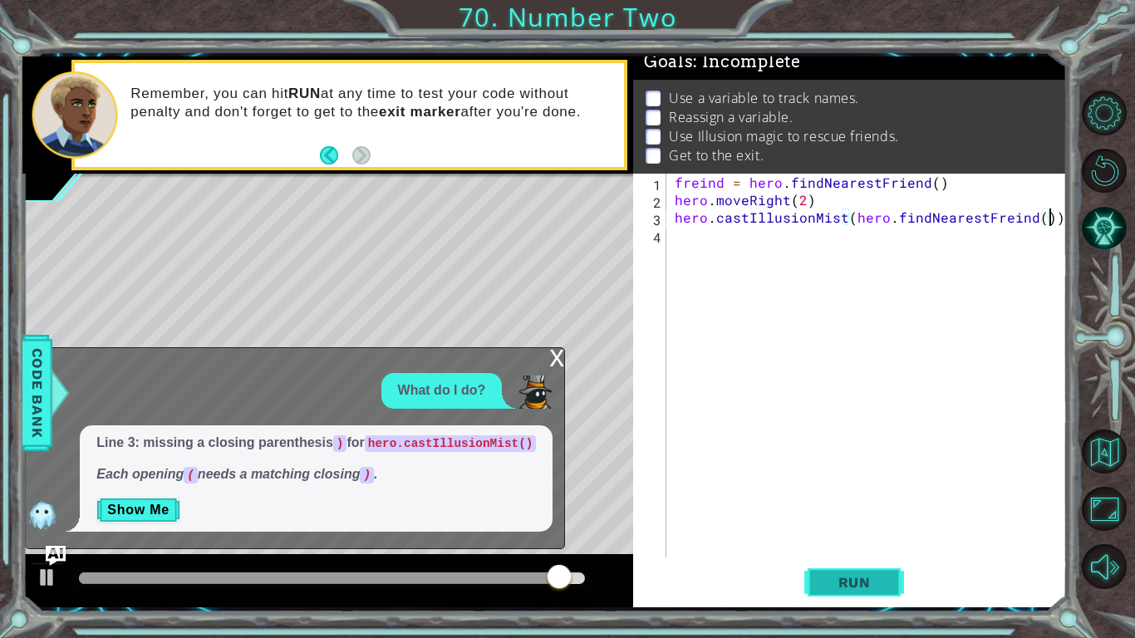
type textarea "hero.castIllusionMist(hero.findNearestFreind())"
click at [850, 497] on span "Run" at bounding box center [855, 582] width 66 height 17
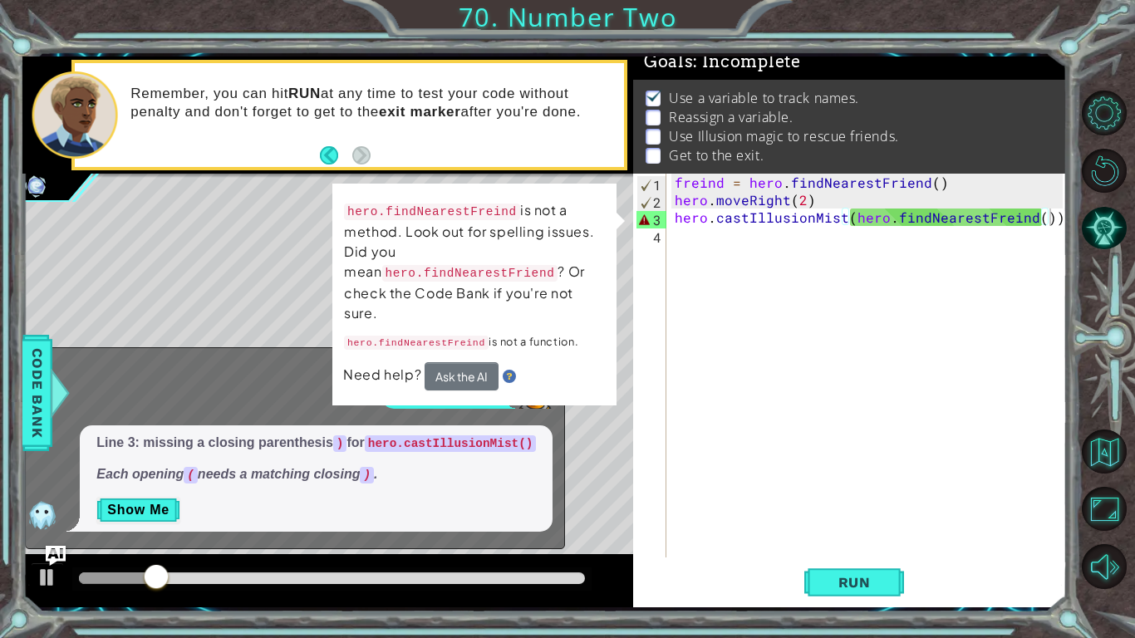
click at [458, 401] on div "What do I do?" at bounding box center [441, 391] width 121 height 36
click at [784, 406] on div "freind = hero . findNearestFriend ( ) hero . moveRight ( 2 ) hero . castIllusio…" at bounding box center [871, 383] width 400 height 419
click at [445, 362] on button "Ask the AI" at bounding box center [461, 376] width 74 height 28
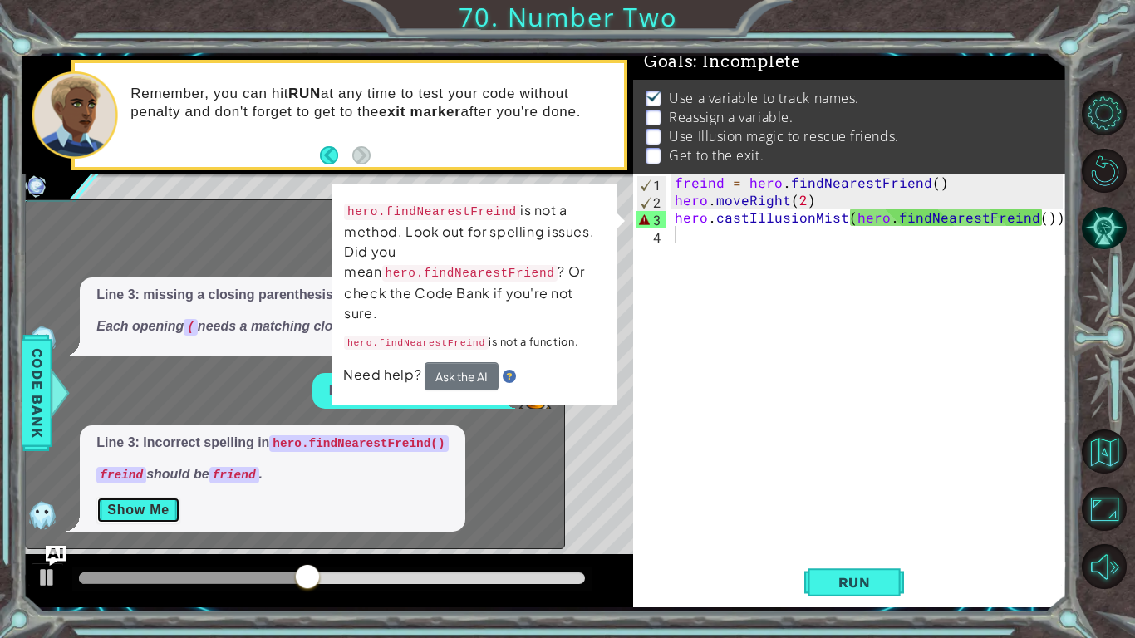
click at [176, 497] on button "Show Me" at bounding box center [138, 510] width 84 height 27
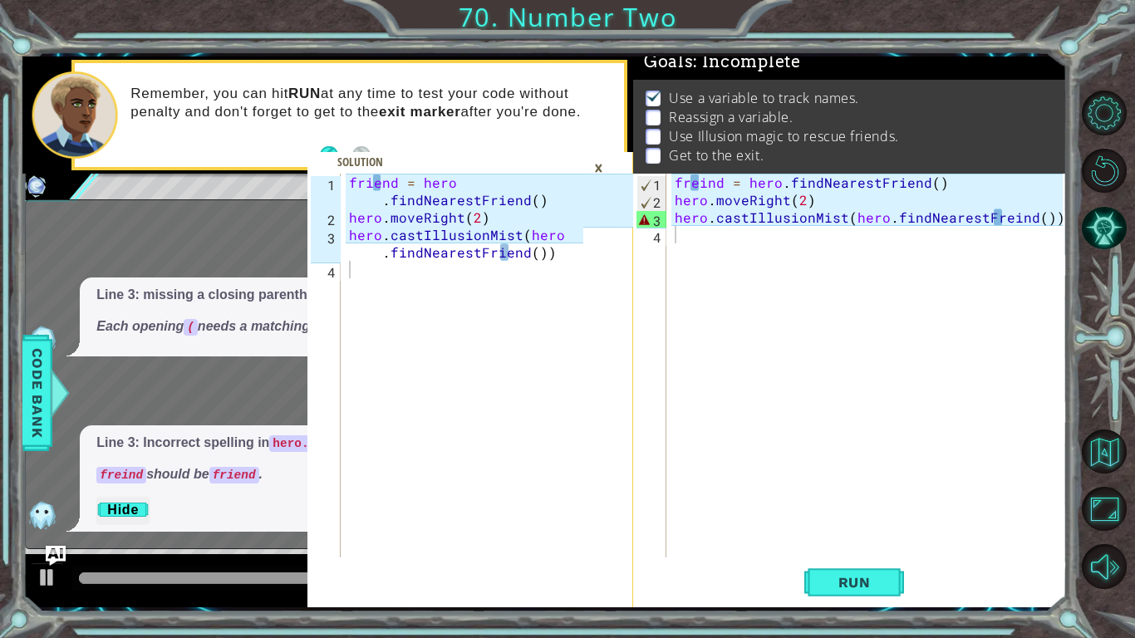
click at [594, 165] on div "×" at bounding box center [599, 168] width 26 height 28
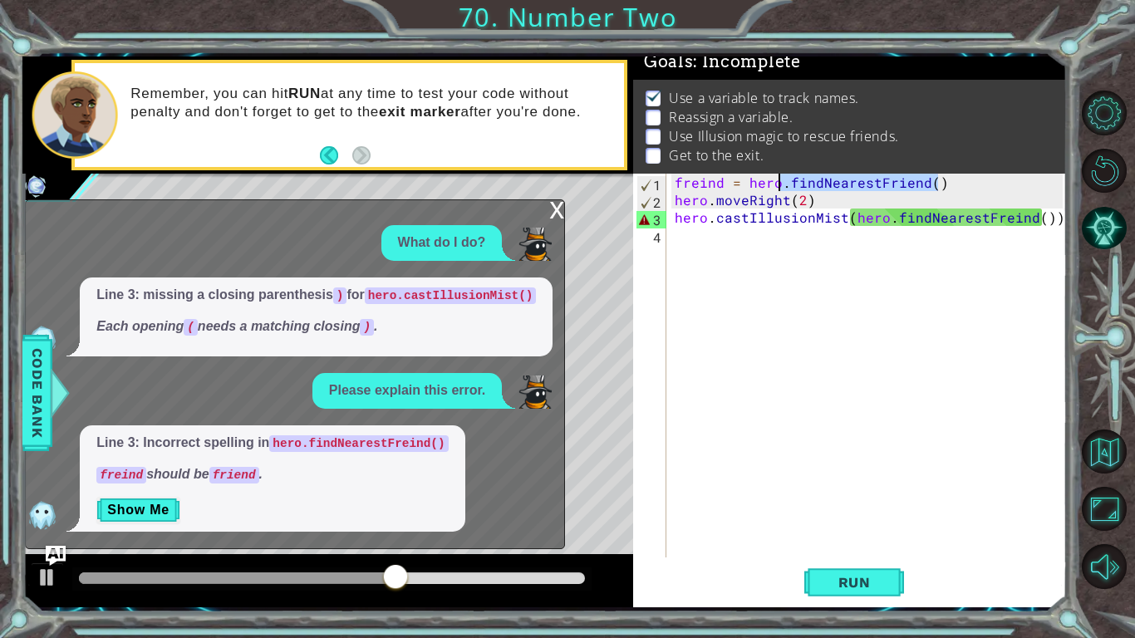
drag, startPoint x: 940, startPoint y: 186, endPoint x: 780, endPoint y: 189, distance: 159.5
click at [780, 189] on div "freind = hero . findNearestFriend ( ) hero . moveRight ( 2 ) hero . castIllusio…" at bounding box center [871, 383] width 400 height 419
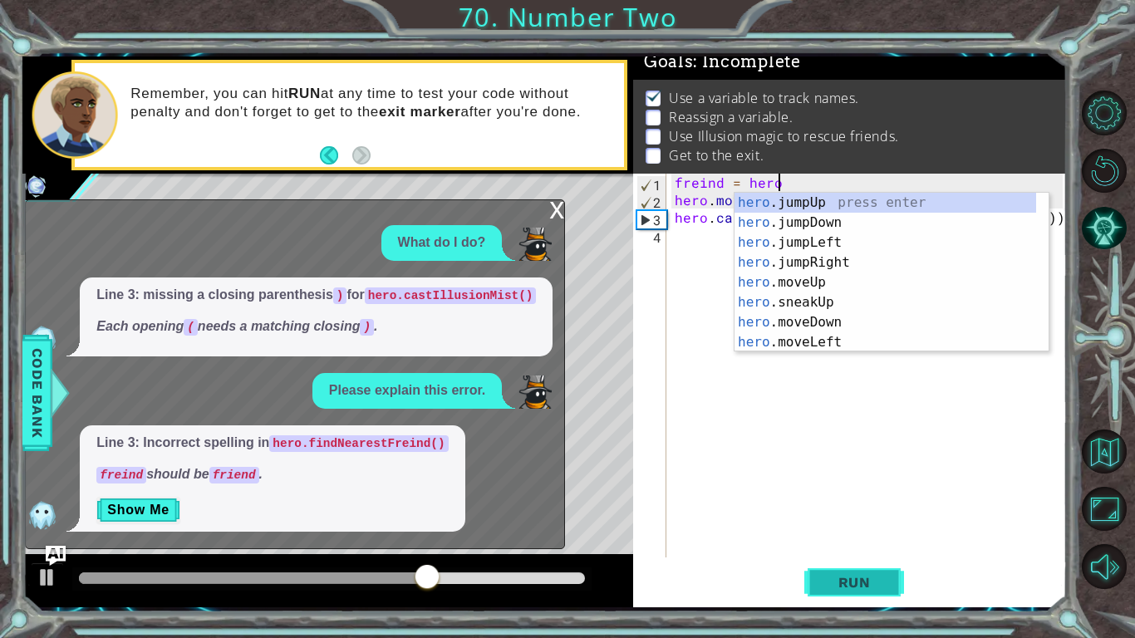
click at [832, 497] on button "Run" at bounding box center [854, 582] width 100 height 43
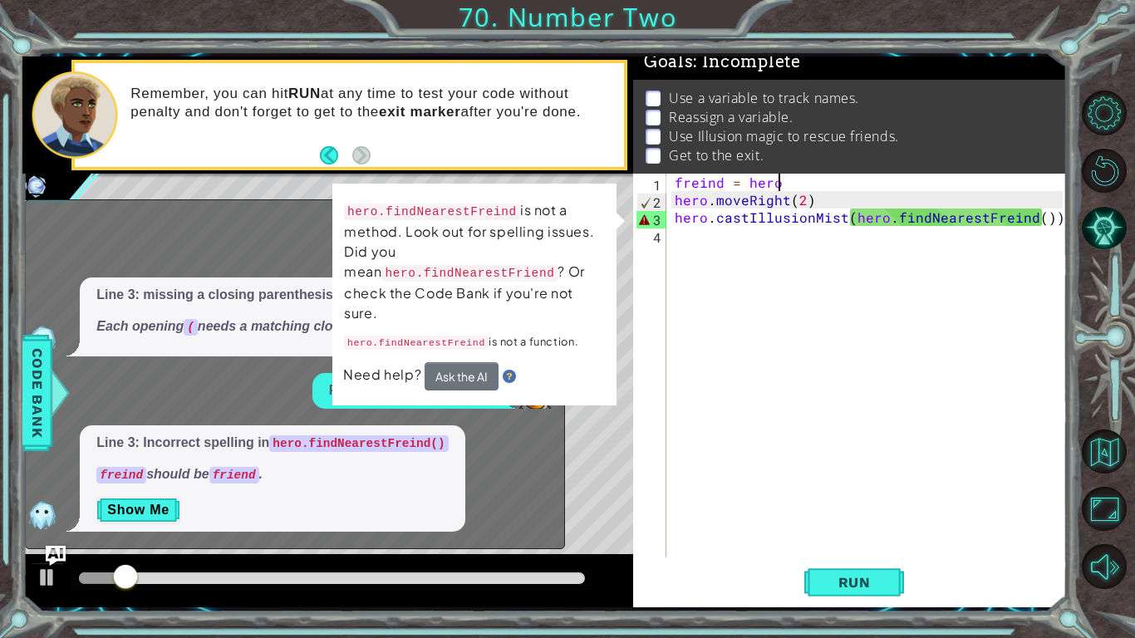
type textarea "freind = hero."
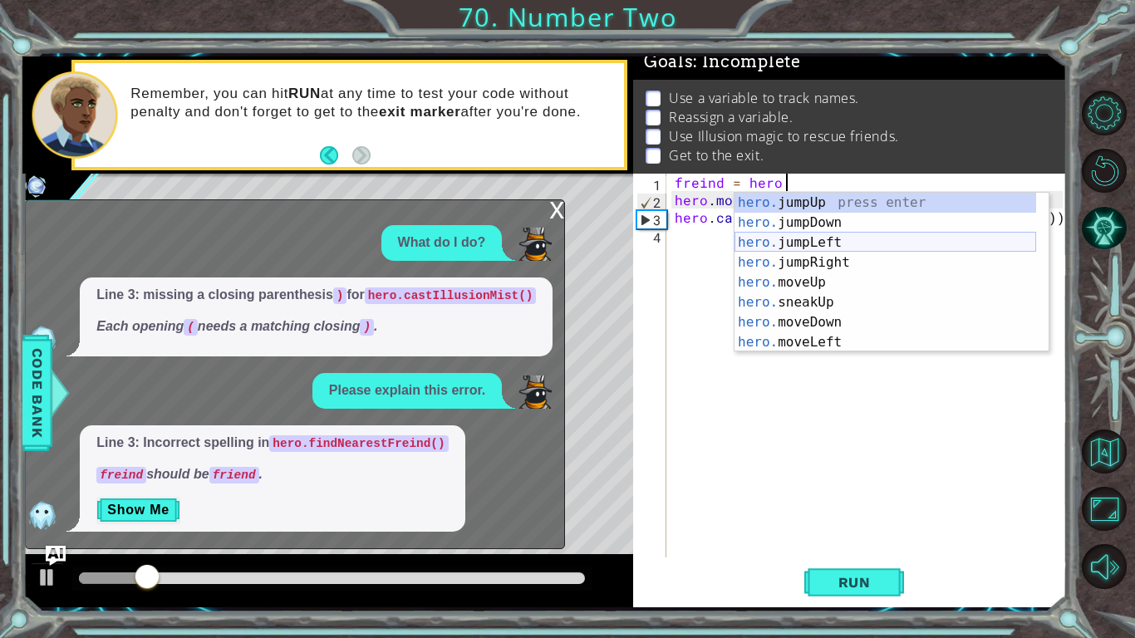
click at [822, 245] on div "hero. jumpUp press enter hero. jumpDown press enter hero. jumpLeft press enter …" at bounding box center [885, 292] width 302 height 199
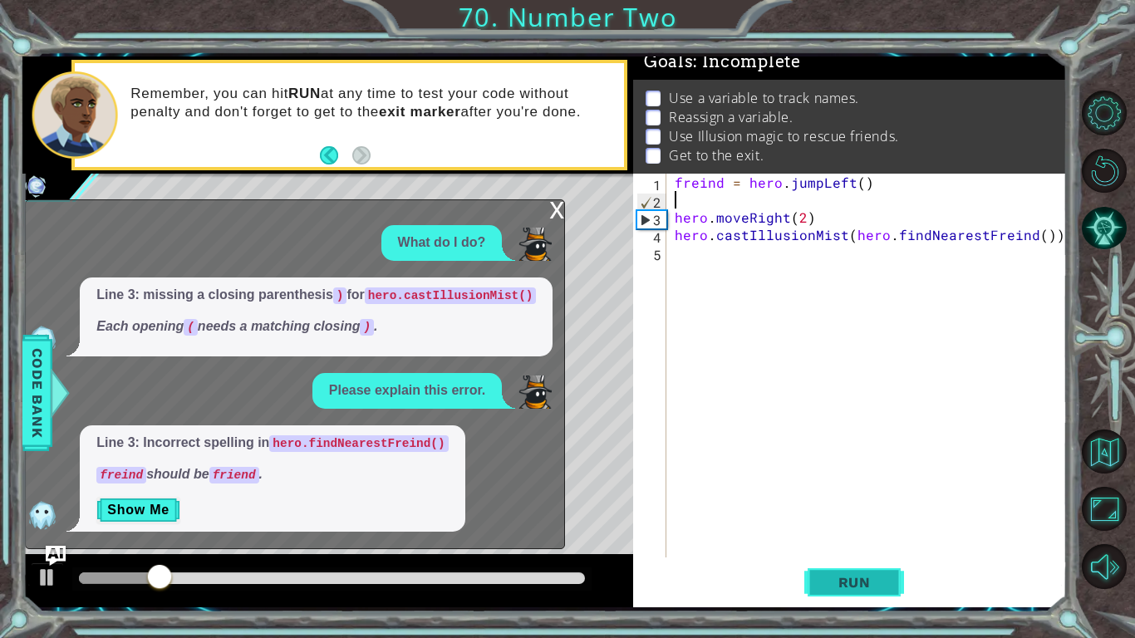
click at [827, 497] on span "Run" at bounding box center [855, 582] width 66 height 17
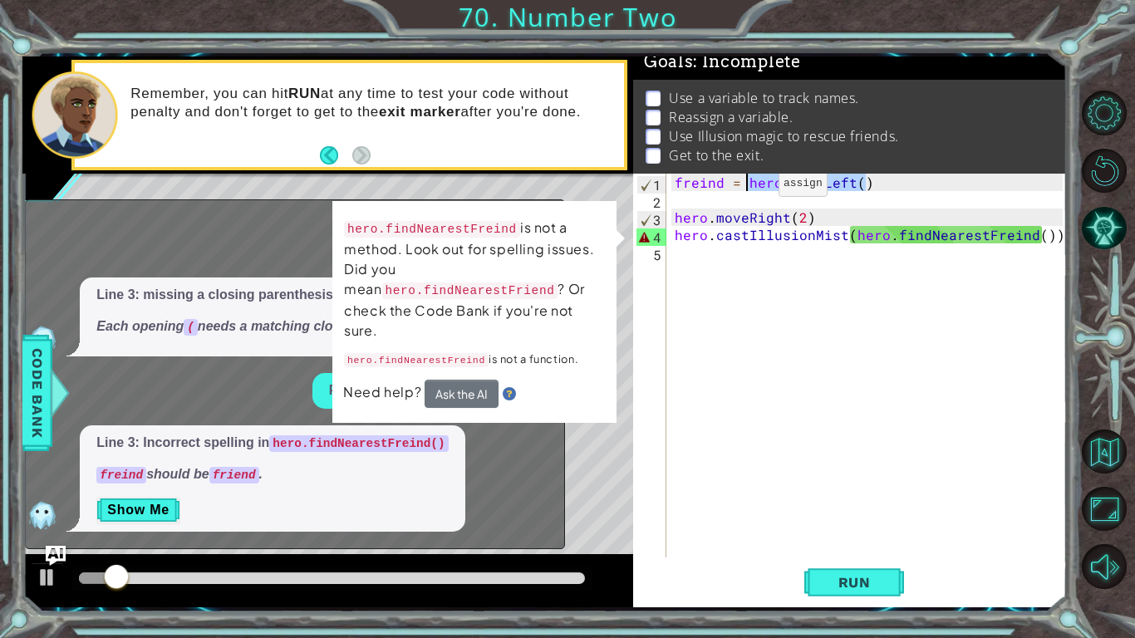
drag, startPoint x: 883, startPoint y: 188, endPoint x: 750, endPoint y: 188, distance: 132.9
click at [750, 188] on div "freind = hero . jumpLeft ( ) hero . moveRight ( 2 ) hero . castIllusionMist ( h…" at bounding box center [871, 383] width 400 height 419
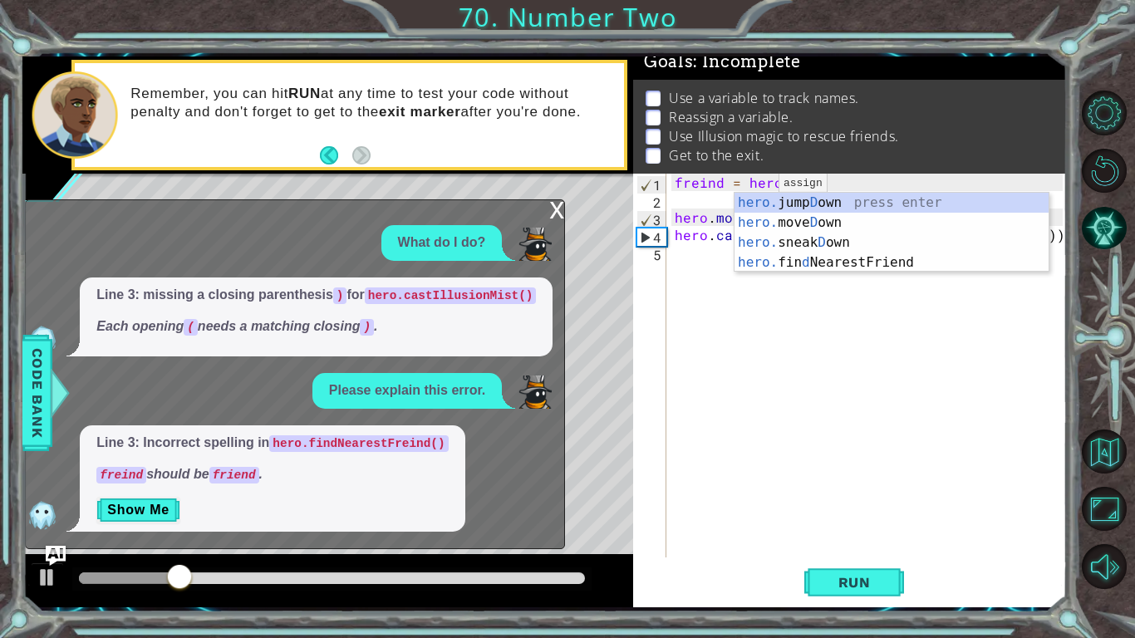
scroll to position [0, 7]
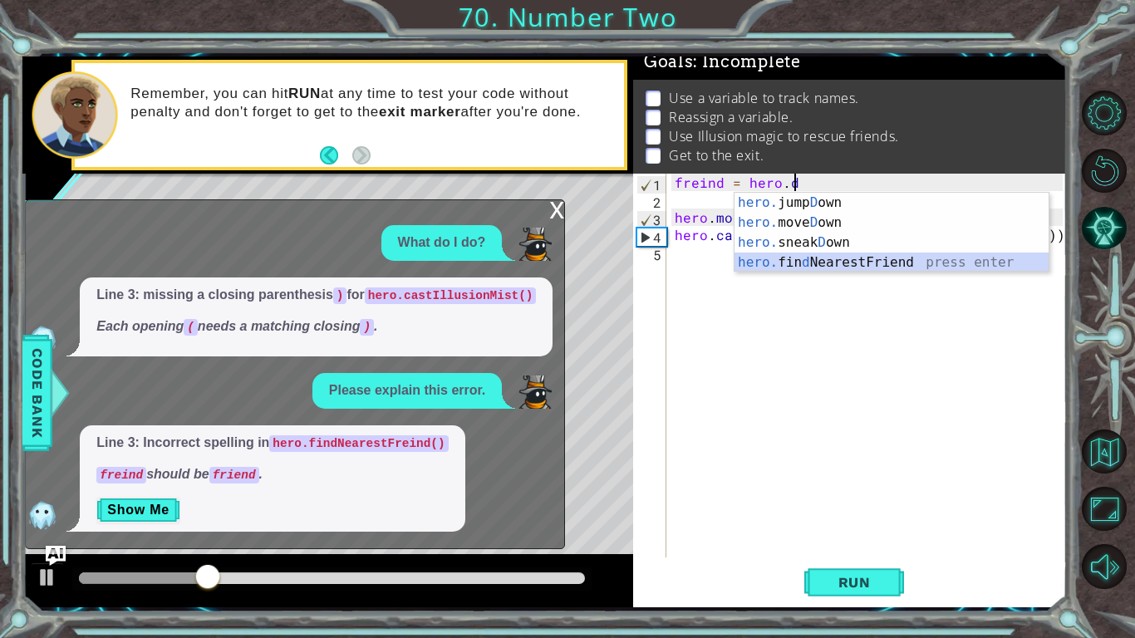
click at [755, 261] on div "hero. jump D own press enter hero. move D own press enter hero. sneak D own pre…" at bounding box center [891, 253] width 314 height 120
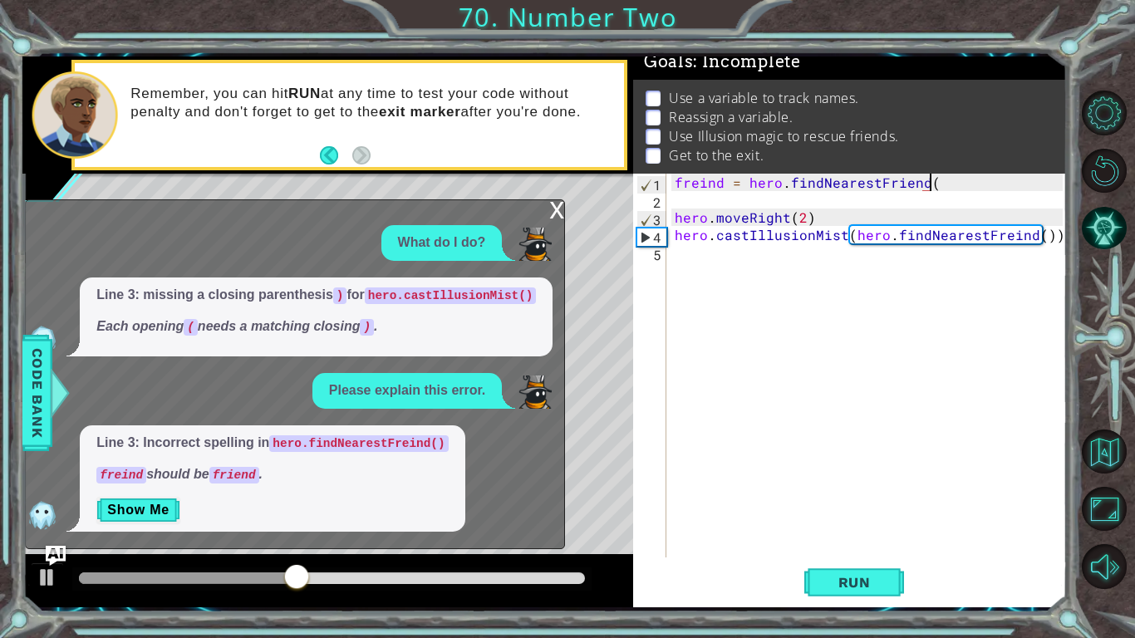
scroll to position [0, 15]
drag, startPoint x: 1050, startPoint y: 238, endPoint x: 845, endPoint y: 241, distance: 205.2
click at [845, 241] on div "freind = hero . findNearestFriend ( ) hero . moveRight ( 2 ) hero . castIllusio…" at bounding box center [871, 383] width 400 height 419
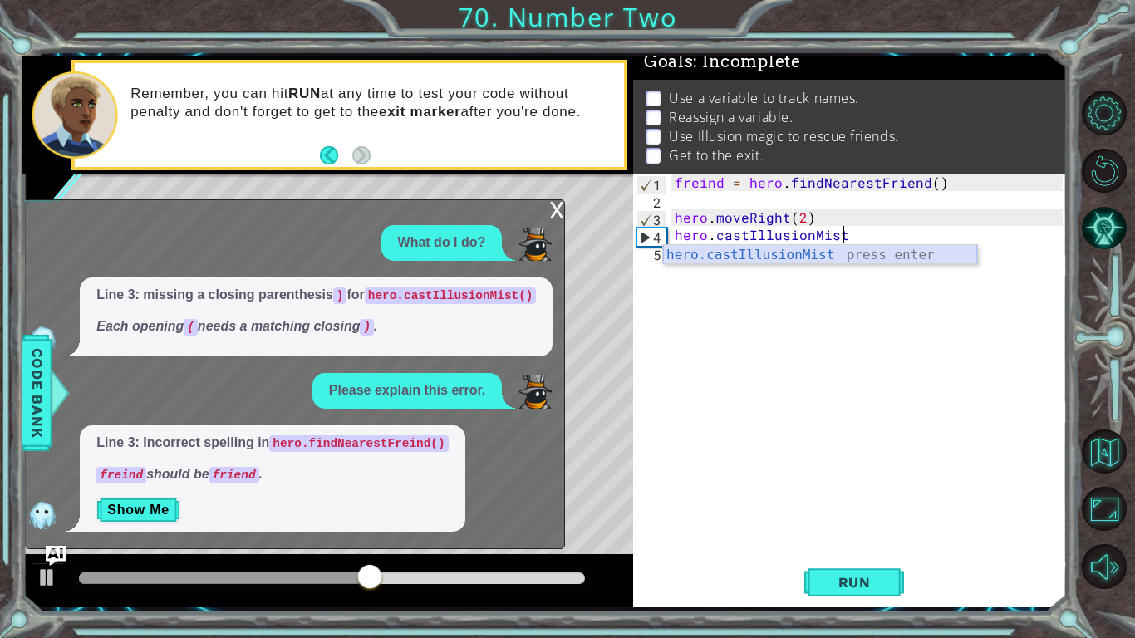
click at [837, 248] on div "hero.castIllusionMist press enter" at bounding box center [820, 275] width 314 height 60
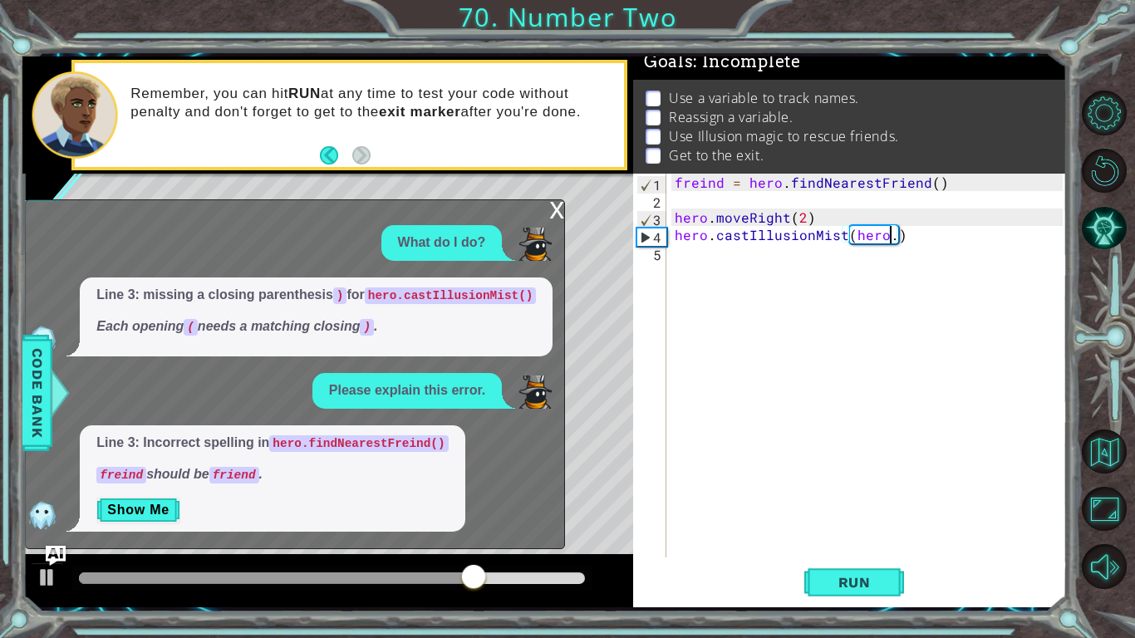
scroll to position [0, 12]
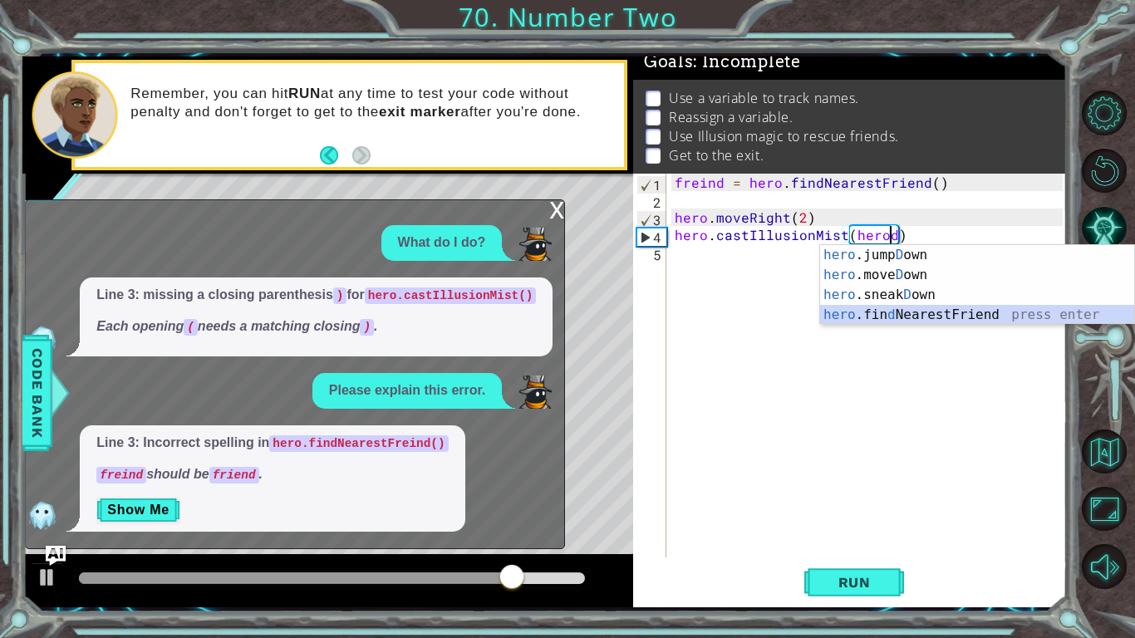
click at [860, 311] on div "hero .jump D own press enter hero .[PERSON_NAME] own press enter hero .sneak D …" at bounding box center [977, 305] width 314 height 120
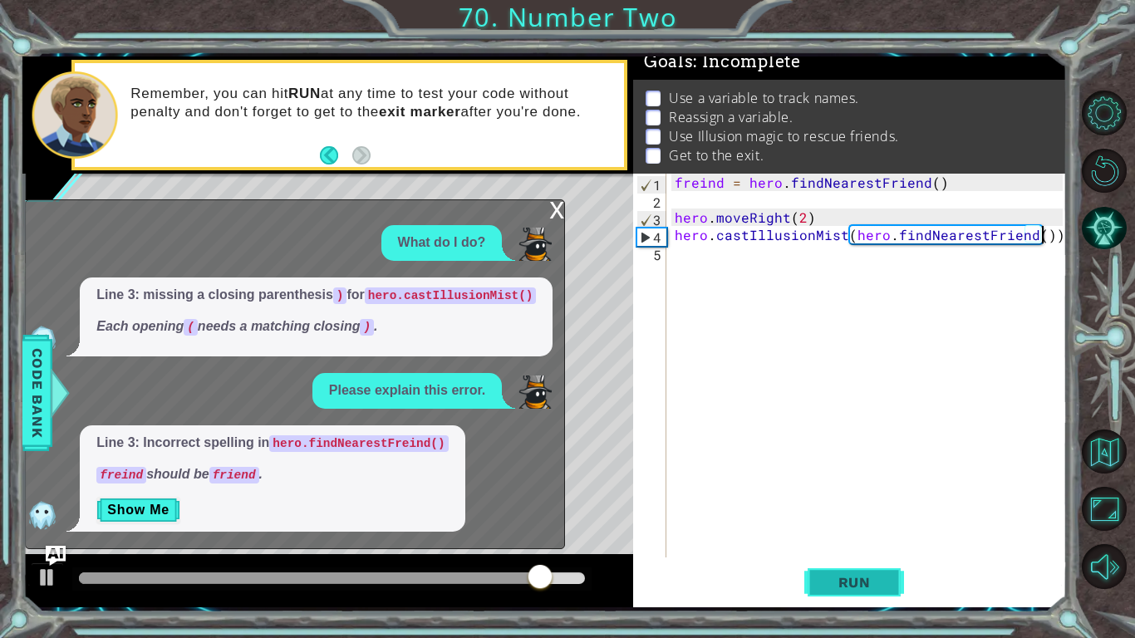
type textarea "hero.castIllusionMist(hero.findNearestFriend())"
drag, startPoint x: 857, startPoint y: 582, endPoint x: 846, endPoint y: 581, distance: 11.7
click at [846, 497] on span "Run" at bounding box center [855, 582] width 66 height 17
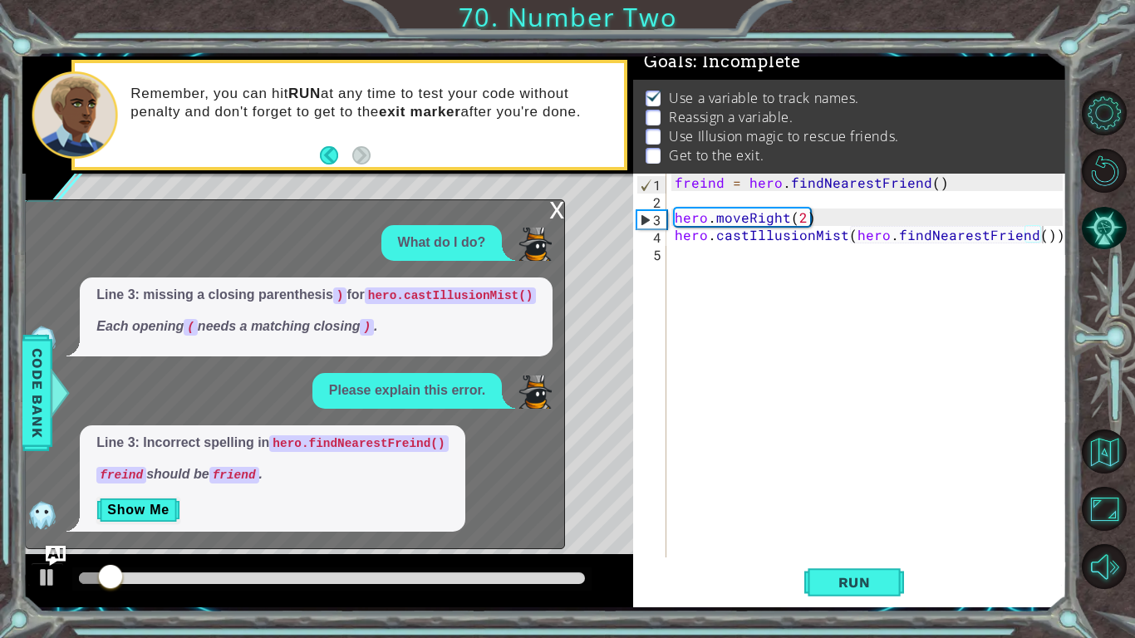
click at [552, 217] on div "x" at bounding box center [556, 208] width 15 height 17
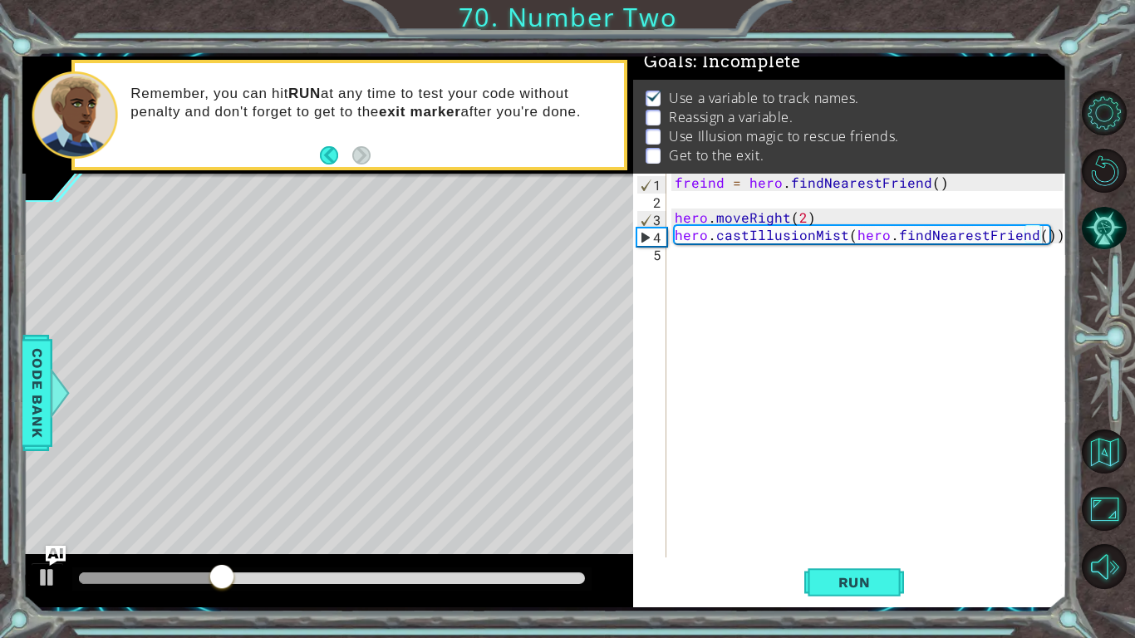
click at [687, 272] on div "freind = hero . findNearestFriend ( ) hero . moveRight ( 2 ) hero . castIllusio…" at bounding box center [871, 383] width 400 height 419
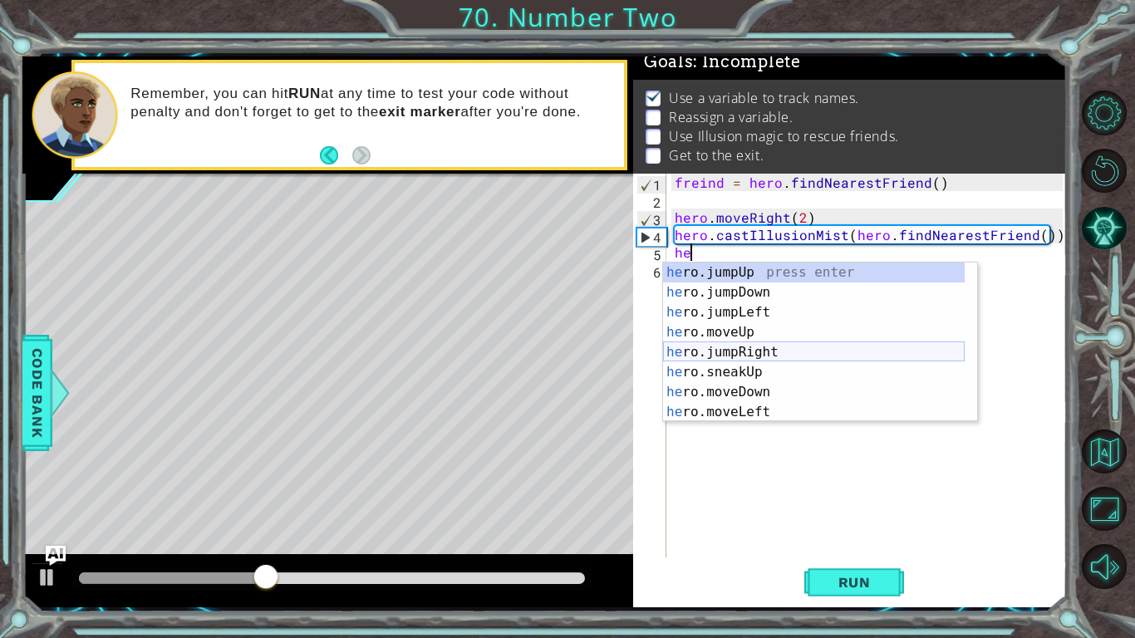
type textarea "h"
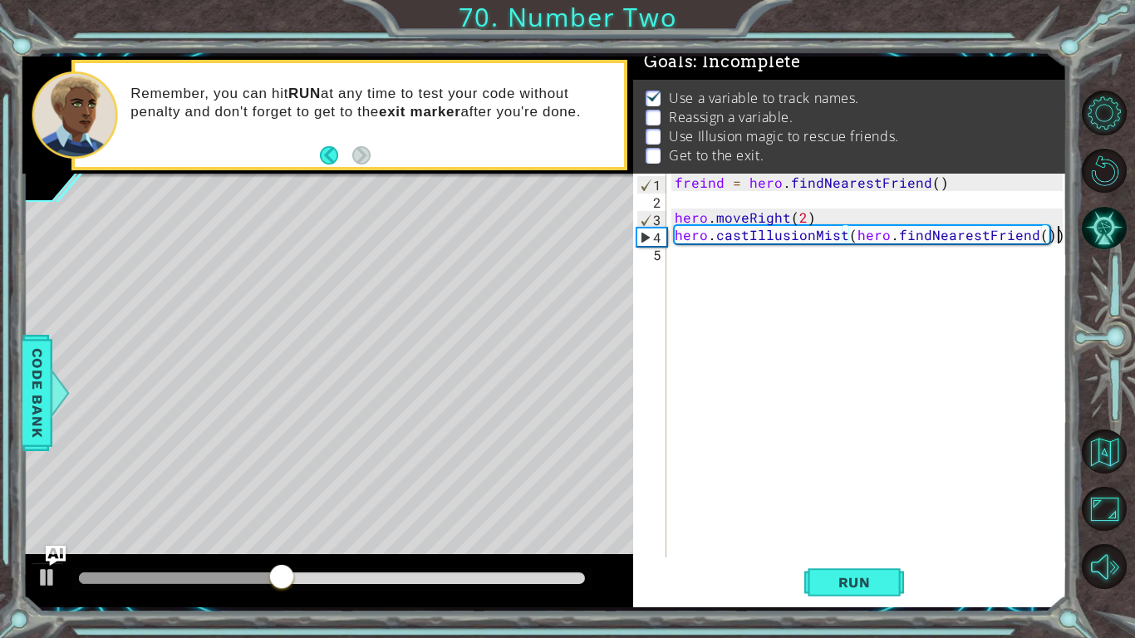
type textarea "hero.castIllusionMist(hero.findNearestFriend())mo"
click at [704, 258] on div "freind = hero . findNearestFriend ( ) hero . moveRight ( 2 ) hero . castIllusio…" at bounding box center [871, 383] width 400 height 419
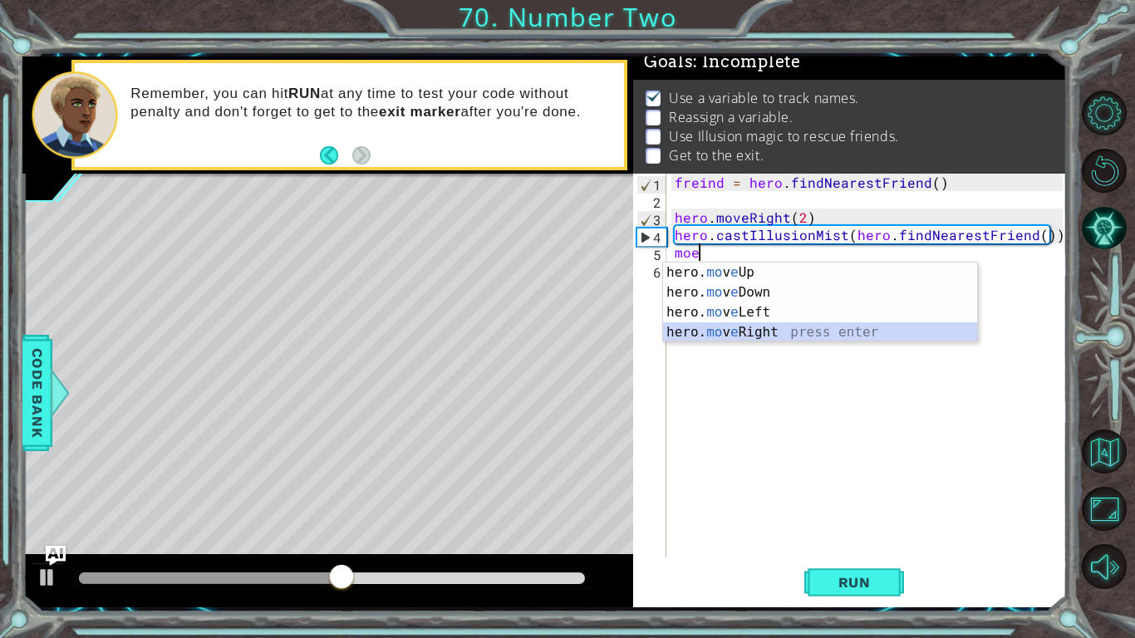
click at [735, 330] on div "hero. mo v e Up press enter hero. mo v e Down press enter hero. mo v e Left pre…" at bounding box center [820, 323] width 314 height 120
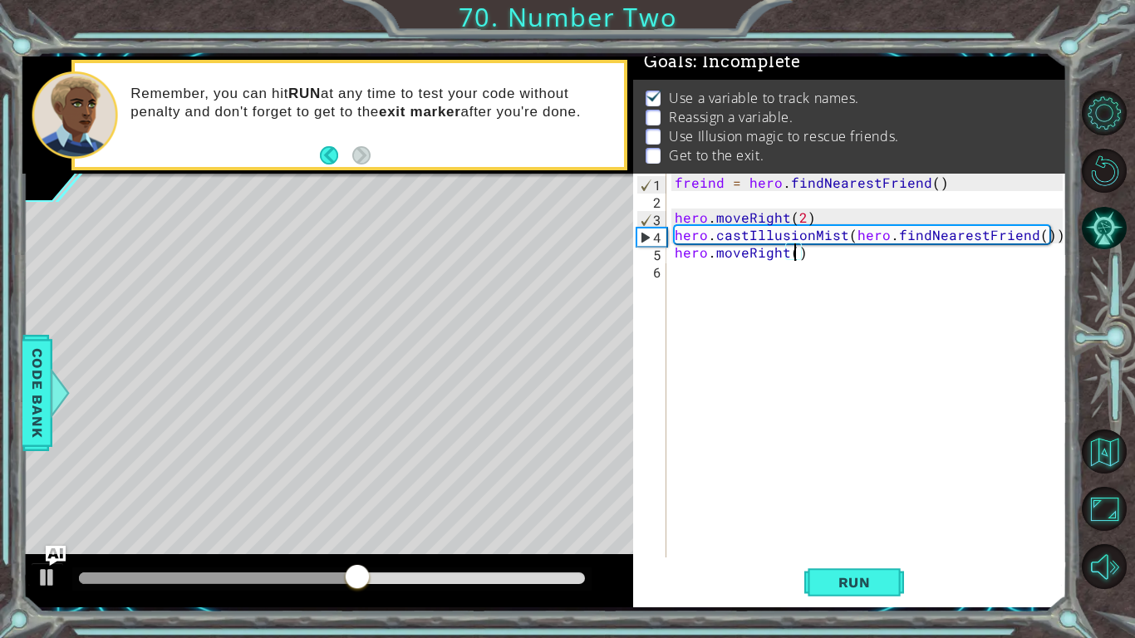
type textarea "hero.moveRight(2)"
click at [691, 273] on div "freind = hero . findNearestFriend ( ) hero . moveRight ( 2 ) hero . castIllusio…" at bounding box center [871, 383] width 400 height 419
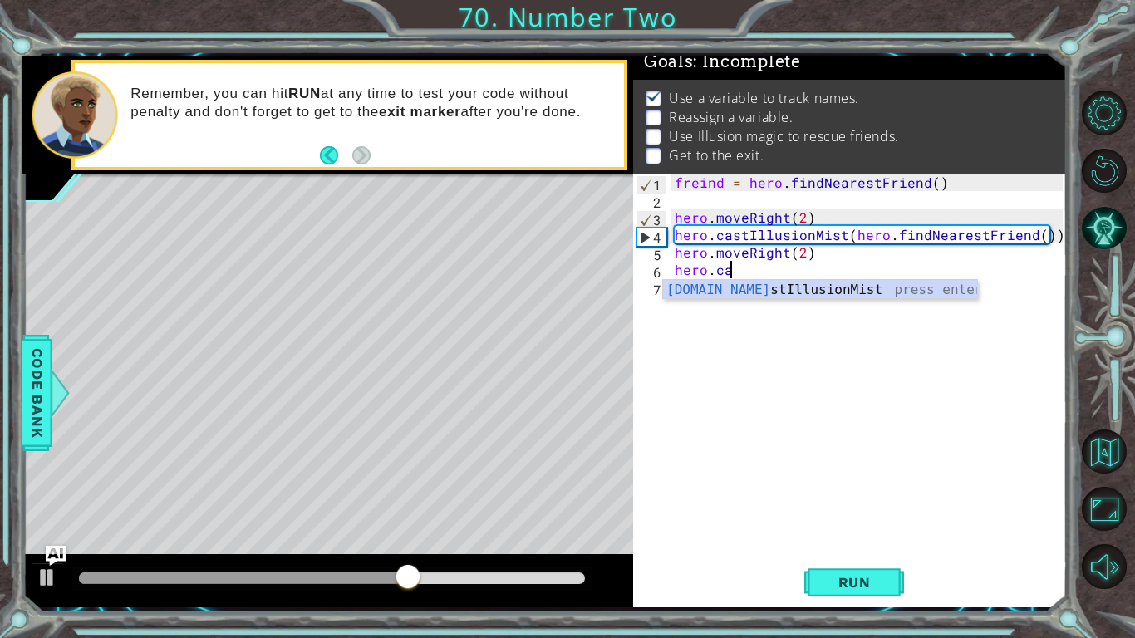
scroll to position [0, 2]
click at [792, 289] on div "hero.cas tIllusionMist press enter" at bounding box center [820, 310] width 314 height 60
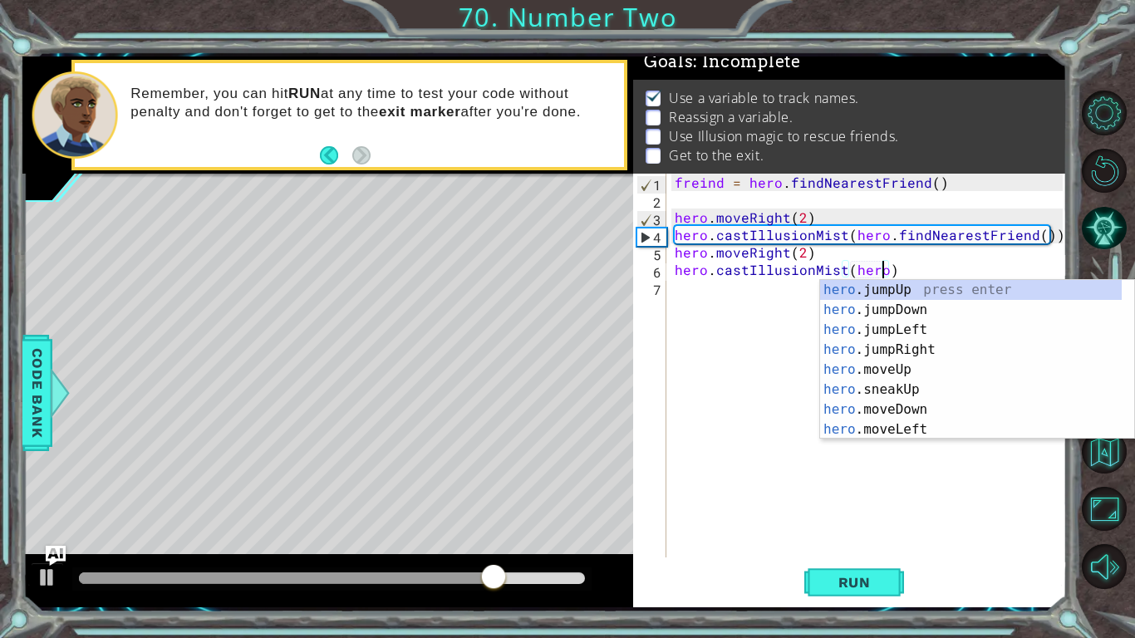
scroll to position [0, 12]
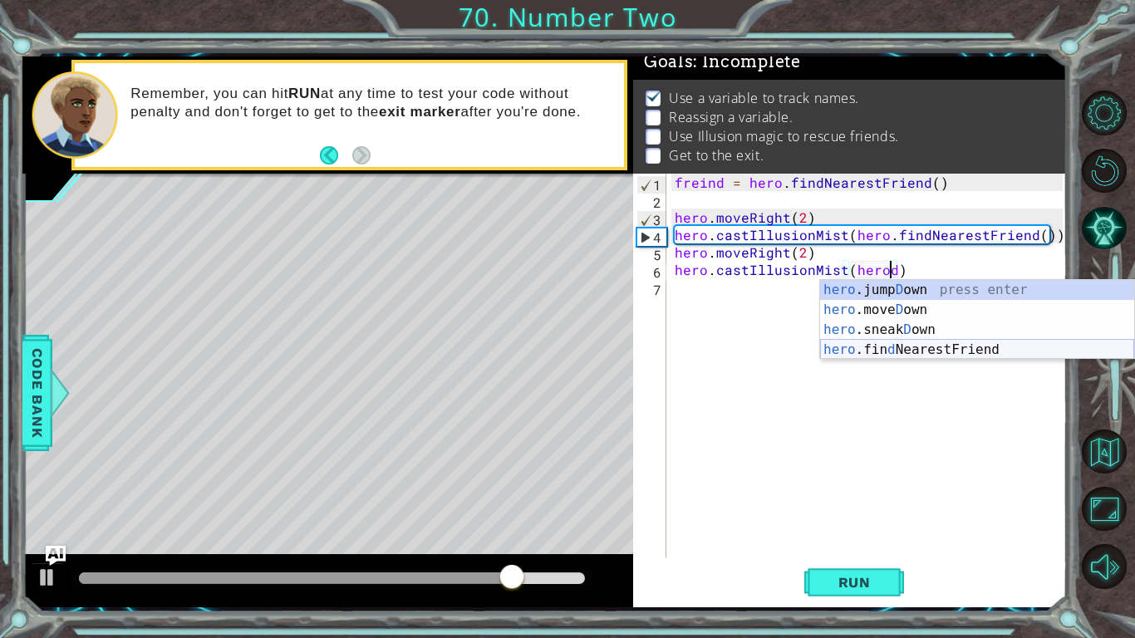
click at [949, 343] on div "hero .jump D own press enter hero .[PERSON_NAME] own press enter hero .sneak D …" at bounding box center [977, 340] width 314 height 120
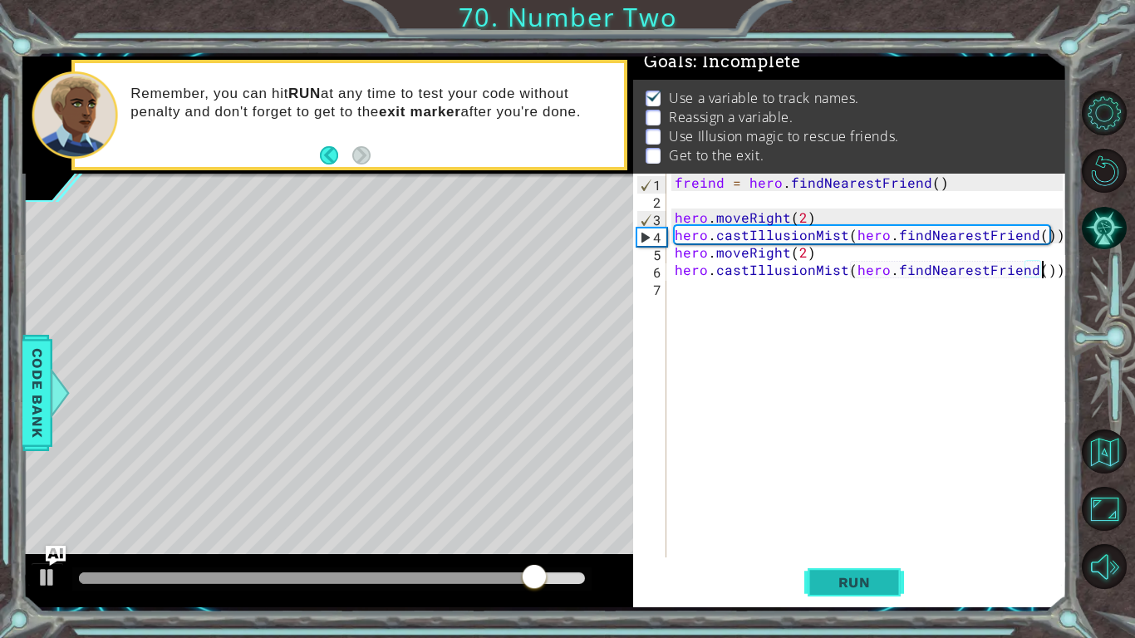
click at [846, 497] on button "Run" at bounding box center [854, 582] width 100 height 43
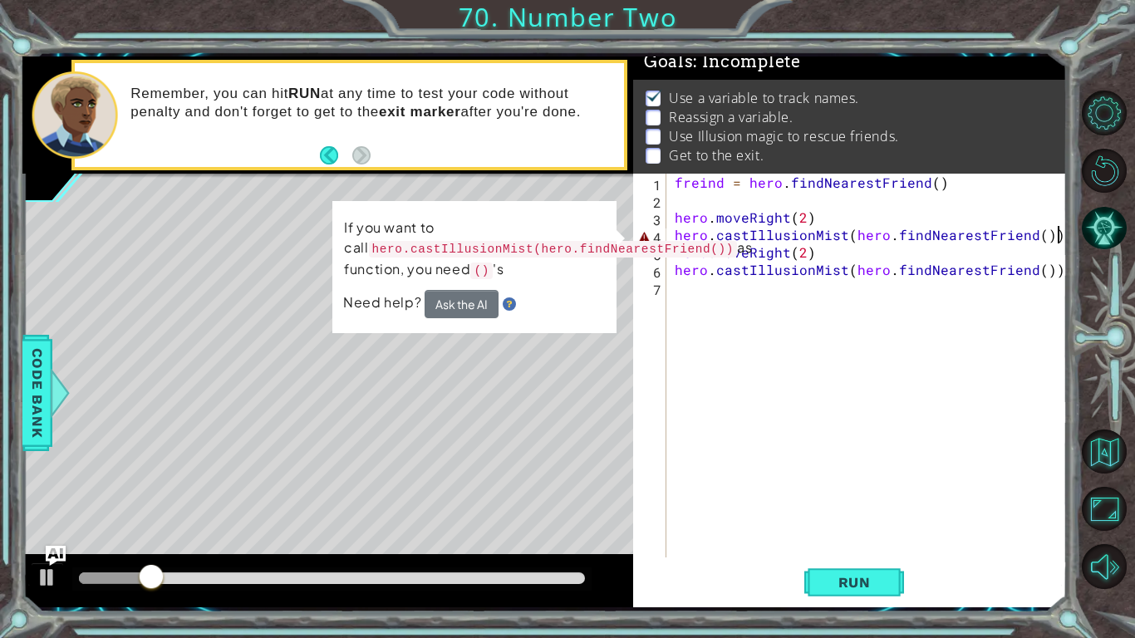
click at [1057, 238] on div "freind = hero . findNearestFriend ( ) hero . moveRight ( 2 ) hero . castIllusio…" at bounding box center [871, 383] width 400 height 419
drag, startPoint x: 1060, startPoint y: 239, endPoint x: 1048, endPoint y: 238, distance: 11.7
click at [1048, 238] on div "freind = hero . findNearestFriend ( ) hero . moveRight ( 2 ) hero . castIllusio…" at bounding box center [871, 383] width 400 height 419
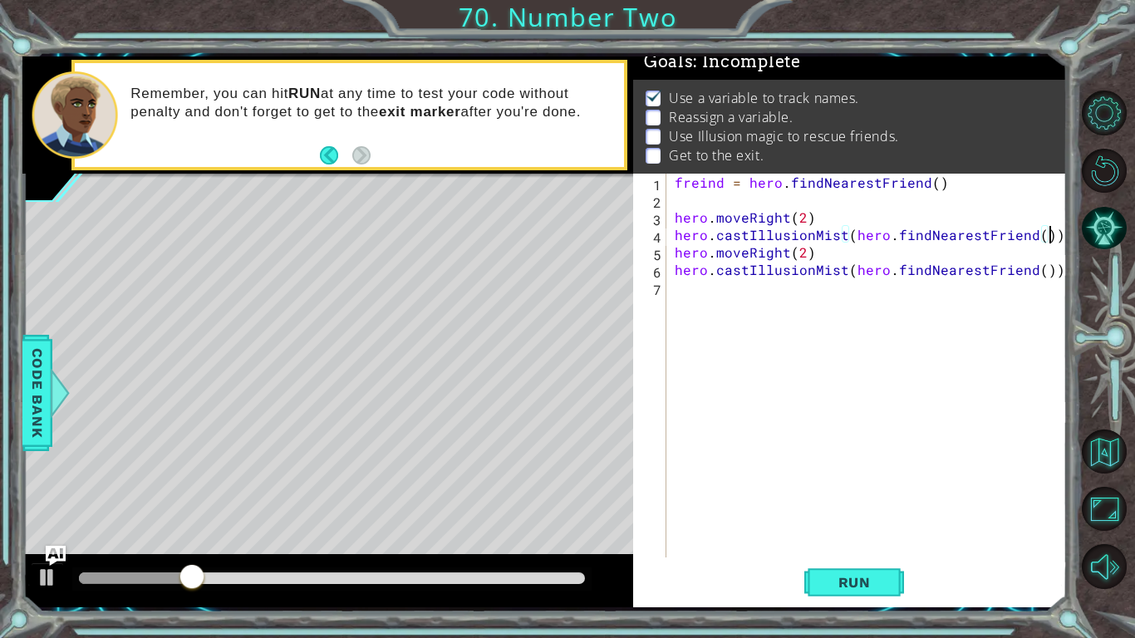
click at [1057, 239] on div "freind = hero . findNearestFriend ( ) hero . moveRight ( 2 ) hero . castIllusio…" at bounding box center [871, 383] width 400 height 419
type textarea "hero.castIllusionMist(hero.findNearestFriend())"
click at [871, 497] on span "Run" at bounding box center [855, 582] width 66 height 17
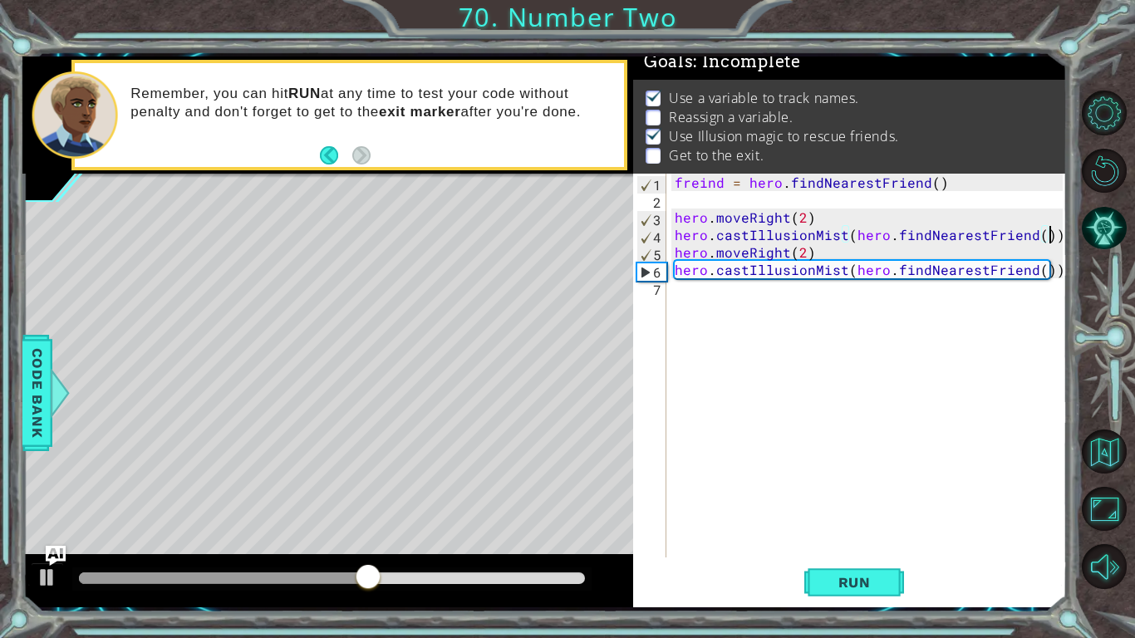
click at [704, 304] on div "freind = hero . findNearestFriend ( ) hero . moveRight ( 2 ) hero . castIllusio…" at bounding box center [871, 383] width 400 height 419
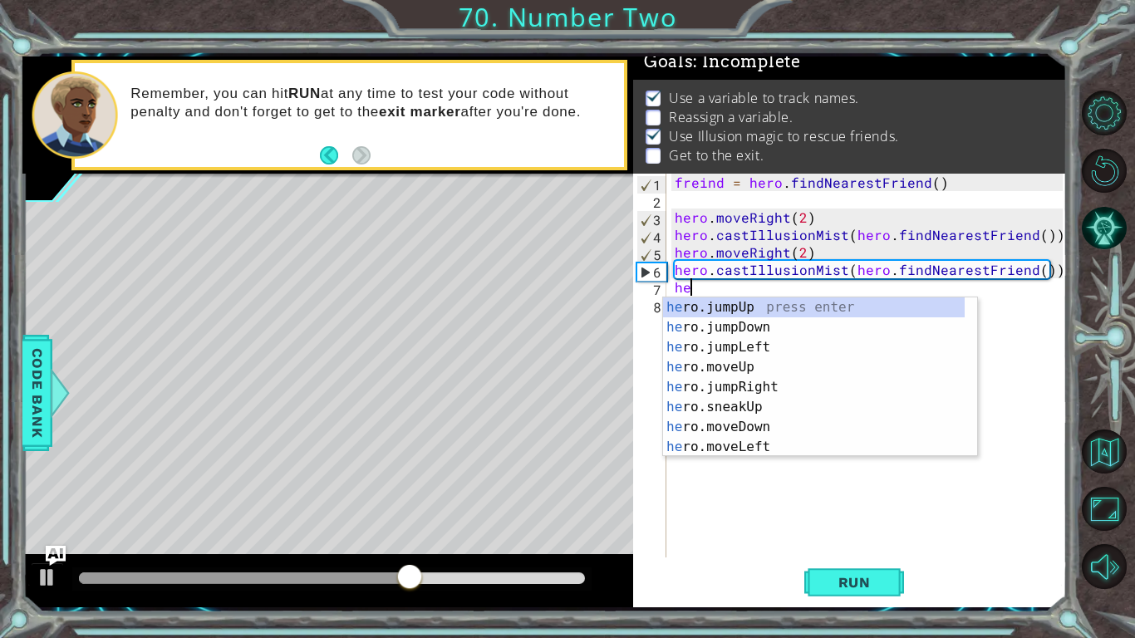
type textarea "h"
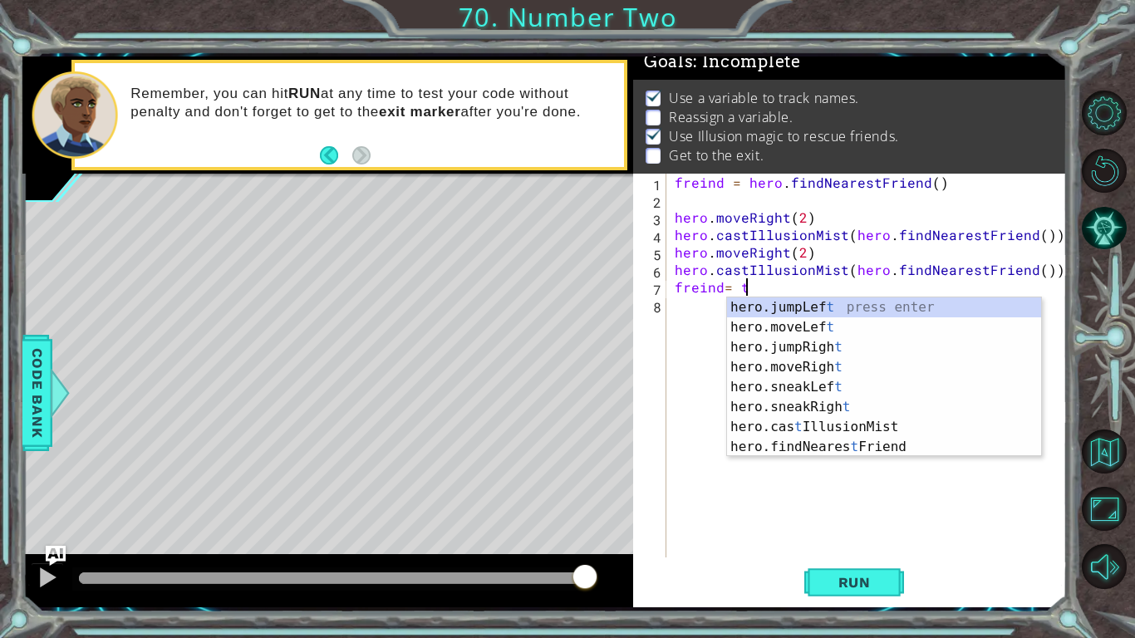
scroll to position [0, 4]
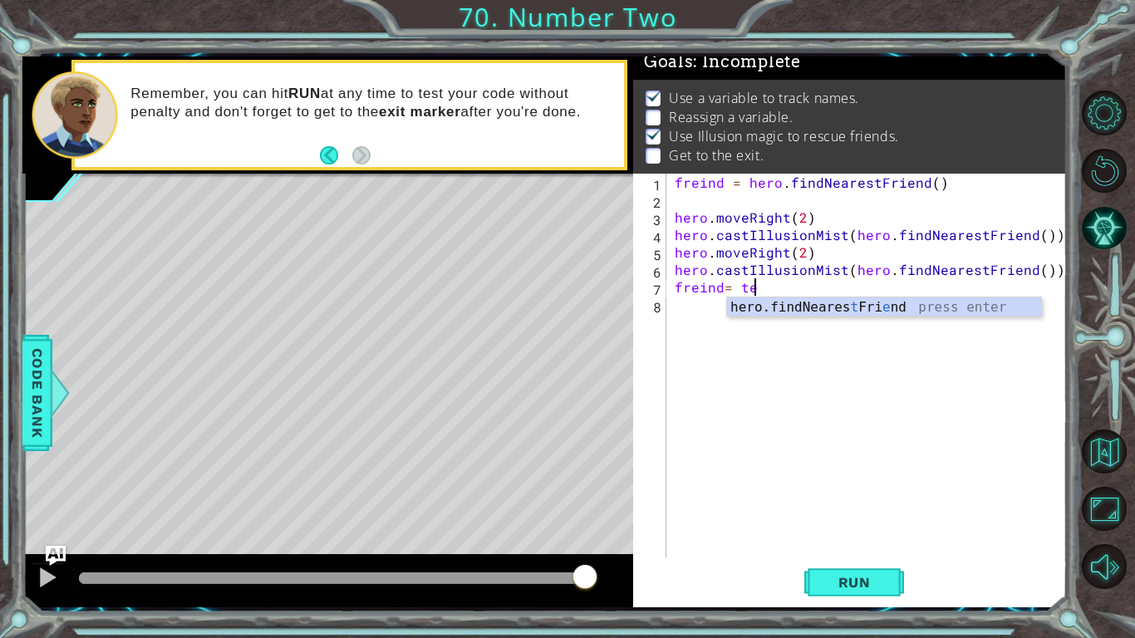
click at [748, 315] on div "hero.findNeares t Fri e nd press enter" at bounding box center [884, 327] width 314 height 60
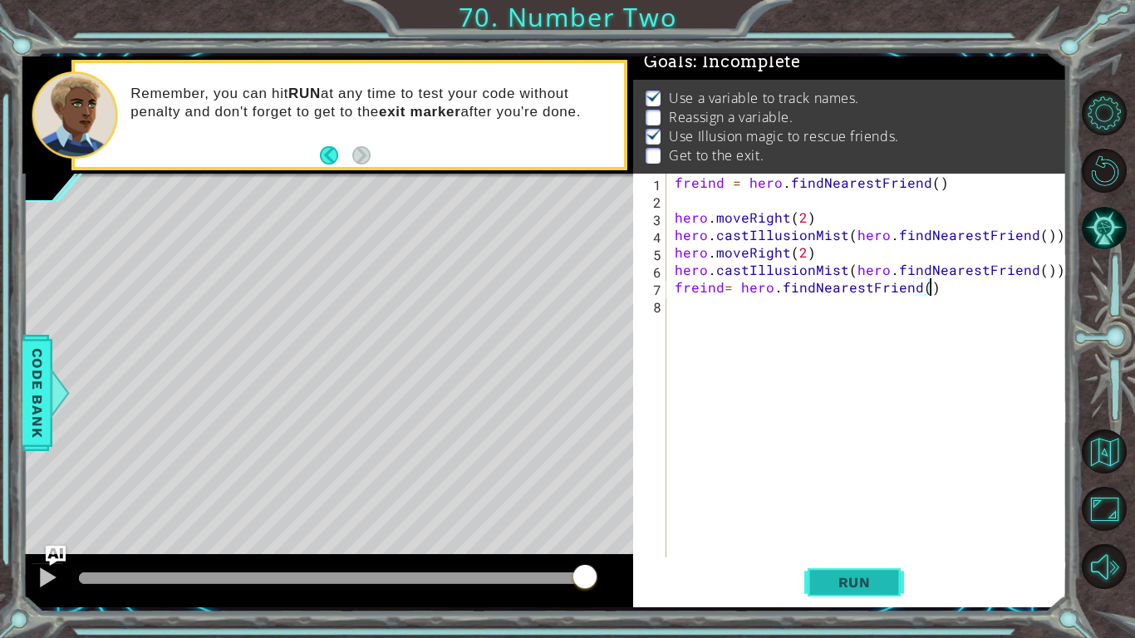
type textarea "freind= hero.findNearestFriend()"
click at [860, 497] on button "Run" at bounding box center [854, 582] width 100 height 43
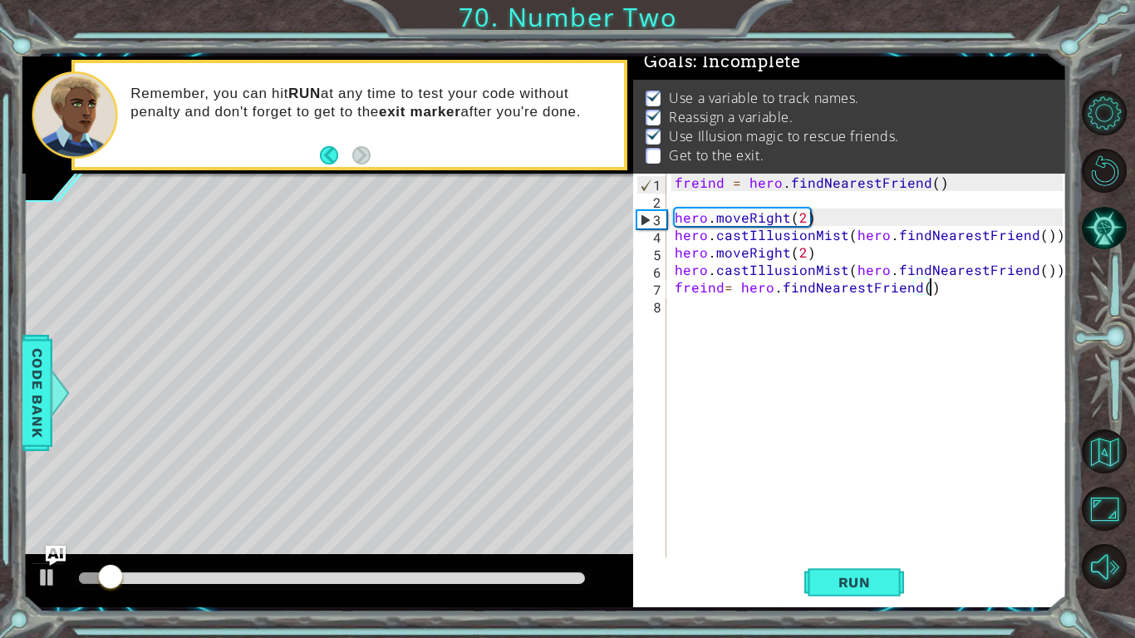
click at [691, 313] on div "freind = hero . findNearestFriend ( ) hero . moveRight ( 2 ) hero . castIllusio…" at bounding box center [871, 383] width 400 height 419
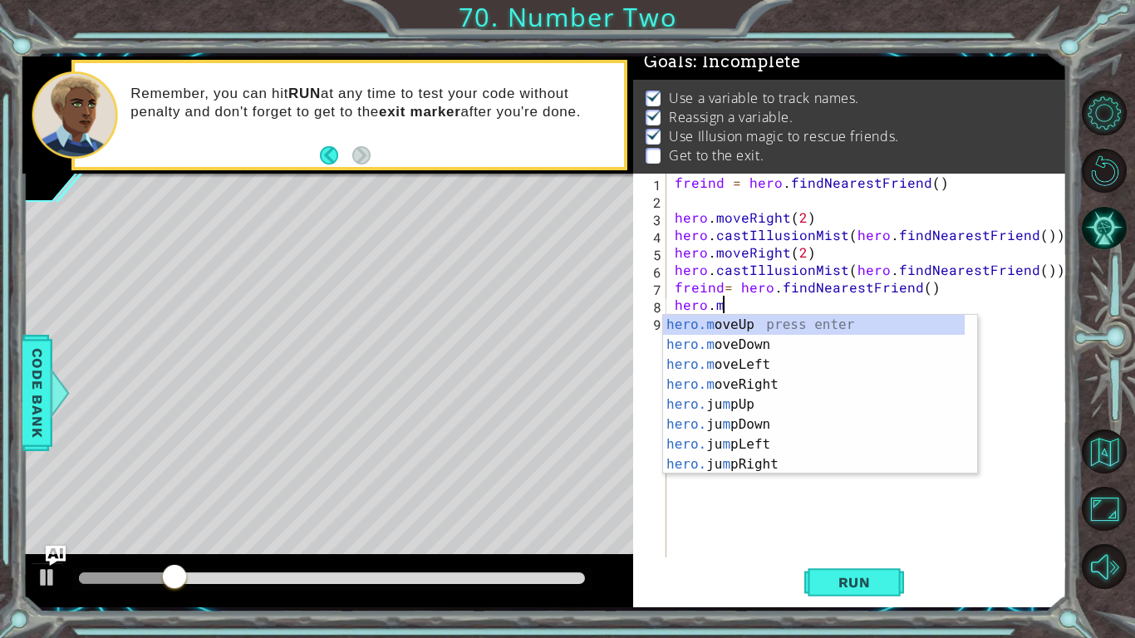
scroll to position [0, 2]
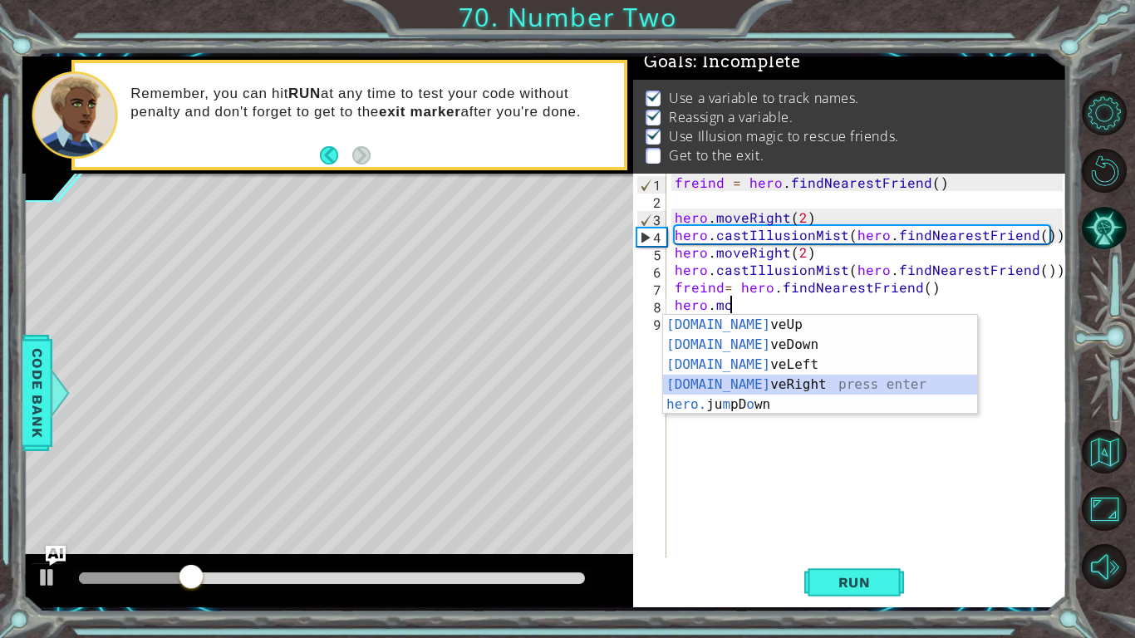
click at [724, 387] on div "[DOMAIN_NAME] veUp press enter [DOMAIN_NAME] veDown press enter [DOMAIN_NAME] v…" at bounding box center [820, 385] width 314 height 140
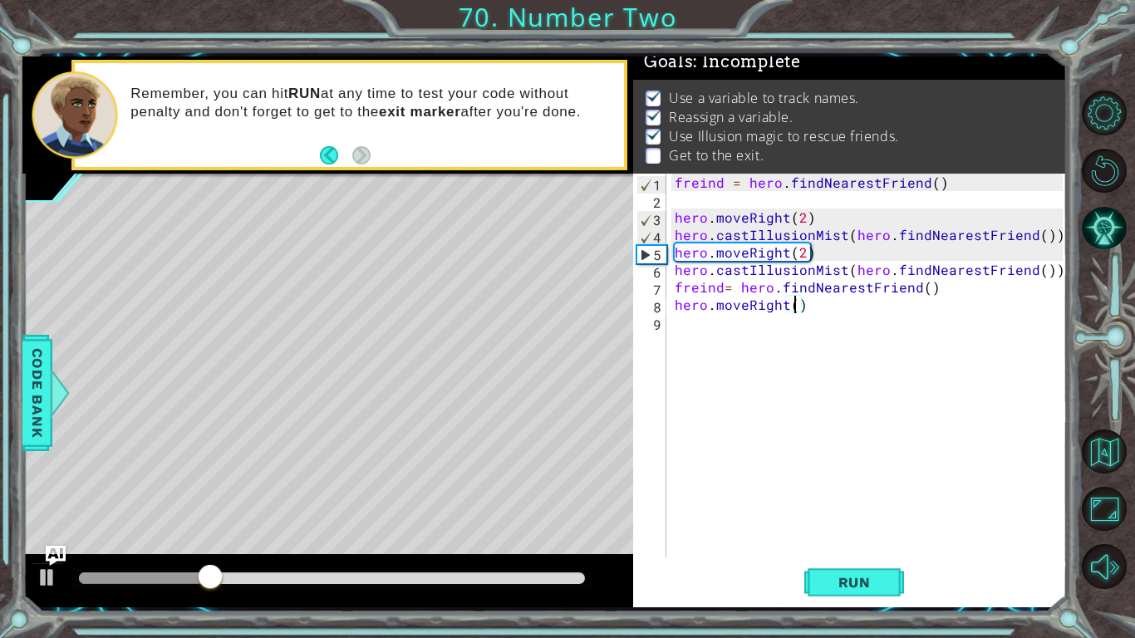
scroll to position [0, 7]
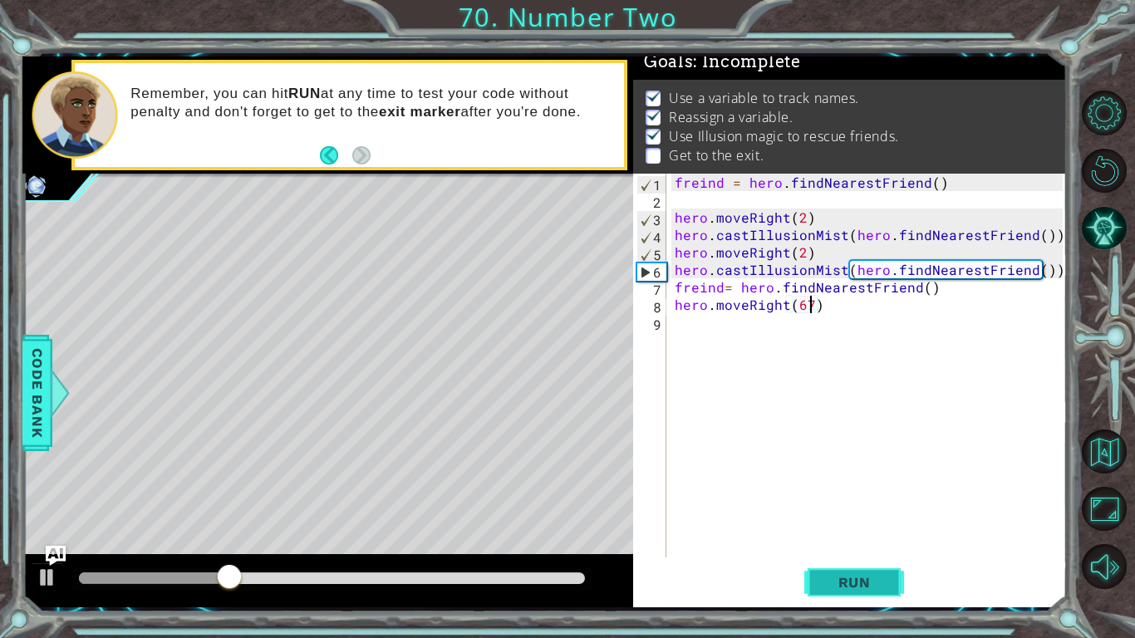
type textarea "hero.moveRight(67)"
click at [833, 497] on span "Run" at bounding box center [855, 582] width 66 height 17
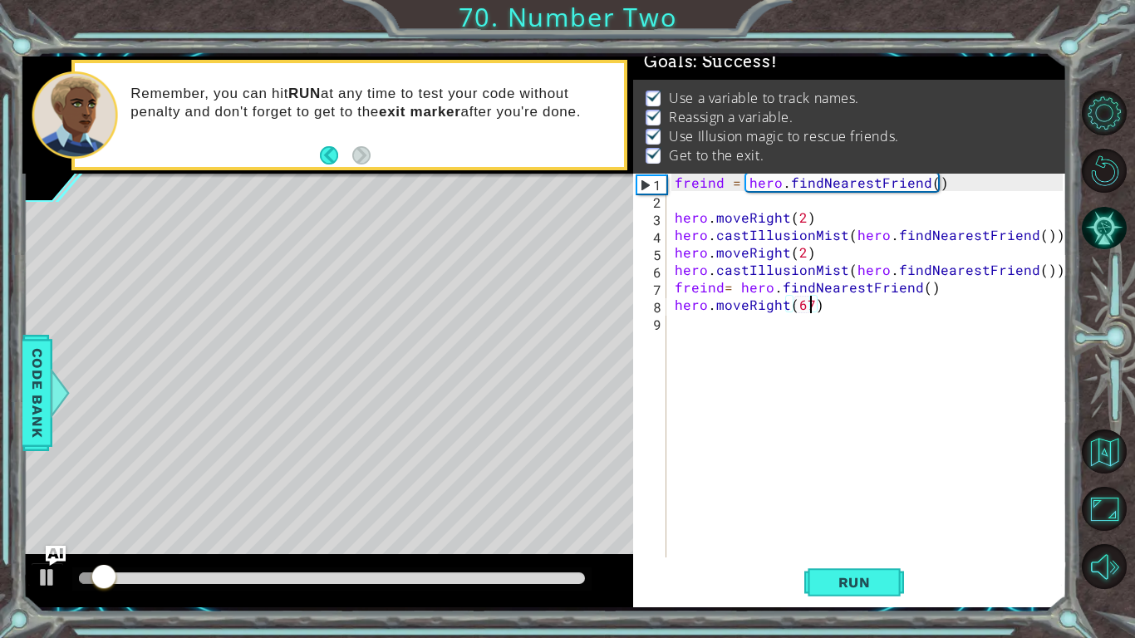
click at [586, 497] on div at bounding box center [331, 578] width 519 height 23
click at [584, 497] on div at bounding box center [332, 578] width 506 height 12
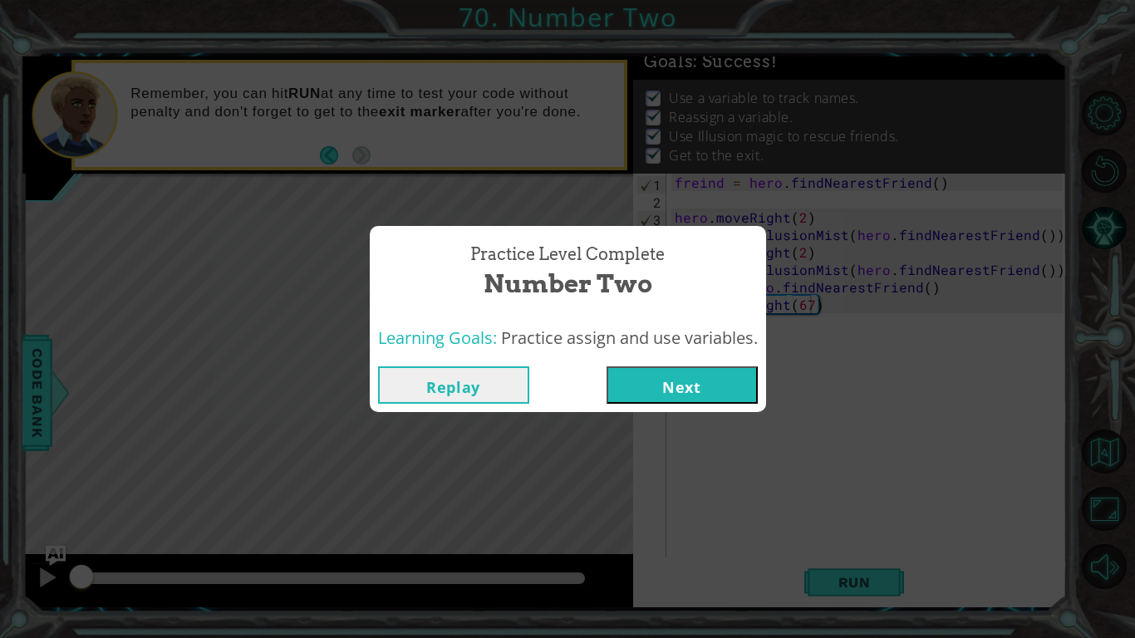
click at [631, 380] on button "Next" at bounding box center [681, 384] width 151 height 37
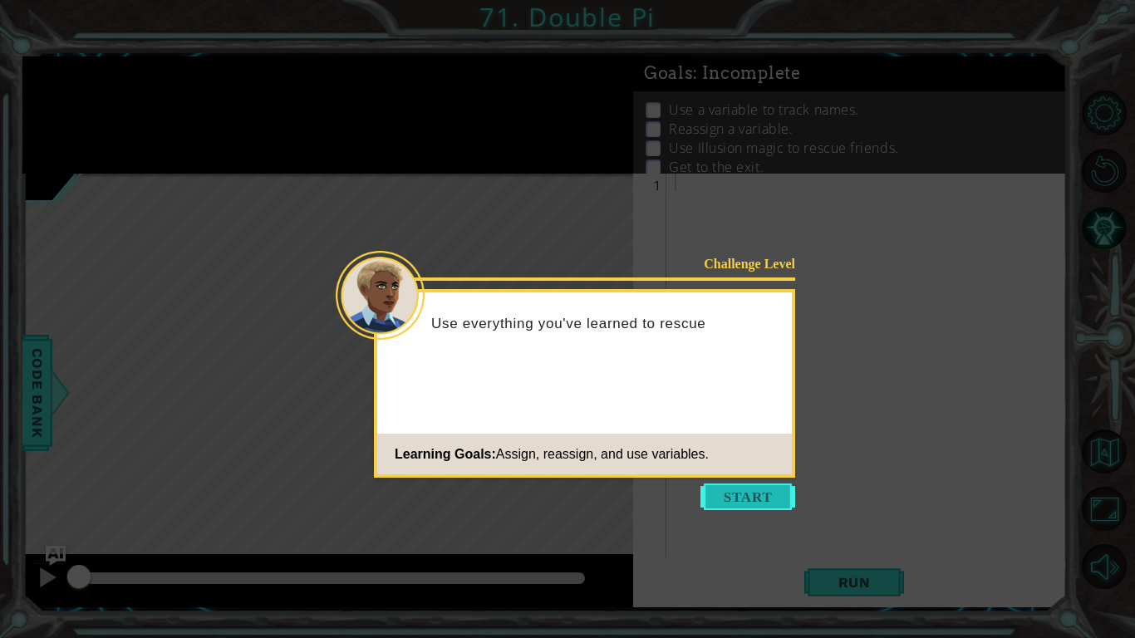
click at [716, 497] on button "Start" at bounding box center [747, 496] width 95 height 27
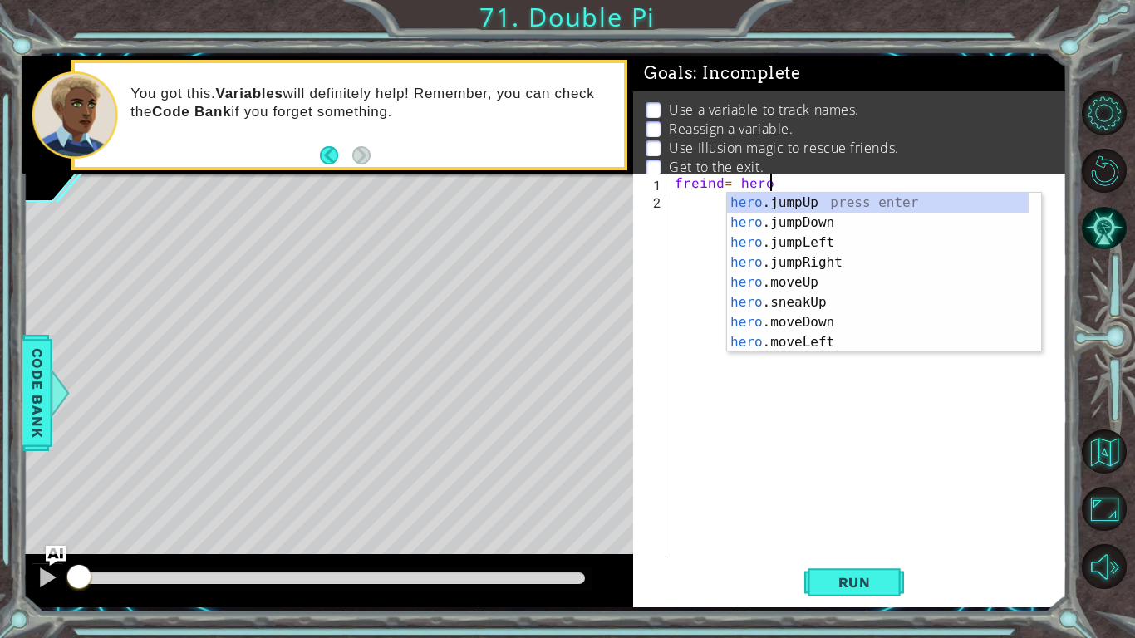
scroll to position [0, 5]
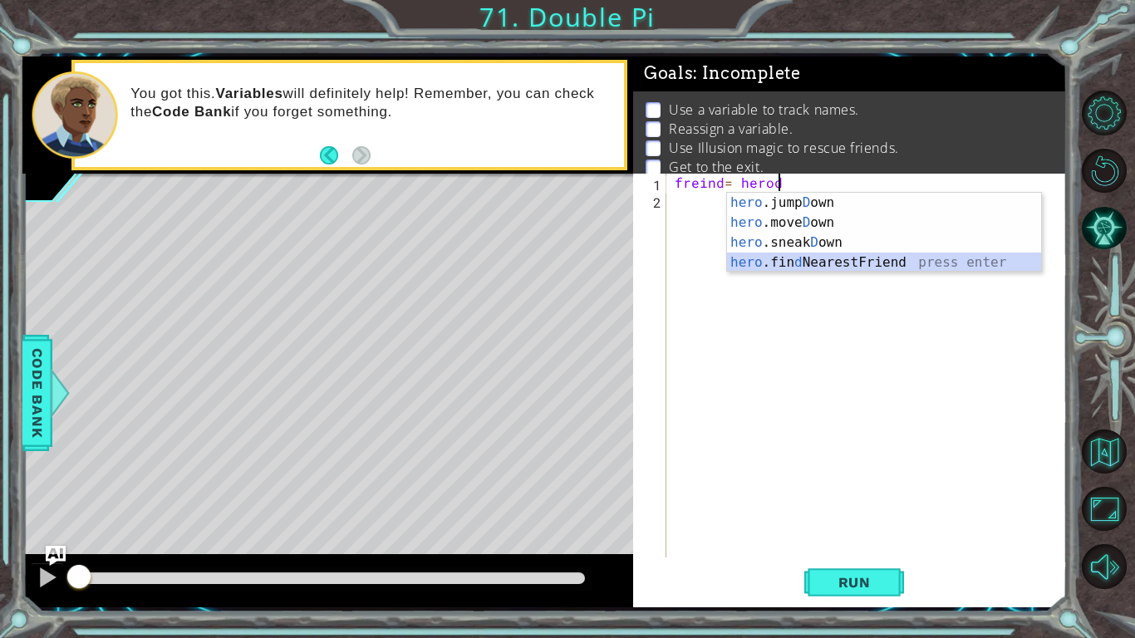
click at [785, 271] on div "hero .jump D own press enter hero .[PERSON_NAME] own press enter hero .sneak D …" at bounding box center [884, 253] width 314 height 120
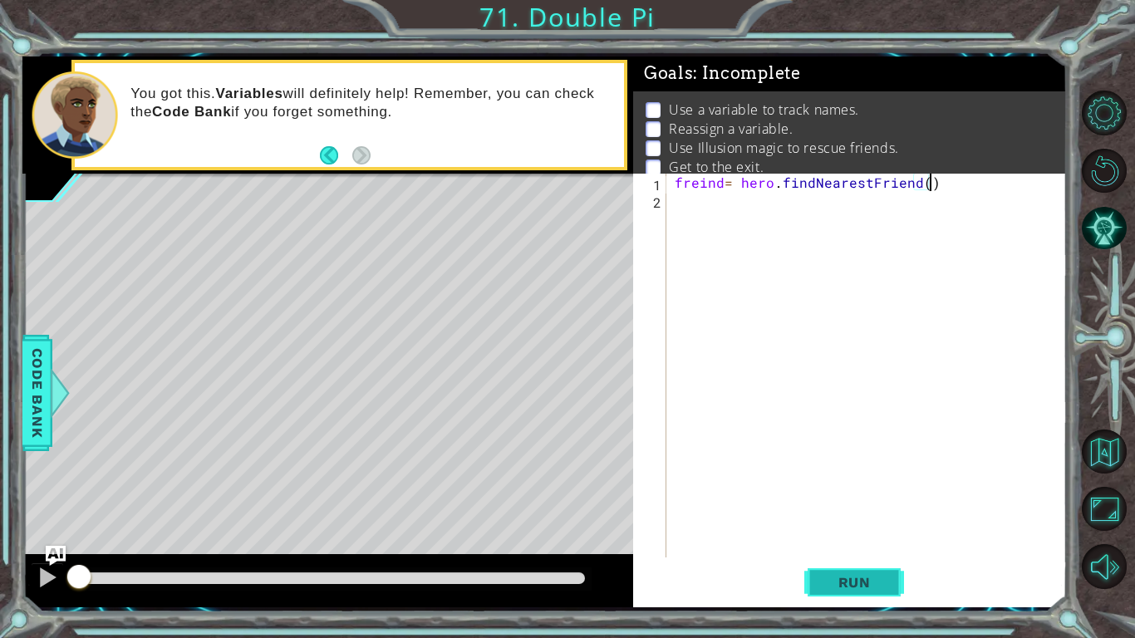
type textarea "freind= hero.findNearestFriend()"
click at [845, 497] on span "Run" at bounding box center [855, 582] width 66 height 17
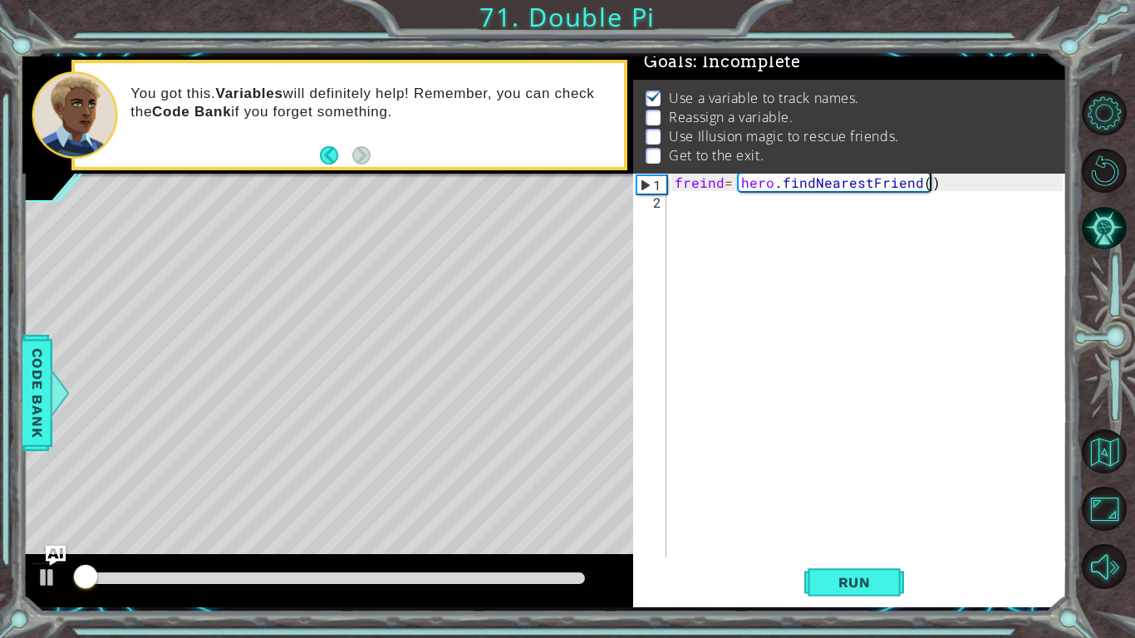
scroll to position [17, 0]
click at [701, 220] on div "freind = hero . findNearestFriend ( )" at bounding box center [871, 383] width 400 height 419
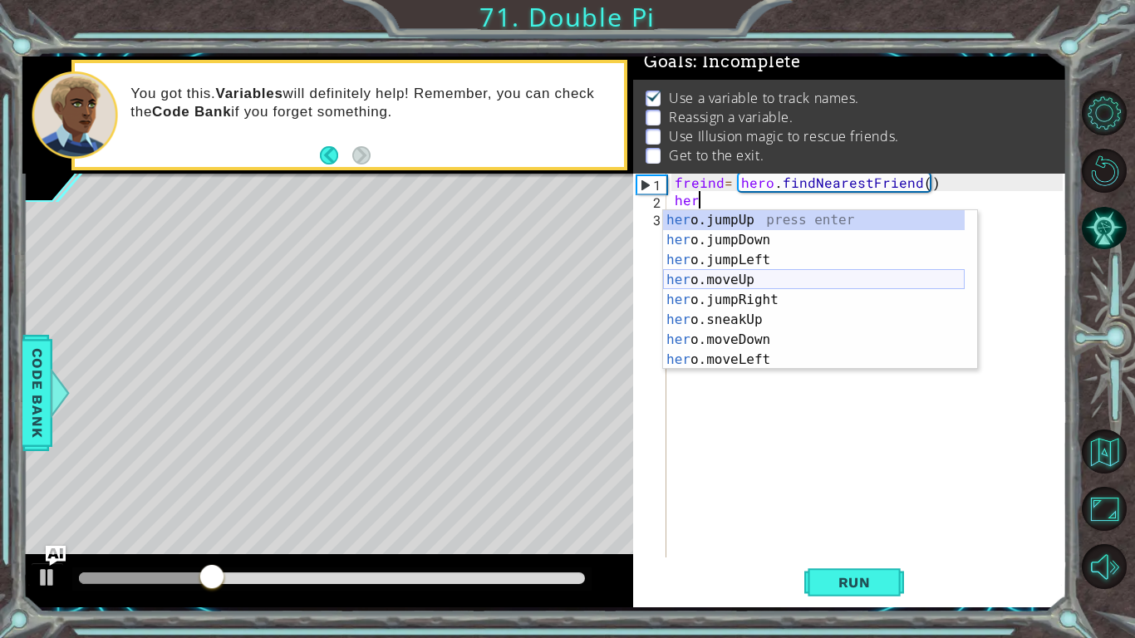
click at [719, 282] on div "her o.jumpUp press enter her o.jumpDown press enter her o.jumpLeft press enter …" at bounding box center [814, 309] width 302 height 199
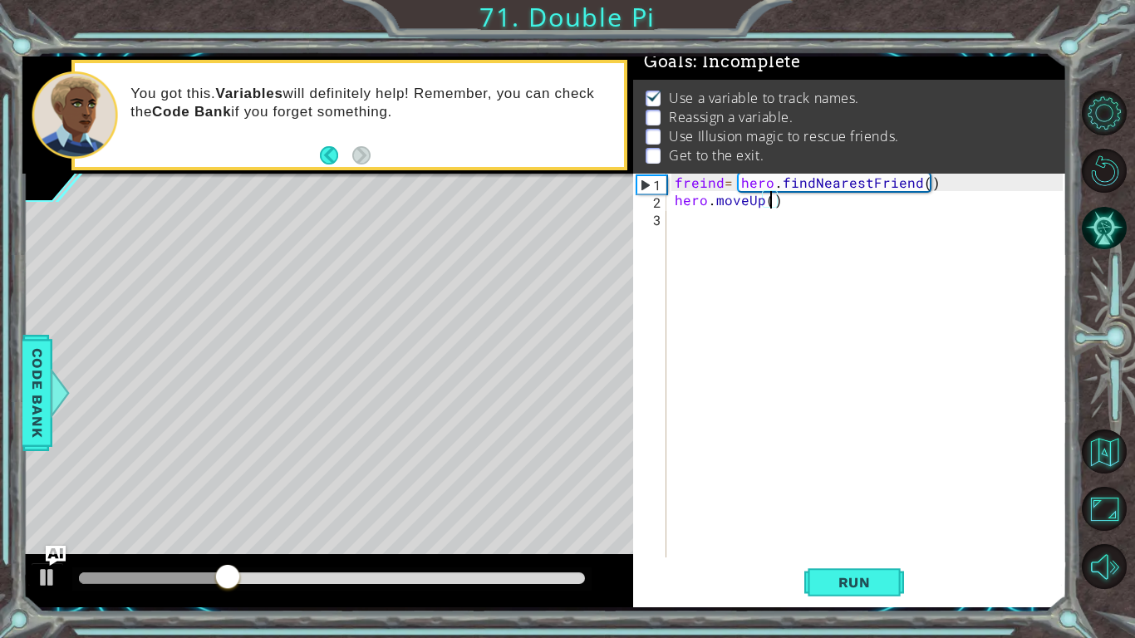
type textarea "hero.moveUp(2)"
click at [692, 220] on div "freind = hero . findNearestFriend ( ) hero . moveUp ( 2 )" at bounding box center [871, 383] width 400 height 419
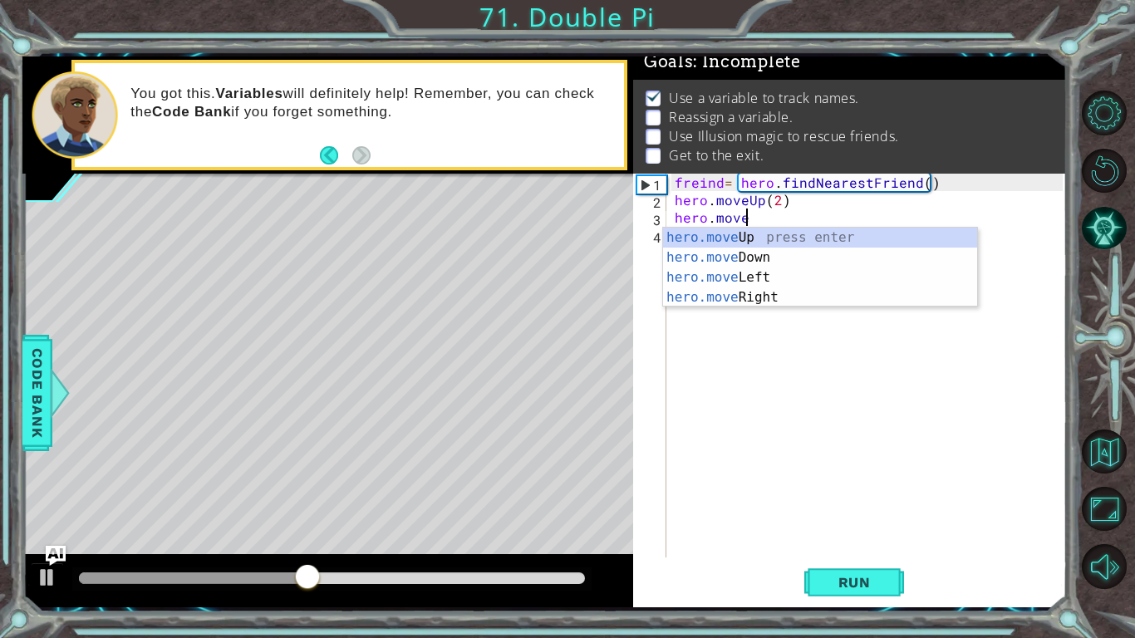
scroll to position [0, 3]
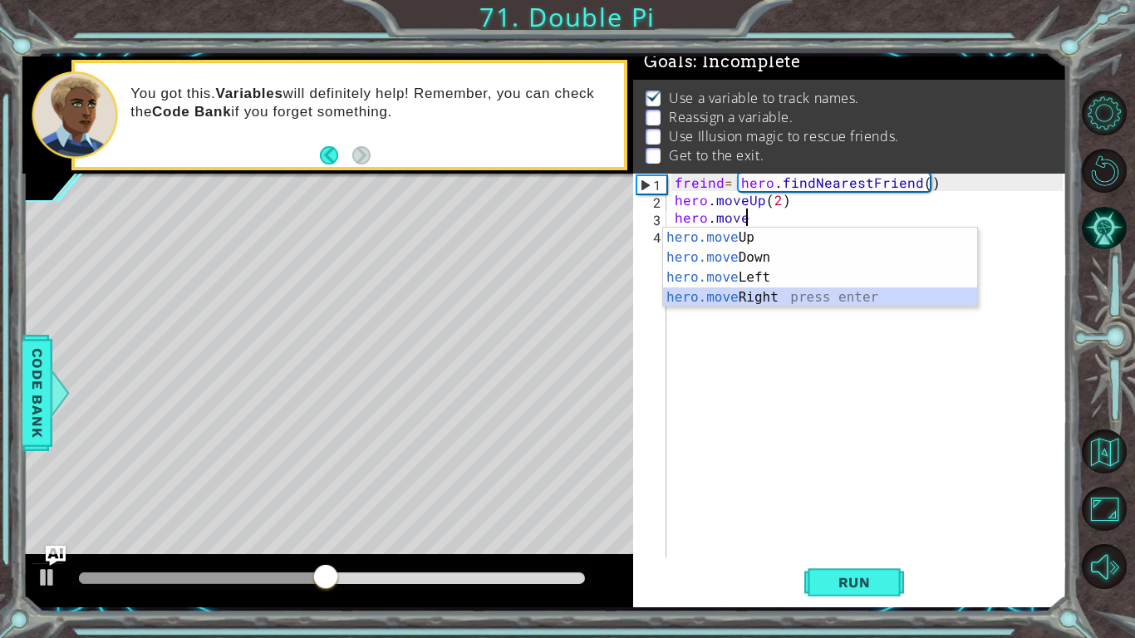
click at [755, 301] on div "hero.move Up press enter hero.move Down press enter hero.move Left press enter …" at bounding box center [820, 288] width 314 height 120
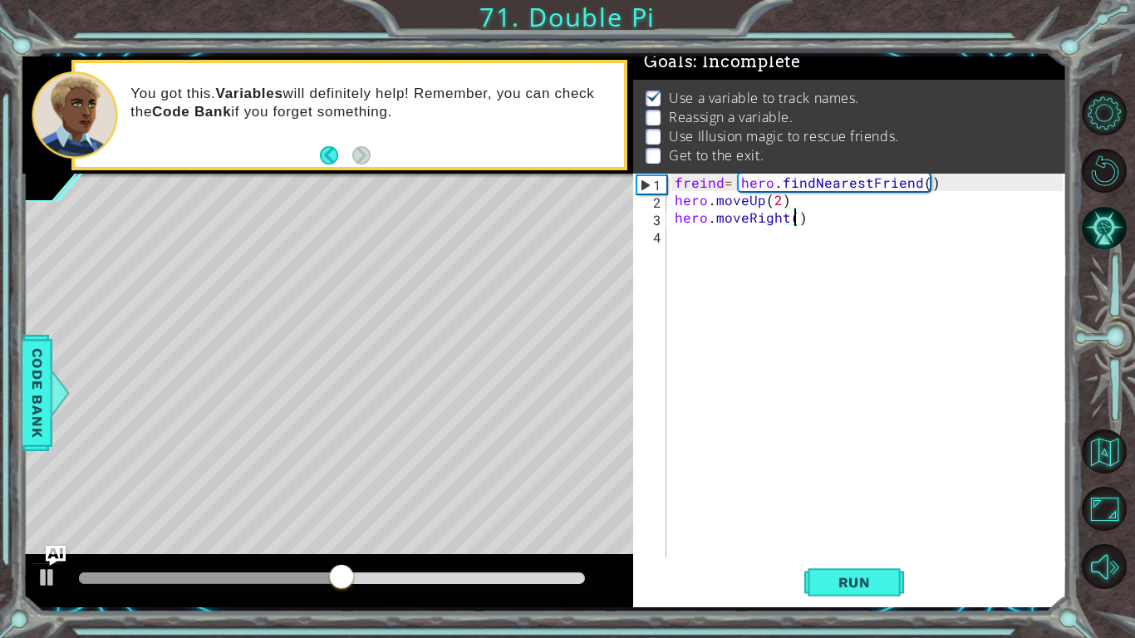
type textarea "hero.moveRight(2)"
click at [702, 239] on div "freind = hero . findNearestFriend ( ) hero . moveUp ( 2 ) hero . moveRight ( 2 )" at bounding box center [871, 383] width 400 height 419
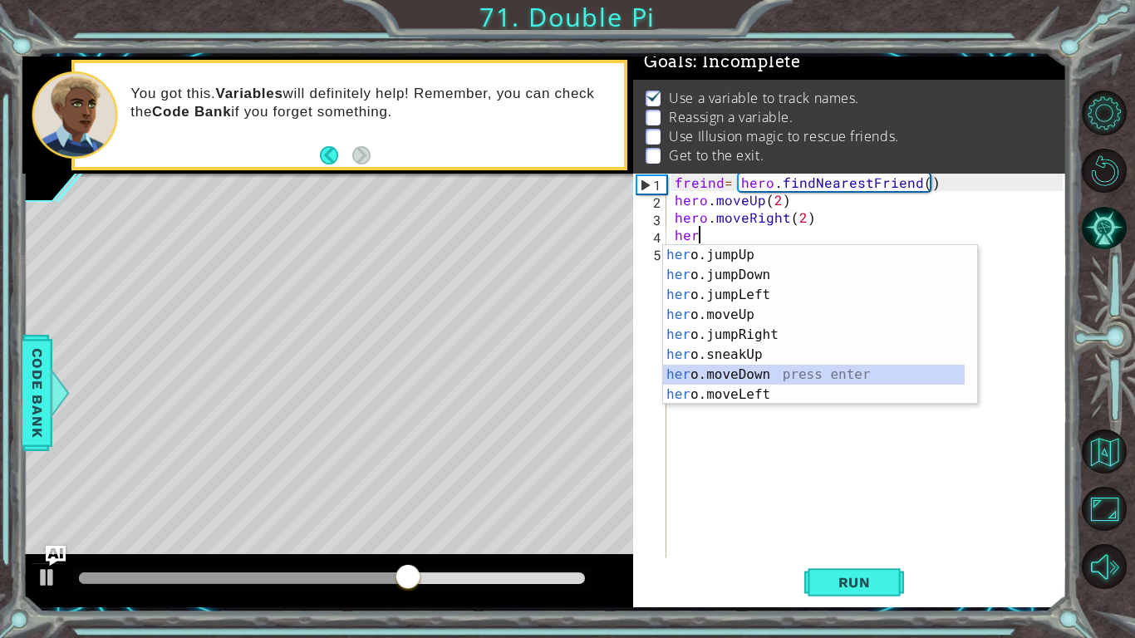
click at [701, 367] on div "her o.jumpUp press enter her o.jumpDown press enter her o.jumpLeft press enter …" at bounding box center [814, 344] width 302 height 199
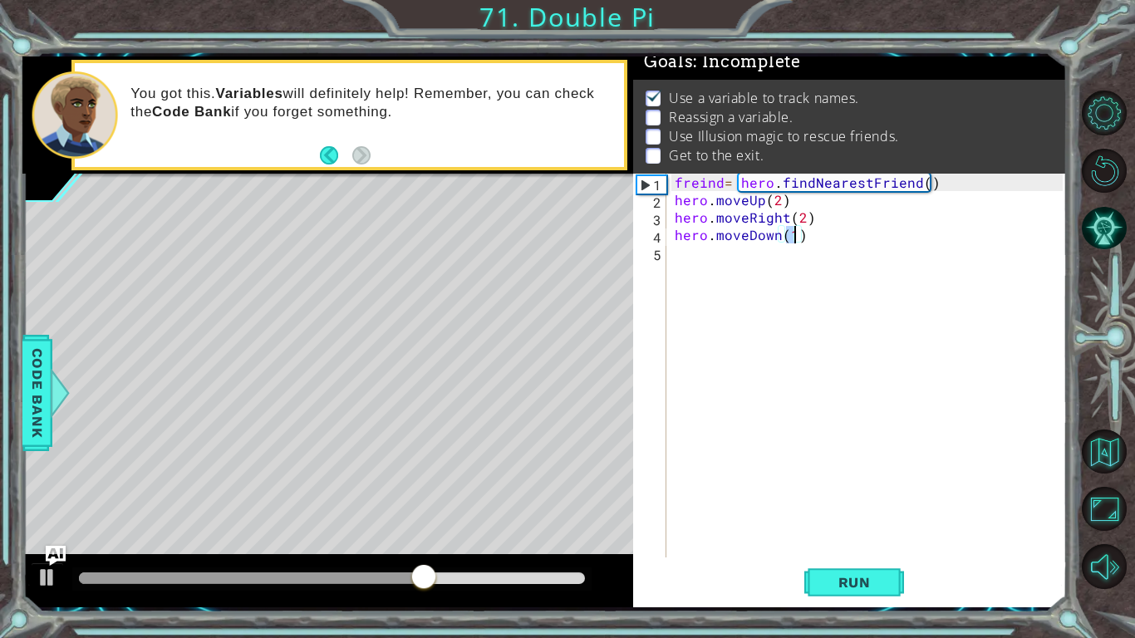
type textarea "hero.moveDown(2)"
click at [692, 249] on div "freind = hero . findNearestFriend ( ) hero . moveUp ( 2 ) hero . moveRight ( 2 …" at bounding box center [871, 383] width 400 height 419
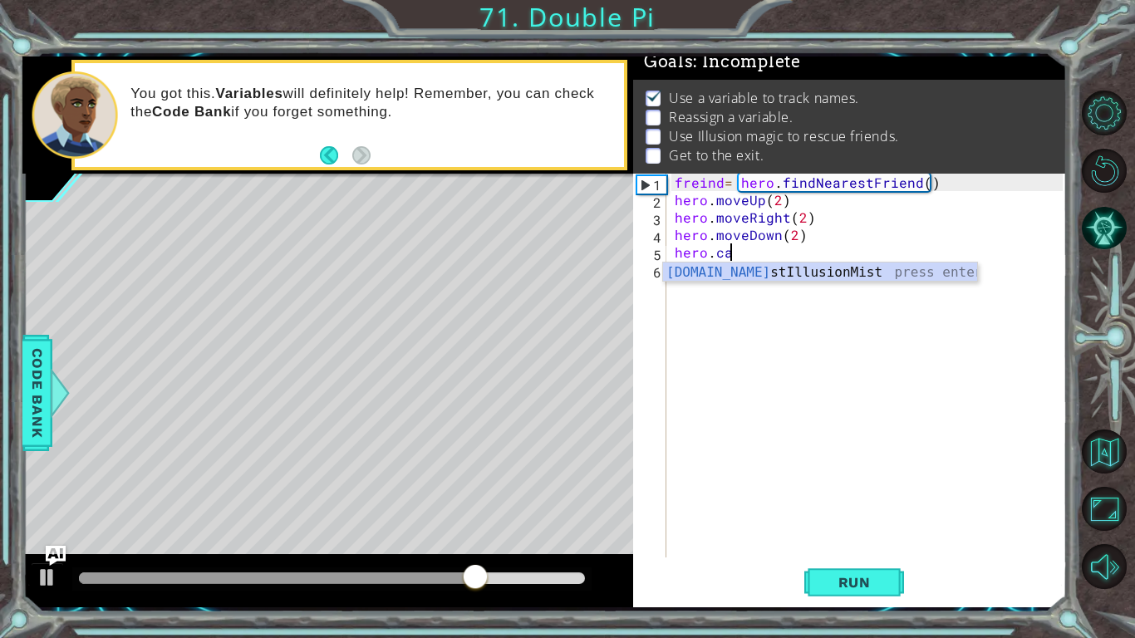
scroll to position [0, 2]
click at [797, 278] on div "hero.cas tIllusionMist press enter" at bounding box center [820, 293] width 314 height 60
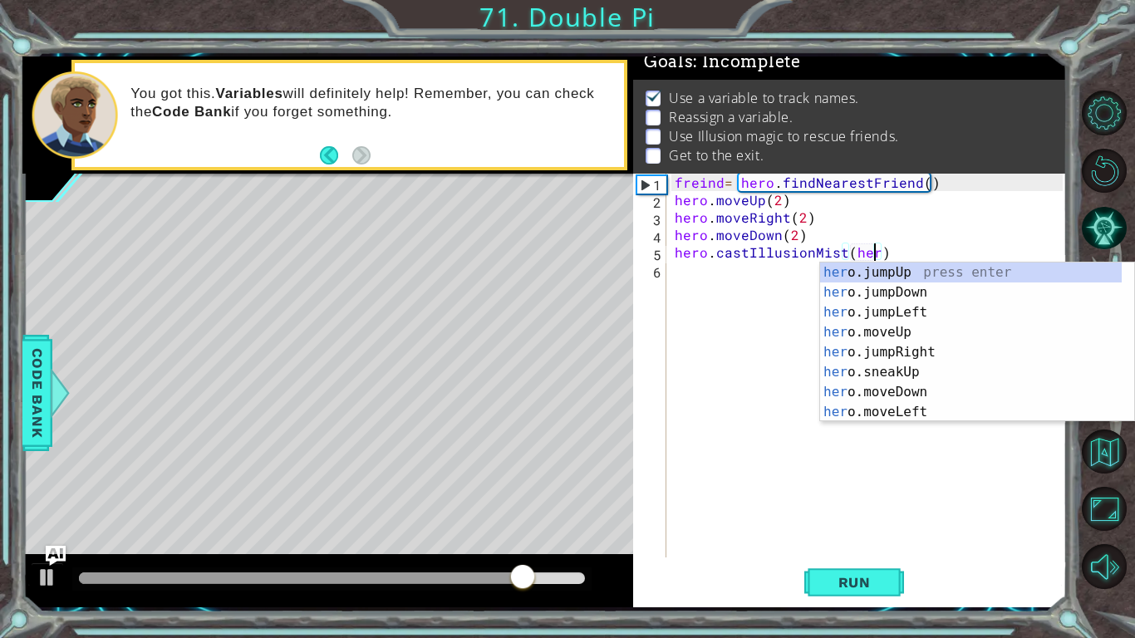
scroll to position [0, 12]
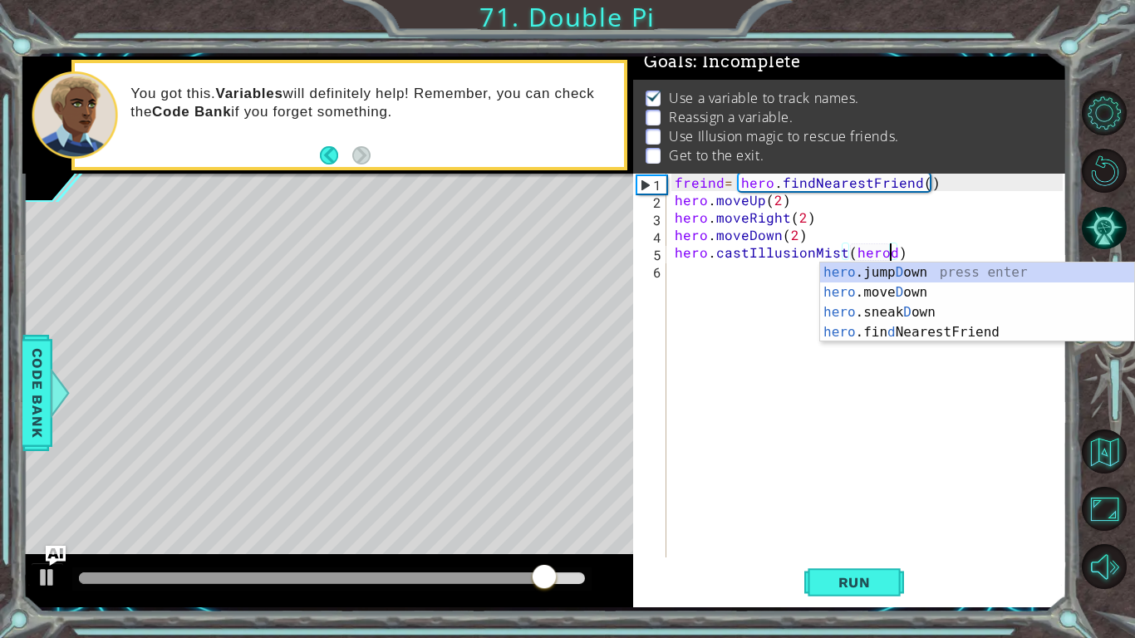
click at [865, 341] on body "1 ההההההההההההההההההההההההההההההההההההההההההההההההההההההההההההההההההההההההההההה…" at bounding box center [567, 319] width 1135 height 638
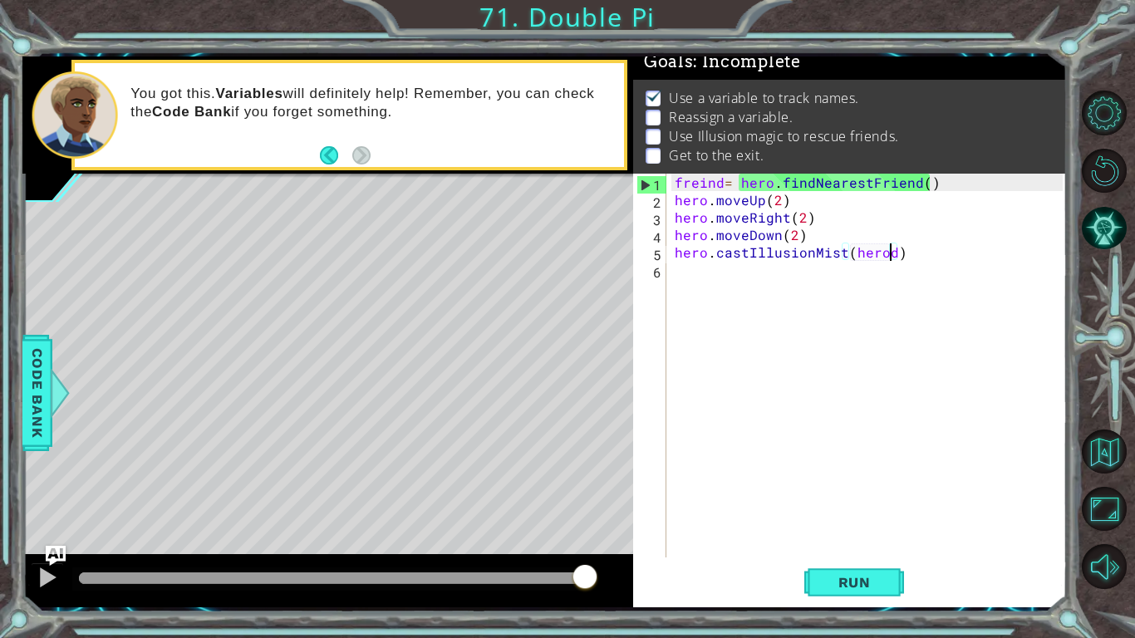
click at [889, 254] on div "freind = hero . findNearestFriend ( ) hero . moveUp ( 2 ) hero . moveRight ( 2 …" at bounding box center [871, 383] width 400 height 419
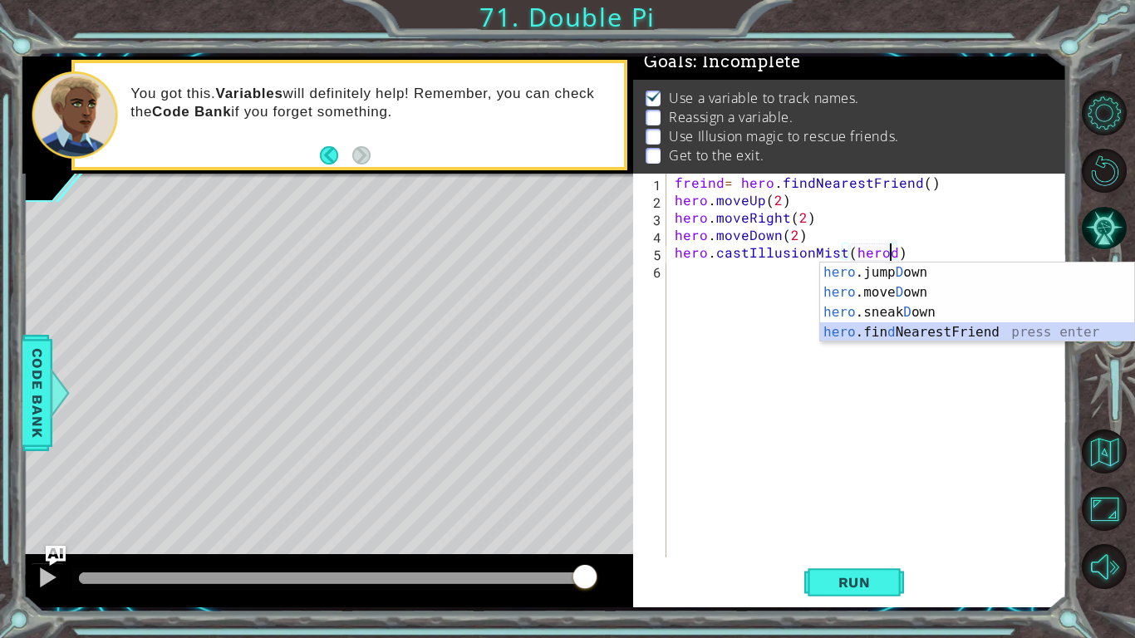
click at [877, 335] on div "hero .jump D own press enter hero .[PERSON_NAME] own press enter hero .sneak D …" at bounding box center [977, 323] width 314 height 120
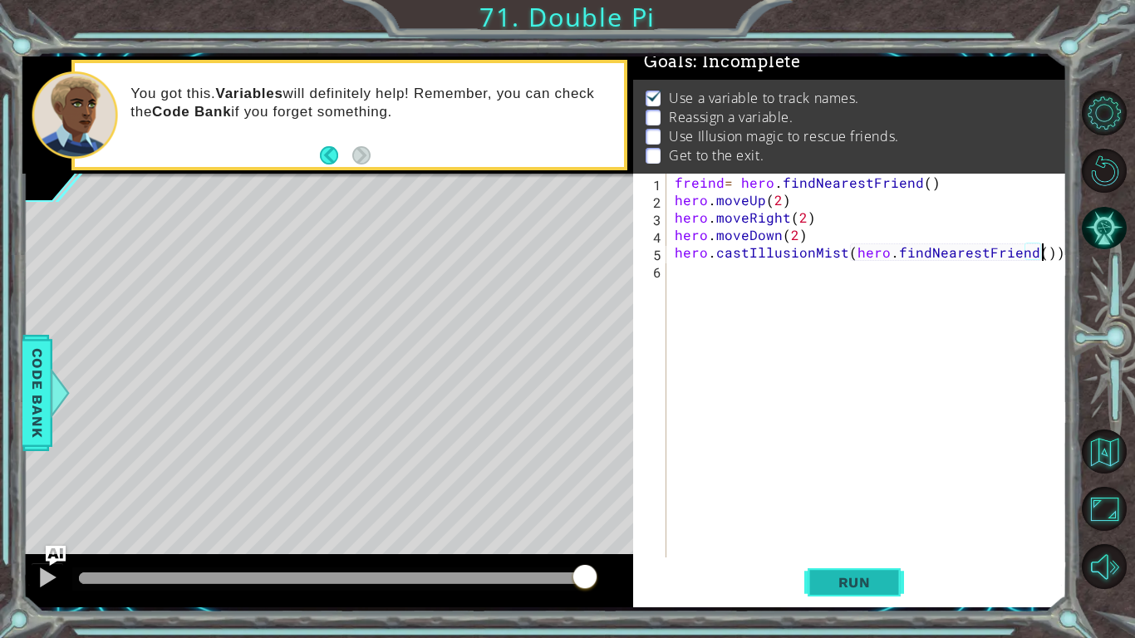
type textarea "hero.castIllusionMist(hero.findNearestFriend())"
click at [837, 497] on span "Run" at bounding box center [855, 582] width 66 height 17
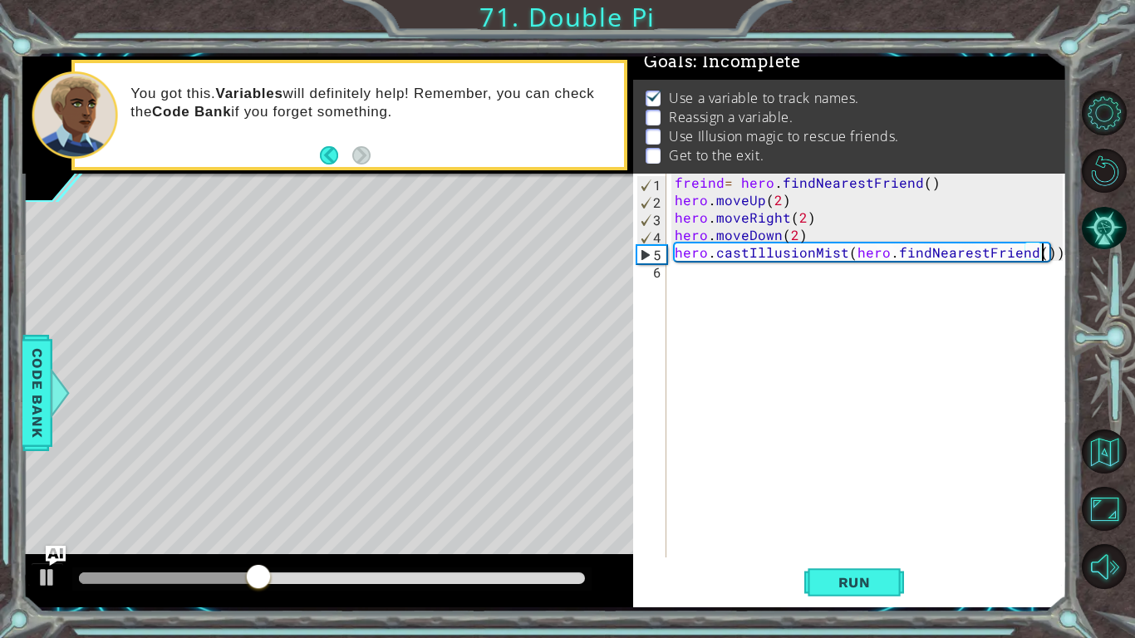
click at [738, 269] on div "freind = hero . findNearestFriend ( ) hero . moveUp ( 2 ) hero . moveRight ( 2 …" at bounding box center [871, 383] width 400 height 419
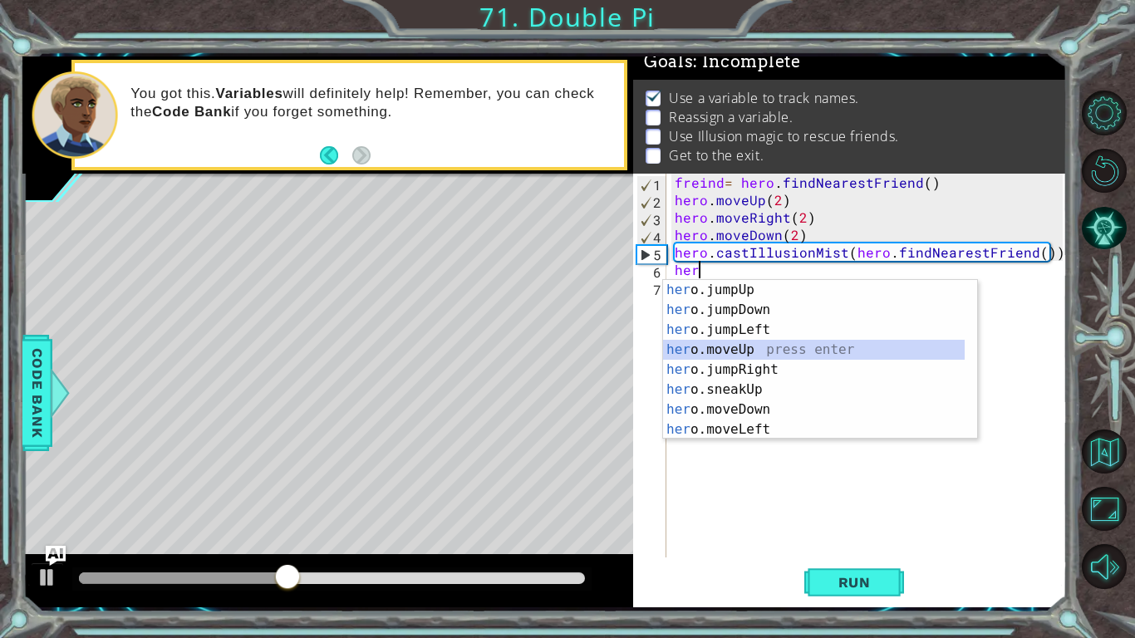
click at [747, 356] on div "her o.jumpUp press enter her o.jumpDown press enter her o.jumpLeft press enter …" at bounding box center [814, 379] width 302 height 199
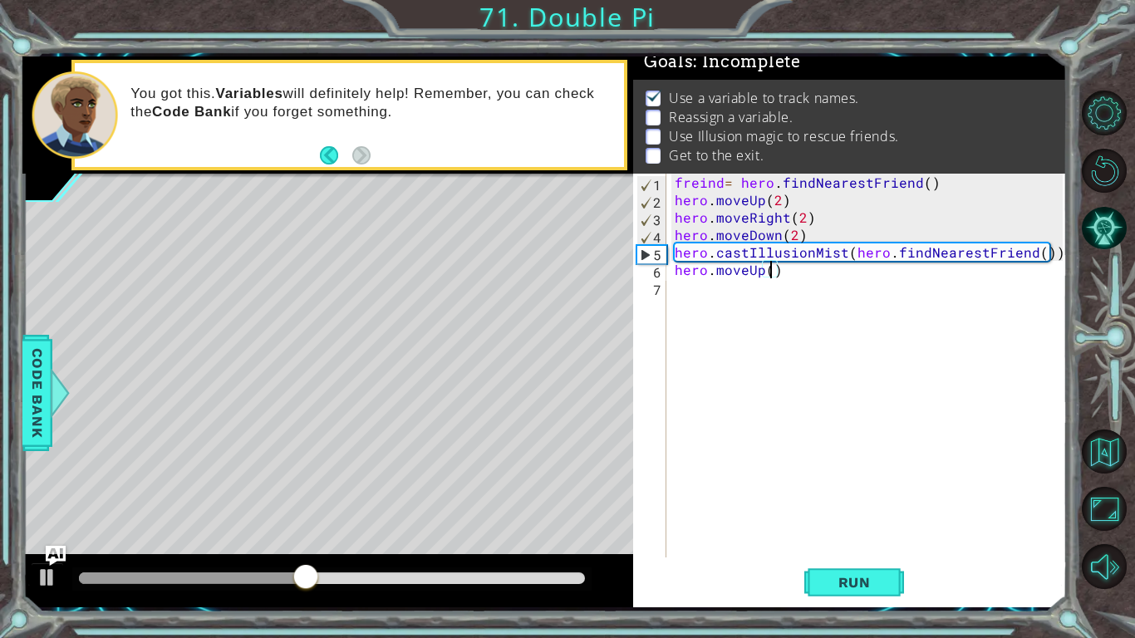
type textarea "hero.moveUp(3)"
click at [693, 298] on div "freind = hero . findNearestFriend ( ) hero . moveUp ( 2 ) hero . moveRight ( 2 …" at bounding box center [871, 383] width 400 height 419
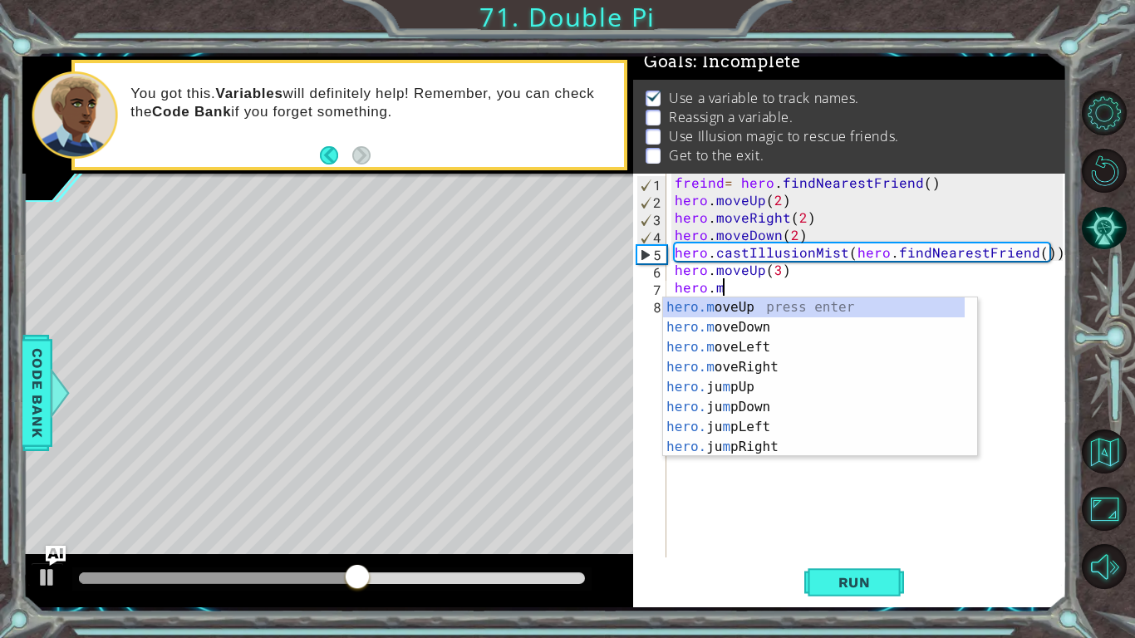
scroll to position [0, 2]
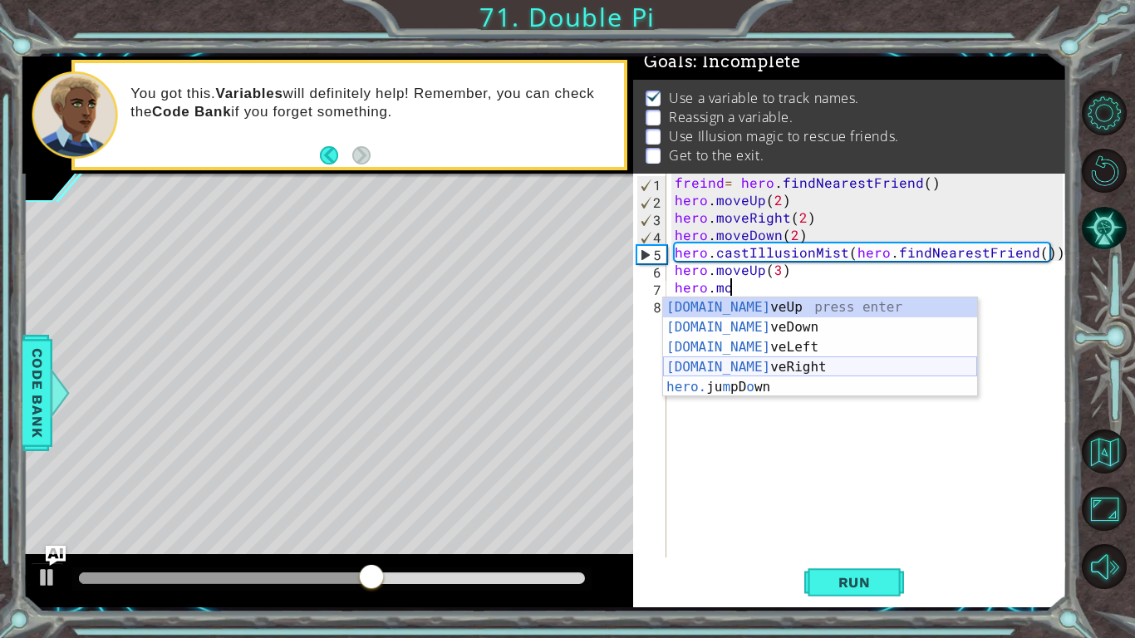
click at [719, 365] on div "[DOMAIN_NAME] veUp press enter [DOMAIN_NAME] veDown press enter [DOMAIN_NAME] v…" at bounding box center [820, 367] width 314 height 140
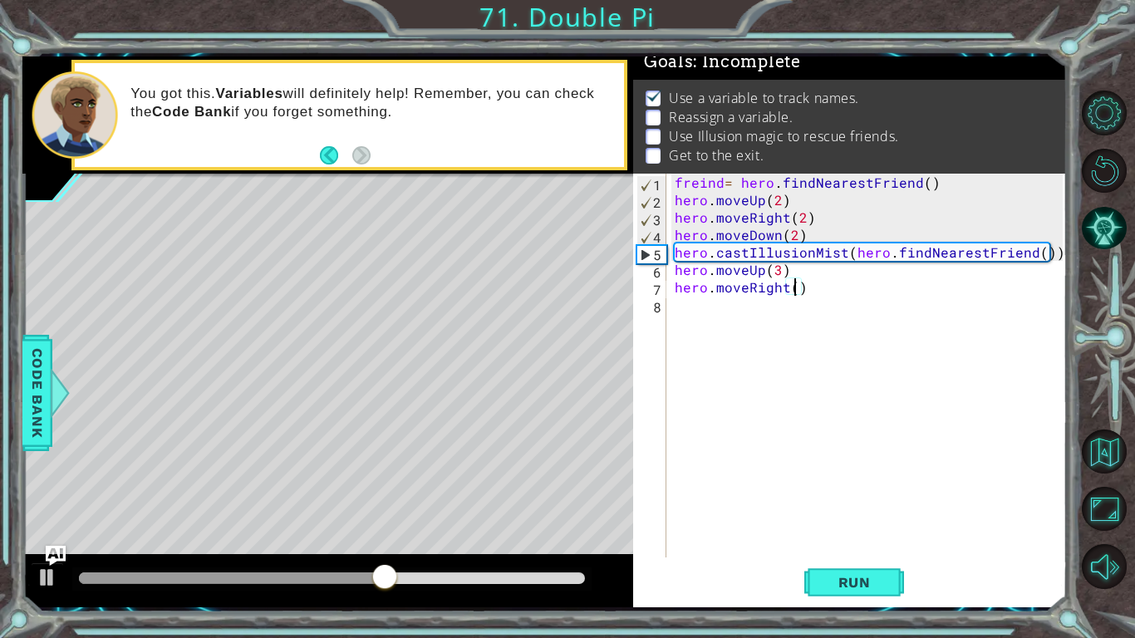
type textarea "hero.moveRight(3)"
click at [713, 321] on div "freind = hero . findNearestFriend ( ) hero . moveUp ( 2 ) hero . moveRight ( 2 …" at bounding box center [871, 383] width 400 height 419
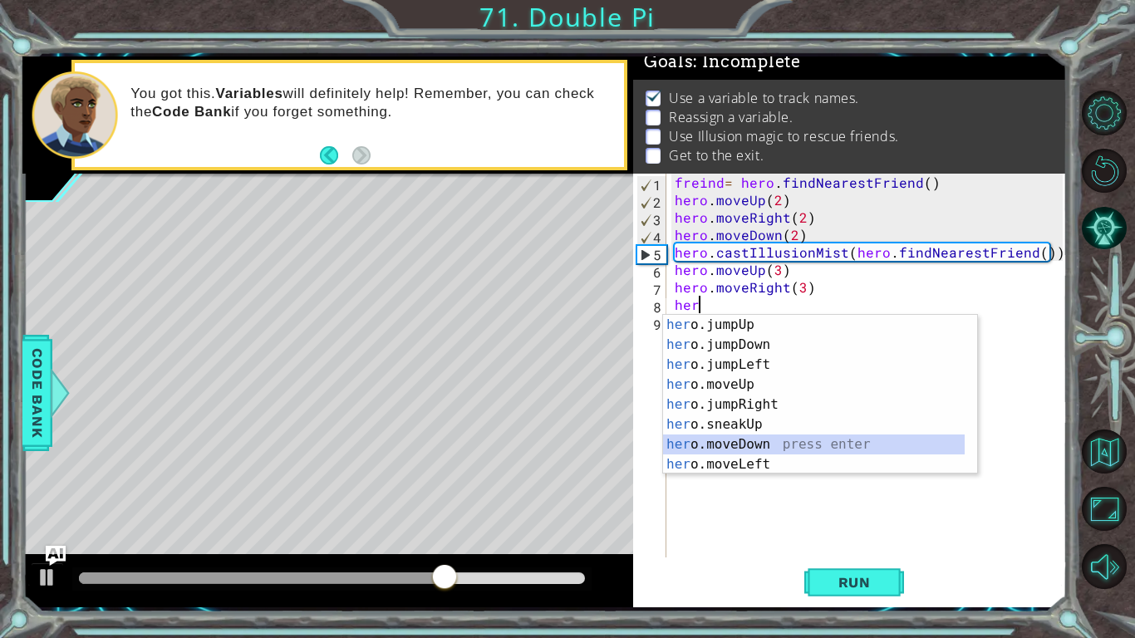
click at [714, 438] on div "her o.jumpUp press enter her o.jumpDown press enter her o.jumpLeft press enter …" at bounding box center [814, 414] width 302 height 199
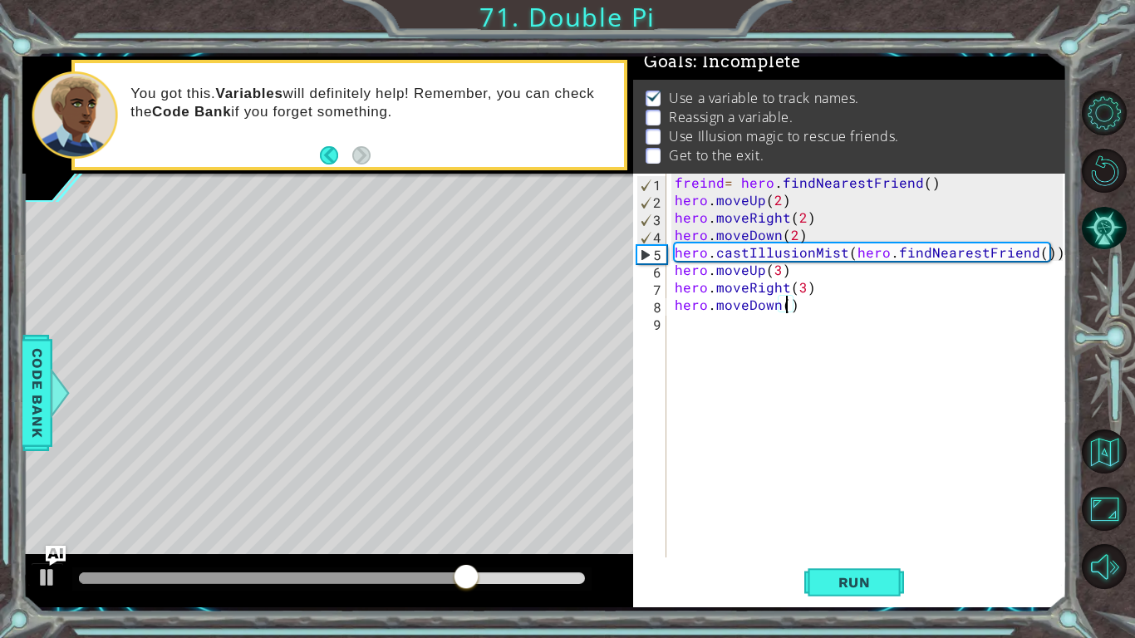
type textarea "hero.moveDown(3)"
click at [700, 335] on div "freind = hero . findNearestFriend ( ) hero . moveUp ( 2 ) hero . moveRight ( 2 …" at bounding box center [871, 383] width 400 height 419
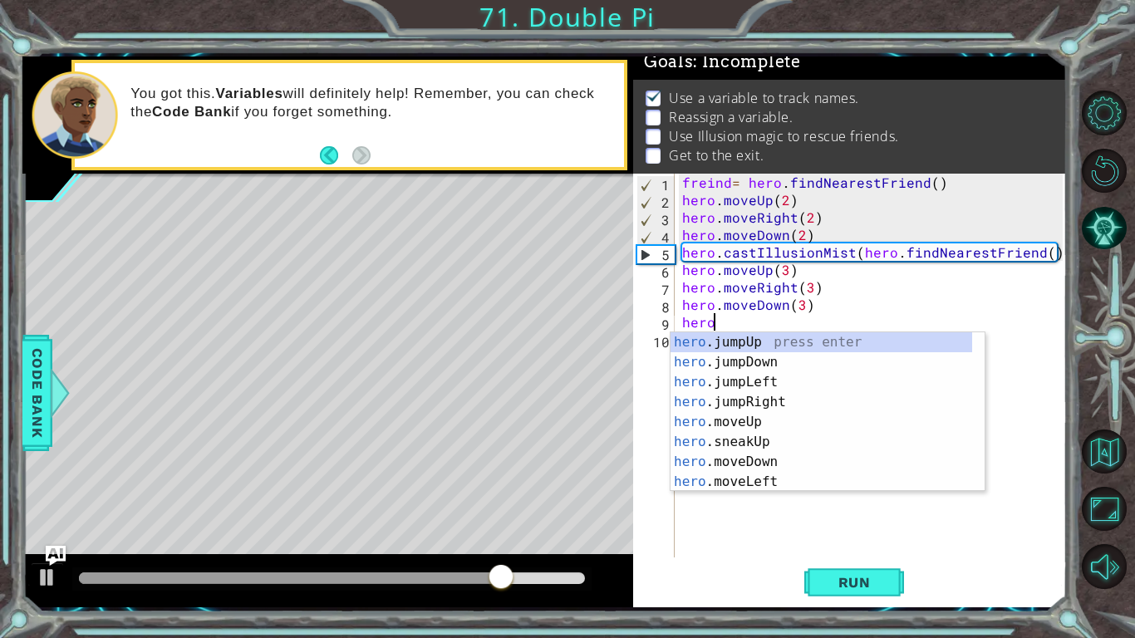
scroll to position [0, 2]
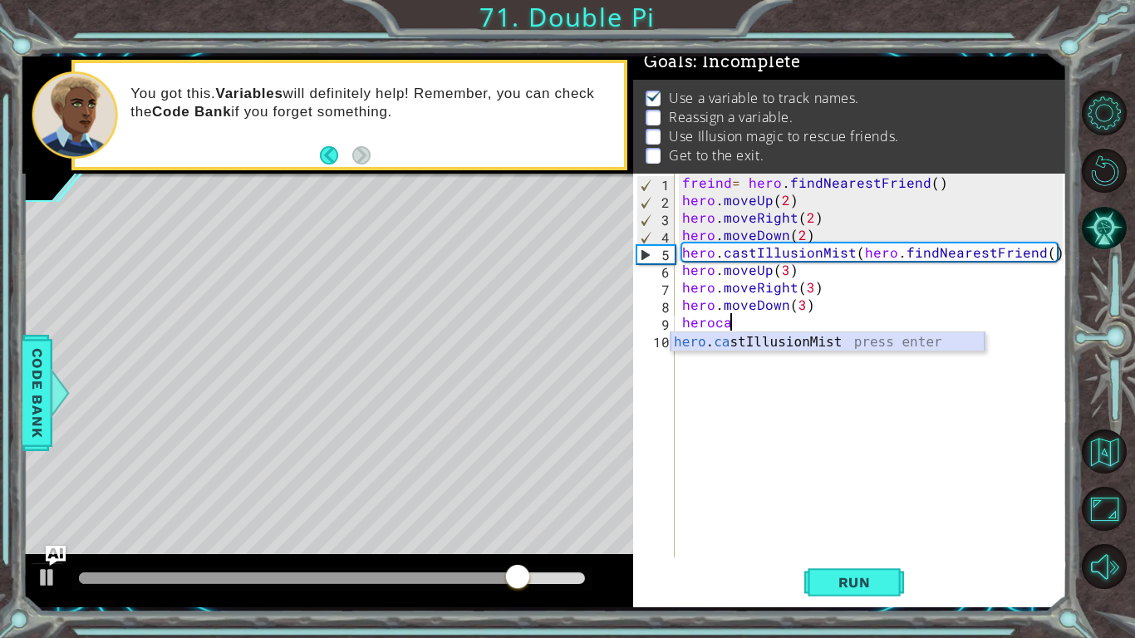
click at [705, 346] on div "hero . ca stIllusionMist press enter" at bounding box center [827, 362] width 314 height 60
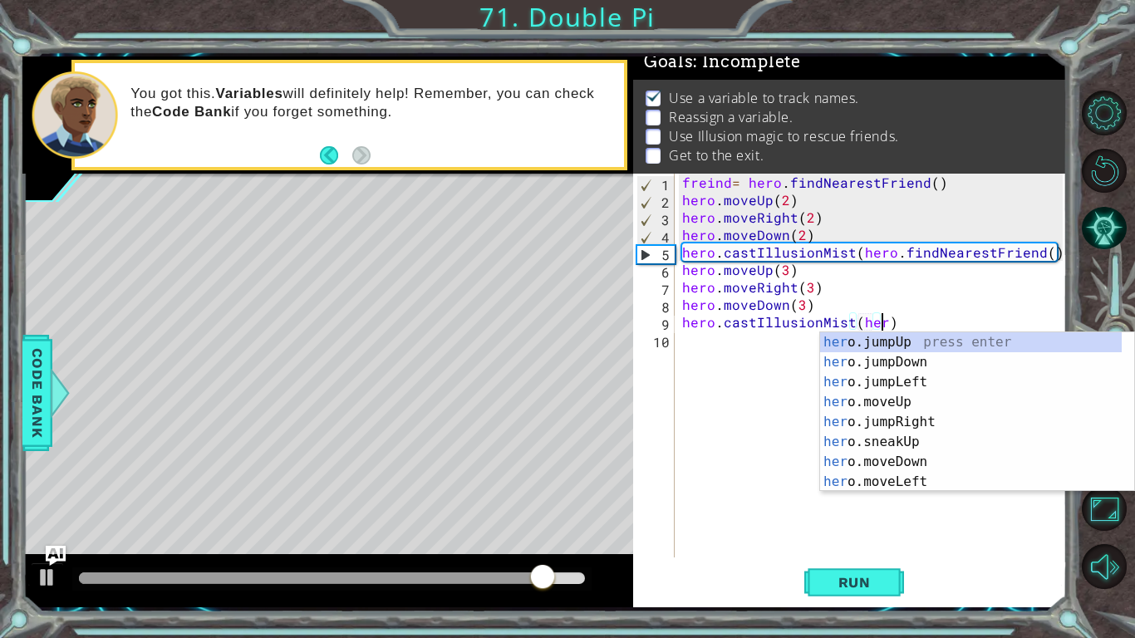
scroll to position [0, 12]
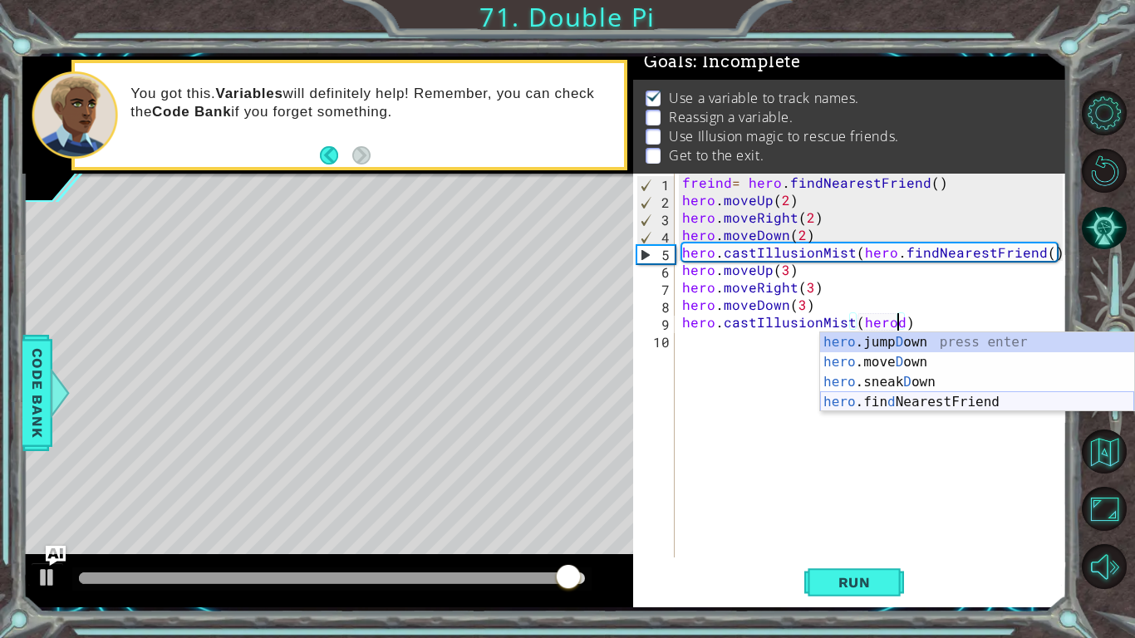
click at [910, 402] on div "hero .jump D own press enter hero .[PERSON_NAME] own press enter hero .sneak D …" at bounding box center [977, 392] width 314 height 120
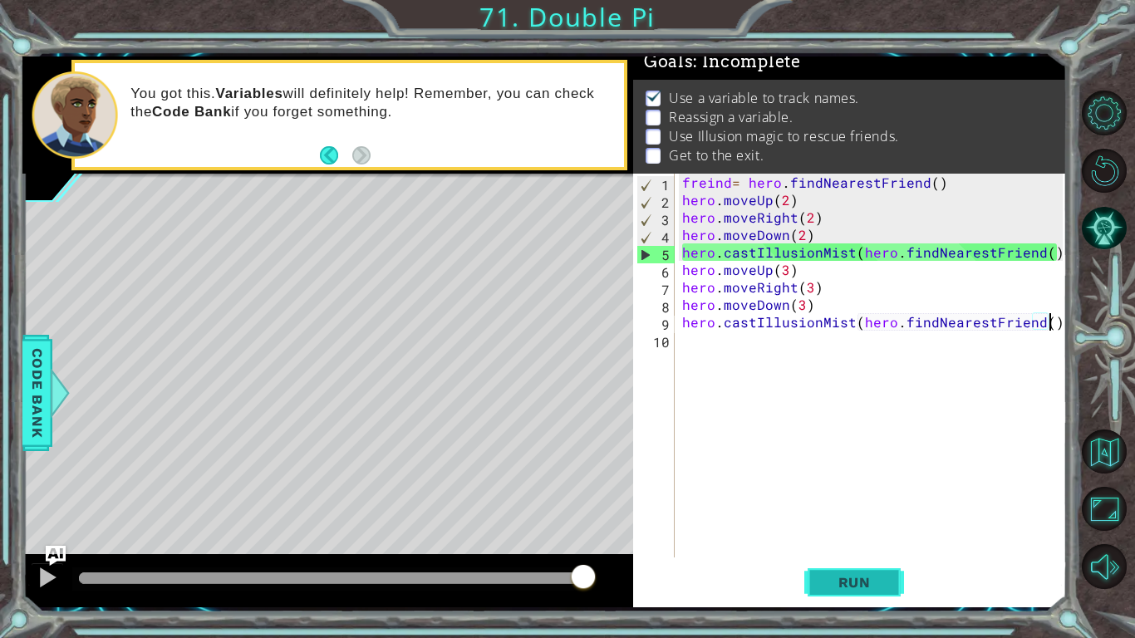
type textarea "hero.castIllusionMist(hero.findNearestFriend())"
click at [850, 497] on span "Run" at bounding box center [855, 582] width 66 height 17
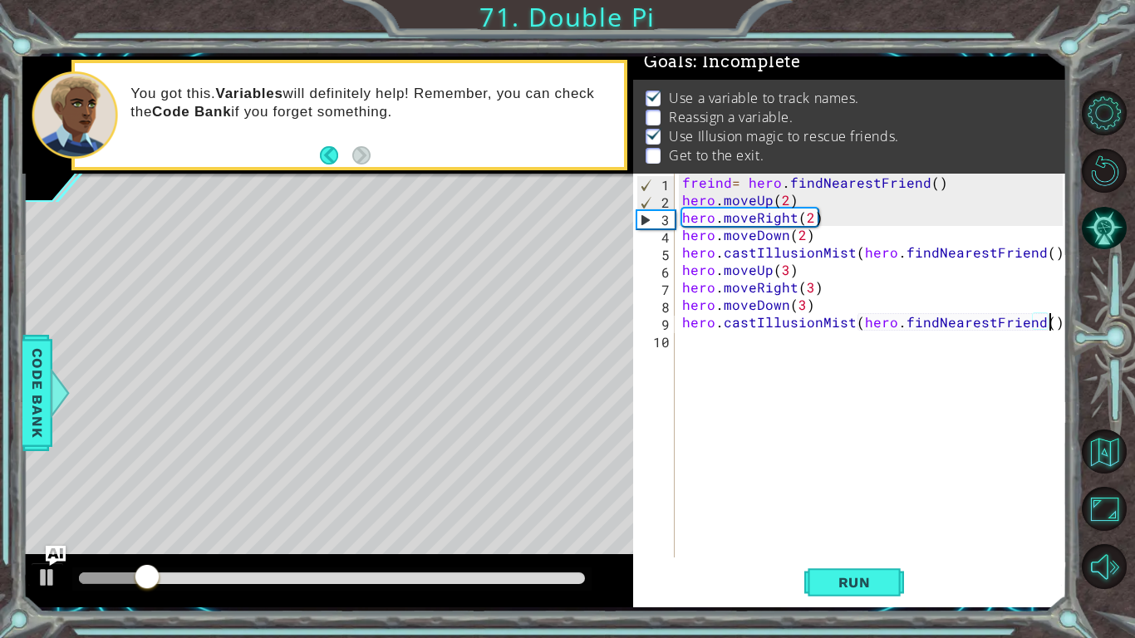
scroll to position [0, 12]
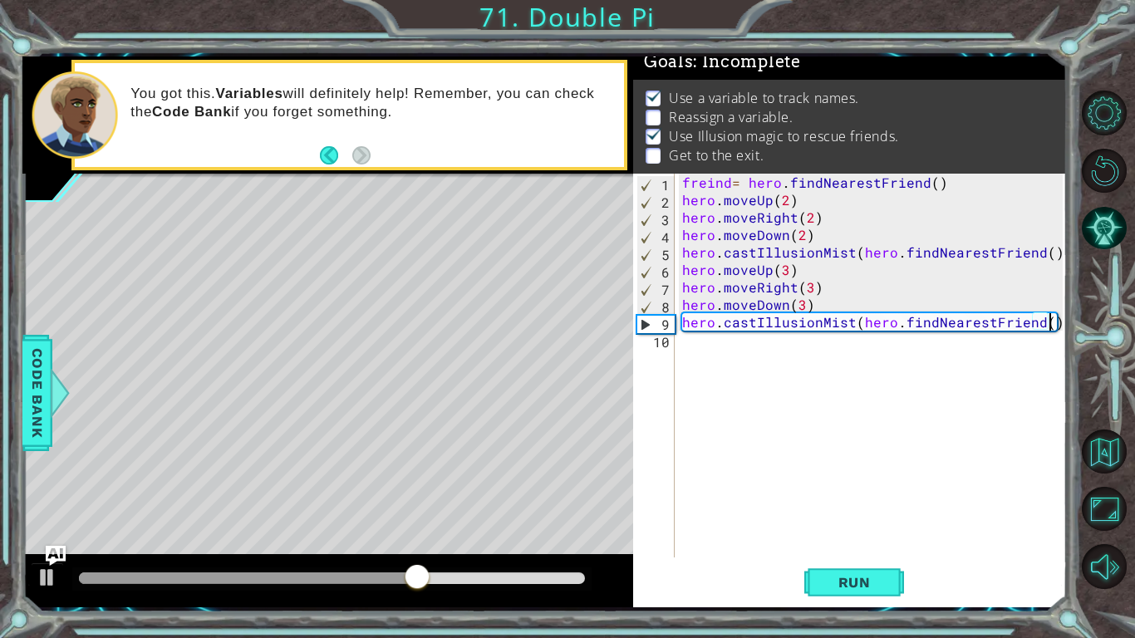
click at [682, 348] on div "freind = hero . findNearestFriend ( ) hero . moveUp ( 2 ) hero . moveRight ( 2 …" at bounding box center [875, 383] width 392 height 419
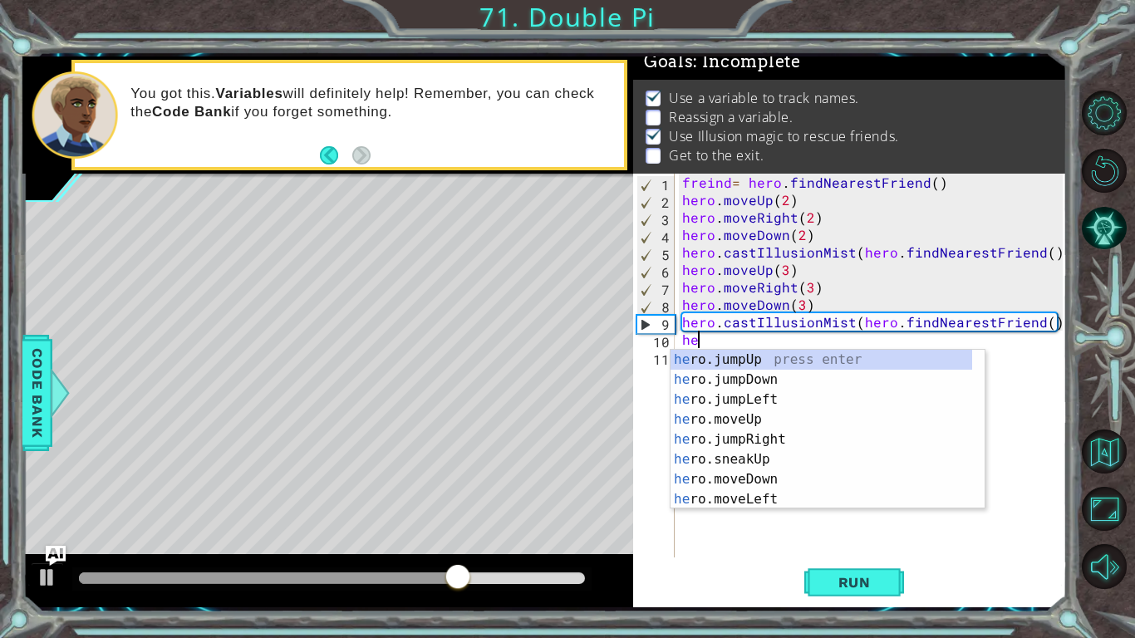
type textarea "h"
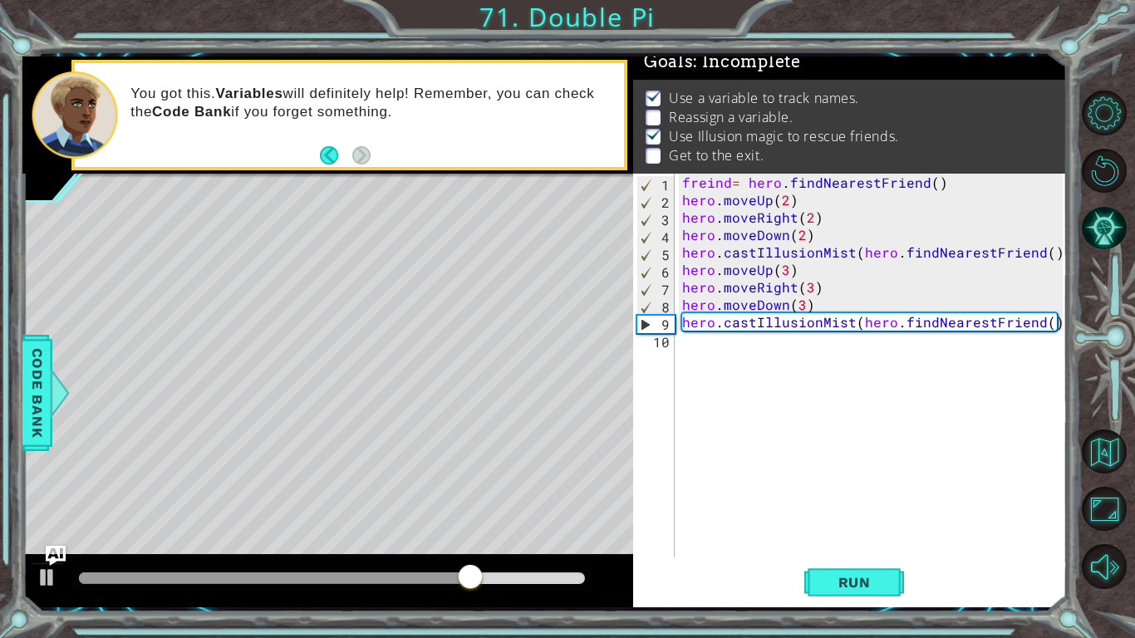
scroll to position [0, 23]
type textarea "hero.castIllusionMist(hero.findNearestFriend())"
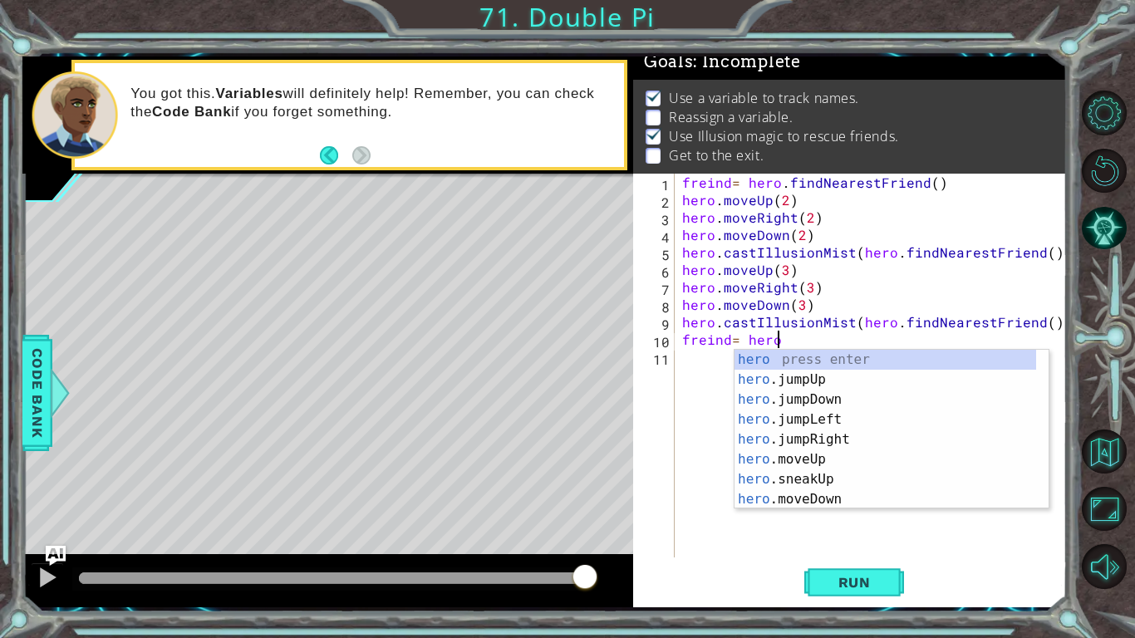
scroll to position [0, 5]
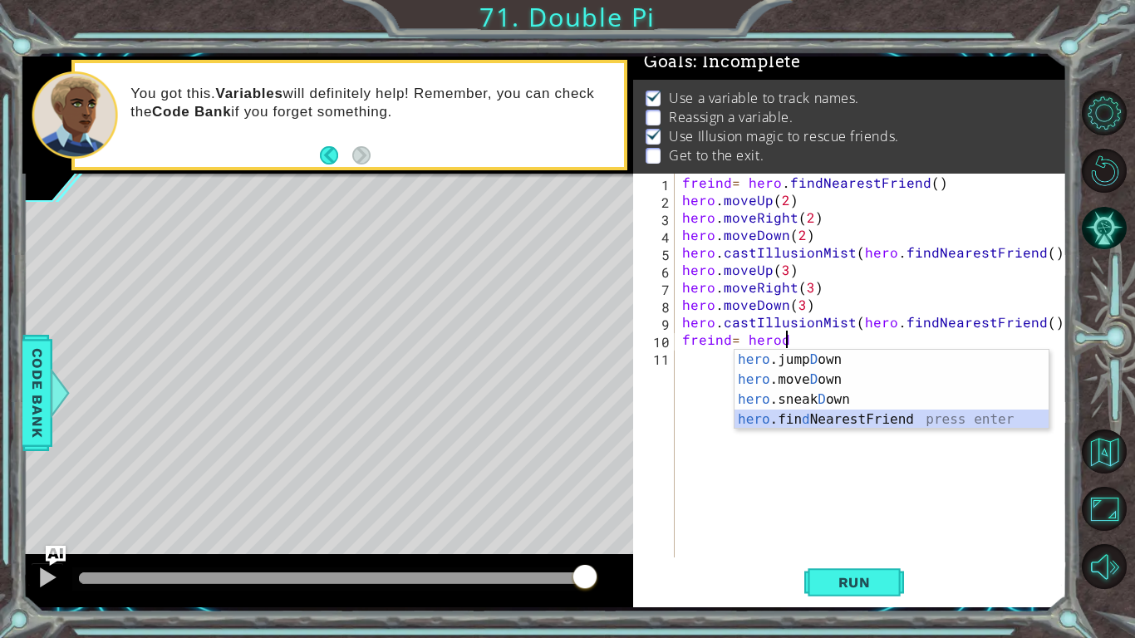
click at [770, 420] on div "hero .jump D own press enter hero .[PERSON_NAME] own press enter hero .sneak D …" at bounding box center [891, 410] width 314 height 120
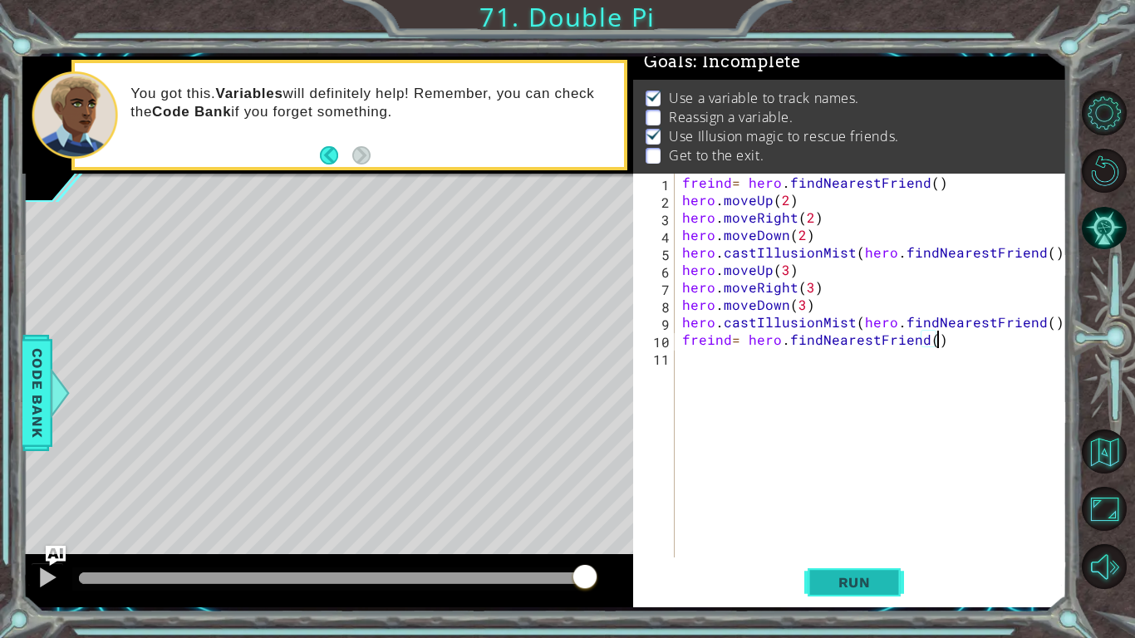
type textarea "freind= hero.findNearestFriend()"
click at [856, 586] on span "Run" at bounding box center [855, 582] width 66 height 17
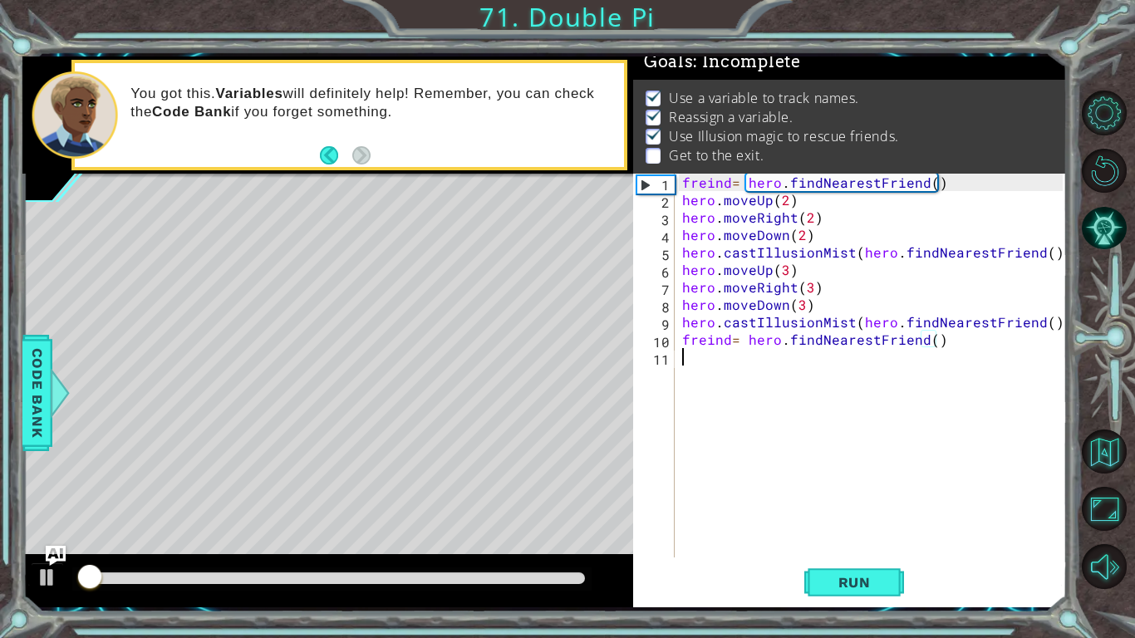
click at [708, 371] on div "freind = hero . findNearestFriend ( ) hero . moveUp ( 2 ) hero . moveRight ( 2 …" at bounding box center [875, 383] width 392 height 419
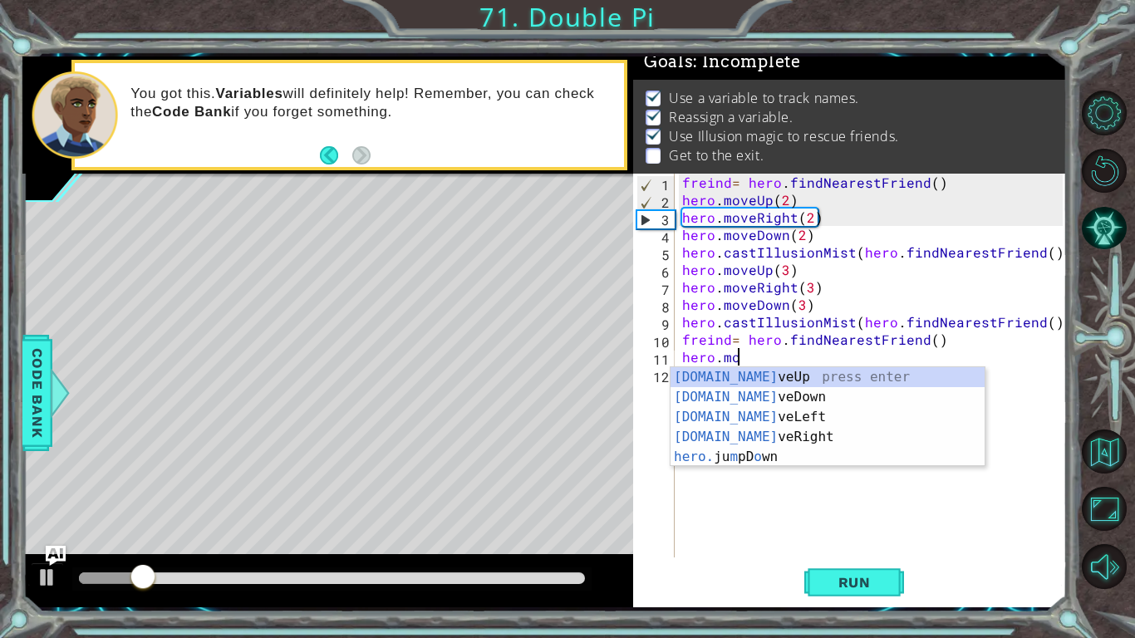
scroll to position [0, 2]
click at [760, 436] on div "[DOMAIN_NAME] veUp press enter [DOMAIN_NAME] veDown press enter [DOMAIN_NAME] v…" at bounding box center [827, 437] width 314 height 140
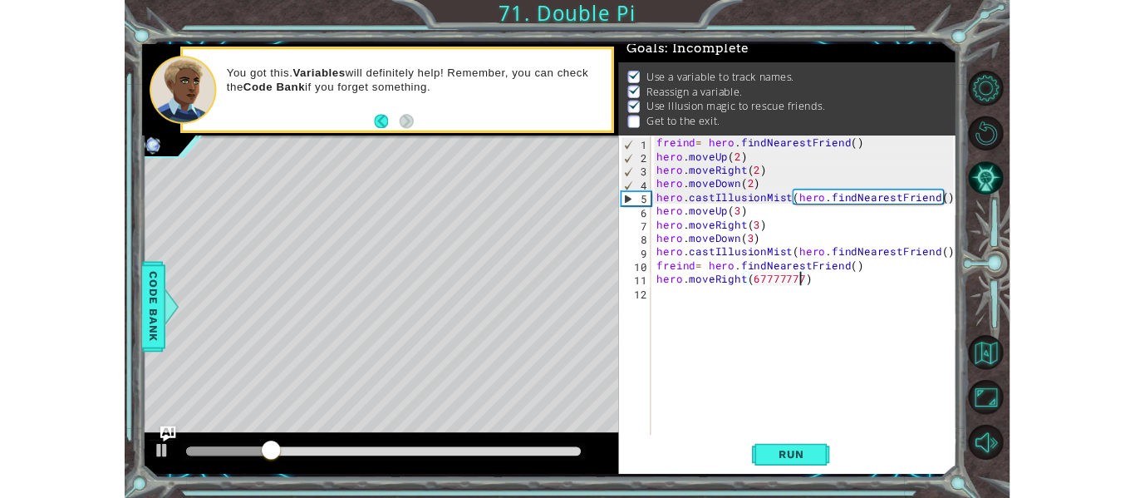
scroll to position [0, 12]
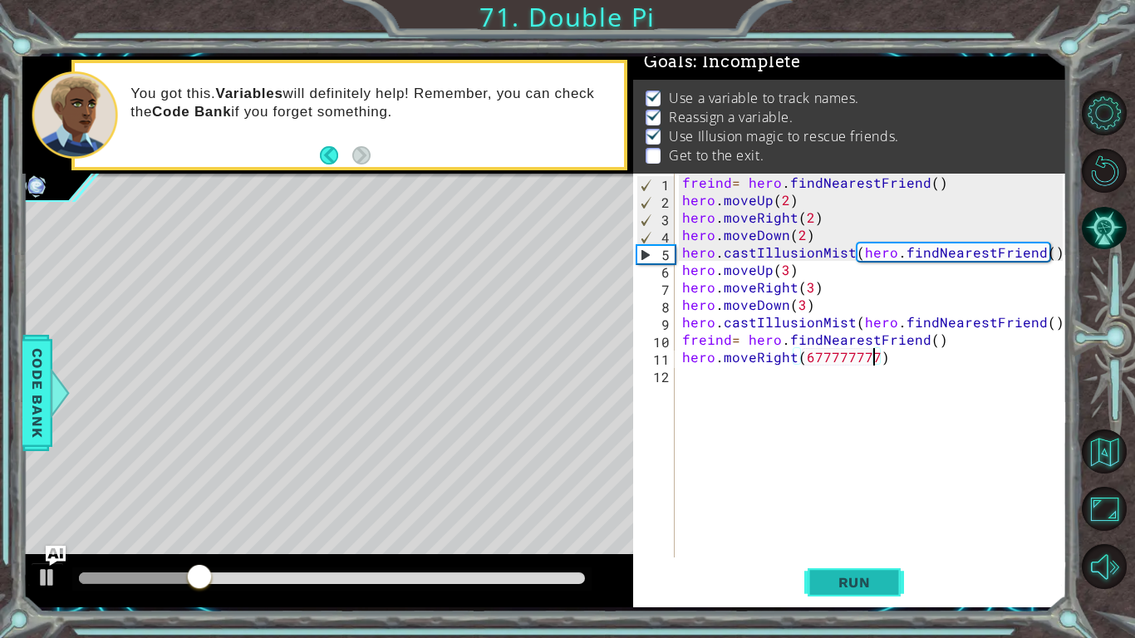
type textarea "hero.moveRight(677777777)"
click at [811, 586] on button "Run" at bounding box center [854, 582] width 100 height 43
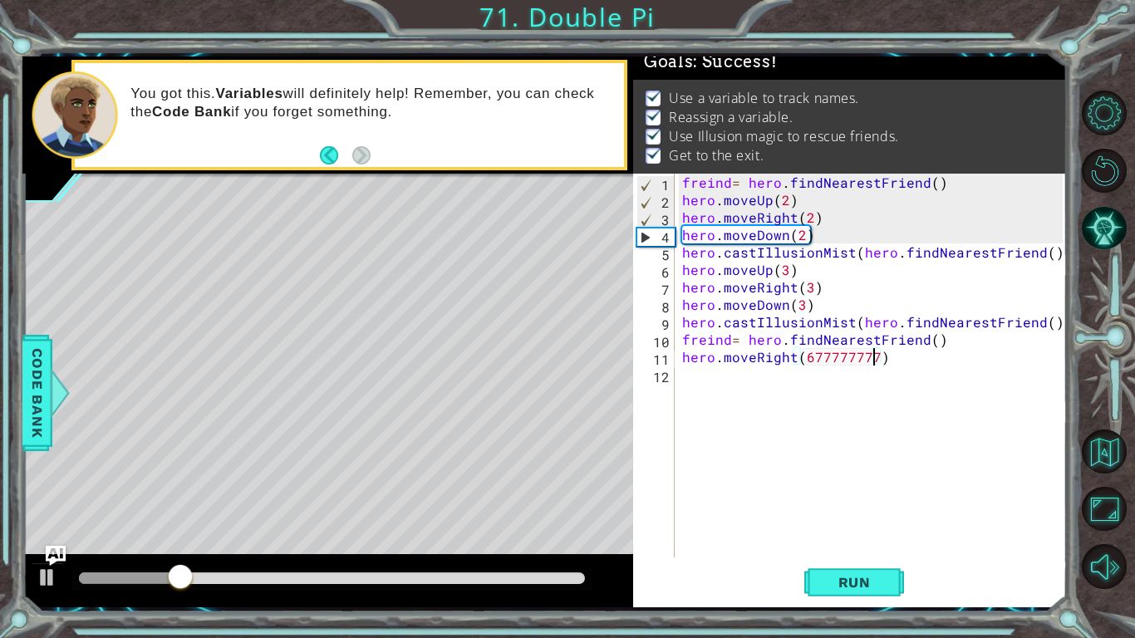
click at [582, 577] on div at bounding box center [332, 578] width 506 height 12
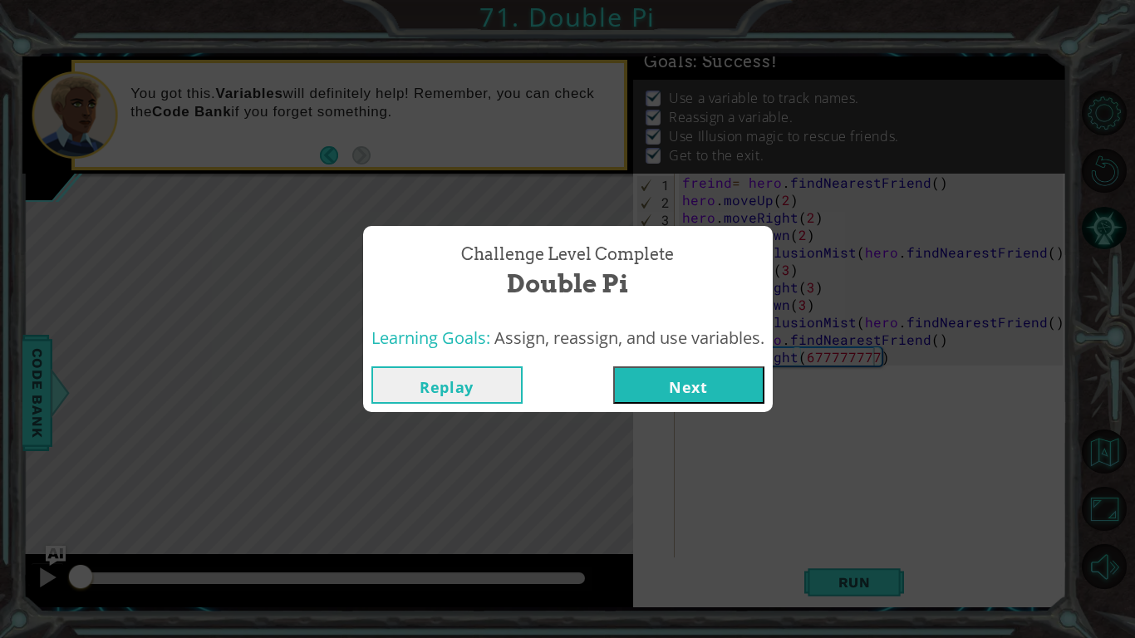
click at [678, 390] on button "Next" at bounding box center [688, 384] width 151 height 37
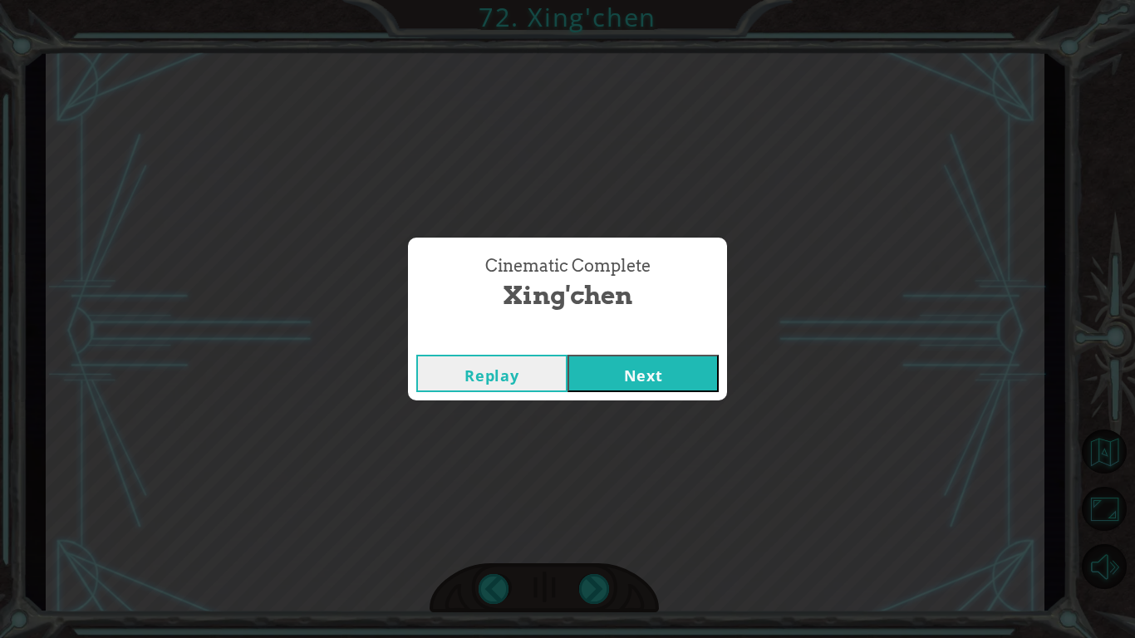
click at [613, 368] on button "Next" at bounding box center [642, 373] width 151 height 37
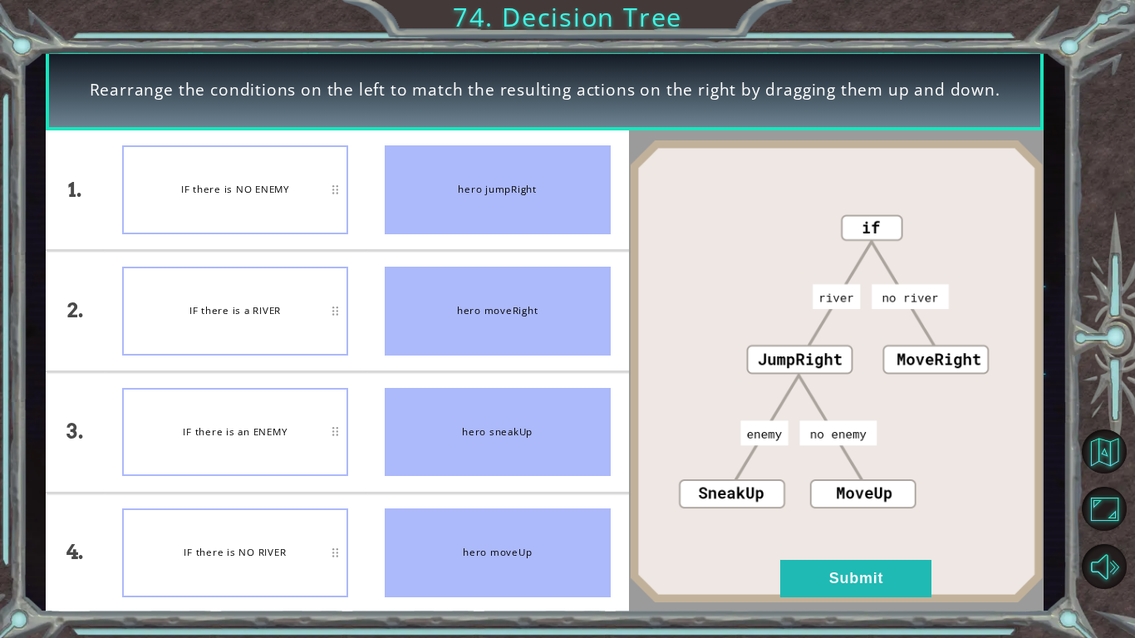
click at [217, 543] on div "IF there is NO RIVER" at bounding box center [235, 552] width 226 height 89
click at [270, 211] on div "IF there is NO ENEMY" at bounding box center [235, 189] width 226 height 89
drag, startPoint x: 270, startPoint y: 211, endPoint x: 255, endPoint y: 378, distance: 167.6
click at [258, 499] on ul "IF there is NO ENEMY IF there is a RIVER IF there is an ENEMY IF there is NO RI…" at bounding box center [235, 371] width 263 height 483
click at [801, 569] on button "Submit" at bounding box center [855, 578] width 151 height 37
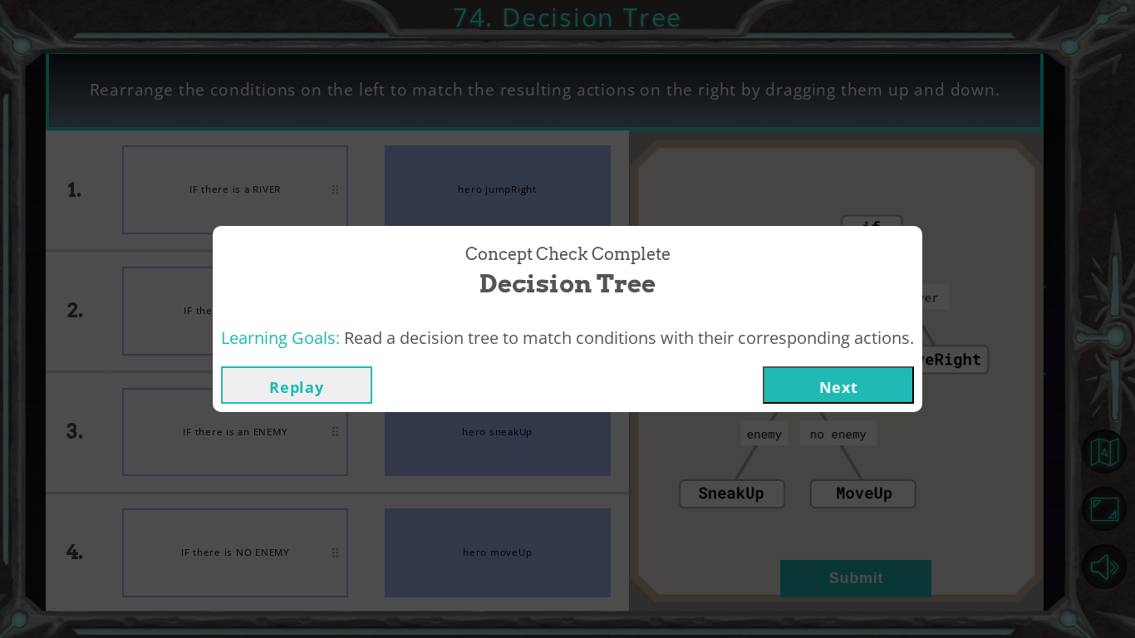
click at [822, 380] on button "Next" at bounding box center [838, 384] width 151 height 37
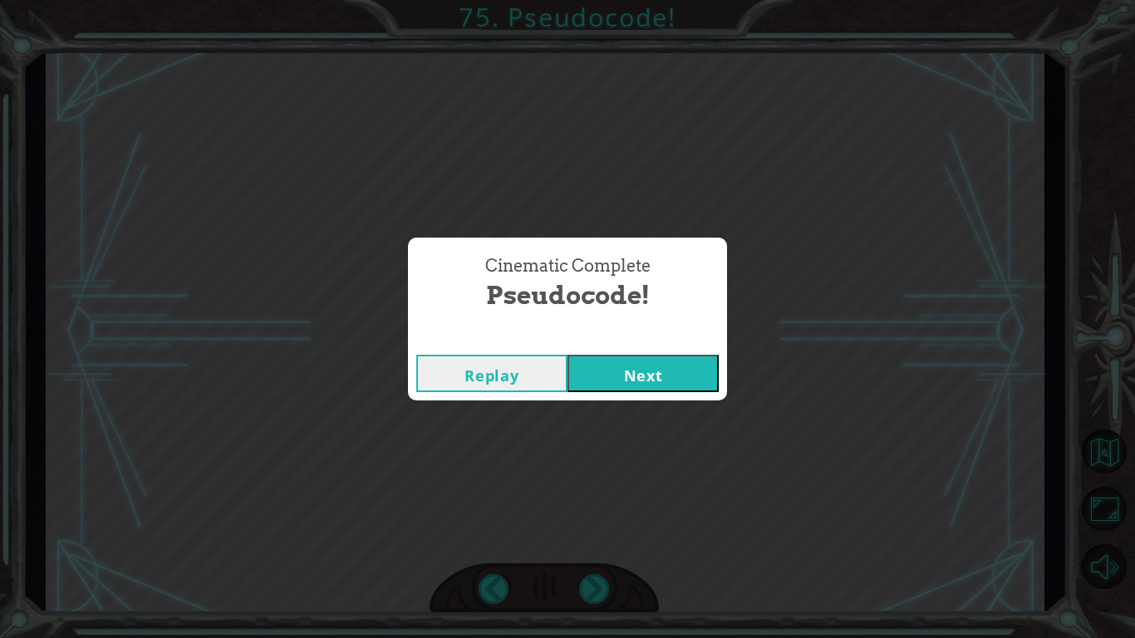
click at [701, 380] on button "Next" at bounding box center [642, 373] width 151 height 37
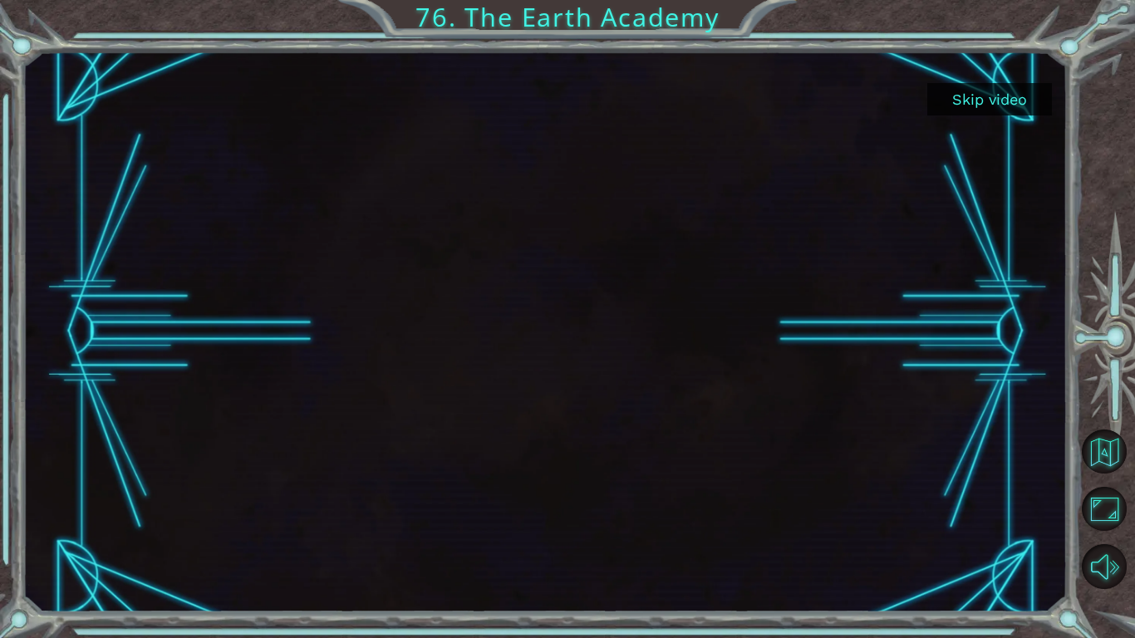
click at [959, 96] on button "Skip video" at bounding box center [989, 99] width 125 height 32
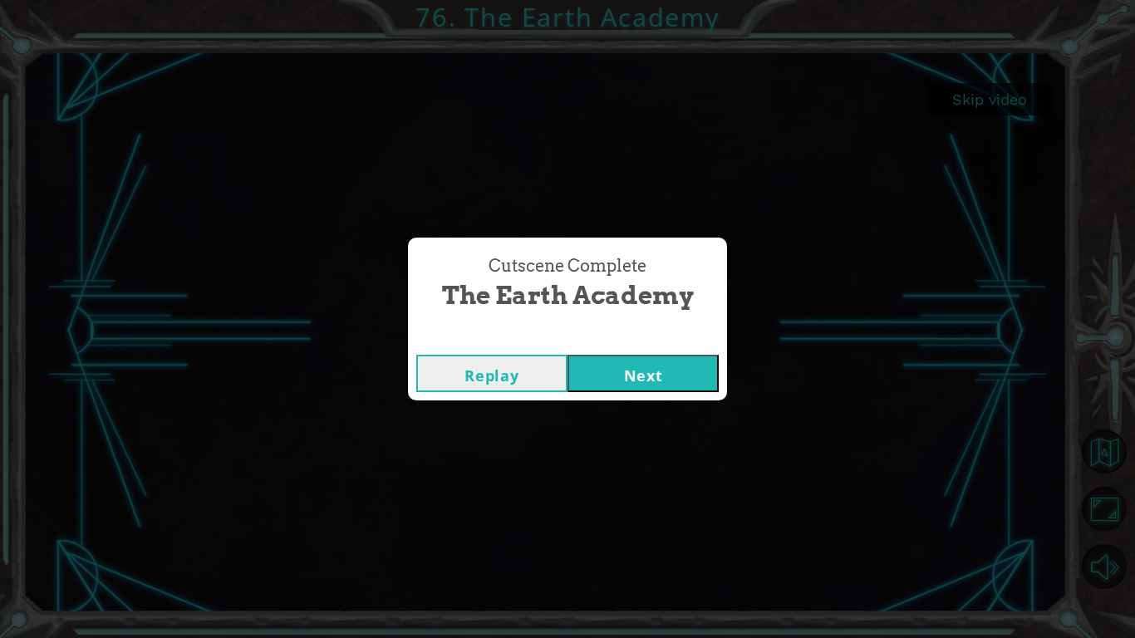
click at [676, 361] on button "Next" at bounding box center [642, 373] width 151 height 37
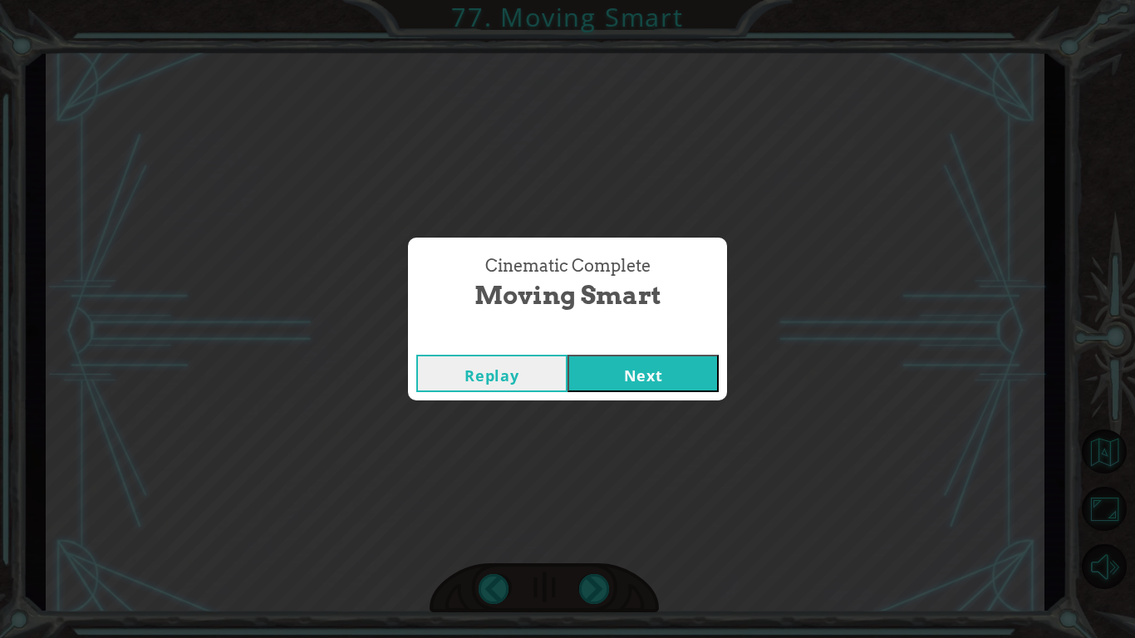
click at [676, 361] on button "Next" at bounding box center [642, 373] width 151 height 37
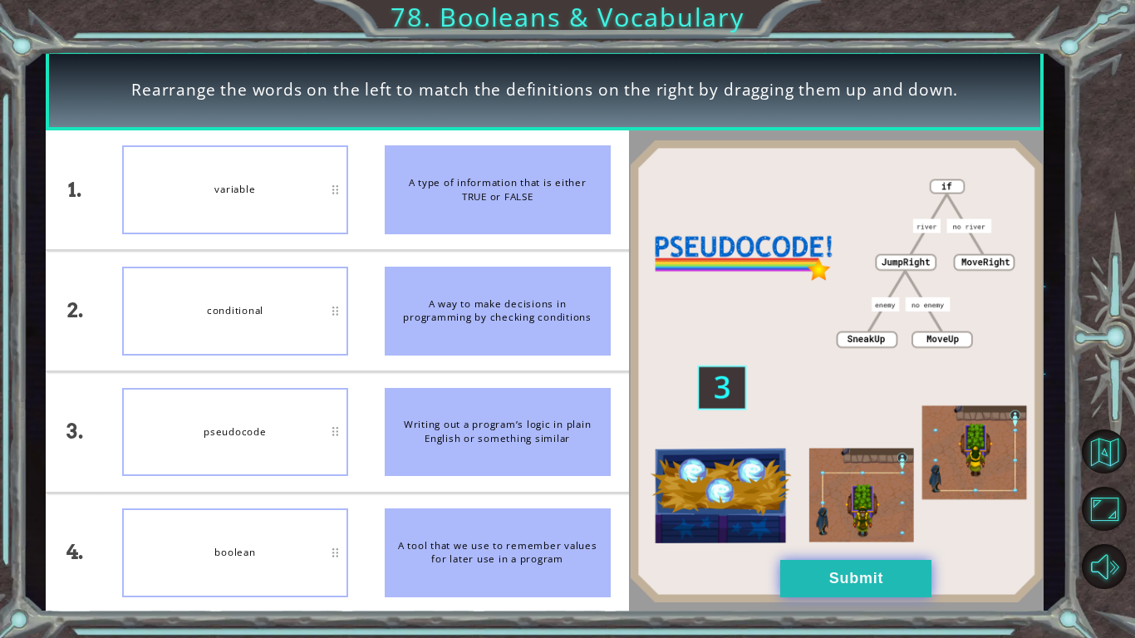
click at [855, 565] on button "Submit" at bounding box center [855, 578] width 151 height 37
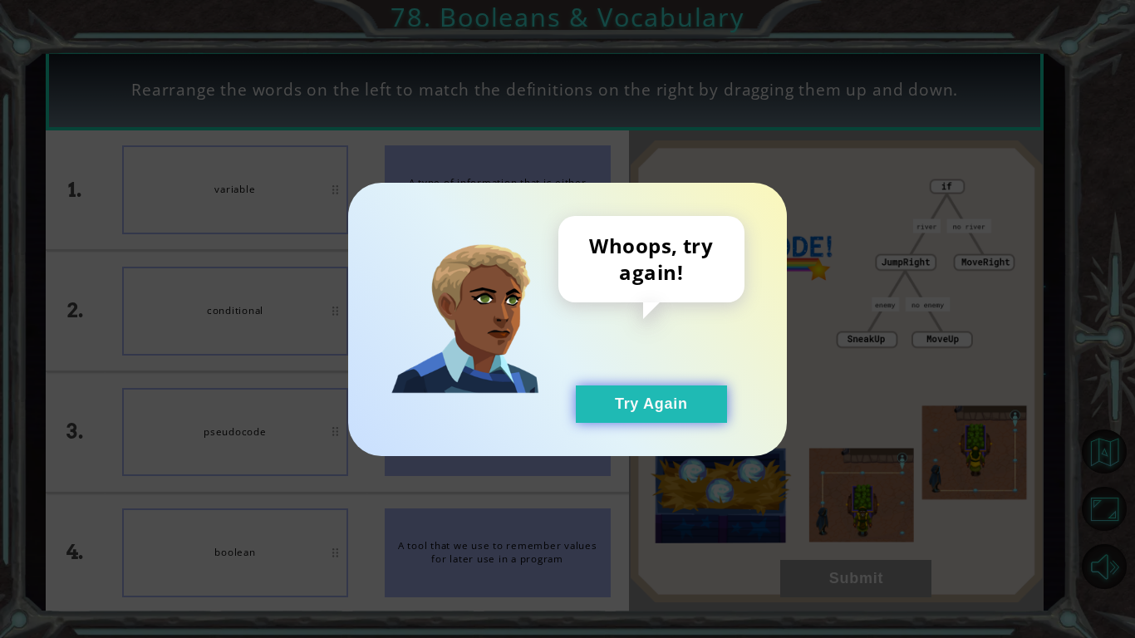
click at [611, 415] on button "Try Again" at bounding box center [651, 403] width 151 height 37
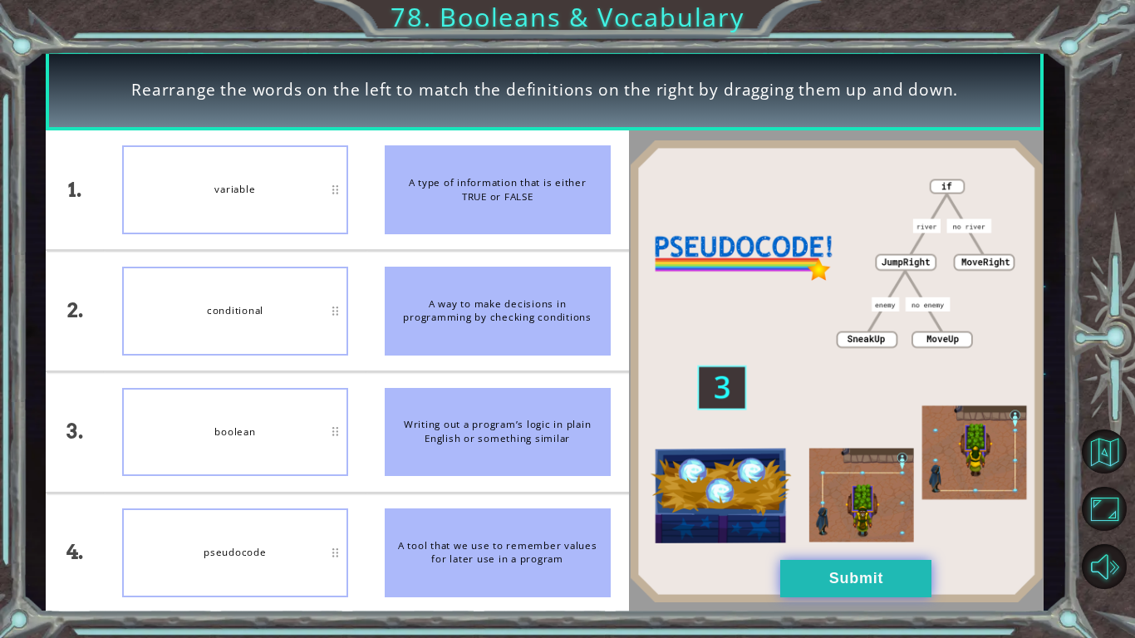
click at [791, 576] on button "Submit" at bounding box center [855, 578] width 151 height 37
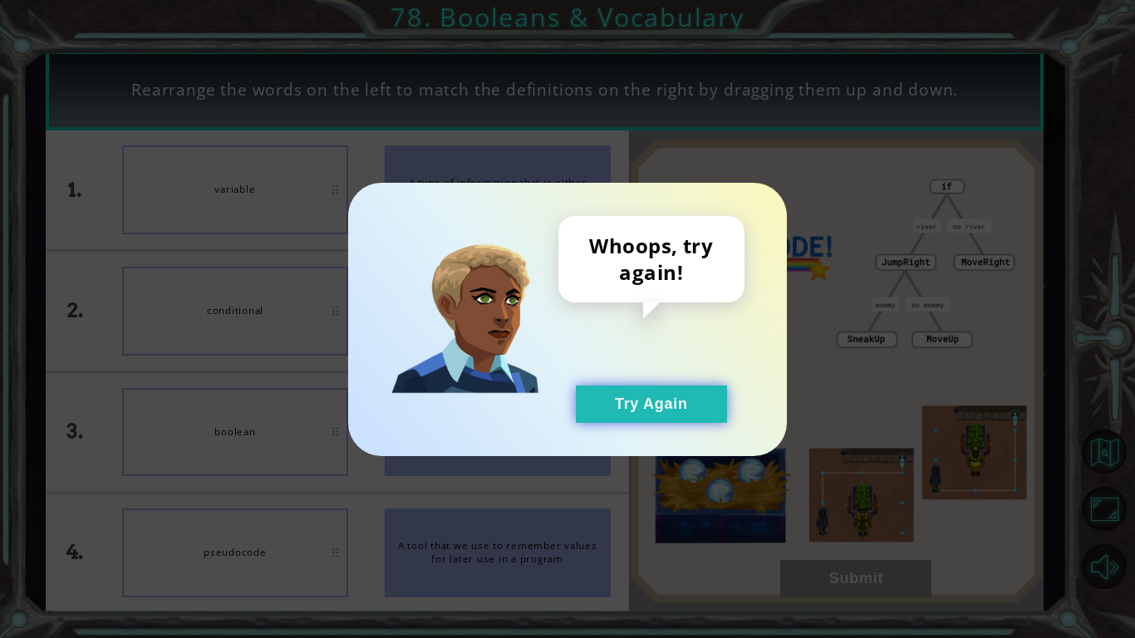
drag, startPoint x: 630, startPoint y: 417, endPoint x: 618, endPoint y: 415, distance: 11.9
click at [618, 415] on button "Try Again" at bounding box center [651, 403] width 151 height 37
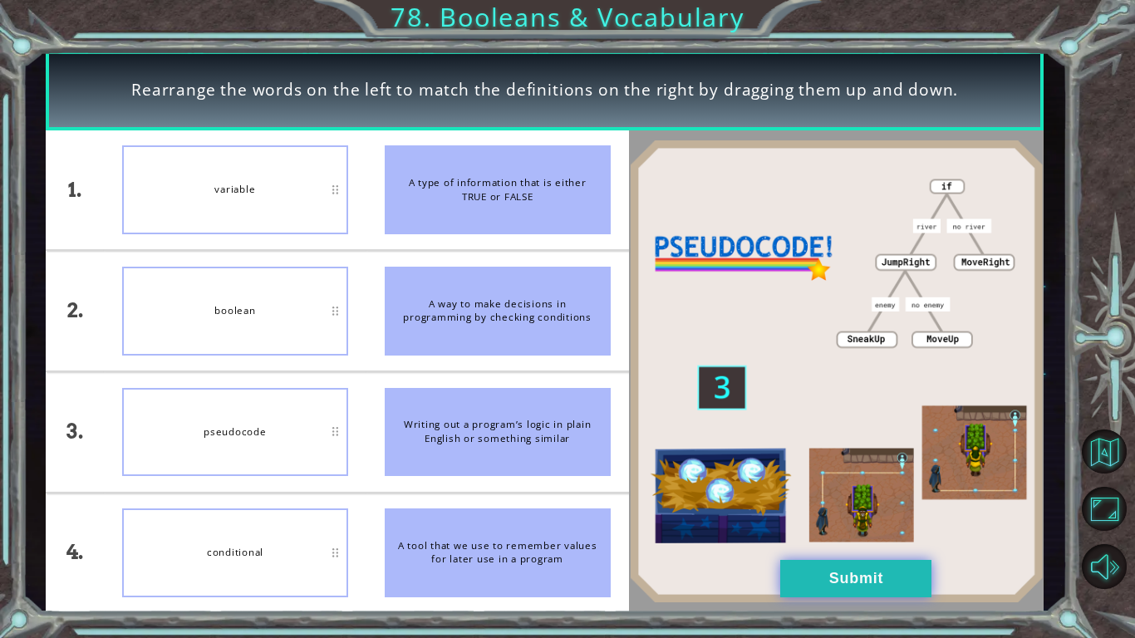
click at [832, 562] on button "Submit" at bounding box center [855, 578] width 151 height 37
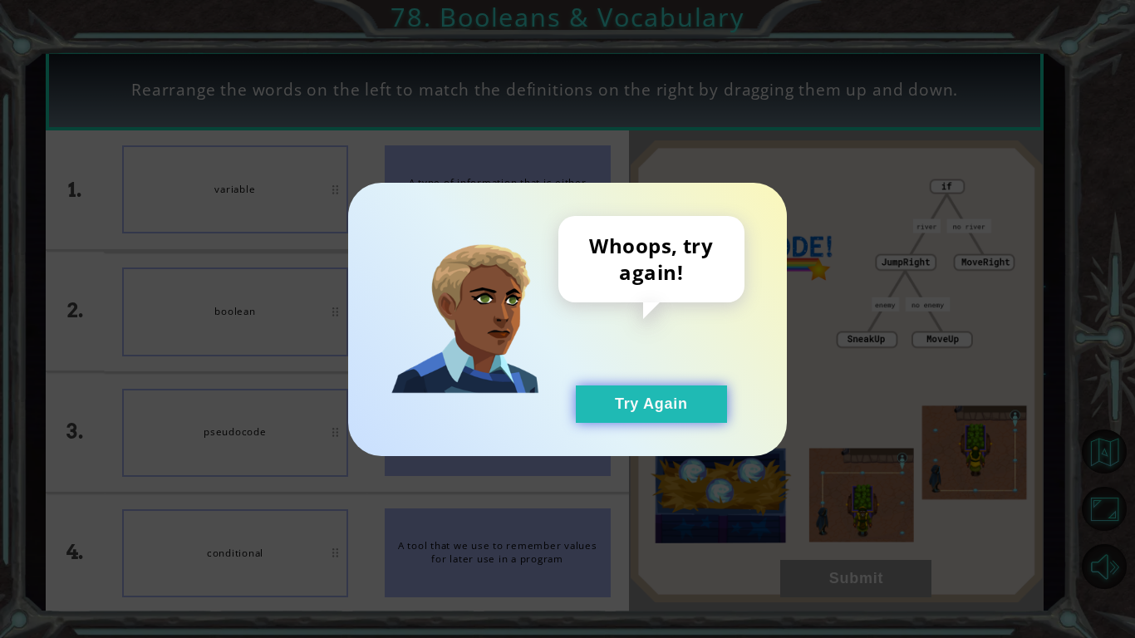
click at [627, 414] on button "Try Again" at bounding box center [651, 403] width 151 height 37
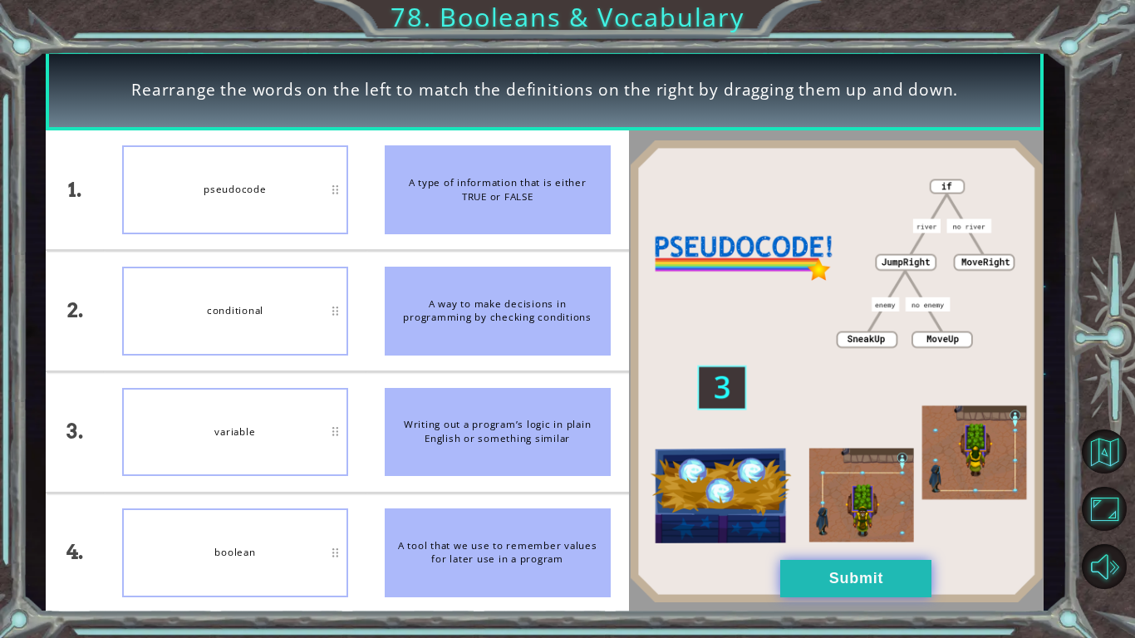
click at [807, 572] on button "Submit" at bounding box center [855, 578] width 151 height 37
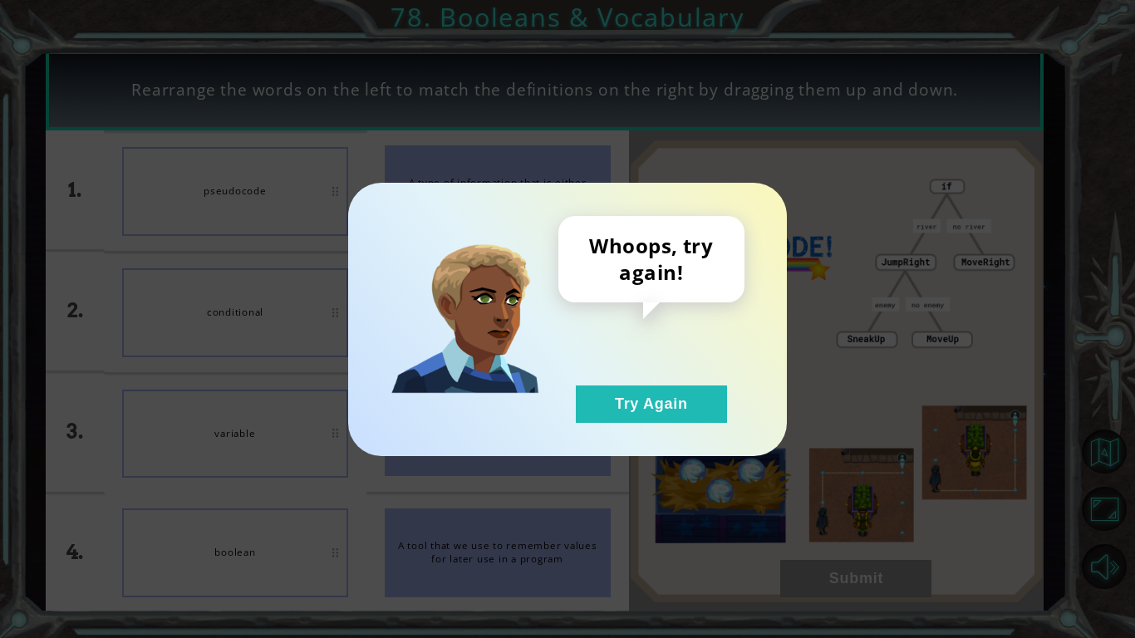
click at [634, 382] on div "Whoops, try again! Try Again" at bounding box center [651, 319] width 186 height 207
click at [630, 394] on button "Try Again" at bounding box center [651, 403] width 151 height 37
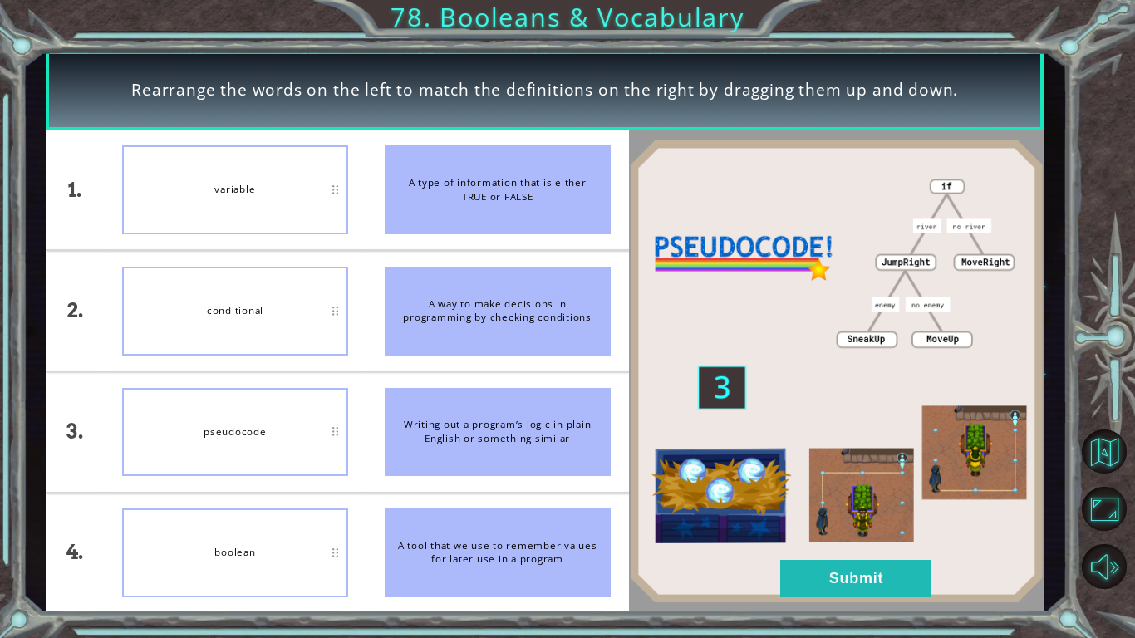
click at [331, 311] on div "conditional" at bounding box center [235, 311] width 226 height 89
drag, startPoint x: 332, startPoint y: 311, endPoint x: 308, endPoint y: 458, distance: 149.0
click at [308, 458] on ul "variable conditional pseudocode boolean" at bounding box center [235, 371] width 263 height 483
click at [830, 578] on button "Submit" at bounding box center [855, 578] width 151 height 37
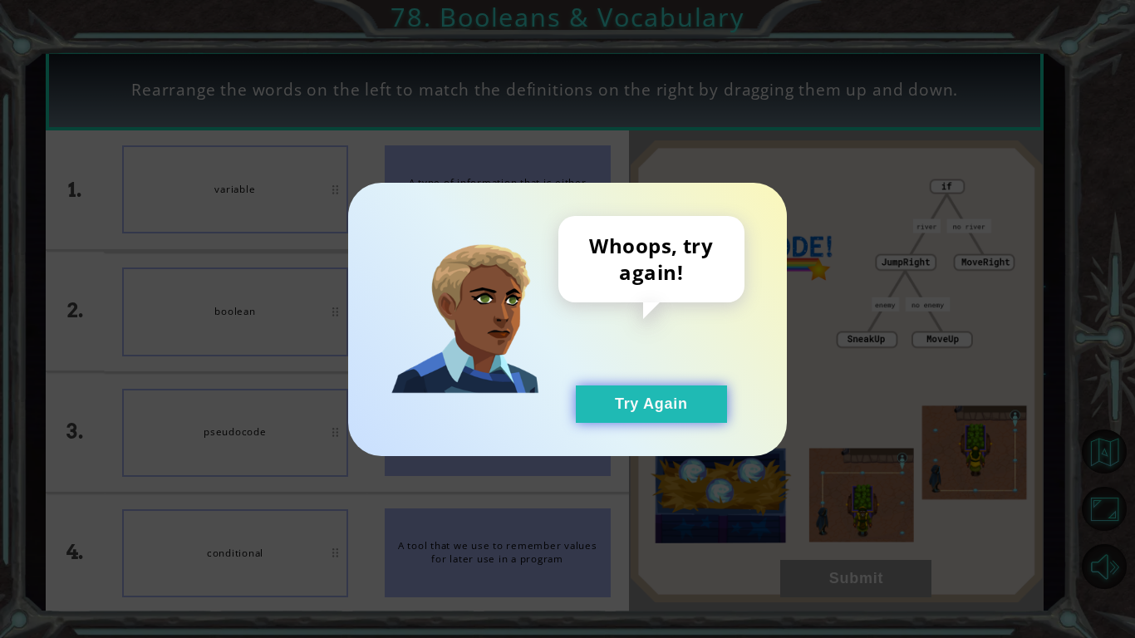
click at [627, 393] on button "Try Again" at bounding box center [651, 403] width 151 height 37
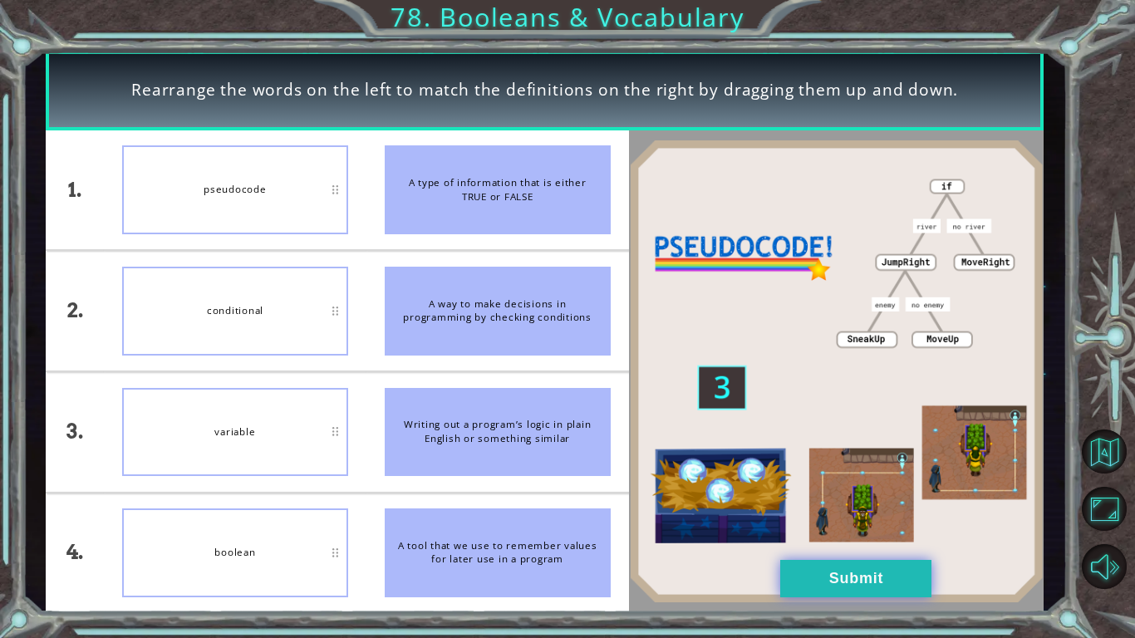
click at [891, 590] on button "Submit" at bounding box center [855, 578] width 151 height 37
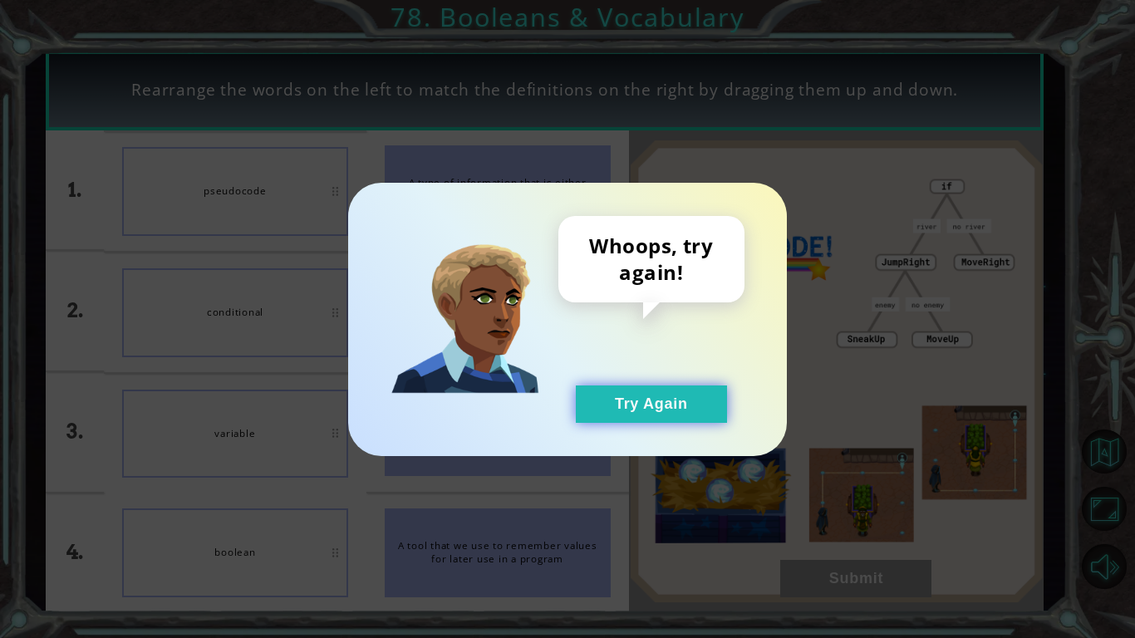
click at [680, 386] on button "Try Again" at bounding box center [651, 403] width 151 height 37
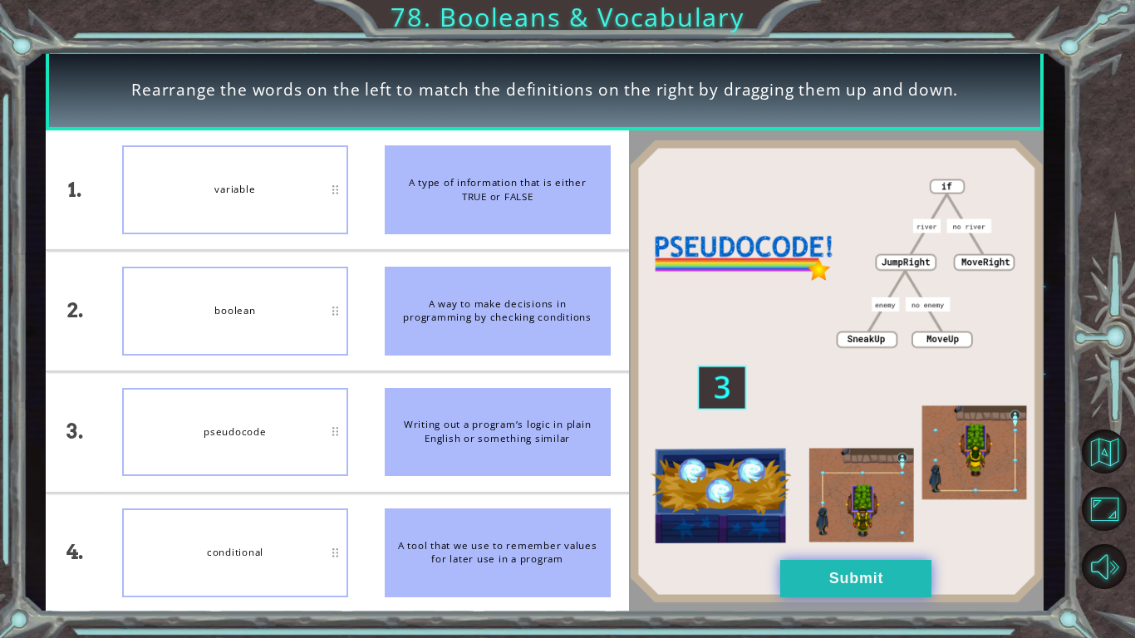
click at [899, 592] on button "Submit" at bounding box center [855, 578] width 151 height 37
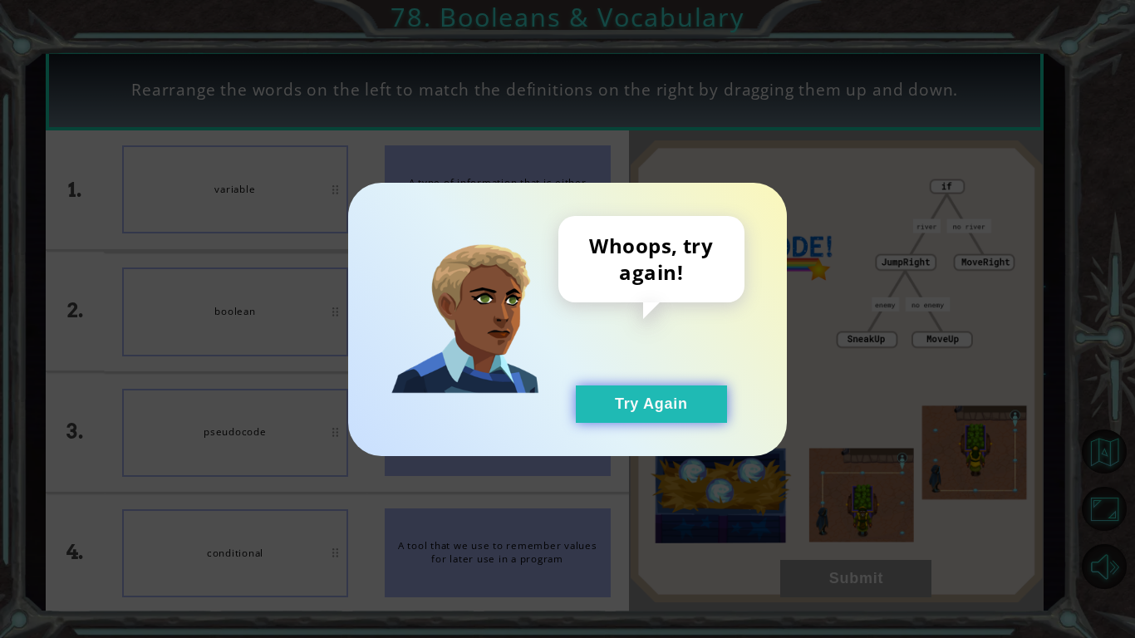
click at [643, 390] on button "Try Again" at bounding box center [651, 403] width 151 height 37
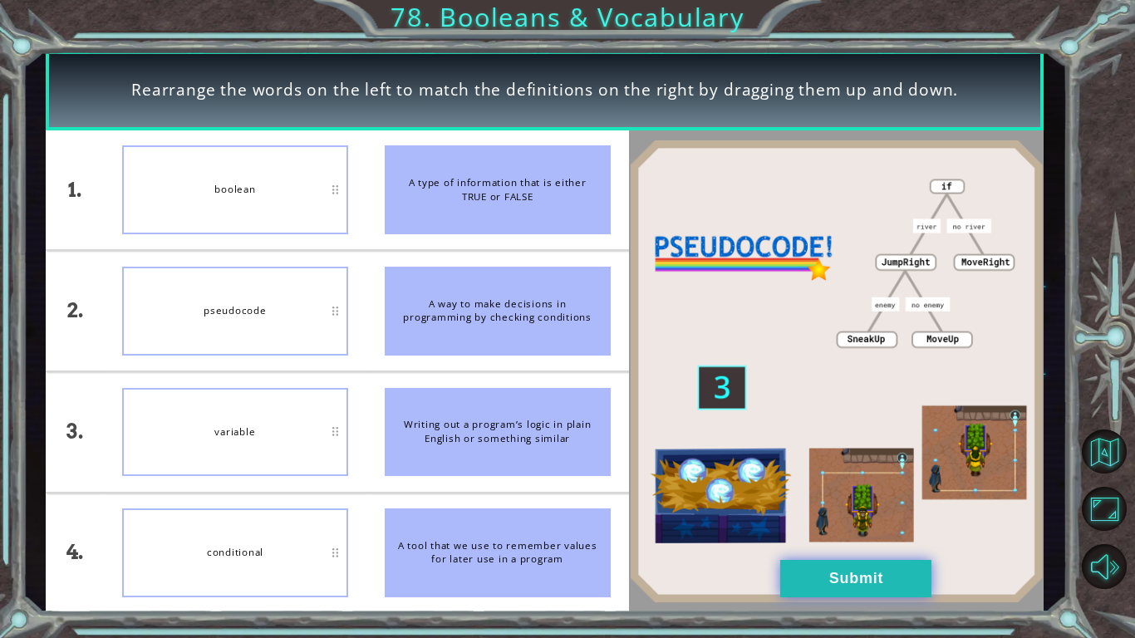
click at [827, 563] on button "Submit" at bounding box center [855, 578] width 151 height 37
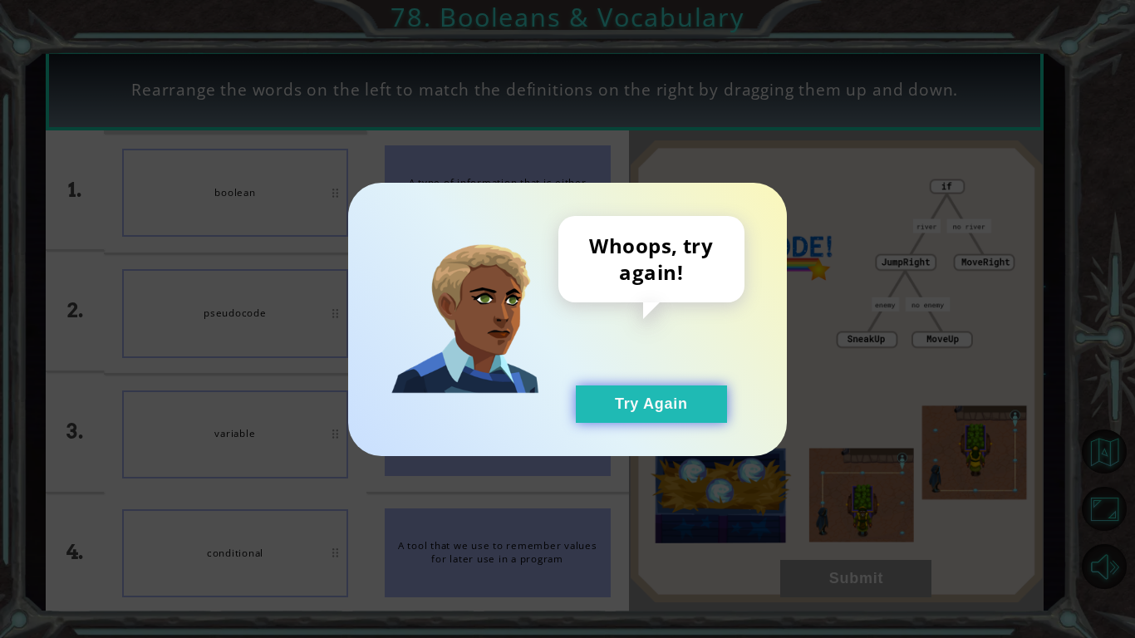
click at [678, 415] on button "Try Again" at bounding box center [651, 403] width 151 height 37
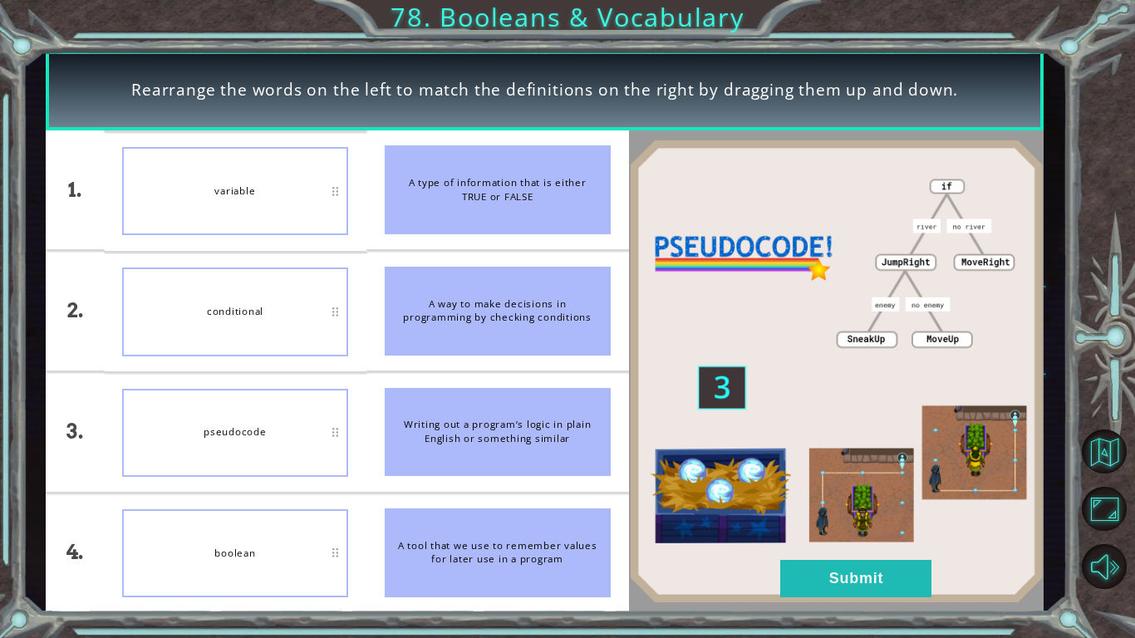
click at [213, 304] on div "conditional" at bounding box center [235, 311] width 226 height 88
click at [804, 579] on button "Submit" at bounding box center [855, 578] width 151 height 37
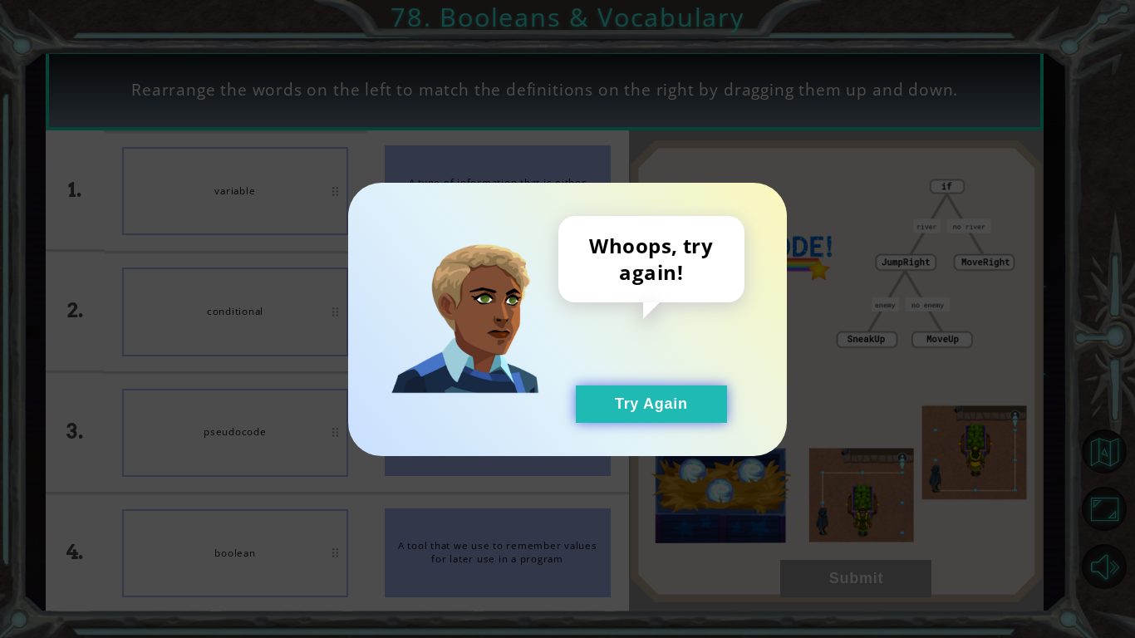
click at [627, 415] on button "Try Again" at bounding box center [651, 403] width 151 height 37
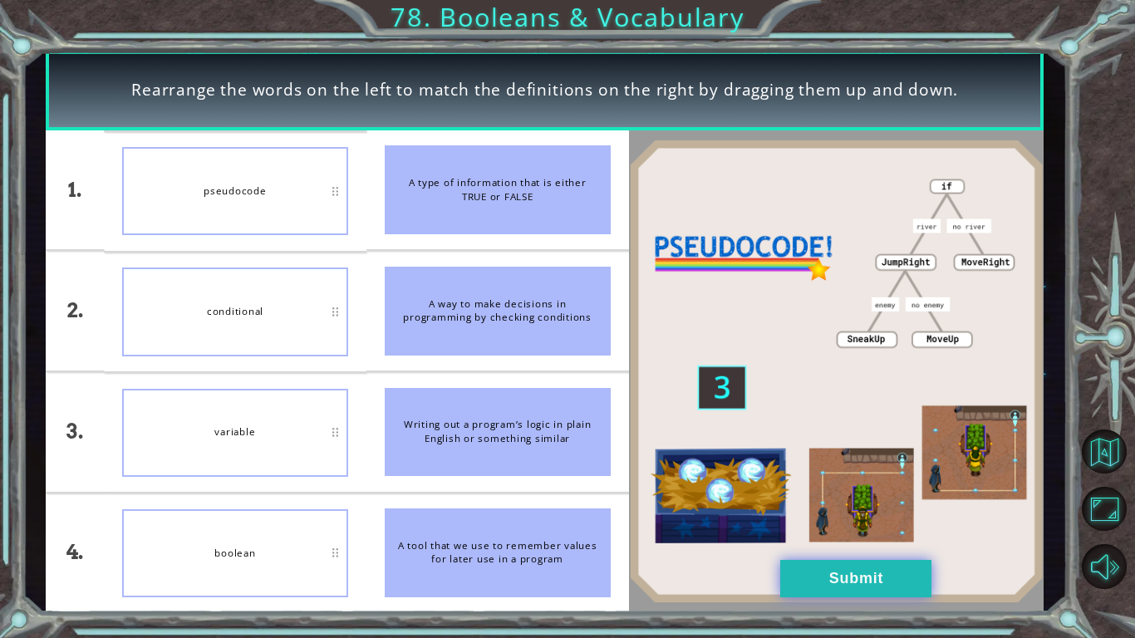
click at [835, 567] on button "Submit" at bounding box center [855, 578] width 151 height 37
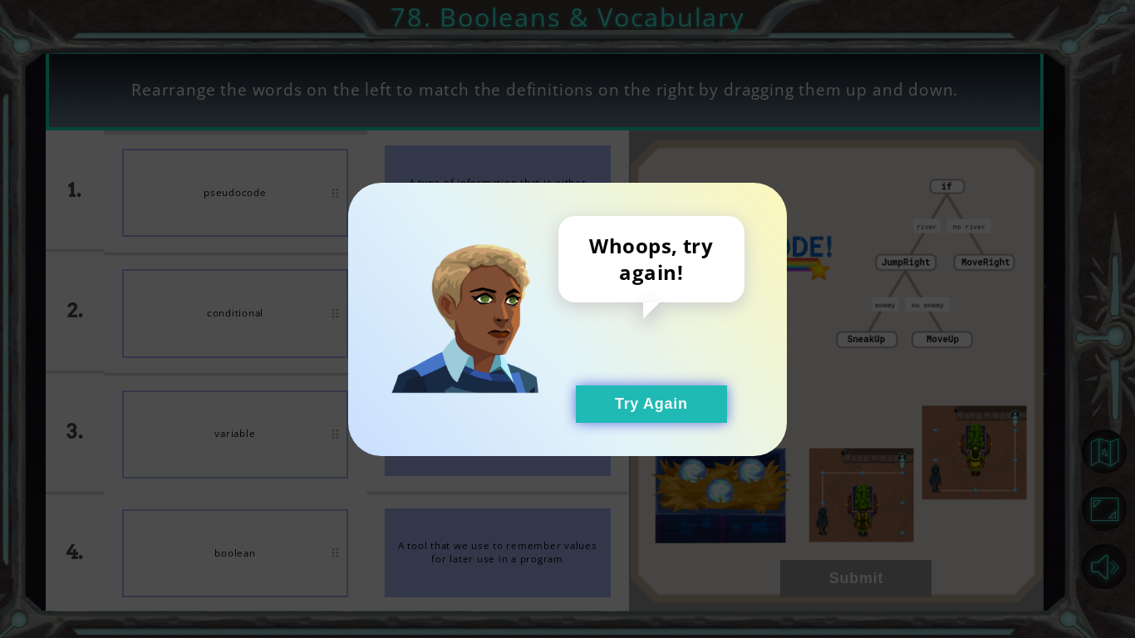
click at [655, 390] on button "Try Again" at bounding box center [651, 403] width 151 height 37
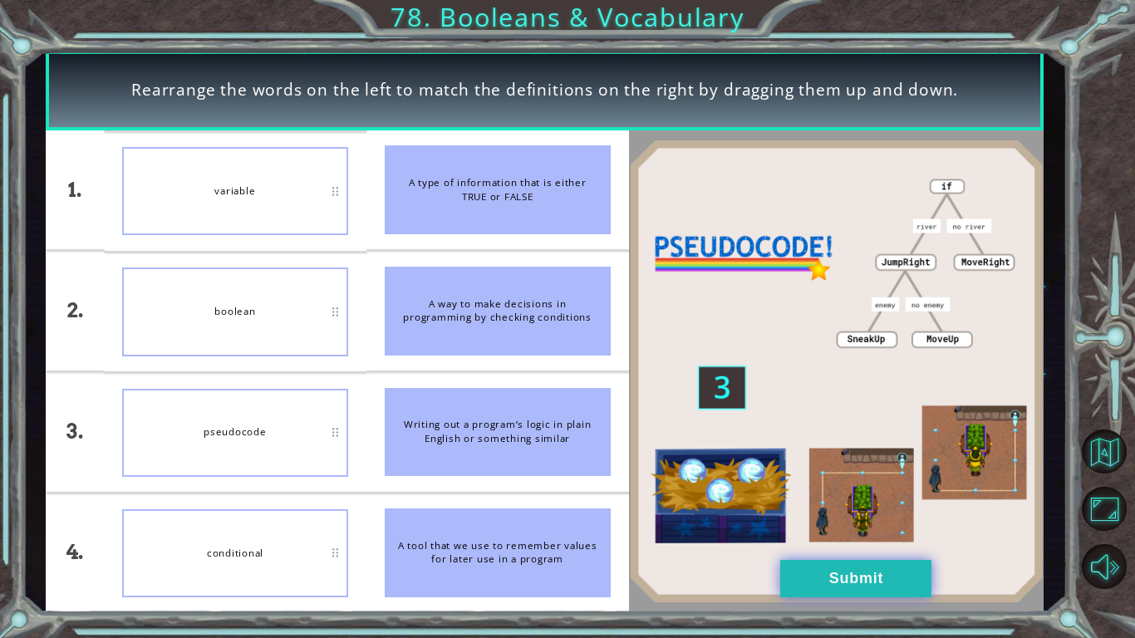
click at [813, 579] on button "Submit" at bounding box center [855, 578] width 151 height 37
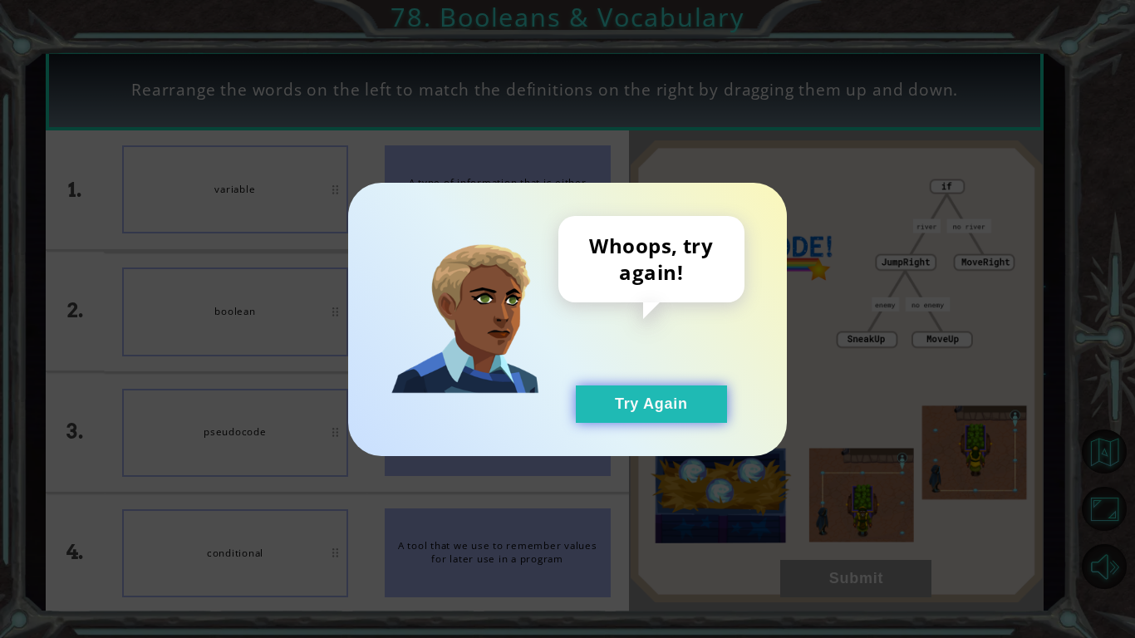
click at [640, 402] on button "Try Again" at bounding box center [651, 403] width 151 height 37
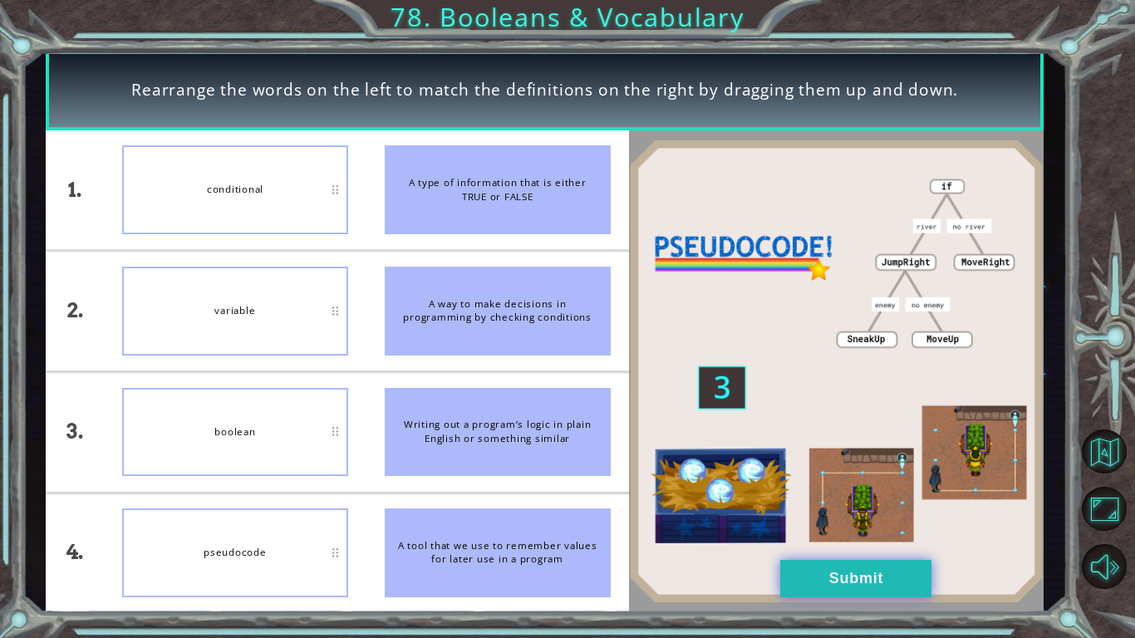
click at [864, 572] on button "Submit" at bounding box center [855, 578] width 151 height 37
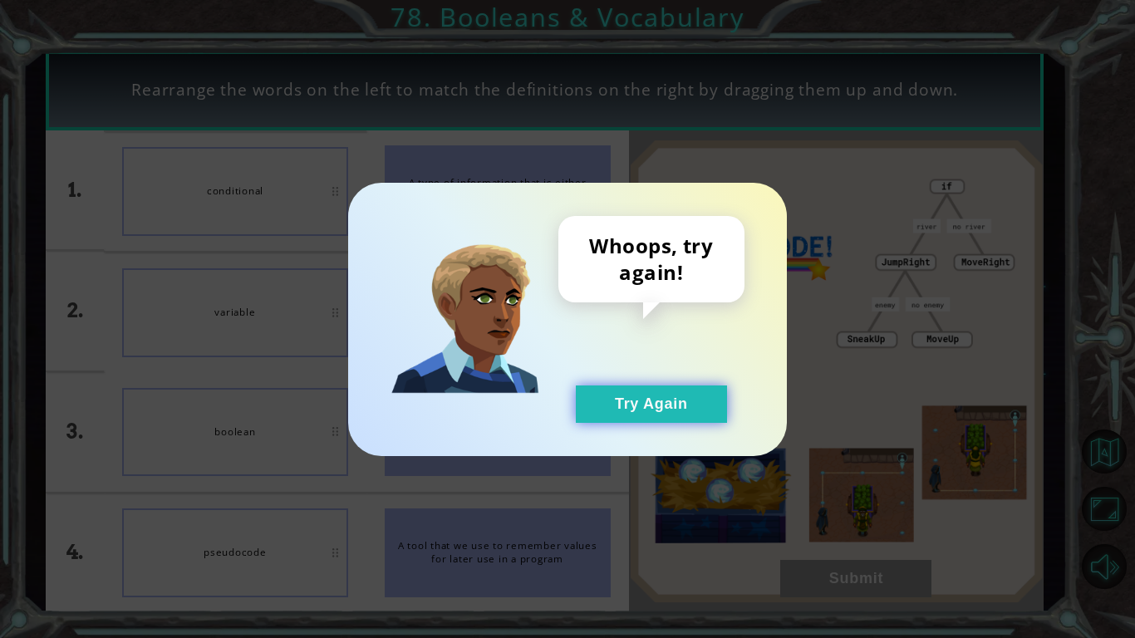
click at [614, 410] on button "Try Again" at bounding box center [651, 403] width 151 height 37
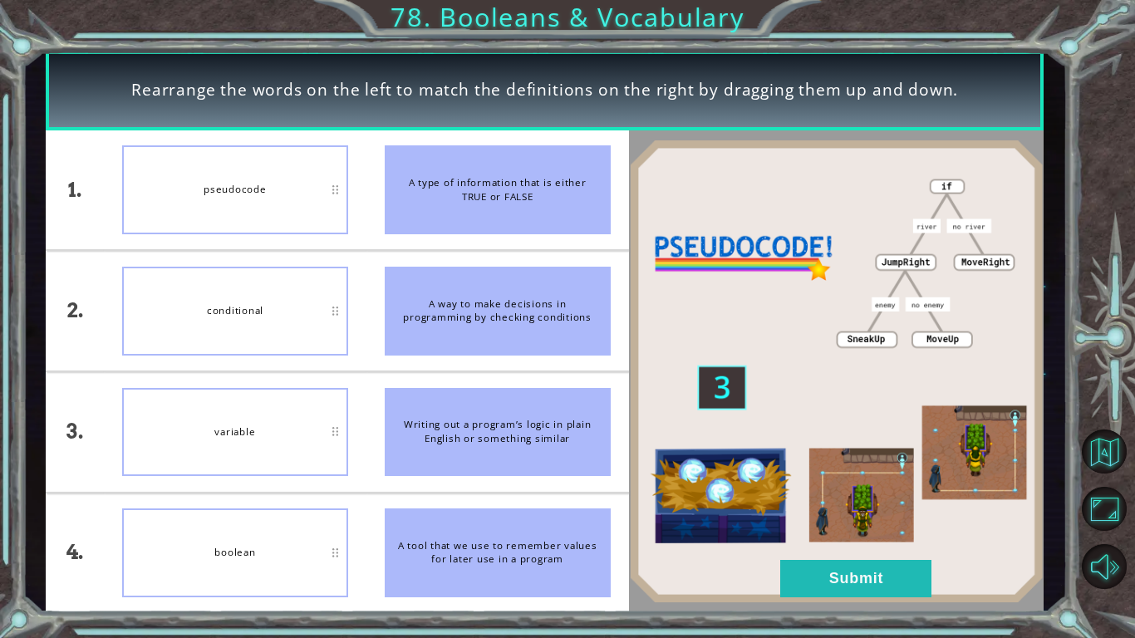
click at [233, 513] on div "boolean" at bounding box center [235, 552] width 226 height 89
click at [853, 574] on button "Submit" at bounding box center [855, 578] width 151 height 37
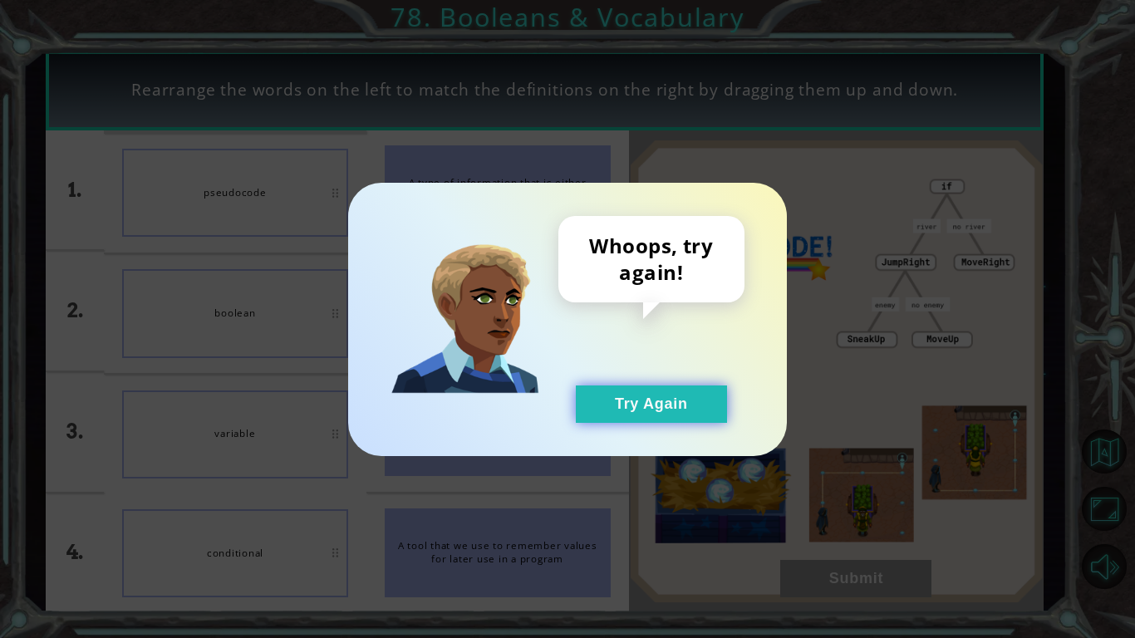
click at [686, 414] on button "Try Again" at bounding box center [651, 403] width 151 height 37
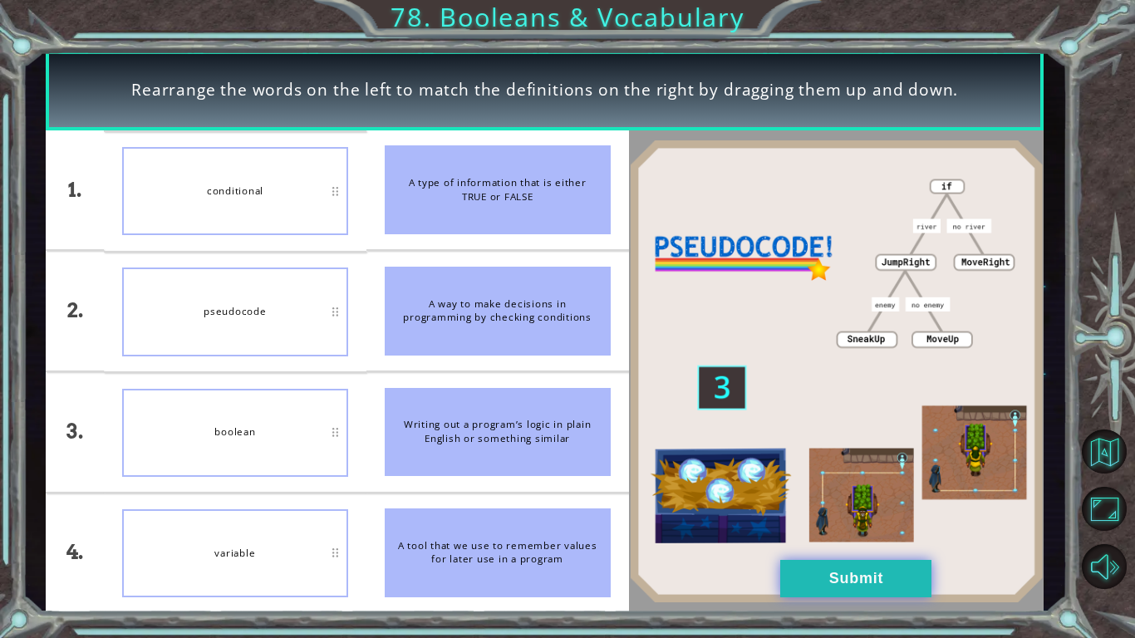
click at [809, 581] on button "Submit" at bounding box center [855, 578] width 151 height 37
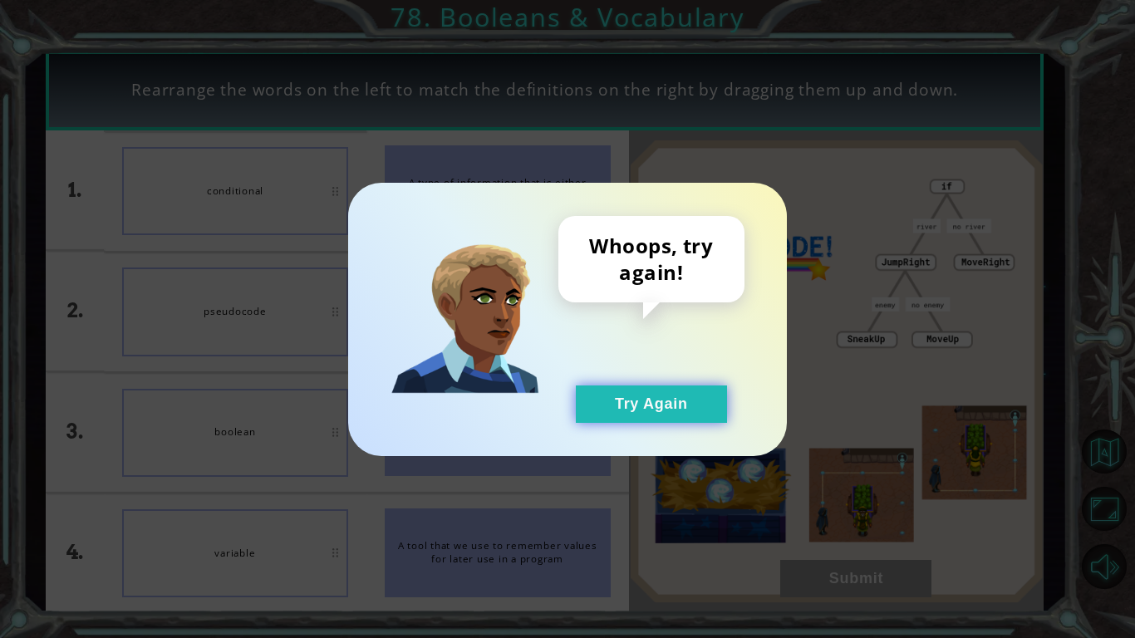
click at [649, 406] on button "Try Again" at bounding box center [651, 403] width 151 height 37
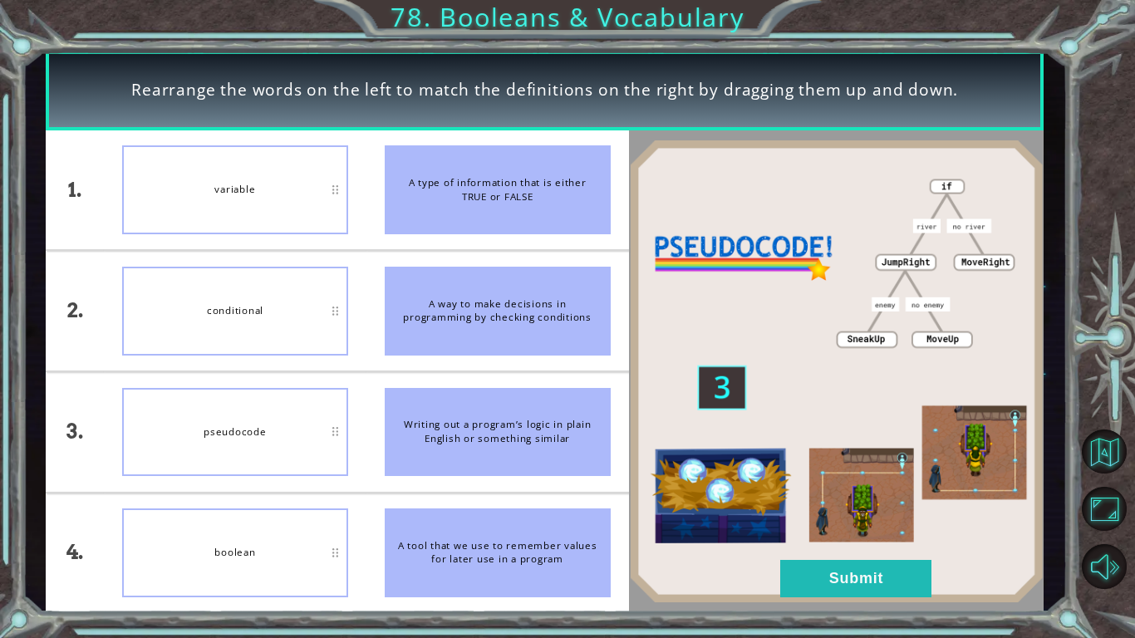
click at [260, 529] on div "boolean" at bounding box center [235, 552] width 226 height 89
click at [813, 590] on button "Submit" at bounding box center [855, 578] width 151 height 37
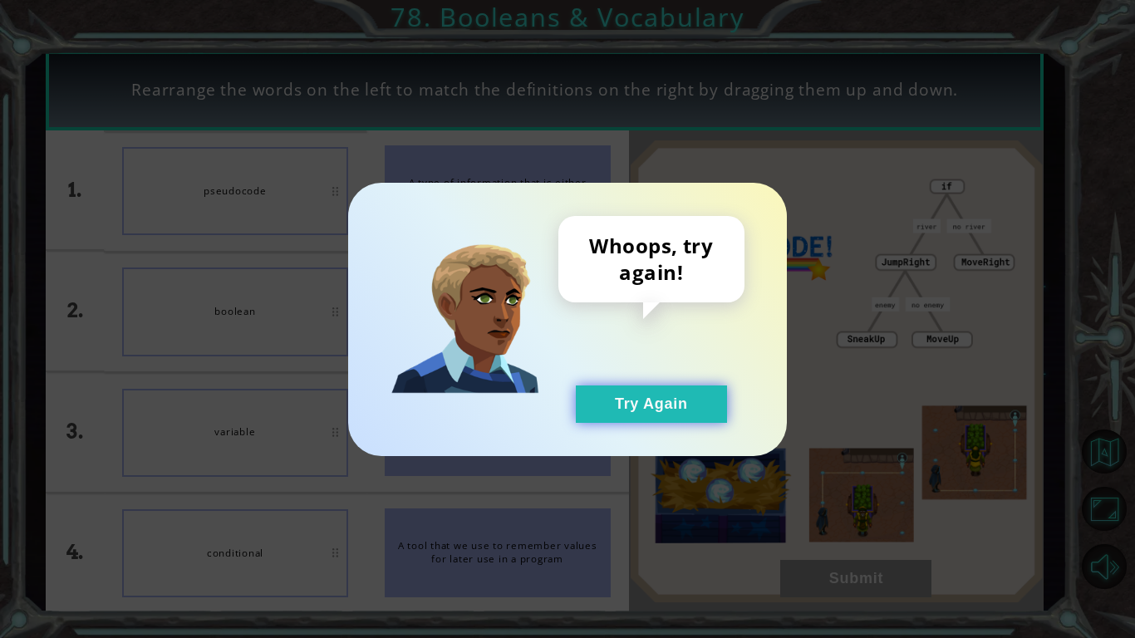
click at [621, 396] on button "Try Again" at bounding box center [651, 403] width 151 height 37
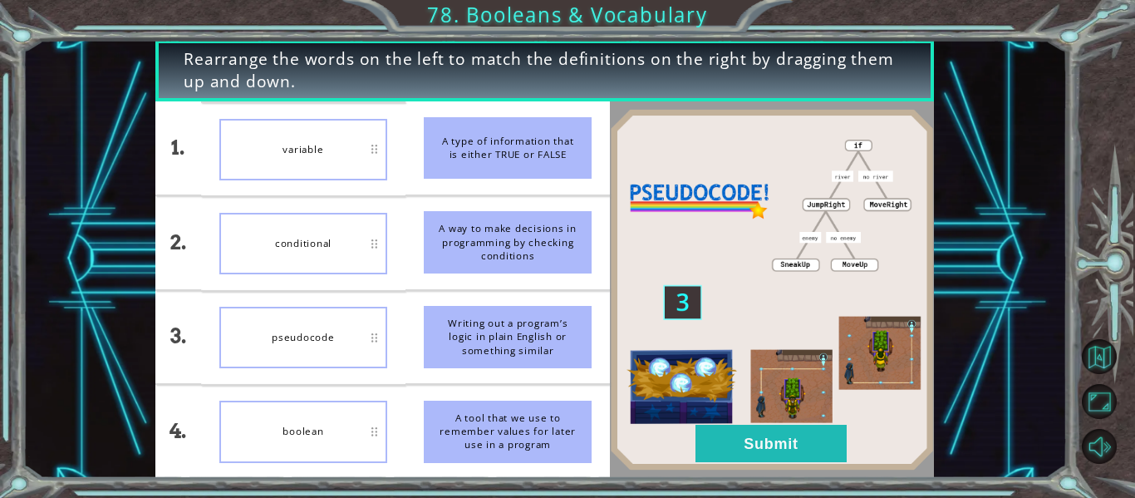
click at [169, 380] on div "3." at bounding box center [178, 337] width 46 height 93
click at [758, 454] on button "Submit" at bounding box center [770, 442] width 151 height 37
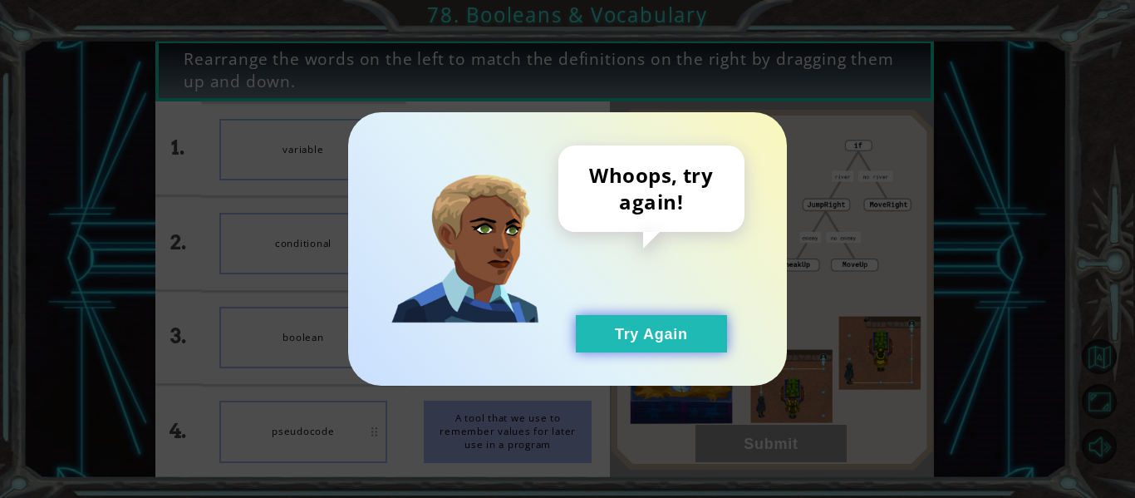
click at [606, 341] on button "Try Again" at bounding box center [651, 333] width 151 height 37
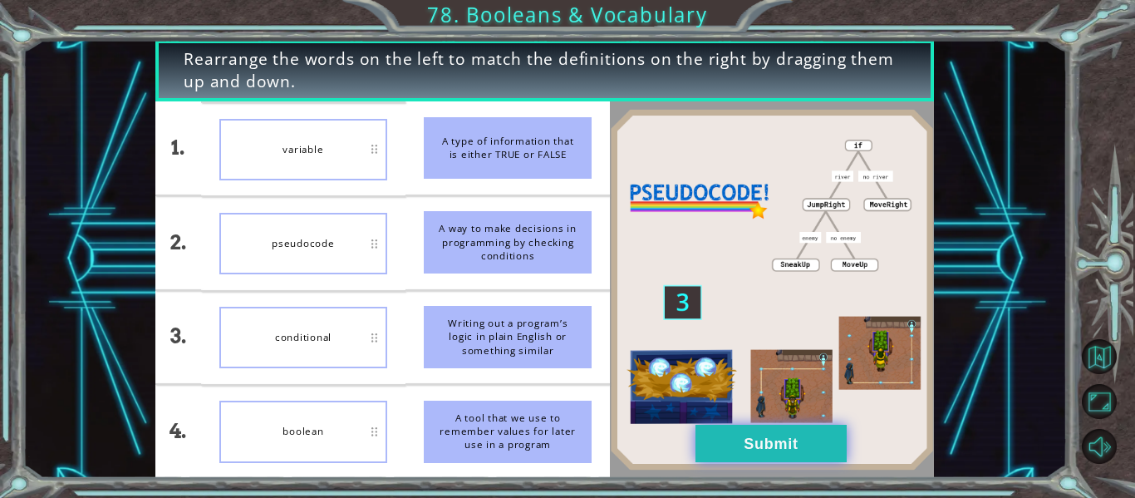
click at [800, 438] on button "Submit" at bounding box center [770, 442] width 151 height 37
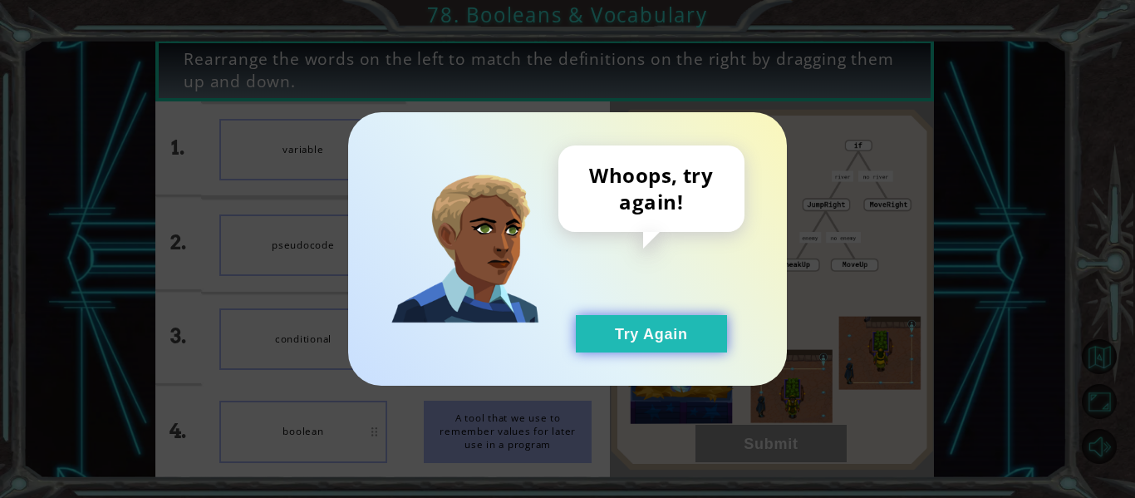
click at [608, 341] on button "Try Again" at bounding box center [651, 333] width 151 height 37
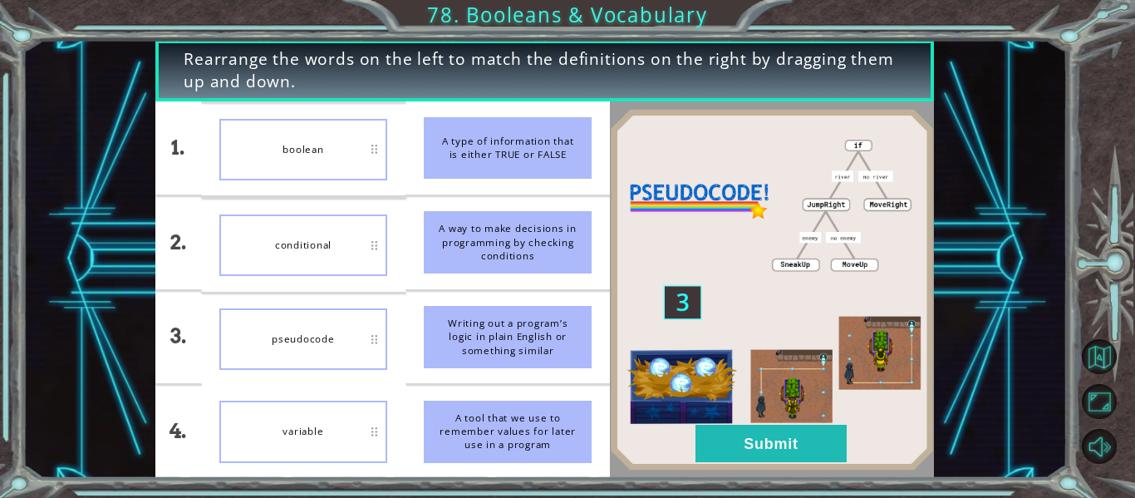
click at [734, 418] on img at bounding box center [772, 289] width 324 height 361
click at [719, 442] on button "Submit" at bounding box center [770, 442] width 151 height 37
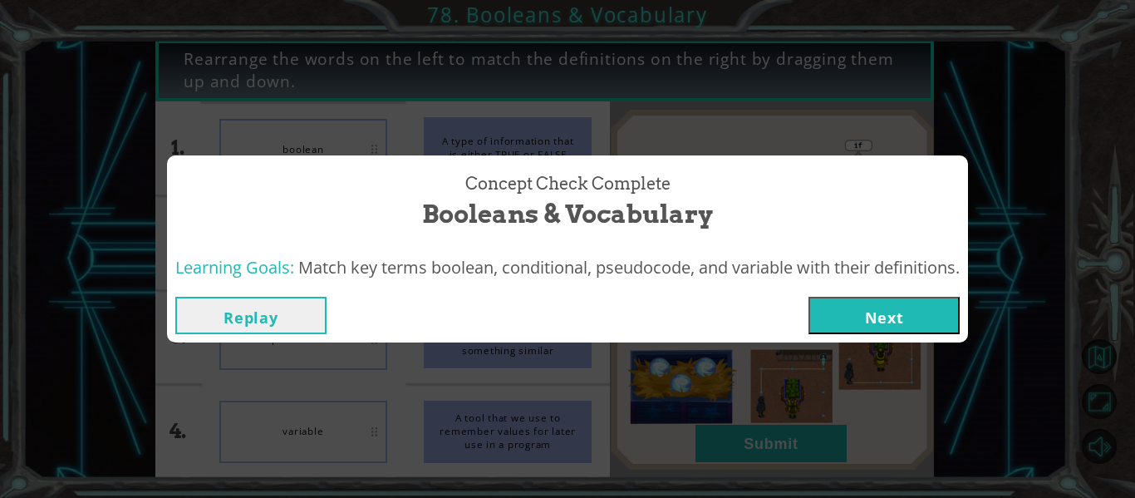
click at [839, 326] on button "Next" at bounding box center [883, 315] width 151 height 37
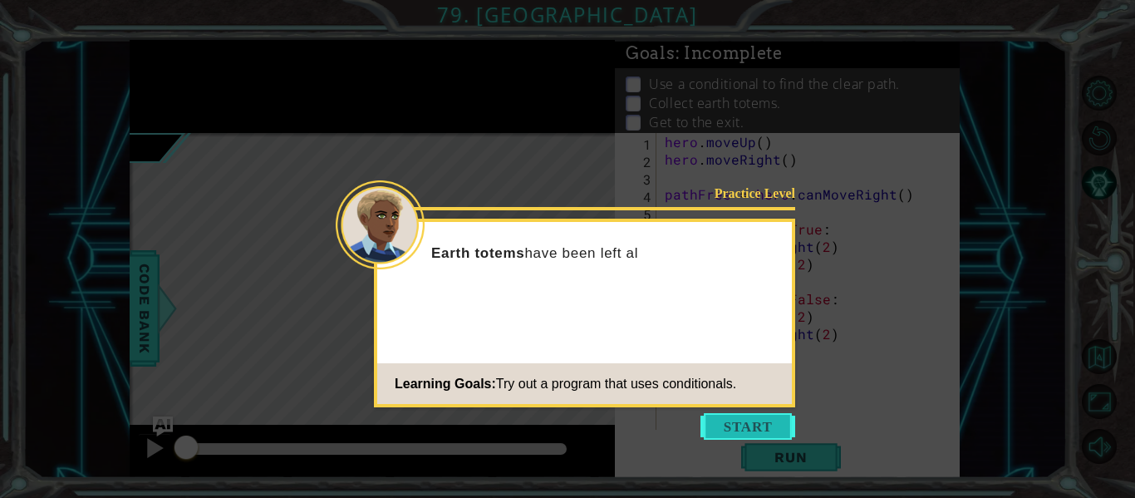
click at [729, 420] on button "Start" at bounding box center [747, 426] width 95 height 27
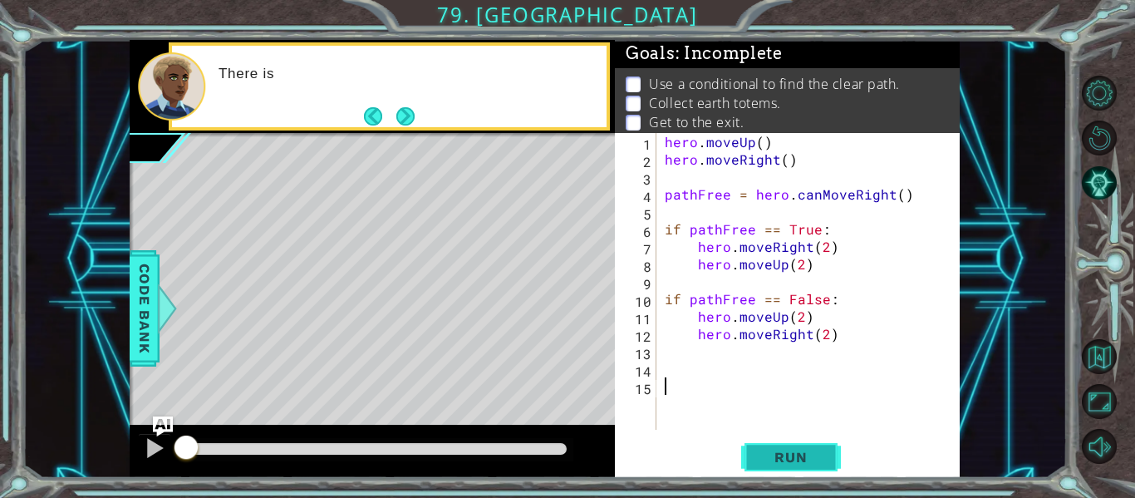
click at [786, 449] on span "Run" at bounding box center [791, 457] width 66 height 17
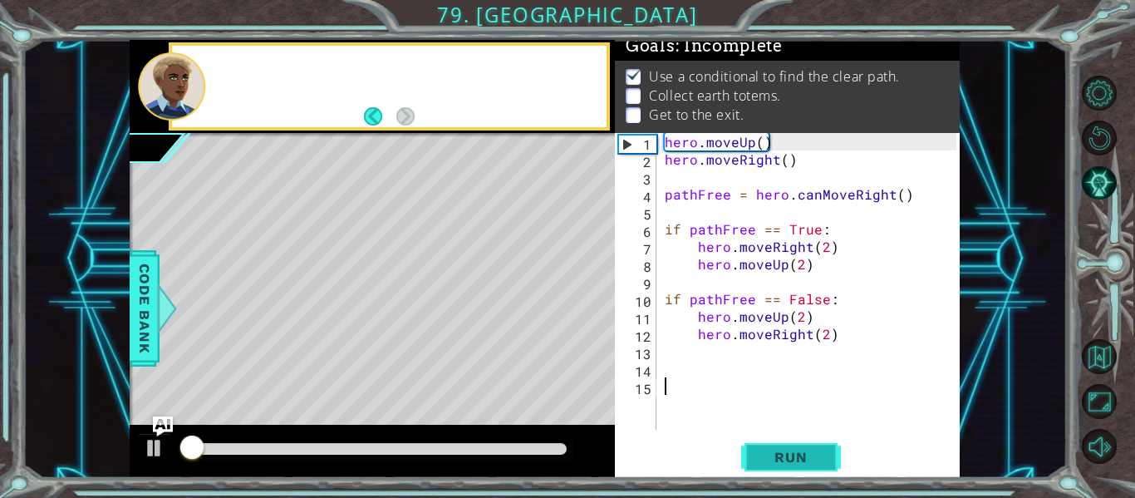
scroll to position [14, 0]
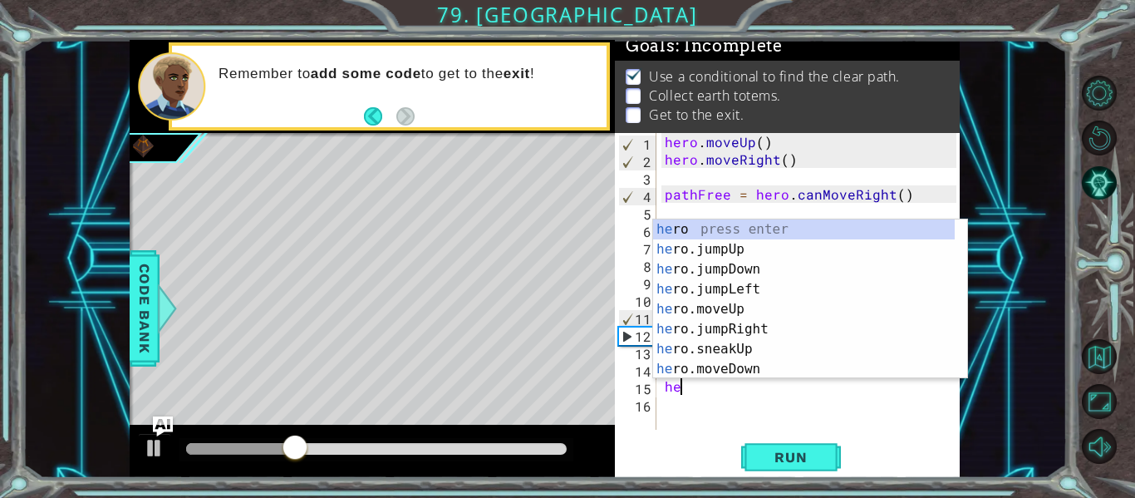
type textarea "her"
click at [766, 332] on div "her o press enter her o.jumpUp press enter her o.jumpDown press enter her o.jum…" at bounding box center [804, 318] width 302 height 199
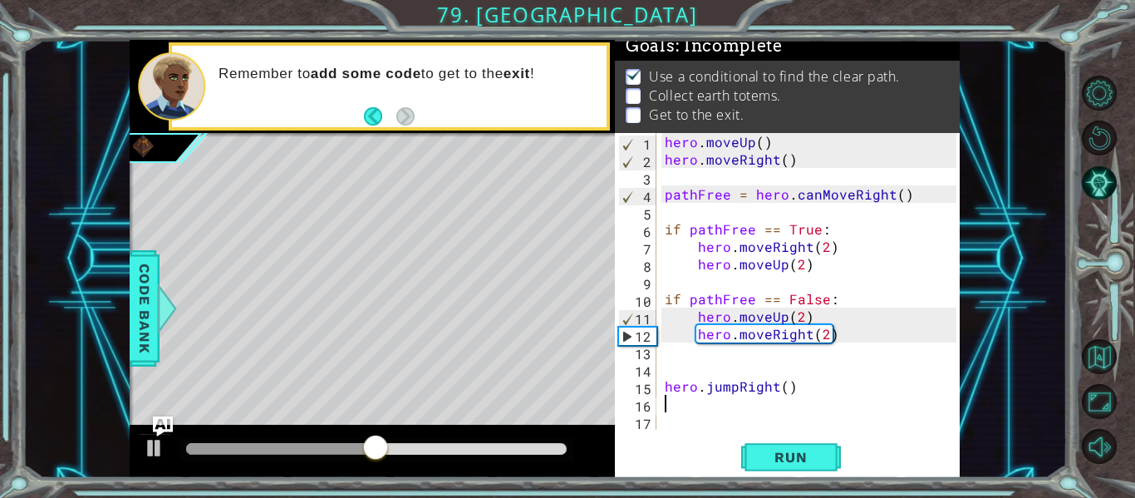
scroll to position [0, 0]
click at [795, 448] on button "Run" at bounding box center [791, 457] width 100 height 34
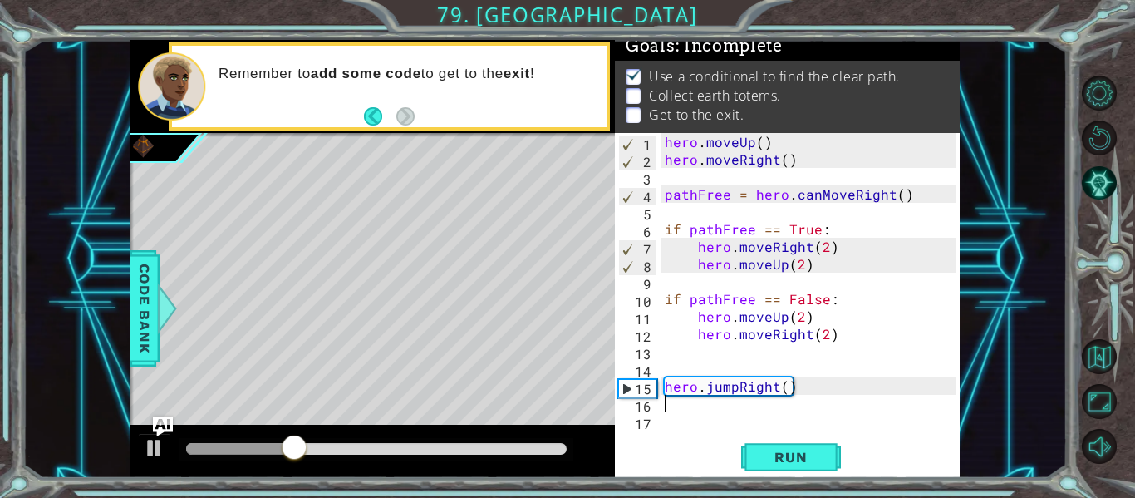
click at [720, 408] on div "hero . moveUp ( ) hero . moveRight ( ) pathFree = hero . canMoveRight ( ) if pa…" at bounding box center [812, 298] width 303 height 331
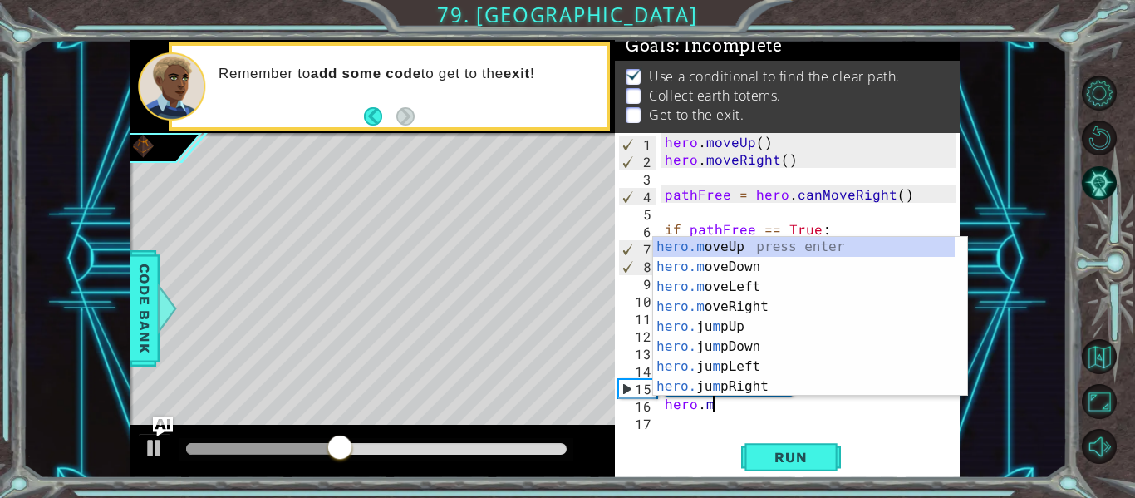
scroll to position [0, 2]
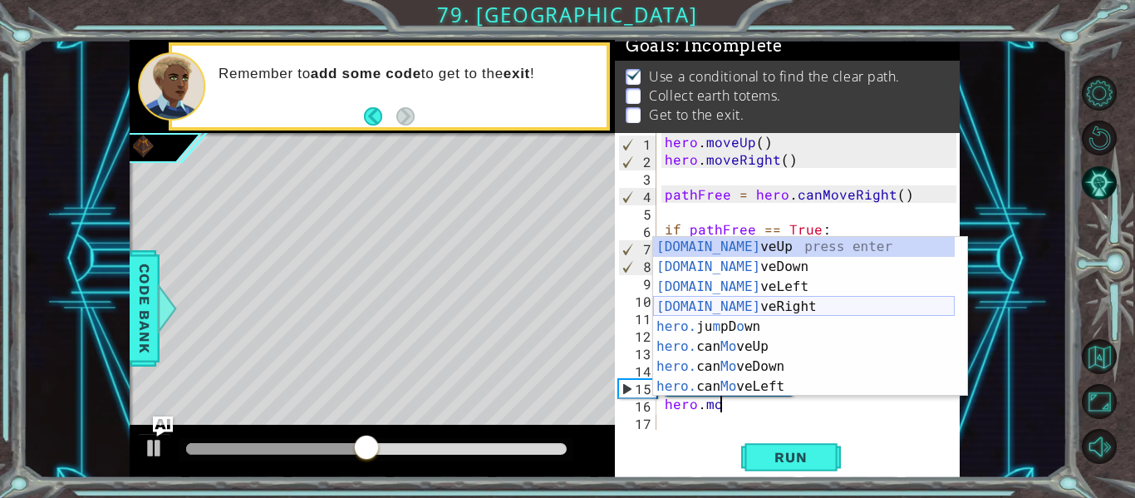
click at [734, 306] on div "[DOMAIN_NAME] veUp press enter [DOMAIN_NAME] veDown press enter [DOMAIN_NAME] v…" at bounding box center [804, 336] width 302 height 199
type textarea "hero.moveRight(1)"
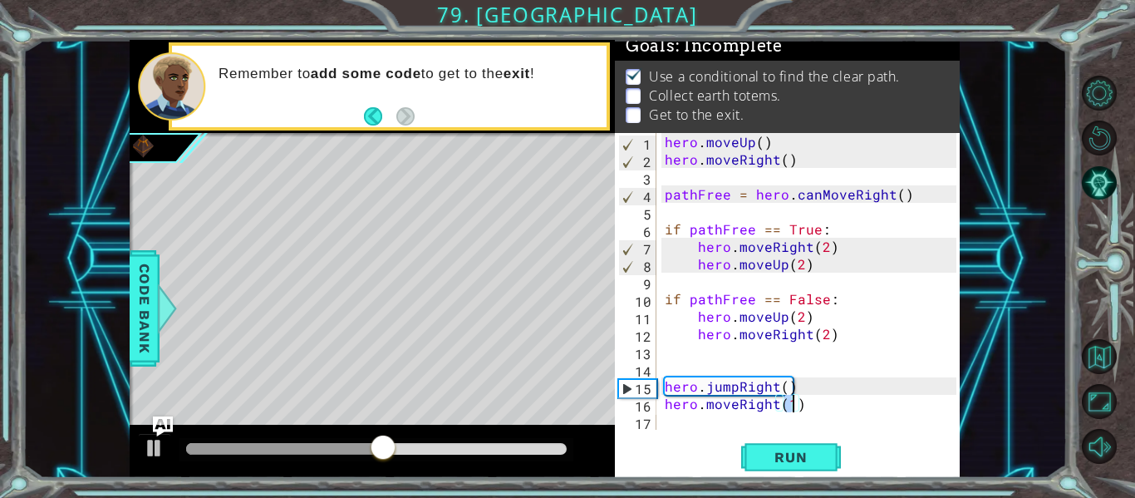
click at [685, 416] on div "hero . moveUp ( ) hero . moveRight ( ) pathFree = hero . canMoveRight ( ) if pa…" at bounding box center [812, 298] width 303 height 331
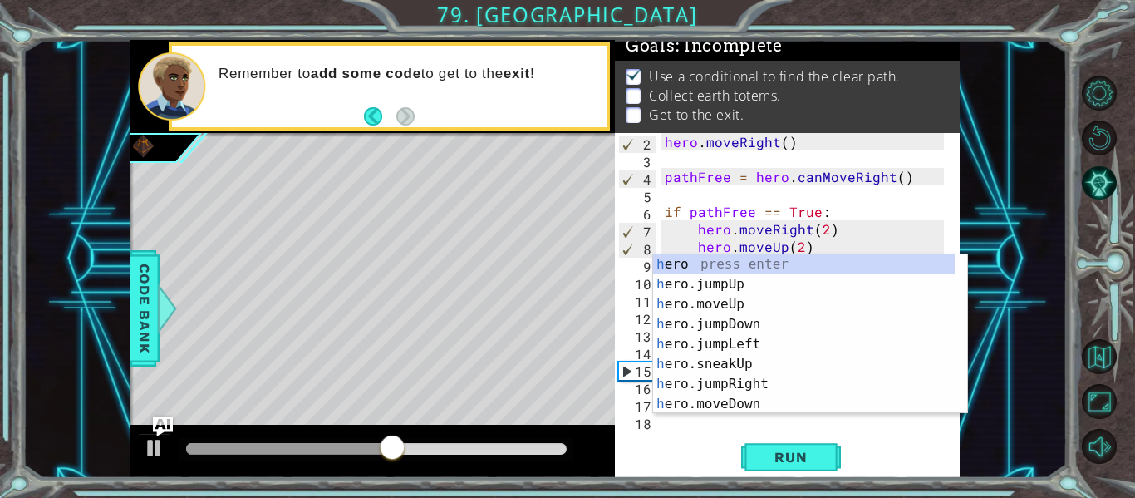
scroll to position [17, 0]
type textarea "her"
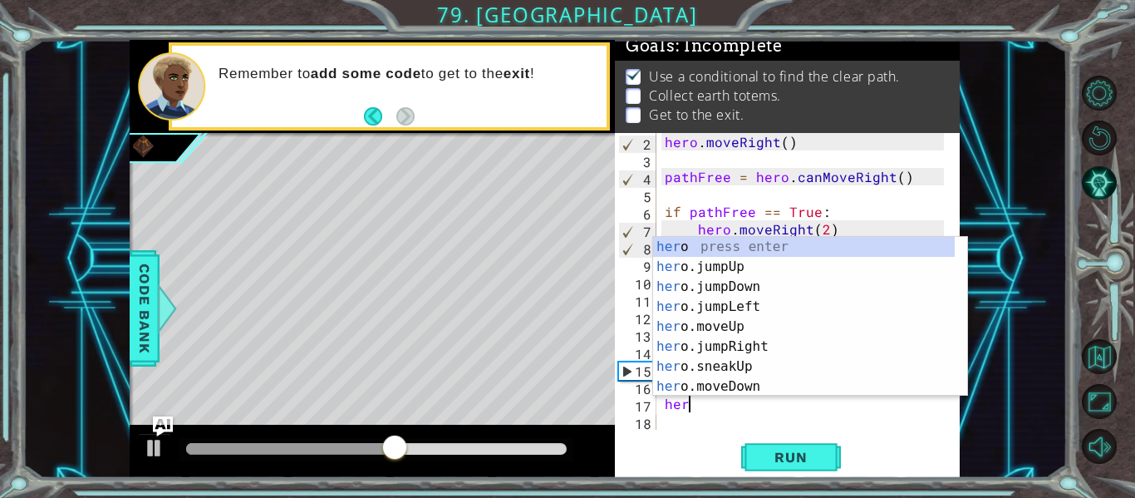
scroll to position [0, 1]
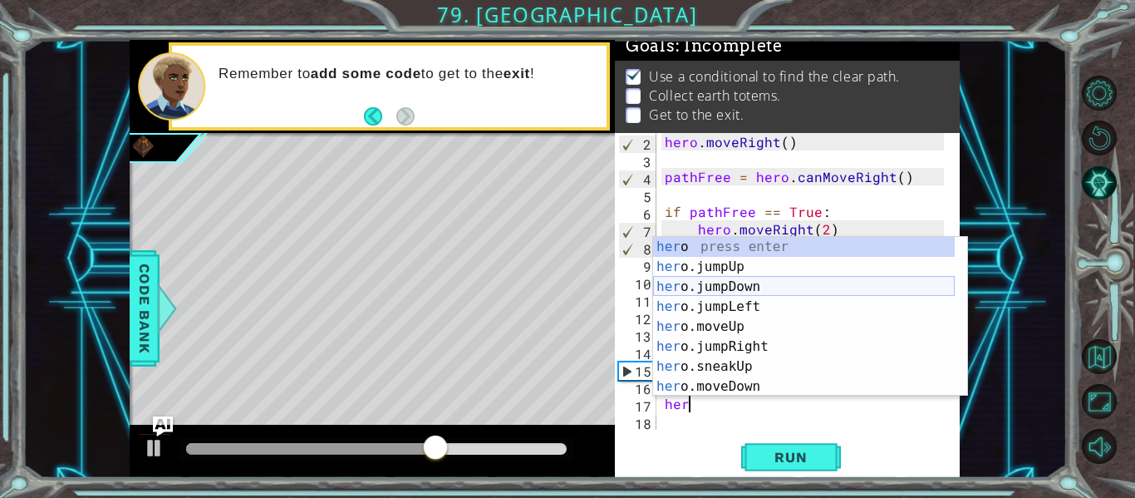
click at [732, 292] on div "her o press enter her o.jumpUp press enter her o.jumpDown press enter her o.jum…" at bounding box center [804, 336] width 302 height 199
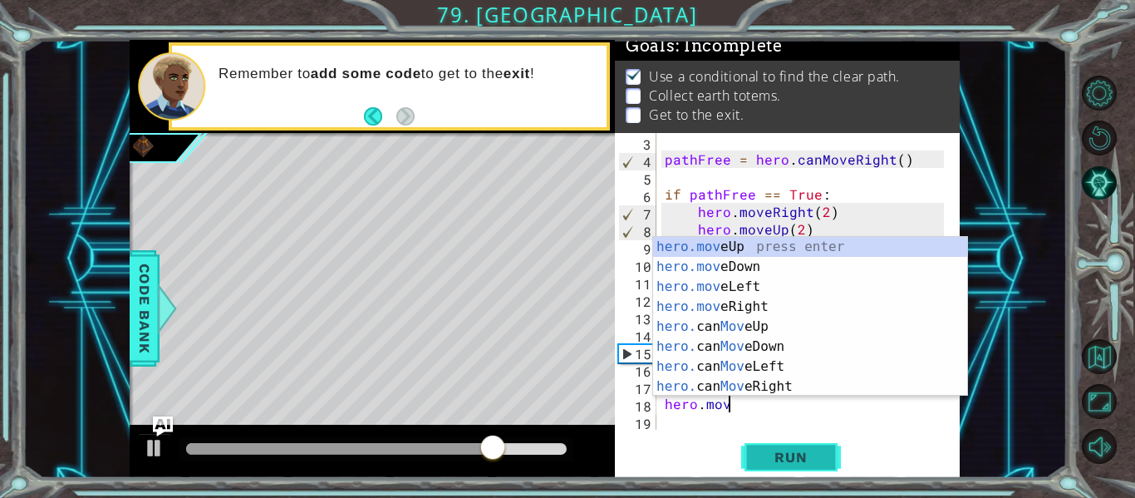
scroll to position [0, 3]
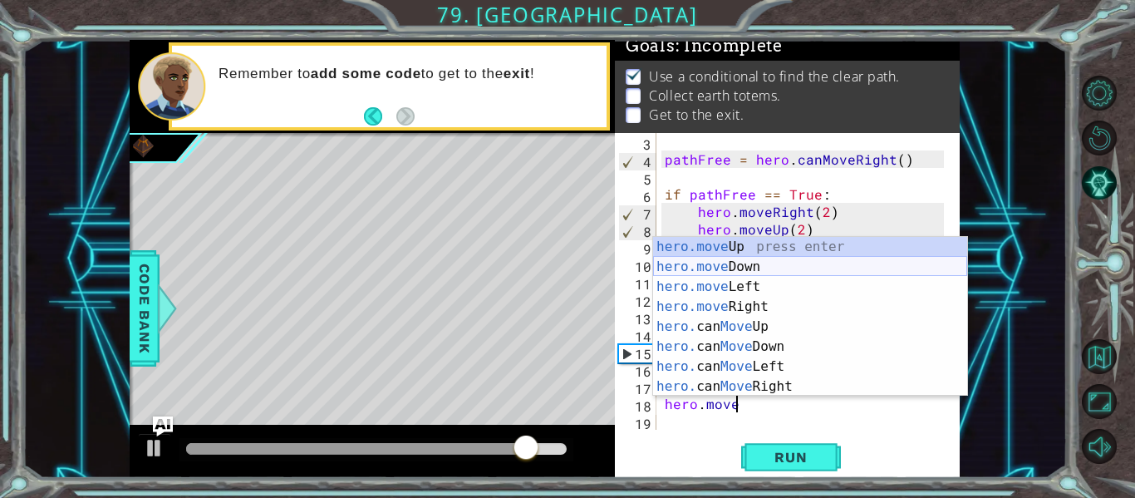
click at [744, 270] on div "hero.move Up press enter hero.move Down press enter hero.move Left press enter …" at bounding box center [810, 336] width 314 height 199
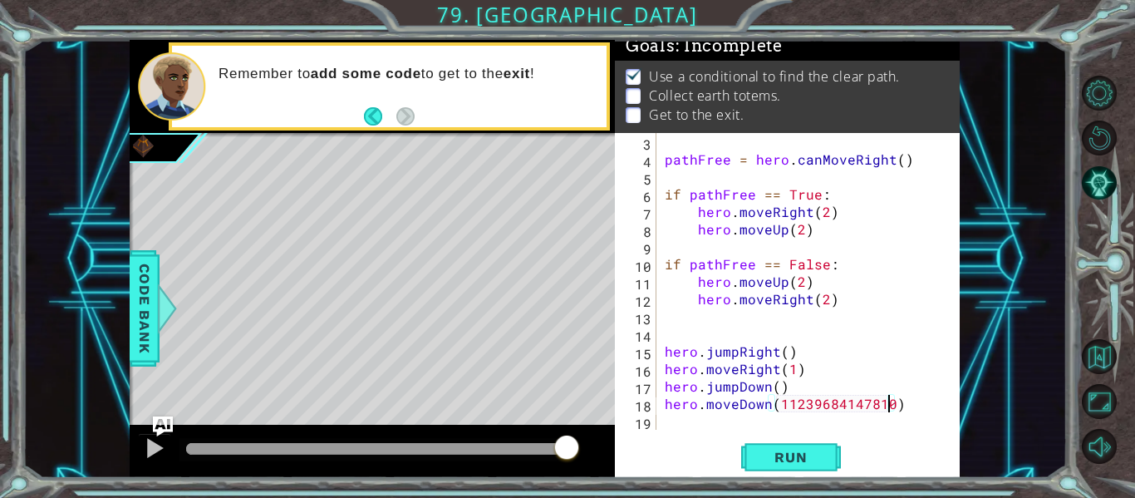
scroll to position [0, 15]
type textarea "hero.moveDown(11239684147810524)"
click at [811, 465] on span "Run" at bounding box center [791, 457] width 66 height 17
click at [566, 450] on div at bounding box center [376, 449] width 380 height 12
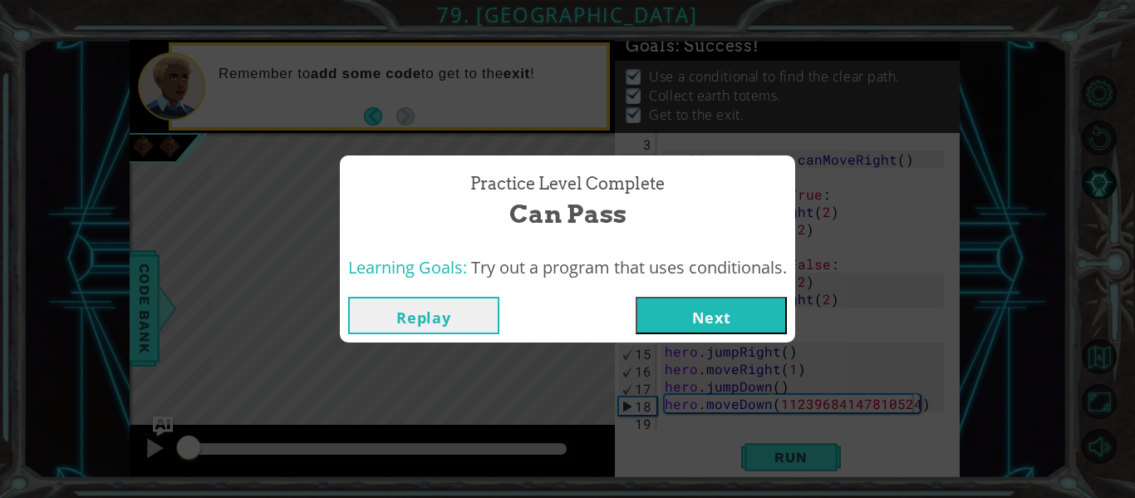
click at [721, 316] on button "Next" at bounding box center [710, 315] width 151 height 37
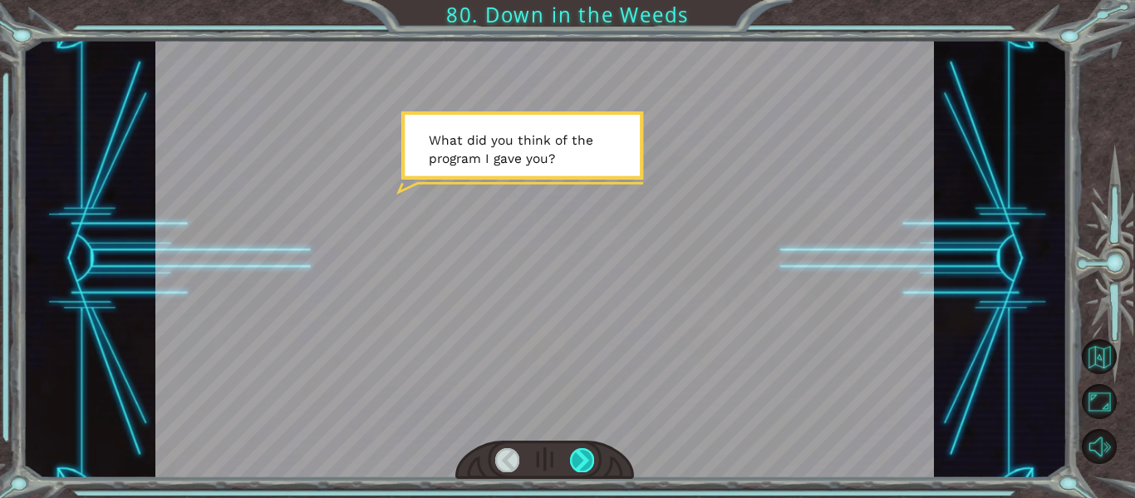
click at [591, 458] on div at bounding box center [582, 459] width 24 height 23
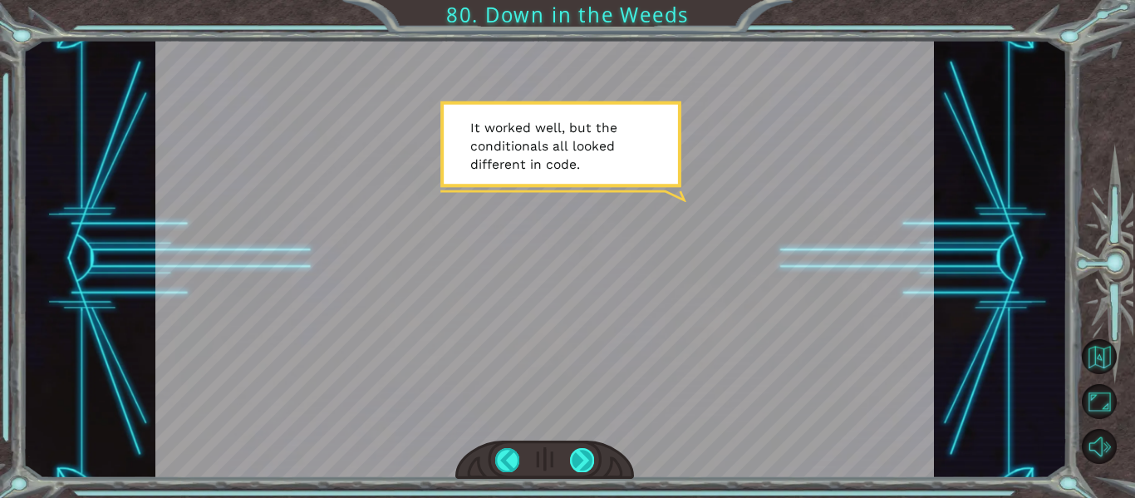
click at [577, 458] on div at bounding box center [582, 459] width 24 height 23
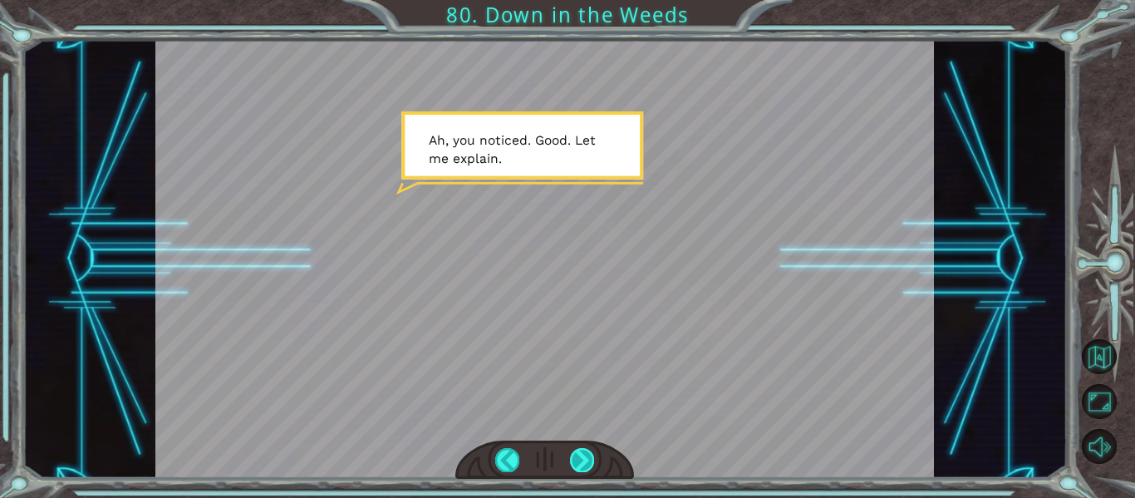
click at [582, 459] on div at bounding box center [582, 459] width 24 height 23
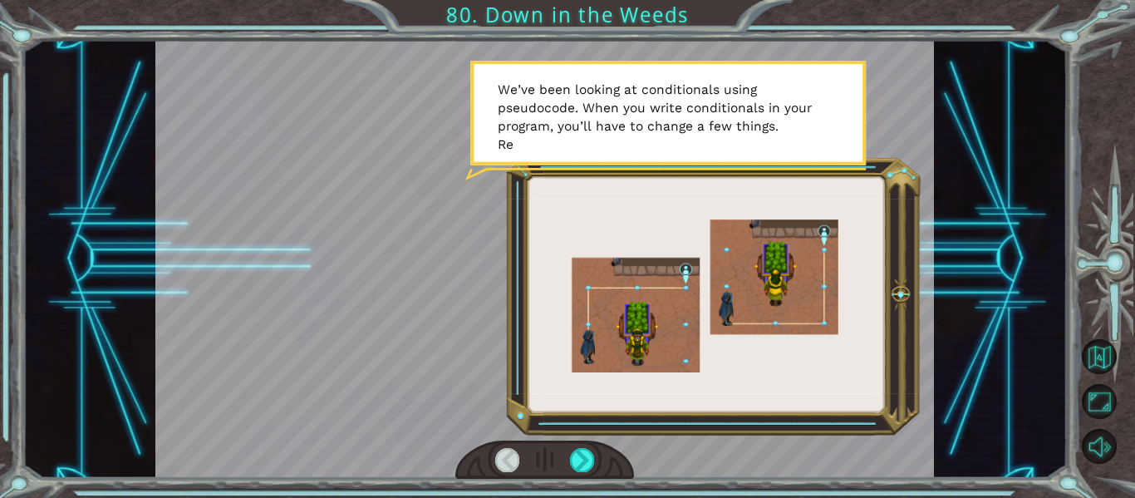
click at [594, 446] on div at bounding box center [544, 459] width 179 height 39
click at [578, 460] on div at bounding box center [582, 459] width 24 height 23
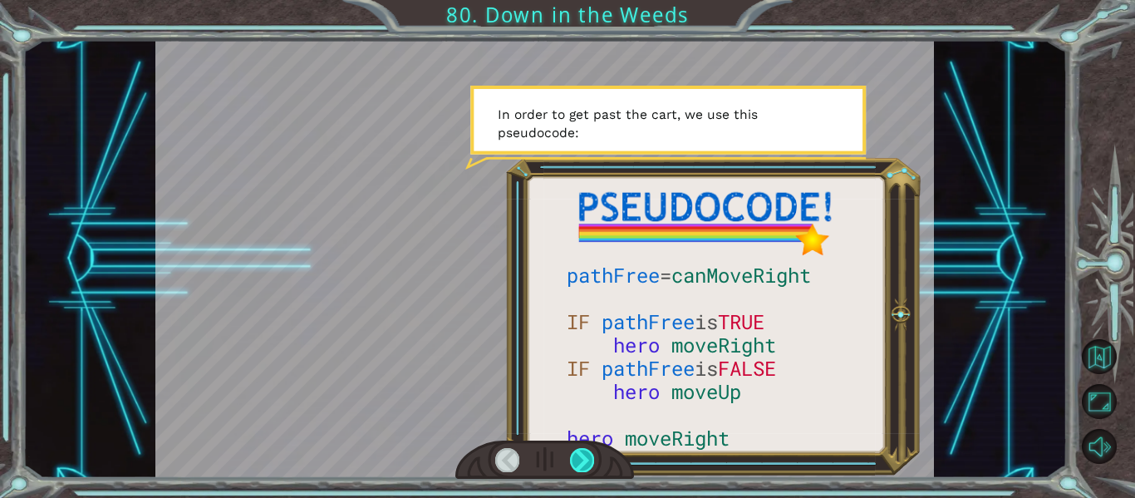
click at [591, 468] on div at bounding box center [582, 459] width 24 height 23
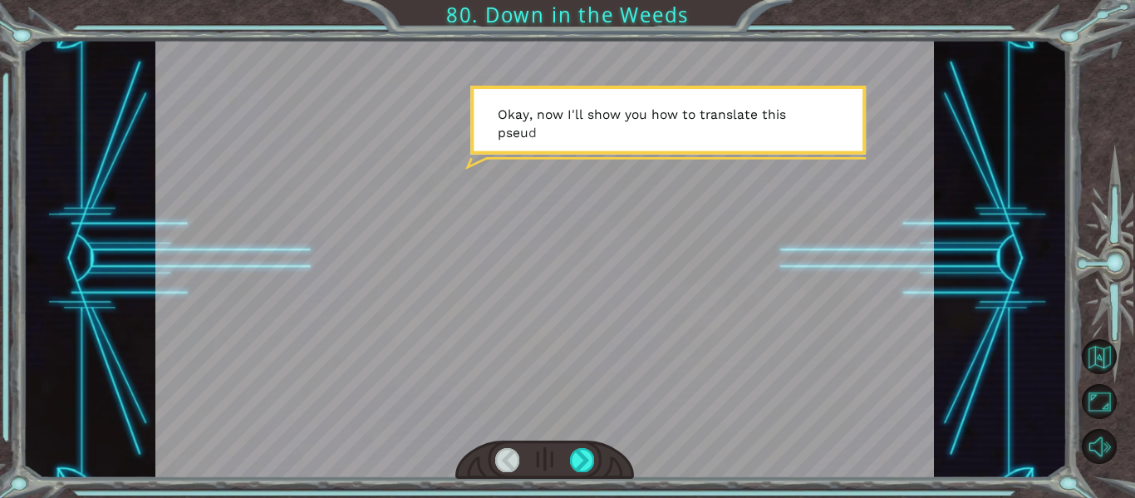
click at [607, 491] on div "pathFree = canMoveRight IF pathFree is TRUE hero moveRight IF pathFree is FALSE…" at bounding box center [567, 249] width 1135 height 498
click at [578, 458] on div at bounding box center [582, 459] width 24 height 23
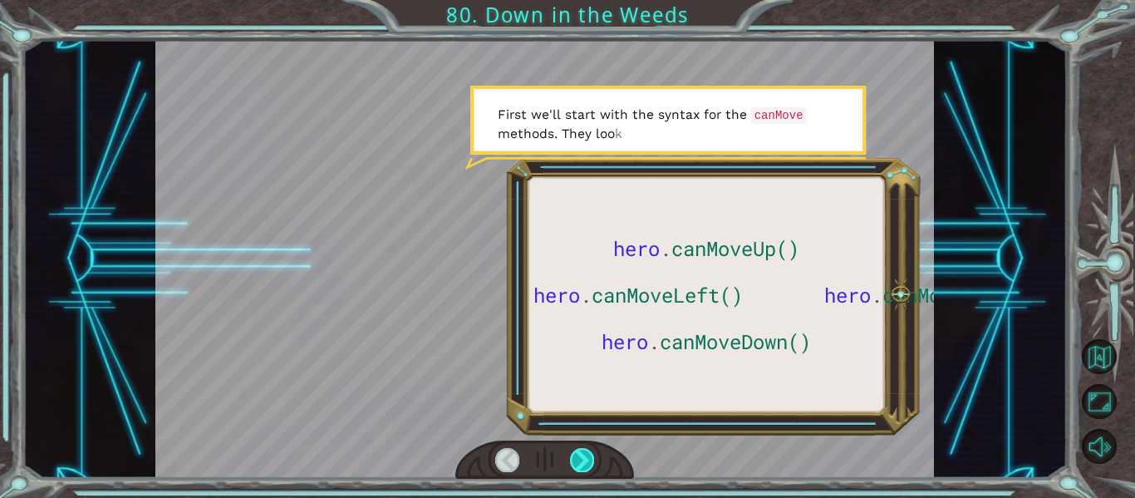
click at [582, 454] on div at bounding box center [582, 459] width 24 height 23
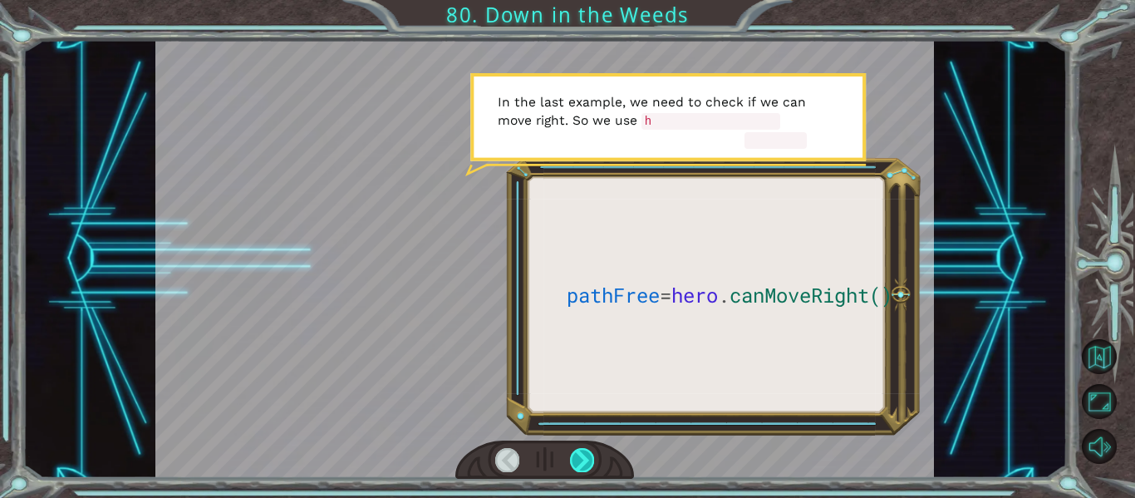
click at [584, 454] on div at bounding box center [582, 459] width 24 height 23
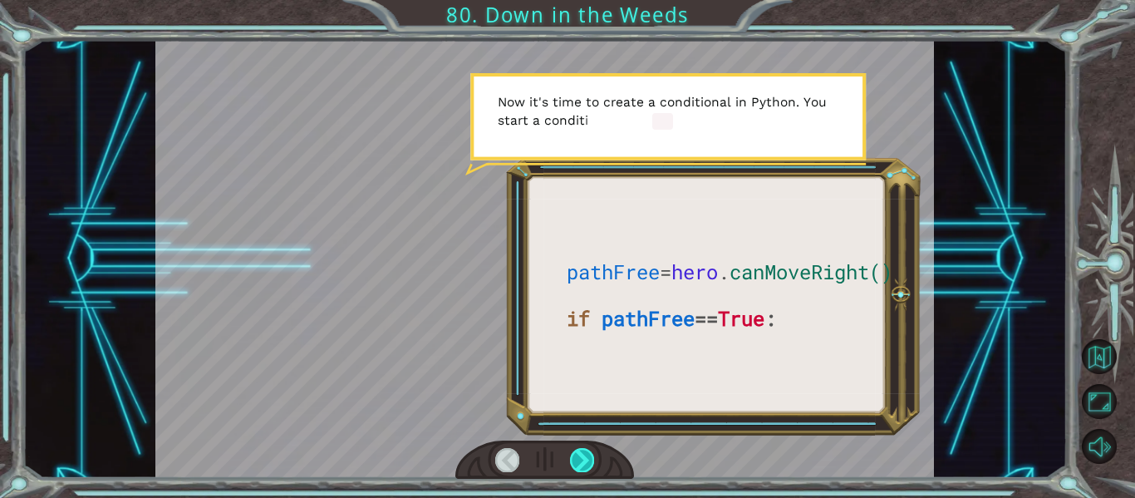
click at [584, 454] on div at bounding box center [582, 459] width 24 height 23
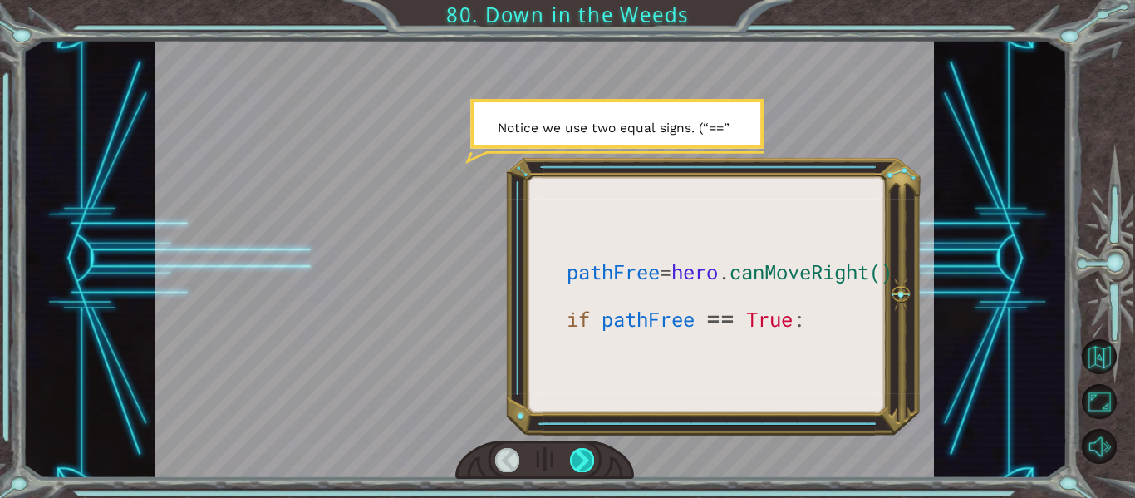
click at [584, 454] on div at bounding box center [582, 459] width 24 height 23
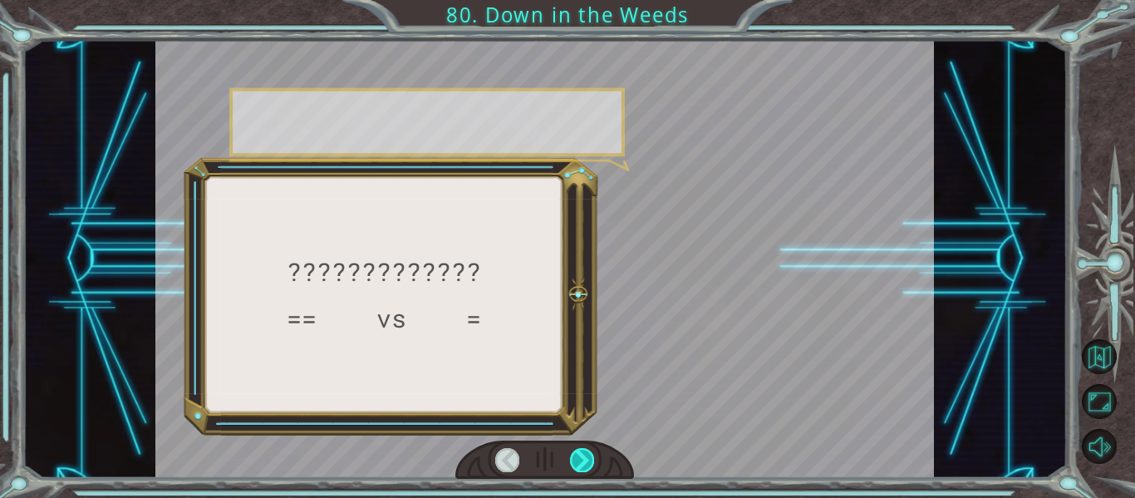
click at [584, 454] on div at bounding box center [582, 459] width 24 height 23
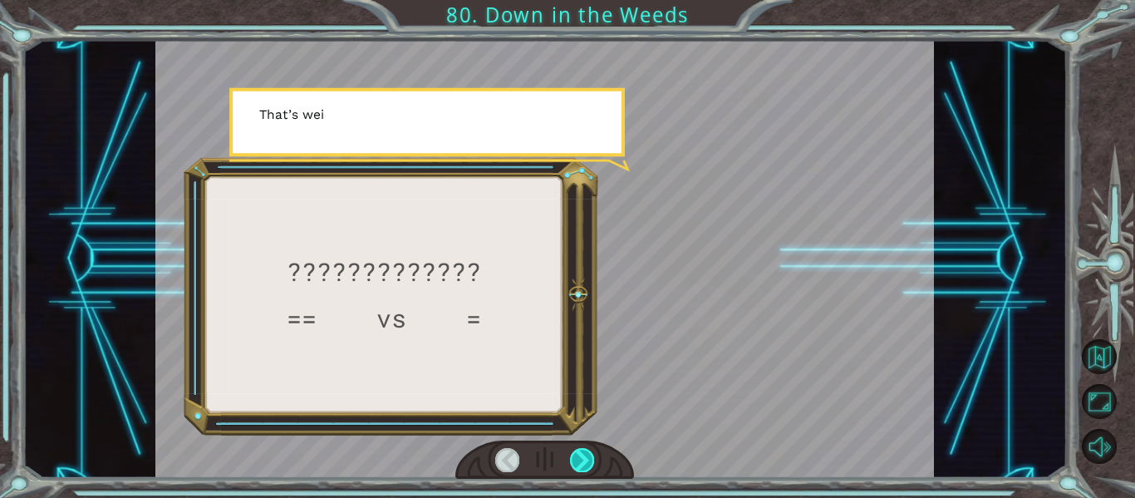
click at [584, 454] on div at bounding box center [582, 459] width 24 height 23
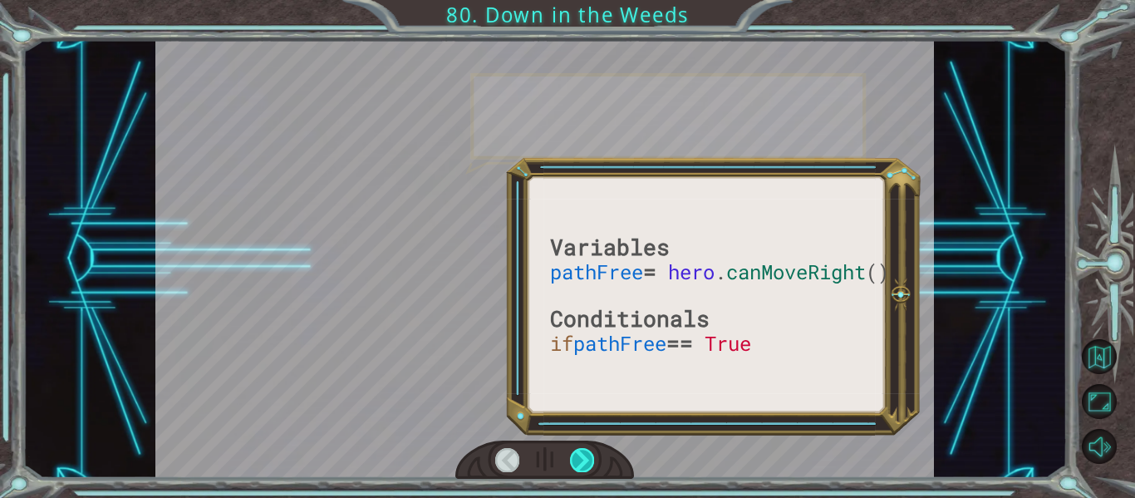
click at [584, 454] on div at bounding box center [582, 459] width 24 height 23
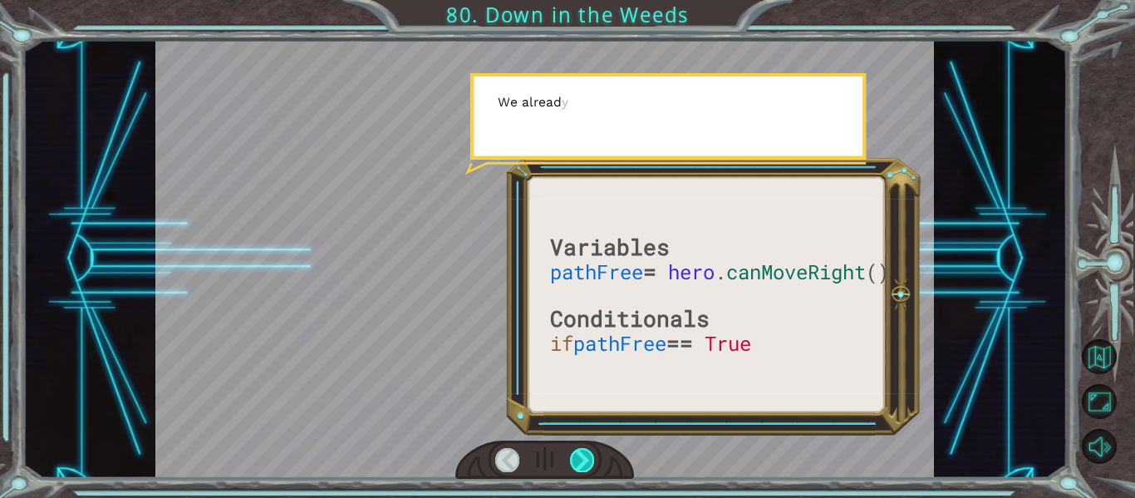
click at [584, 454] on div at bounding box center [582, 459] width 24 height 23
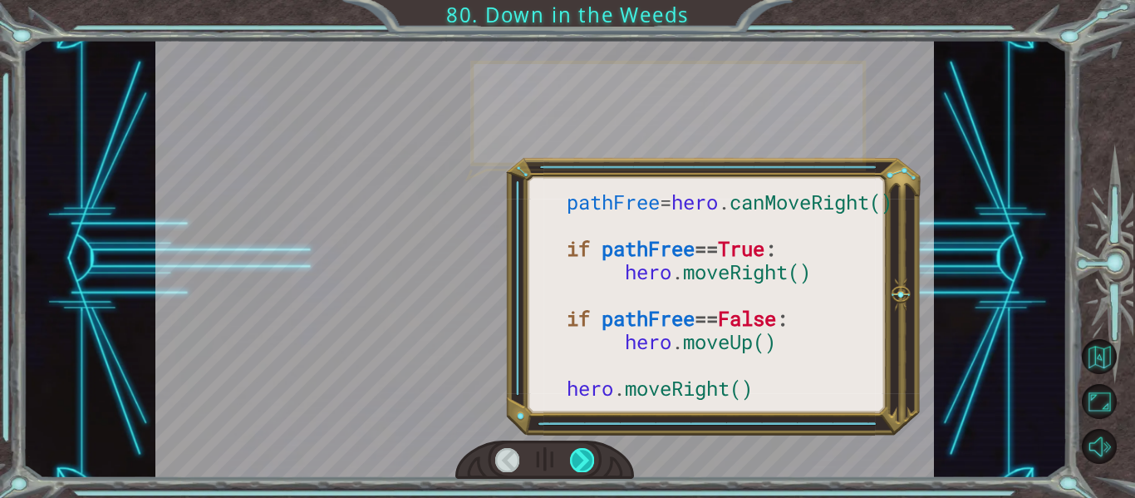
click at [584, 454] on div at bounding box center [582, 459] width 24 height 23
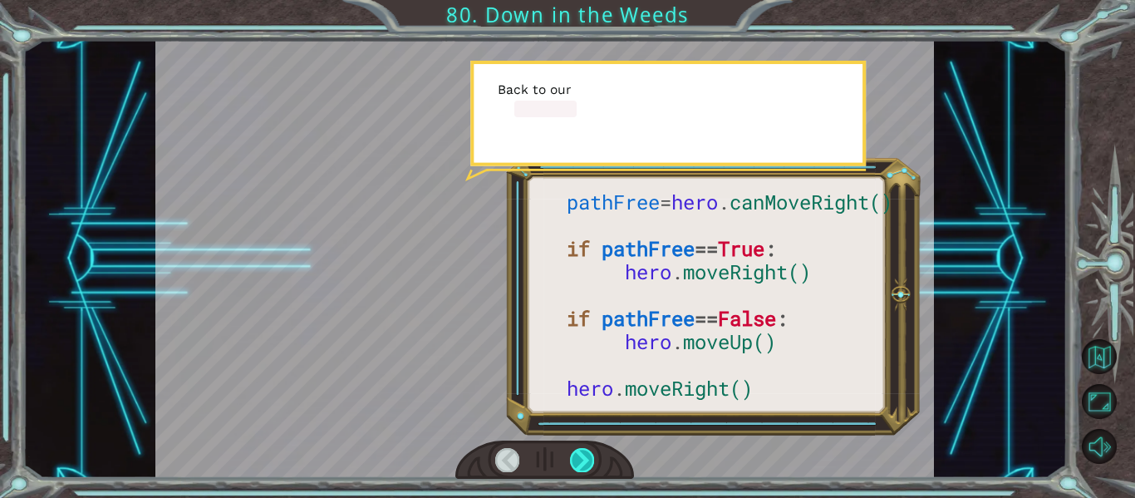
click at [584, 454] on div at bounding box center [582, 459] width 24 height 23
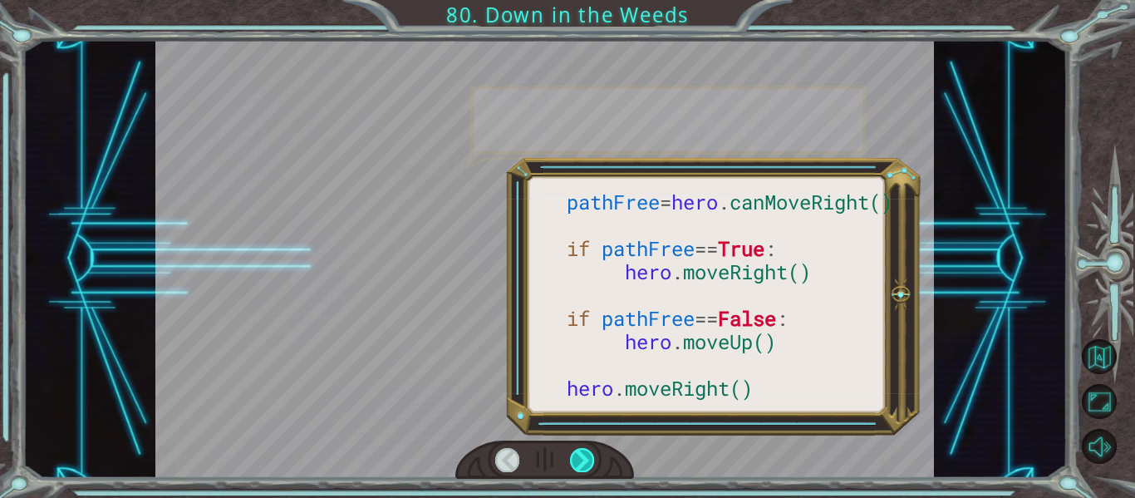
click at [584, 454] on div at bounding box center [582, 459] width 24 height 23
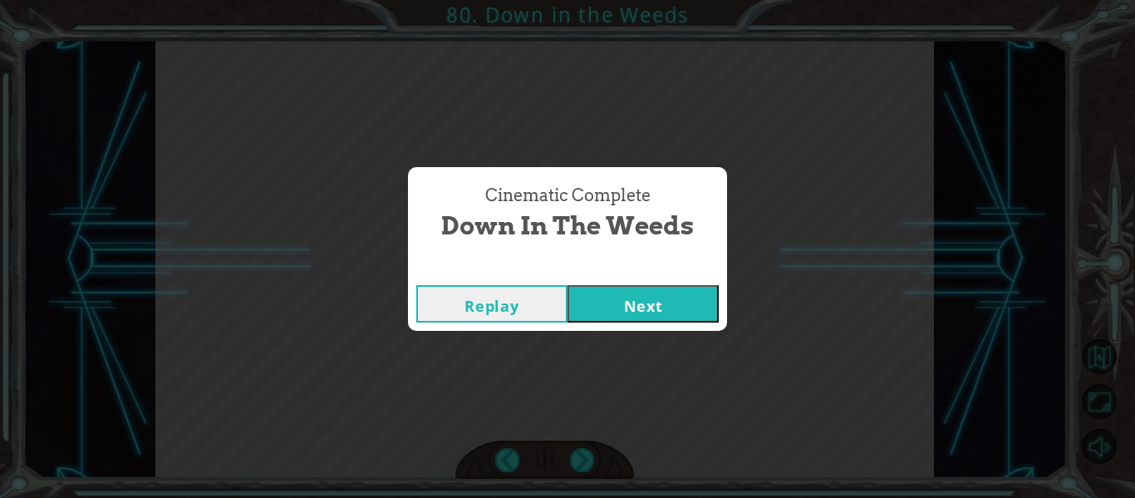
click at [618, 320] on button "Next" at bounding box center [642, 303] width 151 height 37
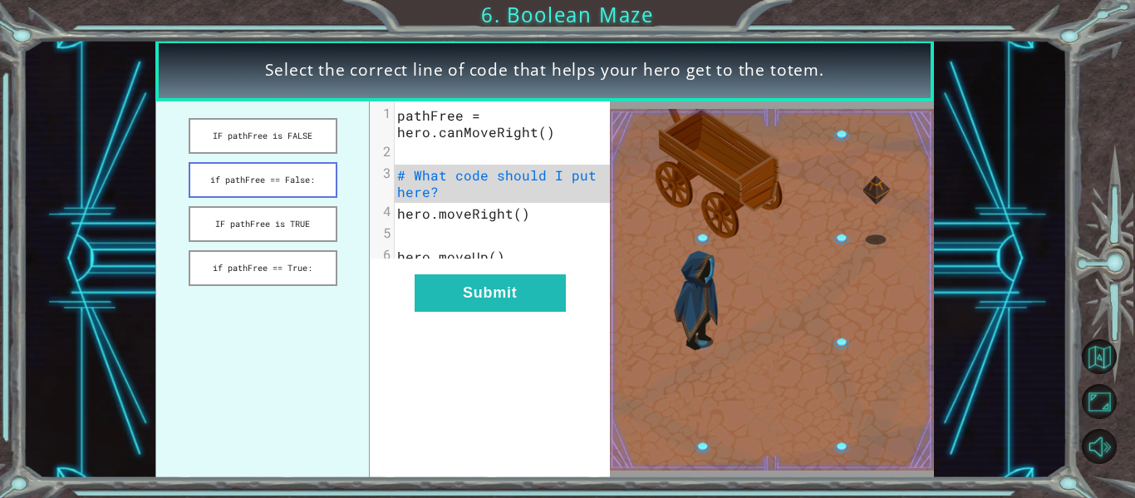
click at [316, 185] on button "if pathFree == False:" at bounding box center [263, 180] width 149 height 36
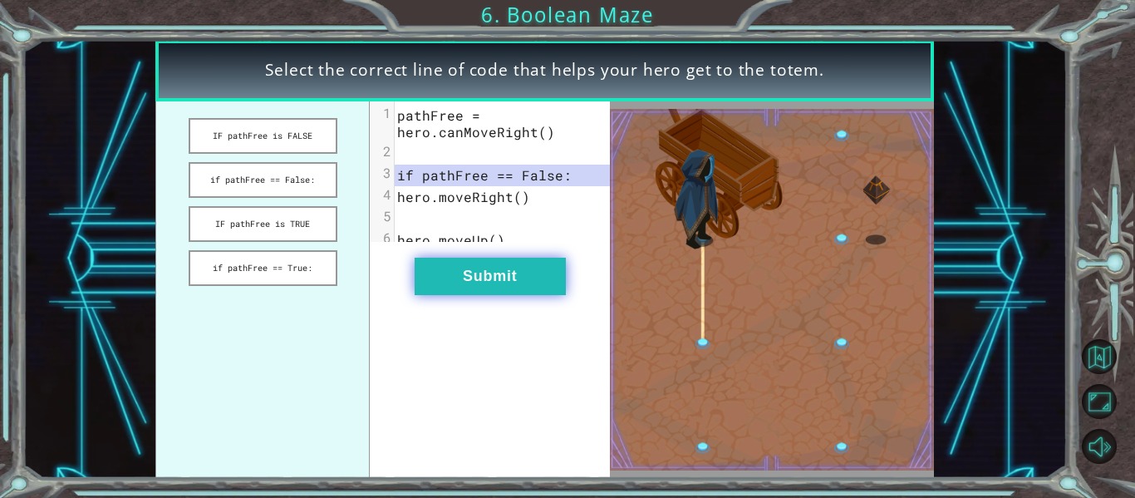
click at [444, 280] on button "Submit" at bounding box center [490, 276] width 151 height 37
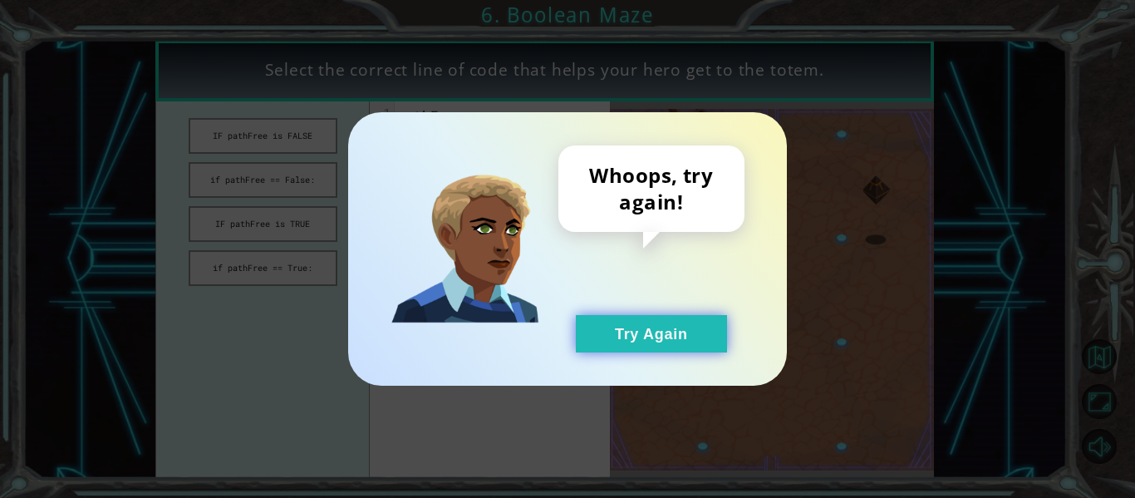
click at [605, 323] on button "Try Again" at bounding box center [651, 333] width 151 height 37
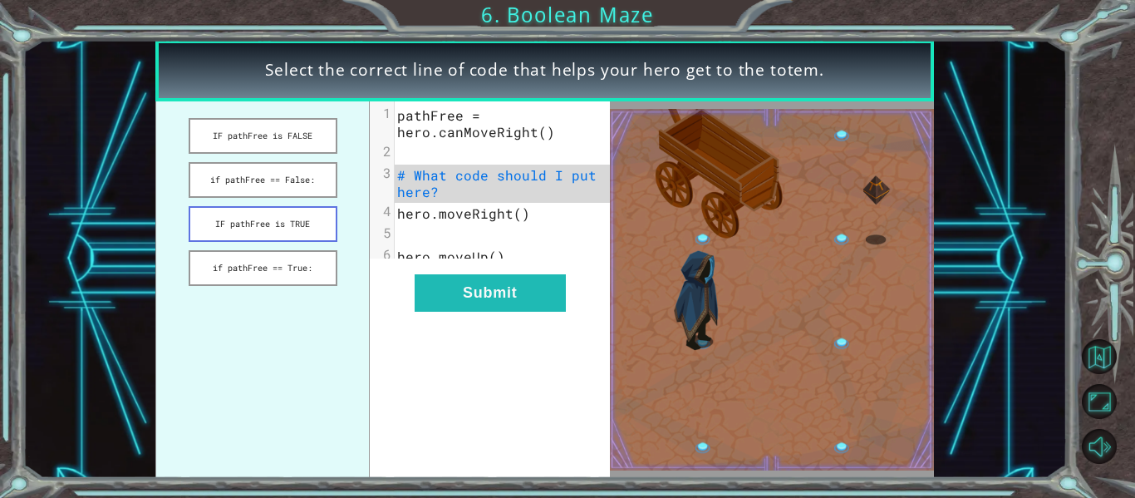
click at [295, 224] on button "IF pathFree is TRUE" at bounding box center [263, 224] width 149 height 36
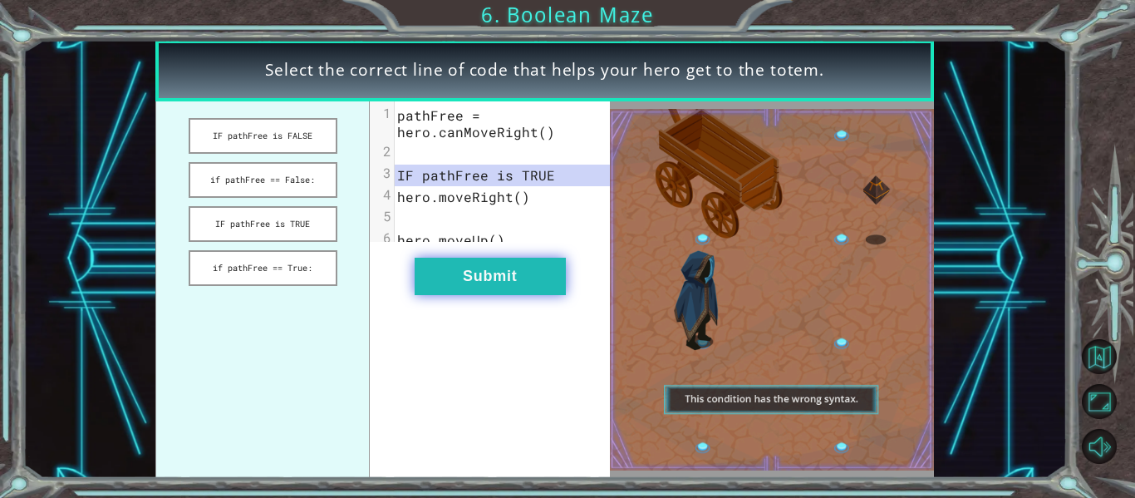
click at [448, 295] on button "Submit" at bounding box center [490, 276] width 151 height 37
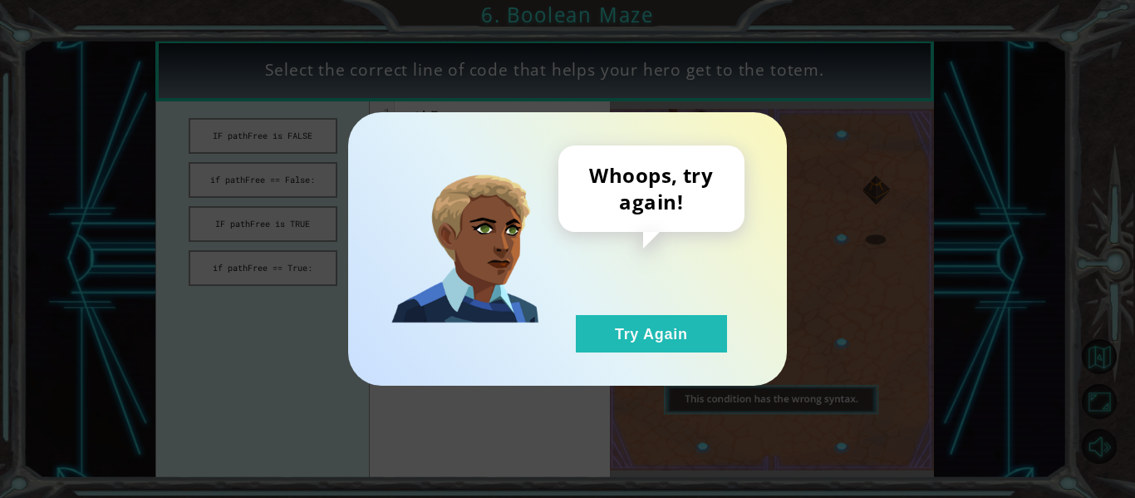
drag, startPoint x: 591, startPoint y: 341, endPoint x: 431, endPoint y: 310, distance: 162.6
click at [572, 338] on div "Whoops, try again! Try Again" at bounding box center [651, 248] width 186 height 207
click at [610, 338] on button "Try Again" at bounding box center [651, 333] width 151 height 37
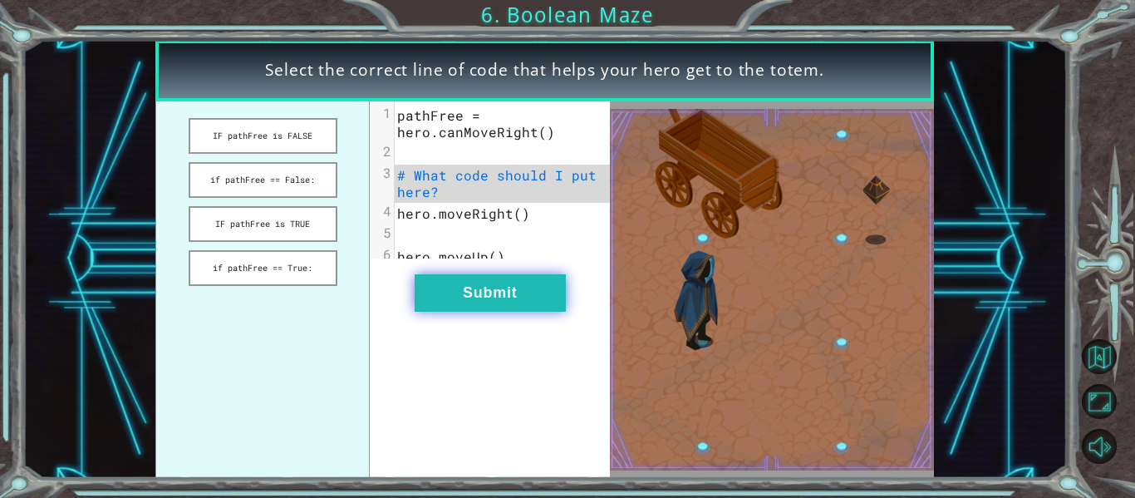
drag, startPoint x: 321, startPoint y: 262, endPoint x: 441, endPoint y: 276, distance: 120.5
click at [336, 264] on button "if pathFree == True:" at bounding box center [263, 268] width 149 height 36
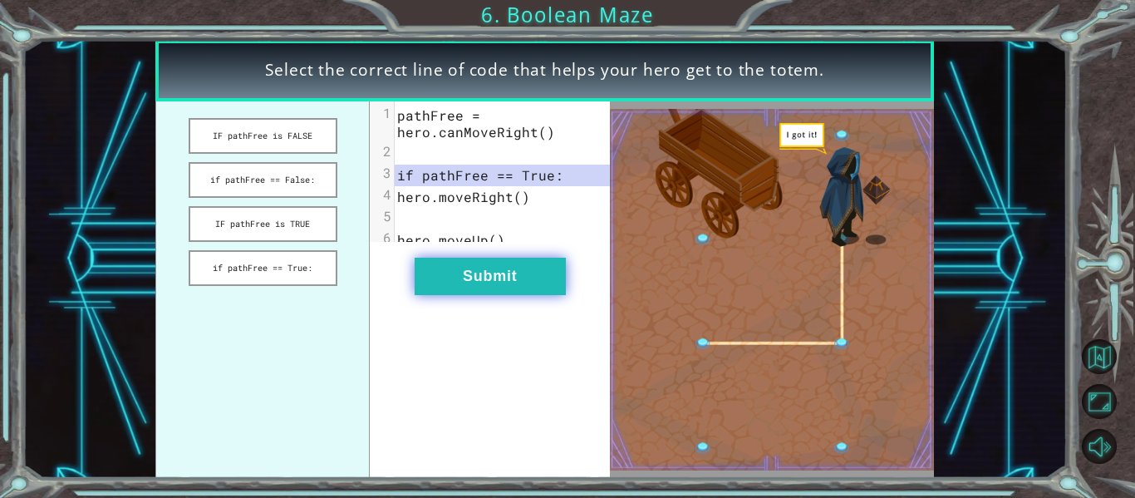
click at [448, 289] on button "Submit" at bounding box center [490, 276] width 151 height 37
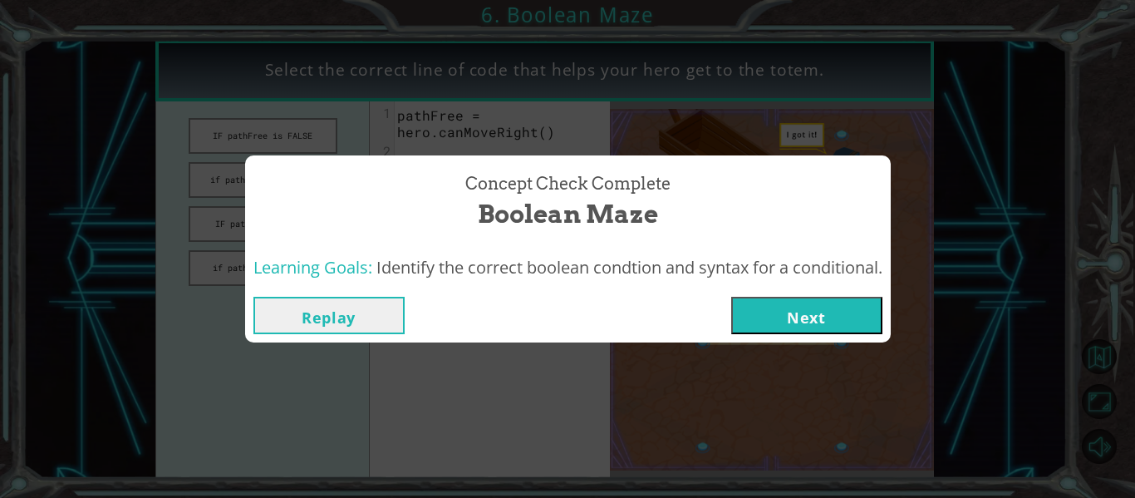
click at [762, 325] on button "Next" at bounding box center [806, 315] width 151 height 37
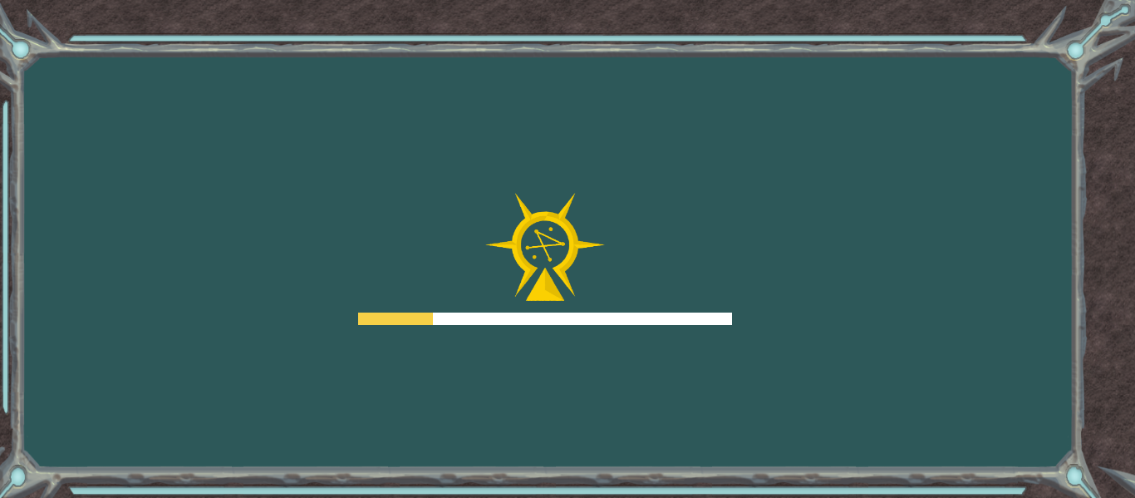
click at [762, 325] on div "Goals Error loading from server. Try refreshing the page. You'll need to join a…" at bounding box center [567, 249] width 1135 height 498
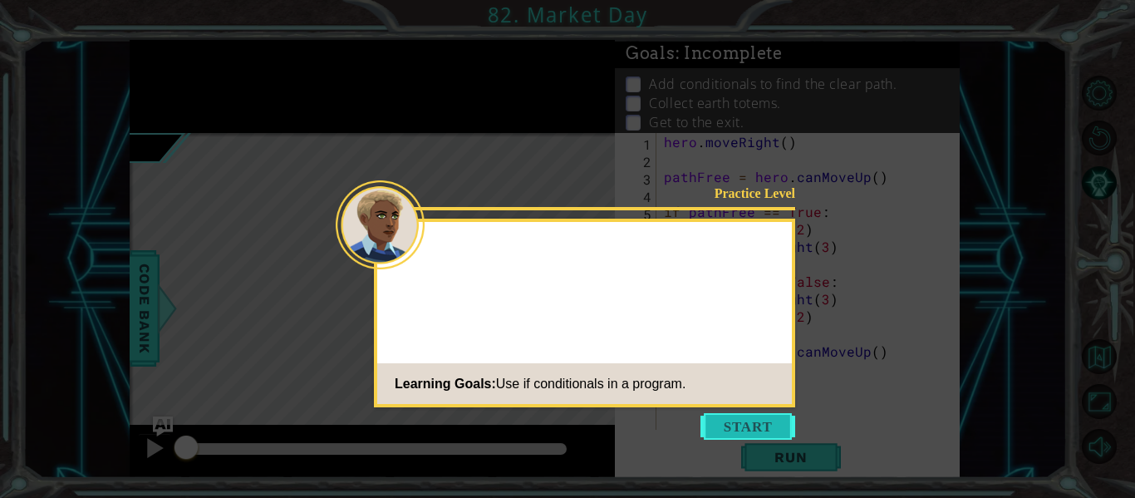
click at [731, 425] on button "Start" at bounding box center [747, 426] width 95 height 27
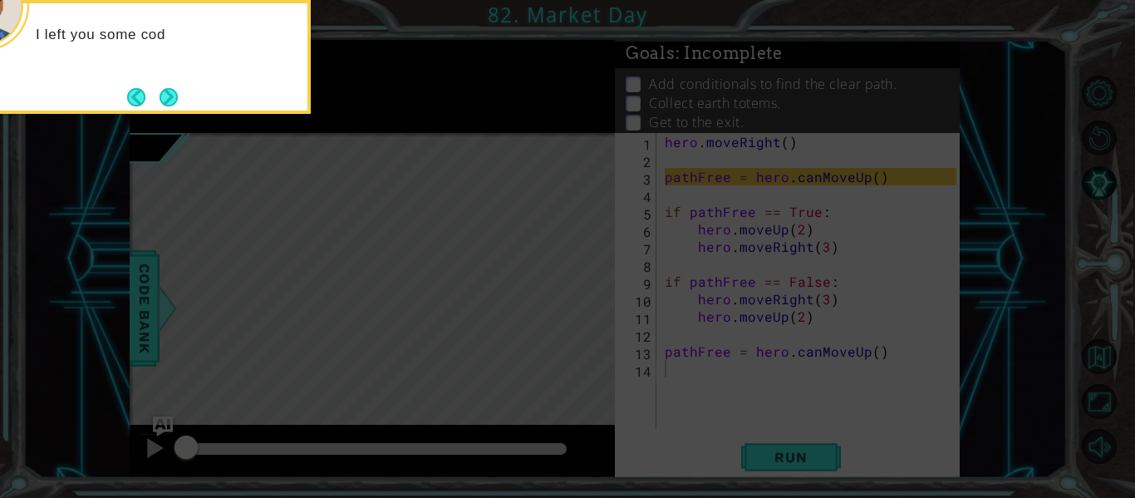
click at [651, 406] on icon at bounding box center [567, 74] width 1135 height 846
click at [729, 404] on icon at bounding box center [567, 74] width 1135 height 846
click at [157, 97] on button "Next" at bounding box center [169, 97] width 30 height 30
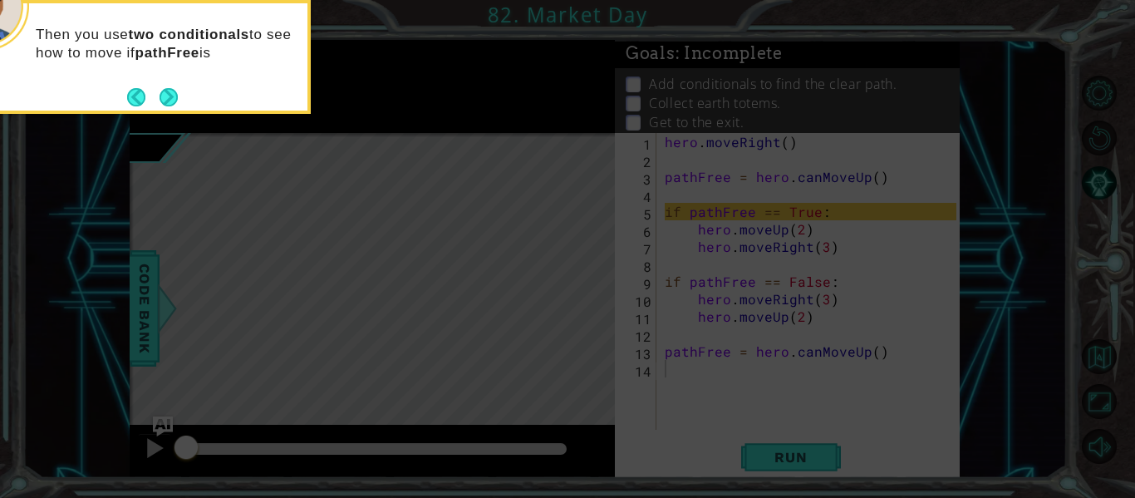
click at [157, 97] on footer at bounding box center [152, 97] width 51 height 25
click at [157, 97] on button "Back" at bounding box center [143, 97] width 32 height 18
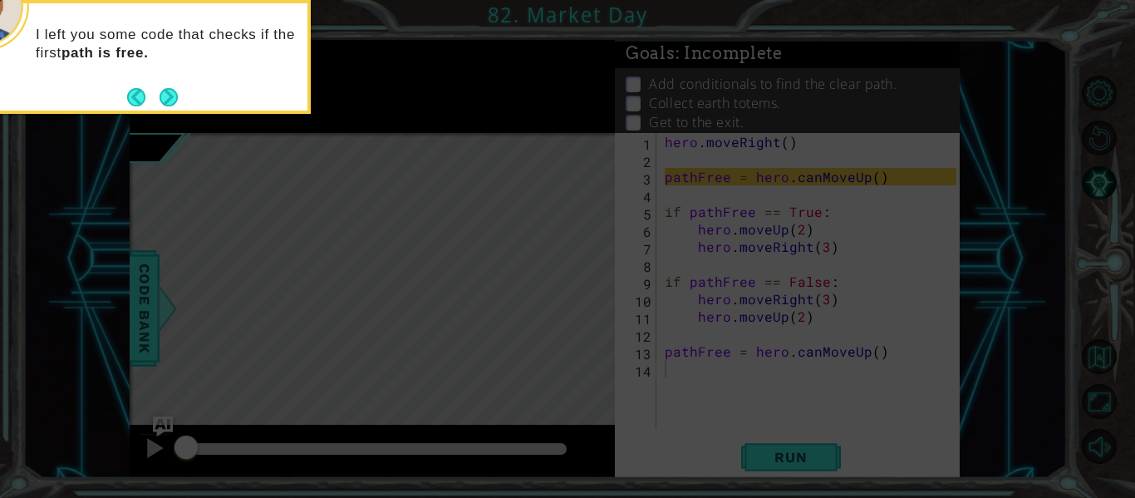
click at [157, 97] on footer at bounding box center [152, 97] width 51 height 25
click at [159, 101] on button "Next" at bounding box center [168, 97] width 27 height 27
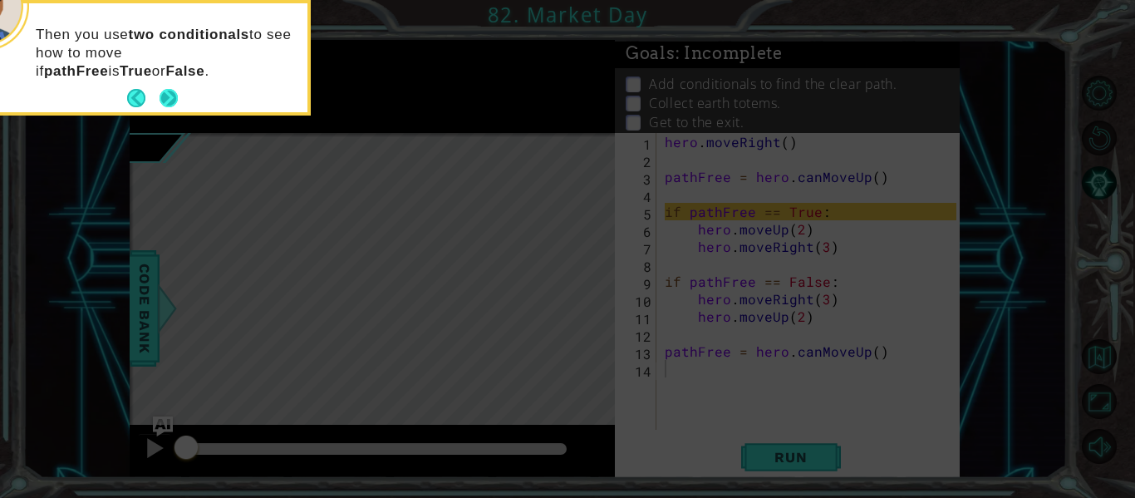
click at [168, 101] on button "Next" at bounding box center [168, 98] width 29 height 29
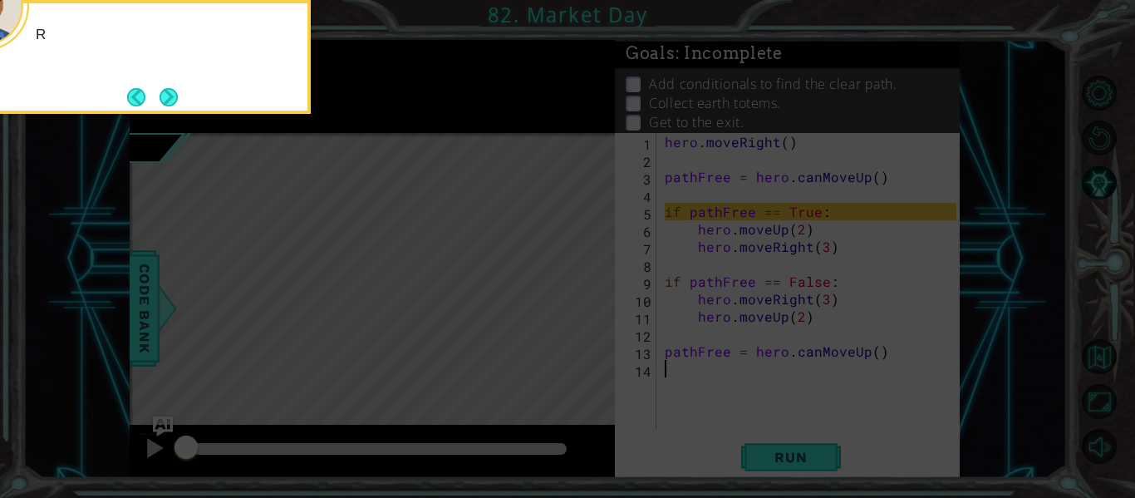
click at [168, 101] on button "Next" at bounding box center [169, 97] width 28 height 28
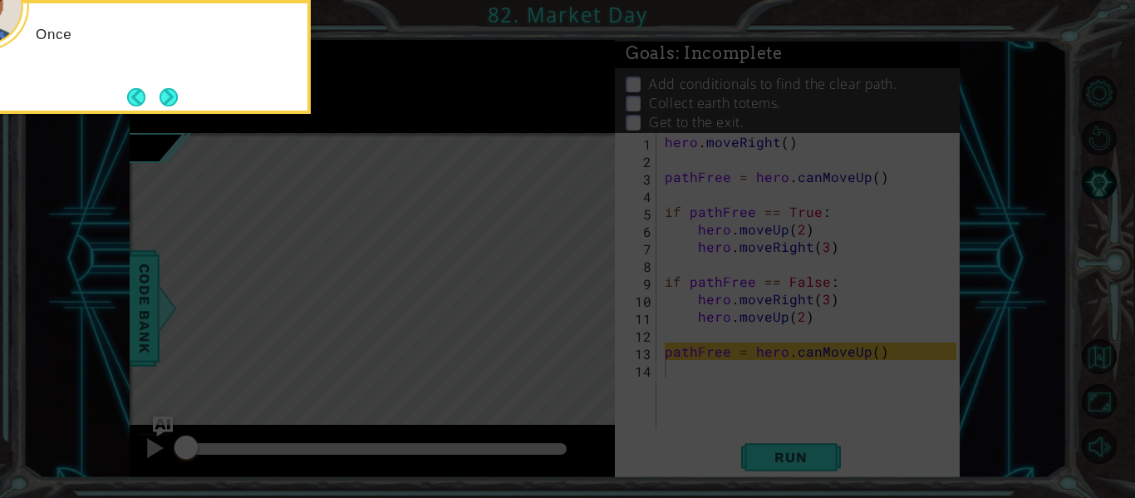
click at [168, 101] on button "Next" at bounding box center [168, 97] width 23 height 23
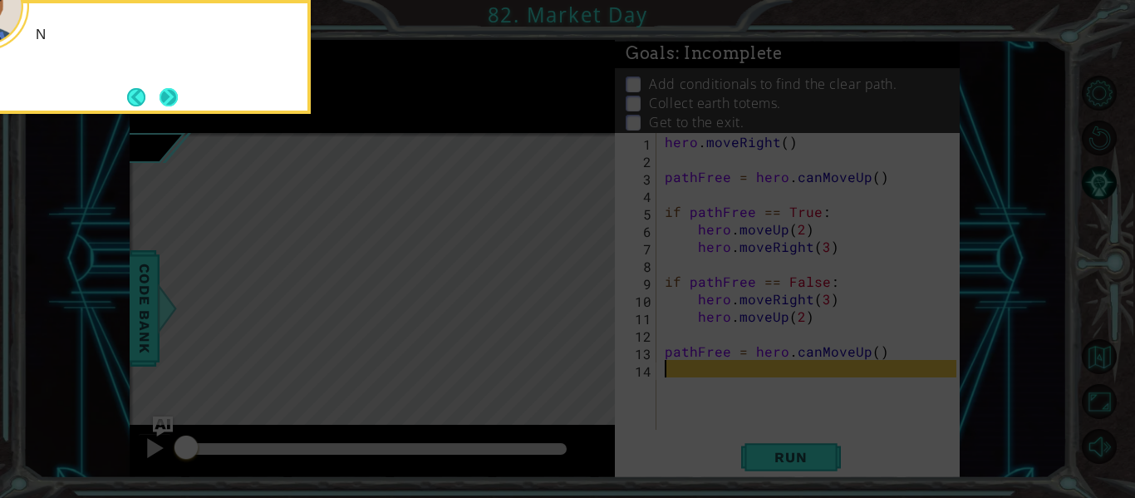
click at [168, 103] on button "Next" at bounding box center [168, 97] width 18 height 18
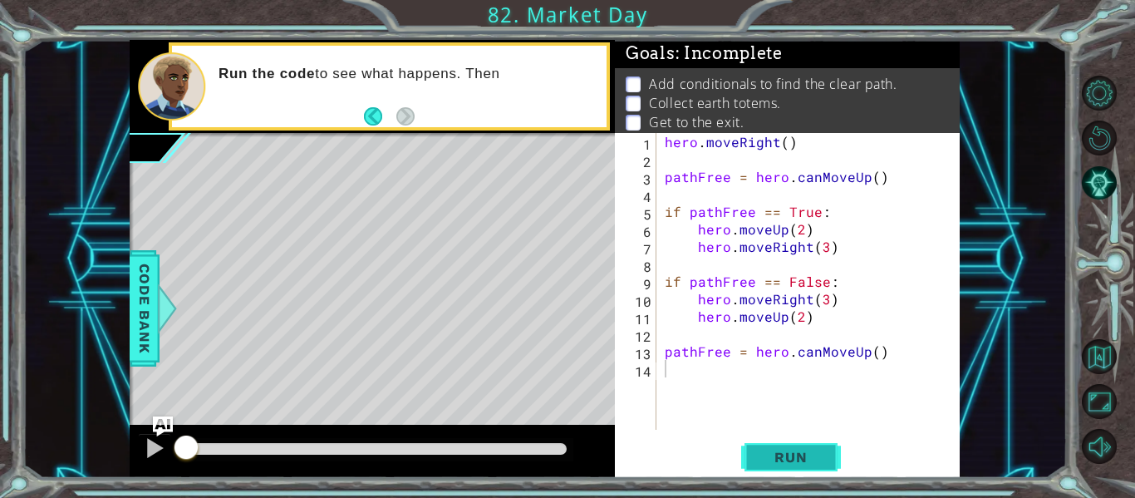
click at [751, 452] on button "Run" at bounding box center [791, 457] width 100 height 34
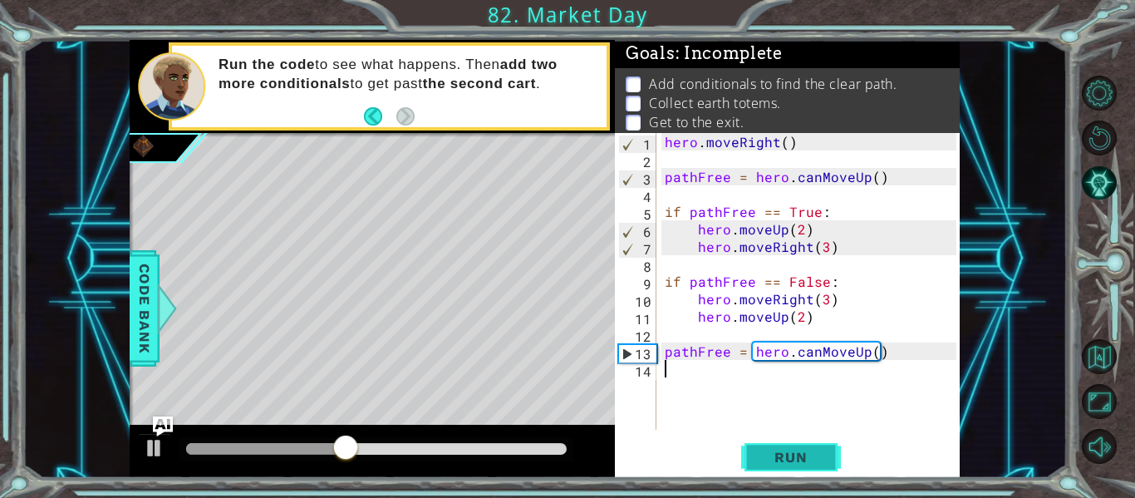
click at [751, 452] on button "Run" at bounding box center [791, 457] width 100 height 34
drag, startPoint x: 815, startPoint y: 352, endPoint x: 794, endPoint y: 351, distance: 20.8
click at [794, 351] on div "hero . moveRight ( ) pathFree = hero . canMoveUp ( ) if pathFree == True : hero…" at bounding box center [812, 298] width 303 height 331
click at [800, 469] on button "Run" at bounding box center [791, 457] width 100 height 34
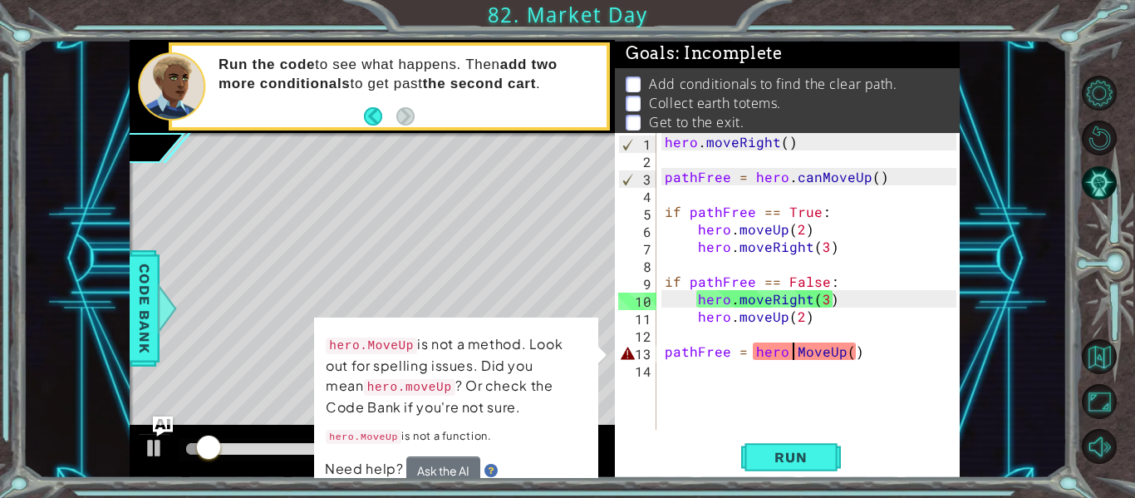
click at [495, 445] on p "hero.MoveUp is not a function." at bounding box center [456, 436] width 261 height 22
click at [566, 464] on div "Need help? Ask the AI" at bounding box center [456, 470] width 263 height 28
click at [788, 438] on div "pathFree = hero.MoveUp() 1 2 3 4 5 6 7 8 9 10 11 12 13 14 hero . moveRight ( ) …" at bounding box center [787, 305] width 345 height 345
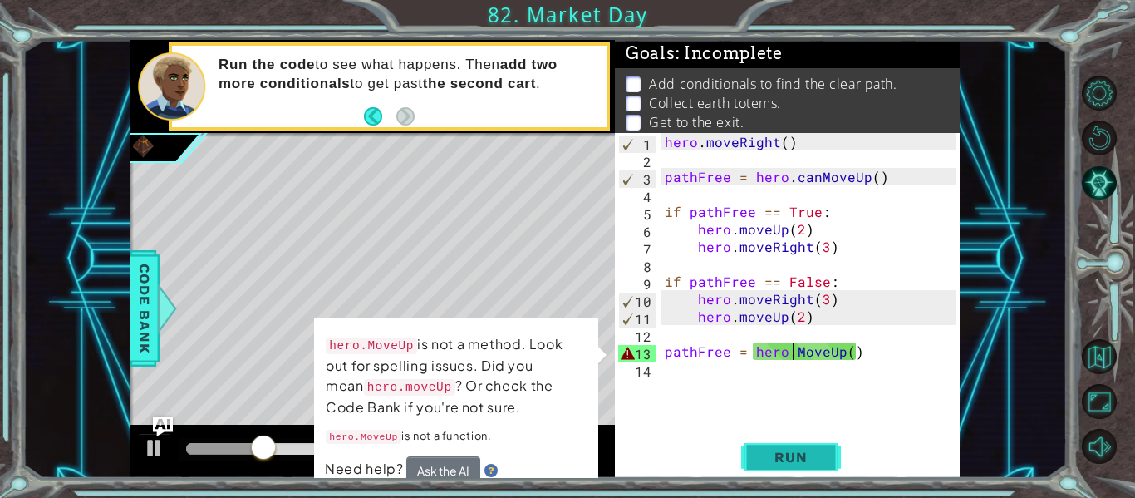
click at [771, 463] on span "Run" at bounding box center [791, 457] width 66 height 17
drag, startPoint x: 859, startPoint y: 350, endPoint x: 752, endPoint y: 353, distance: 107.2
click at [752, 353] on div "hero . moveRight ( ) pathFree = hero . canMoveUp ( ) if pathFree == True : hero…" at bounding box center [812, 298] width 303 height 331
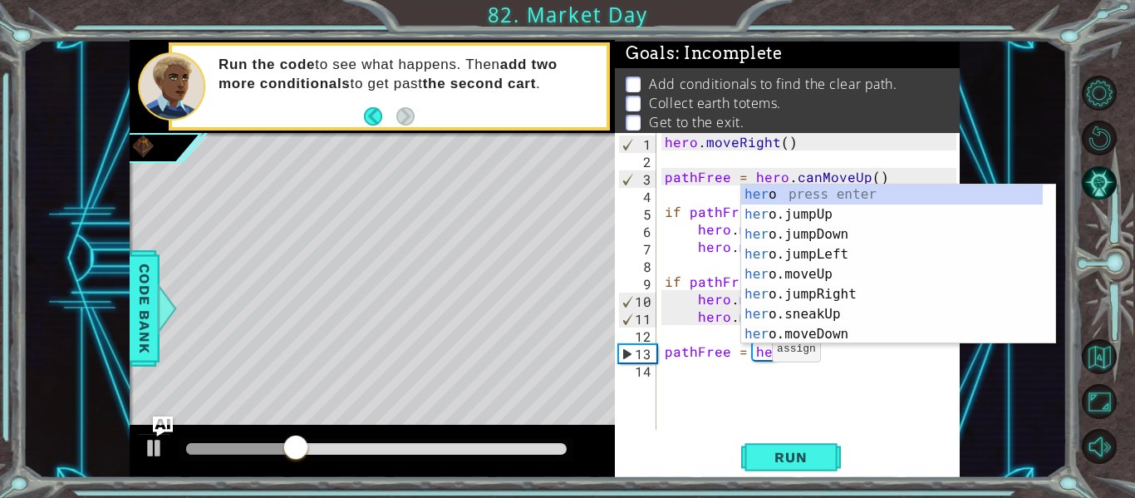
scroll to position [0, 7]
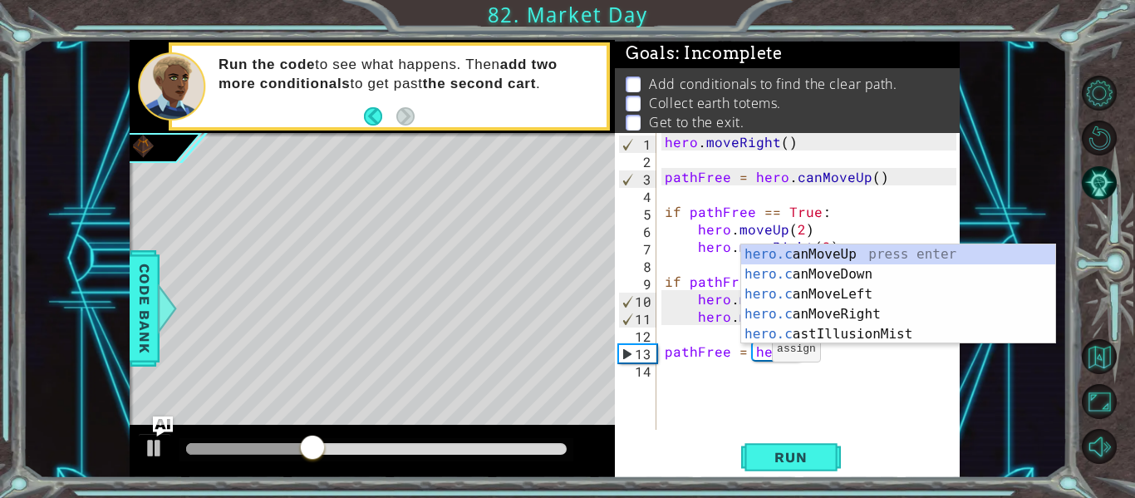
type textarea "pathFree = hero.can"
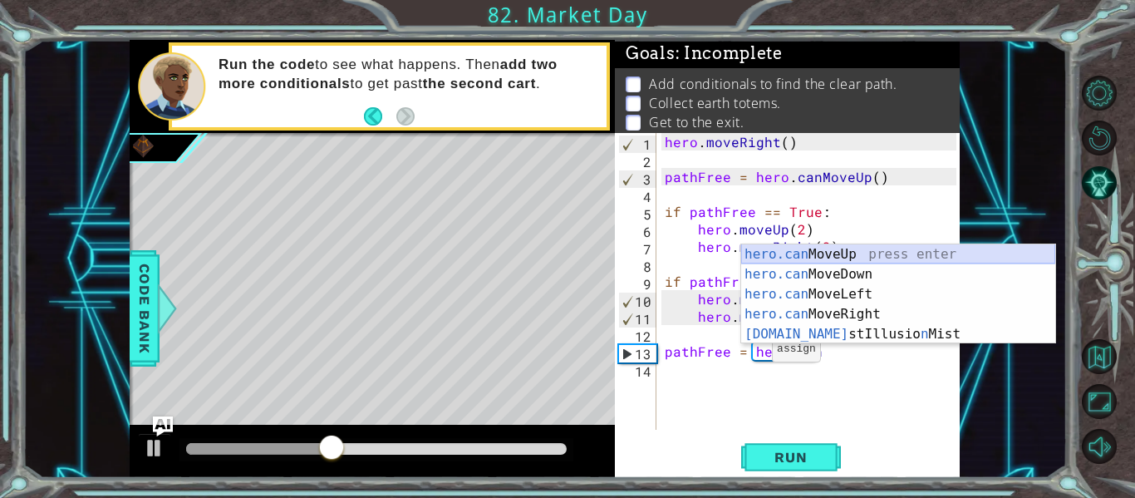
click at [819, 256] on div "hero.can MoveUp press enter hero.can MoveDown press enter hero.can MoveLeft pre…" at bounding box center [898, 314] width 314 height 140
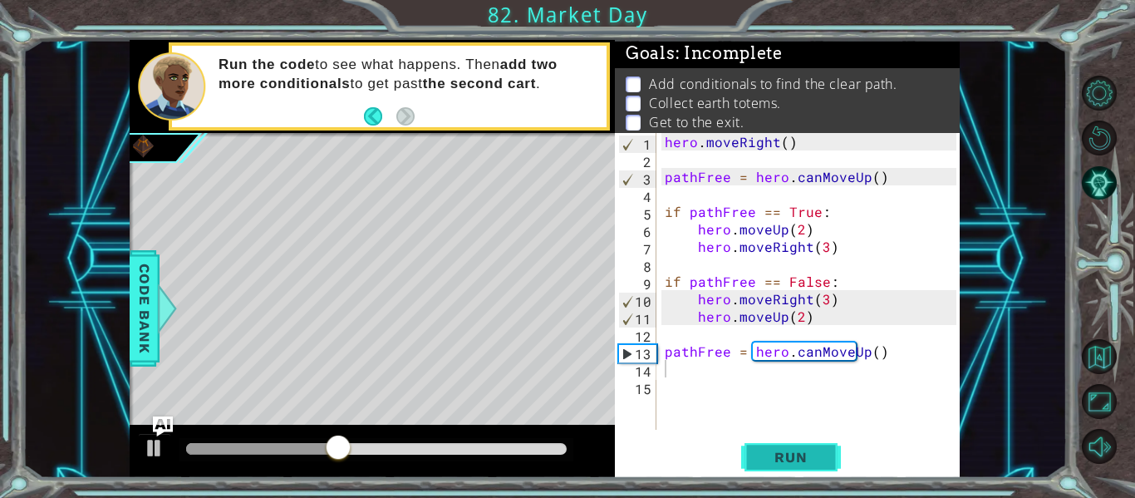
click at [759, 454] on span "Run" at bounding box center [791, 457] width 66 height 17
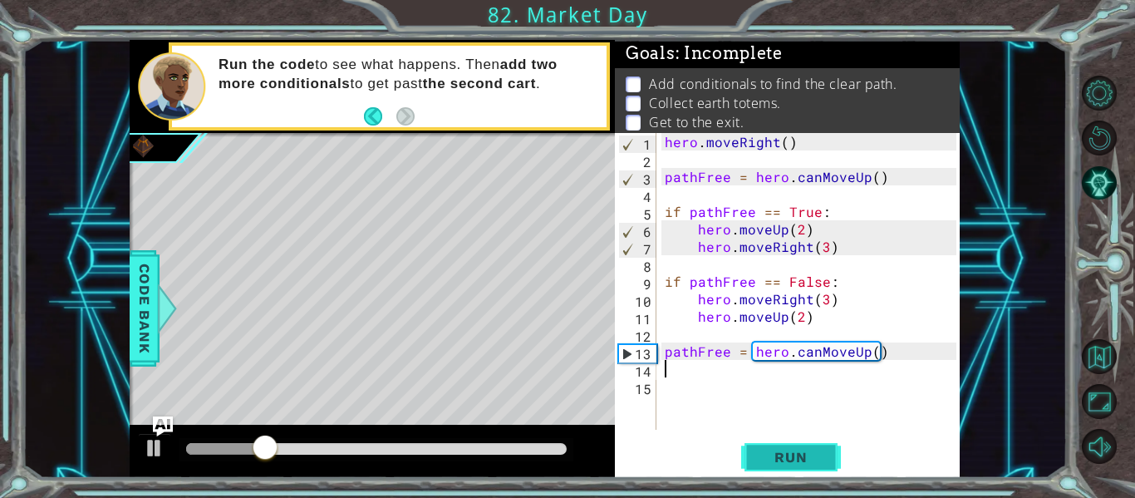
click at [817, 468] on button "Run" at bounding box center [791, 457] width 100 height 34
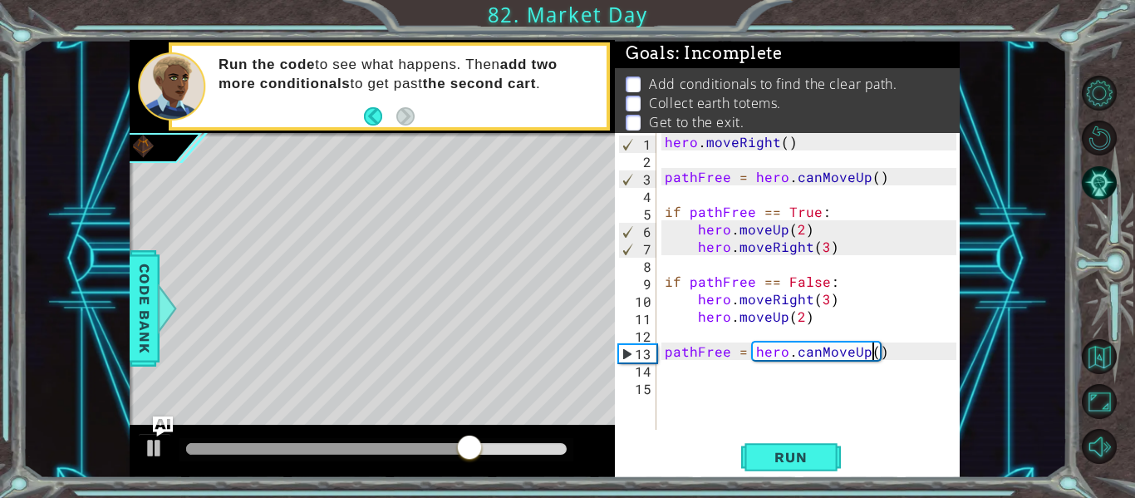
click at [869, 352] on div "hero . moveRight ( ) pathFree = hero . canMoveUp ( ) if pathFree == True : hero…" at bounding box center [812, 298] width 303 height 331
click at [789, 450] on span "Run" at bounding box center [791, 457] width 66 height 17
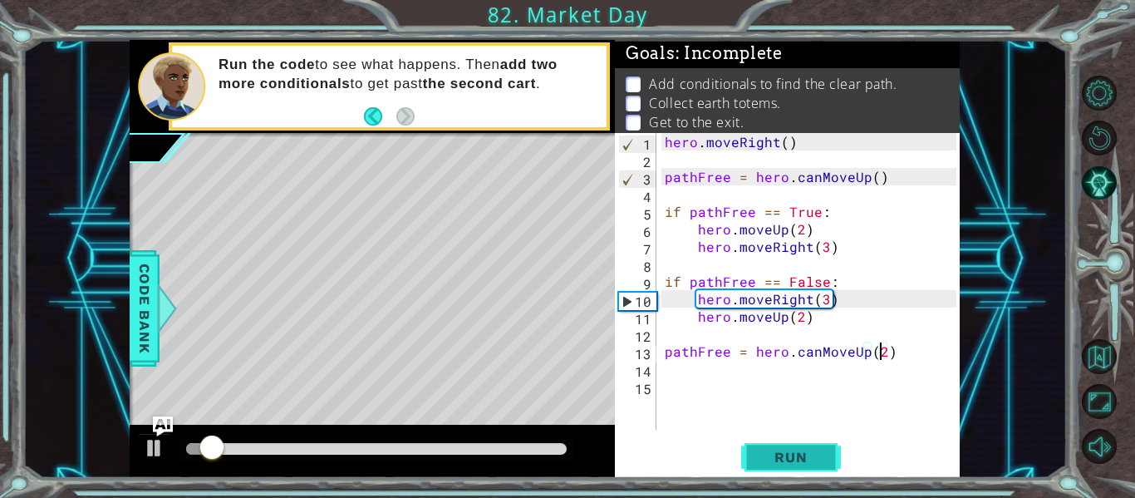
click at [789, 450] on span "Run" at bounding box center [791, 457] width 66 height 17
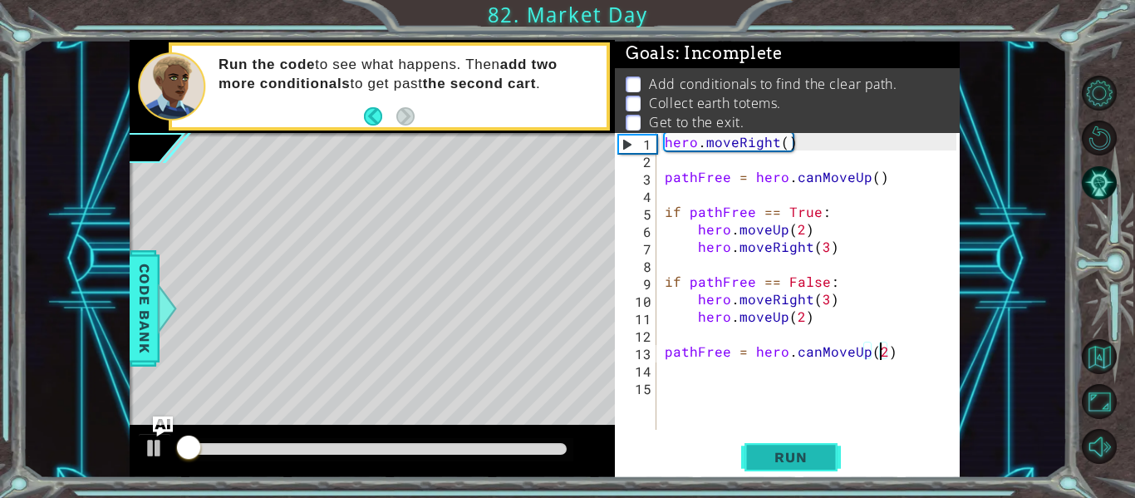
click at [789, 451] on span "Run" at bounding box center [791, 457] width 66 height 17
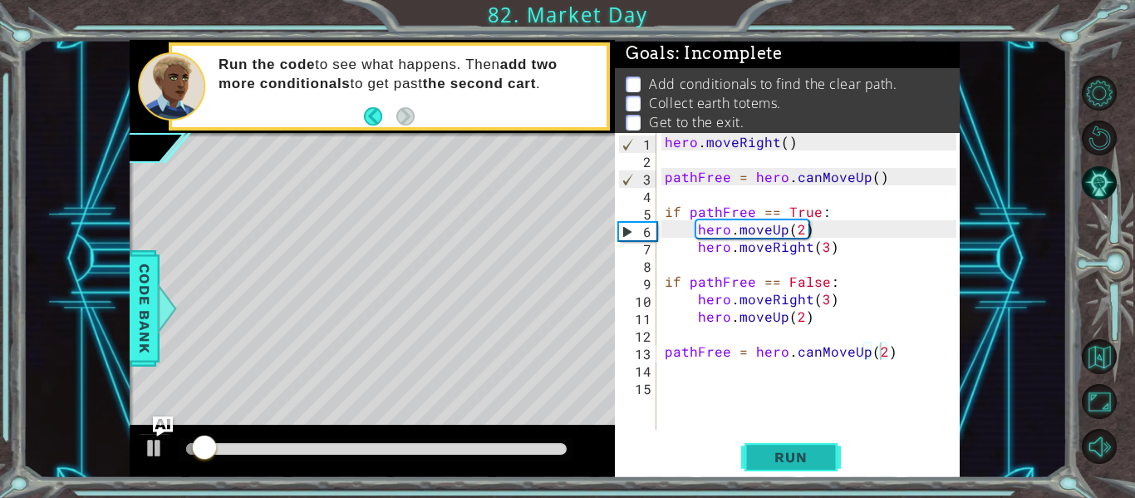
click at [789, 451] on span "Run" at bounding box center [791, 457] width 66 height 17
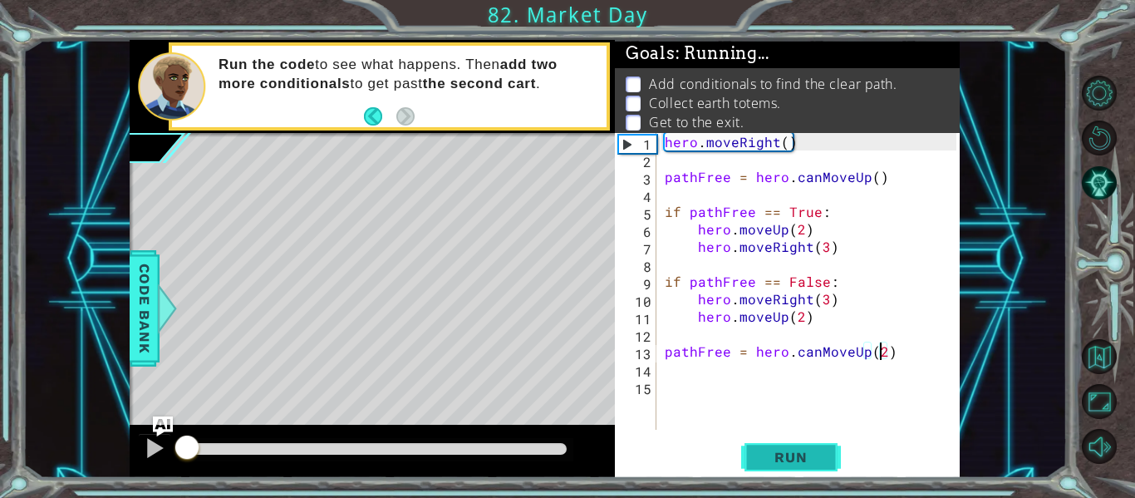
click at [789, 451] on span "Run" at bounding box center [791, 457] width 66 height 17
click at [789, 450] on span "Run" at bounding box center [791, 457] width 66 height 17
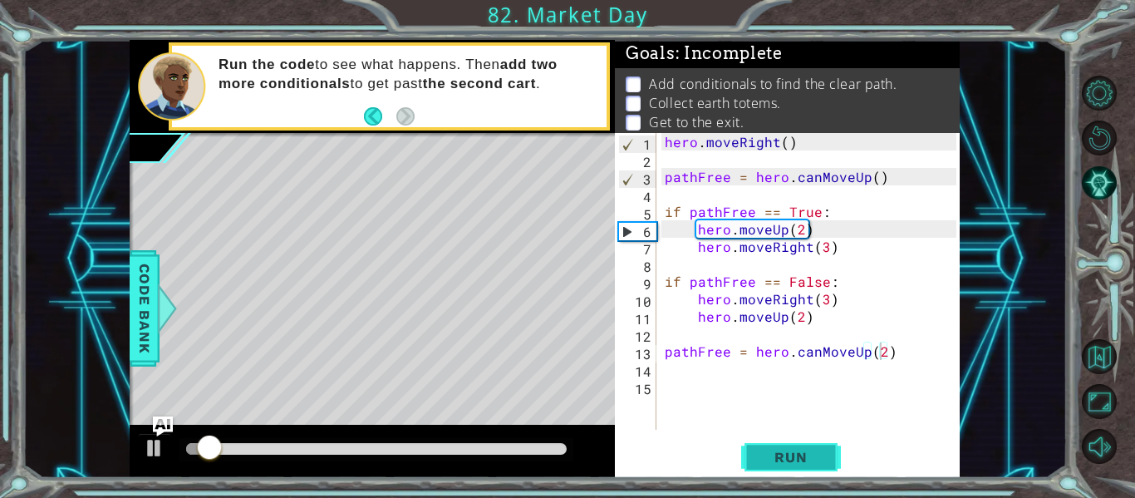
click at [789, 450] on span "Run" at bounding box center [791, 457] width 66 height 17
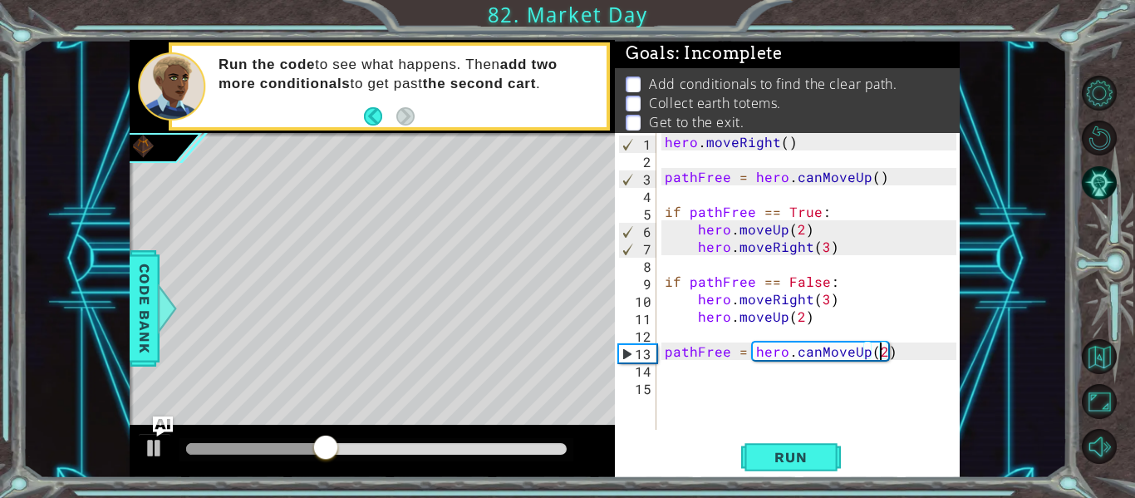
scroll to position [0, 12]
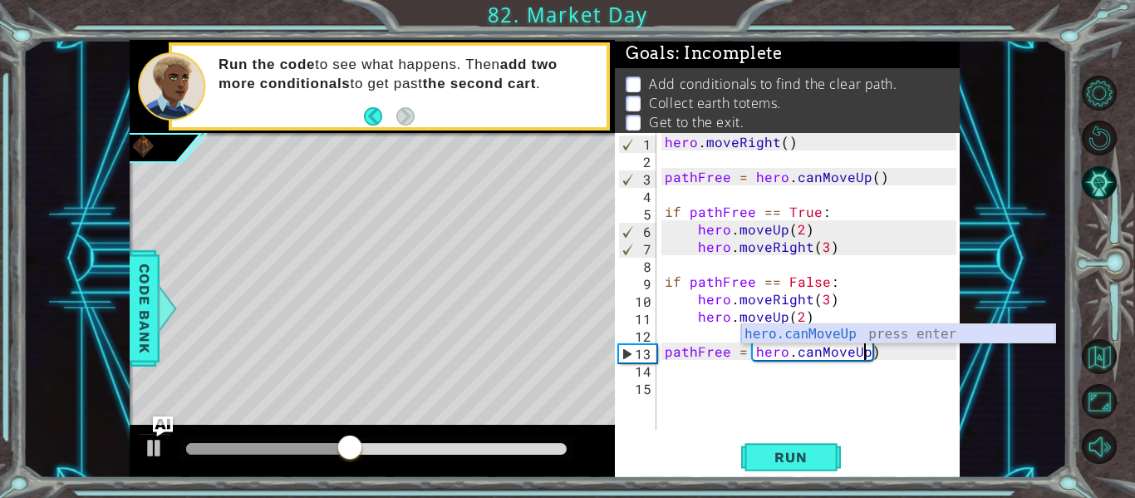
click at [806, 336] on div "hero.canMoveUp press enter" at bounding box center [898, 354] width 314 height 60
type textarea "pathFree = hero.canMoveUp()"
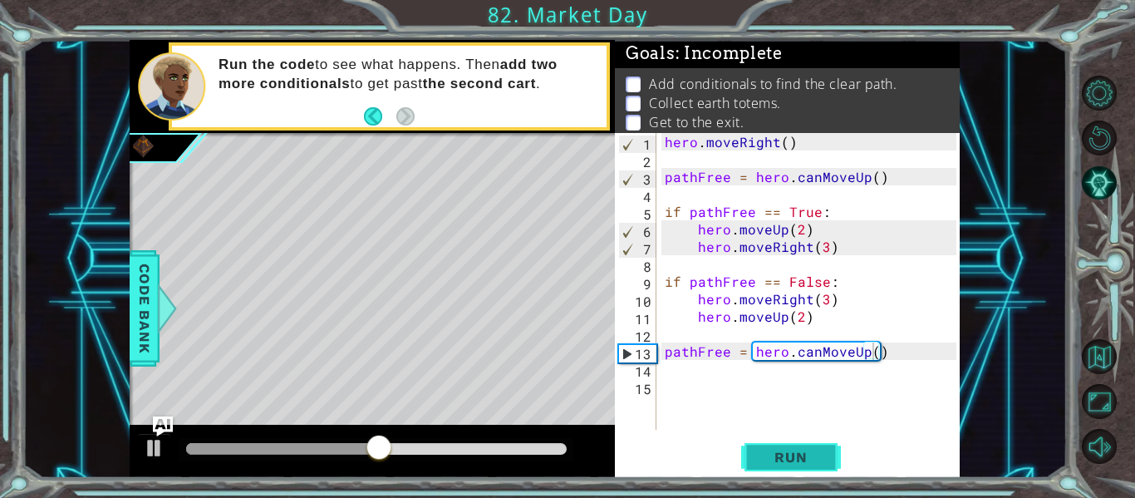
click at [744, 453] on button "Run" at bounding box center [791, 457] width 100 height 34
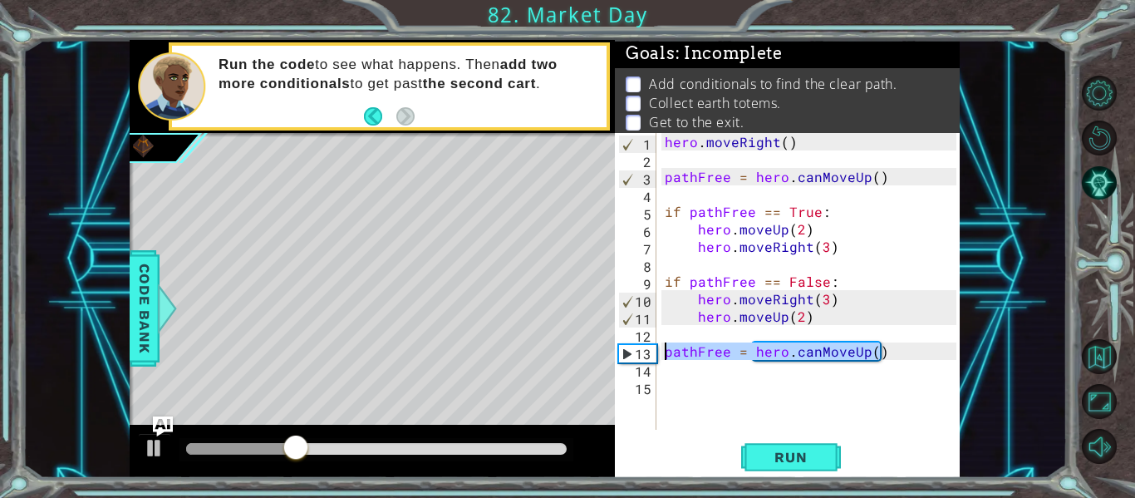
drag, startPoint x: 886, startPoint y: 351, endPoint x: 662, endPoint y: 354, distance: 223.5
click at [662, 354] on div "hero . moveRight ( ) pathFree = hero . canMoveUp ( ) if pathFree == True : hero…" at bounding box center [812, 298] width 303 height 331
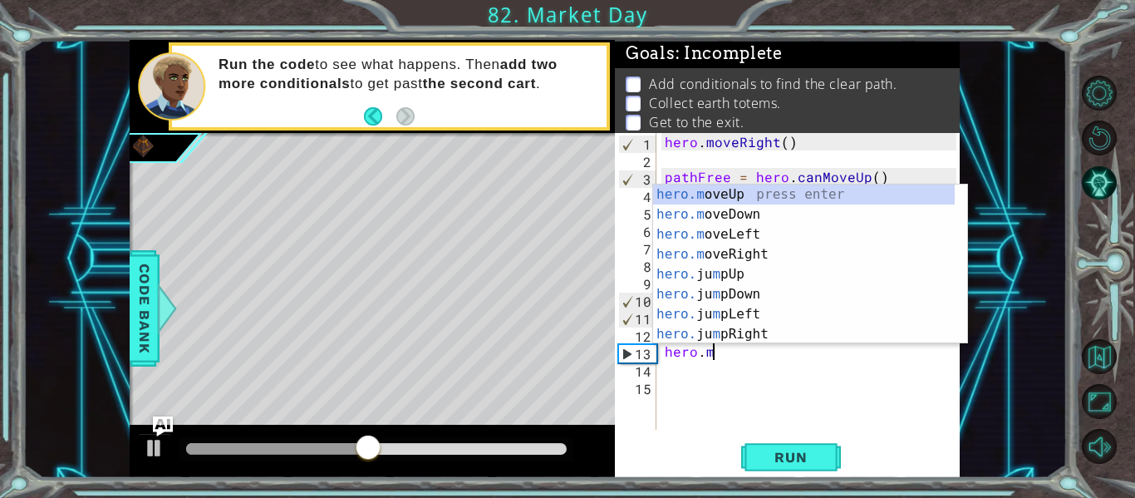
scroll to position [0, 2]
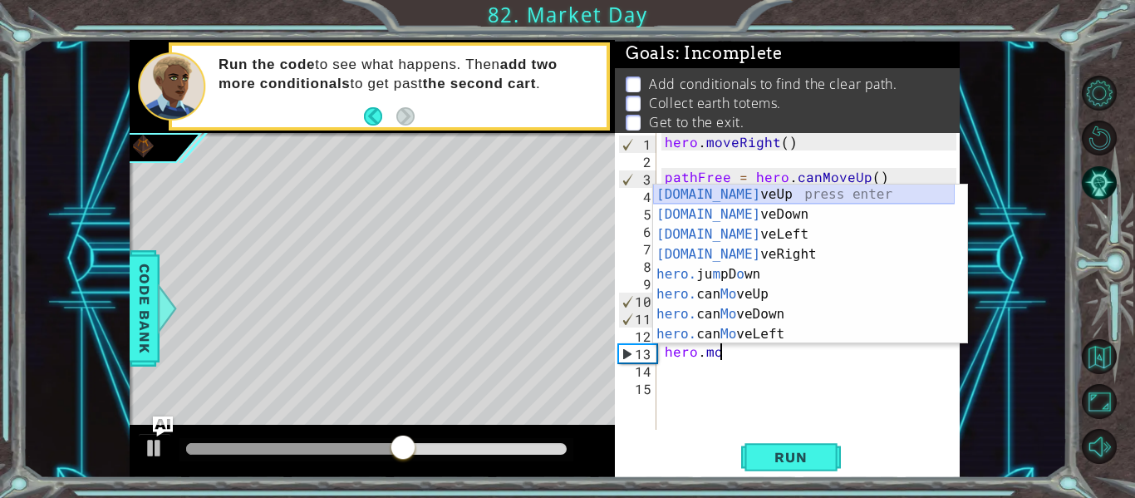
click at [726, 197] on div "[DOMAIN_NAME] veUp press enter [DOMAIN_NAME] veDown press enter [DOMAIN_NAME] v…" at bounding box center [804, 283] width 302 height 199
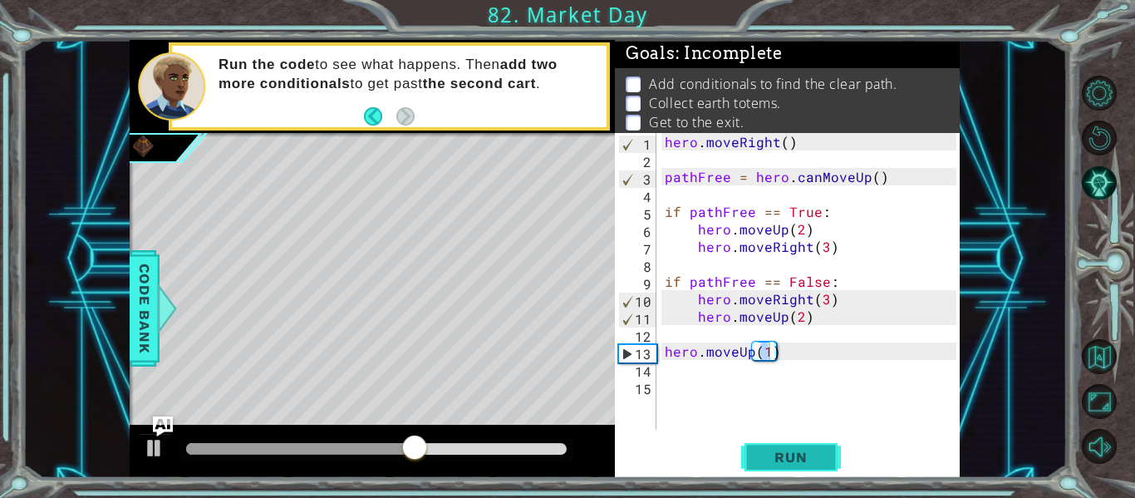
click at [780, 445] on button "Run" at bounding box center [791, 457] width 100 height 34
click at [777, 444] on button "Run" at bounding box center [791, 457] width 100 height 34
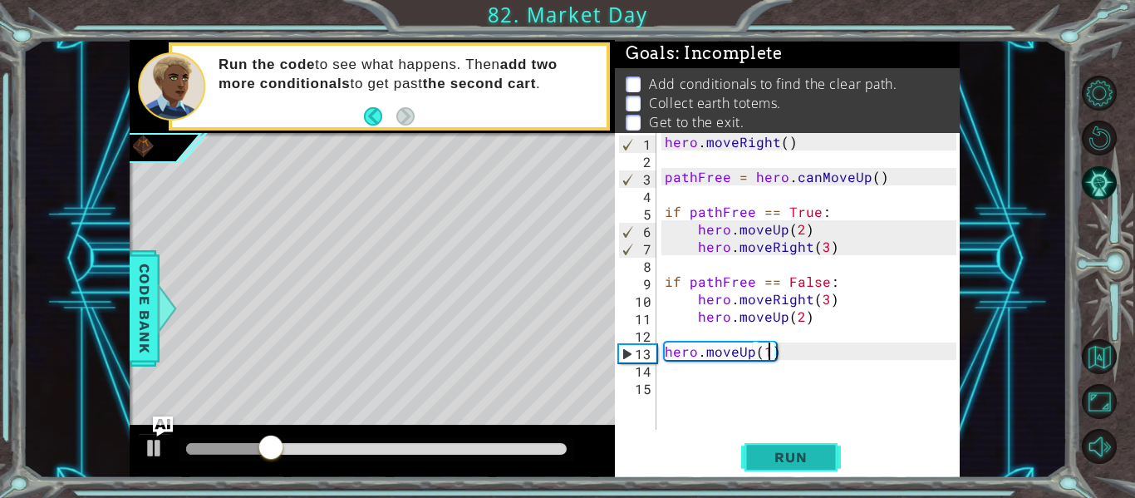
click at [768, 449] on span "Run" at bounding box center [791, 457] width 66 height 17
type textarea "hero.moveUp(2)"
click at [681, 376] on div "hero . moveRight ( ) pathFree = hero . canMoveUp ( ) if pathFree == True : hero…" at bounding box center [812, 298] width 303 height 331
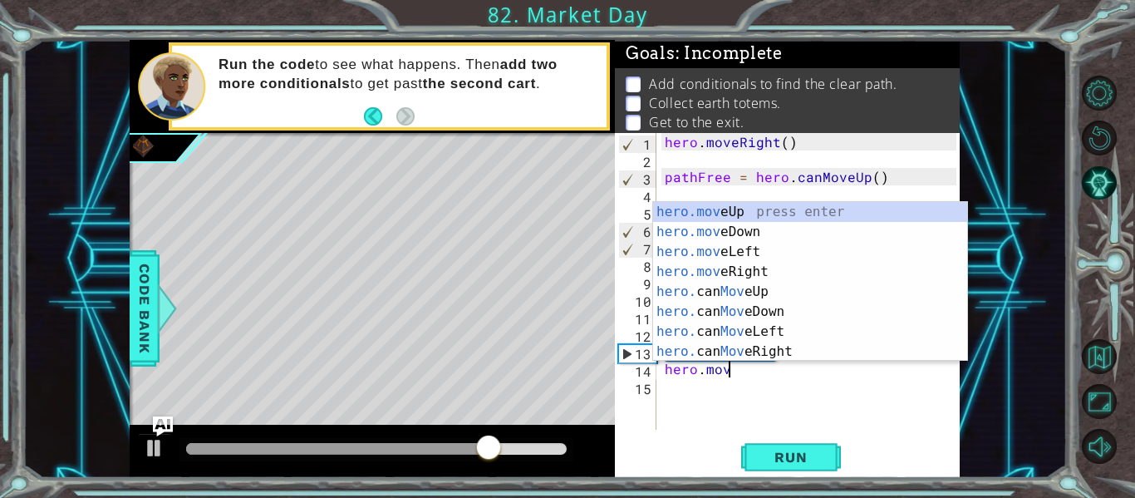
scroll to position [0, 3]
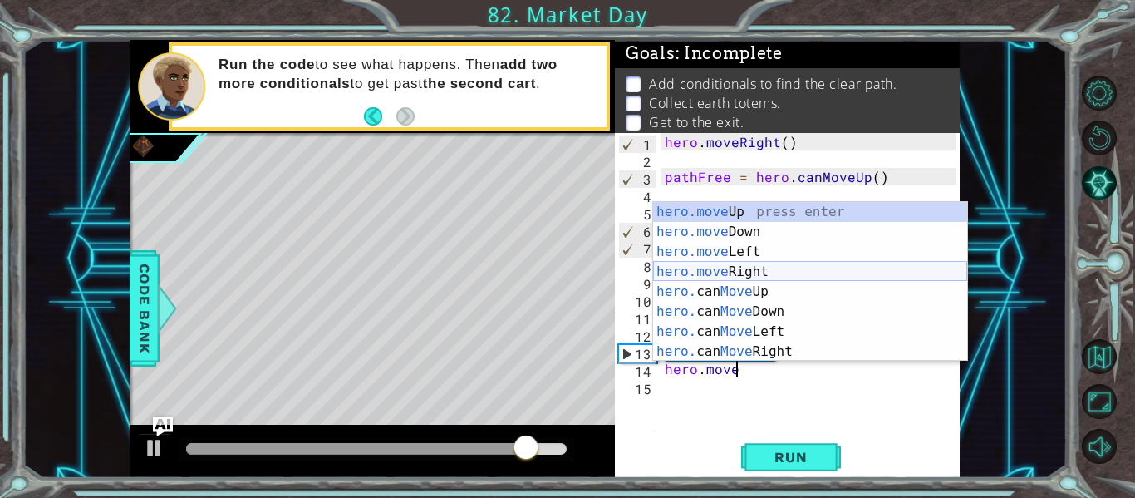
click at [773, 264] on div "hero.move Up press enter hero.move Down press enter hero.move Left press enter …" at bounding box center [810, 301] width 314 height 199
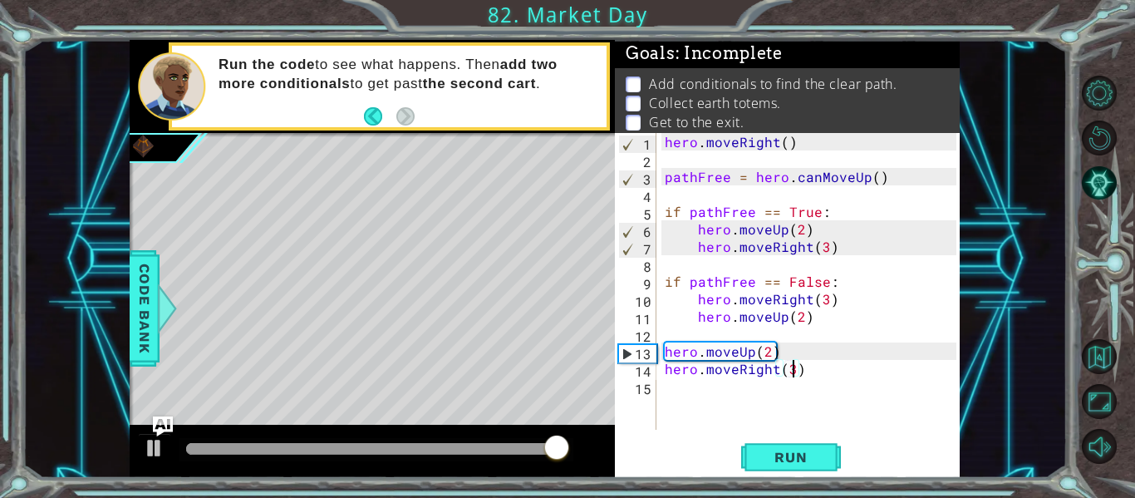
scroll to position [0, 7]
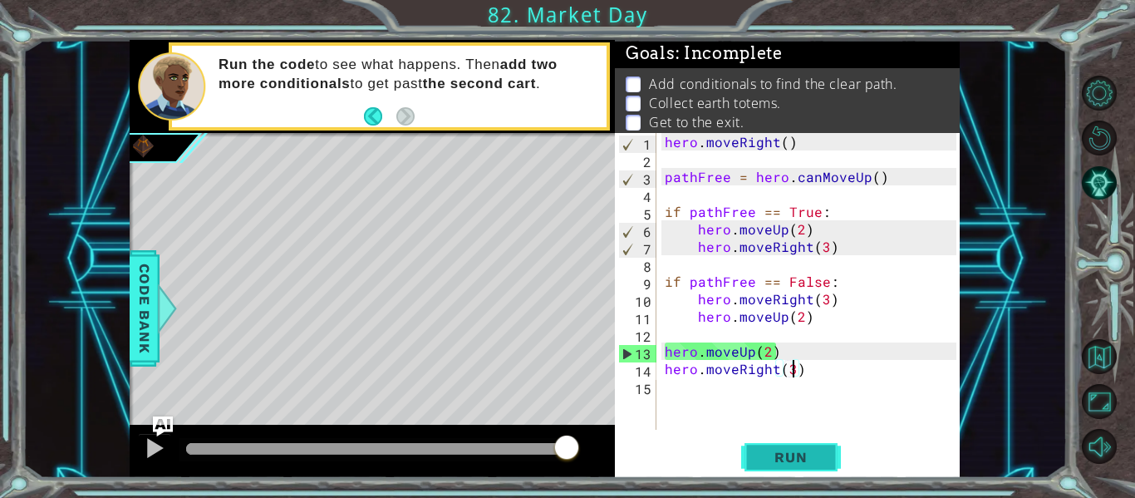
type textarea "hero.moveRight(3)"
click at [774, 442] on button "Run" at bounding box center [791, 457] width 100 height 34
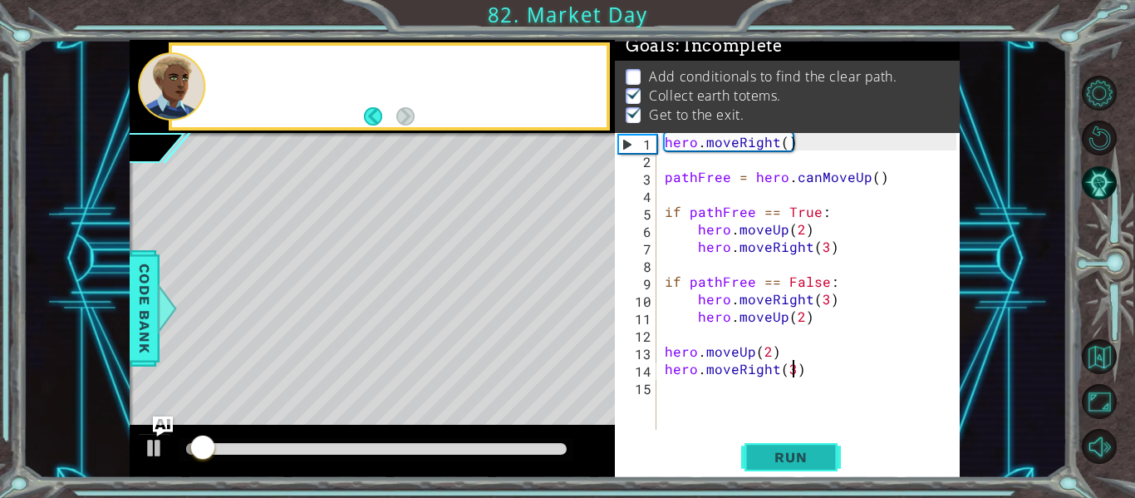
scroll to position [14, 0]
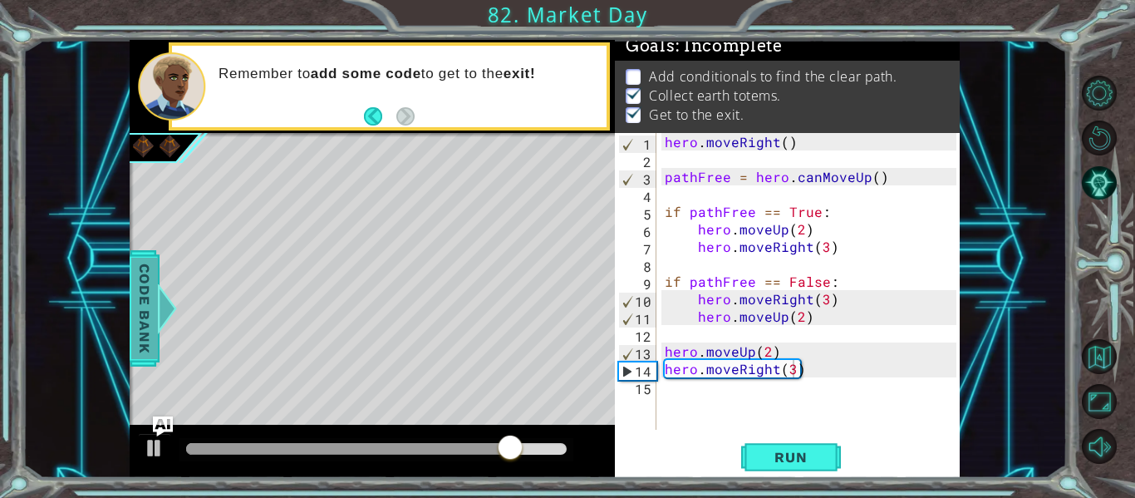
click at [148, 303] on span "Code Bank" at bounding box center [144, 308] width 27 height 101
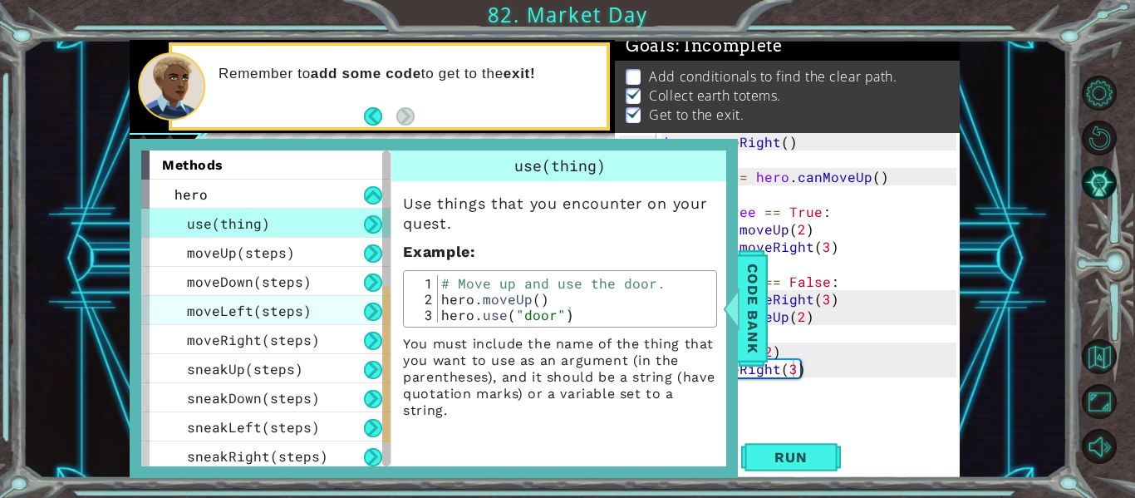
scroll to position [382, 0]
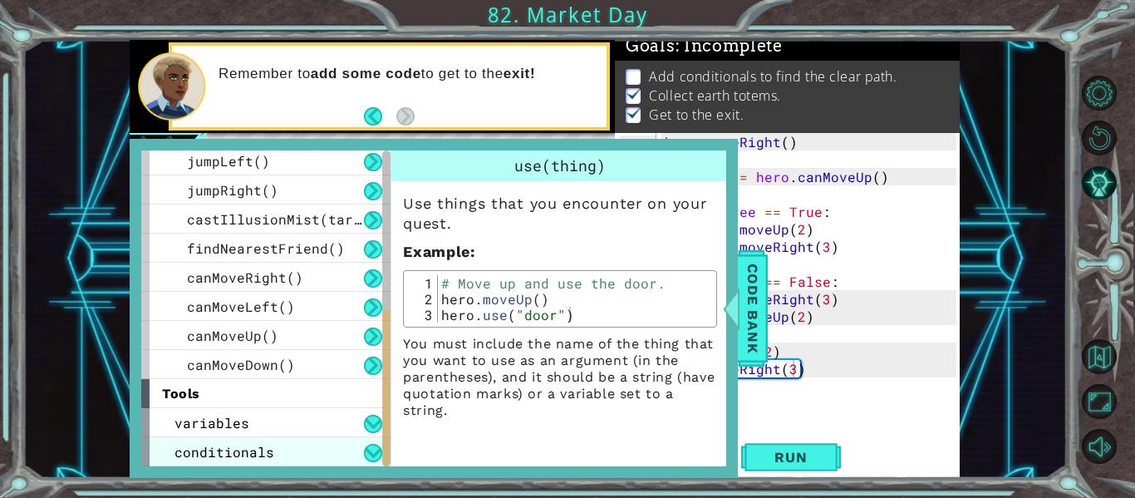
click at [262, 451] on span "conditionals" at bounding box center [224, 451] width 100 height 17
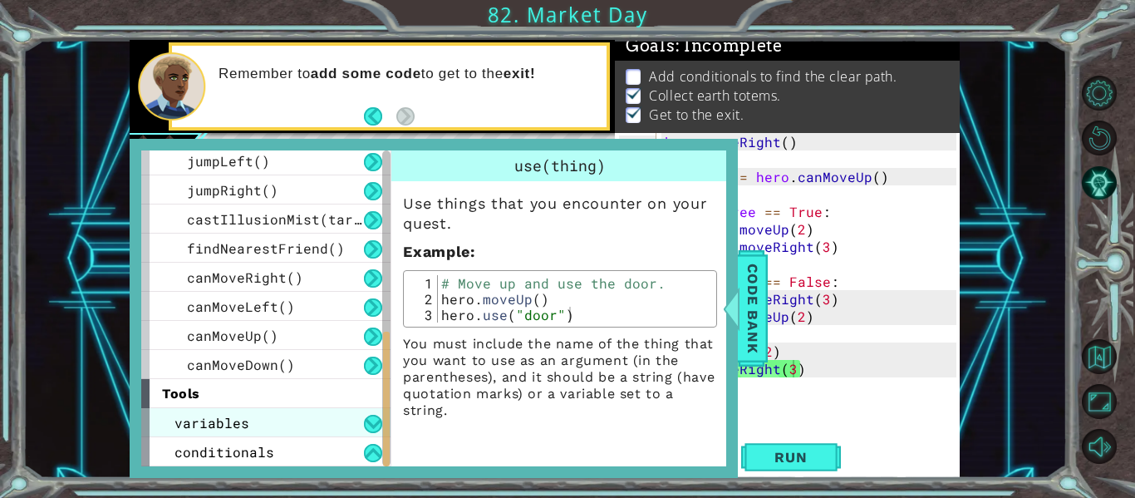
scroll to position [411, 0]
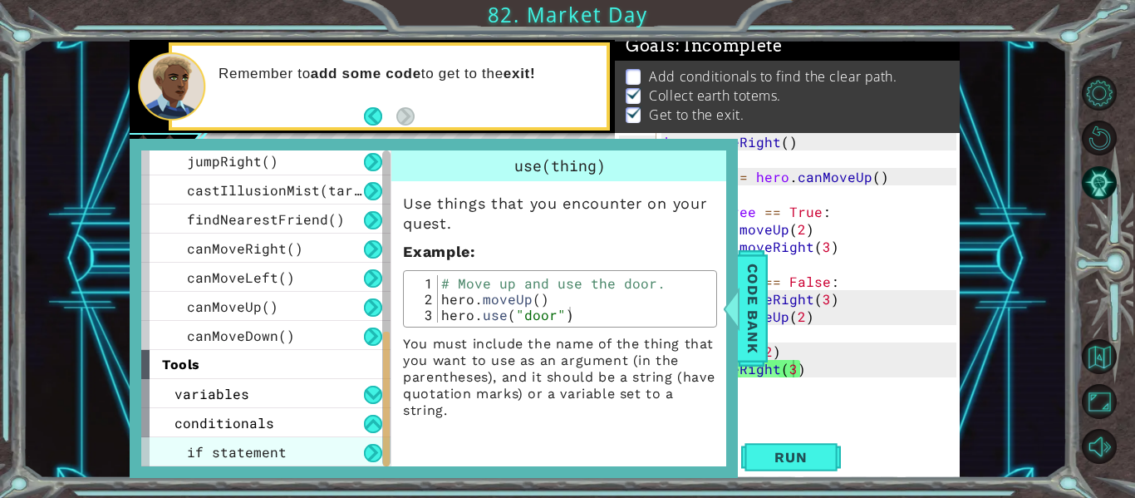
click at [273, 450] on span "if statement" at bounding box center [237, 451] width 100 height 17
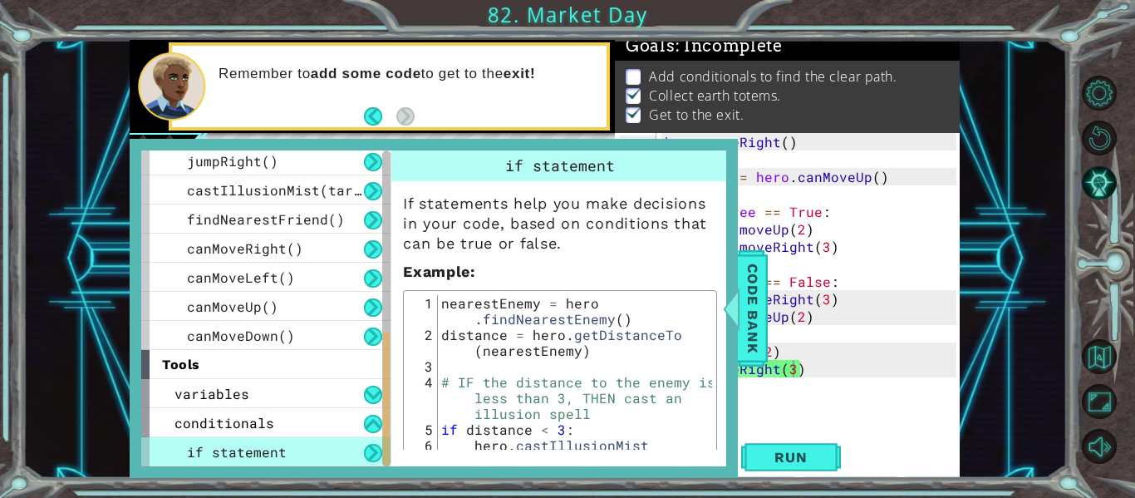
scroll to position [107, 0]
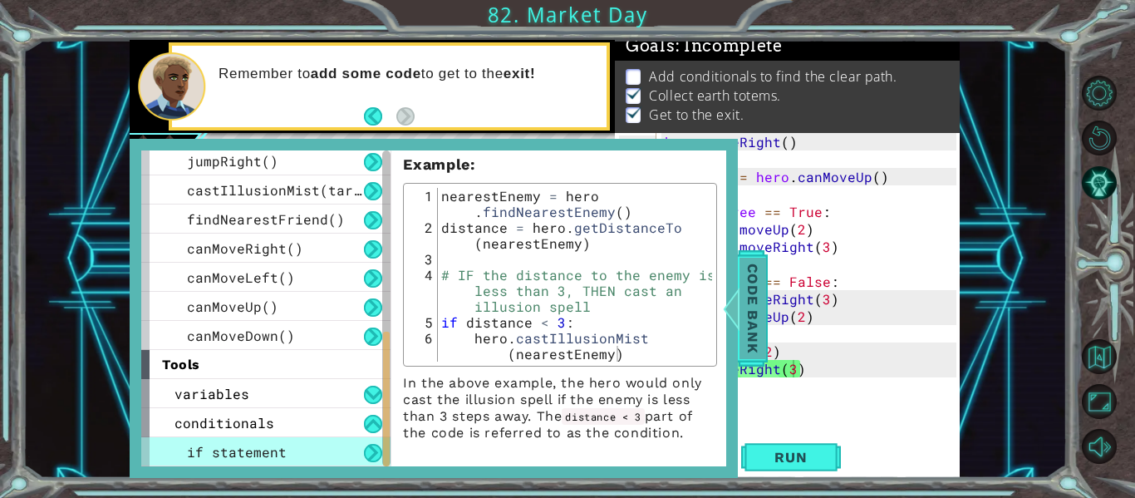
click at [758, 305] on span "Code Bank" at bounding box center [752, 308] width 27 height 101
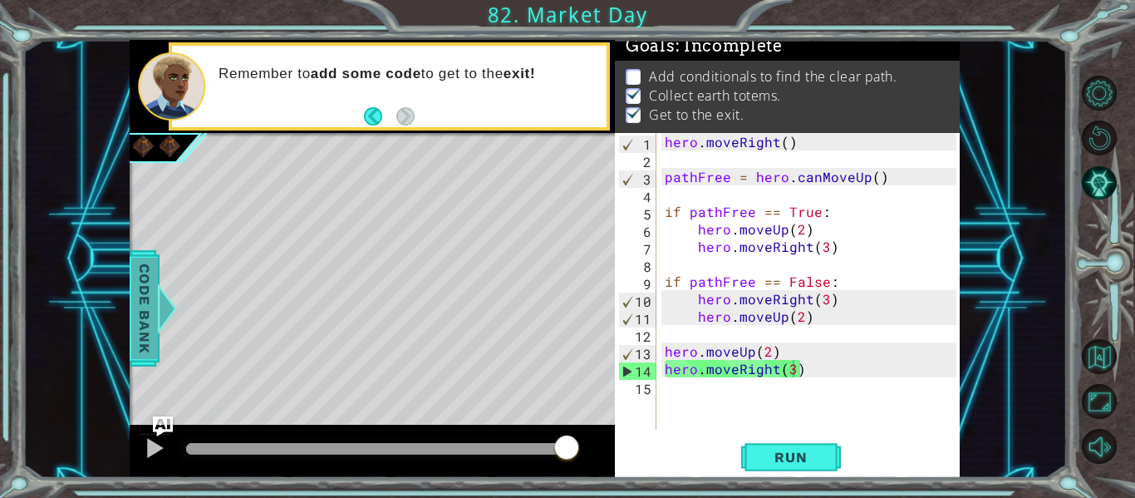
click at [148, 302] on span "Code Bank" at bounding box center [144, 308] width 27 height 101
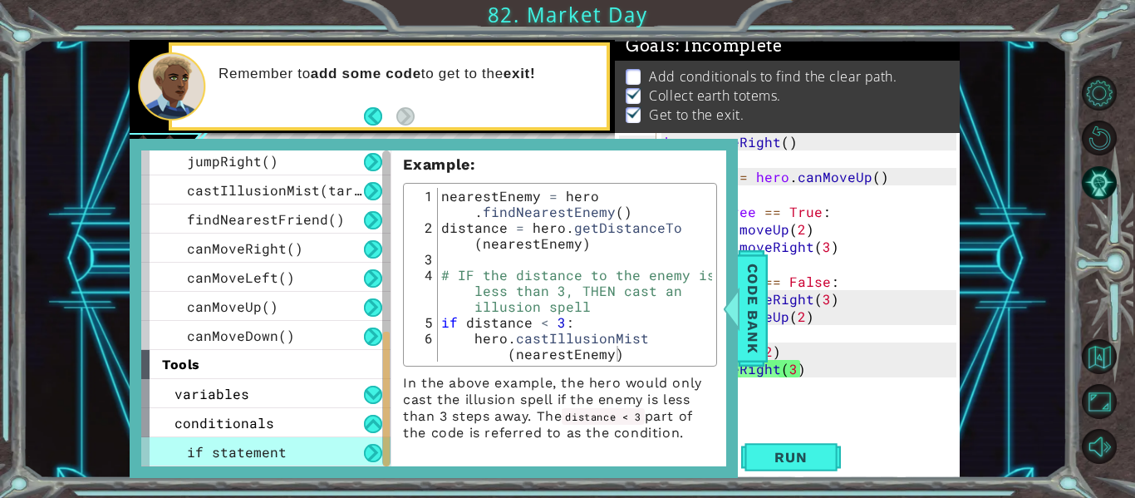
click at [755, 395] on div "hero . moveRight ( ) pathFree = hero . canMoveUp ( ) if pathFree == True : hero…" at bounding box center [812, 298] width 303 height 331
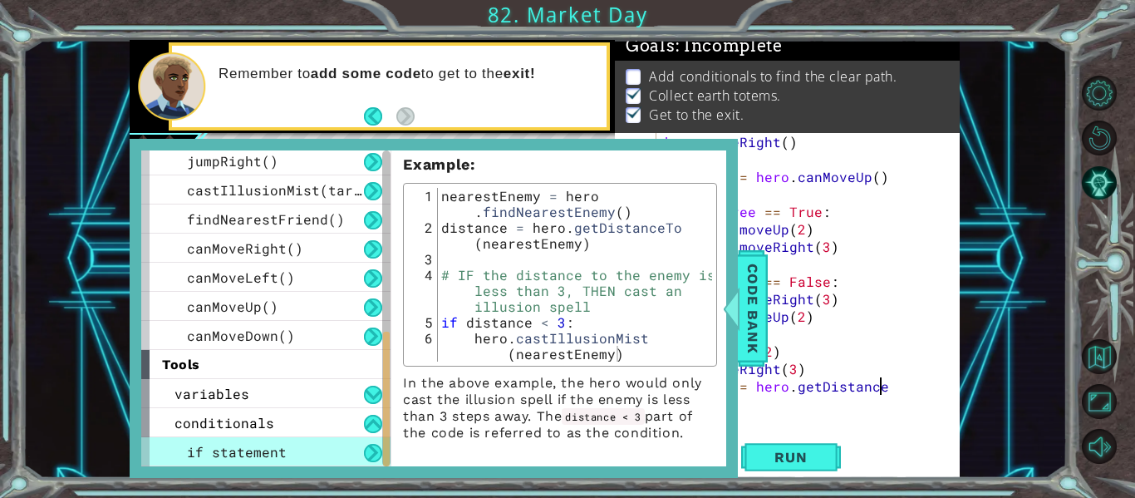
scroll to position [0, 13]
type textarea "distance = hero.getDistanceTo"
click at [771, 469] on button "Run" at bounding box center [791, 457] width 100 height 34
click at [750, 287] on span "Code Bank" at bounding box center [752, 308] width 27 height 101
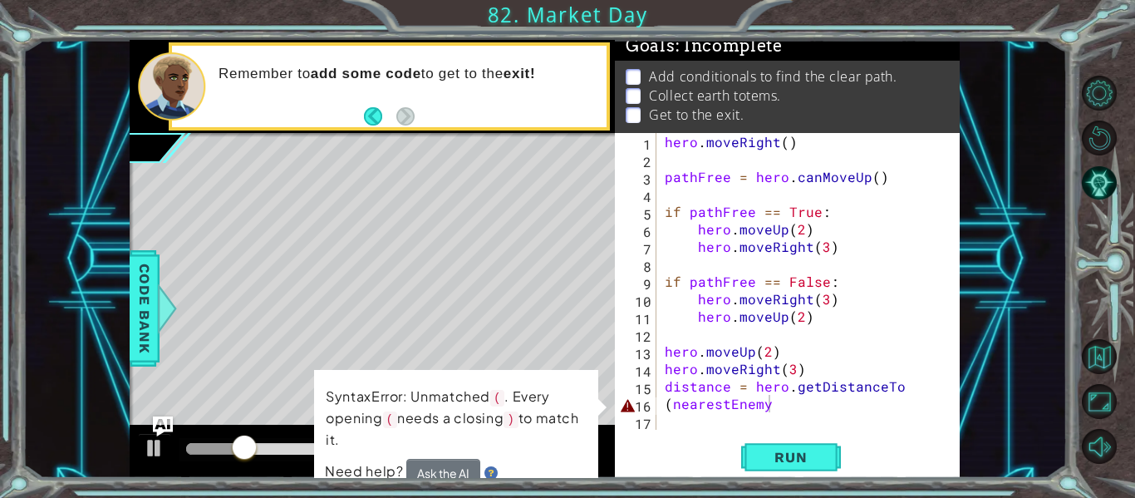
click at [768, 410] on div "hero . moveRight ( ) pathFree = hero . canMoveUp ( ) if pathFree == True : hero…" at bounding box center [812, 298] width 303 height 331
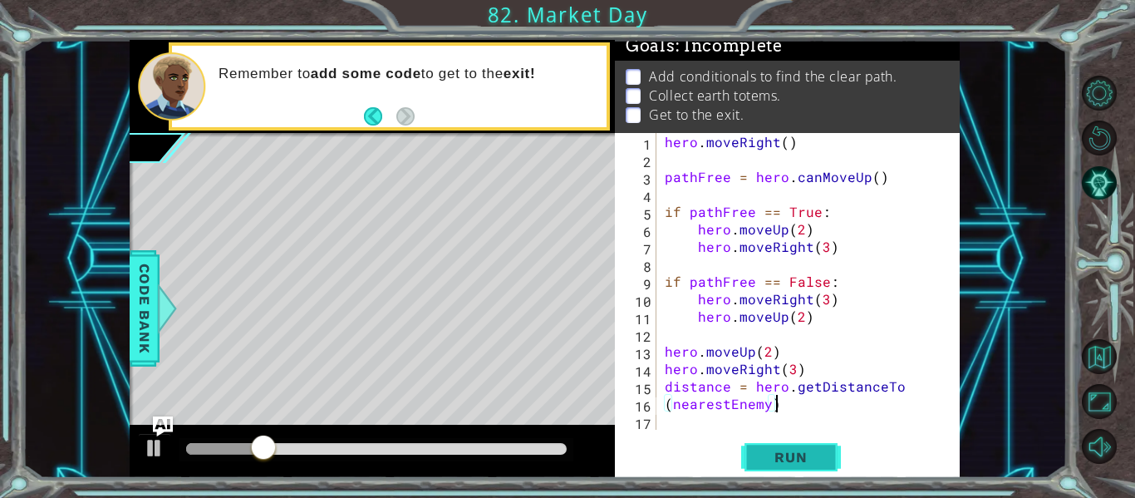
click at [774, 461] on span "Run" at bounding box center [791, 457] width 66 height 17
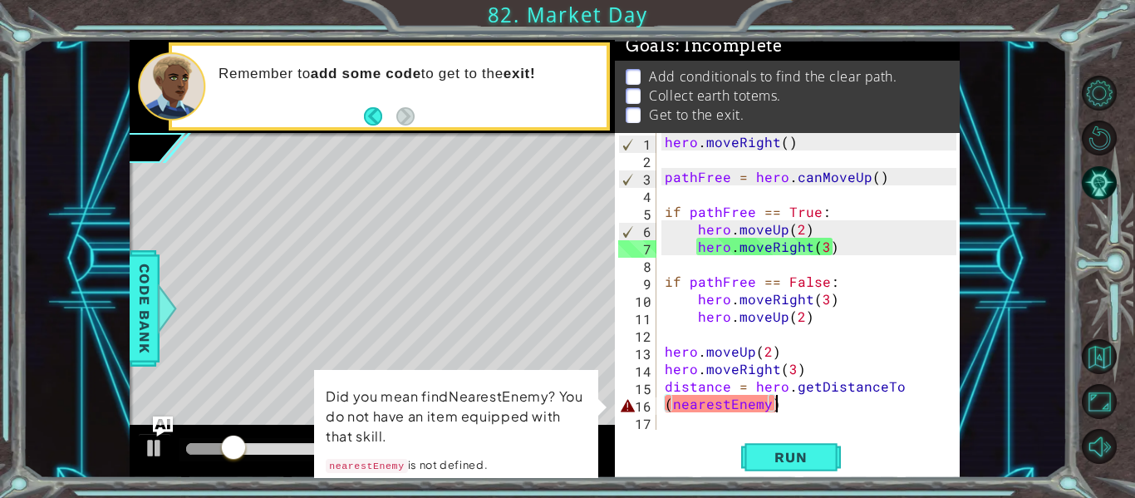
click at [672, 407] on div "hero . moveRight ( ) pathFree = hero . canMoveUp ( ) if pathFree == True : hero…" at bounding box center [812, 298] width 303 height 331
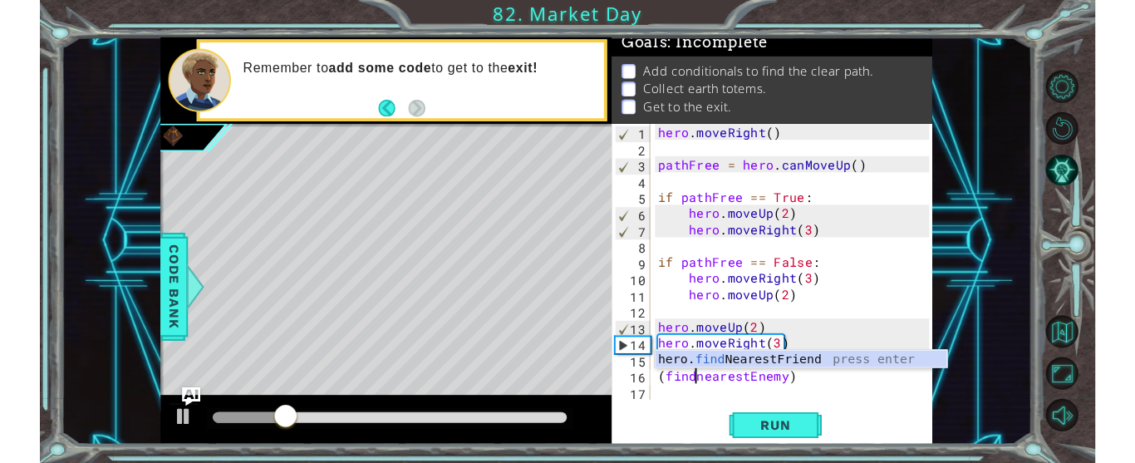
scroll to position [0, 3]
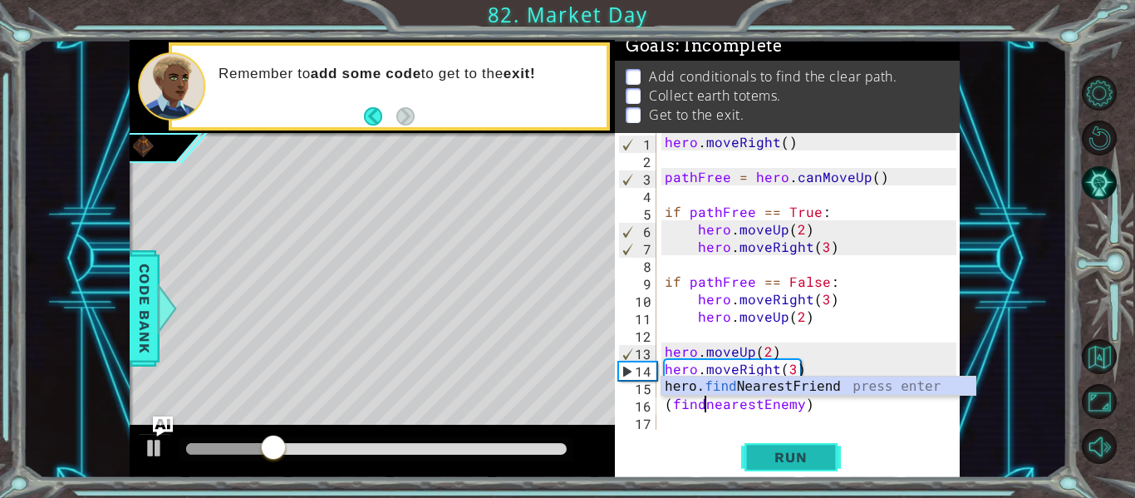
type textarea "(findnearestEnemy)"
click at [778, 453] on span "Run" at bounding box center [791, 457] width 66 height 17
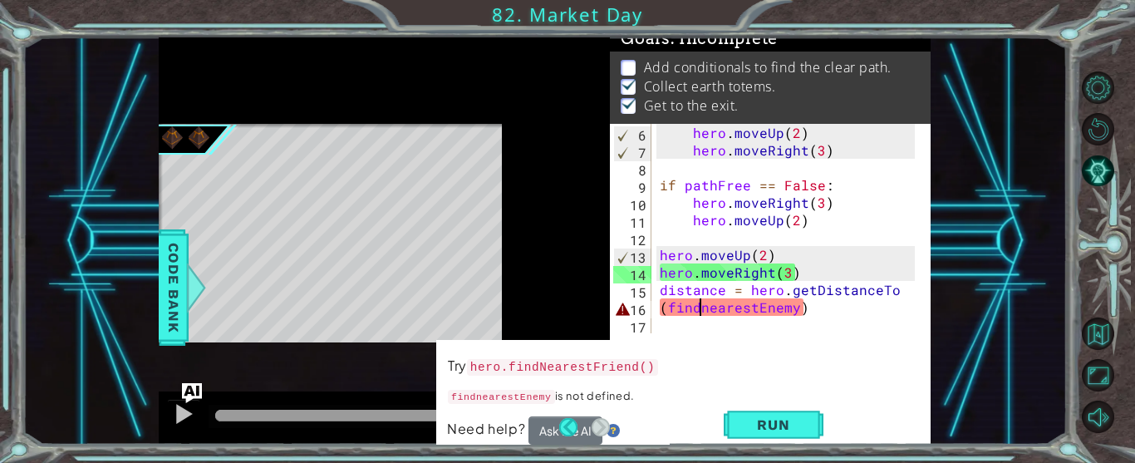
scroll to position [13, 0]
